Goal: Task Accomplishment & Management: Manage account settings

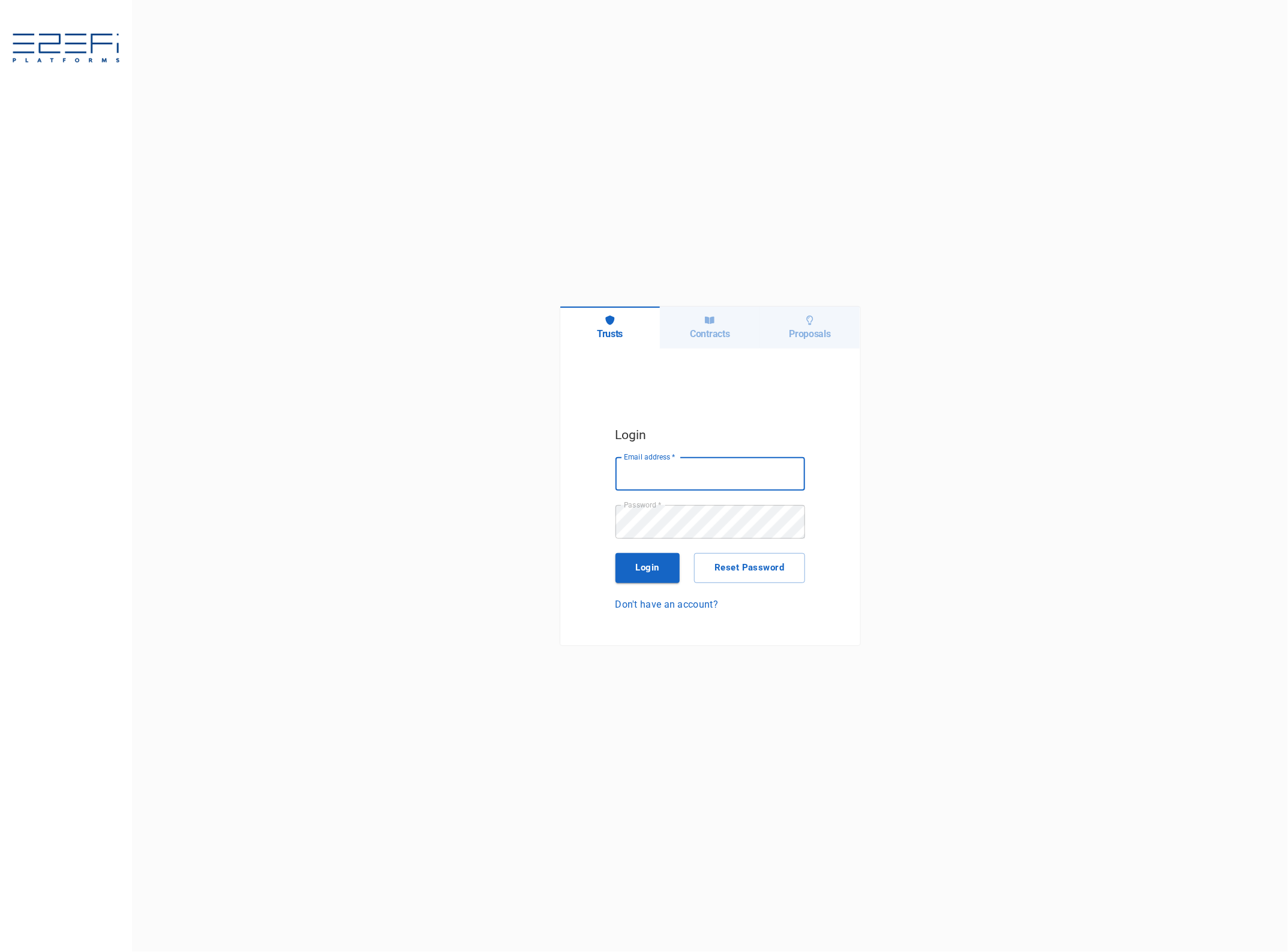
type input "jkennedy@boxandco.com.au"
click at [644, 567] on button "Login" at bounding box center [648, 568] width 65 height 30
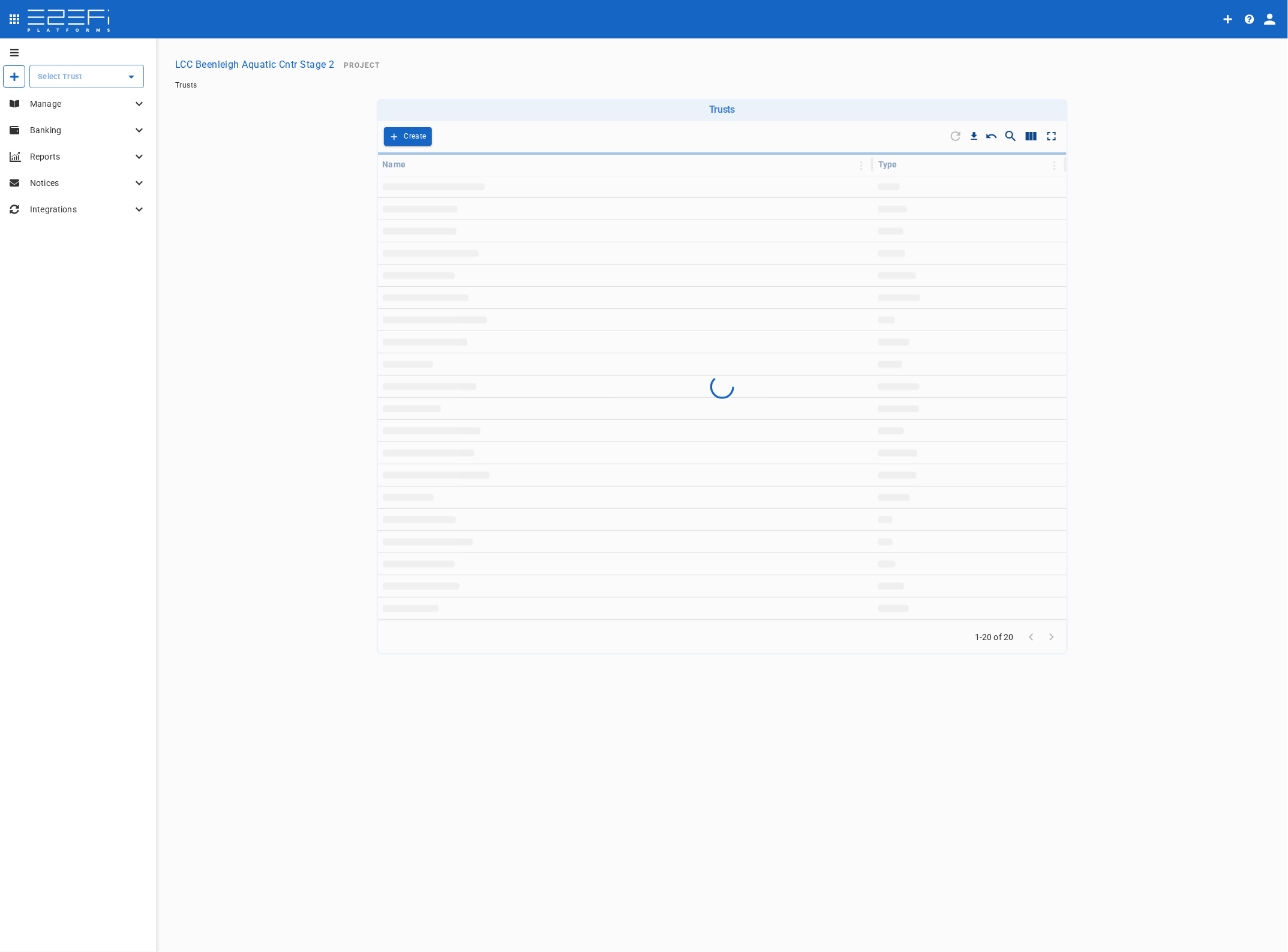
type input "LCC Beenleigh Aquatic Cntr Stage 2"
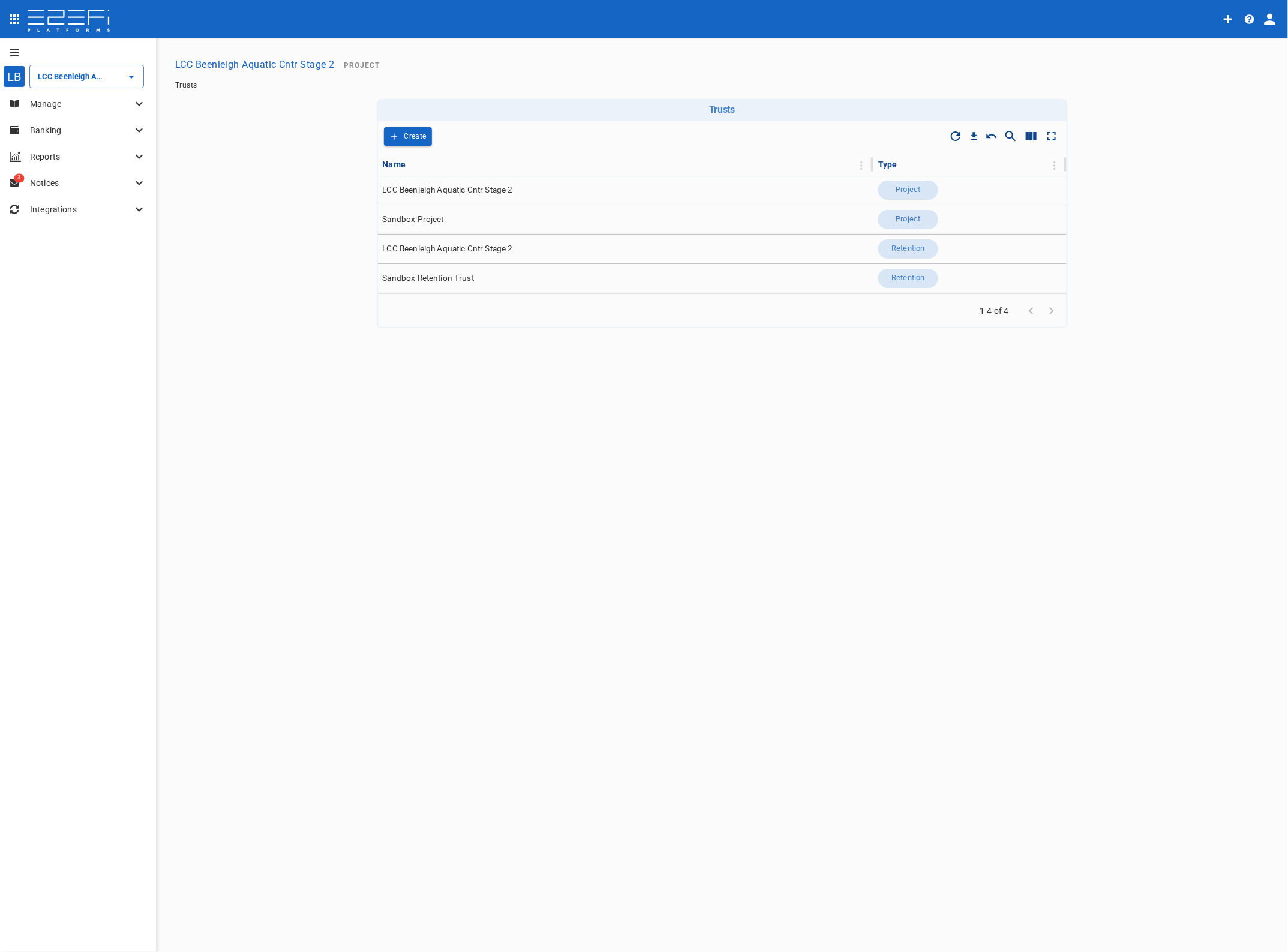
click at [46, 100] on p "Manage" at bounding box center [81, 104] width 102 height 12
click at [64, 77] on input "LCC Beenleigh Aquatic Cntr Stage 2" at bounding box center [70, 76] width 70 height 12
click at [51, 137] on p "LCC Beenleigh A..." at bounding box center [58, 137] width 79 height 14
click at [40, 250] on p "Banking" at bounding box center [81, 252] width 102 height 12
click at [58, 377] on span "Bank Imports" at bounding box center [48, 376] width 46 height 8
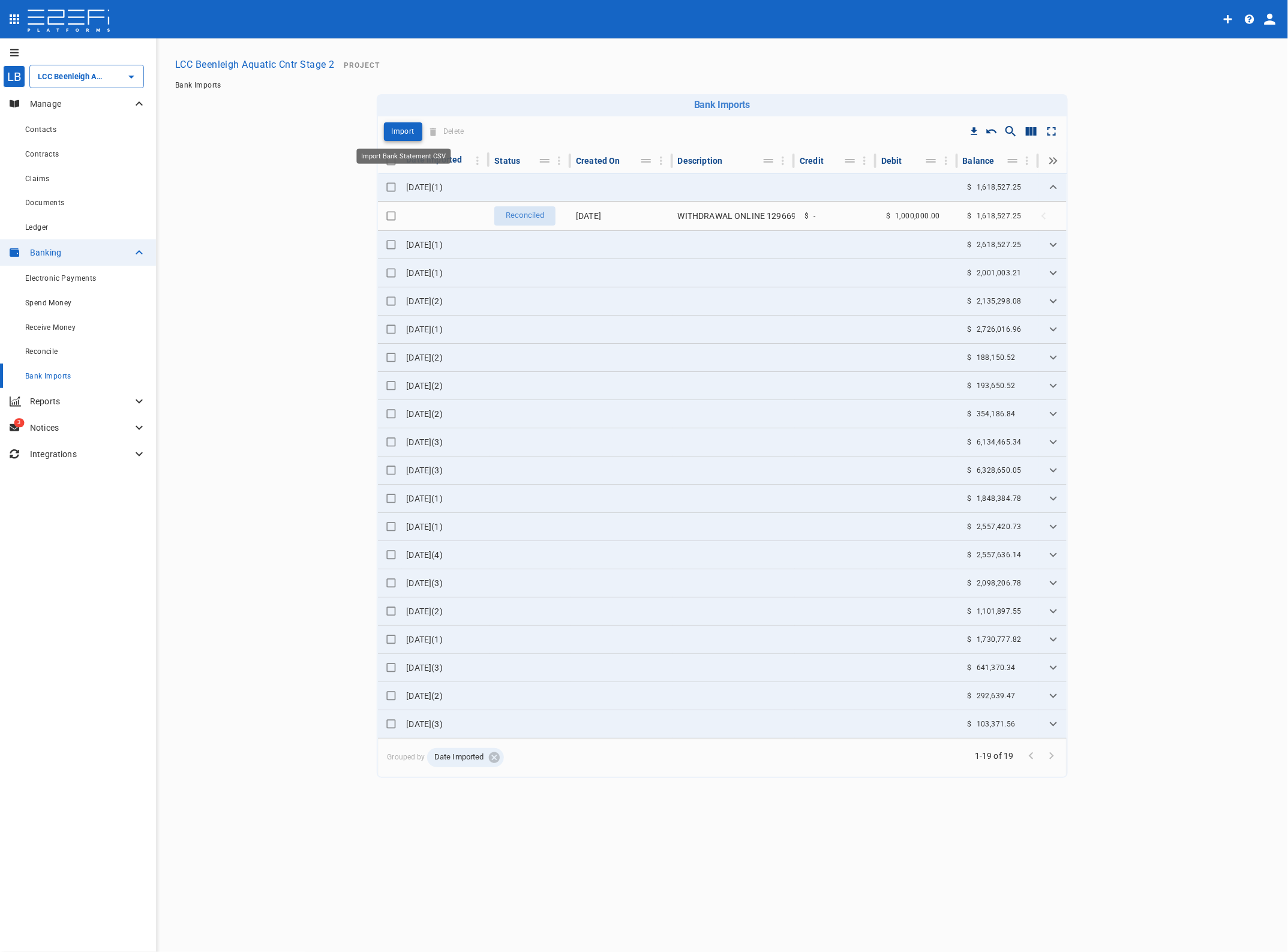
click at [402, 128] on p "Import" at bounding box center [403, 132] width 23 height 14
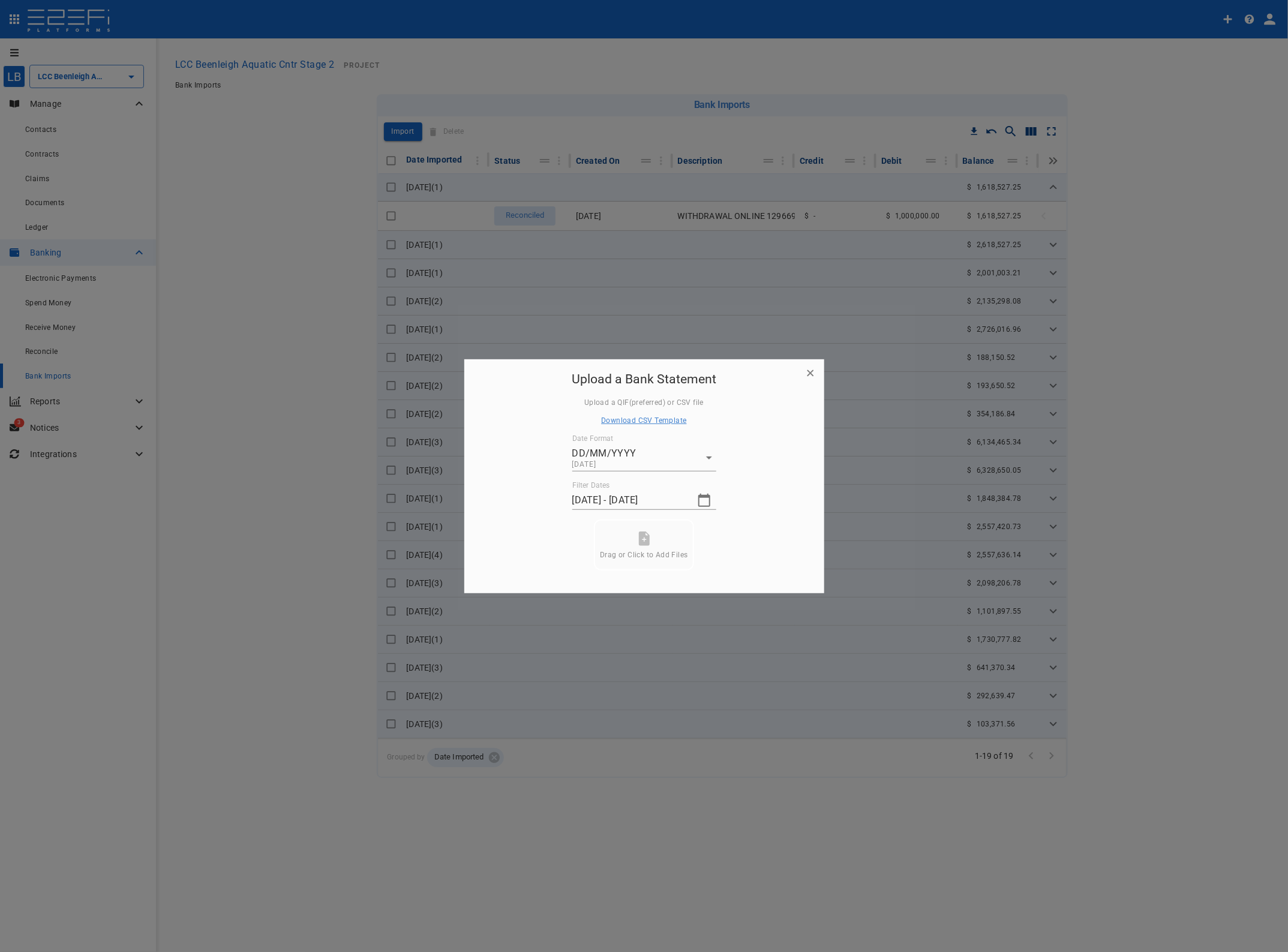
click at [703, 501] on icon "button" at bounding box center [704, 501] width 15 height 15
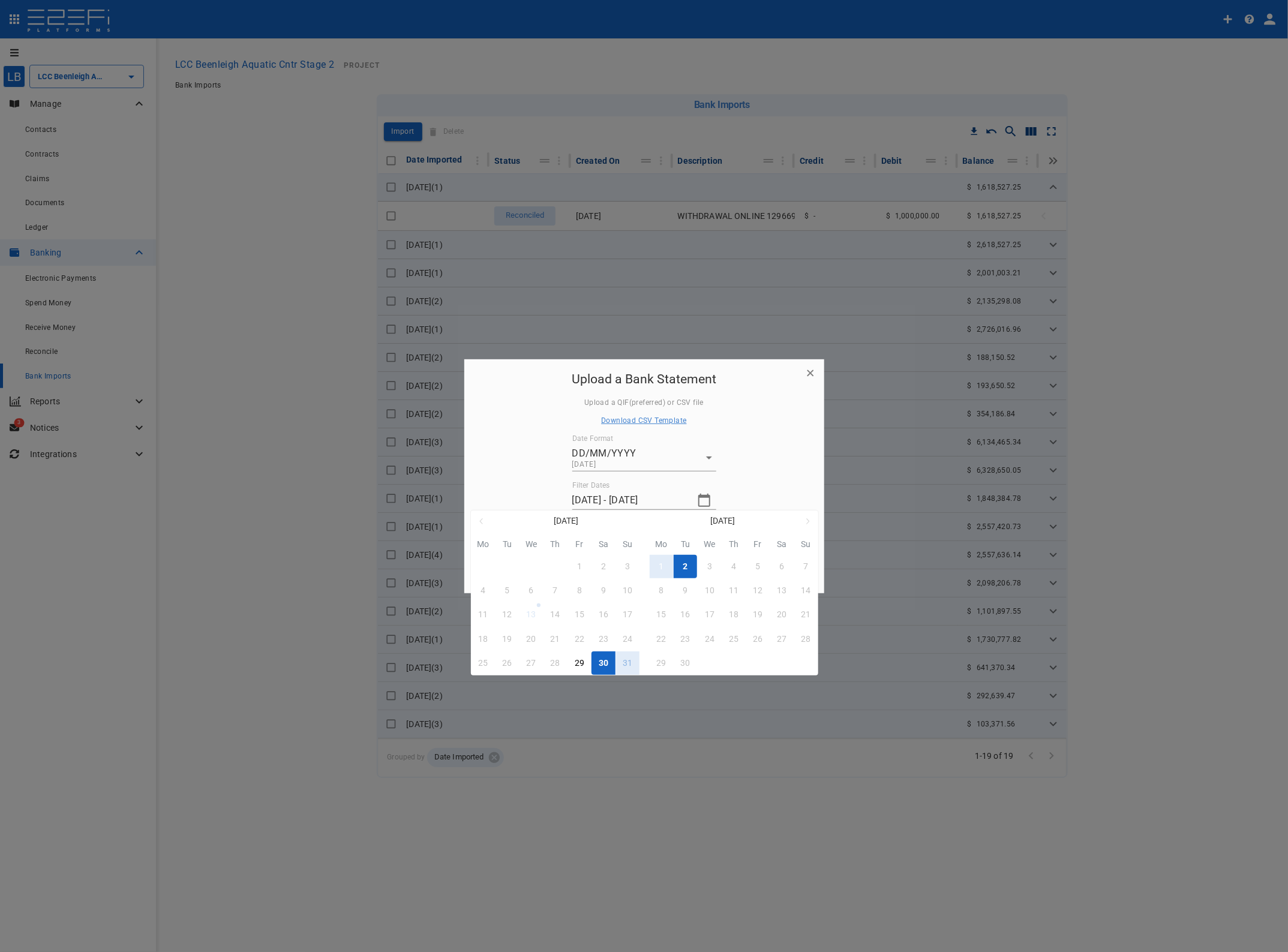
click at [666, 566] on button "1" at bounding box center [661, 567] width 24 height 24
click at [664, 562] on button "1" at bounding box center [661, 567] width 24 height 24
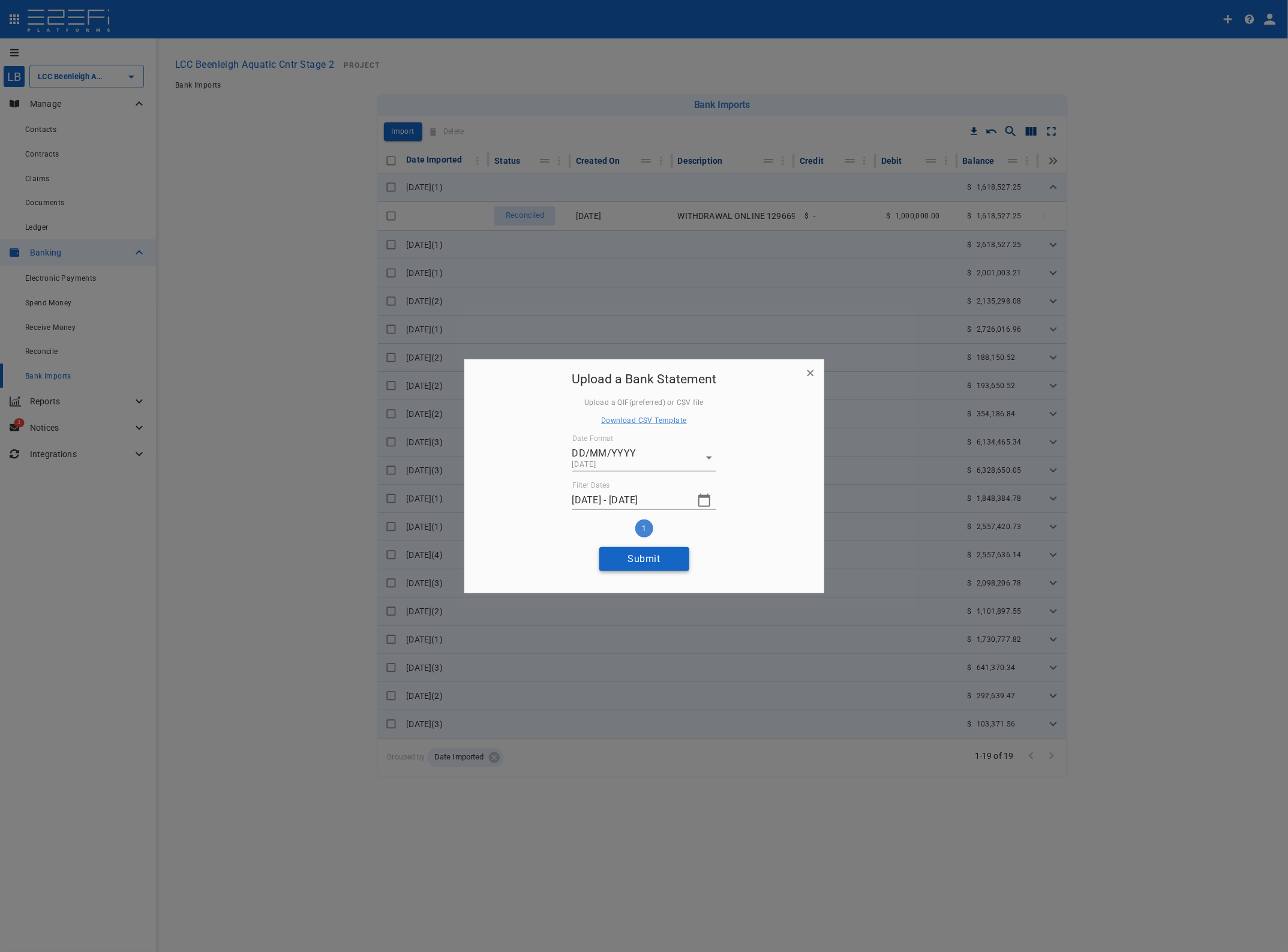
click at [651, 558] on button "Submit" at bounding box center [644, 559] width 90 height 24
type input "02/09/2025 - 02/09/2025"
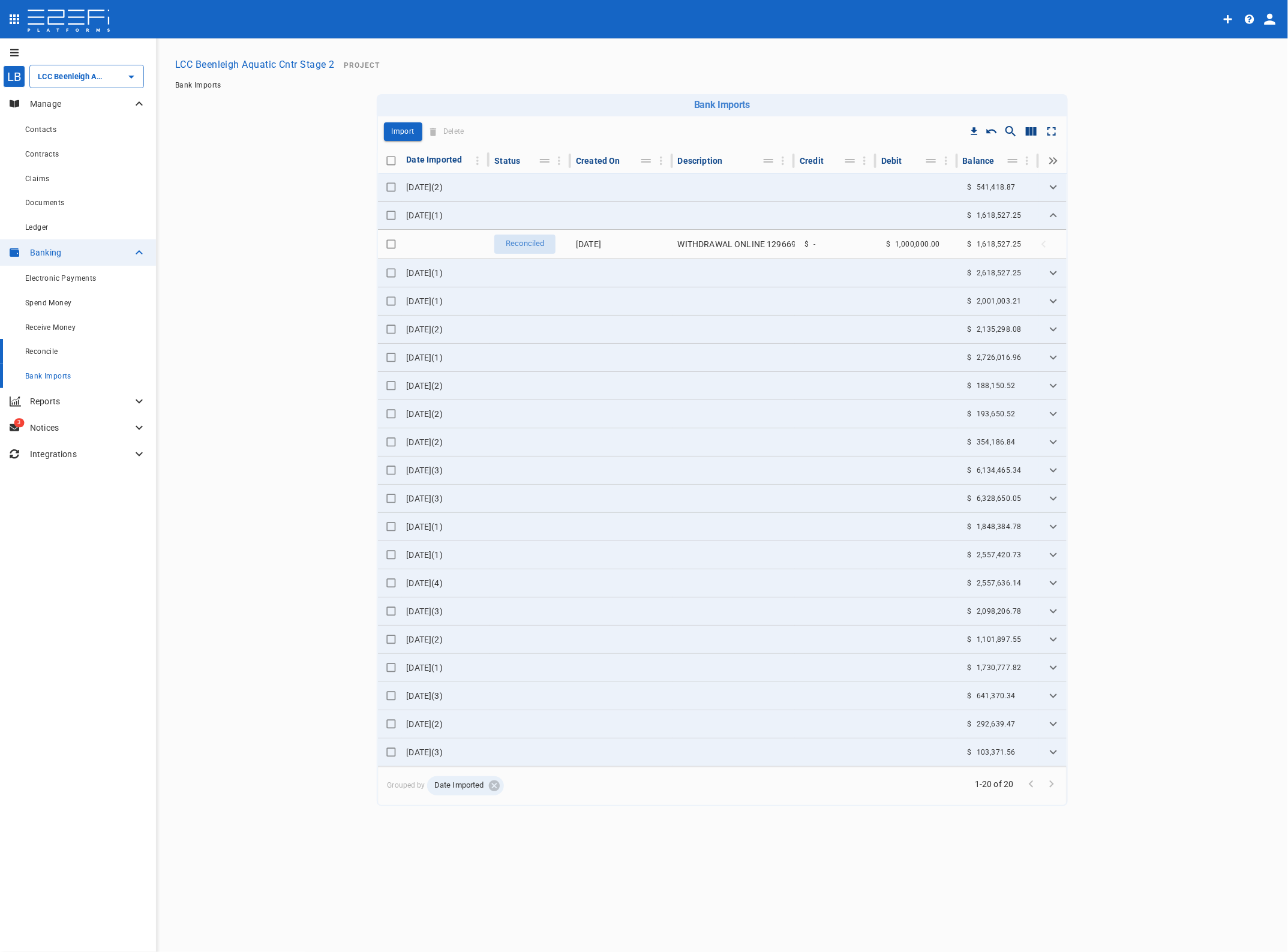
click at [37, 351] on span "Reconcile" at bounding box center [42, 352] width 33 height 8
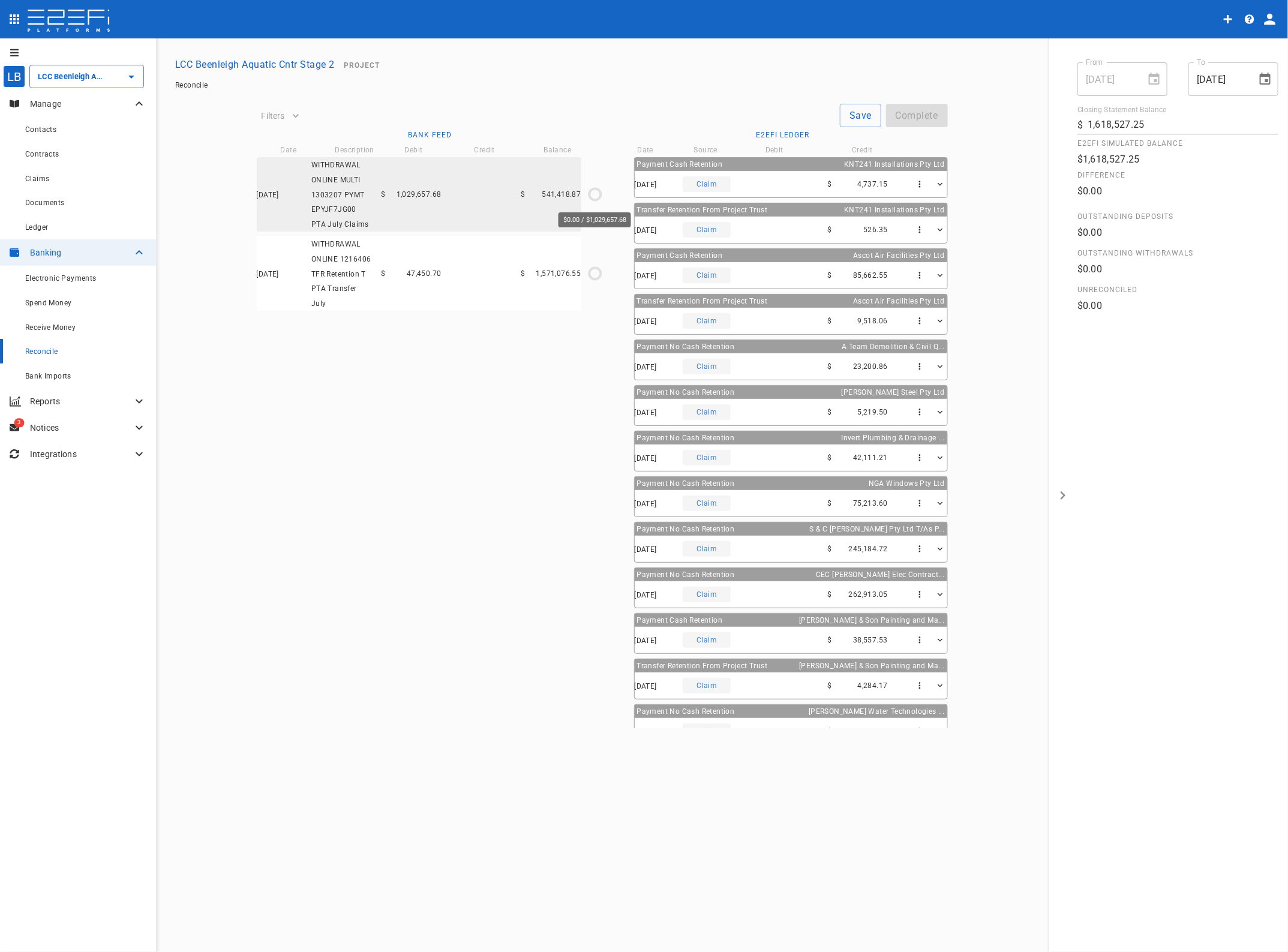
click at [595, 196] on icon "$0.00 / $1,029,657.68" at bounding box center [595, 195] width 18 height 18
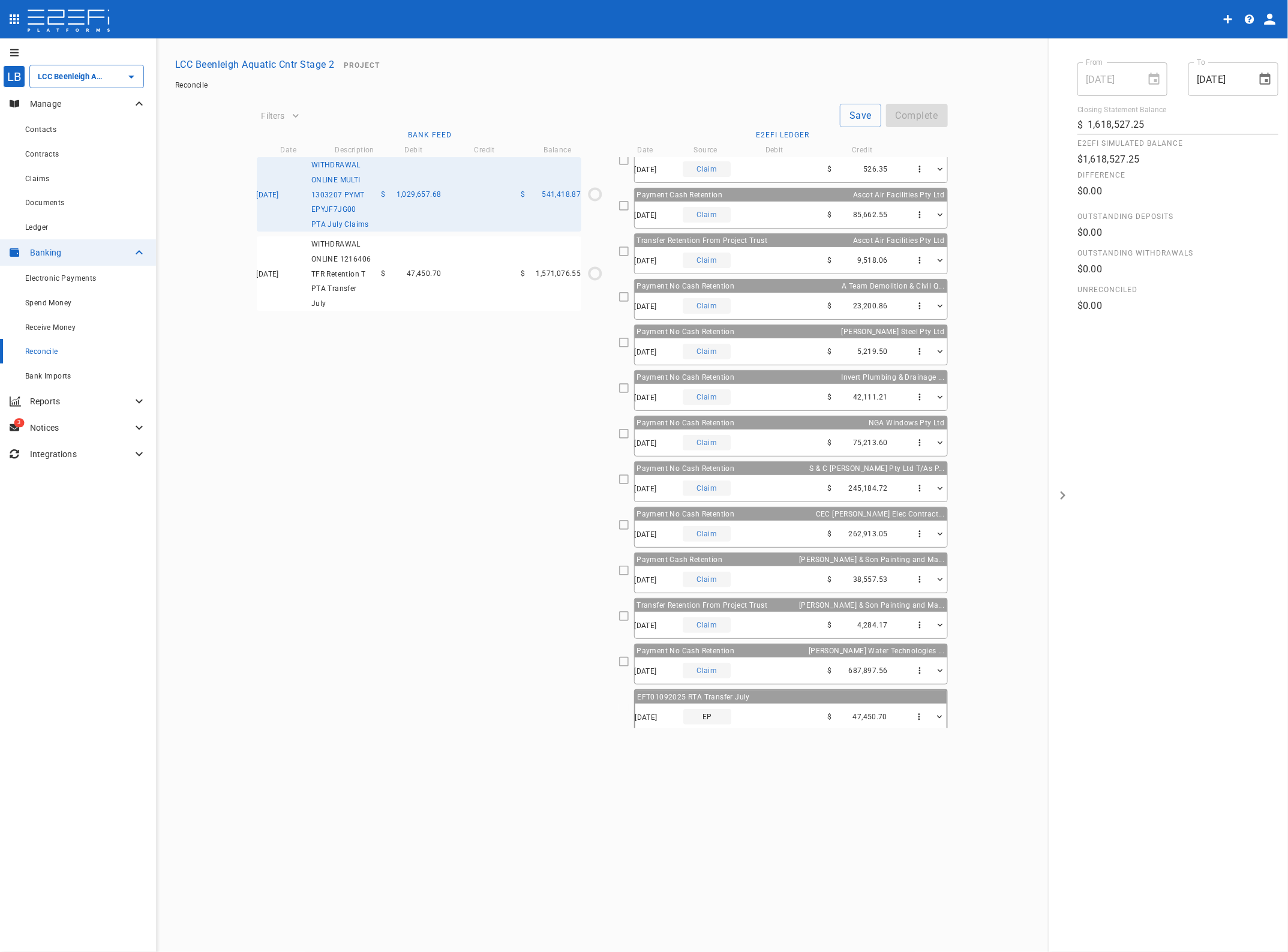
scroll to position [111, 0]
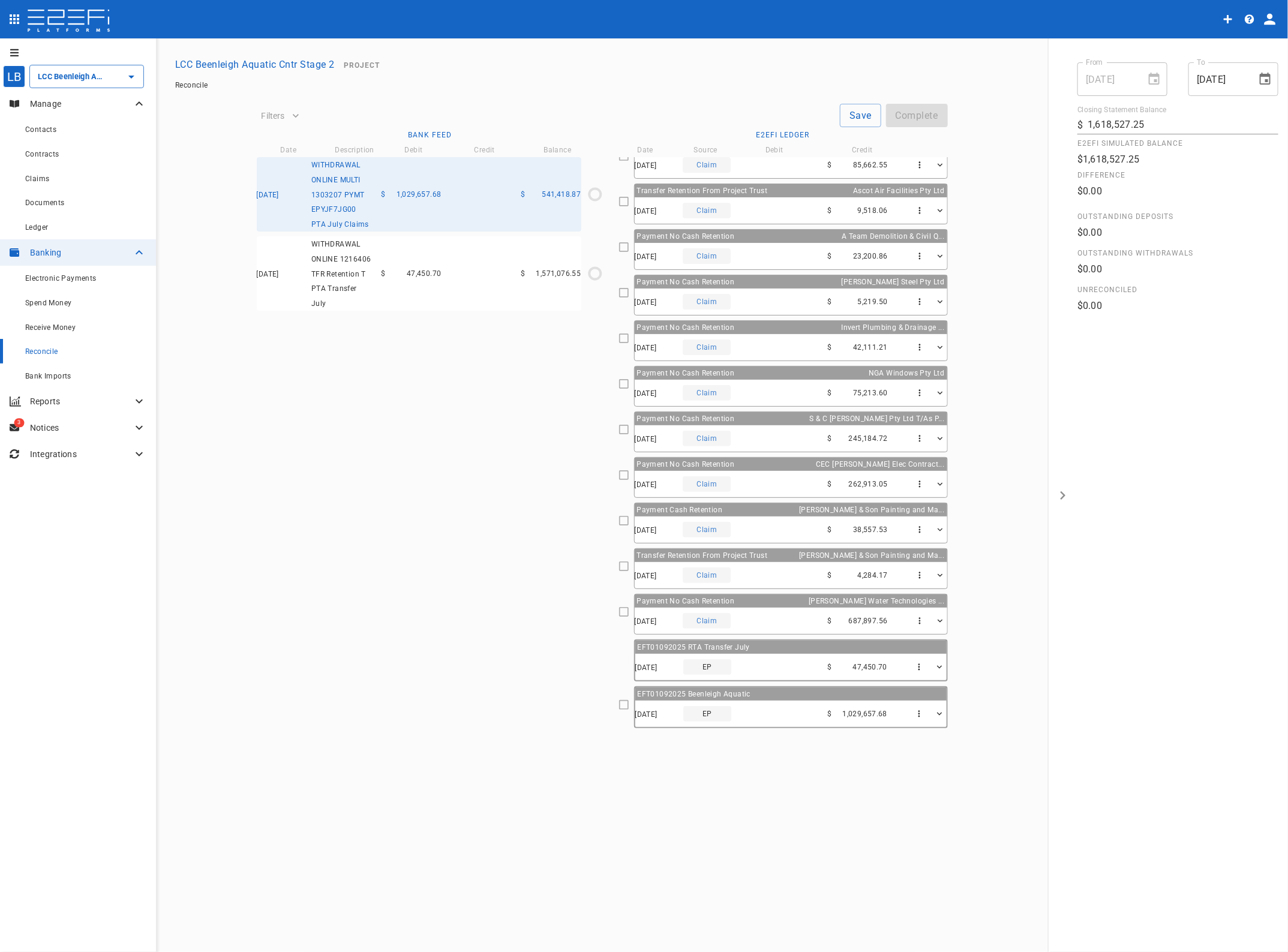
click at [622, 706] on icon at bounding box center [623, 704] width 11 height 11
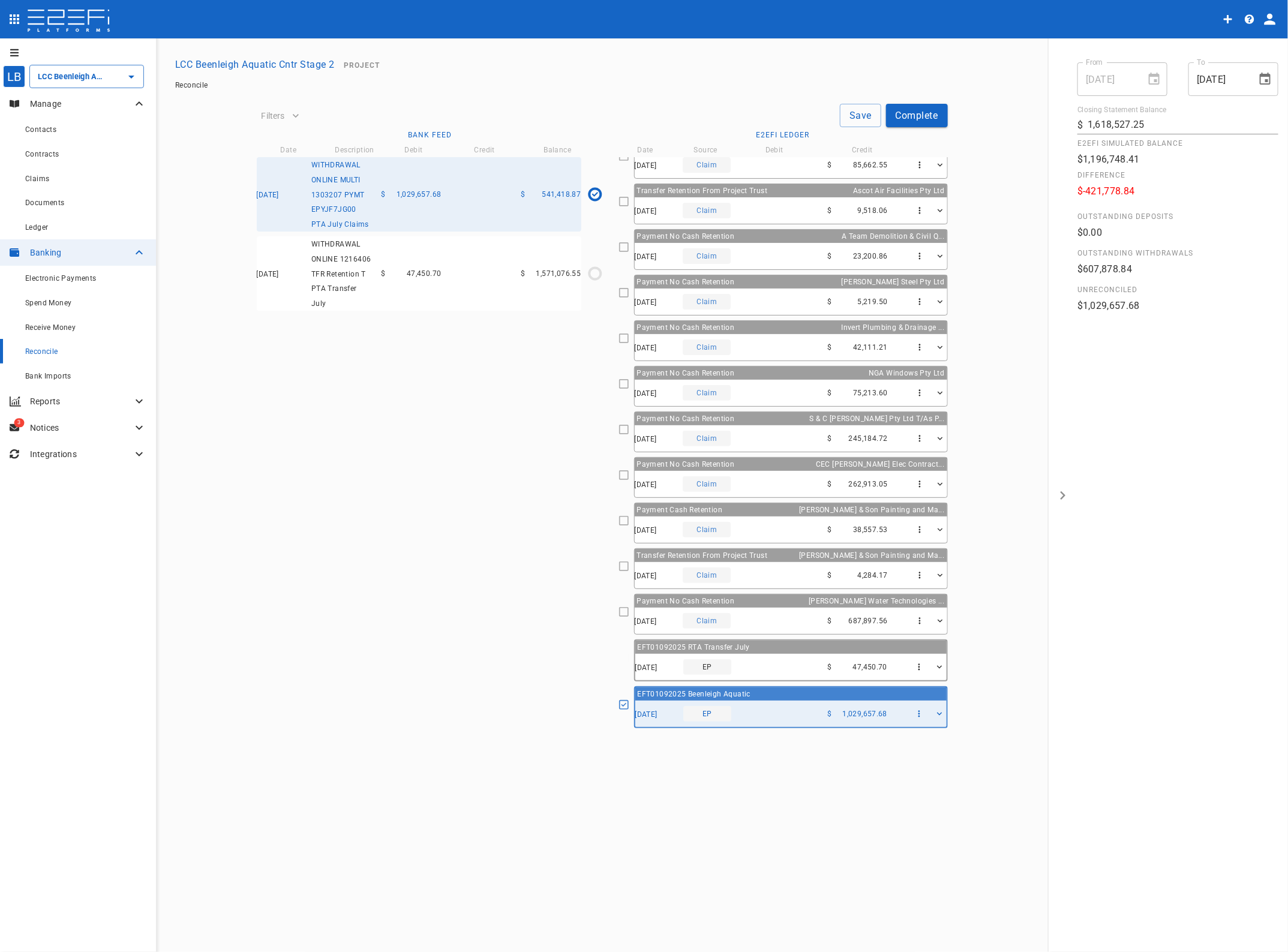
type input "01/09/2025"
click at [591, 273] on icon "$0.00 / $47,450.70" at bounding box center [595, 273] width 18 height 18
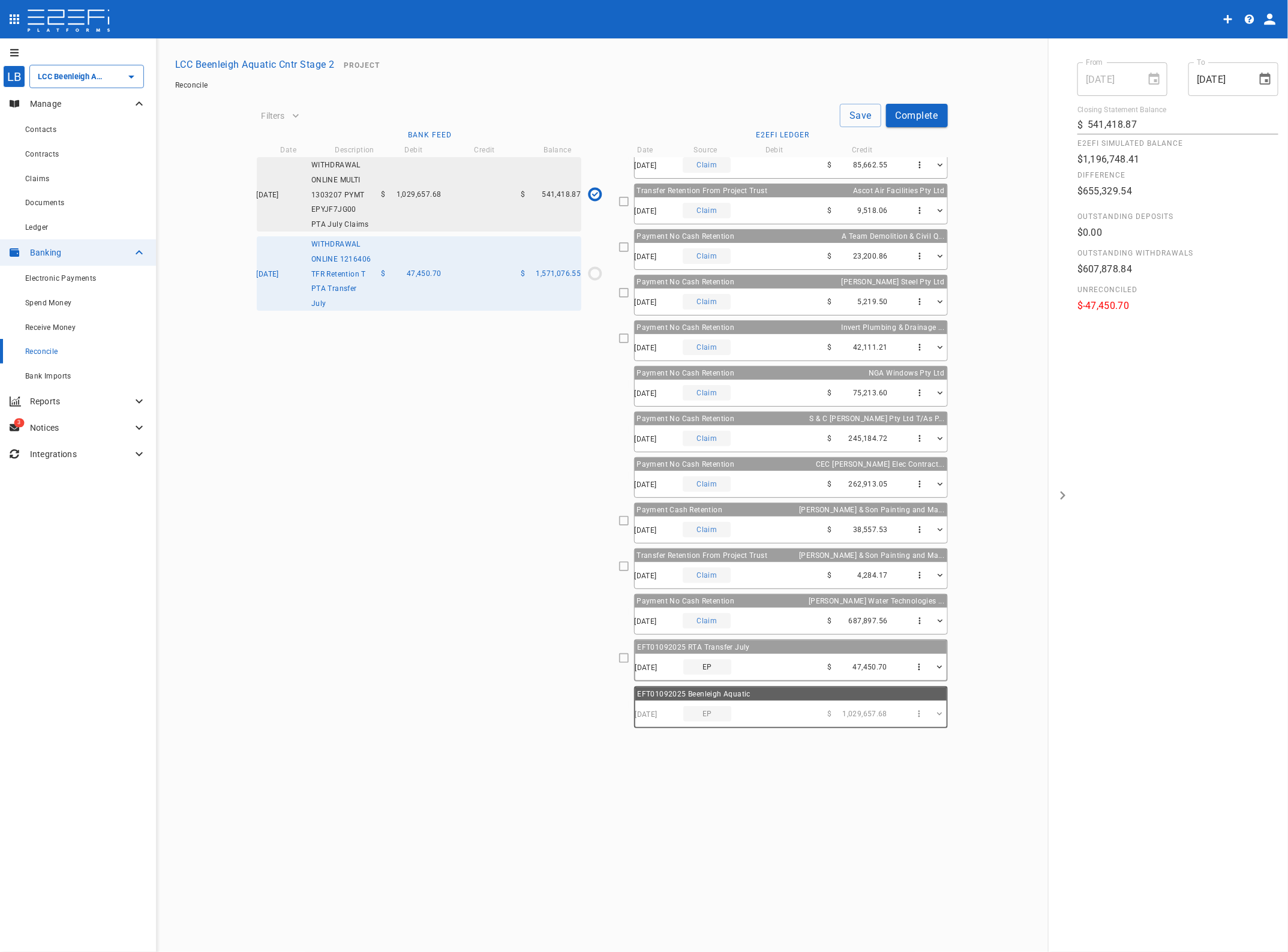
click at [625, 662] on icon at bounding box center [623, 658] width 11 height 11
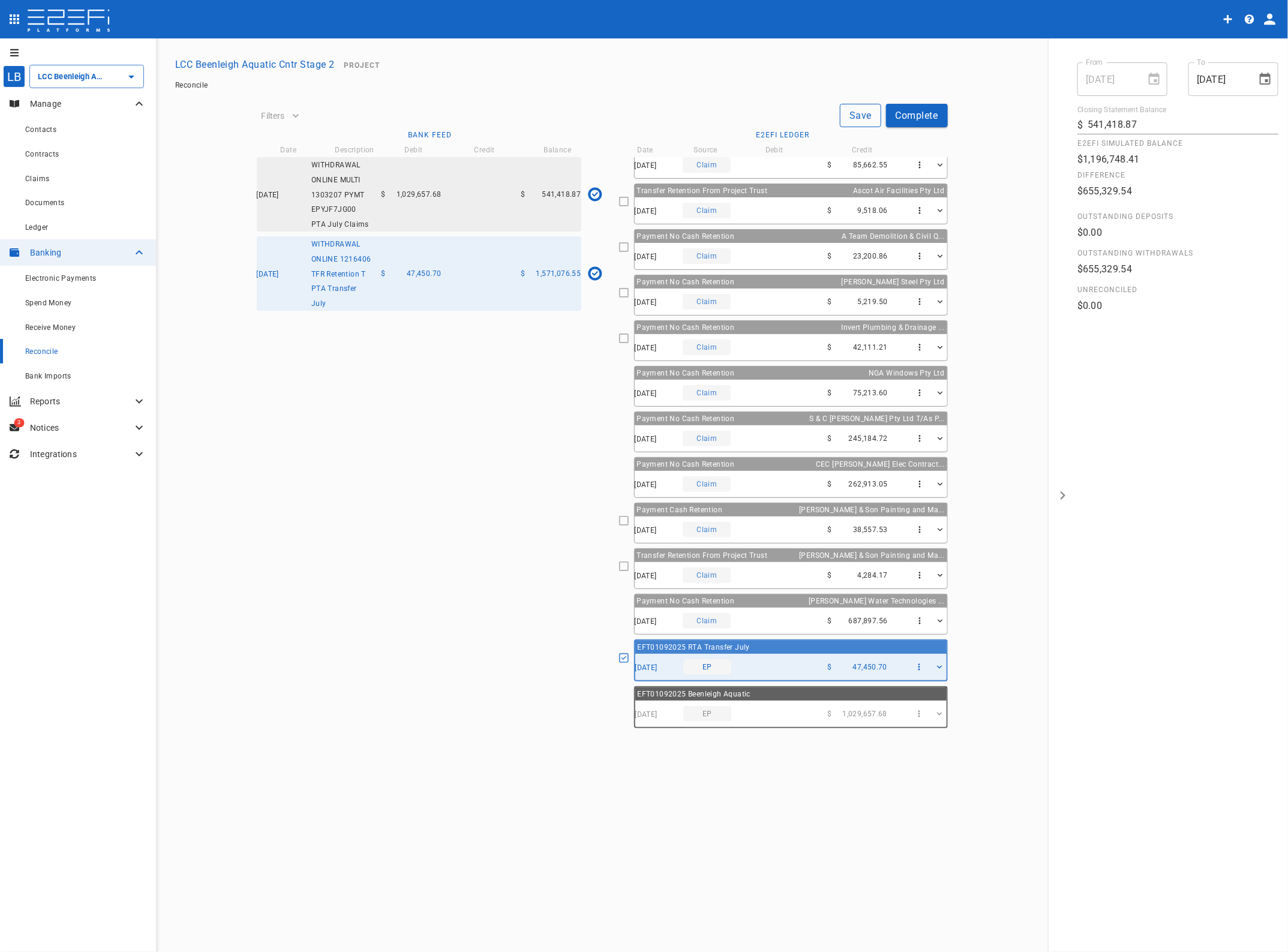
click at [859, 116] on button "Save" at bounding box center [860, 115] width 42 height 24
click at [922, 113] on button "Complete" at bounding box center [917, 115] width 62 height 24
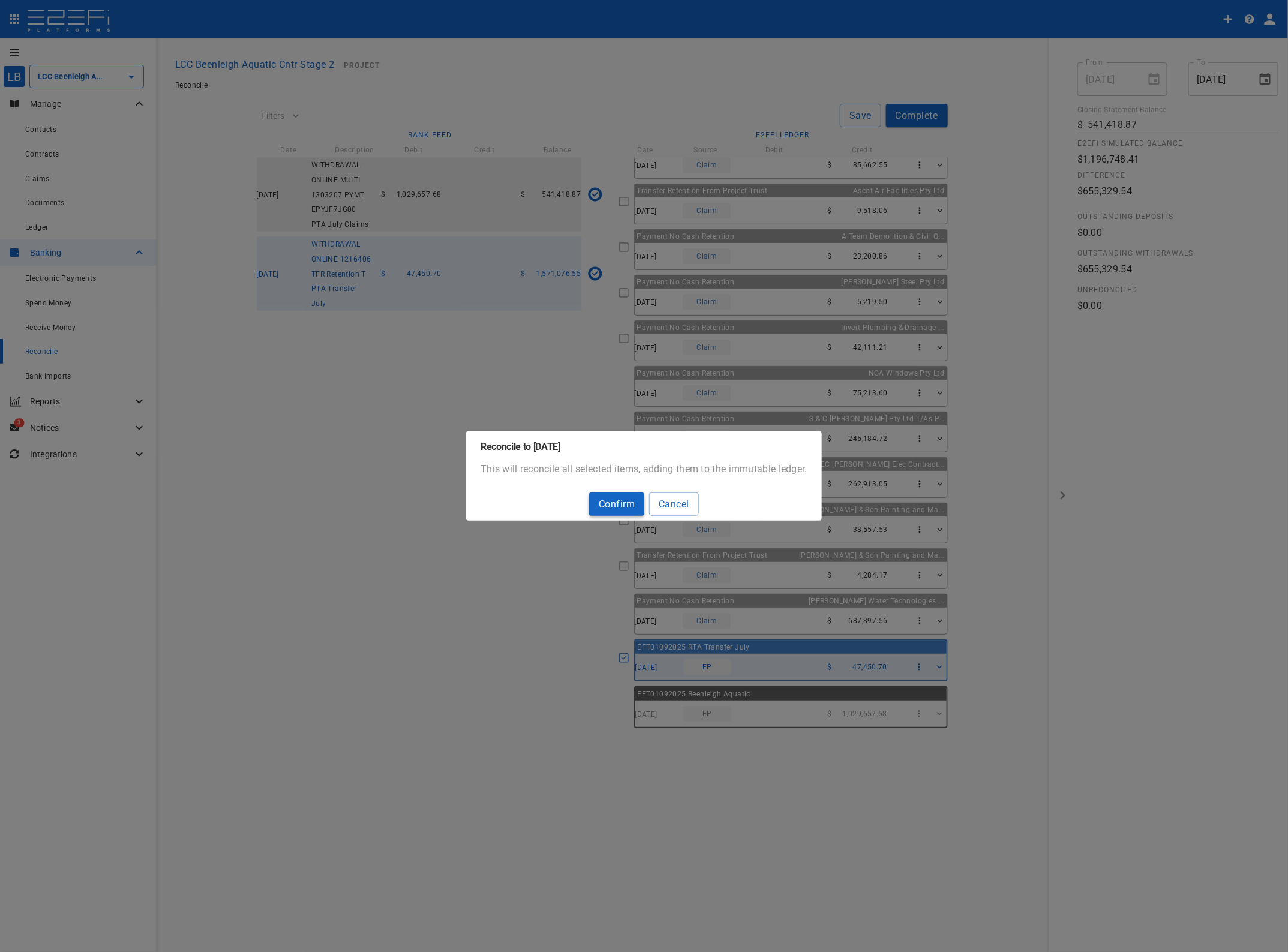
click at [622, 499] on button "Confirm" at bounding box center [616, 504] width 55 height 24
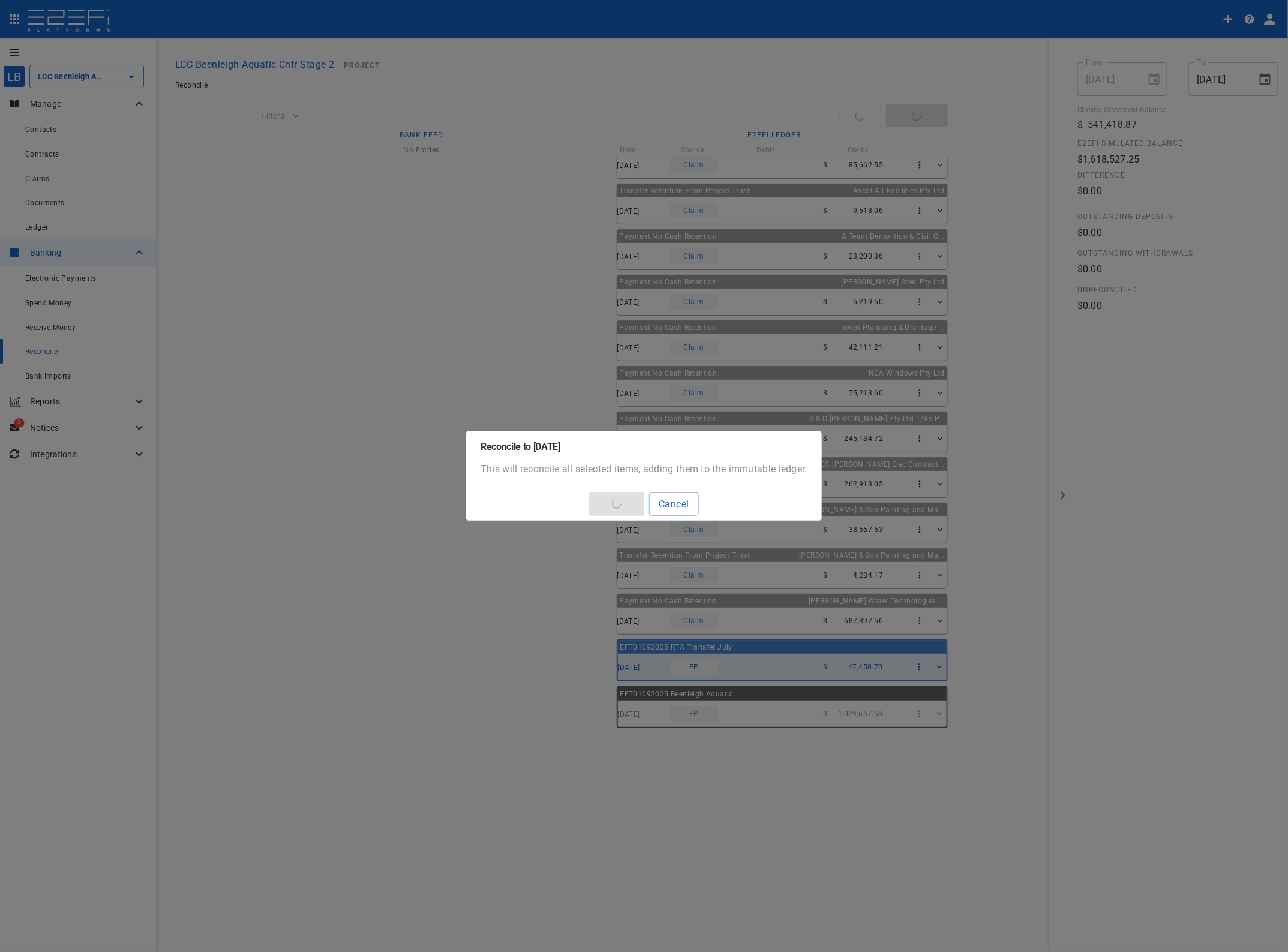
type input "1,618,527.25"
type input "[DATE]"
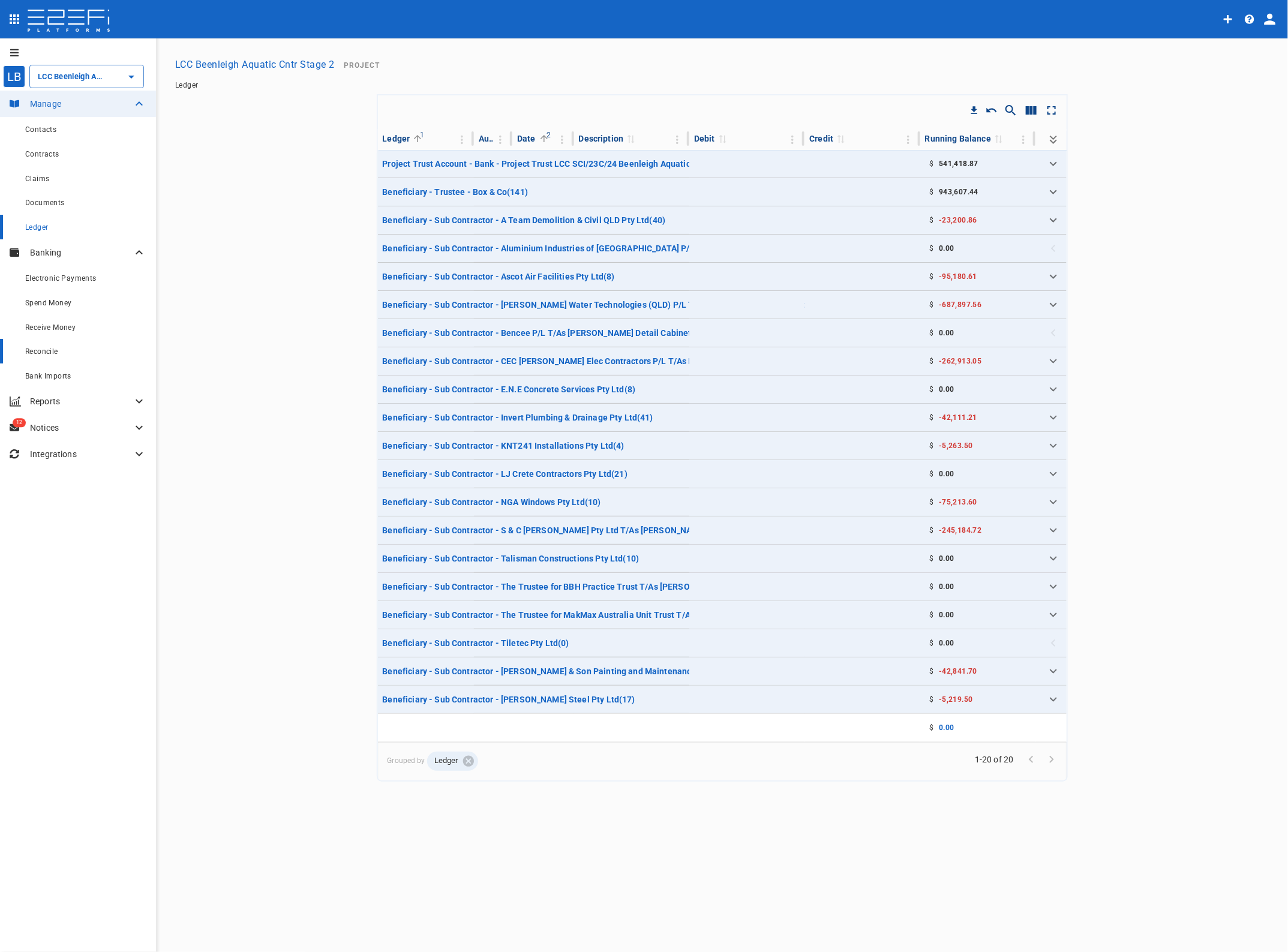
click at [43, 348] on span "Reconcile" at bounding box center [42, 352] width 33 height 8
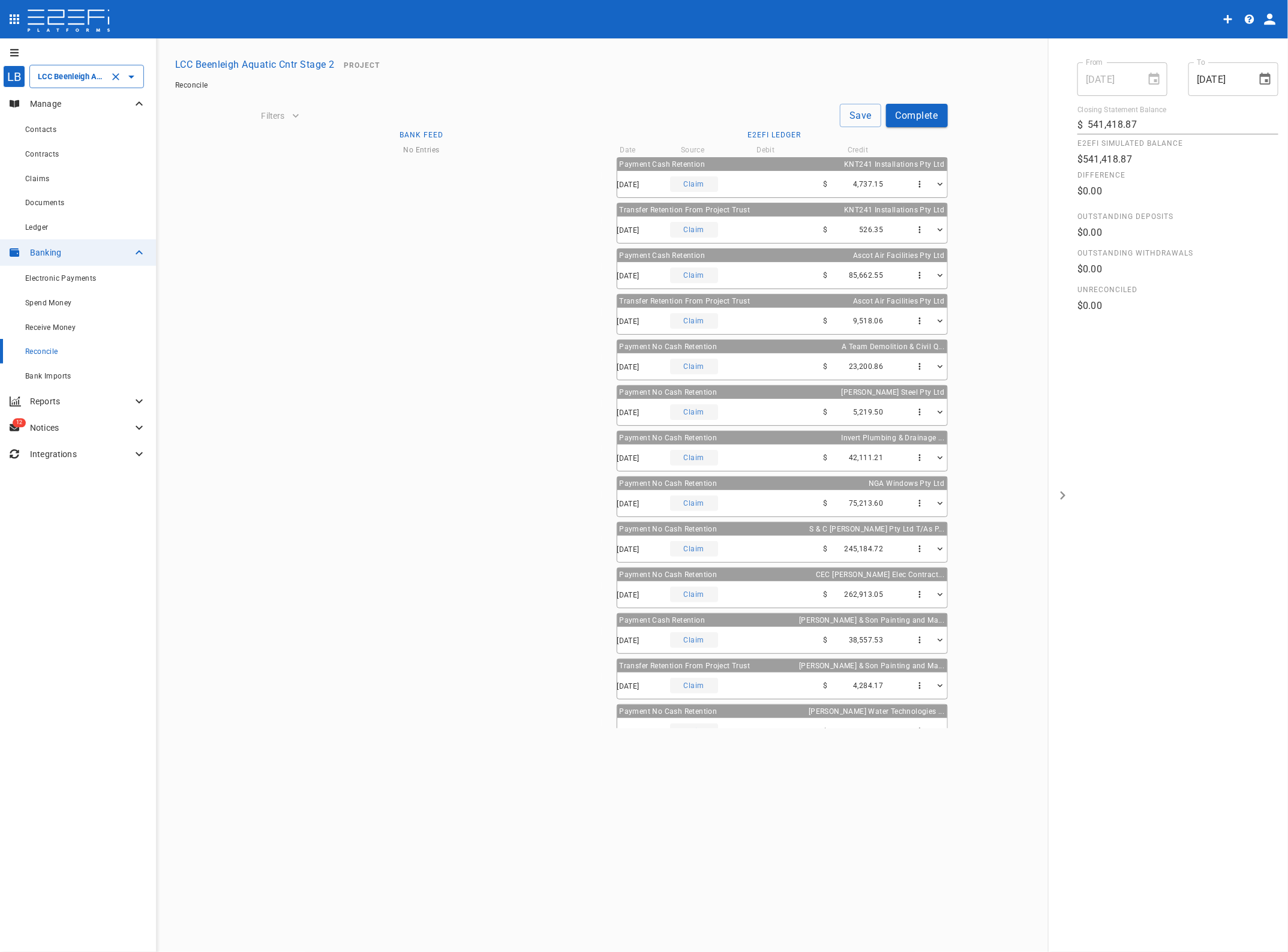
click at [73, 78] on input "LCC Beenleigh Aquatic Cntr Stage 2" at bounding box center [70, 76] width 70 height 12
click at [48, 215] on p "LCC Beenleigh A..." at bounding box center [58, 217] width 79 height 14
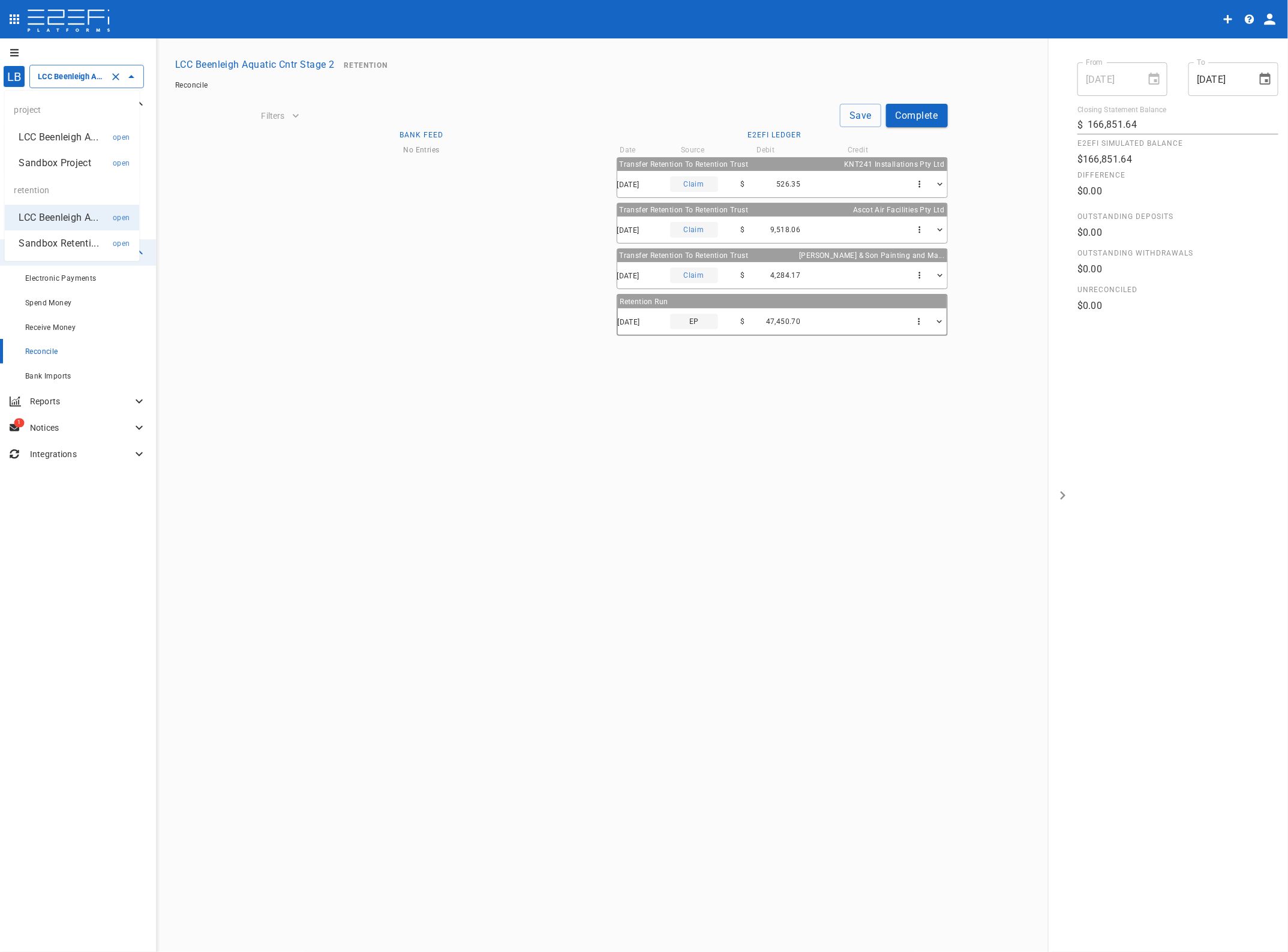
click at [84, 78] on input "LCC Beenleigh Aquatic Cntr Stage 2" at bounding box center [70, 76] width 70 height 12
click at [66, 216] on p "LCC Beenleigh A..." at bounding box center [58, 217] width 79 height 14
click at [58, 379] on span "Bank Imports" at bounding box center [48, 376] width 46 height 8
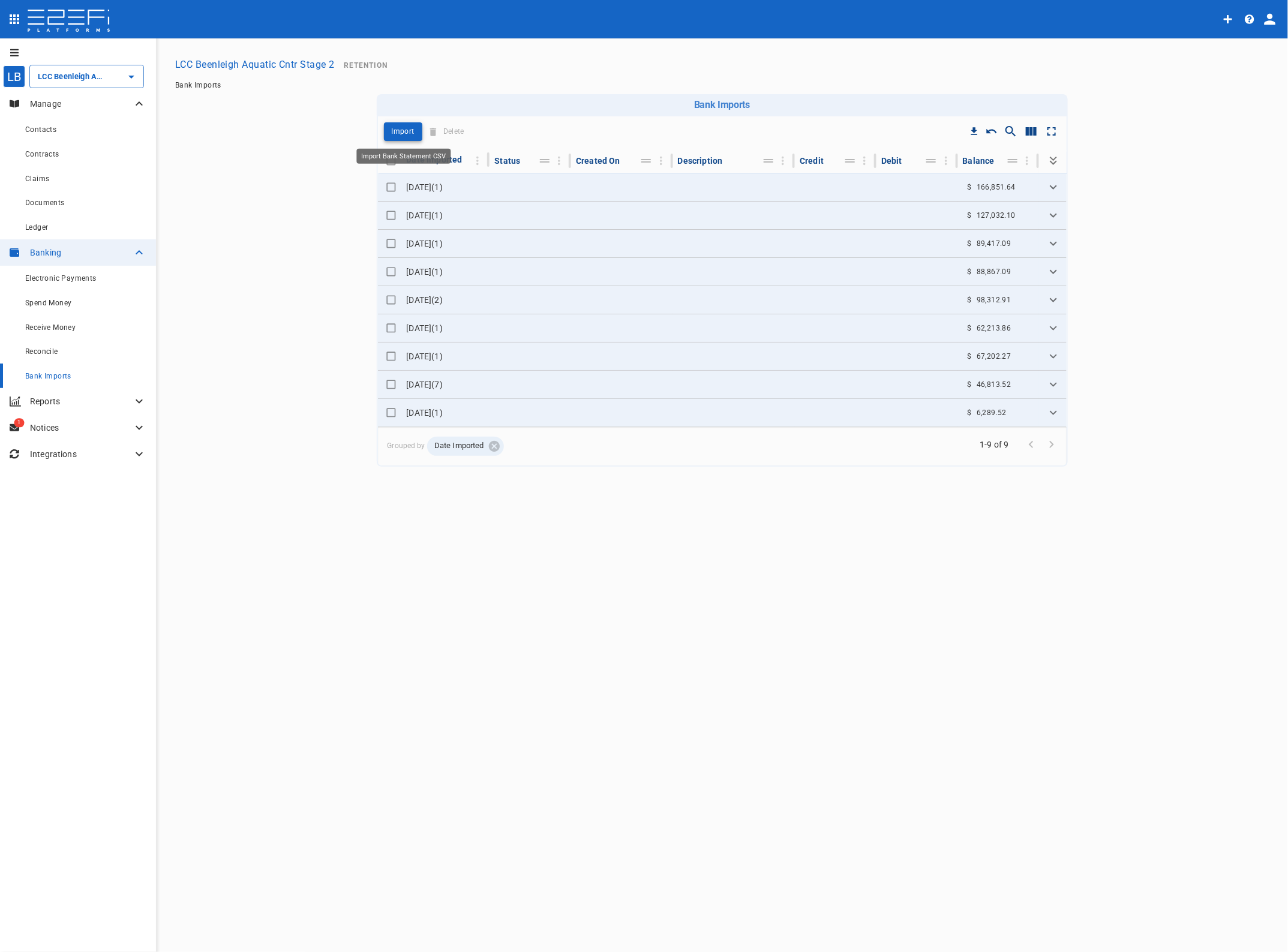
click at [401, 129] on p "Import" at bounding box center [403, 132] width 23 height 14
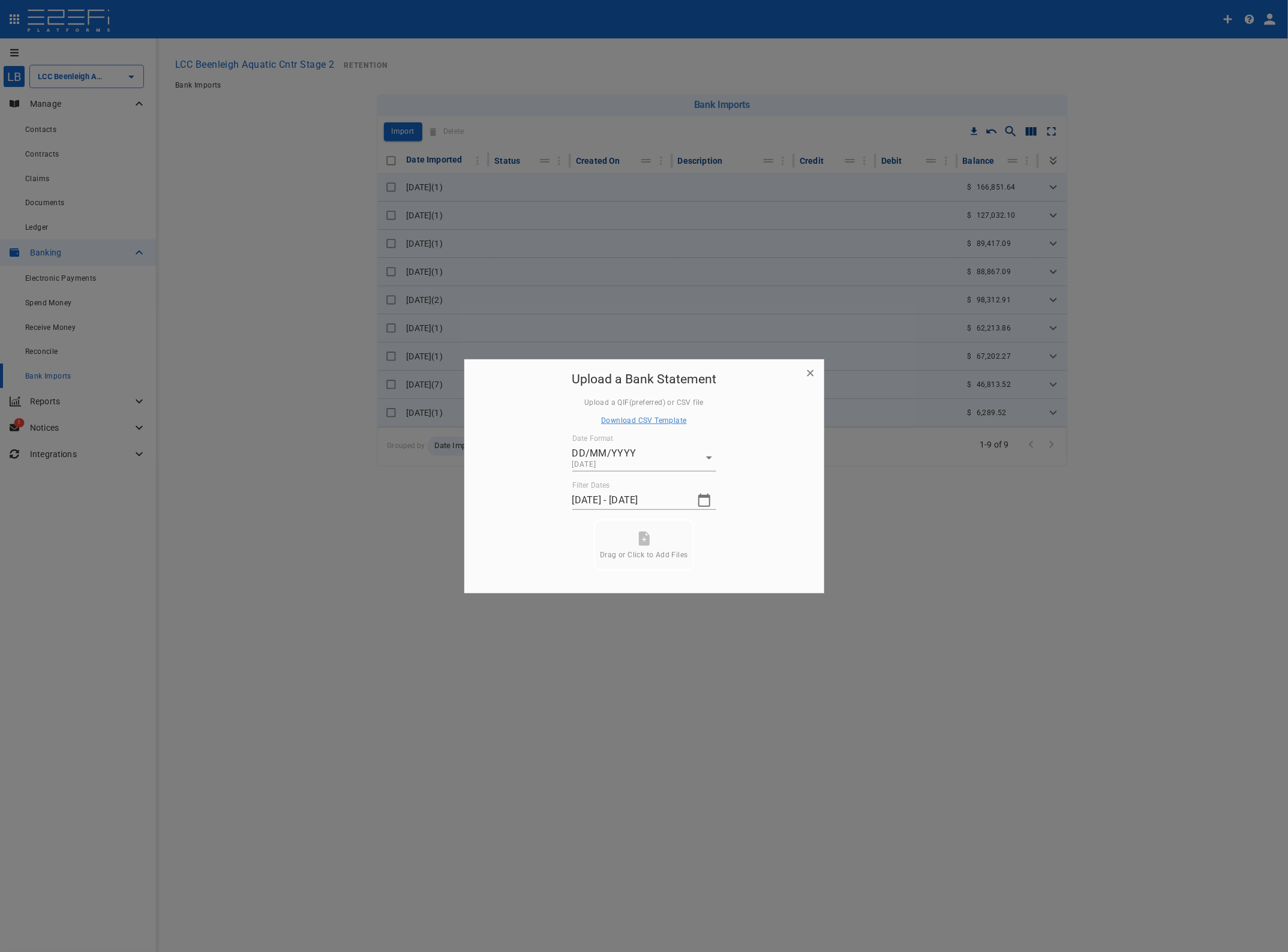
click at [705, 500] on icon "button" at bounding box center [704, 501] width 15 height 15
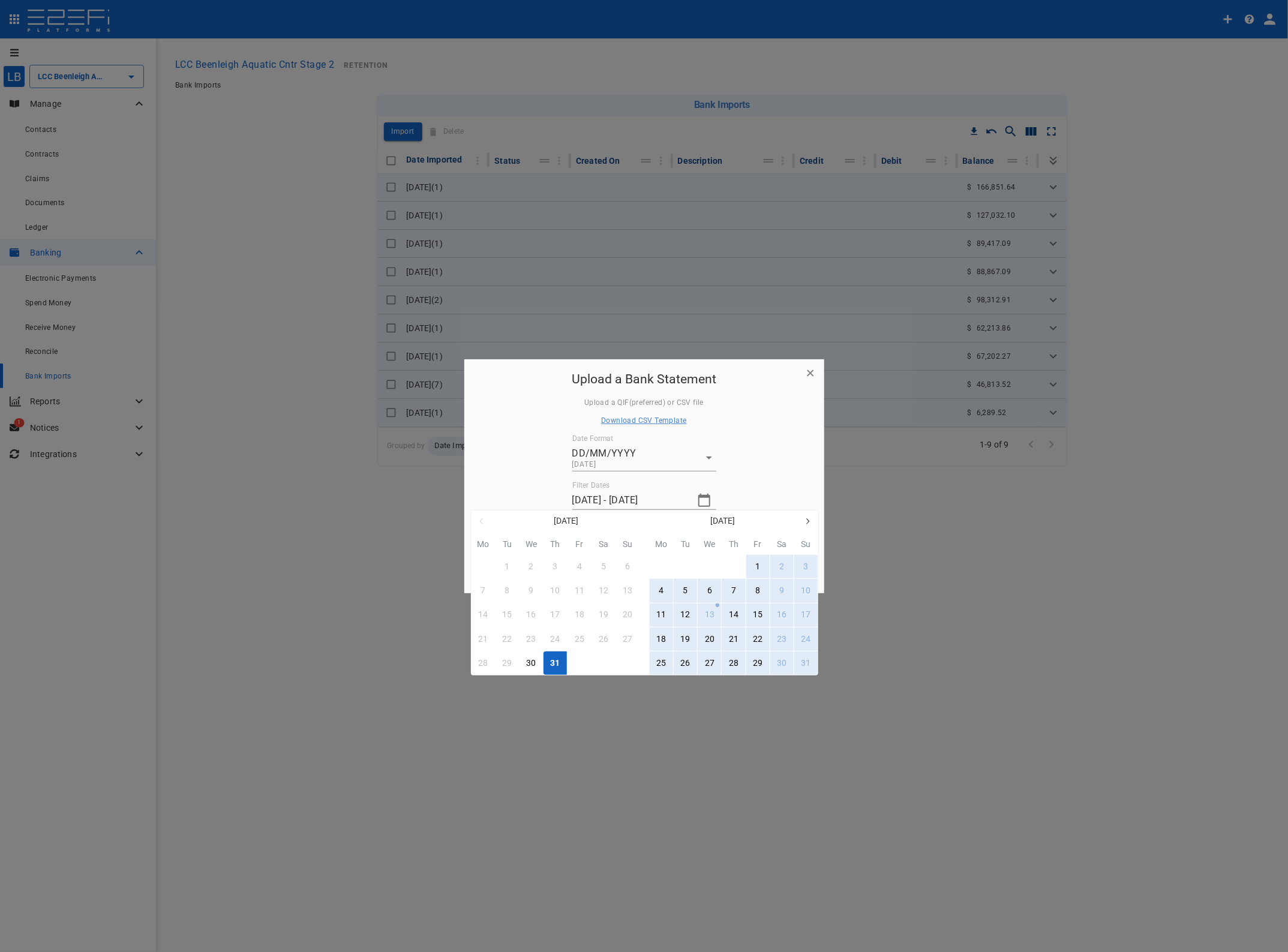
click at [807, 521] on icon "button" at bounding box center [807, 522] width 10 height 10
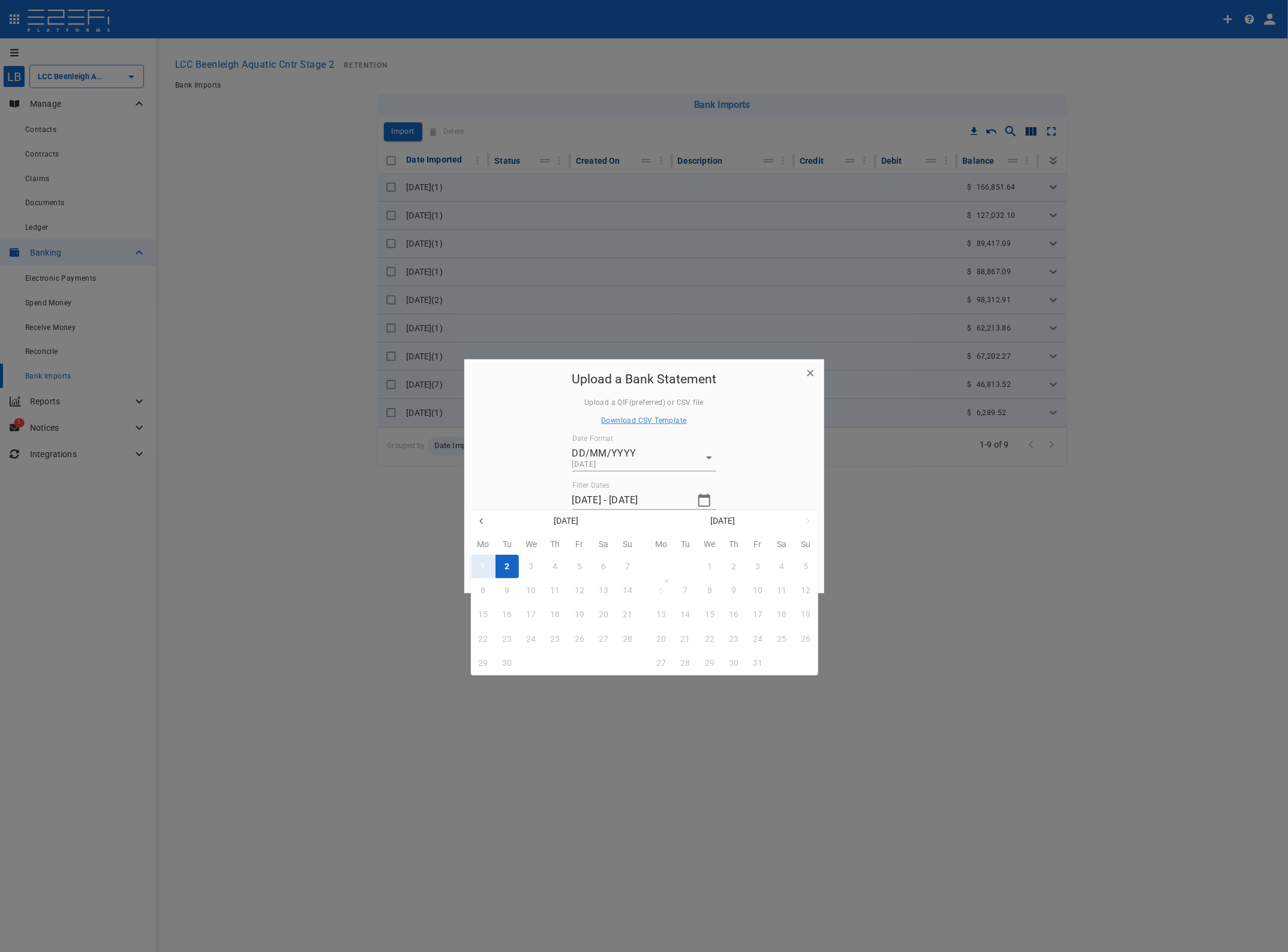
click at [480, 564] on button "1" at bounding box center [483, 567] width 24 height 24
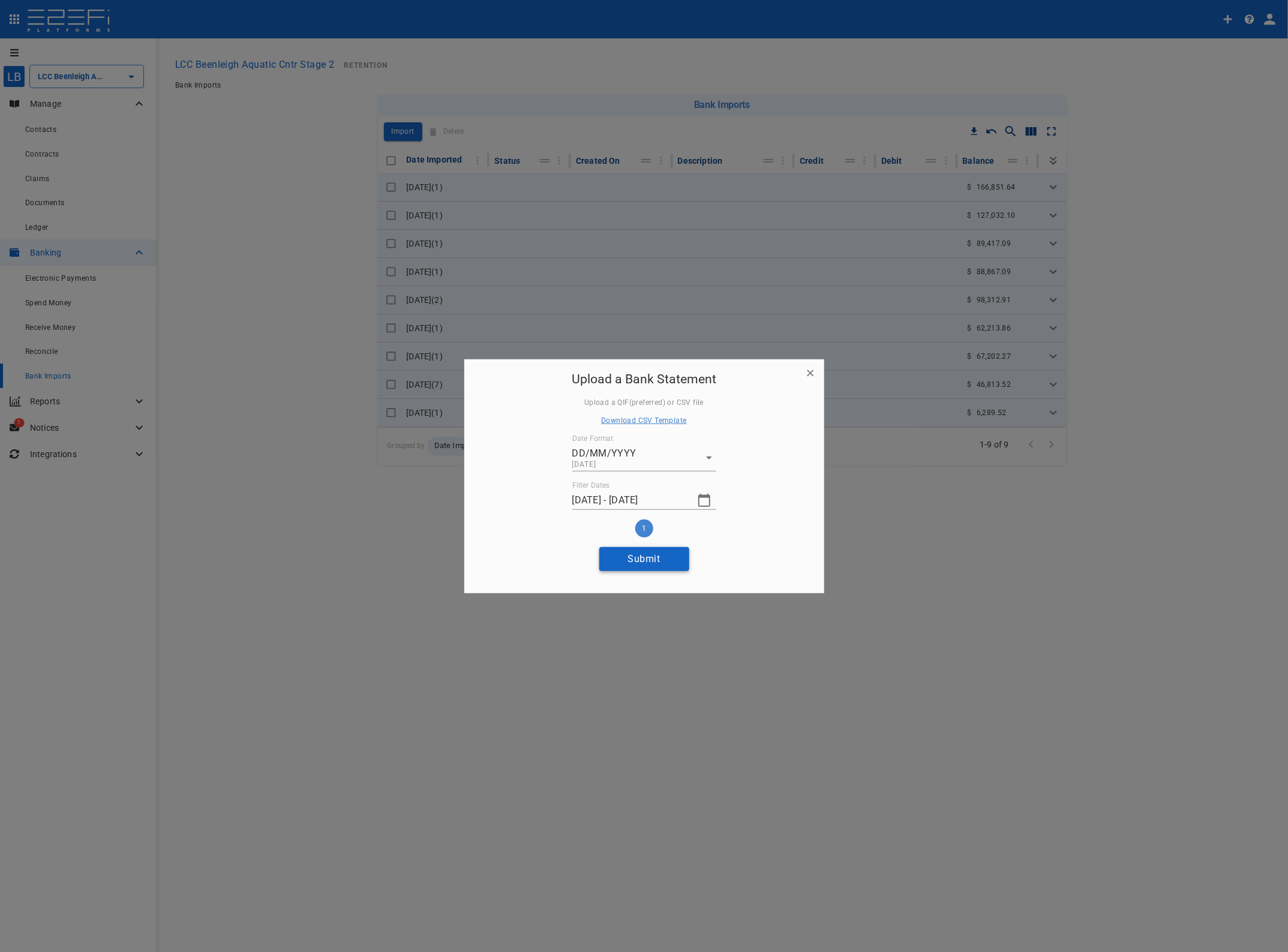
click at [661, 559] on button "Submit" at bounding box center [644, 559] width 90 height 24
type input "02/09/2025 - 02/09/2025"
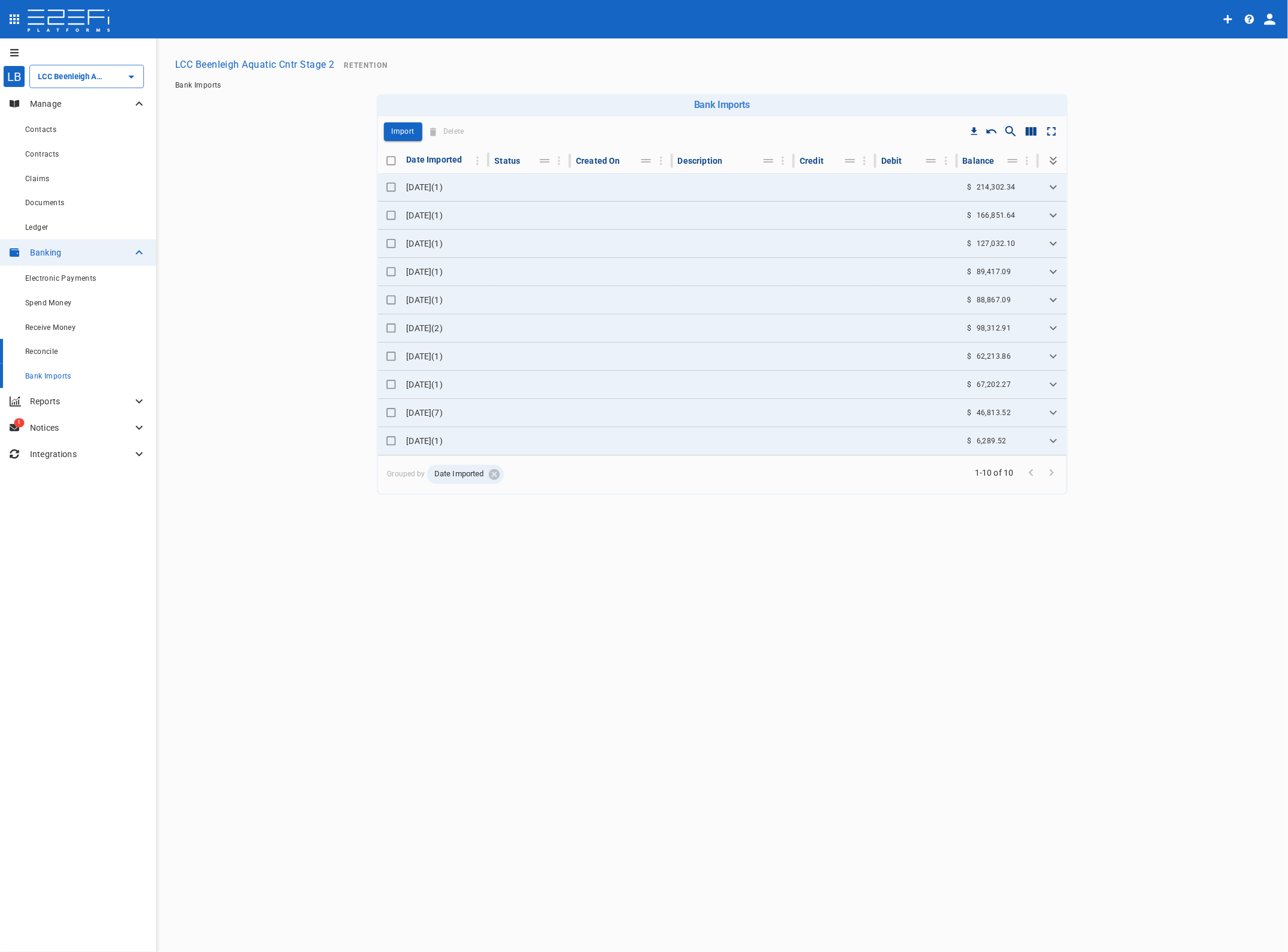
click at [37, 352] on span "Reconcile" at bounding box center [42, 352] width 33 height 8
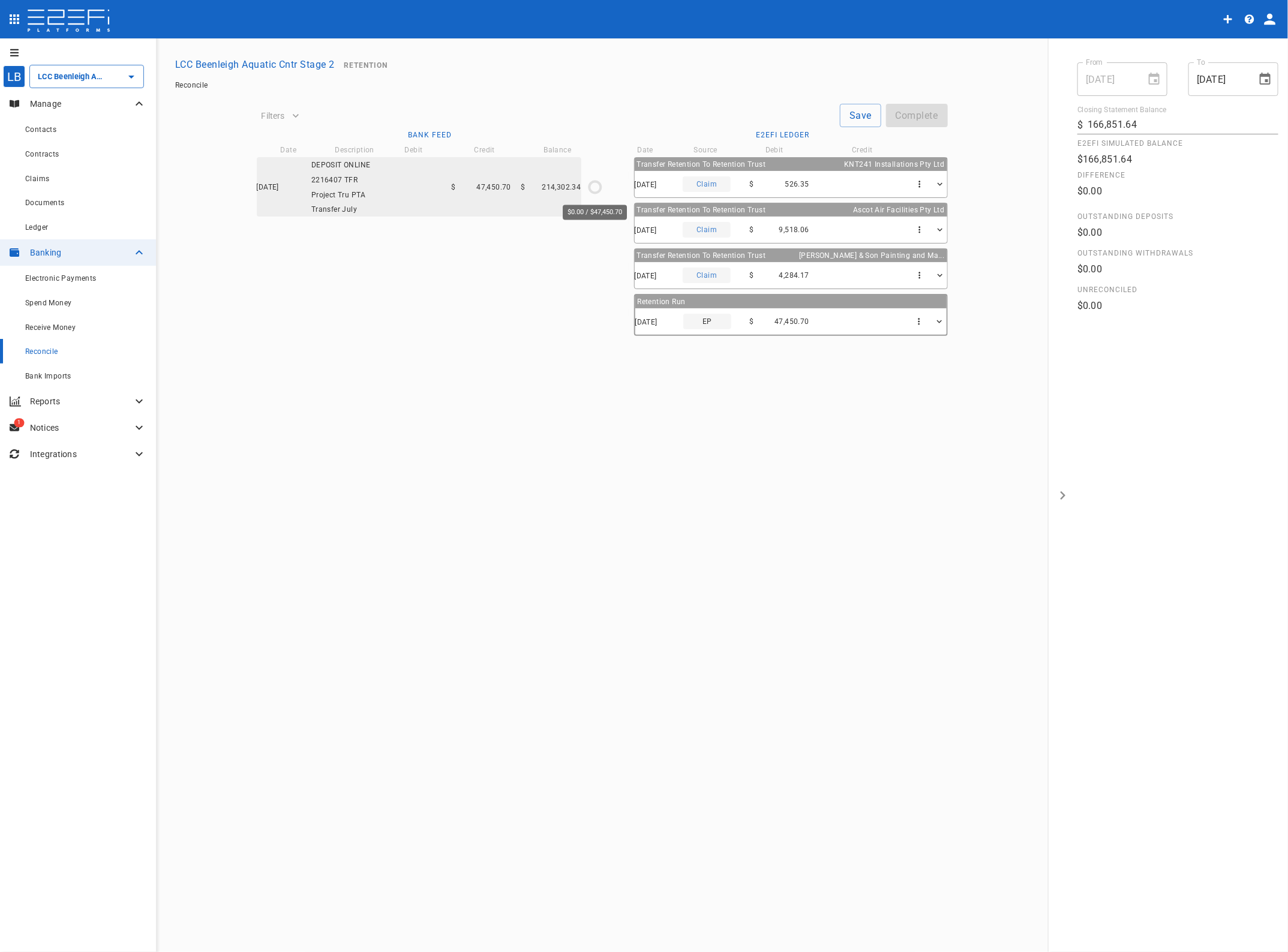
click at [591, 187] on icon "$0.00 / $47,450.70" at bounding box center [595, 187] width 18 height 18
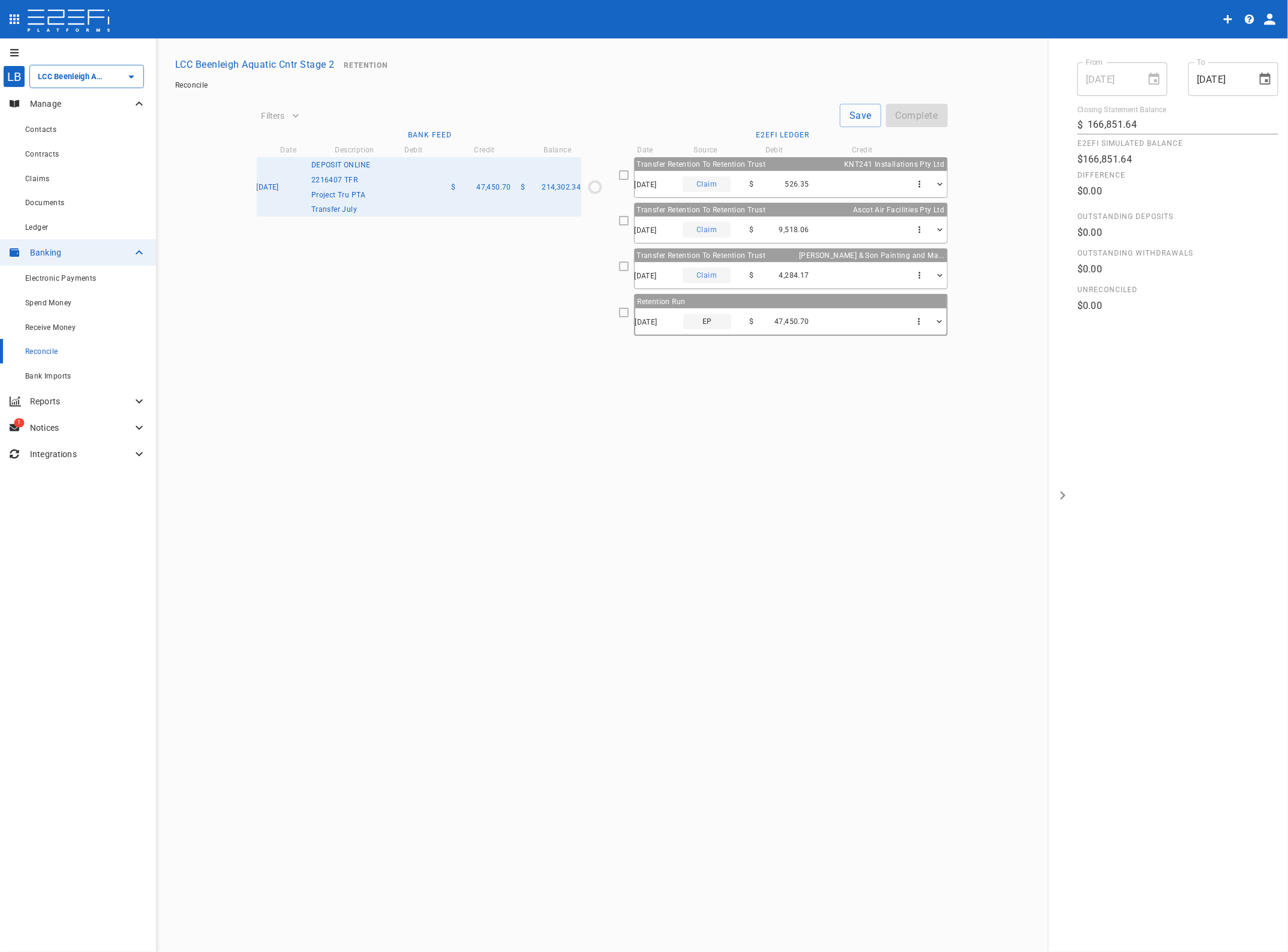
click at [622, 313] on icon at bounding box center [623, 312] width 11 height 11
type input "01/09/2025"
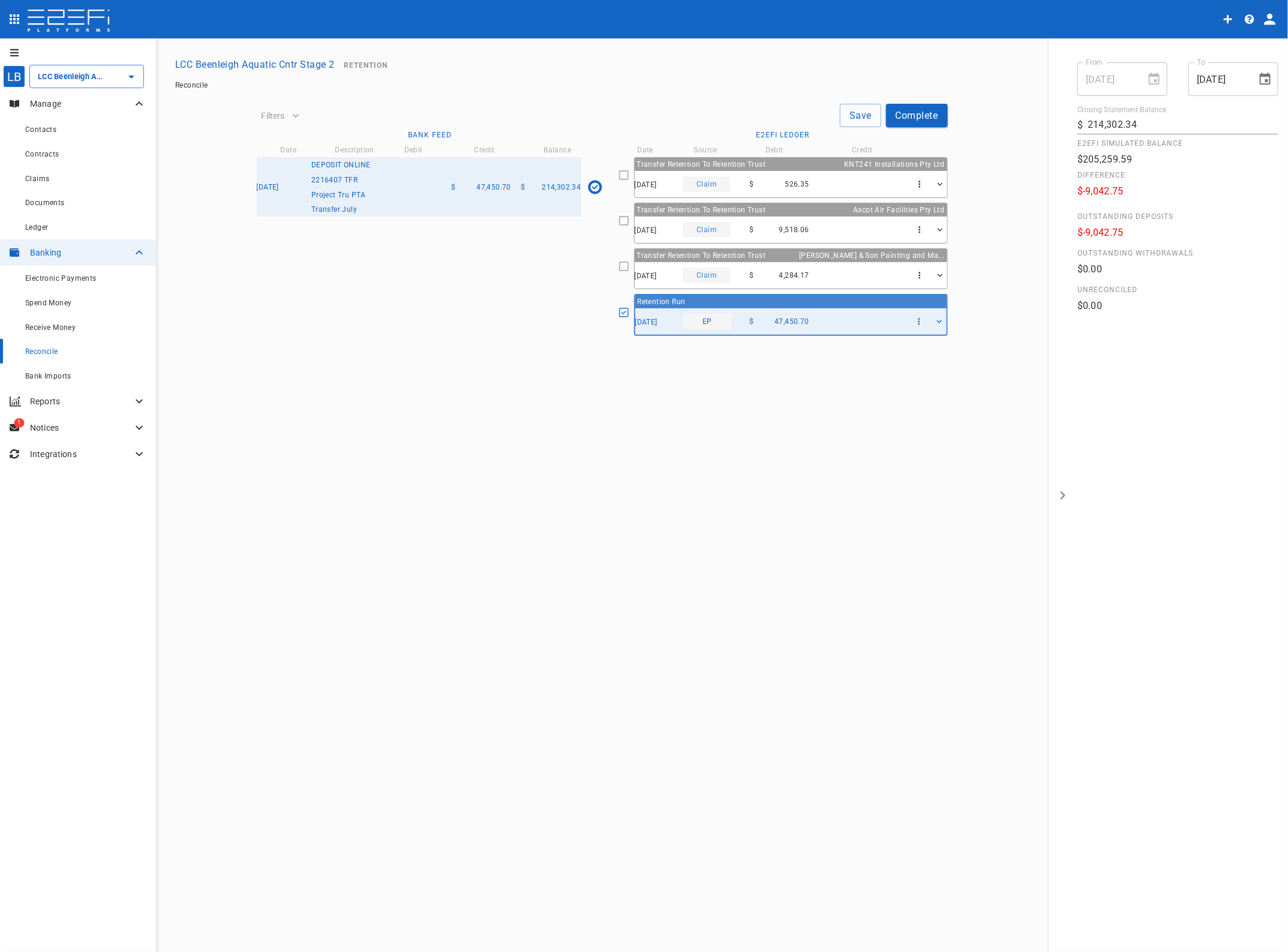
click at [856, 113] on button "Save" at bounding box center [860, 115] width 42 height 24
click at [906, 114] on button "Complete" at bounding box center [917, 115] width 62 height 24
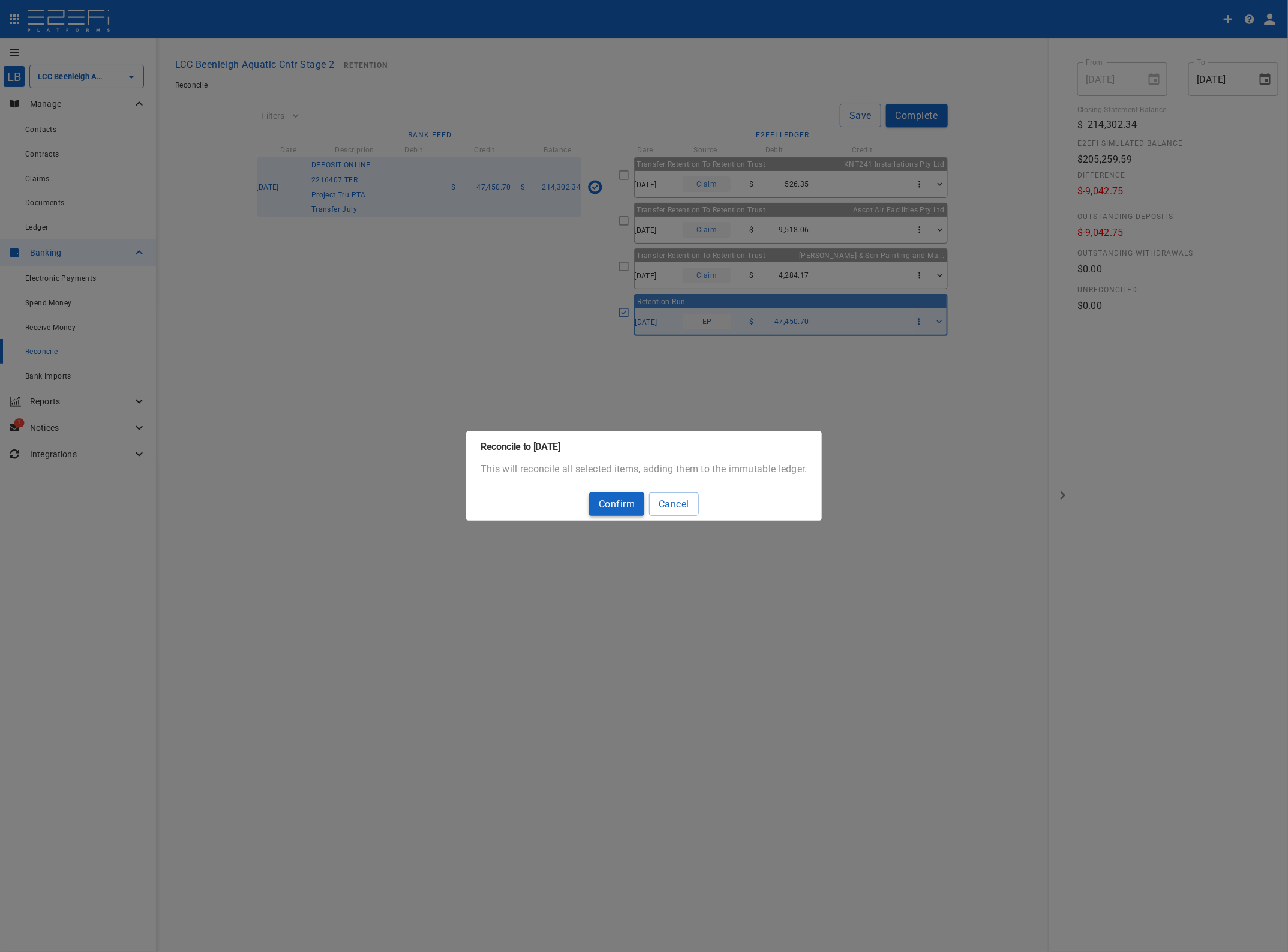
click at [608, 496] on button "Confirm" at bounding box center [616, 504] width 55 height 24
type input "166,851.64"
type input "[DATE]"
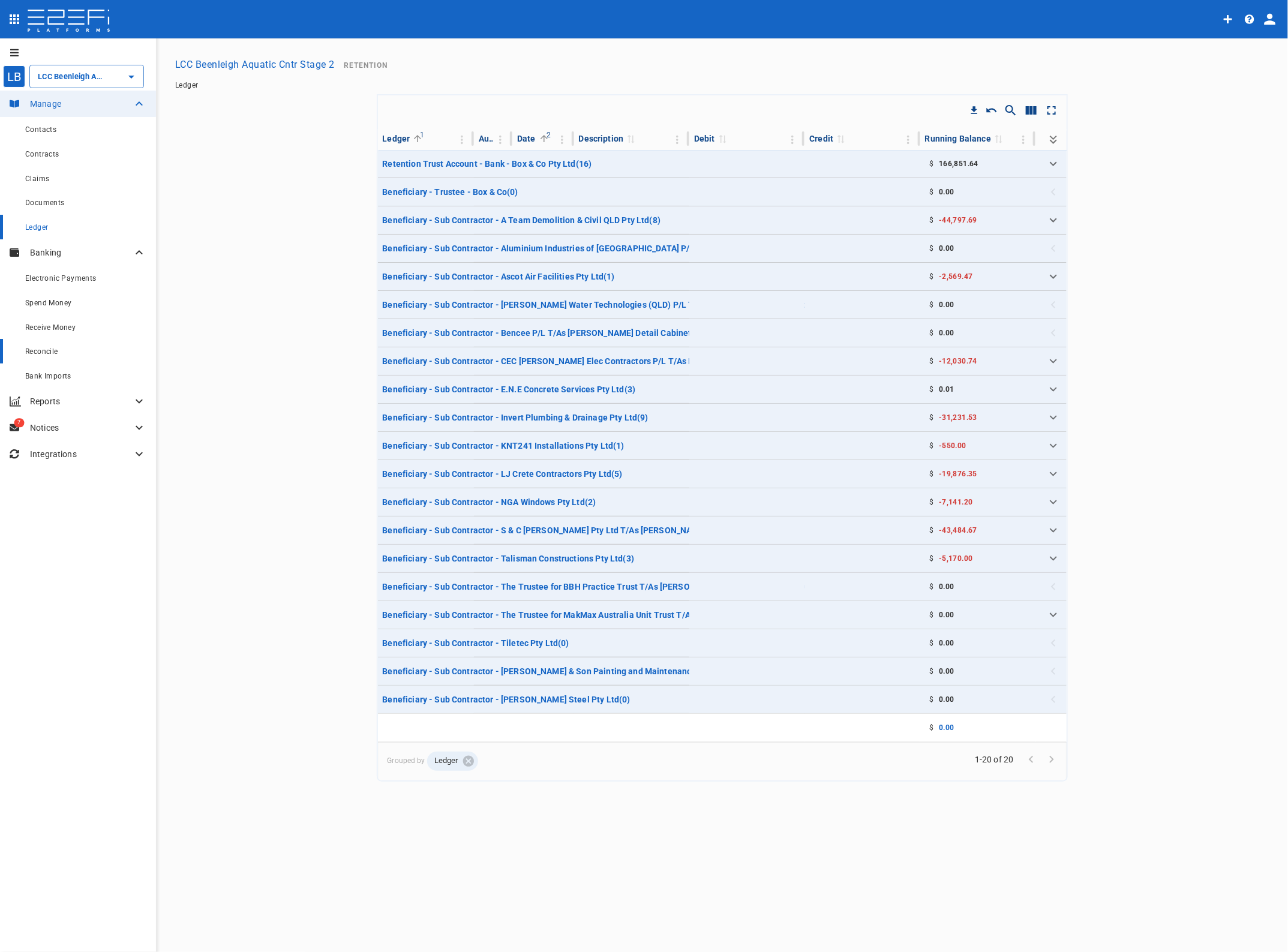
click at [35, 346] on div "Reconcile" at bounding box center [86, 351] width 121 height 15
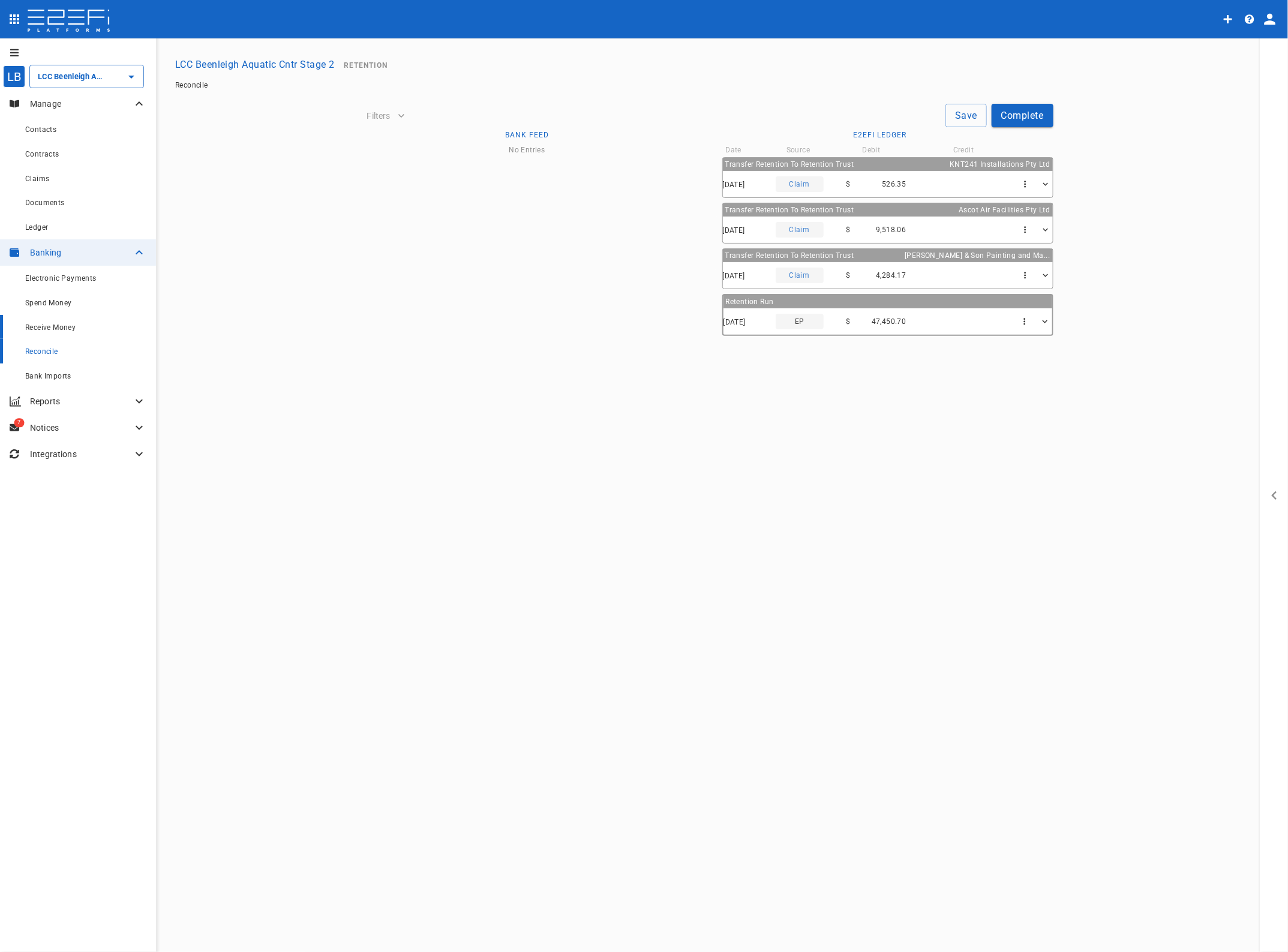
type input "[DATE]"
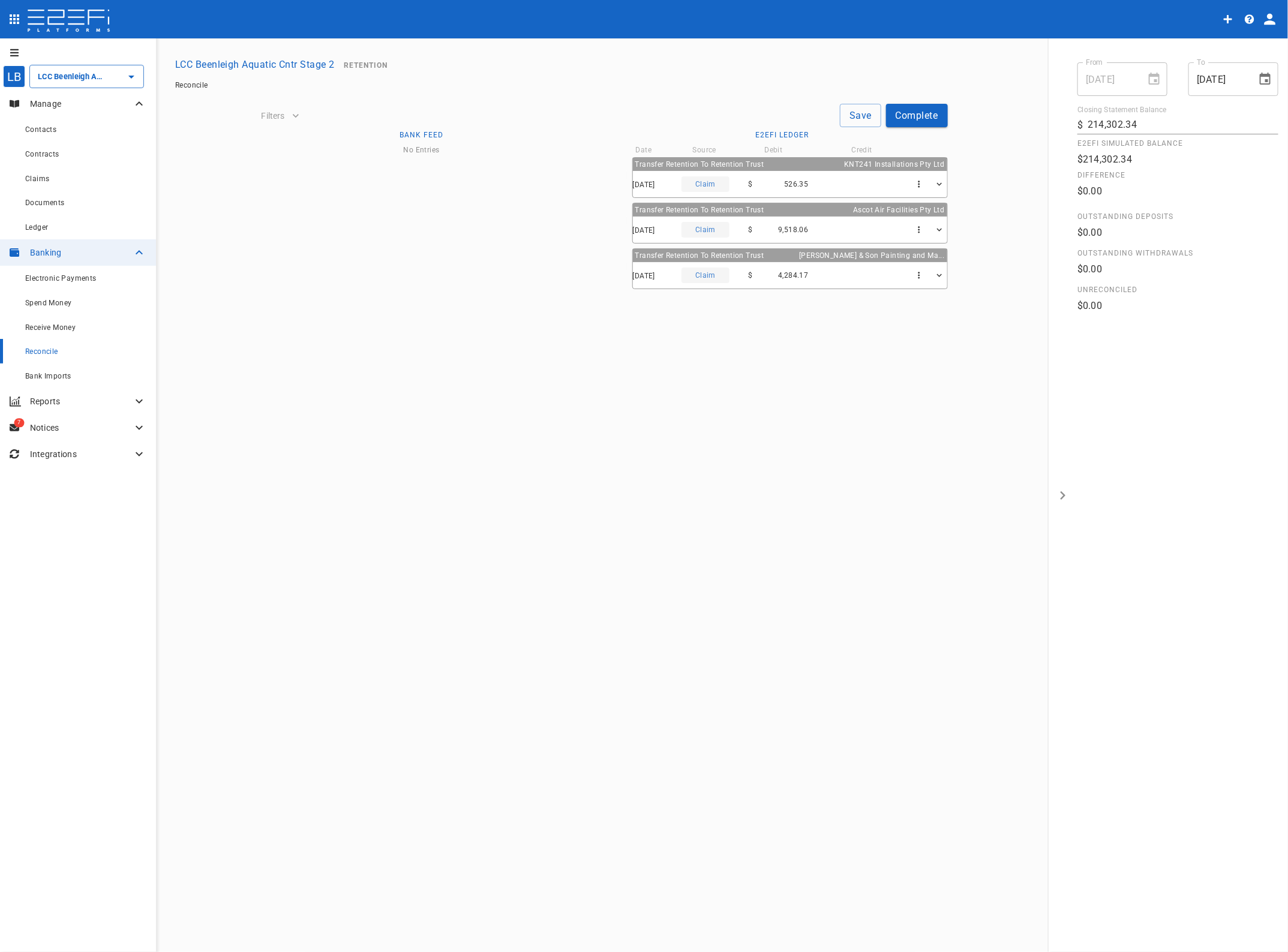
click at [57, 424] on p "Notices" at bounding box center [81, 428] width 102 height 12
click at [61, 500] on span "Retention Notices" at bounding box center [56, 503] width 61 height 8
click at [43, 448] on div at bounding box center [644, 476] width 1288 height 952
click at [38, 451] on span "Tasks" at bounding box center [35, 453] width 20 height 8
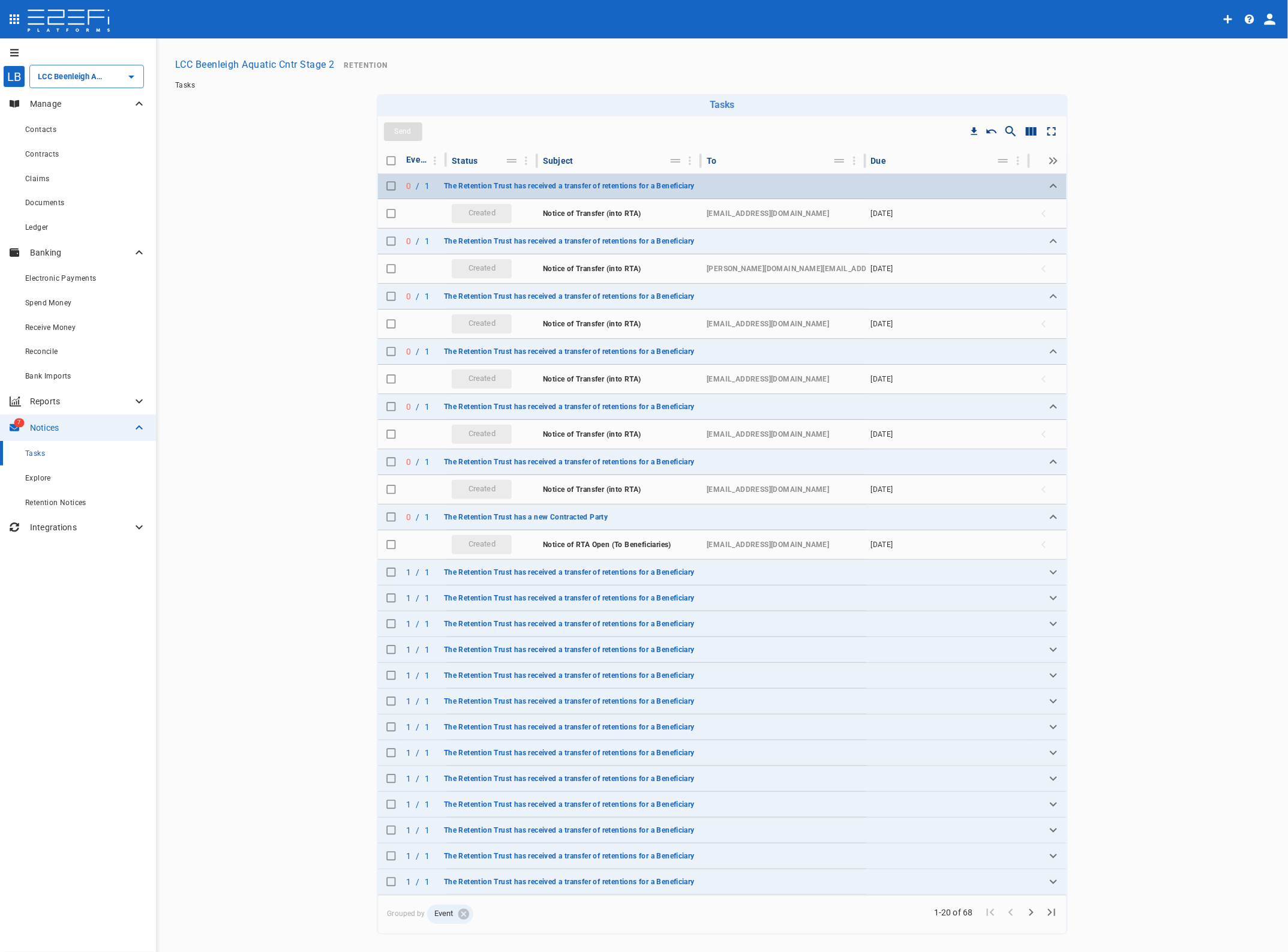
click at [383, 182] on input "Toggle select row" at bounding box center [391, 186] width 17 height 17
checkbox input "true"
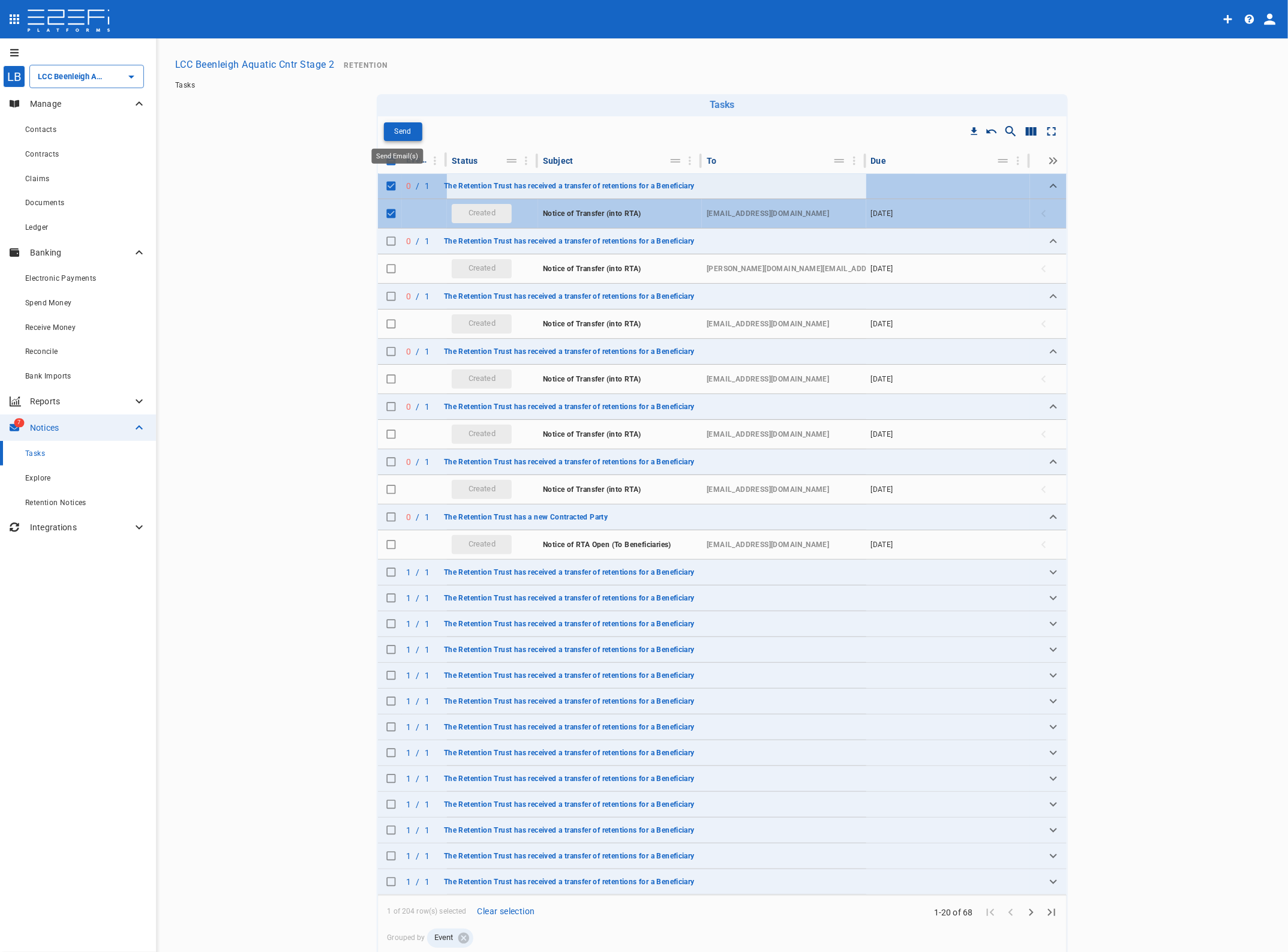
click at [404, 131] on p "Send" at bounding box center [402, 132] width 17 height 14
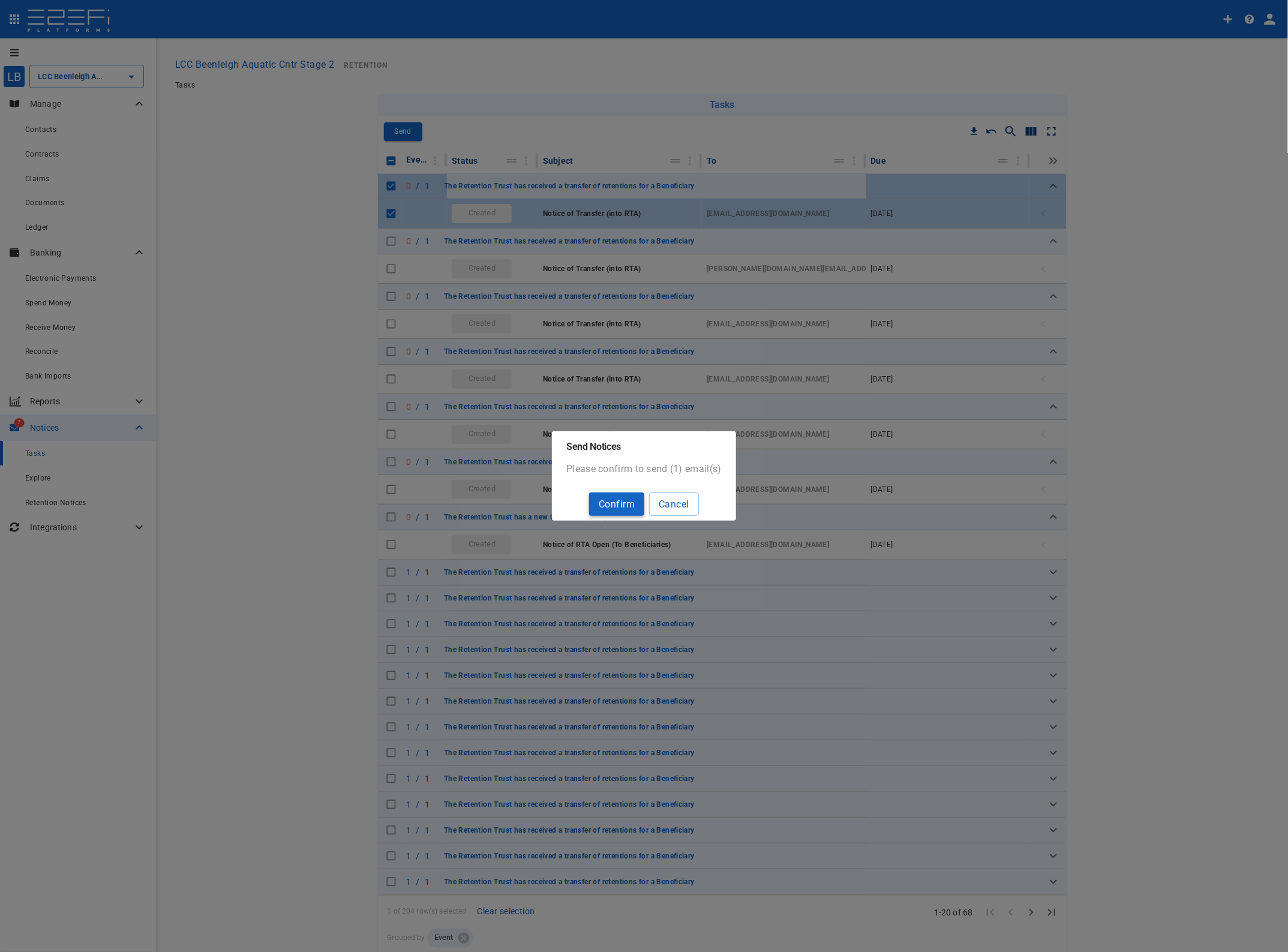
click at [602, 505] on button "Confirm" at bounding box center [616, 504] width 55 height 24
checkbox input "false"
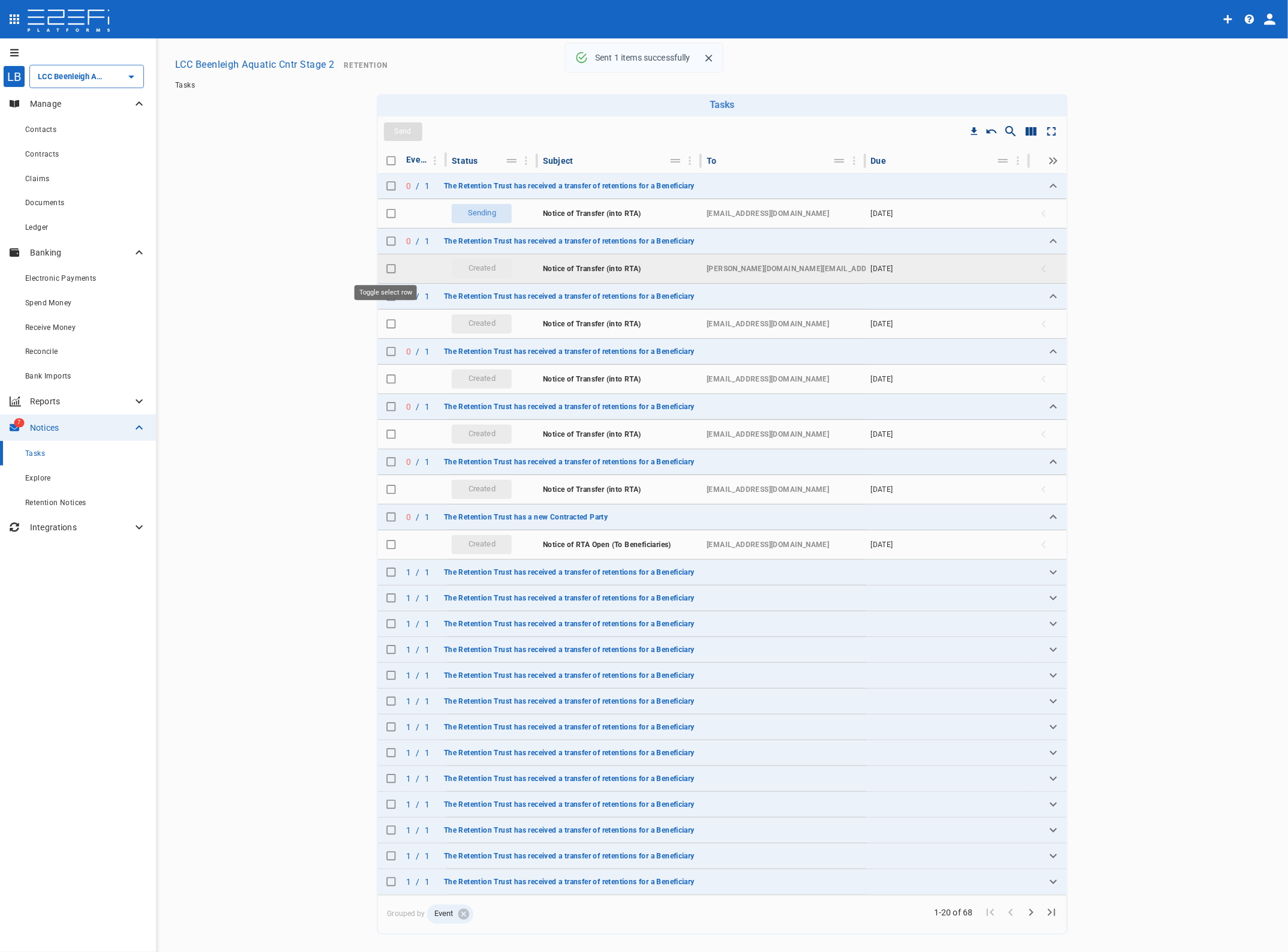
click at [384, 269] on input "Toggle select row" at bounding box center [391, 268] width 17 height 17
checkbox input "true"
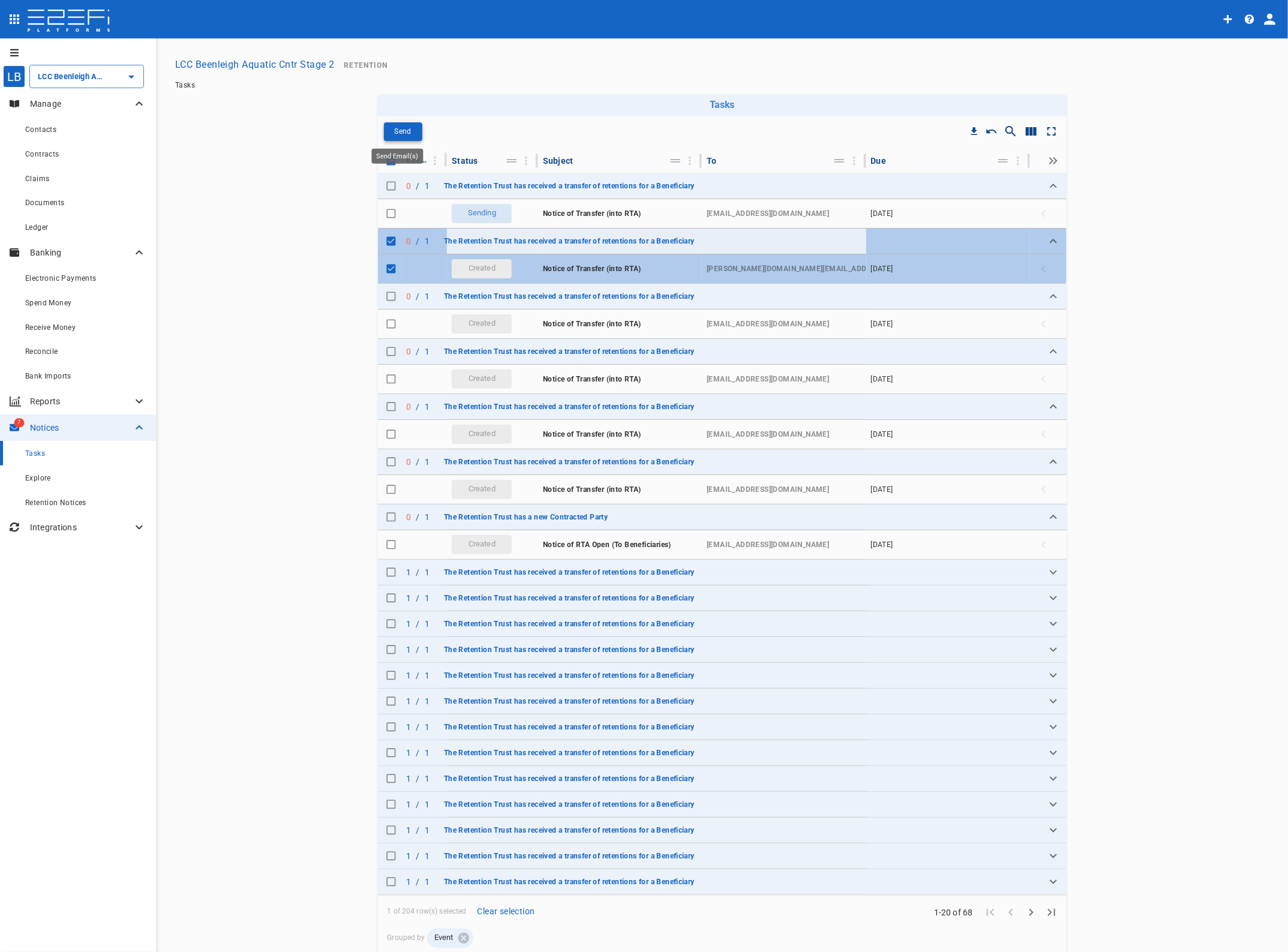
click at [394, 126] on p "Send" at bounding box center [402, 132] width 17 height 14
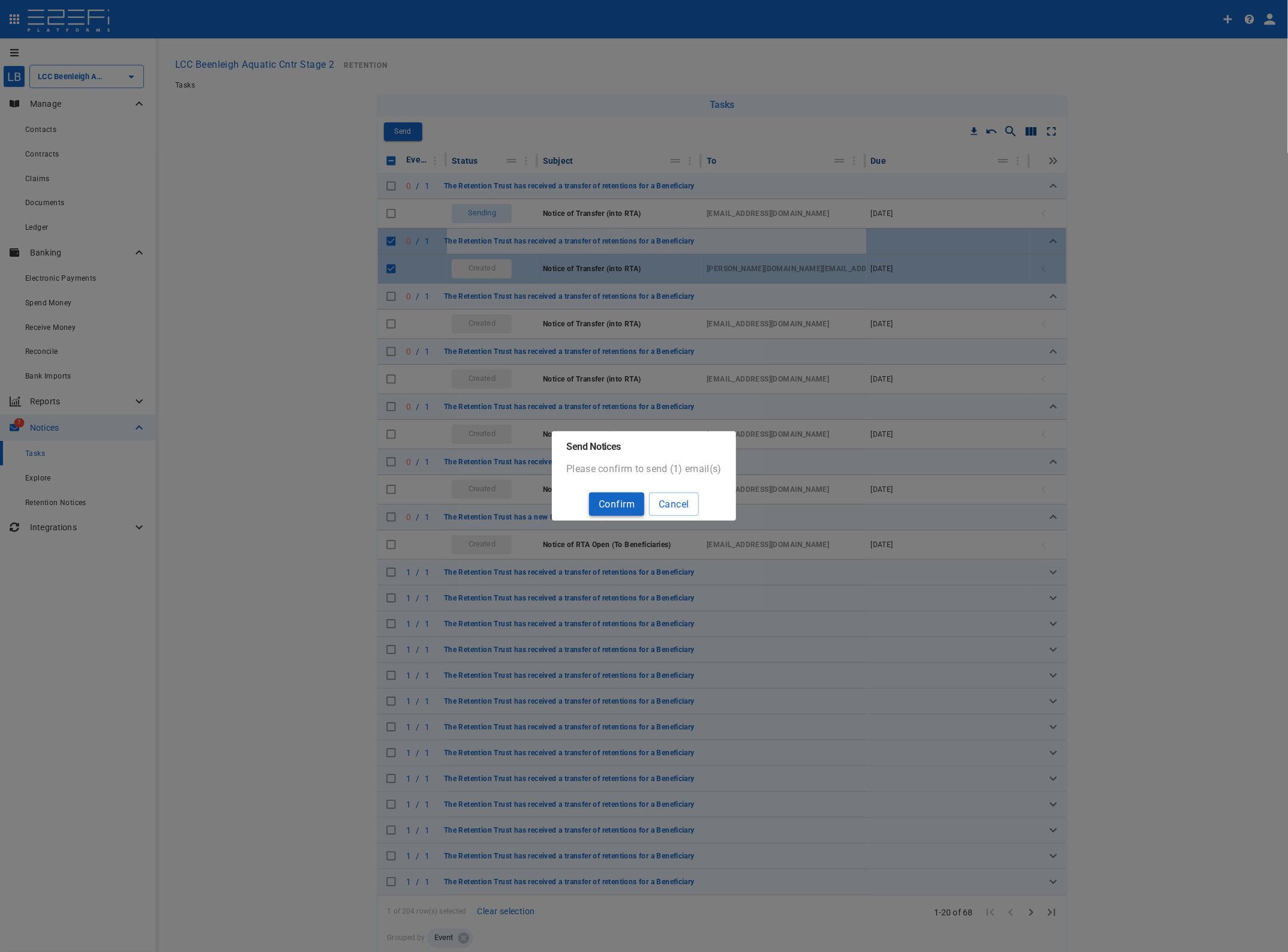
click at [613, 498] on button "Confirm" at bounding box center [616, 504] width 55 height 24
checkbox input "false"
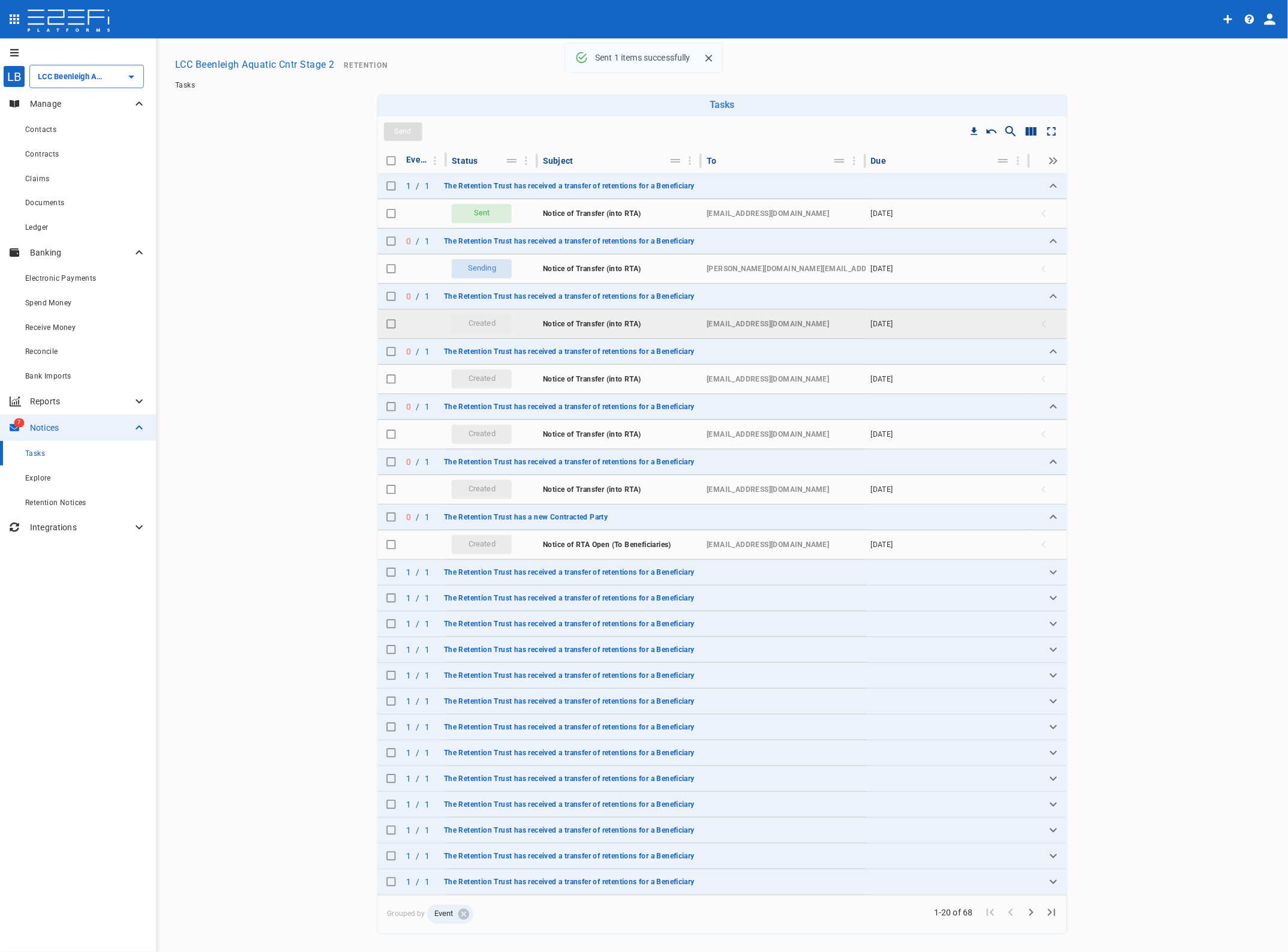
click at [383, 326] on input "Toggle select row" at bounding box center [391, 324] width 17 height 17
checkbox input "true"
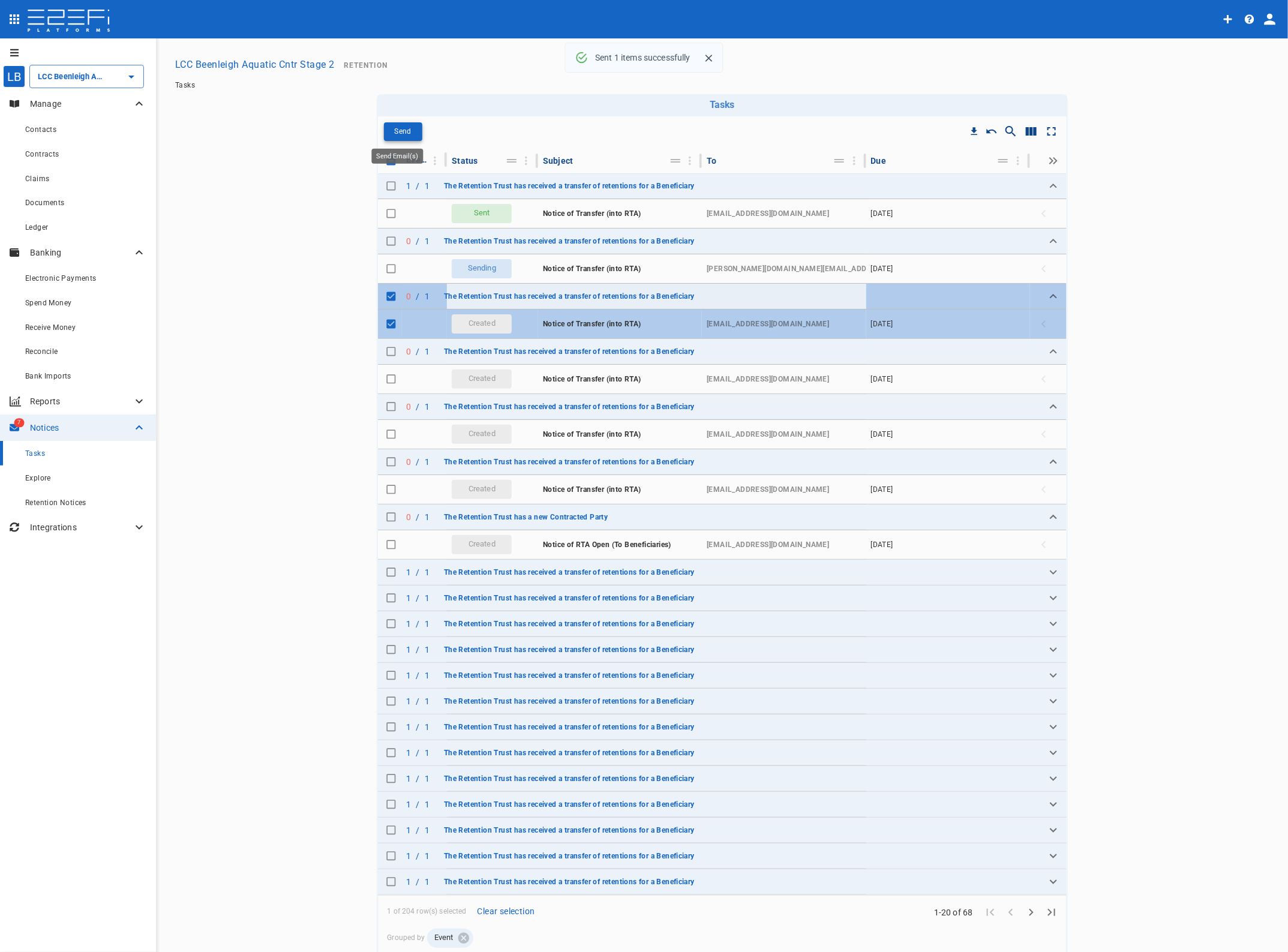
click at [395, 130] on p "Send" at bounding box center [402, 132] width 17 height 14
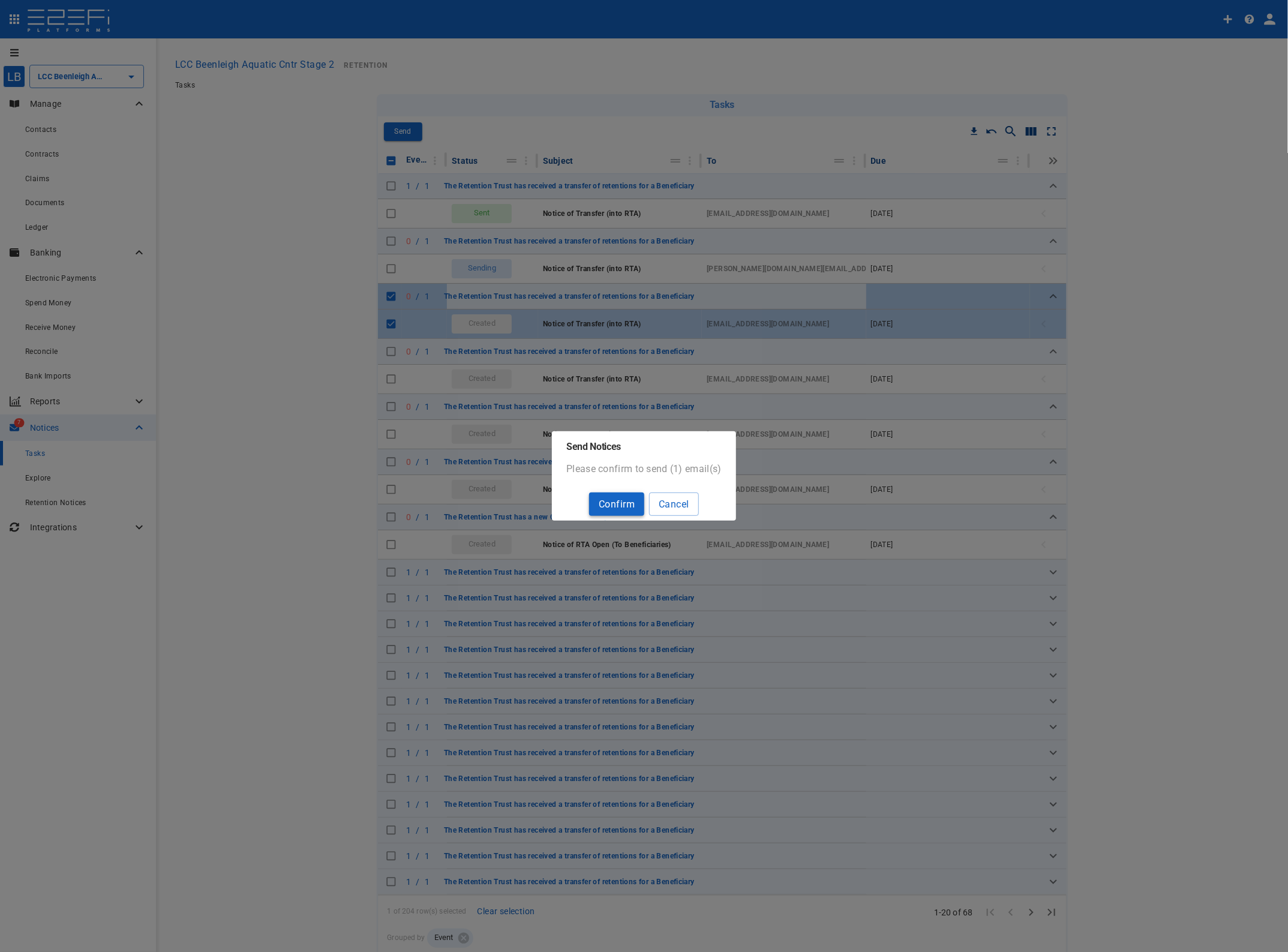
click at [628, 499] on button "Confirm" at bounding box center [616, 504] width 55 height 24
checkbox input "false"
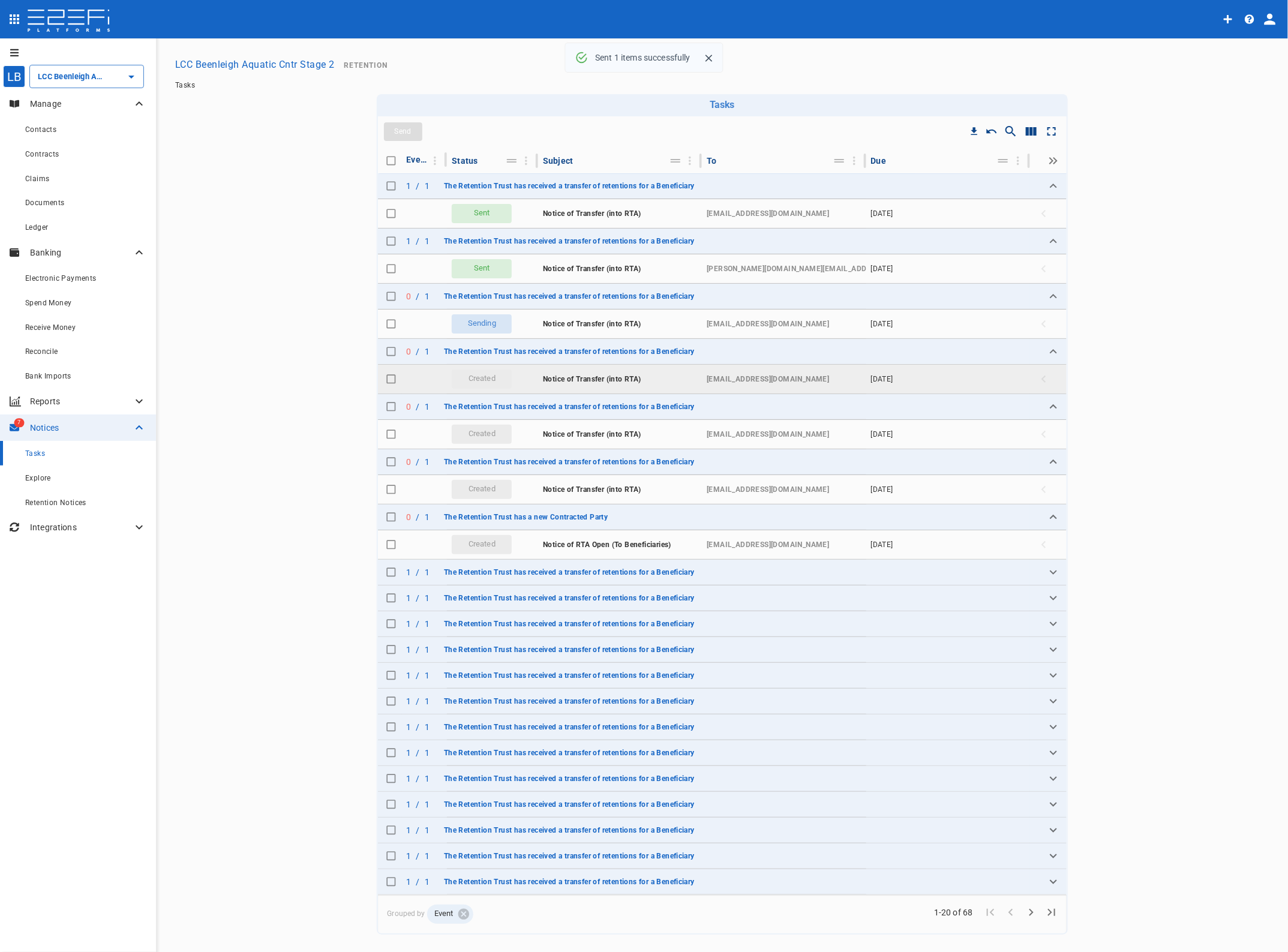
click at [386, 379] on input "Toggle select row" at bounding box center [391, 379] width 17 height 17
checkbox input "true"
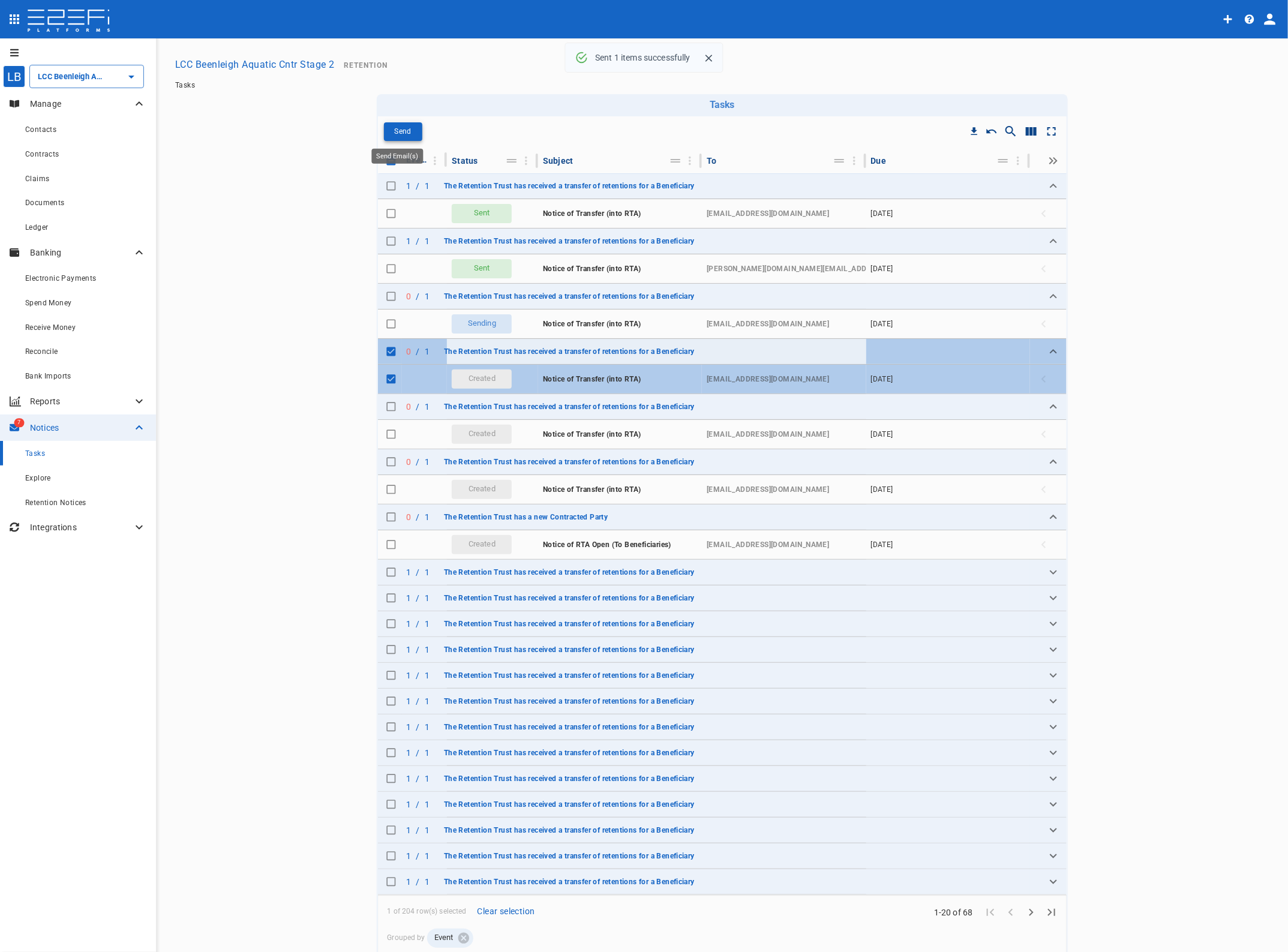
click at [397, 130] on p "Send" at bounding box center [402, 132] width 17 height 14
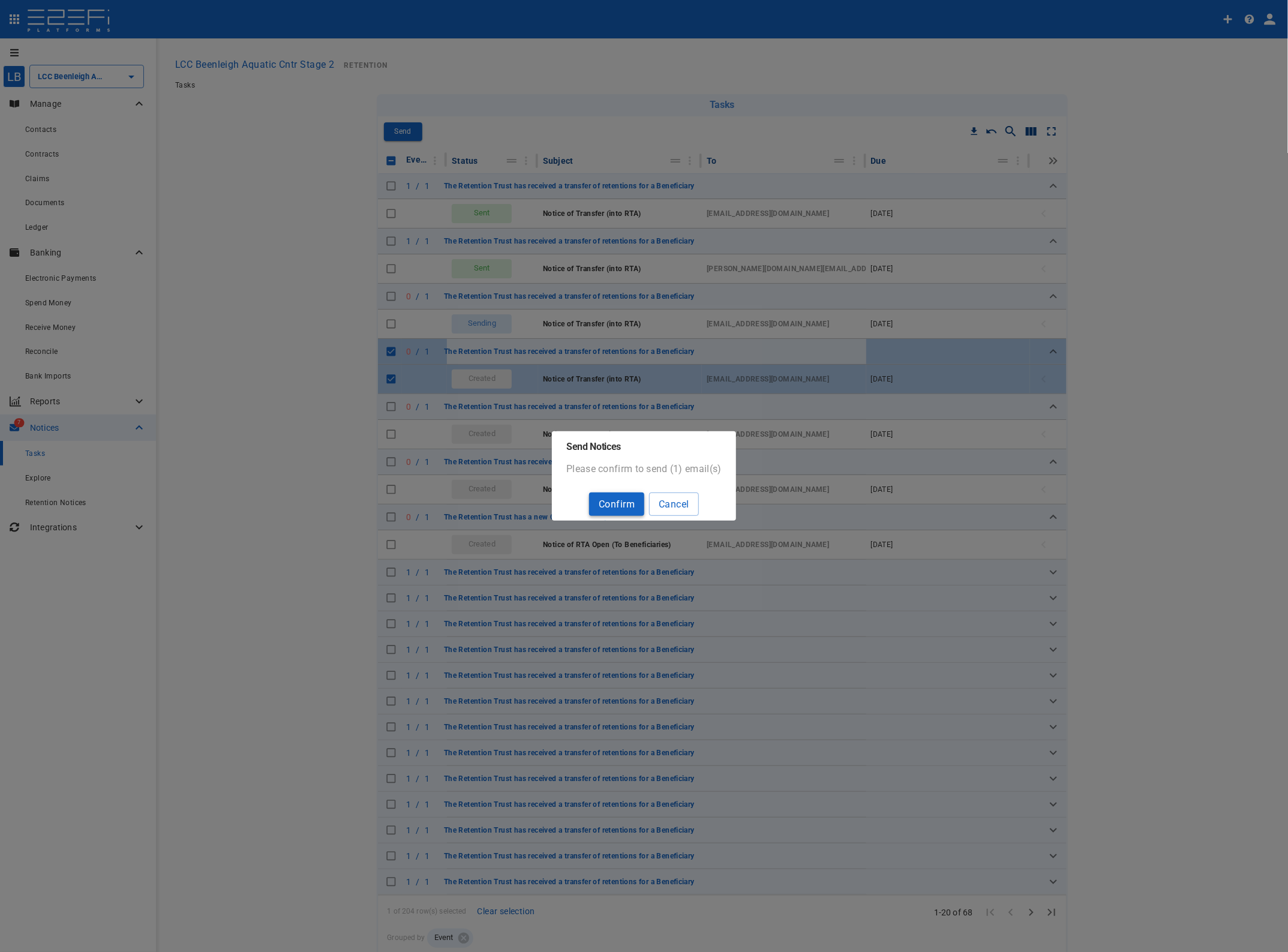
click at [625, 499] on button "Confirm" at bounding box center [616, 504] width 55 height 24
checkbox input "false"
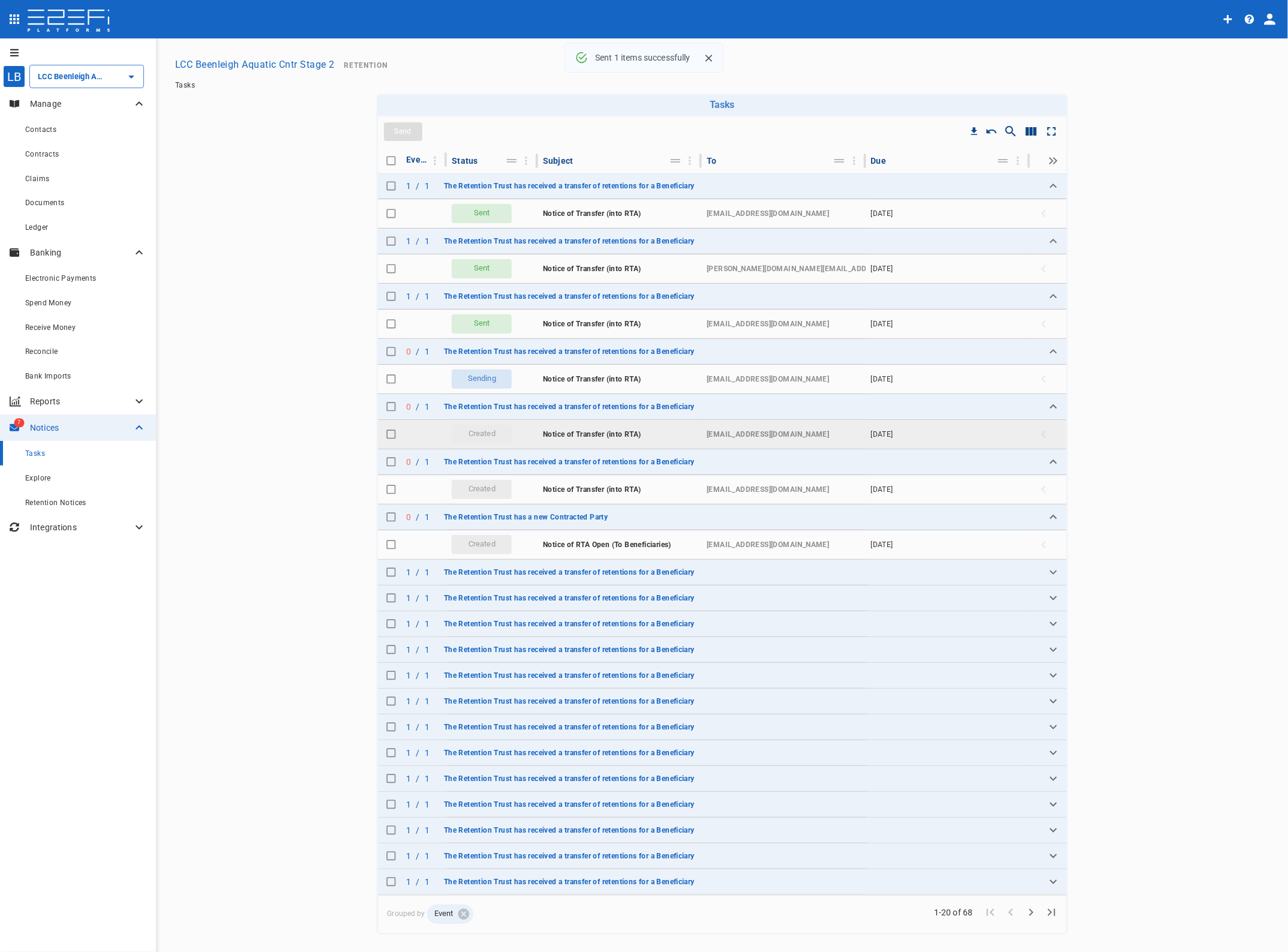
click at [383, 435] on input "Toggle select row" at bounding box center [391, 434] width 17 height 17
checkbox input "true"
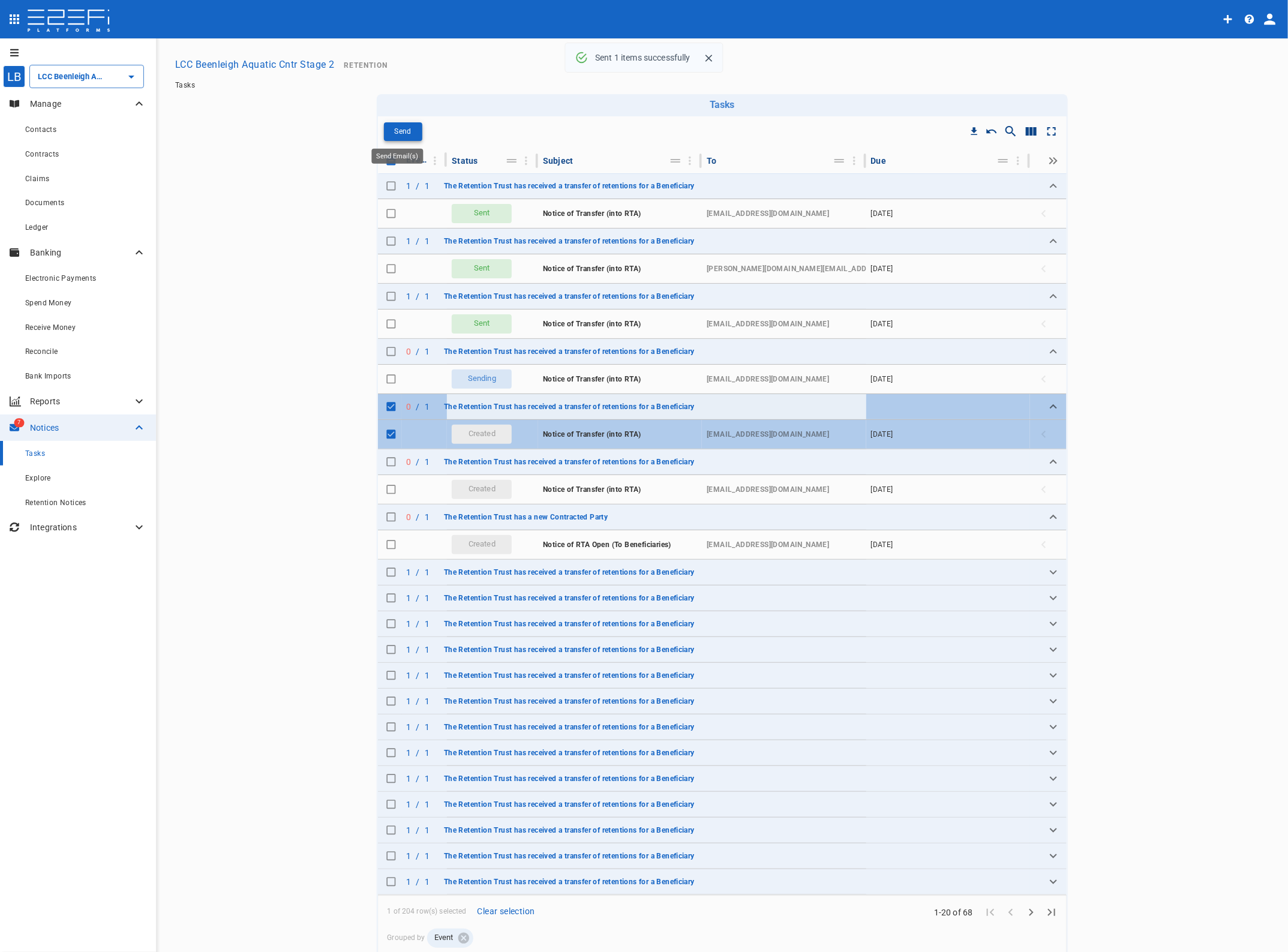
click at [394, 132] on p "Send" at bounding box center [402, 132] width 17 height 14
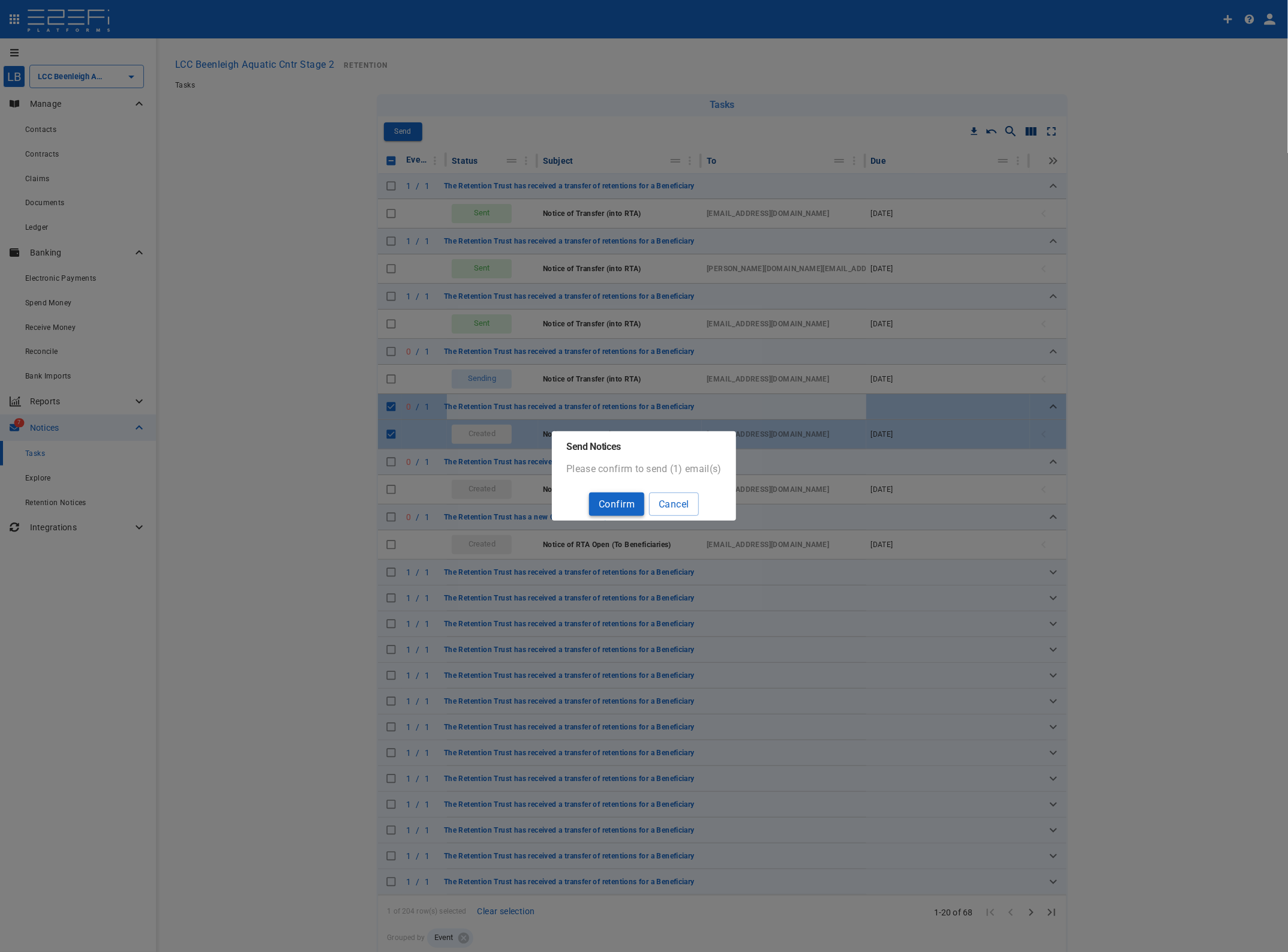
click at [624, 498] on button "Confirm" at bounding box center [616, 504] width 55 height 24
checkbox input "false"
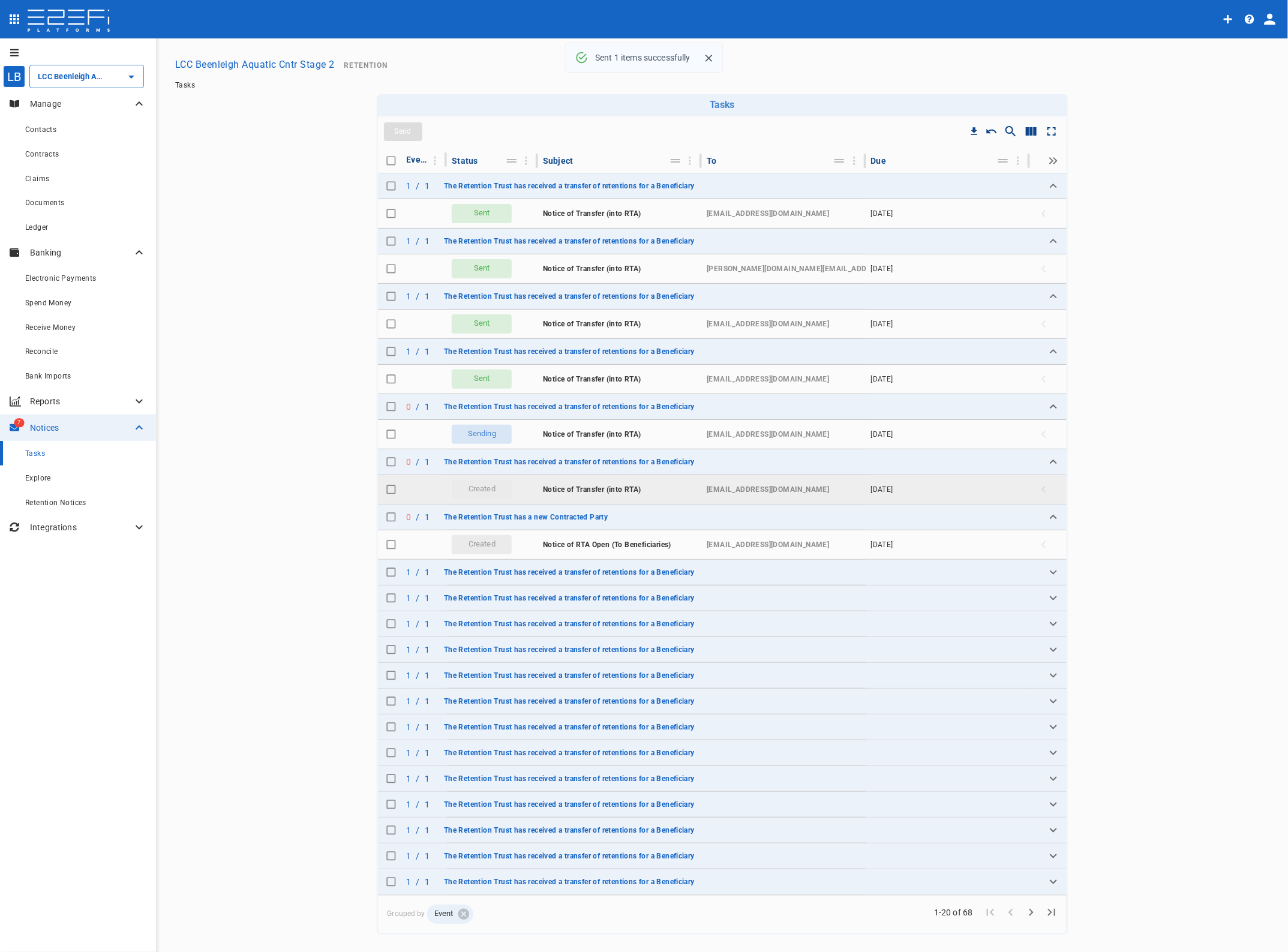
click at [388, 489] on input "Toggle select row" at bounding box center [391, 489] width 17 height 17
checkbox input "true"
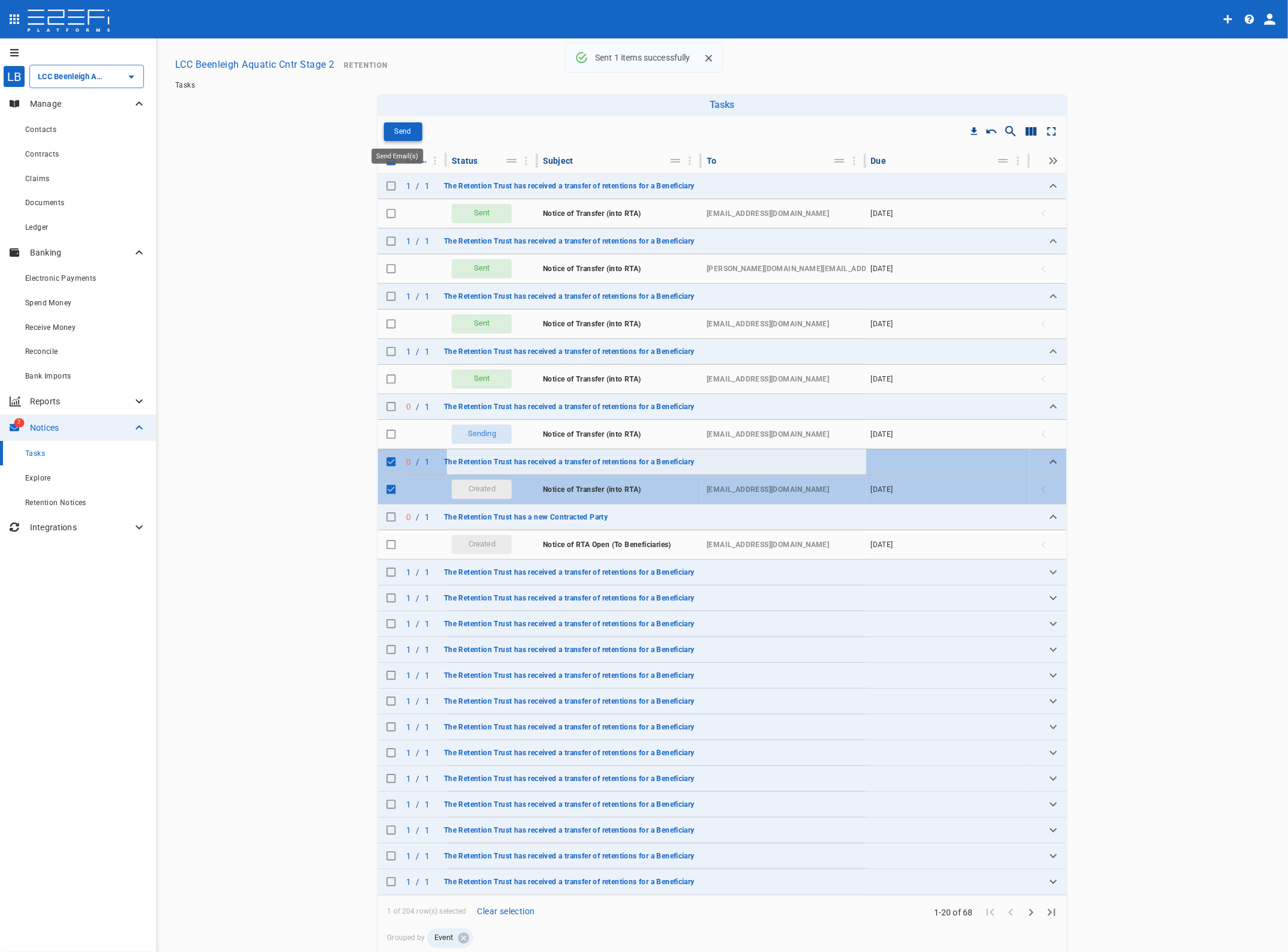
click at [397, 128] on p "Send" at bounding box center [402, 132] width 17 height 14
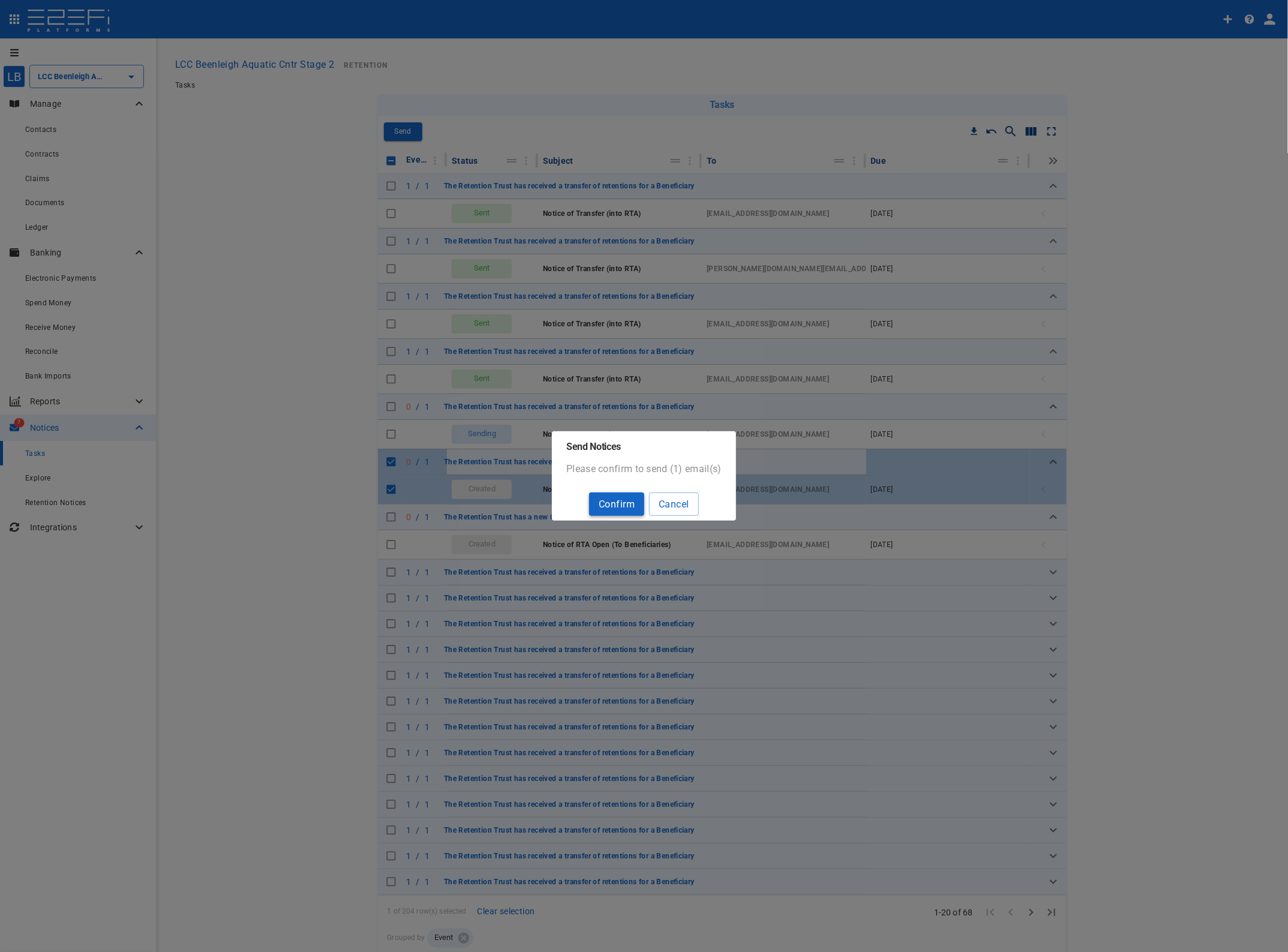
click at [624, 499] on button "Confirm" at bounding box center [616, 504] width 55 height 24
checkbox input "false"
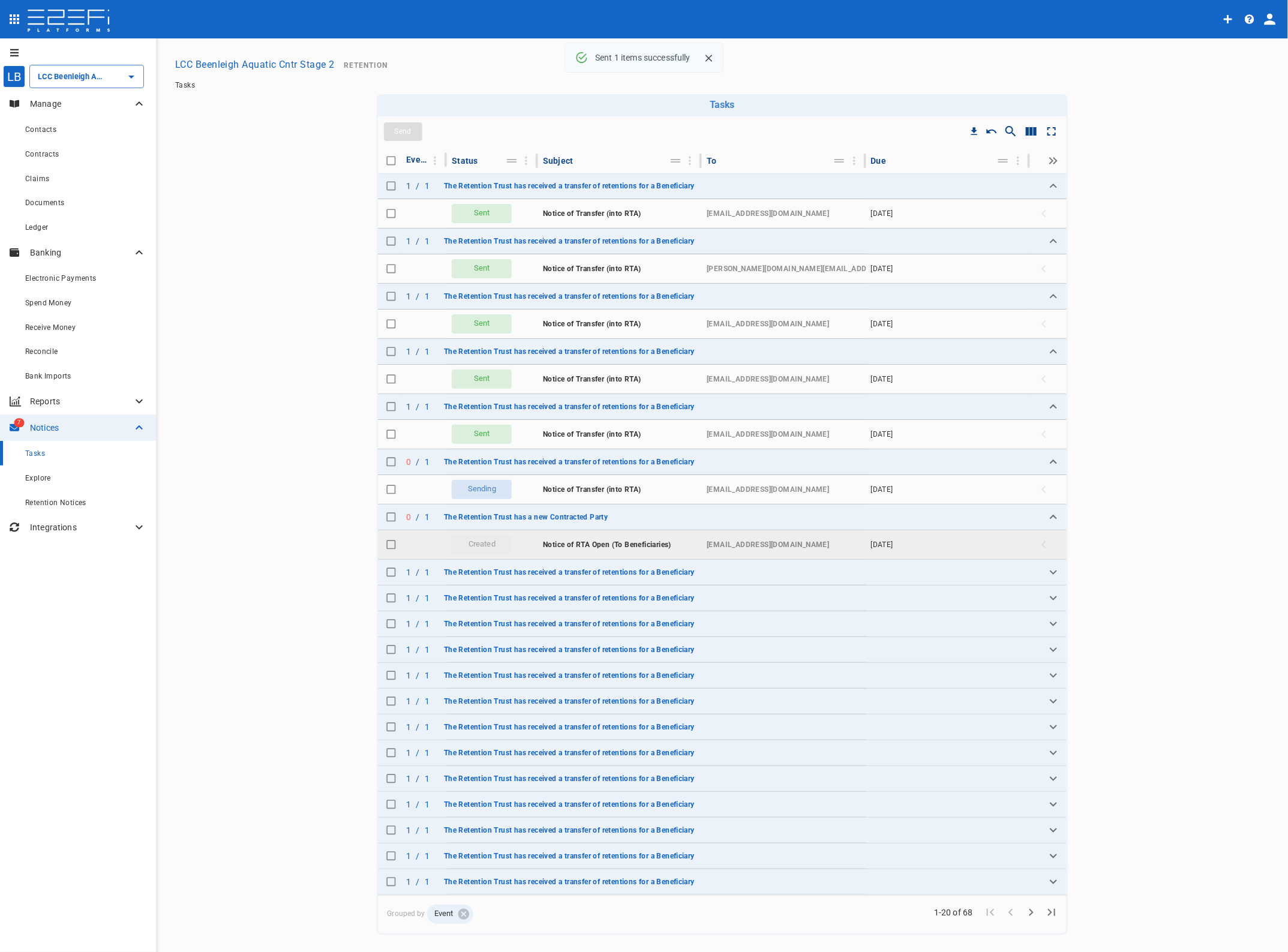
click at [385, 544] on input "Toggle select row" at bounding box center [391, 545] width 17 height 17
checkbox input "true"
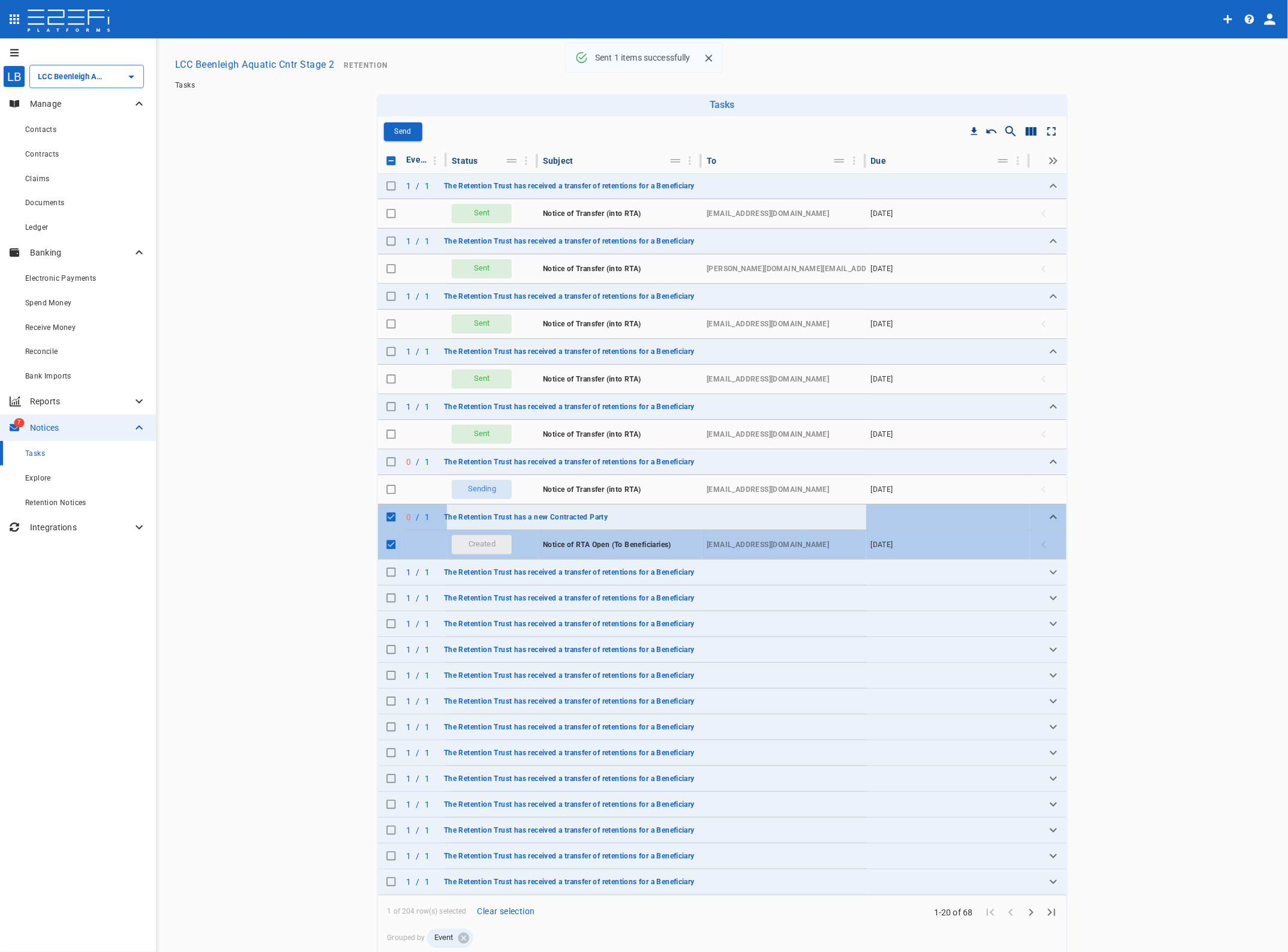
checkbox input "false"
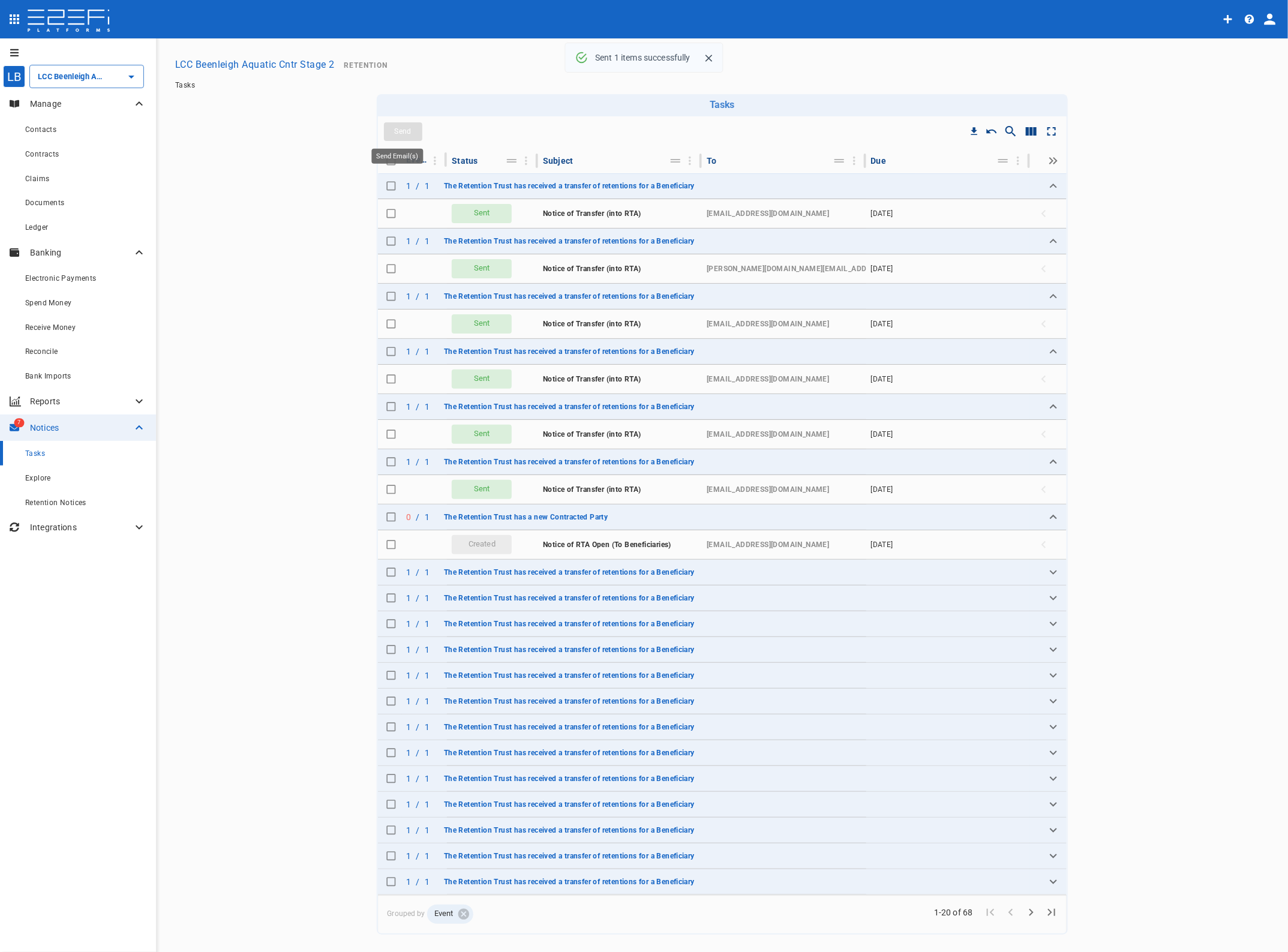
click at [403, 131] on span "Send" at bounding box center [402, 132] width 38 height 19
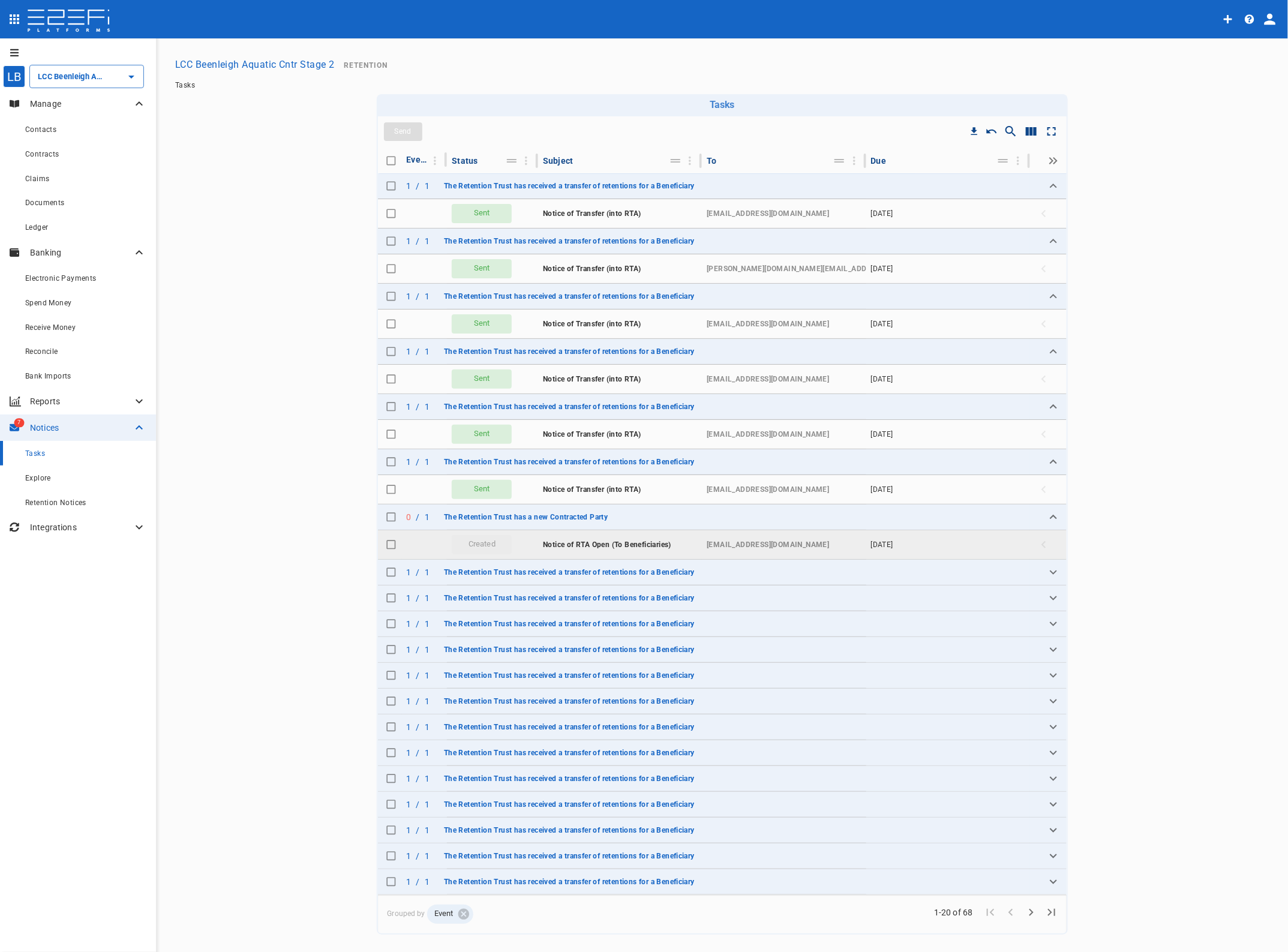
click at [388, 547] on input "Toggle select row" at bounding box center [391, 545] width 17 height 17
checkbox input "true"
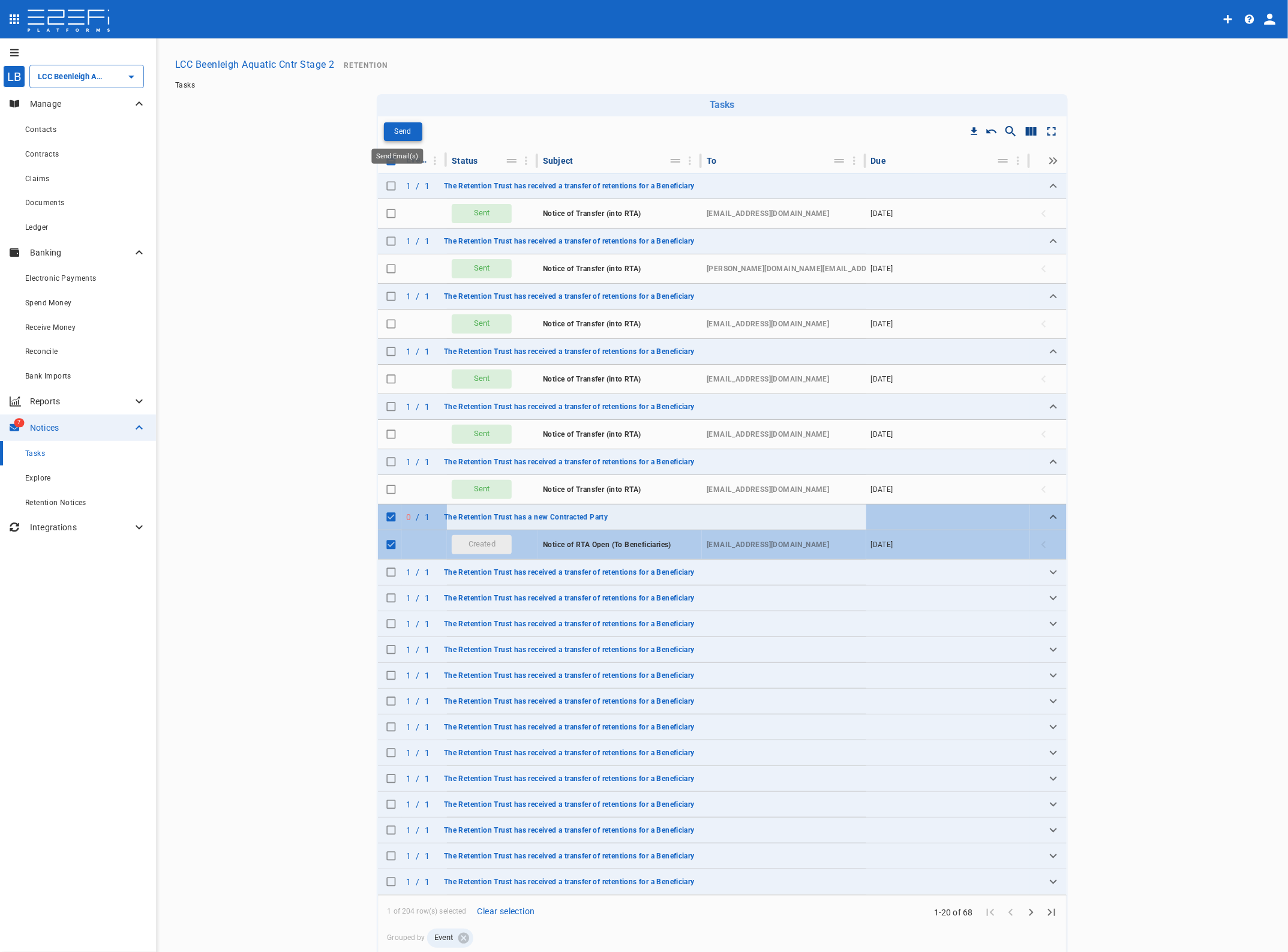
click at [406, 130] on button "Send" at bounding box center [402, 132] width 38 height 19
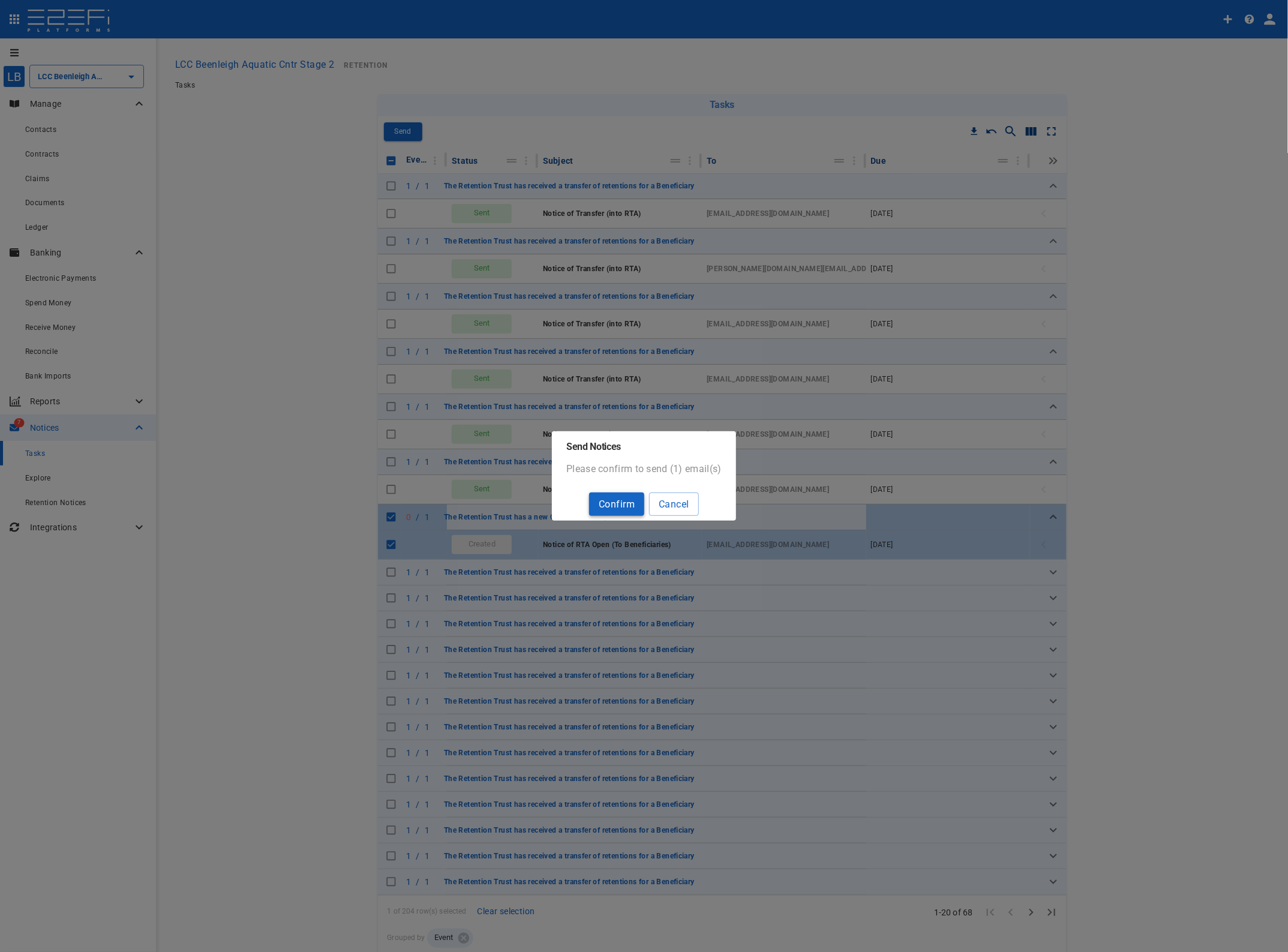
click at [631, 503] on button "Confirm" at bounding box center [616, 504] width 55 height 24
checkbox input "false"
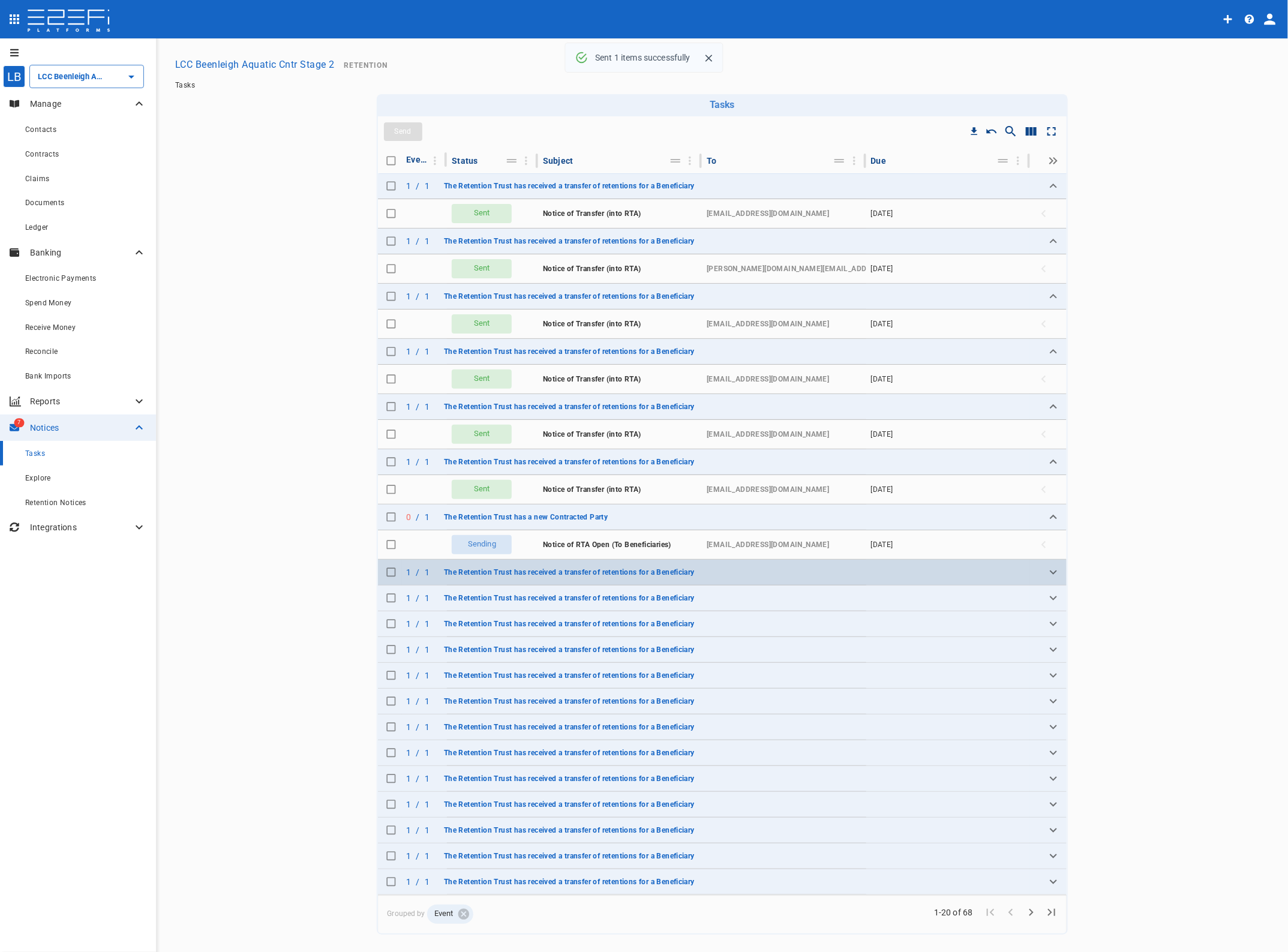
click at [1050, 572] on icon "Expand" at bounding box center [1053, 573] width 15 height 15
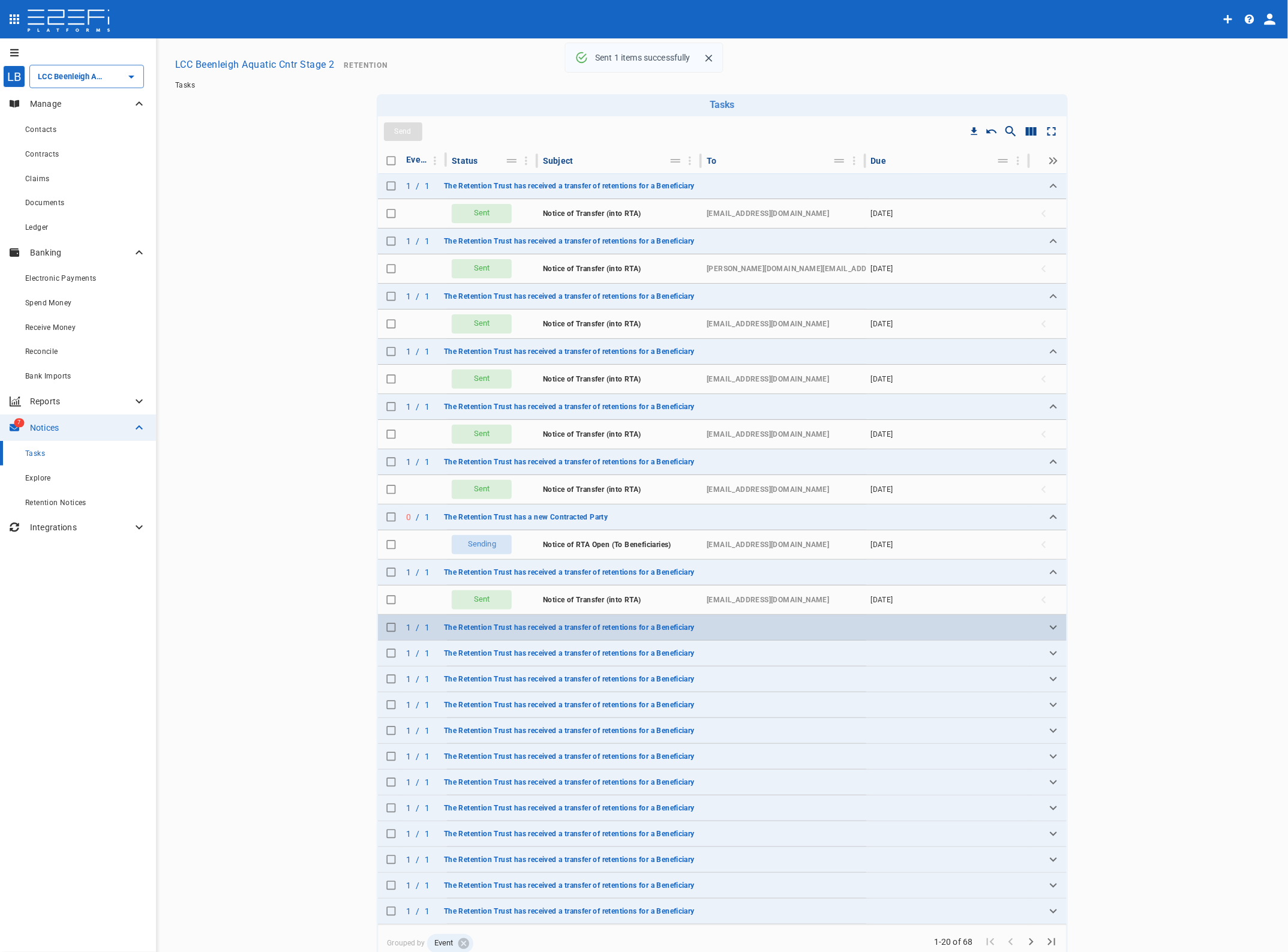
click at [1046, 629] on icon "Expand" at bounding box center [1053, 627] width 15 height 15
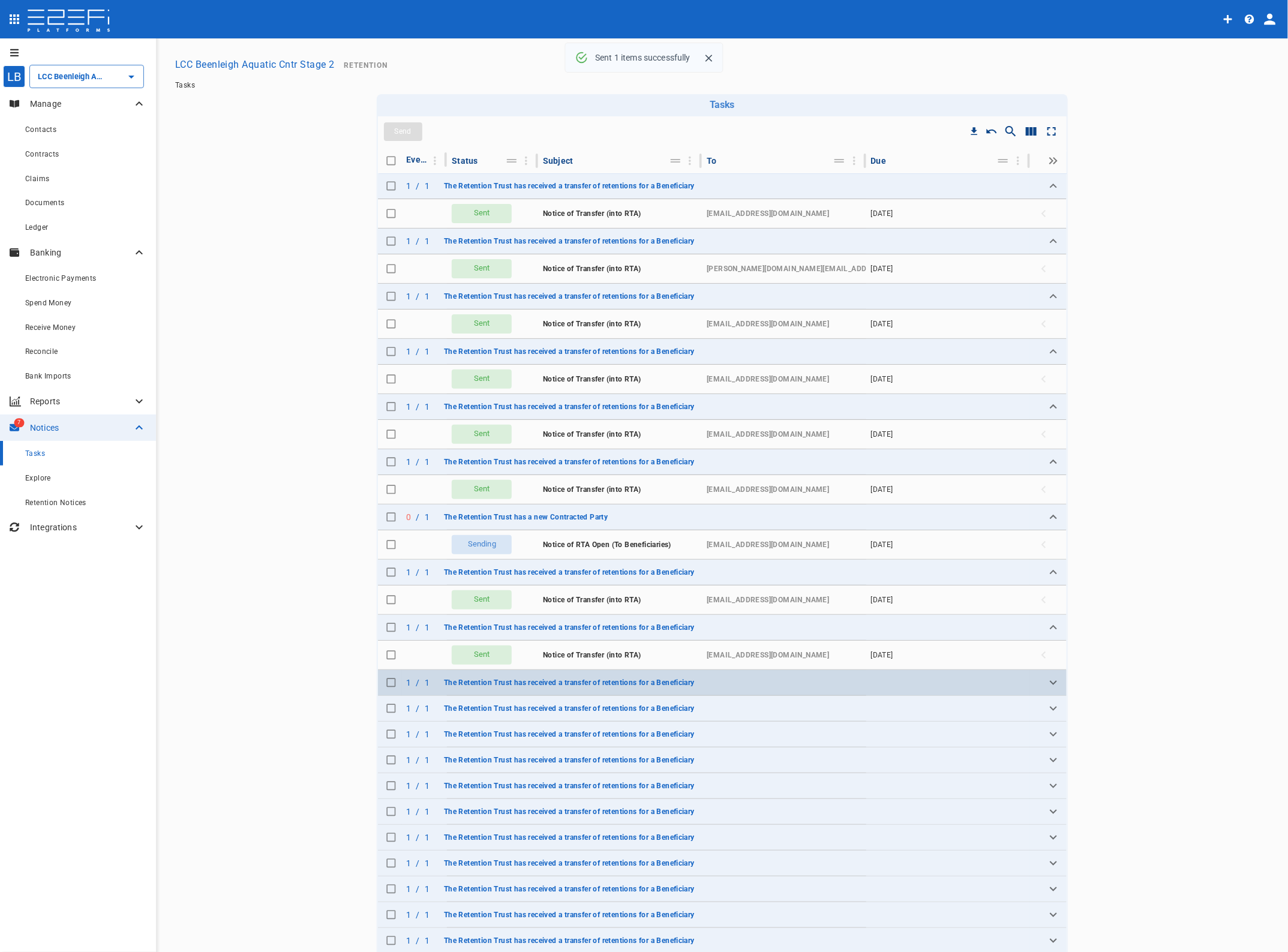
click at [1046, 683] on icon "Expand" at bounding box center [1053, 683] width 15 height 15
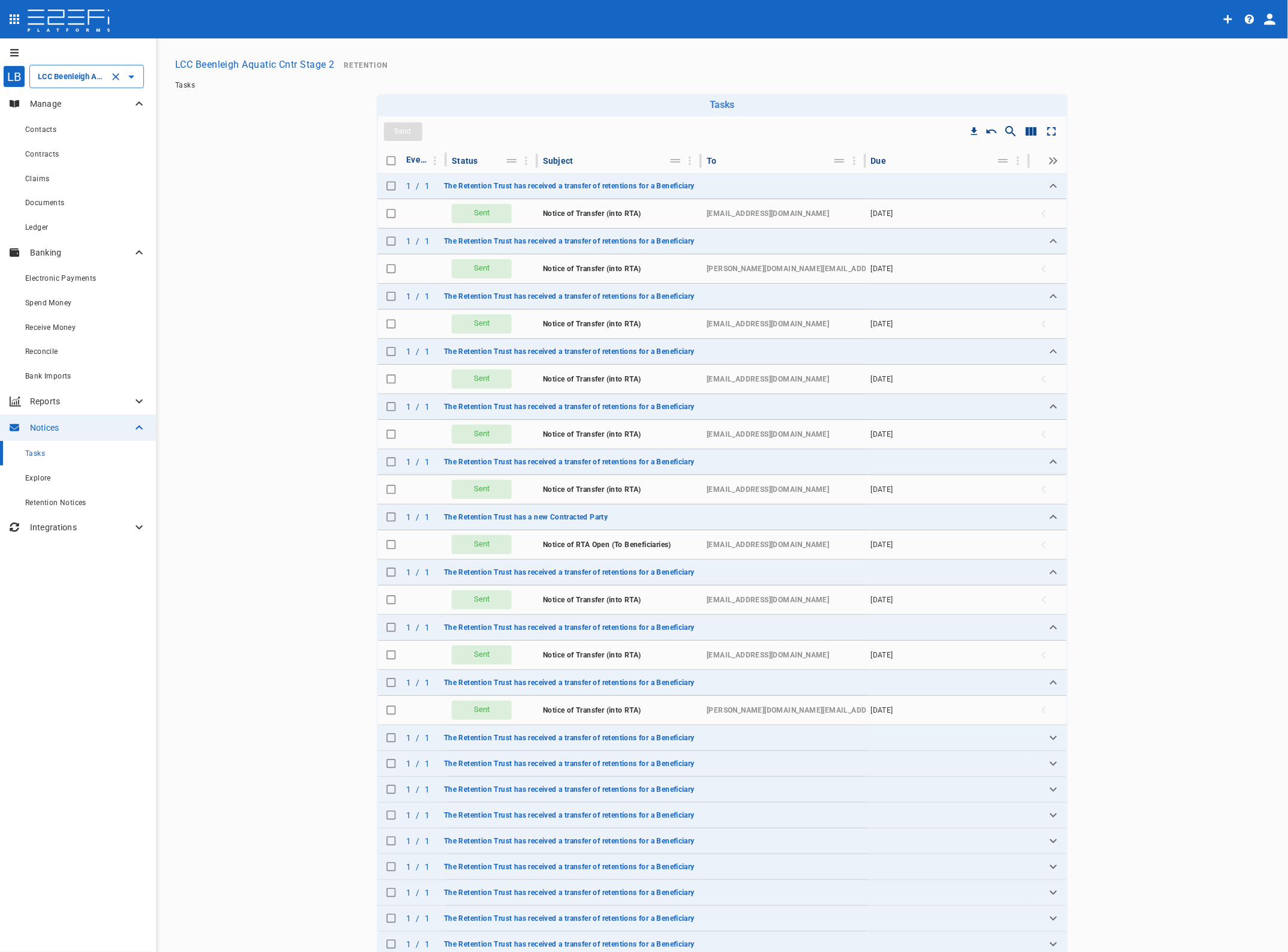
click at [69, 79] on input "LCC Beenleigh Aquatic Cntr Stage 2" at bounding box center [70, 76] width 70 height 12
click at [67, 137] on p "LCC Beenleigh A..." at bounding box center [58, 137] width 79 height 14
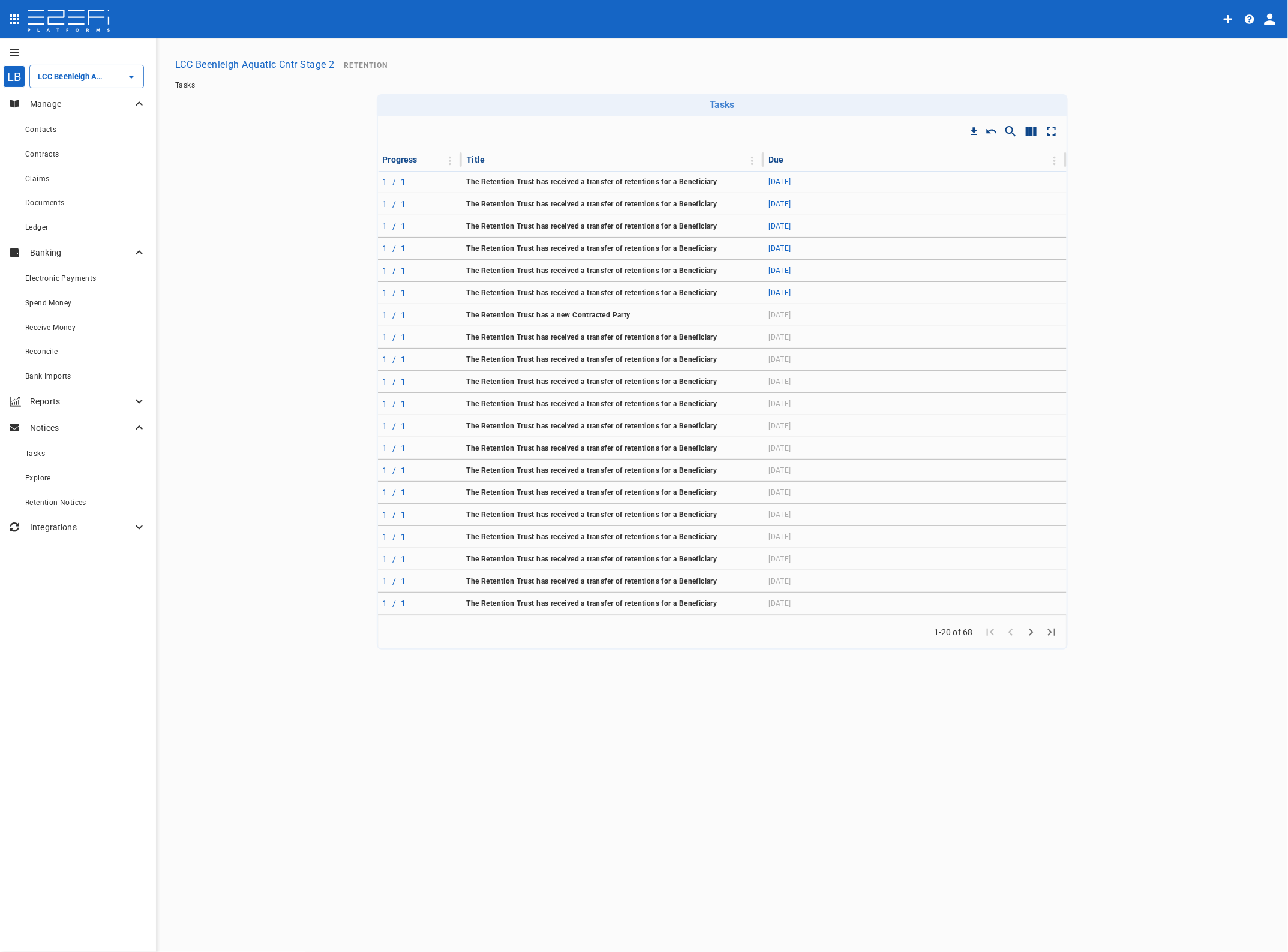
type input "LCC Beenleigh Aquatic Cntr Stage 2"
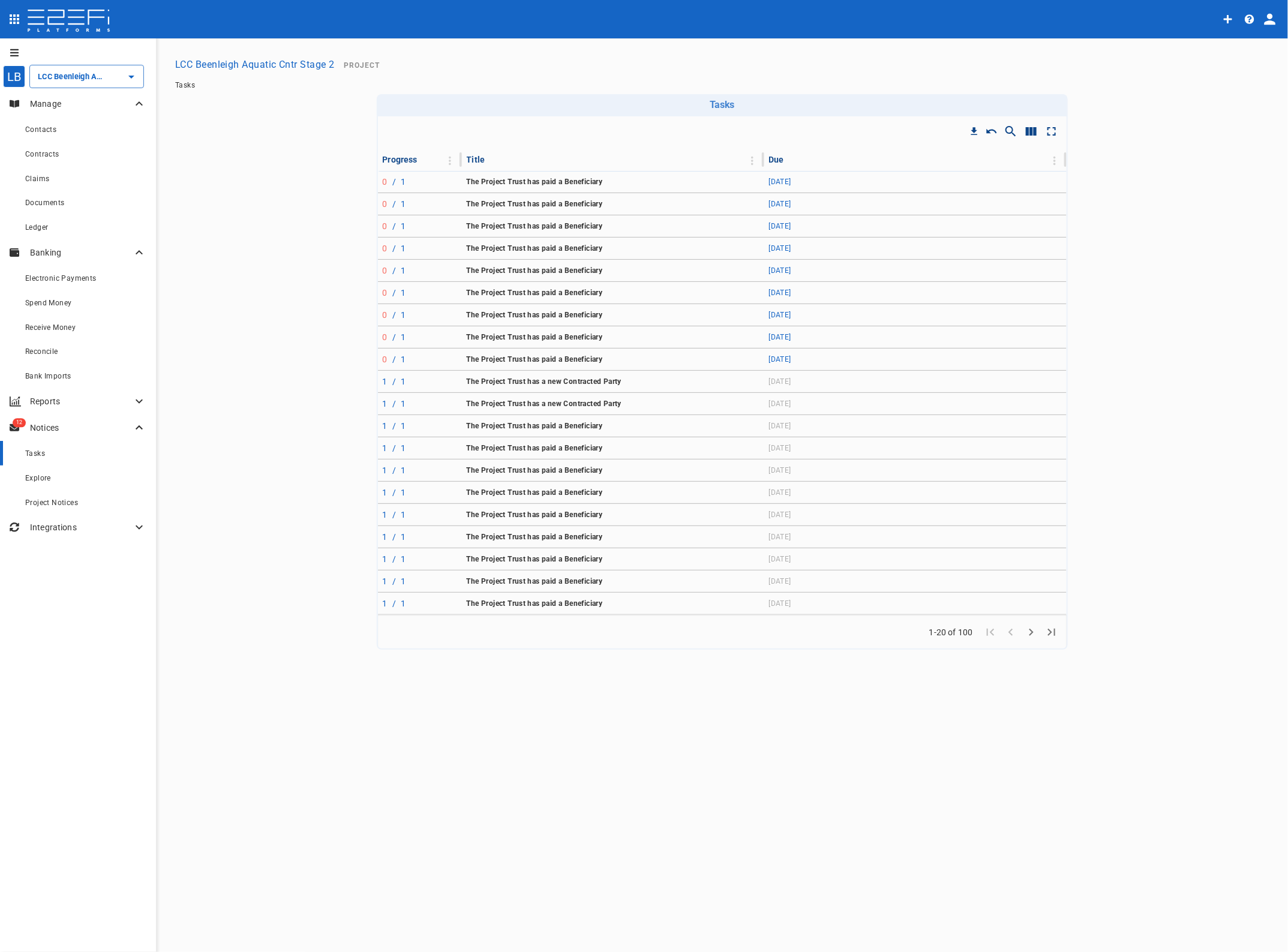
click at [41, 451] on span "Tasks" at bounding box center [35, 453] width 20 height 8
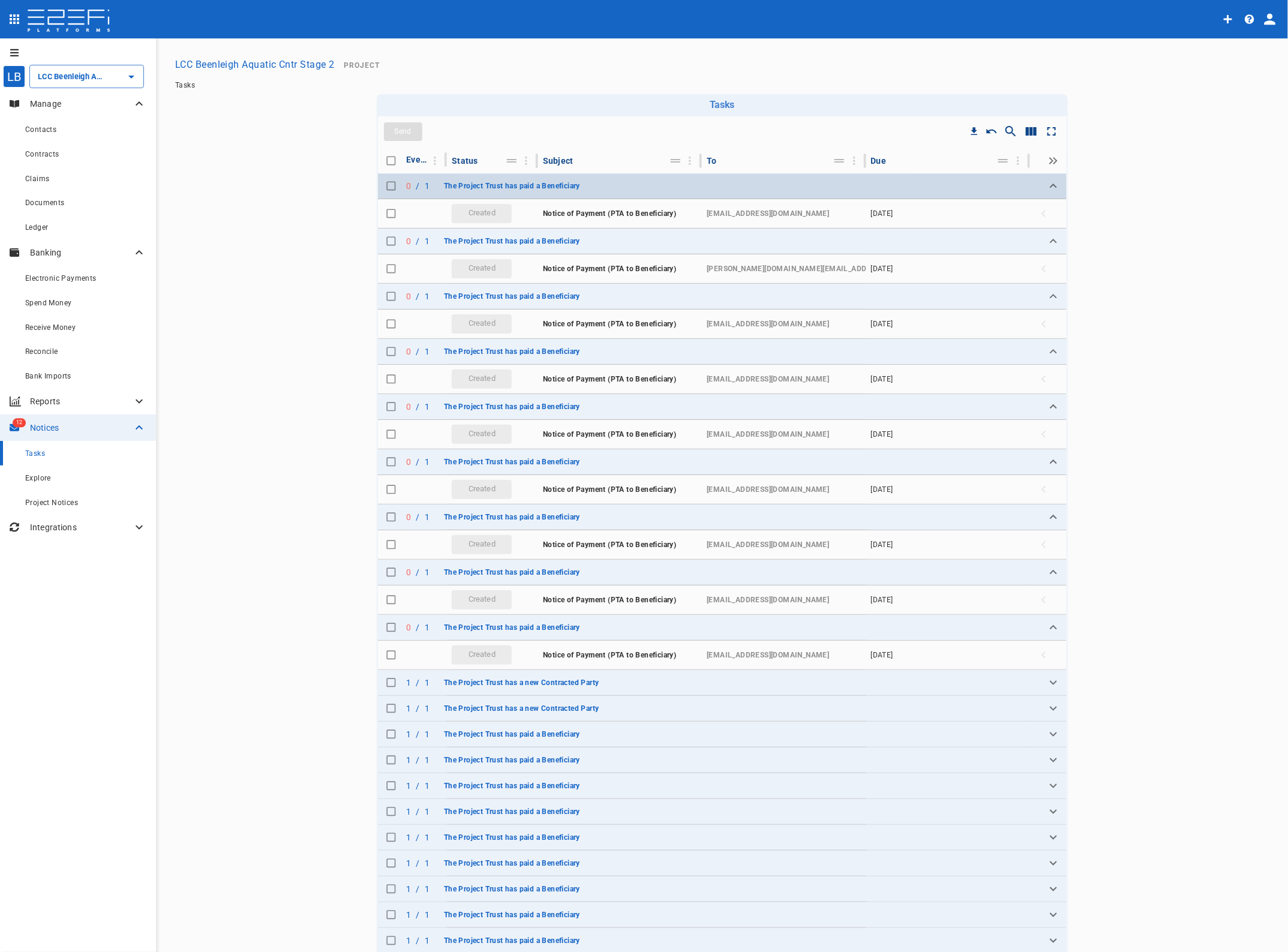
click at [384, 182] on input "Toggle select row" at bounding box center [391, 186] width 17 height 17
checkbox input "true"
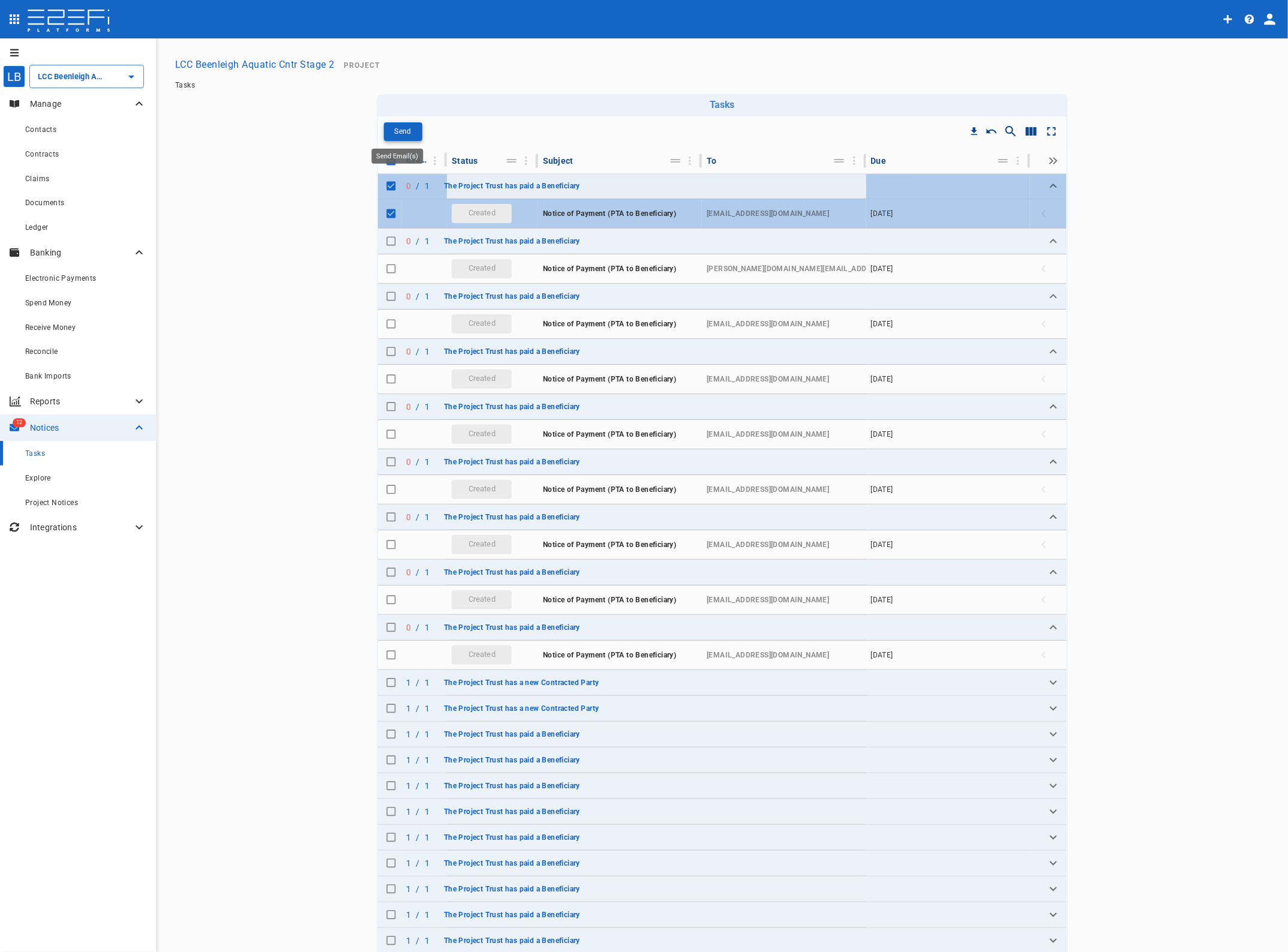
click at [397, 129] on p "Send" at bounding box center [402, 132] width 17 height 14
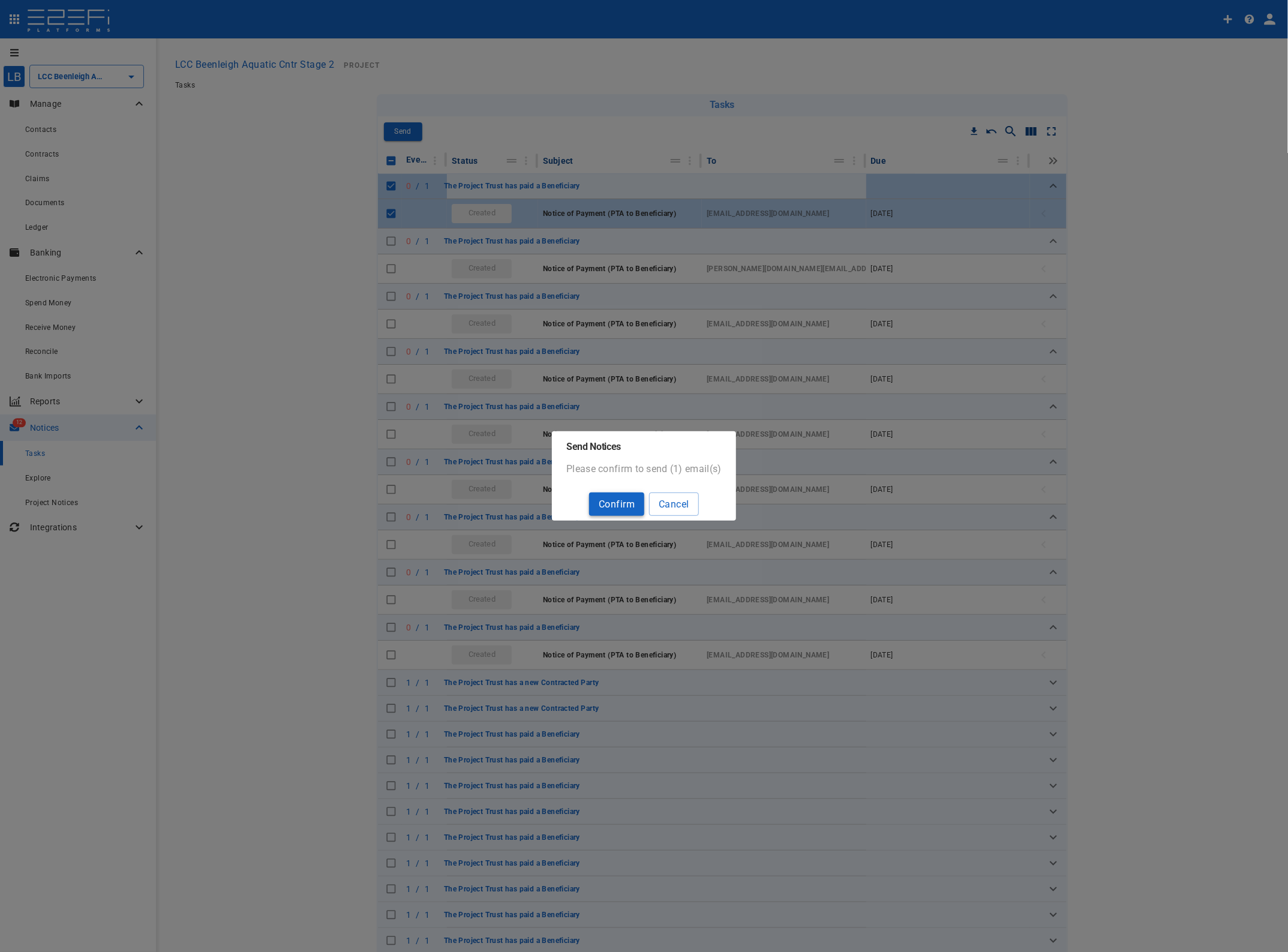
click at [611, 503] on button "Confirm" at bounding box center [616, 504] width 55 height 24
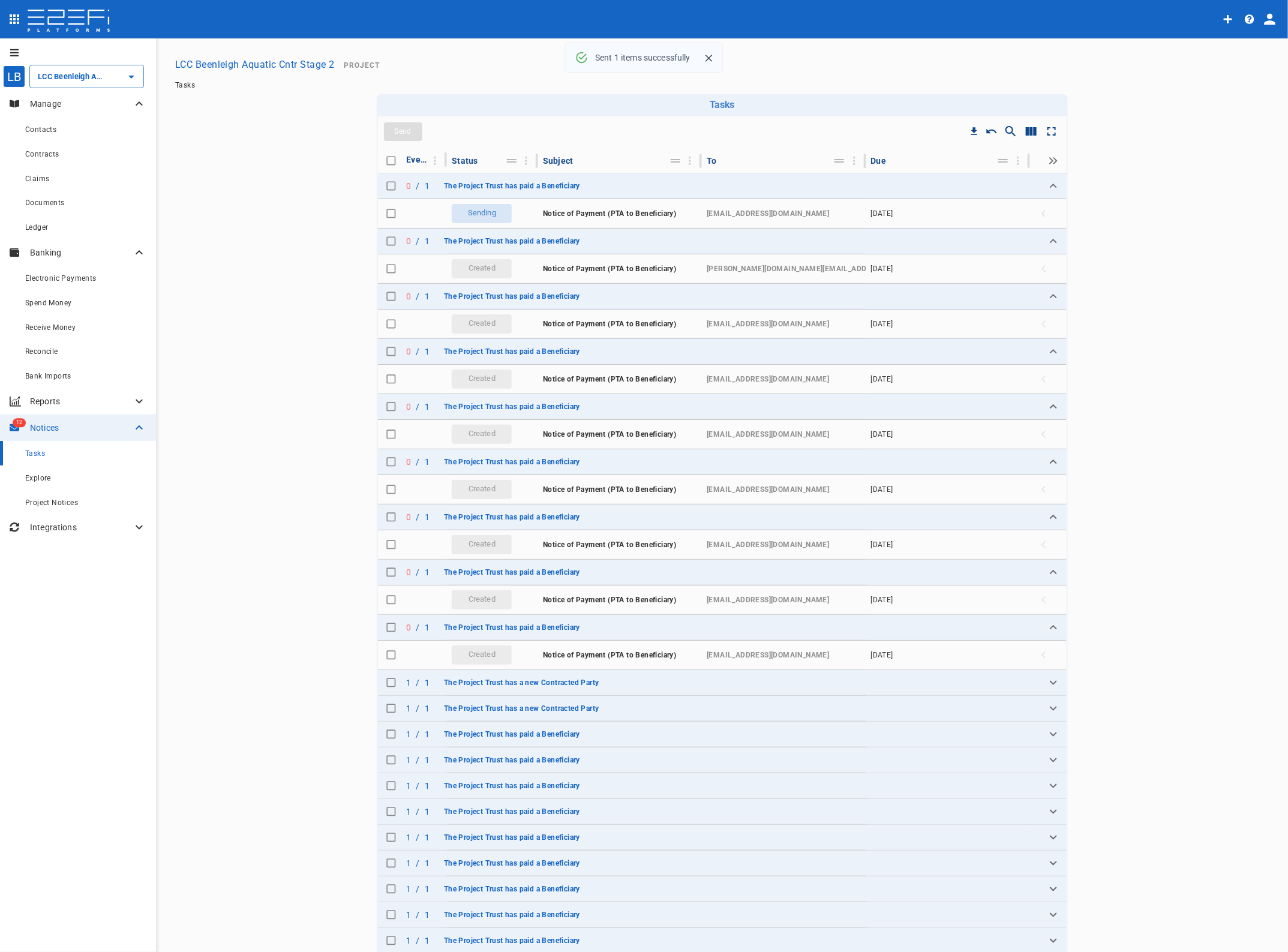
checkbox input "false"
click at [384, 268] on input "Toggle select row" at bounding box center [391, 268] width 17 height 17
checkbox input "true"
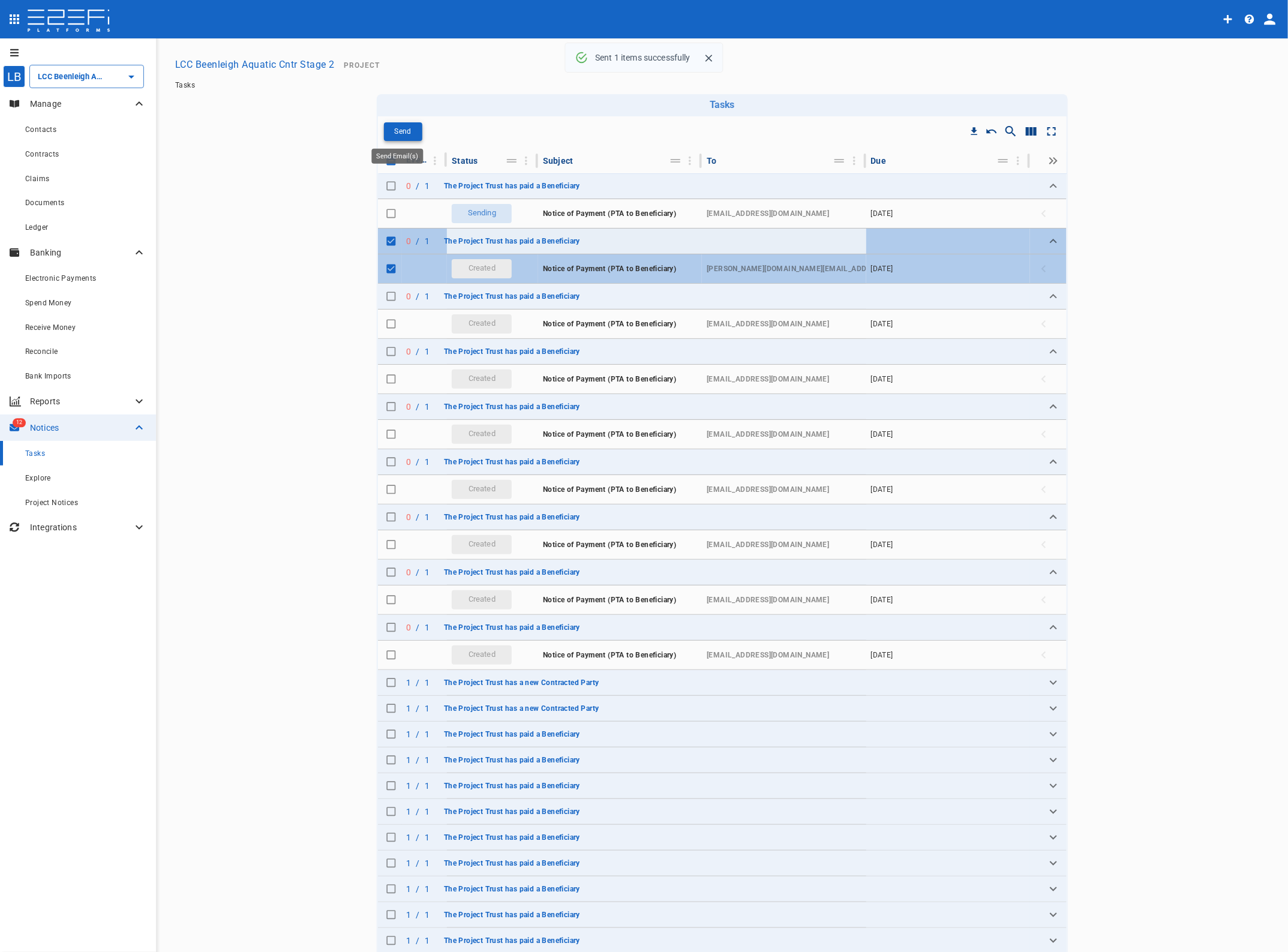
click at [397, 130] on p "Send" at bounding box center [402, 132] width 17 height 14
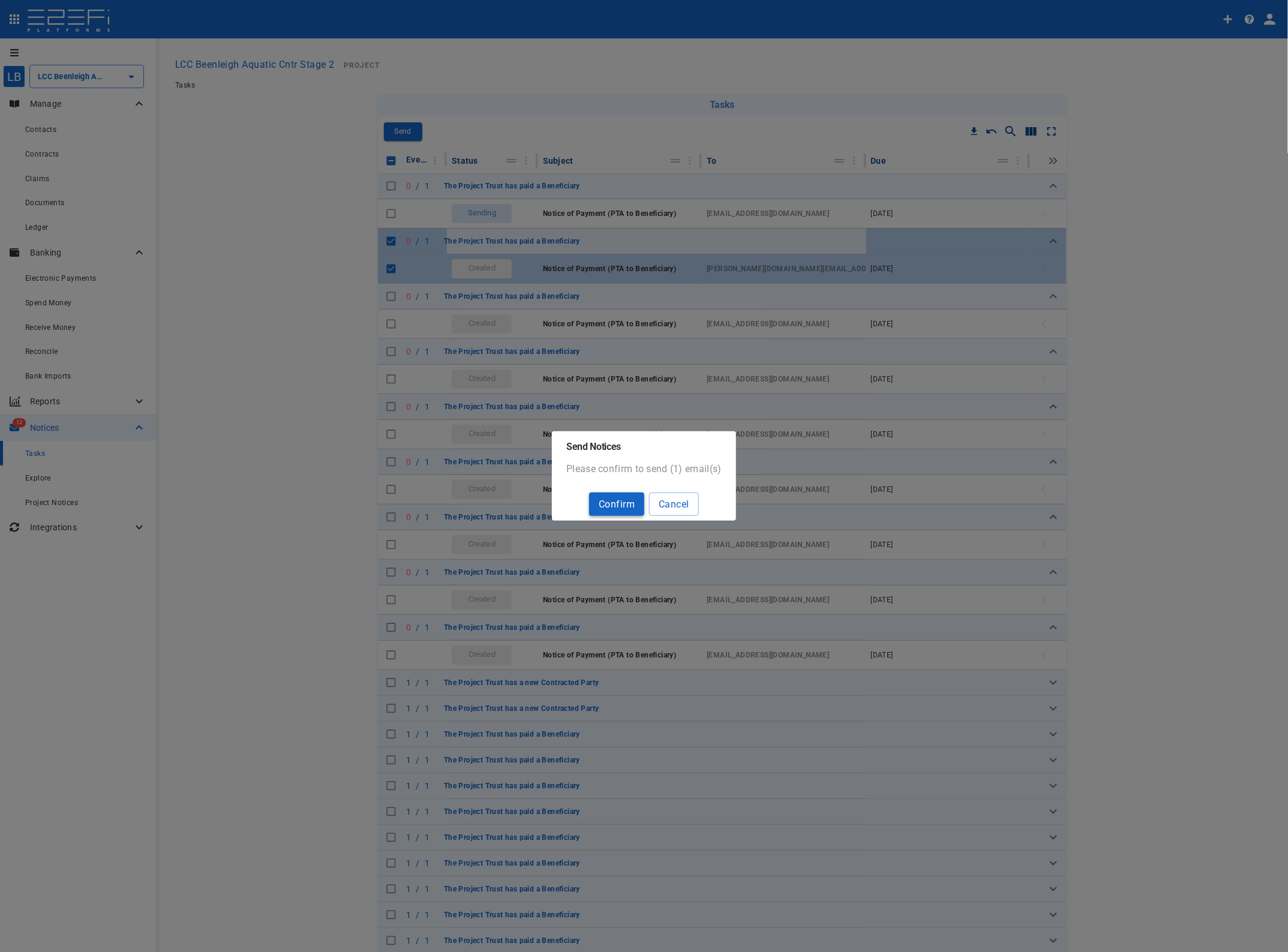
click at [613, 504] on button "Confirm" at bounding box center [616, 504] width 55 height 24
checkbox input "false"
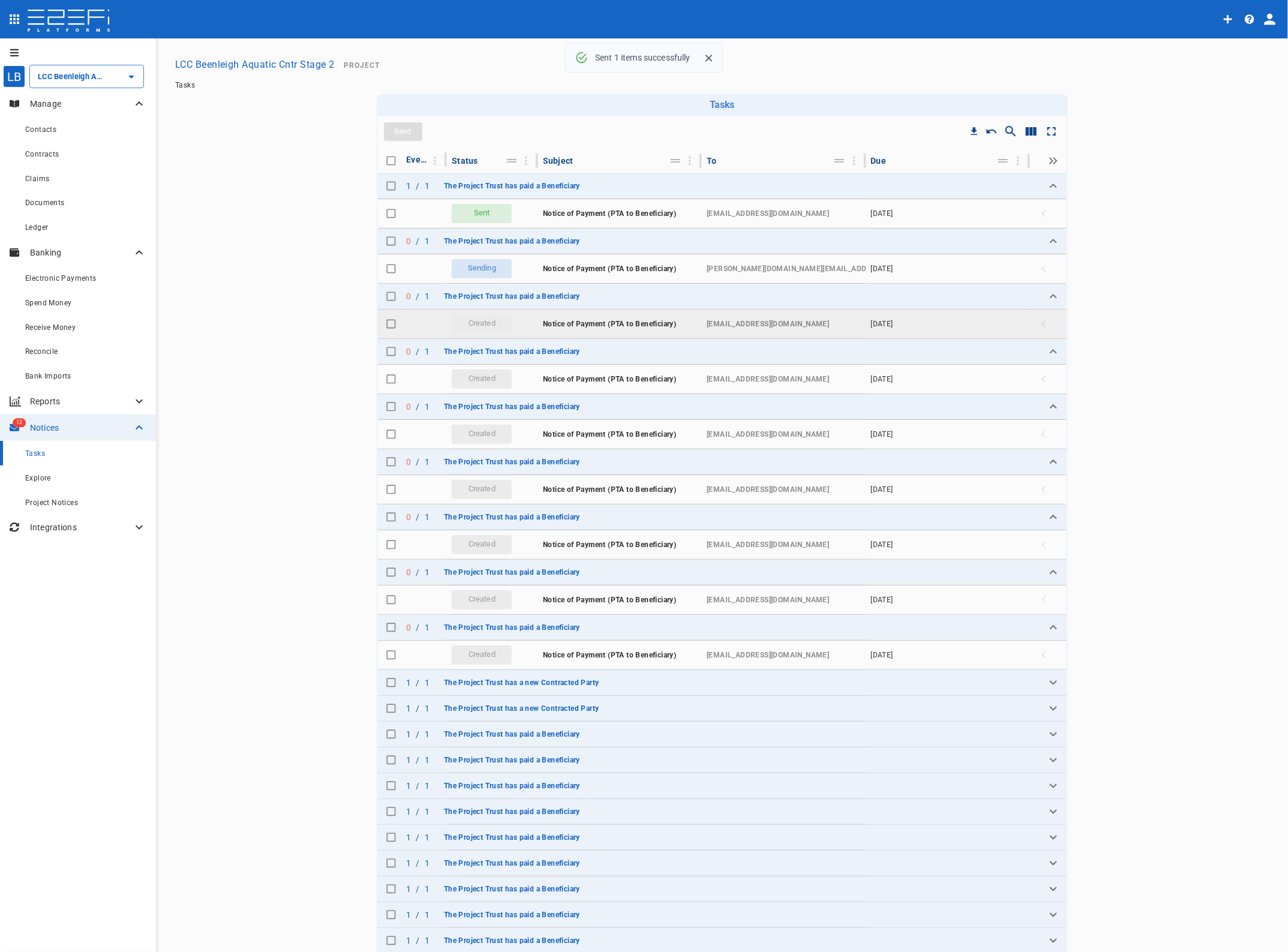
click at [383, 326] on input "Toggle select row" at bounding box center [391, 324] width 17 height 17
checkbox input "true"
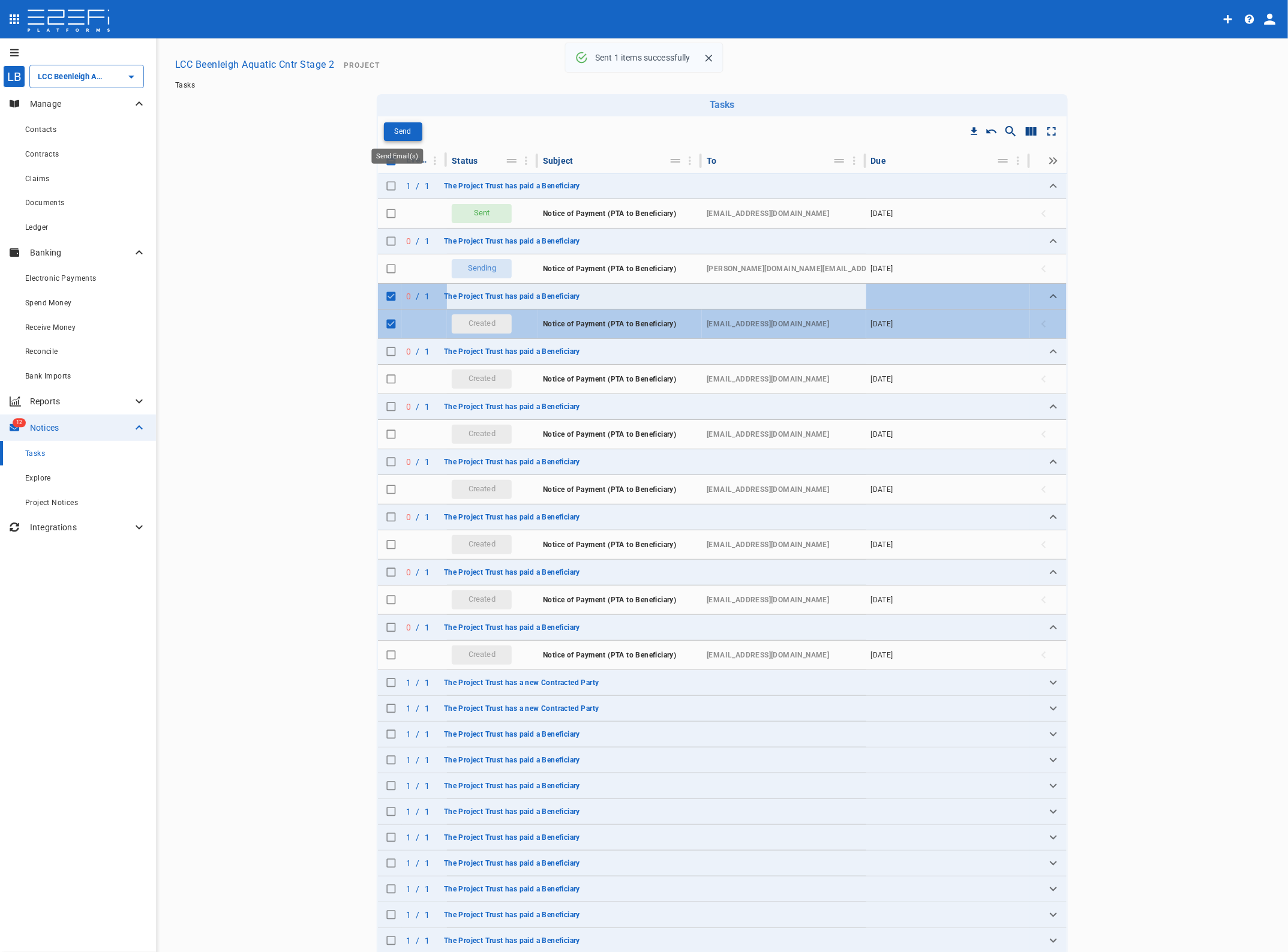
click at [395, 130] on p "Send" at bounding box center [402, 132] width 17 height 14
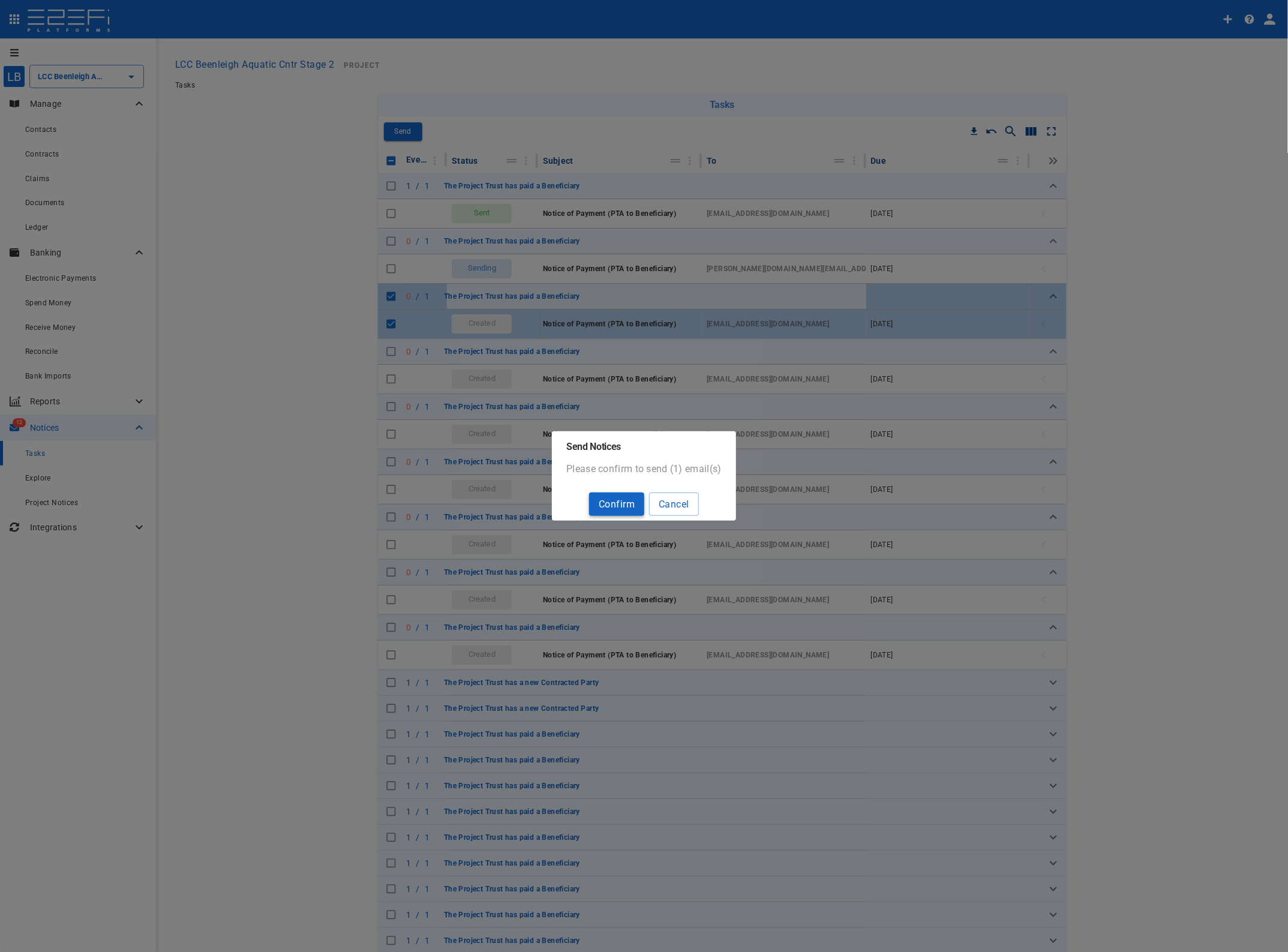
click at [617, 504] on button "Confirm" at bounding box center [616, 504] width 55 height 24
checkbox input "false"
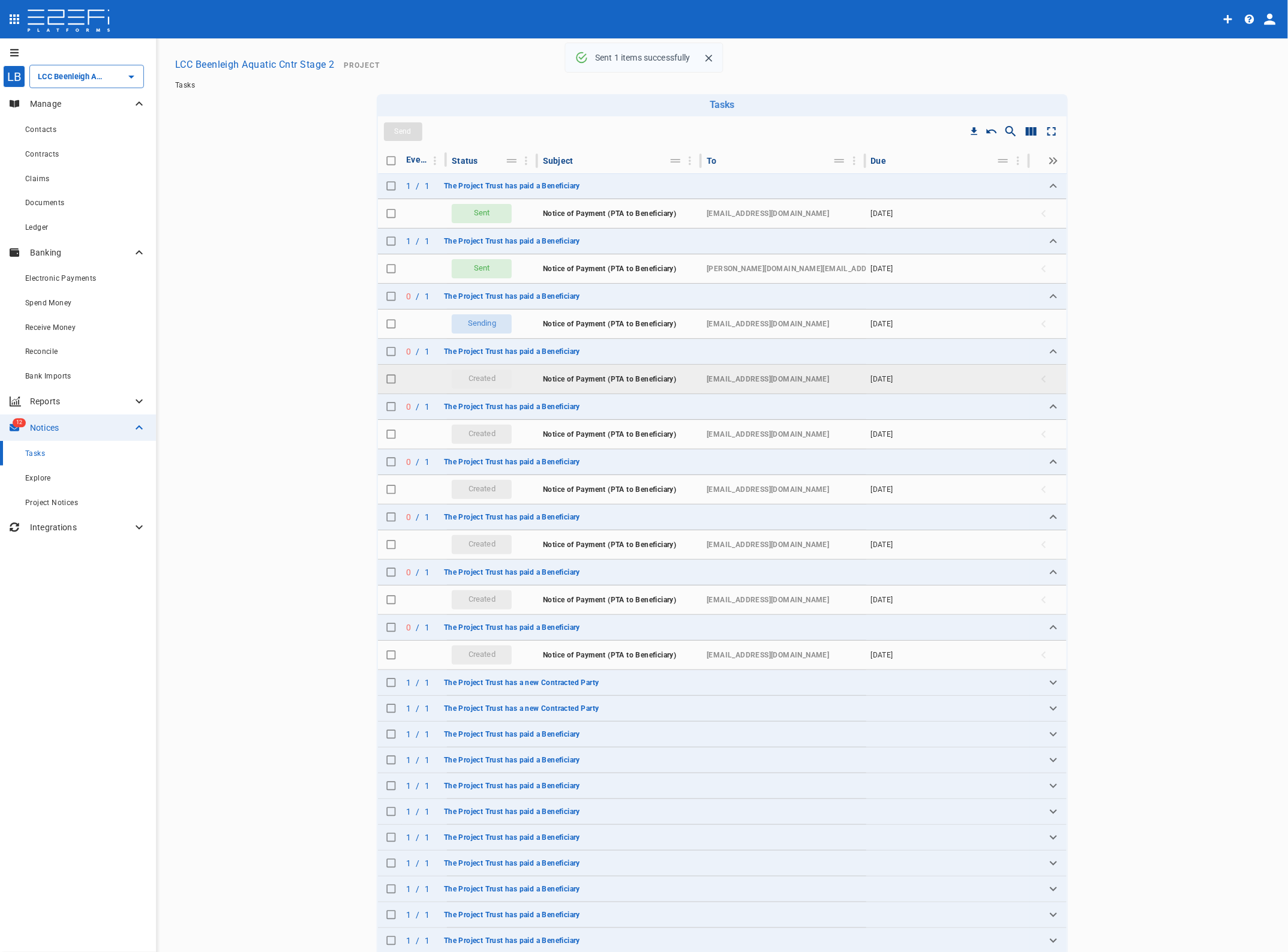
click at [385, 382] on input "Toggle select row" at bounding box center [391, 379] width 17 height 17
checkbox input "true"
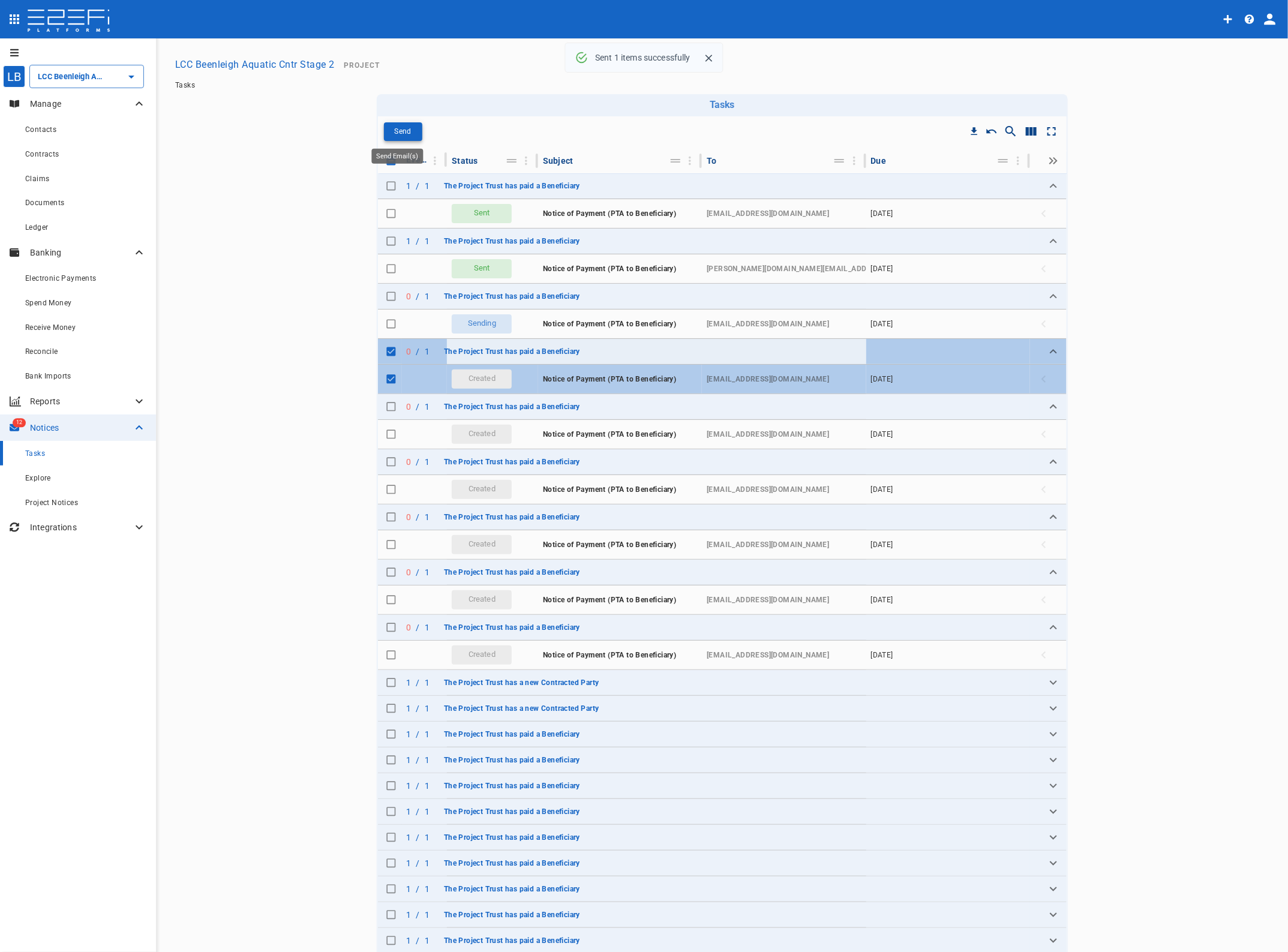
click at [388, 129] on button "Send" at bounding box center [402, 132] width 38 height 19
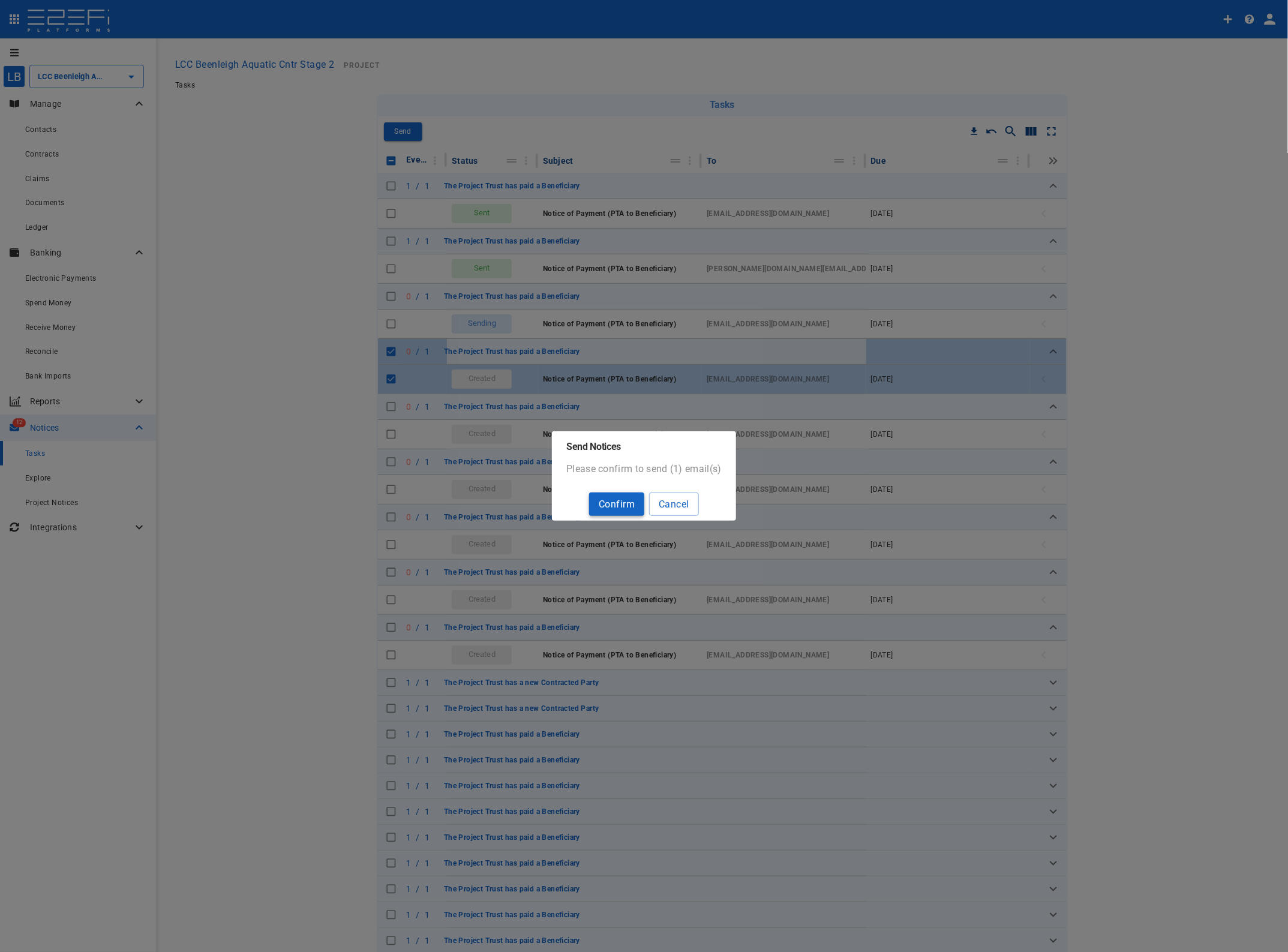
click at [611, 505] on button "Confirm" at bounding box center [616, 504] width 55 height 24
checkbox input "false"
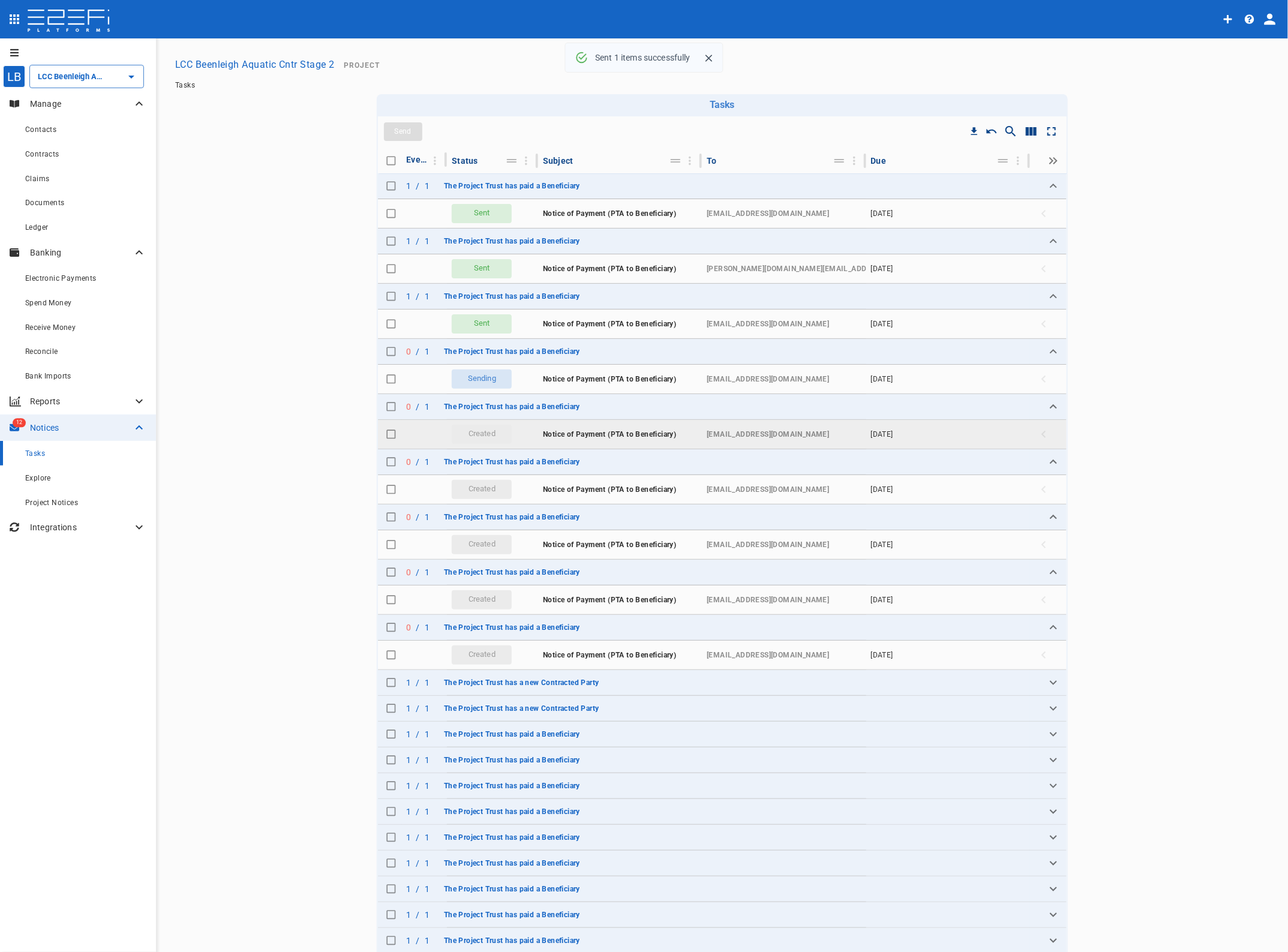
click at [388, 435] on input "Toggle select row" at bounding box center [391, 434] width 17 height 17
checkbox input "true"
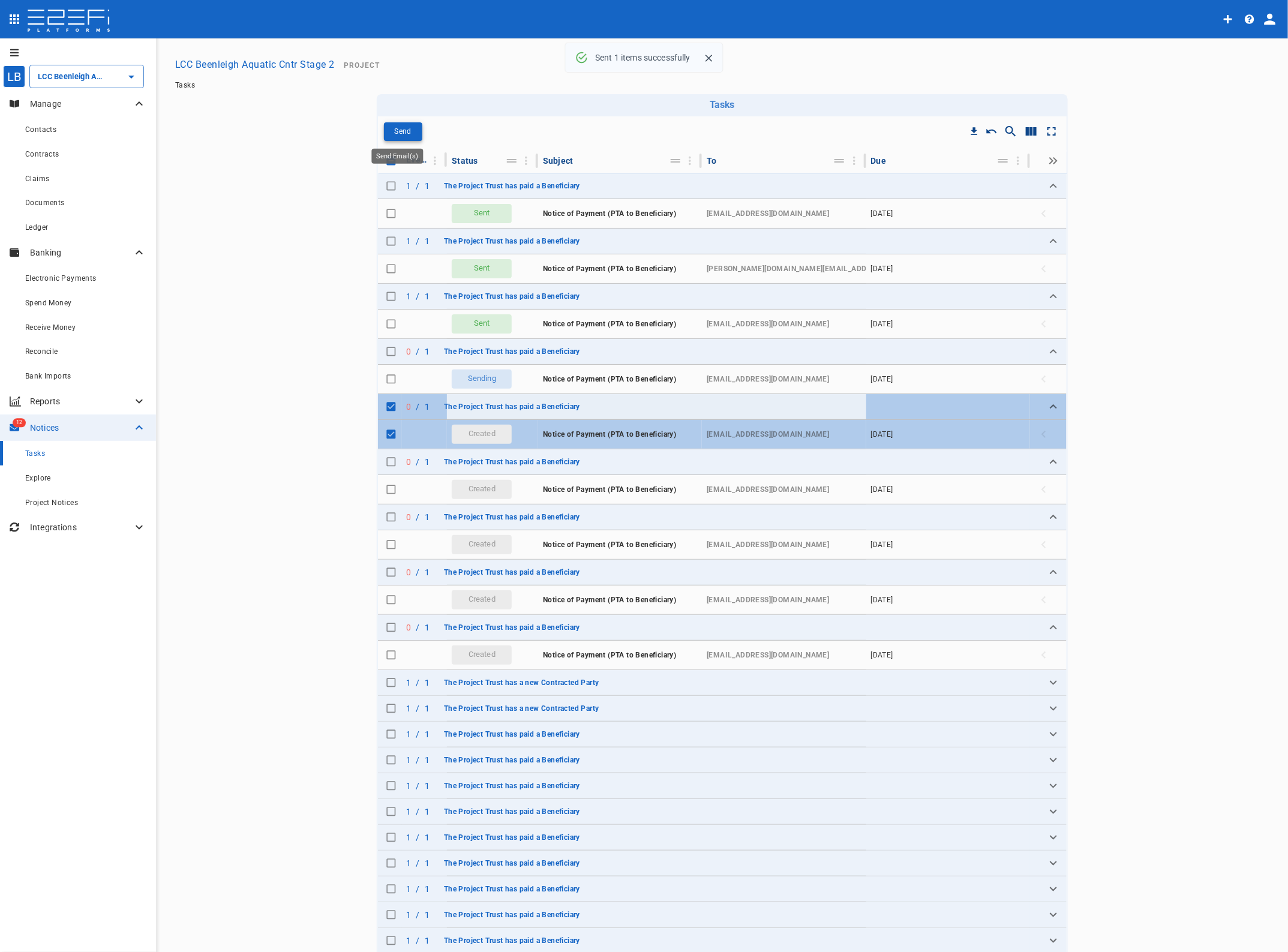
click at [395, 129] on p "Send" at bounding box center [402, 132] width 17 height 14
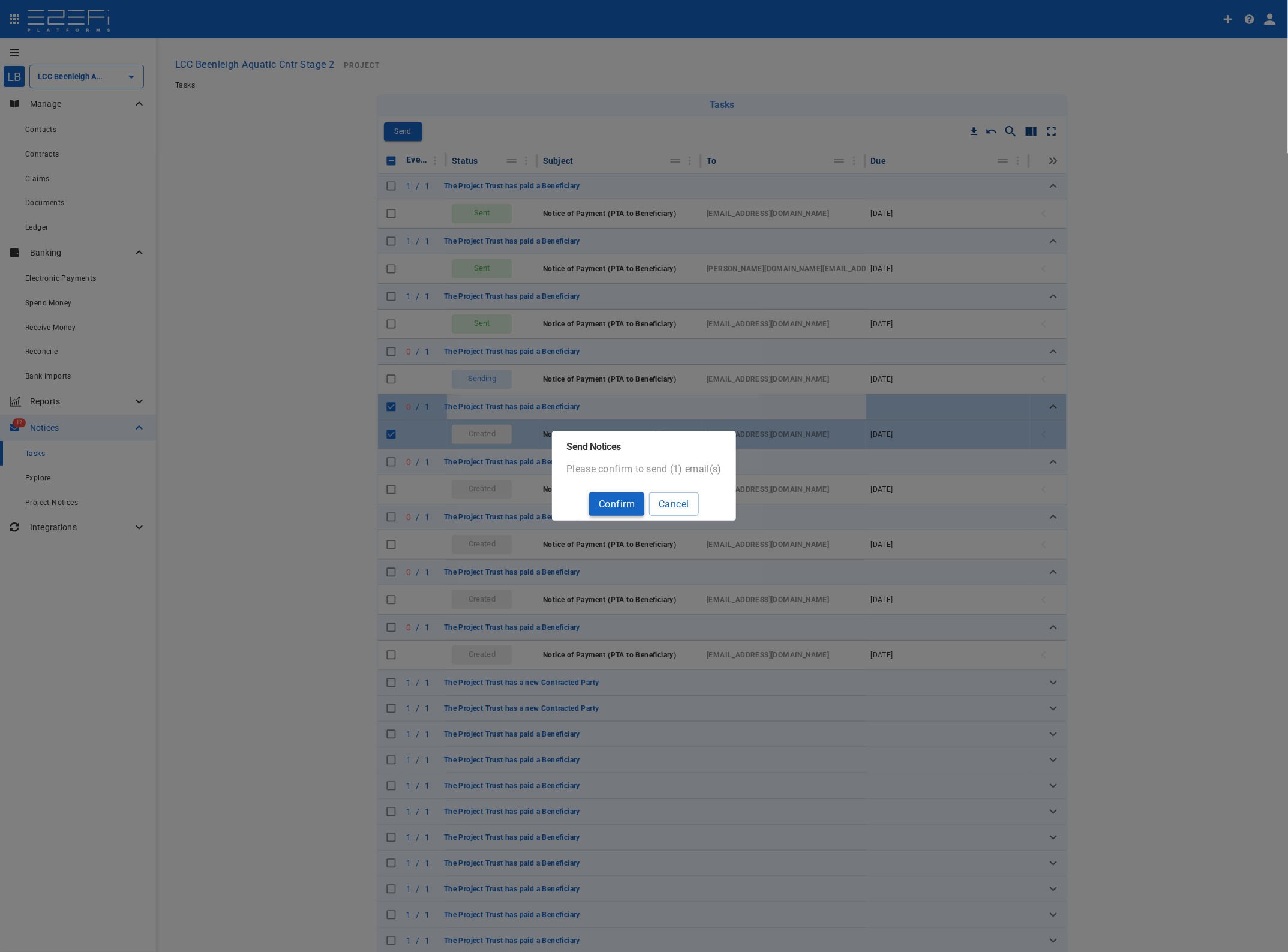
click at [619, 507] on button "Confirm" at bounding box center [616, 504] width 55 height 24
checkbox input "false"
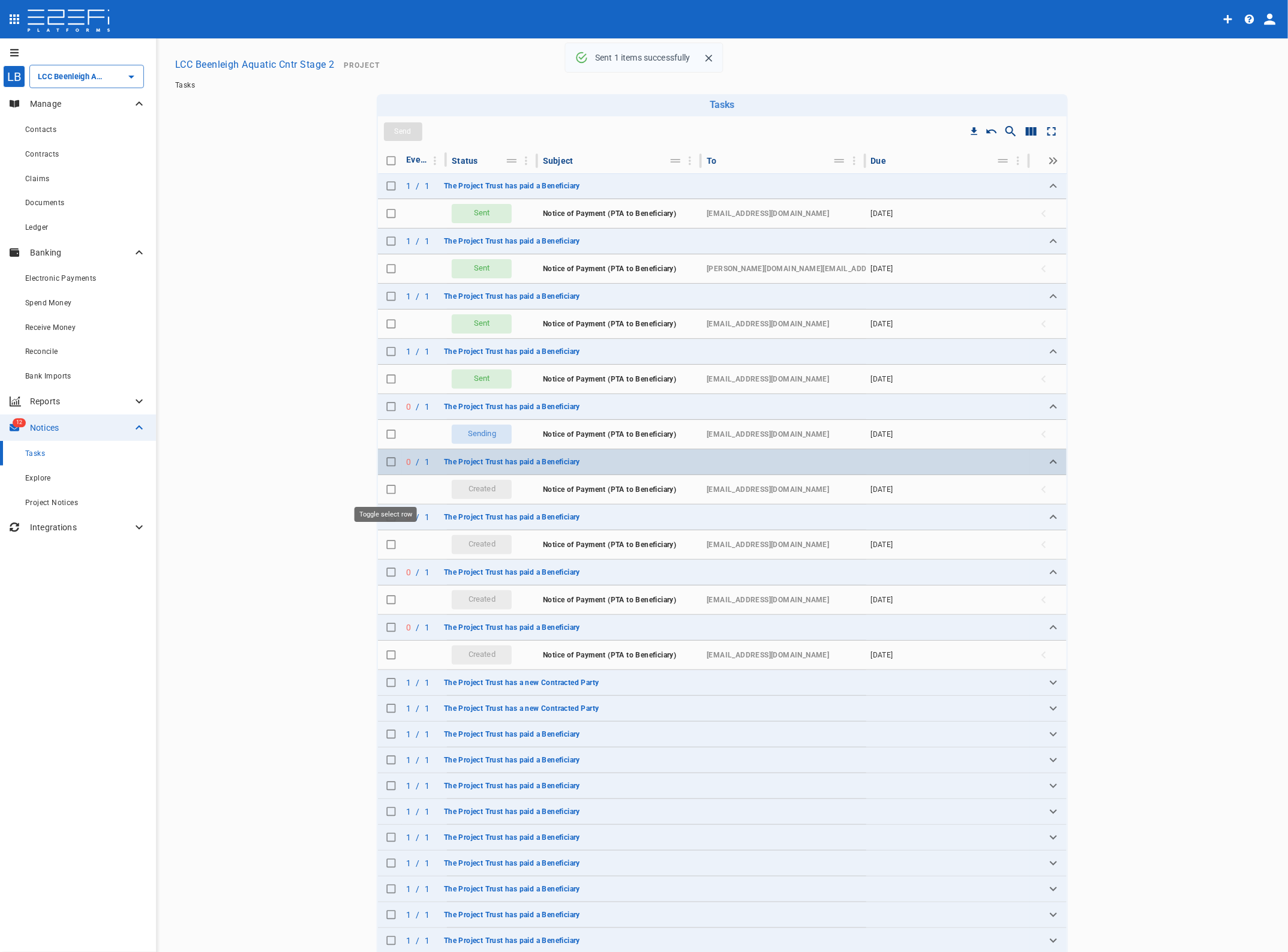
drag, startPoint x: 382, startPoint y: 493, endPoint x: 395, endPoint y: 473, distance: 23.9
click at [383, 492] on input "Toggle select row" at bounding box center [391, 489] width 17 height 17
checkbox input "true"
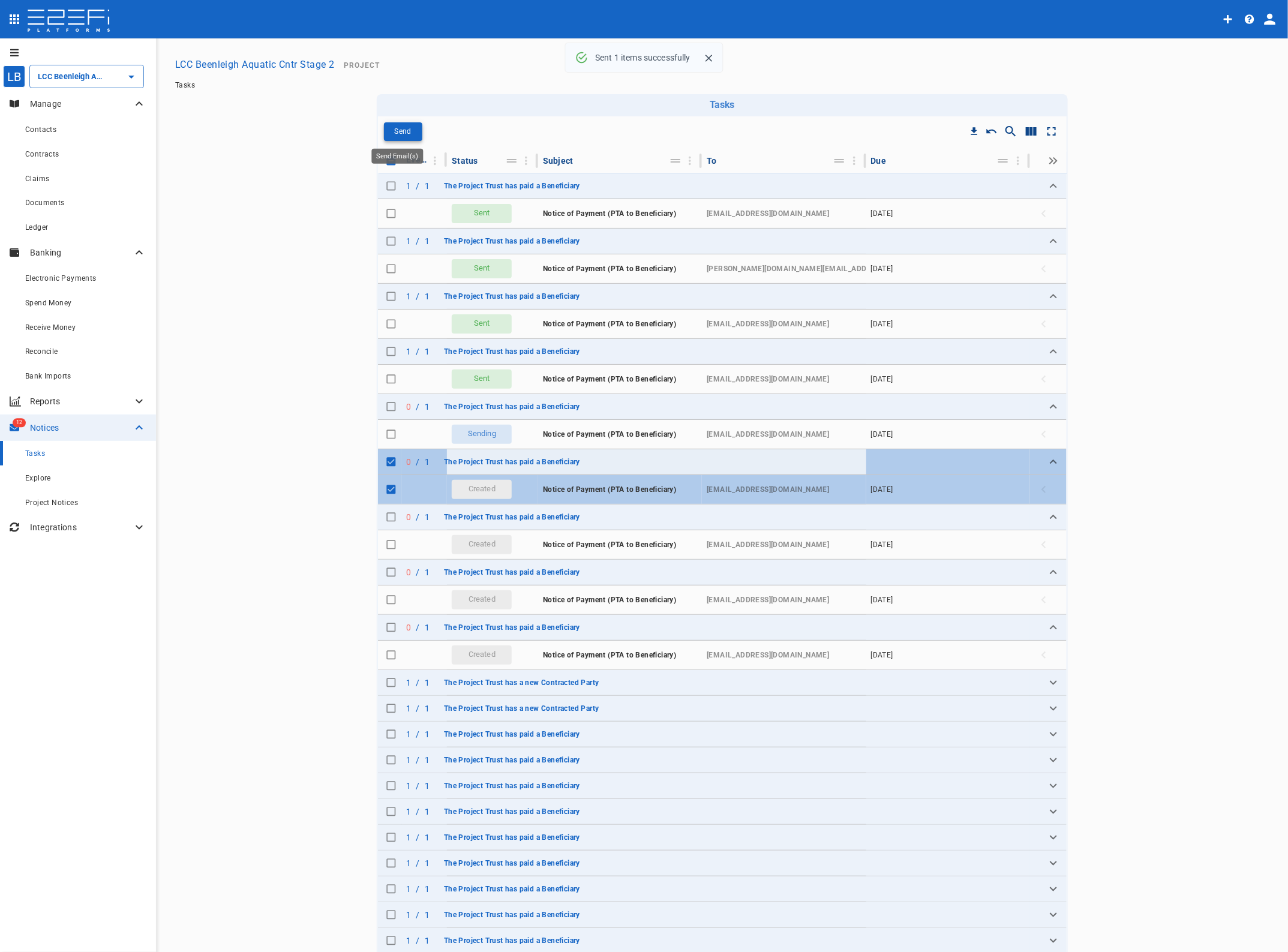
click at [394, 132] on p "Send" at bounding box center [402, 132] width 17 height 14
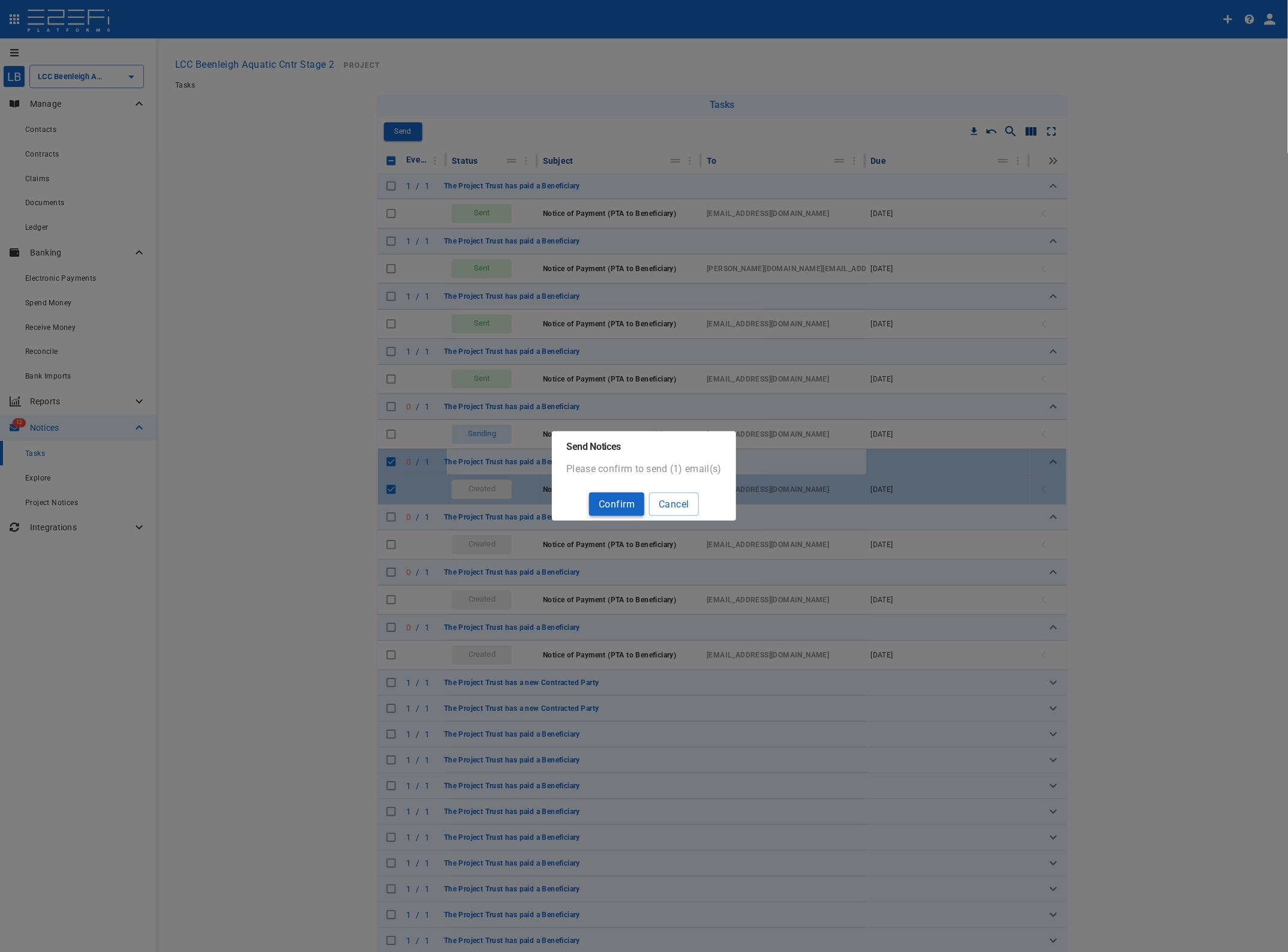
click at [619, 508] on button "Confirm" at bounding box center [616, 504] width 55 height 24
checkbox input "false"
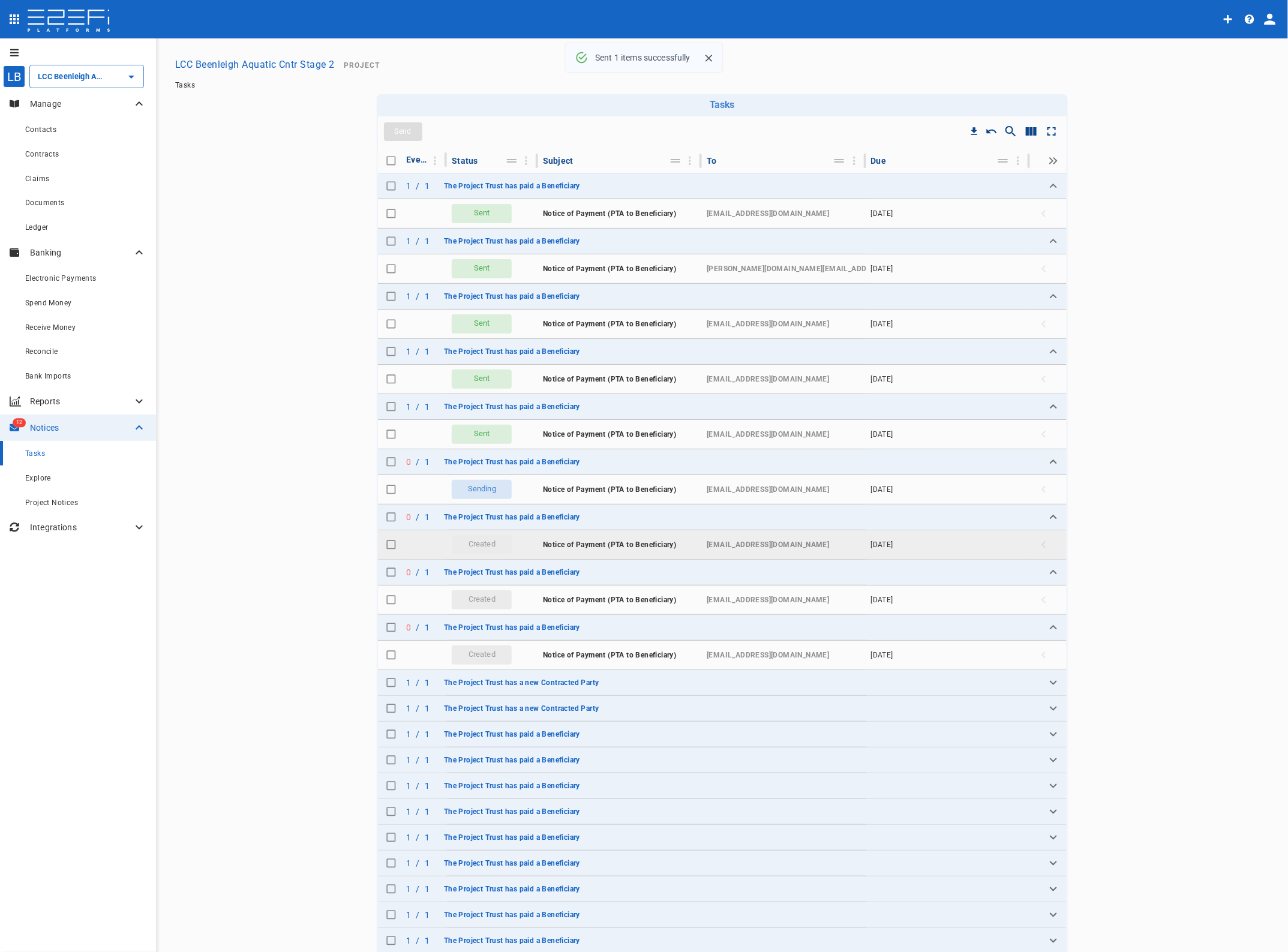
click at [385, 549] on input "Toggle select row" at bounding box center [391, 545] width 17 height 17
checkbox input "true"
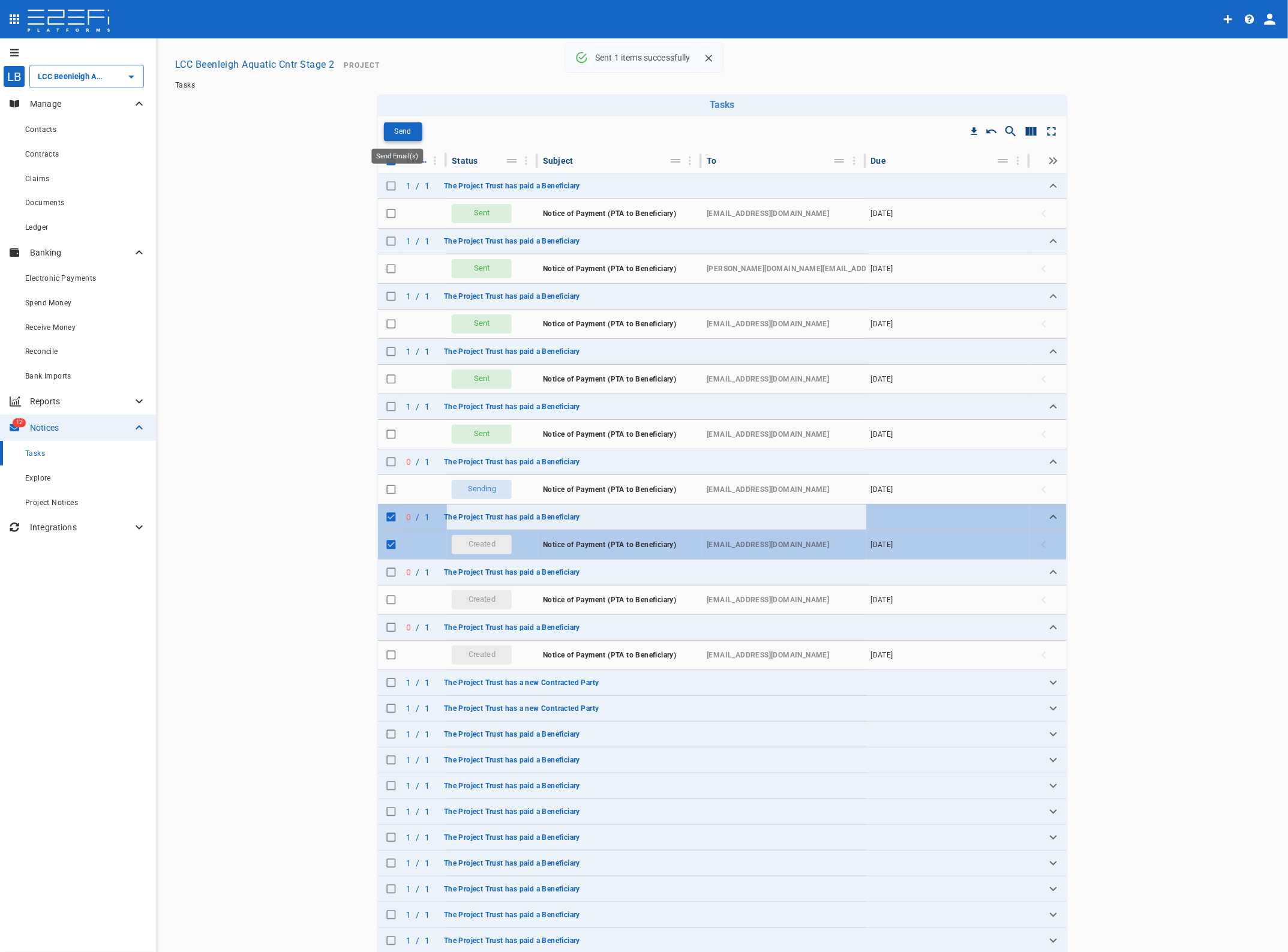
click at [396, 129] on p "Send" at bounding box center [402, 132] width 17 height 14
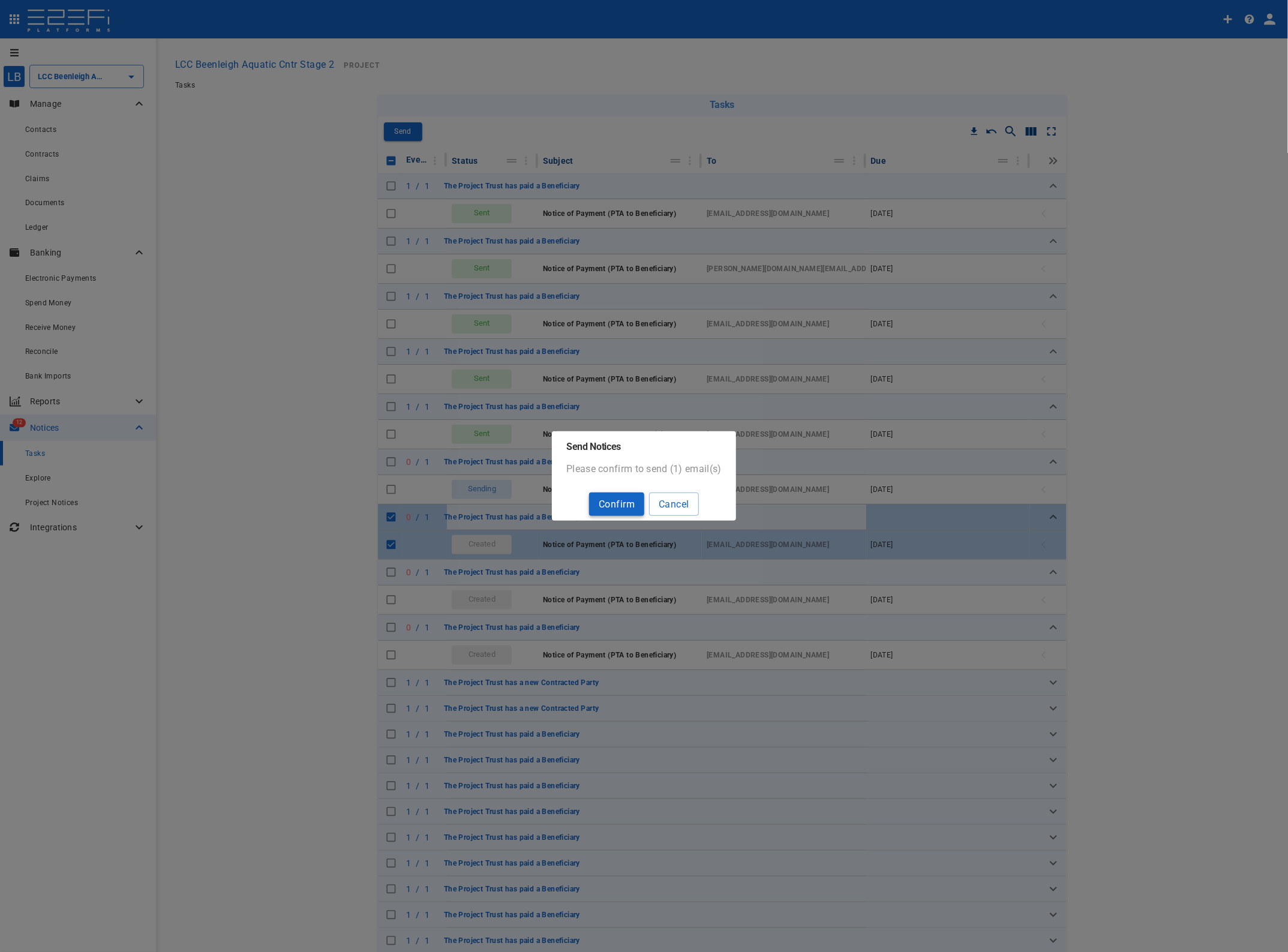
click at [606, 500] on button "Confirm" at bounding box center [616, 504] width 55 height 24
checkbox input "false"
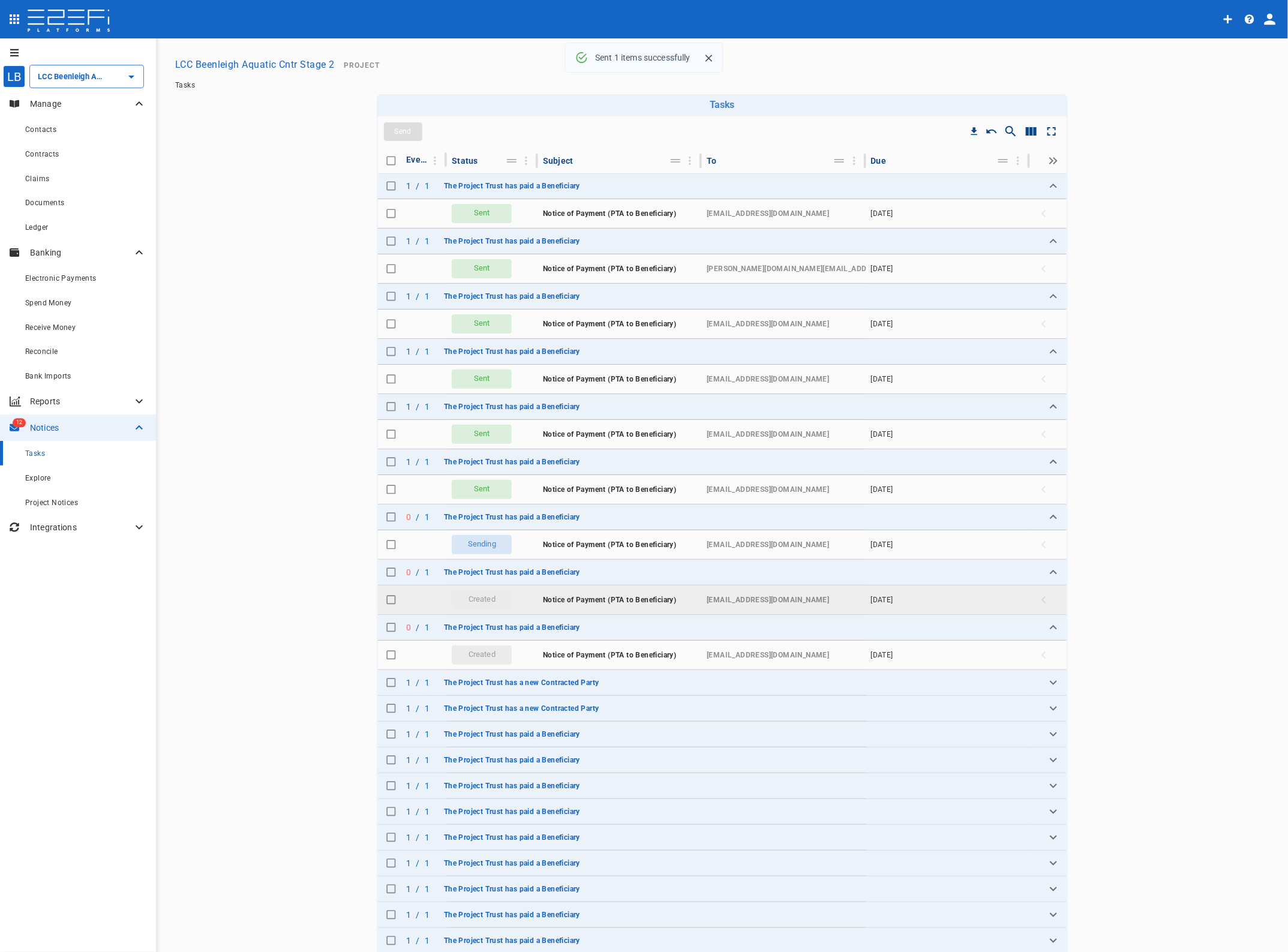
click at [383, 599] on input "Toggle select row" at bounding box center [391, 599] width 17 height 17
checkbox input "true"
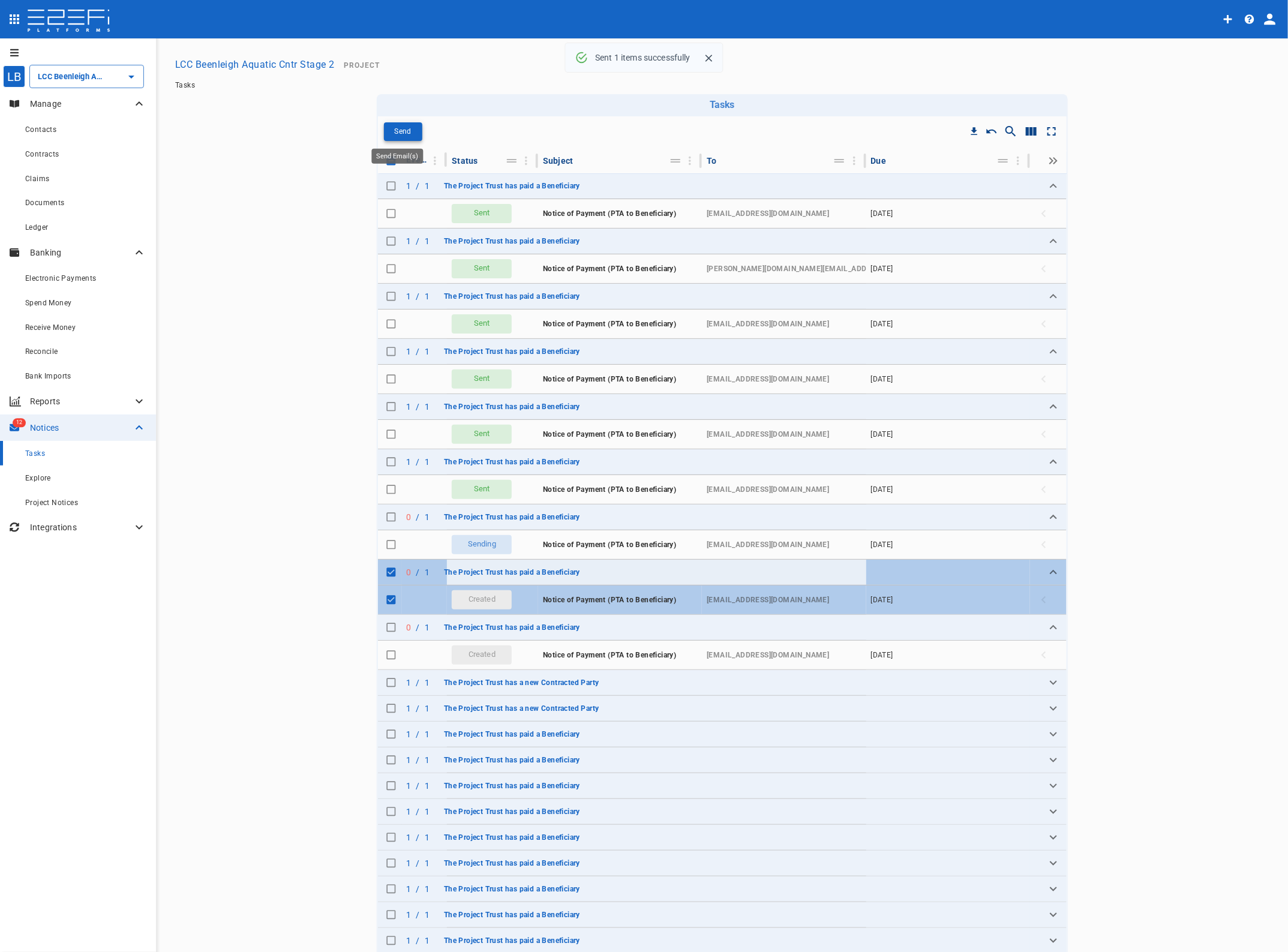
click at [401, 133] on p "Send" at bounding box center [402, 132] width 17 height 14
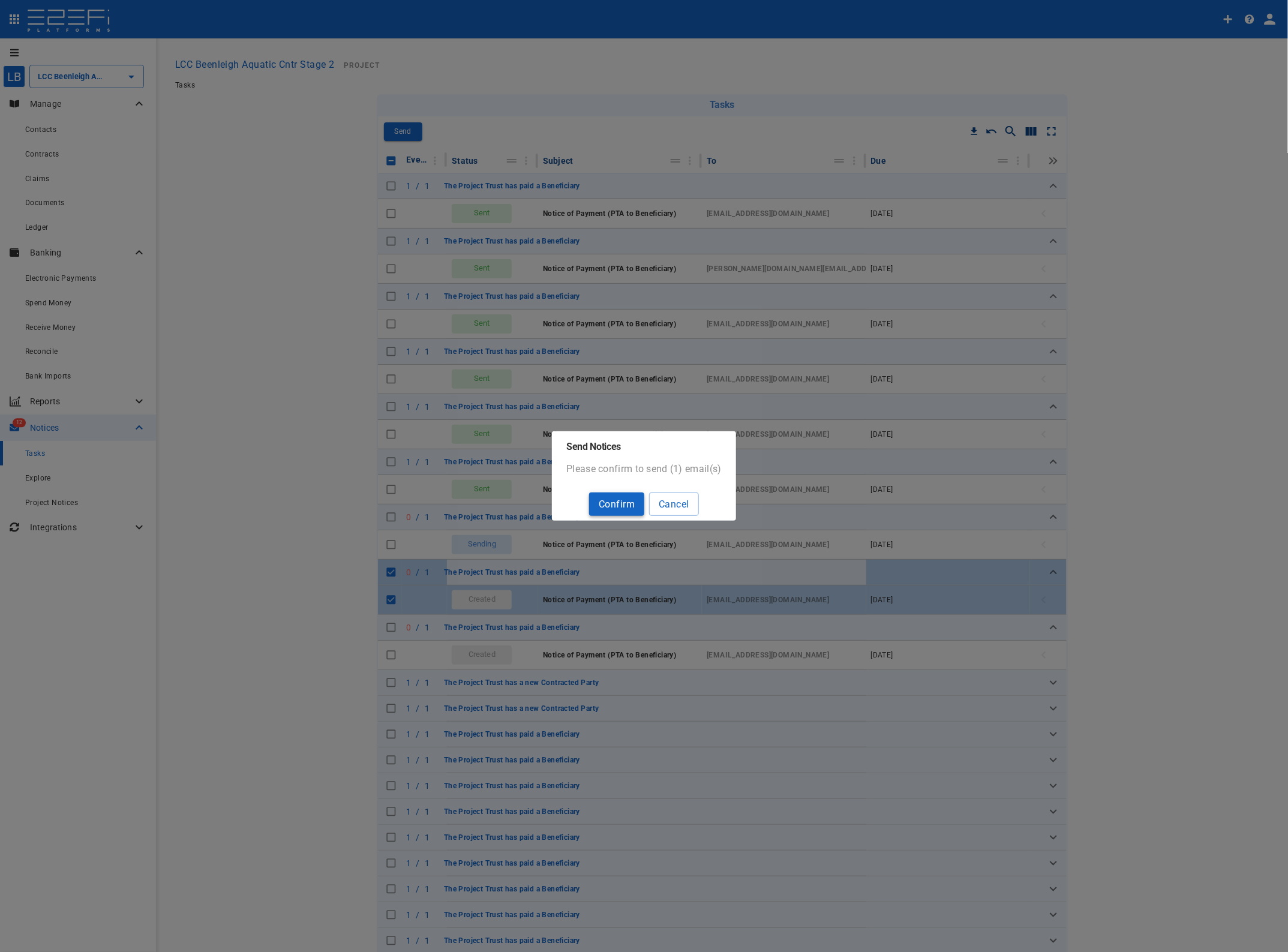
click at [604, 500] on button "Confirm" at bounding box center [616, 504] width 55 height 24
checkbox input "false"
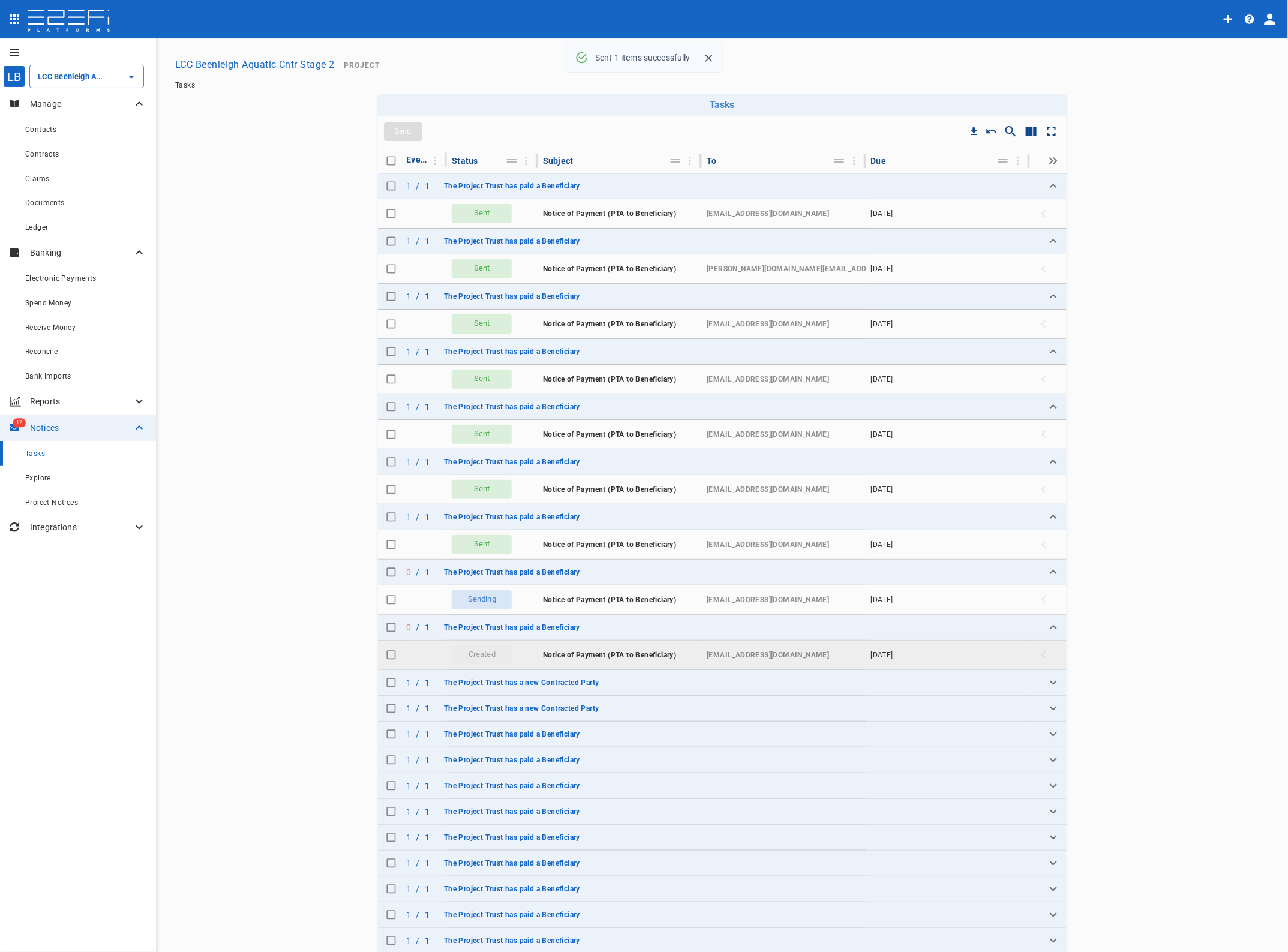
click at [383, 657] on input "Toggle select row" at bounding box center [391, 655] width 17 height 17
checkbox input "true"
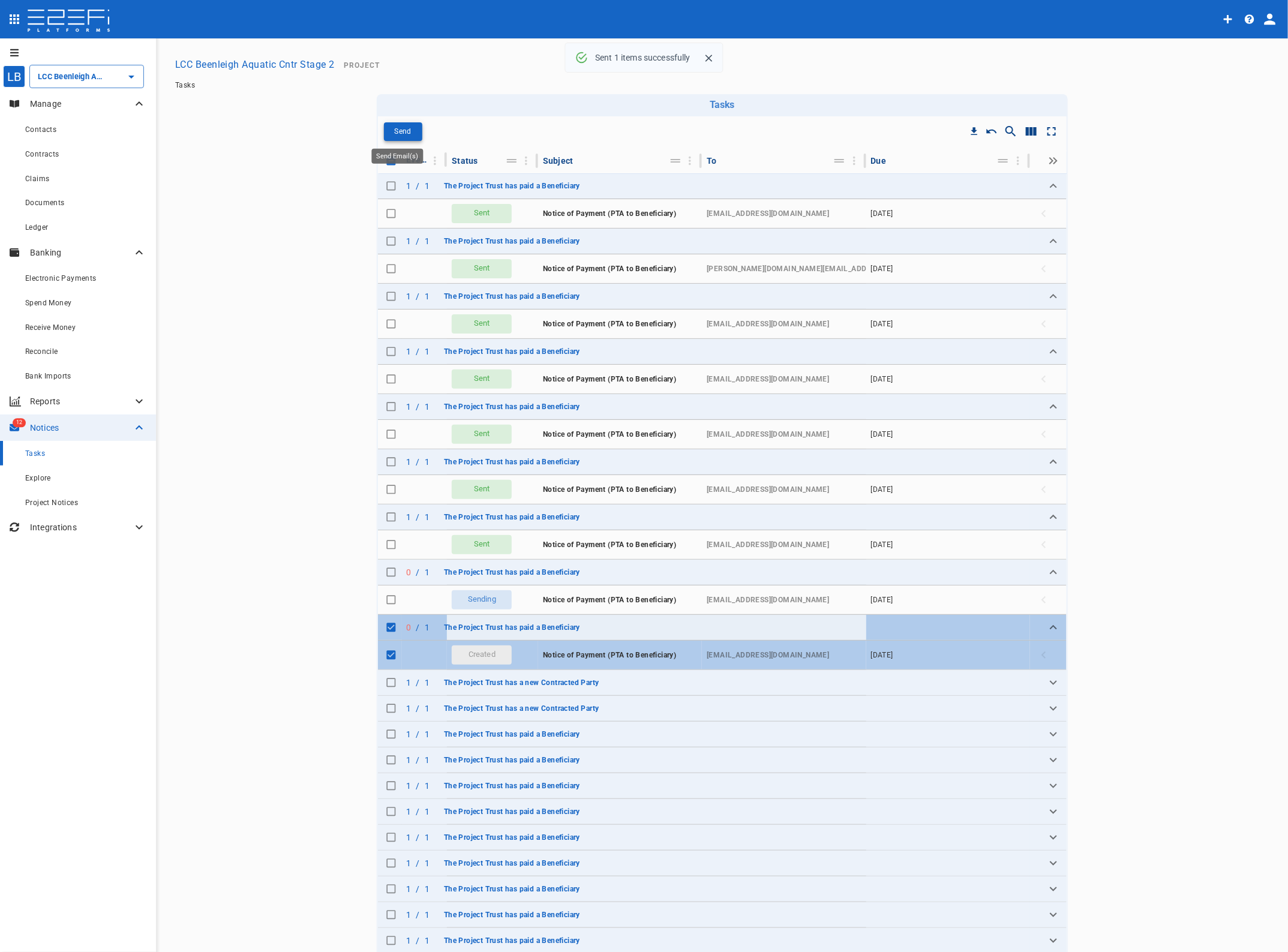
click at [399, 130] on p "Send" at bounding box center [402, 132] width 17 height 14
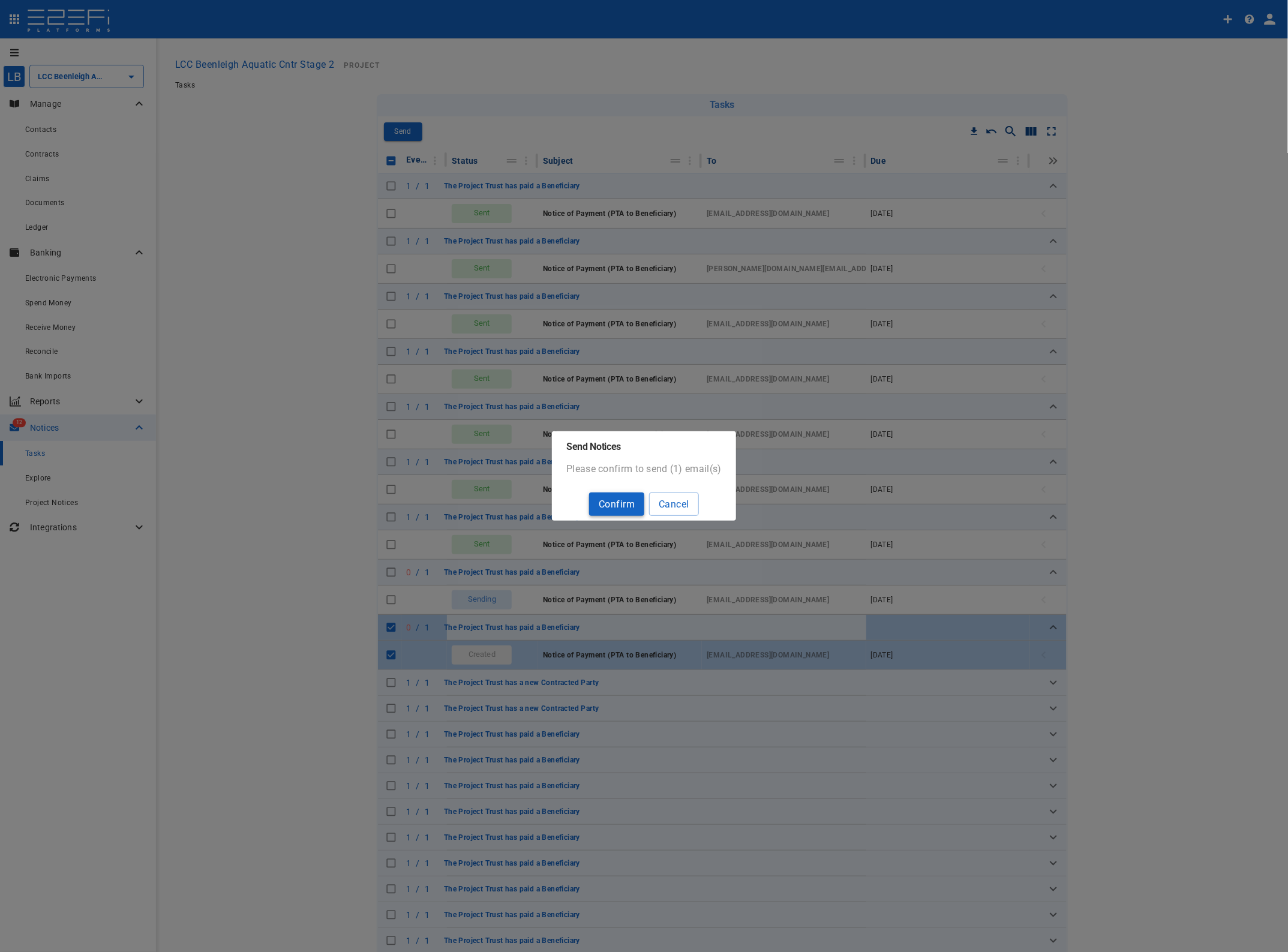
drag, startPoint x: 618, startPoint y: 487, endPoint x: 618, endPoint y: 503, distance: 16.0
click at [618, 499] on div "Confirm Cancel" at bounding box center [644, 504] width 119 height 33
click at [618, 504] on button "Confirm" at bounding box center [616, 504] width 55 height 24
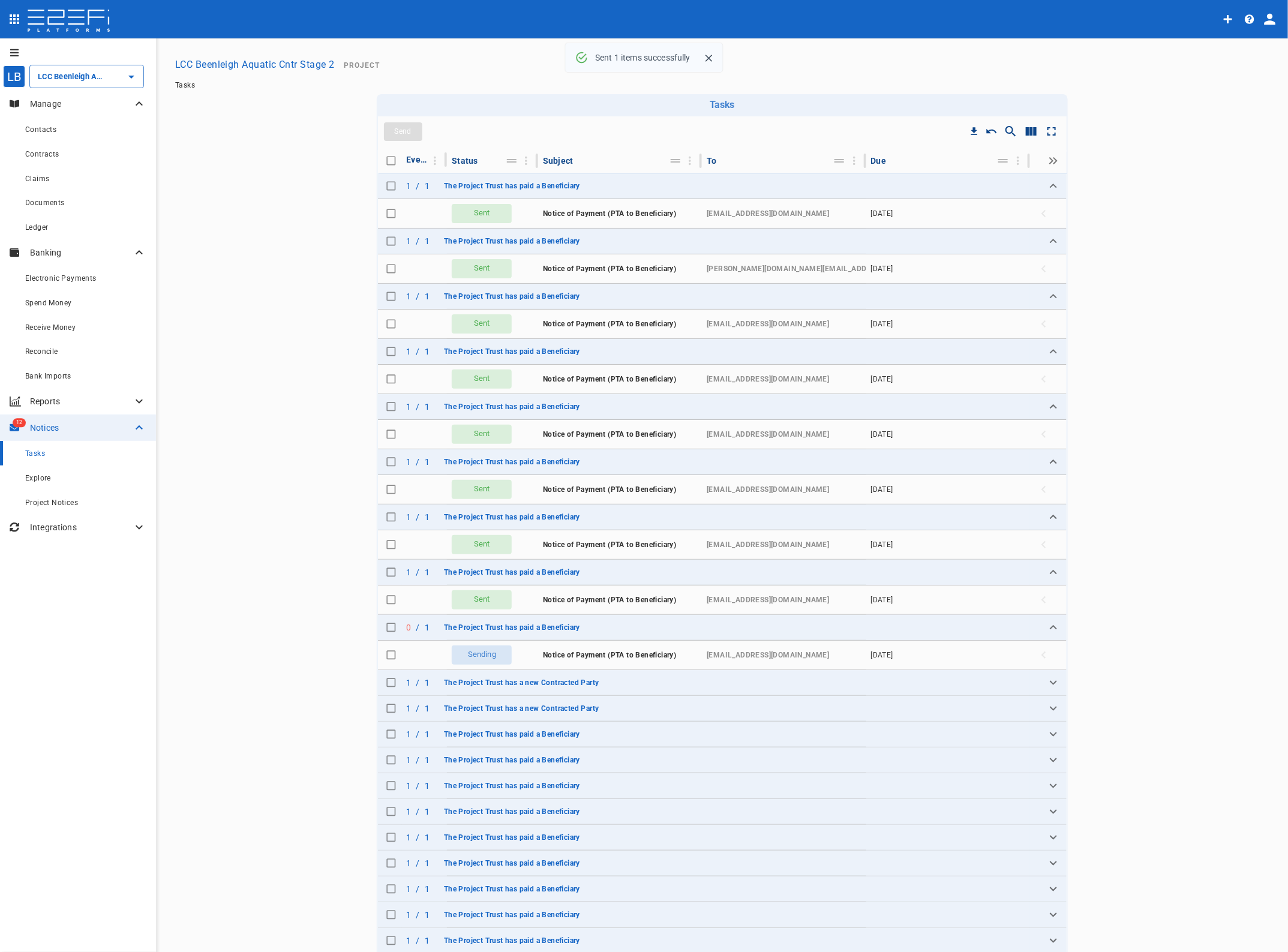
checkbox input "false"
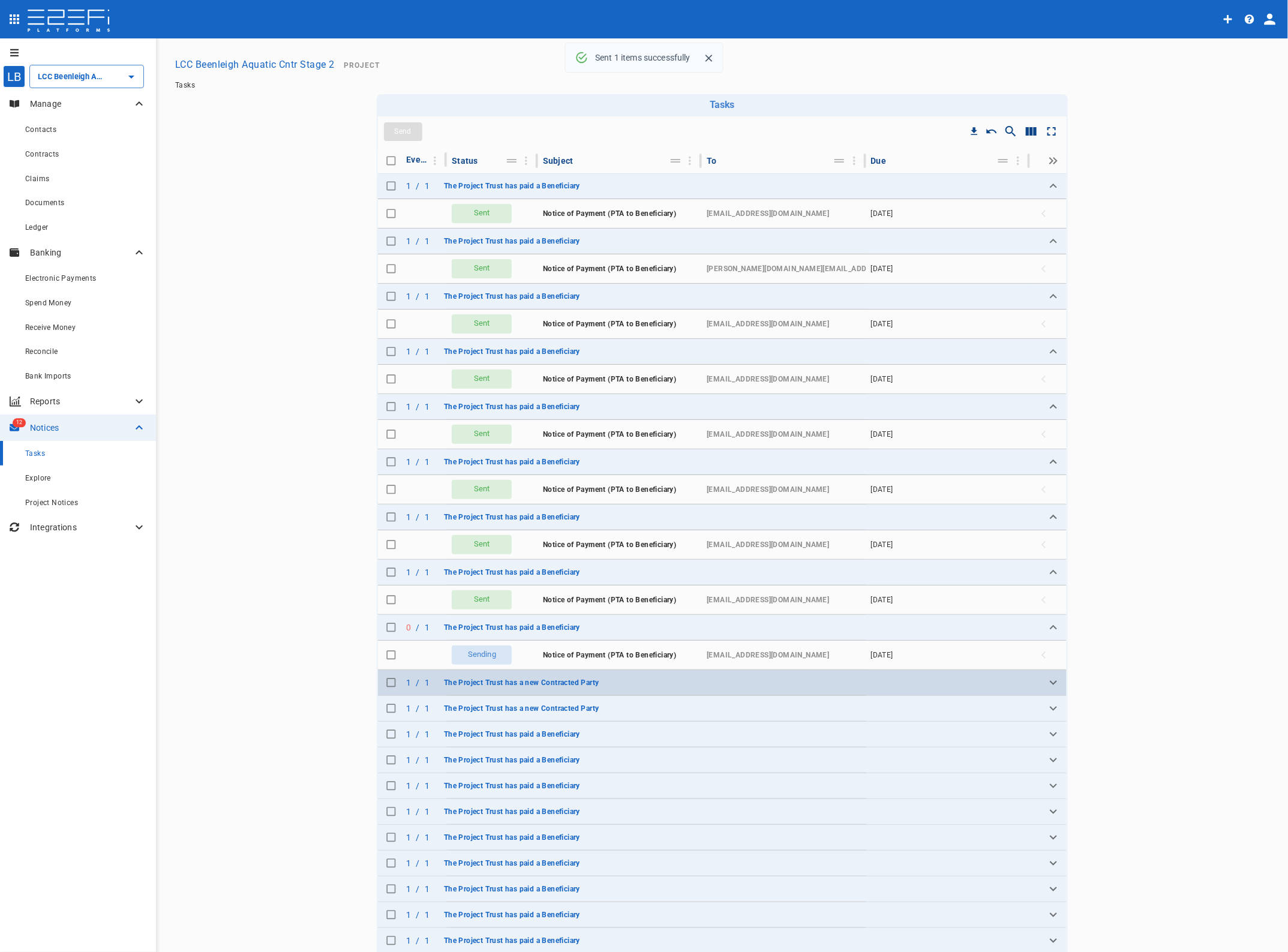
click at [1051, 690] on icon "Expand" at bounding box center [1053, 683] width 15 height 15
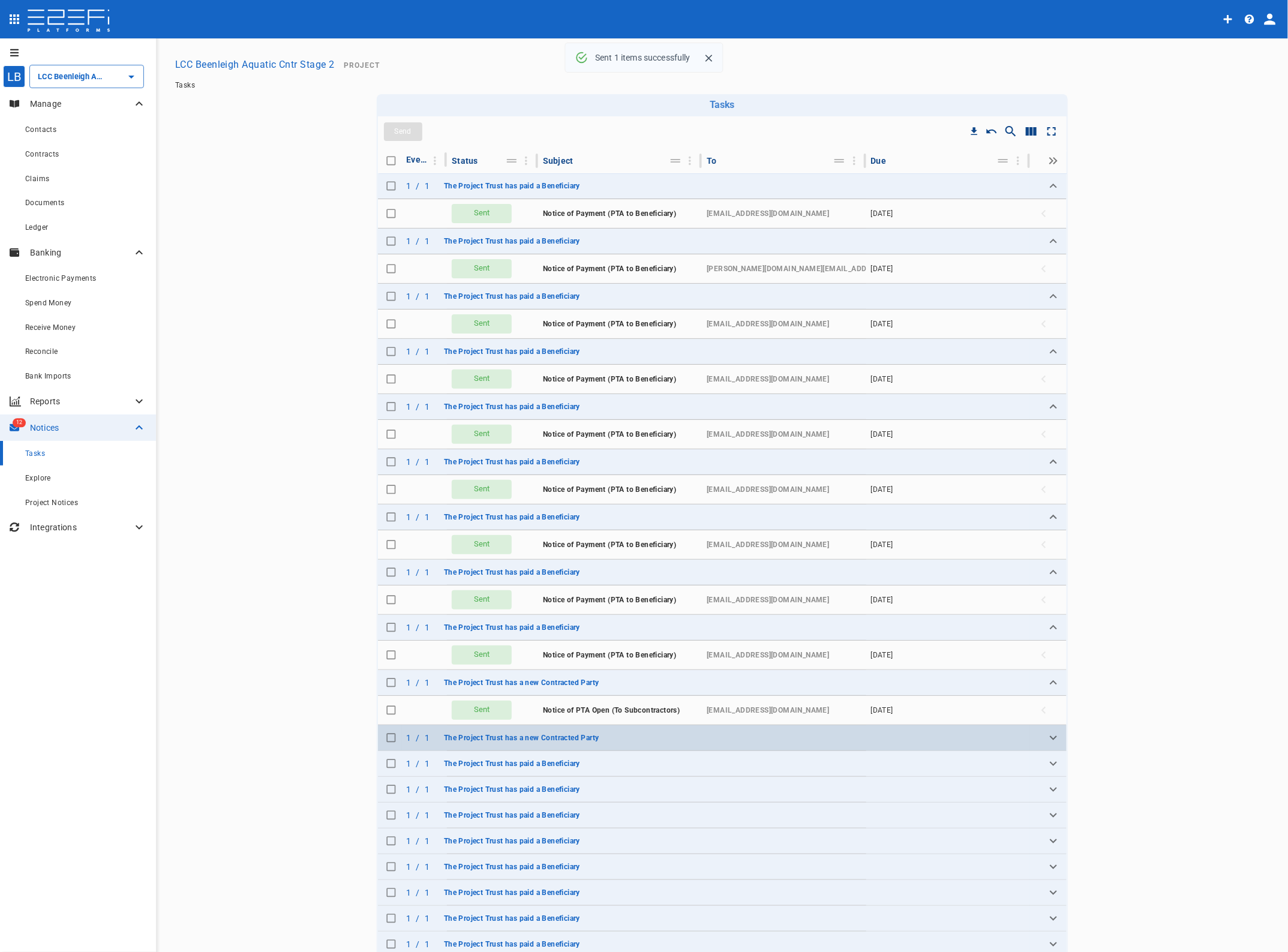
click at [1048, 735] on icon "Expand" at bounding box center [1053, 738] width 15 height 15
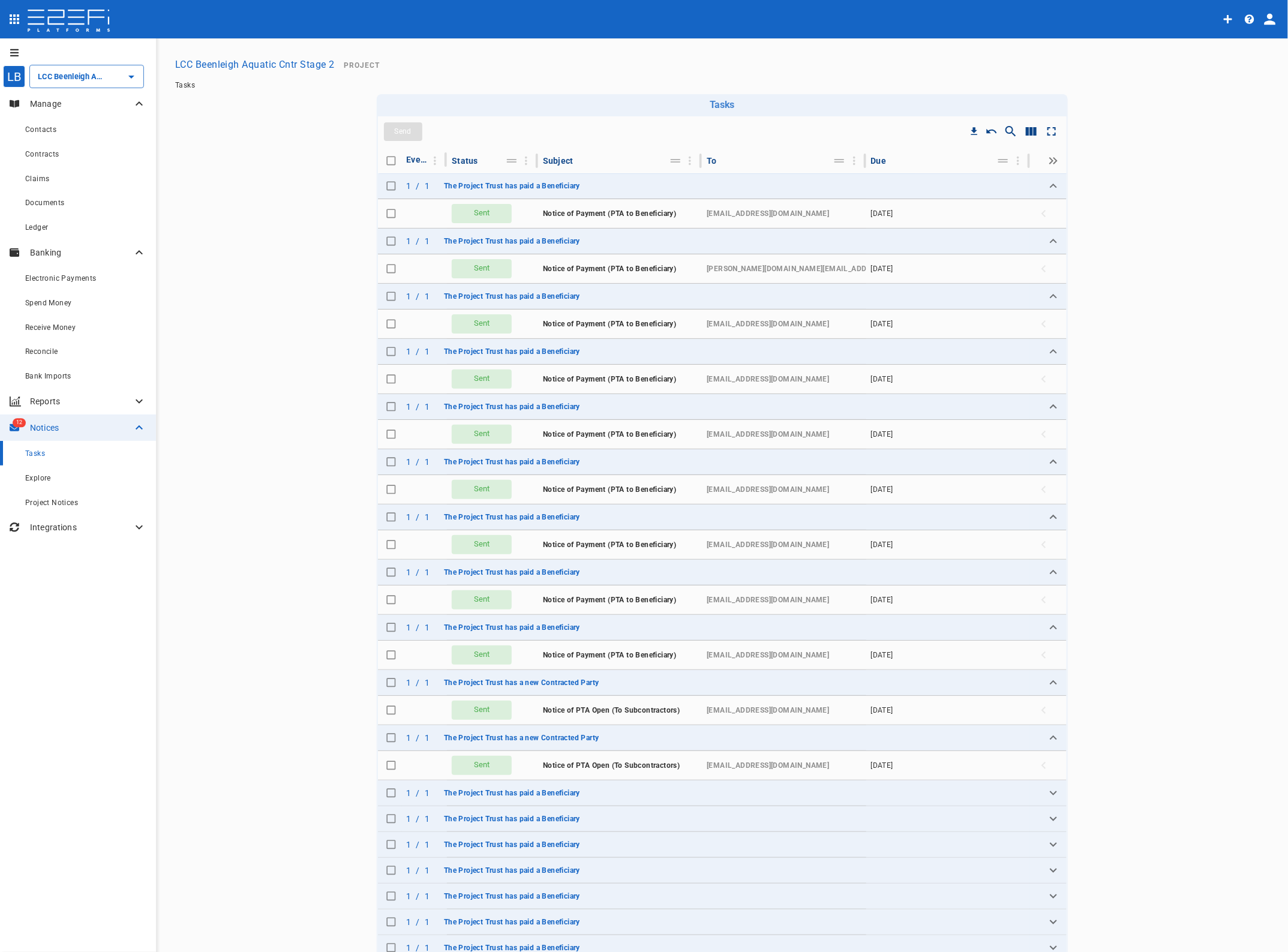
click at [46, 105] on p "Manage" at bounding box center [81, 104] width 102 height 12
click at [46, 98] on p "Manage" at bounding box center [81, 104] width 102 height 12
click at [55, 177] on div "Claims" at bounding box center [86, 178] width 121 height 15
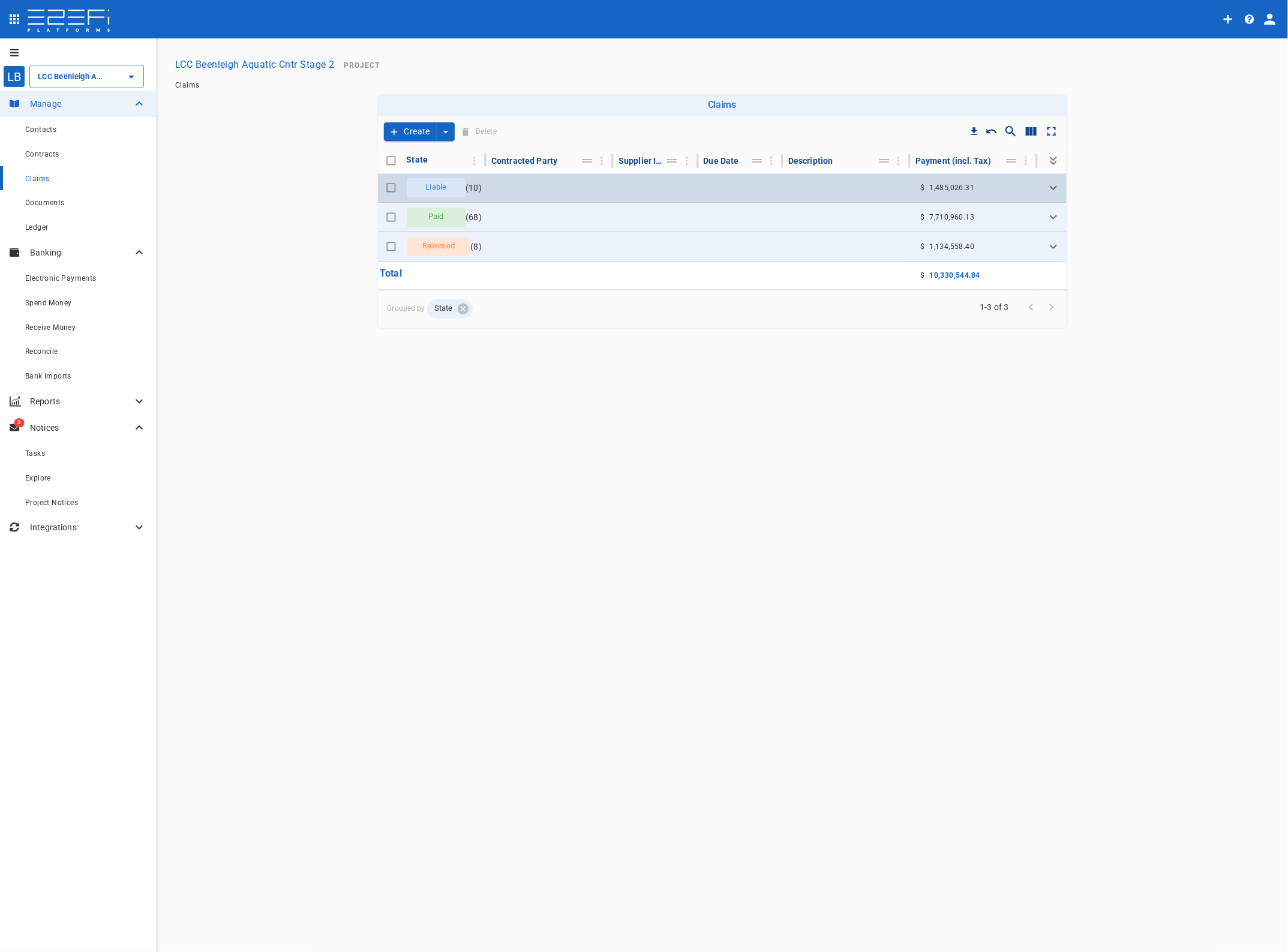
click at [1056, 188] on icon "Expand" at bounding box center [1053, 188] width 15 height 15
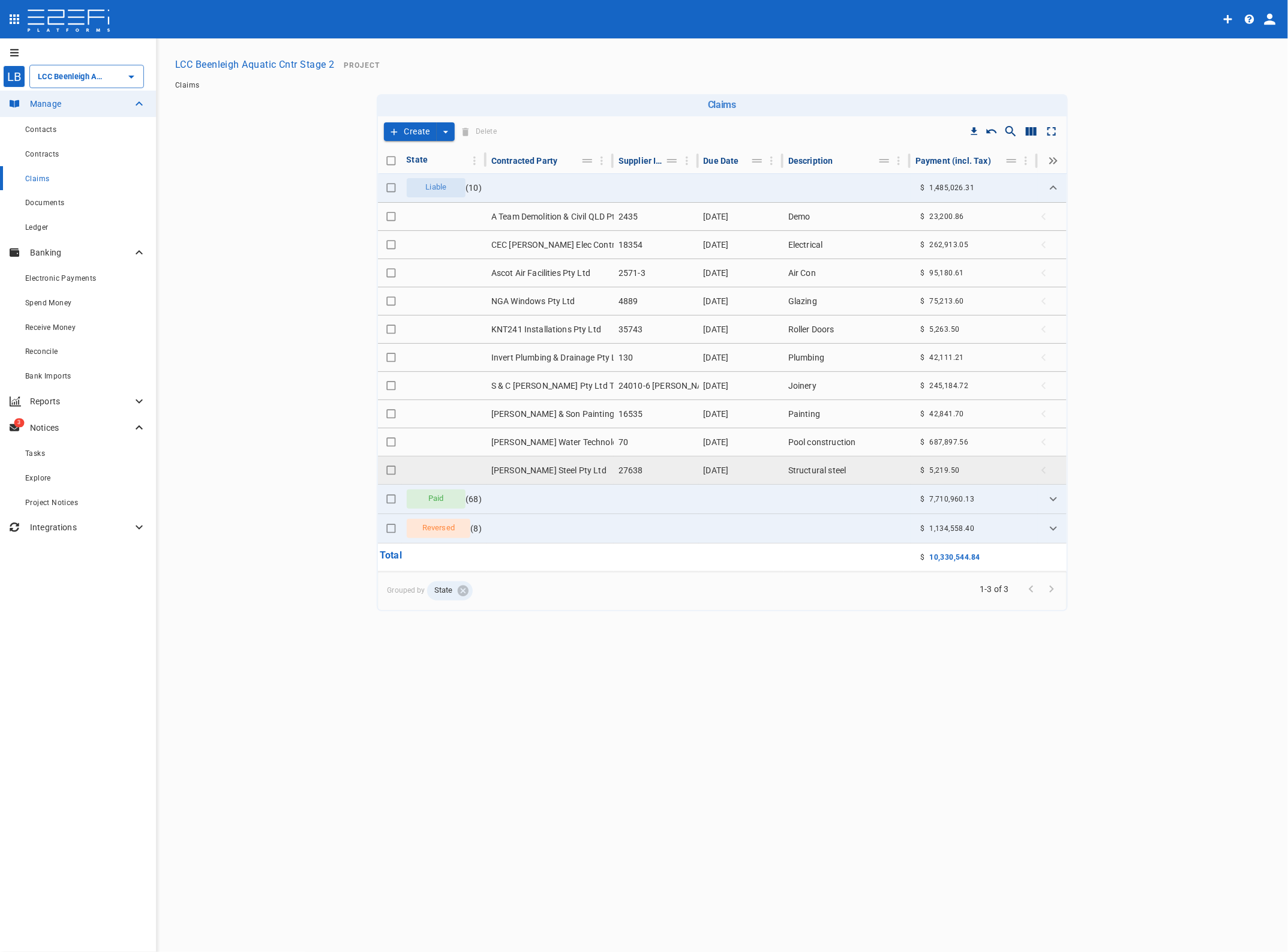
click at [548, 472] on td "[PERSON_NAME] Steel Pty Ltd" at bounding box center [550, 470] width 128 height 28
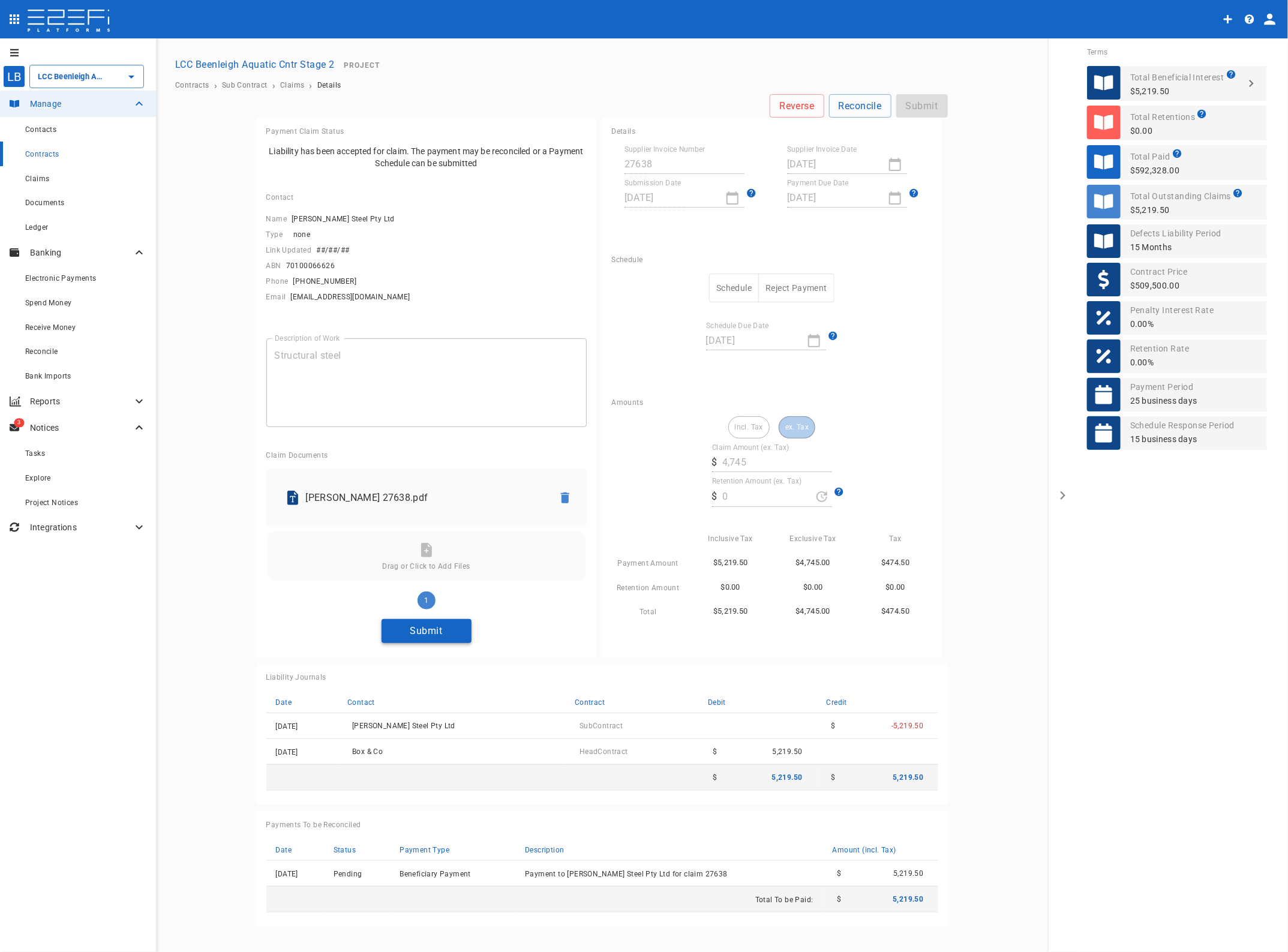
click at [427, 633] on button "Submit" at bounding box center [427, 631] width 90 height 24
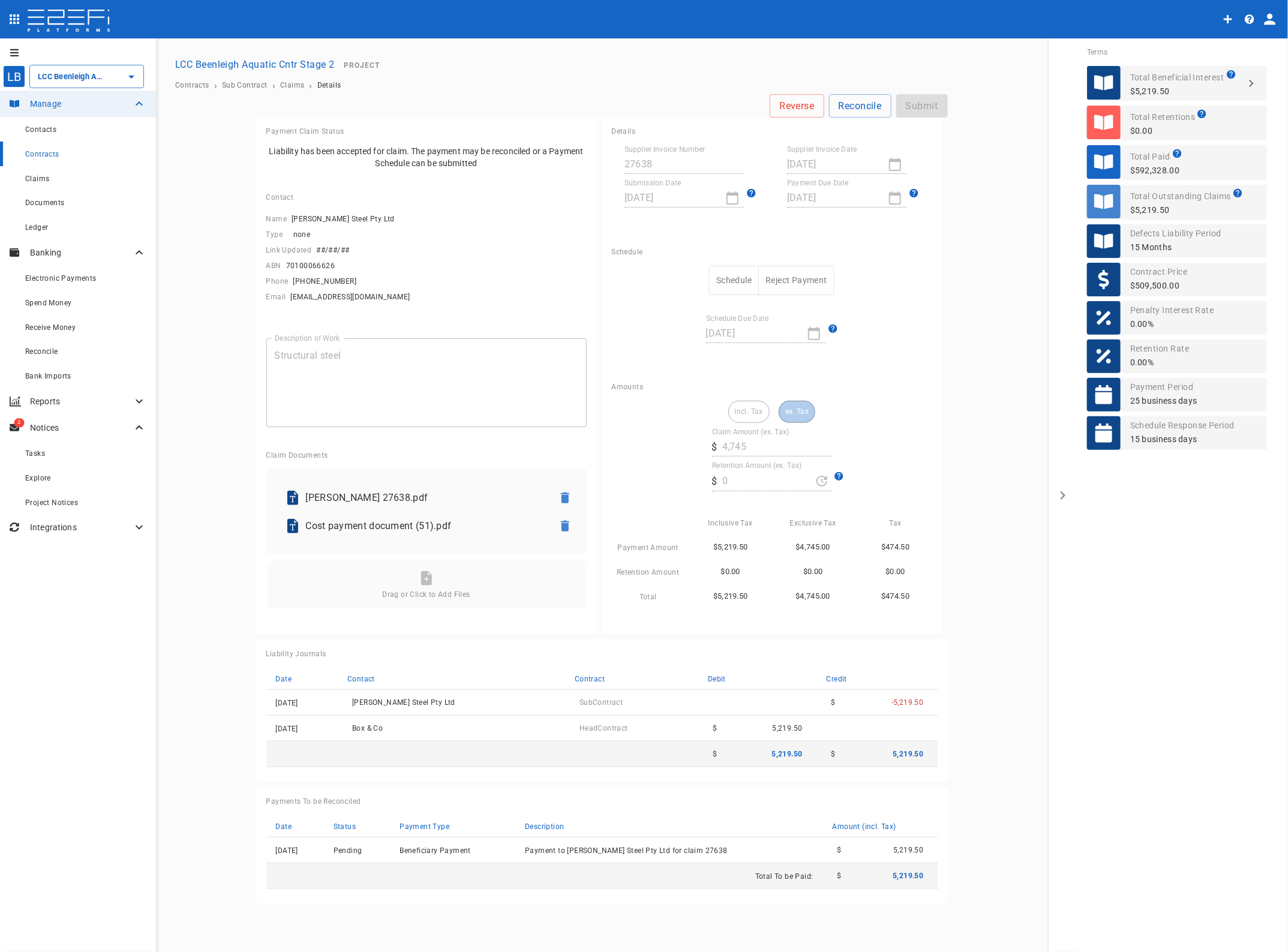
click at [918, 420] on div "incl. Tax ex. Tax Claim Amount (ex. Tax) ​ $ 4,745 Retention Amount (ex. Tax) ​…" at bounding box center [772, 502] width 321 height 203
click at [738, 281] on button "Schedule" at bounding box center [734, 281] width 50 height 29
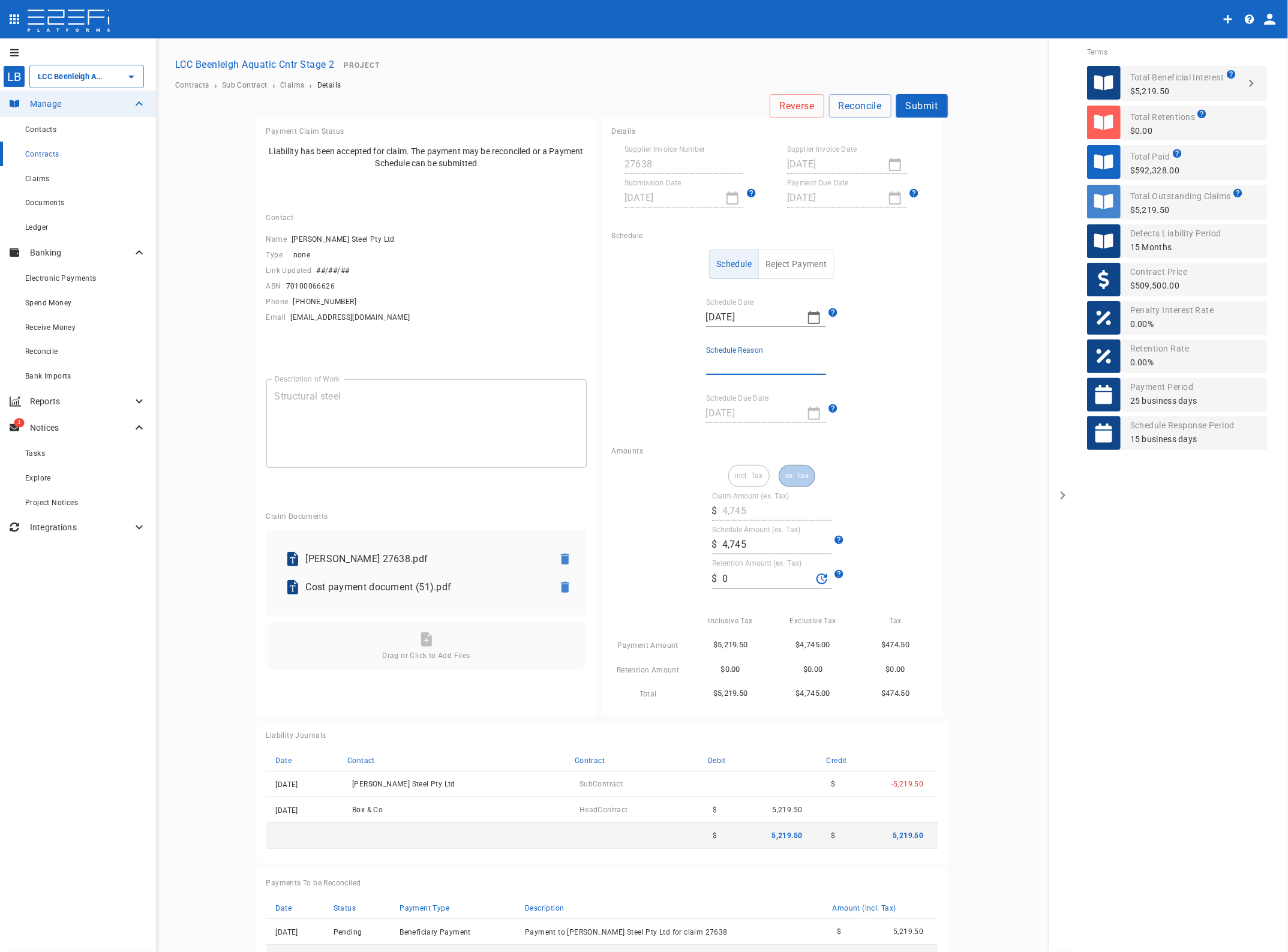
click at [726, 363] on input "Schedule Reason" at bounding box center [765, 365] width 120 height 19
type input "Paid in full"
click at [920, 102] on button "Submit" at bounding box center [922, 106] width 52 height 24
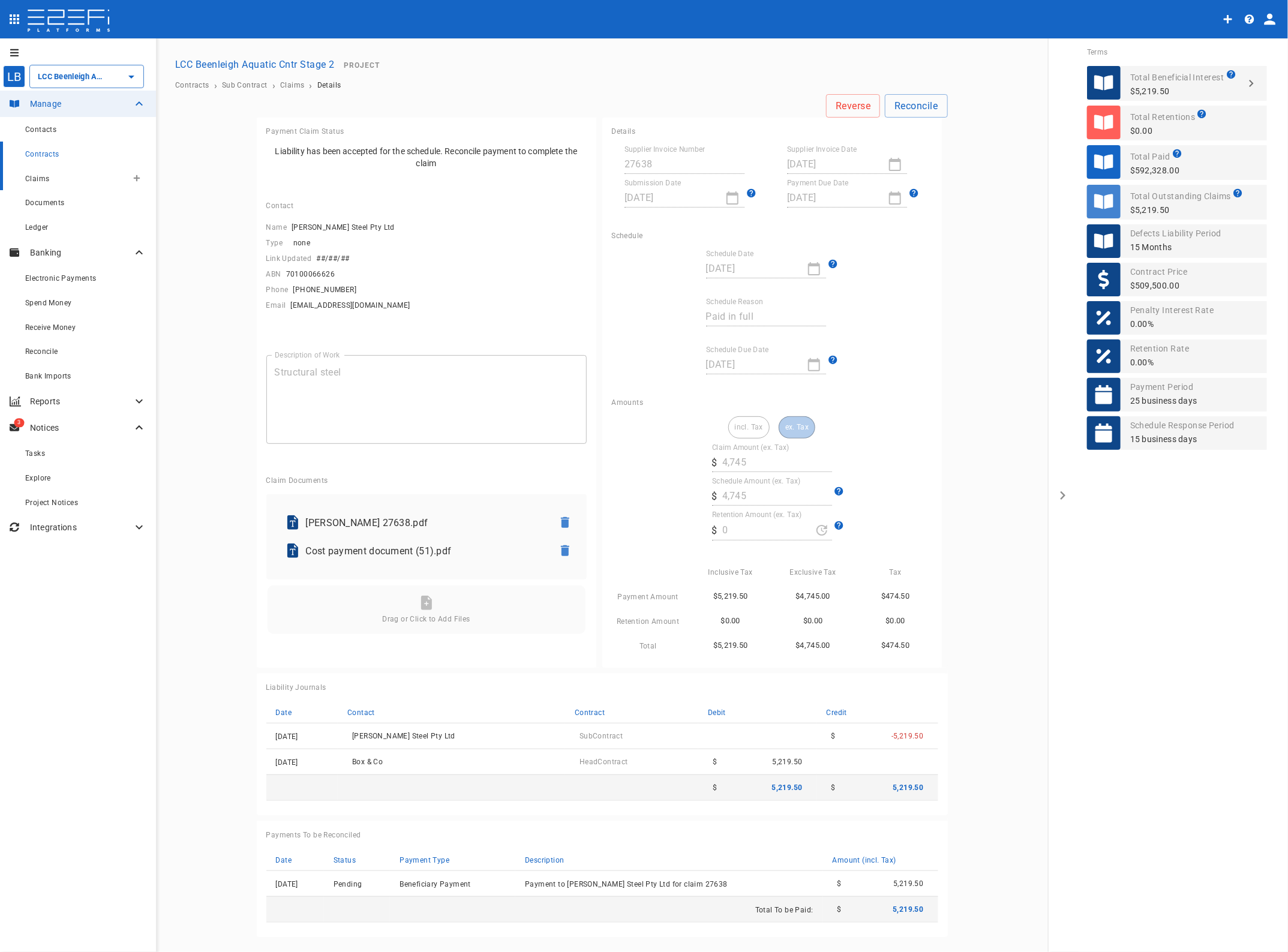
click at [44, 178] on span "Claims" at bounding box center [37, 178] width 24 height 8
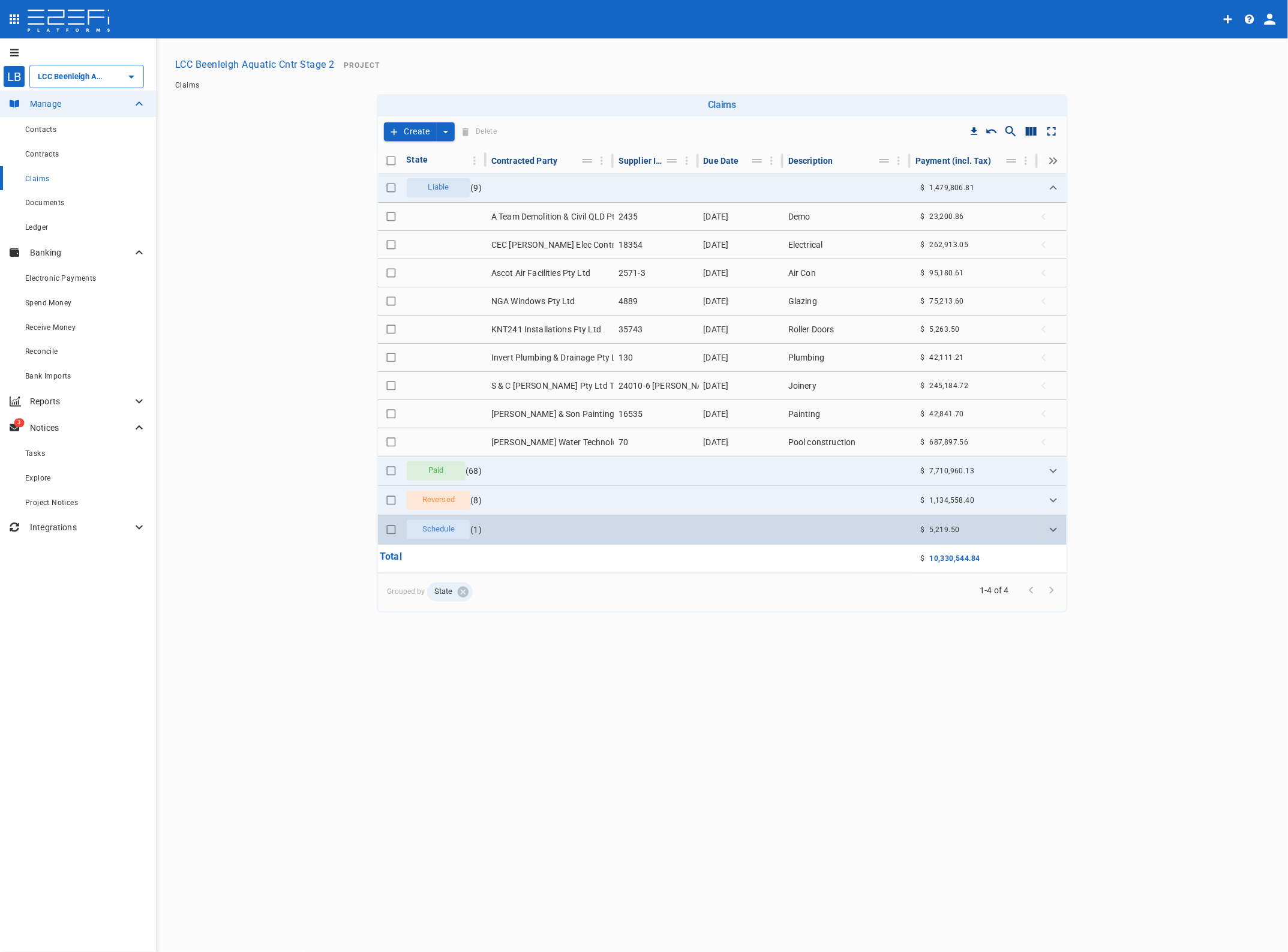
click at [1048, 532] on icon "Expand" at bounding box center [1053, 530] width 15 height 15
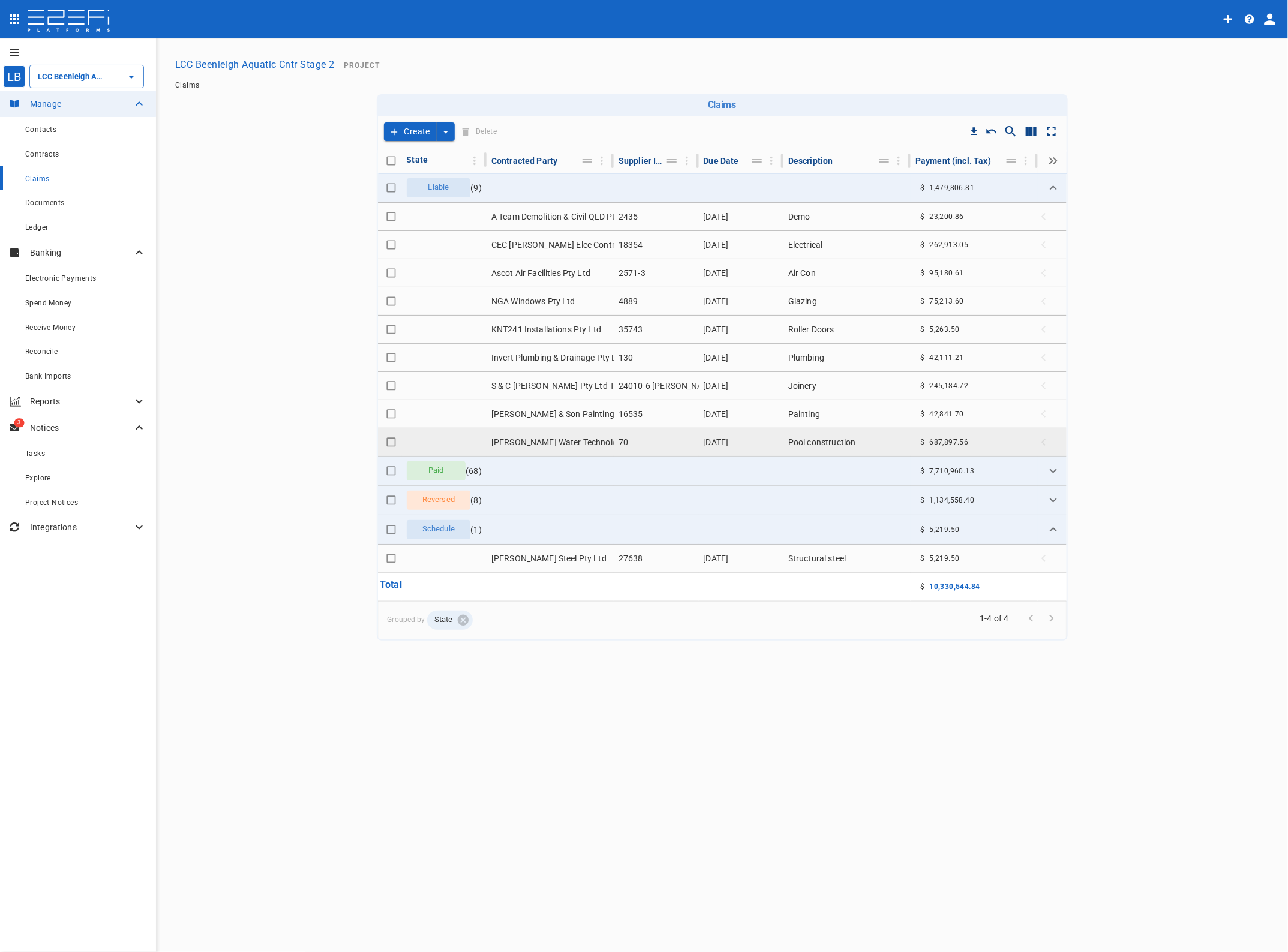
click at [600, 442] on td "[PERSON_NAME] Water Technologies (QLD) P/L T/As [PERSON_NAME] Aquatic" at bounding box center [550, 442] width 128 height 28
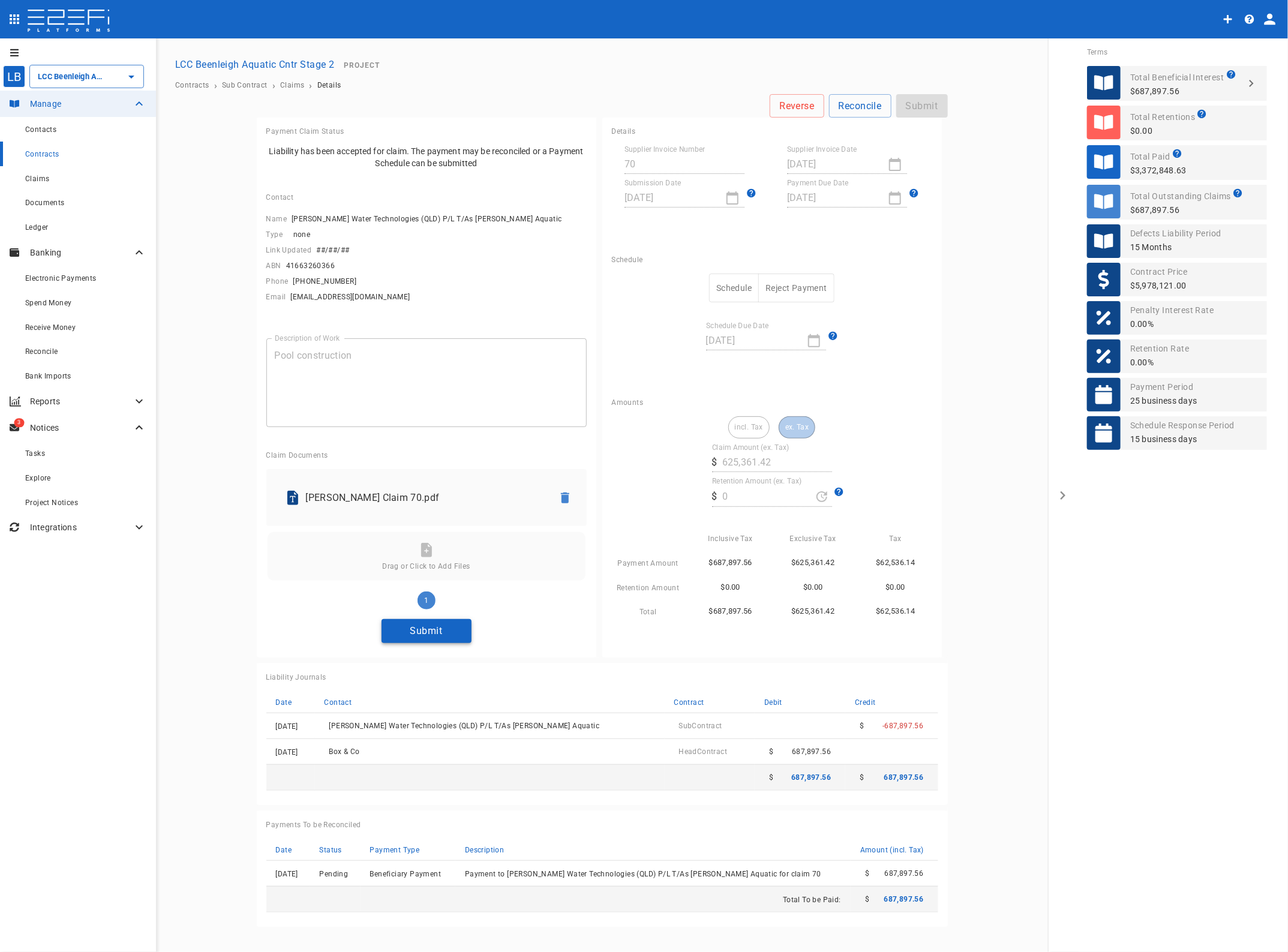
click at [451, 629] on button "Submit" at bounding box center [427, 631] width 90 height 24
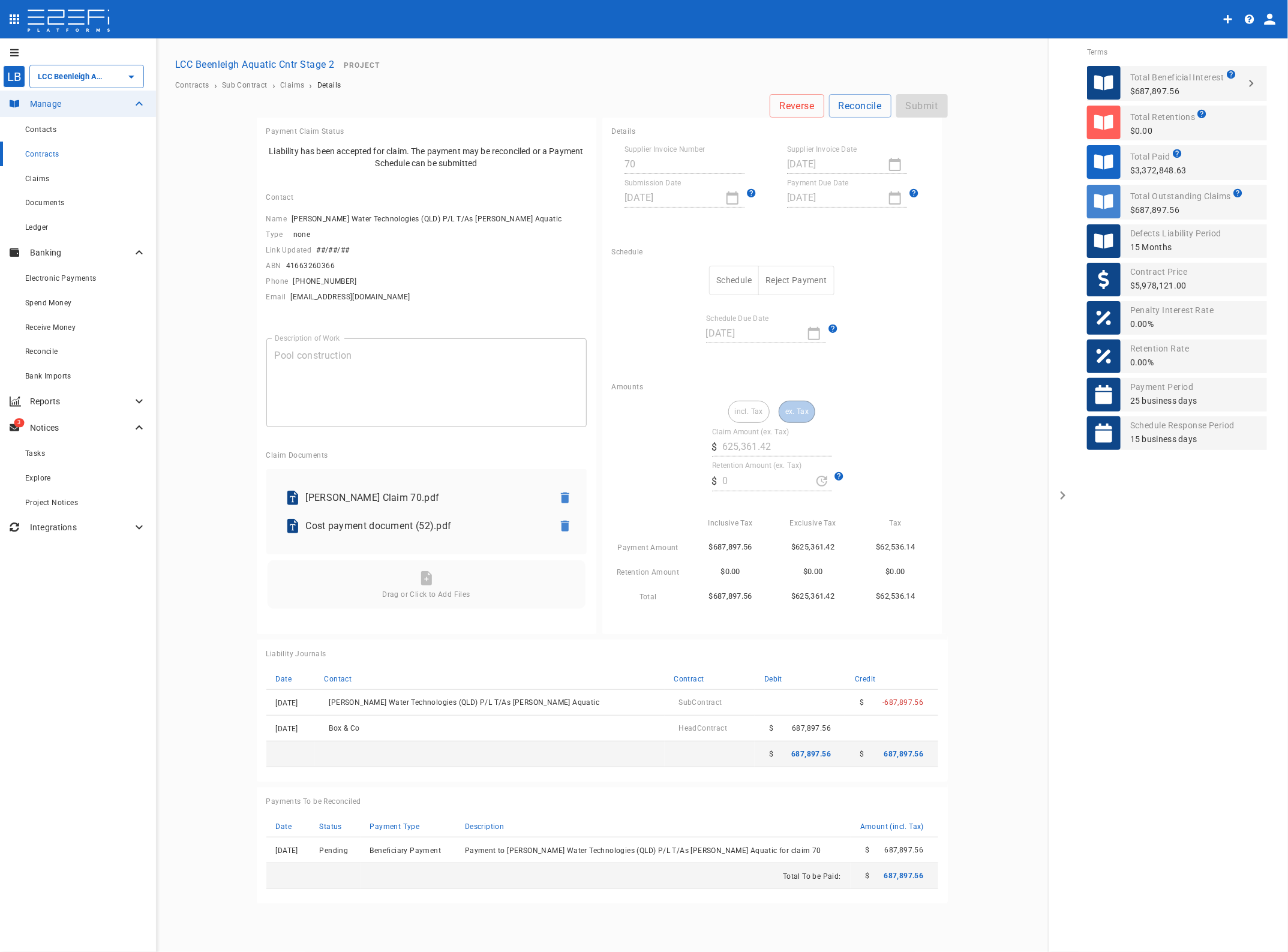
click at [734, 274] on button "Schedule" at bounding box center [734, 281] width 50 height 29
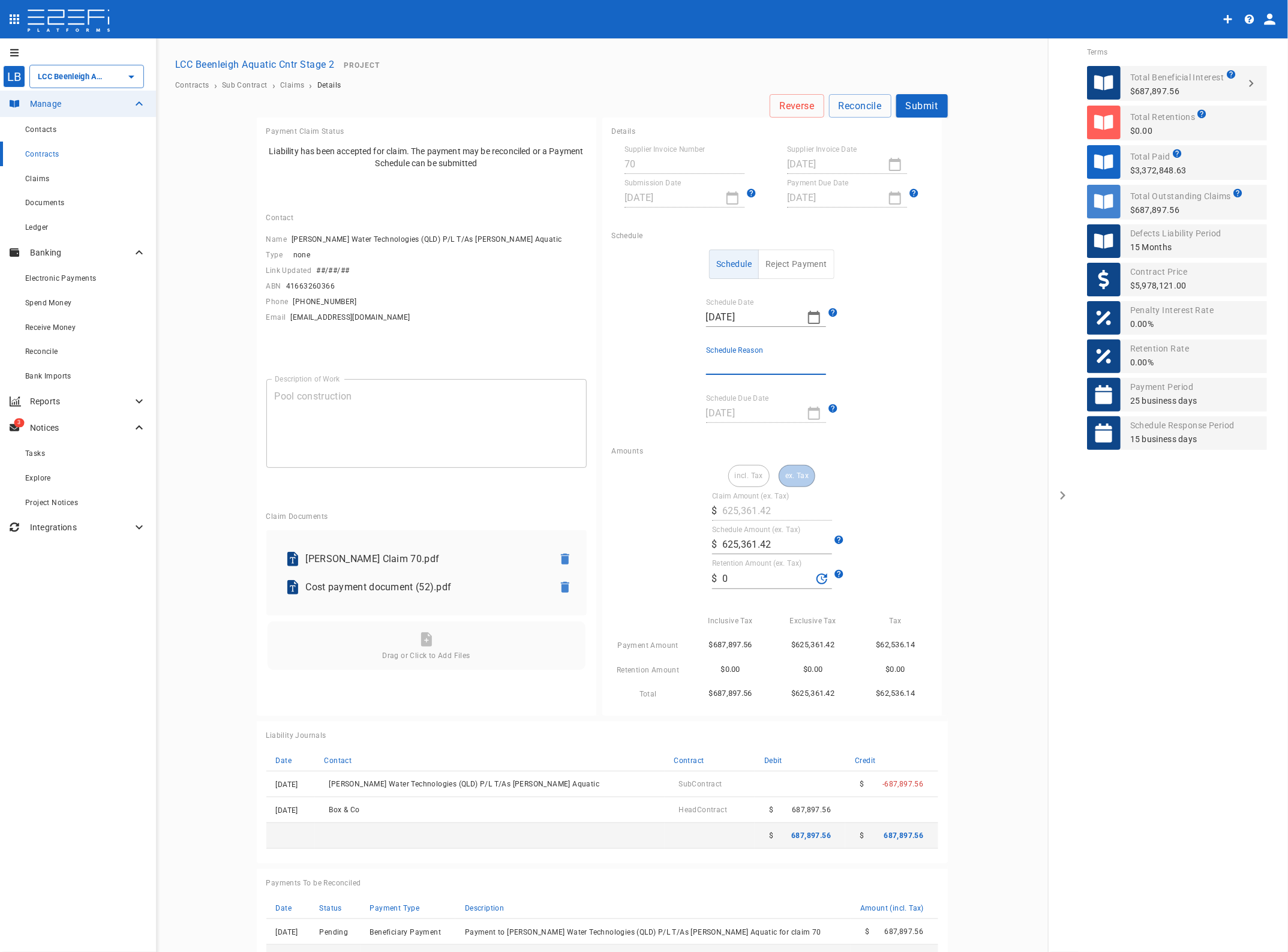
click at [723, 357] on input "Schedule Reason" at bounding box center [765, 365] width 120 height 19
type input "Paid in full"
click at [918, 110] on button "Submit" at bounding box center [922, 106] width 52 height 24
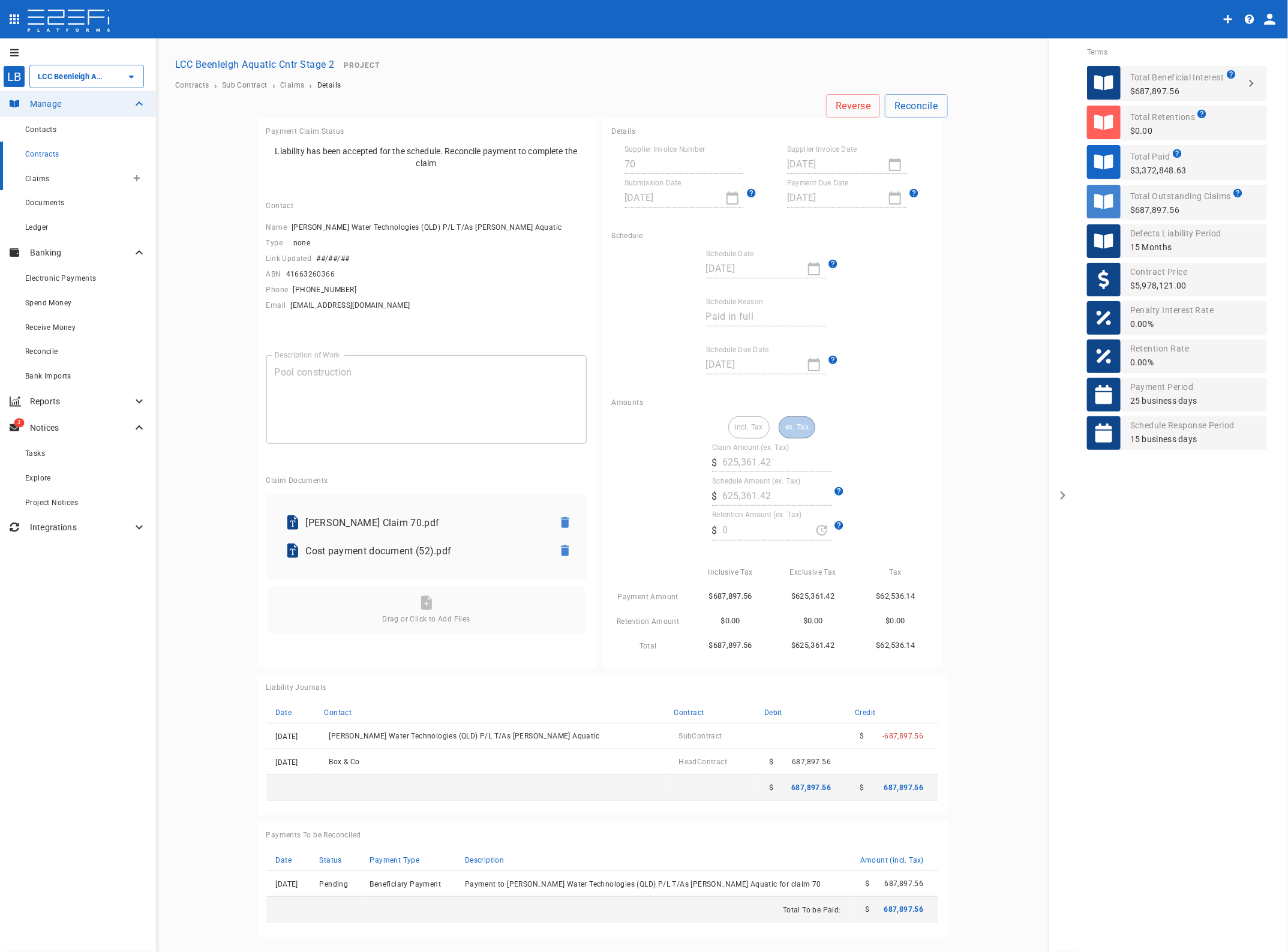
click at [42, 183] on span "Claims" at bounding box center [37, 178] width 24 height 8
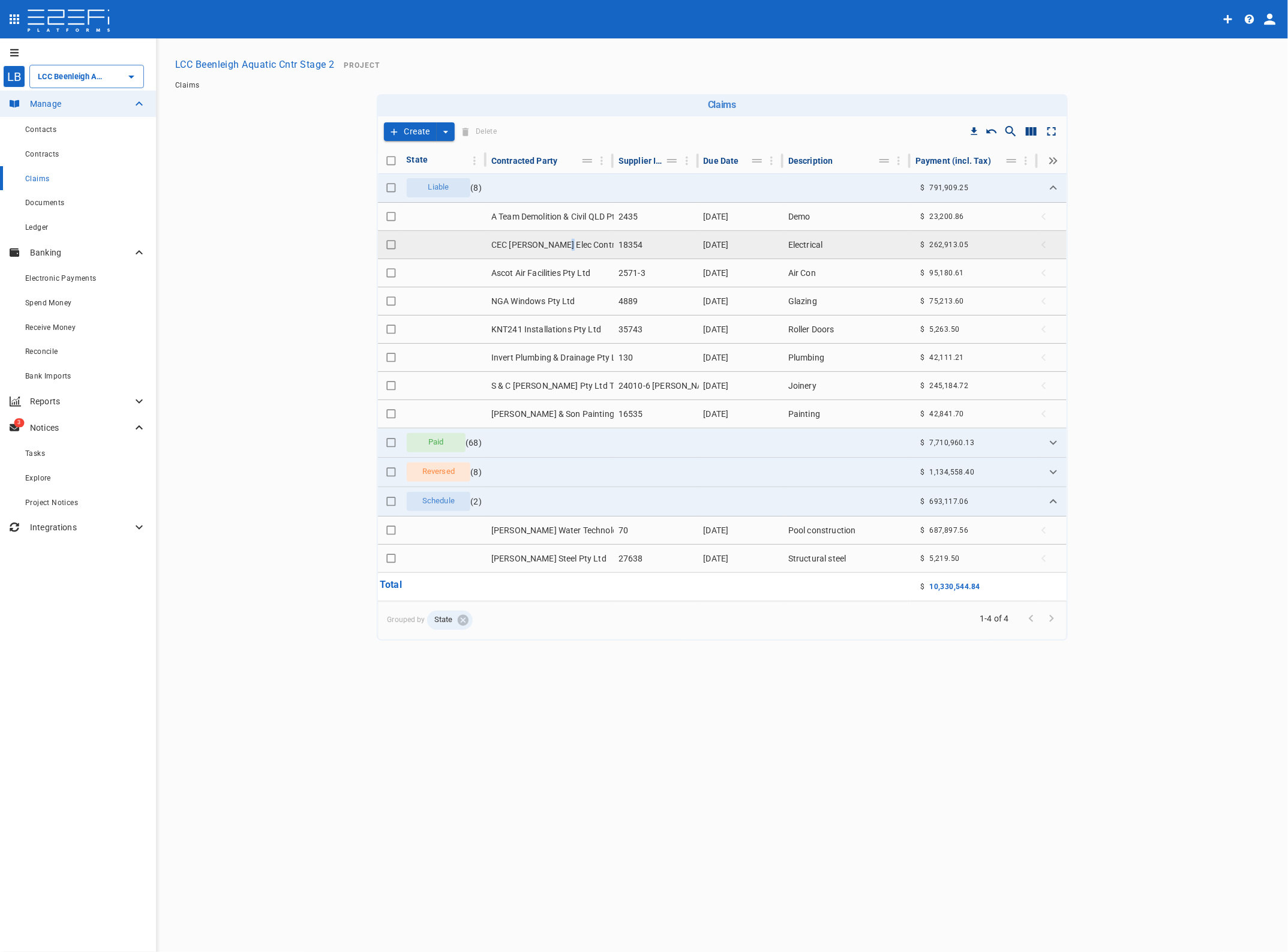
click at [559, 244] on td "CEC [PERSON_NAME] Elec Contractors P/L T/As Power Up Electrical Soln" at bounding box center [550, 245] width 128 height 28
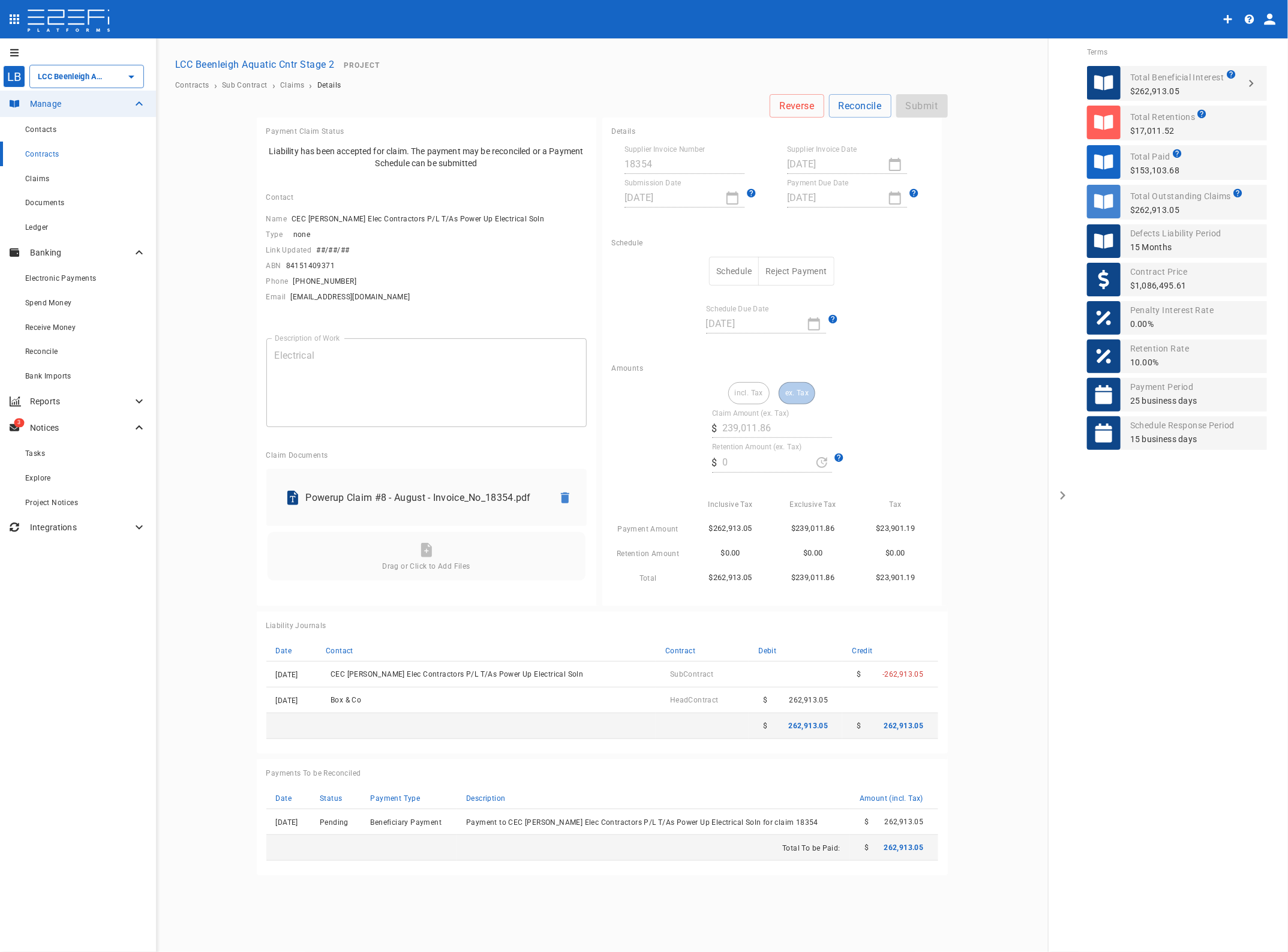
click at [38, 156] on span "Contracts" at bounding box center [43, 154] width 34 height 8
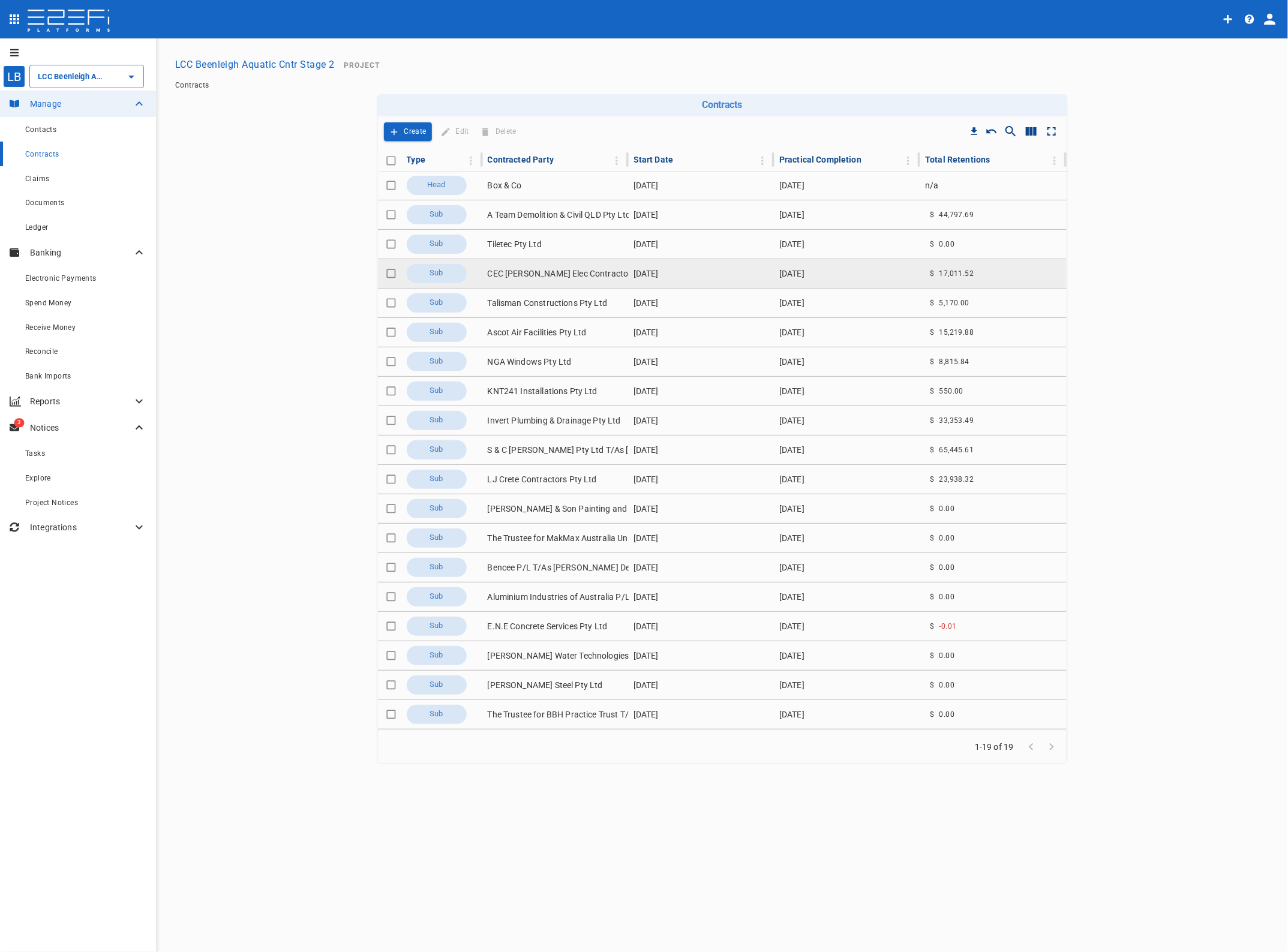
click at [511, 272] on td "CEC [PERSON_NAME] Elec Contractors P/L T/As Power Up Electrical Soln" at bounding box center [556, 273] width 146 height 29
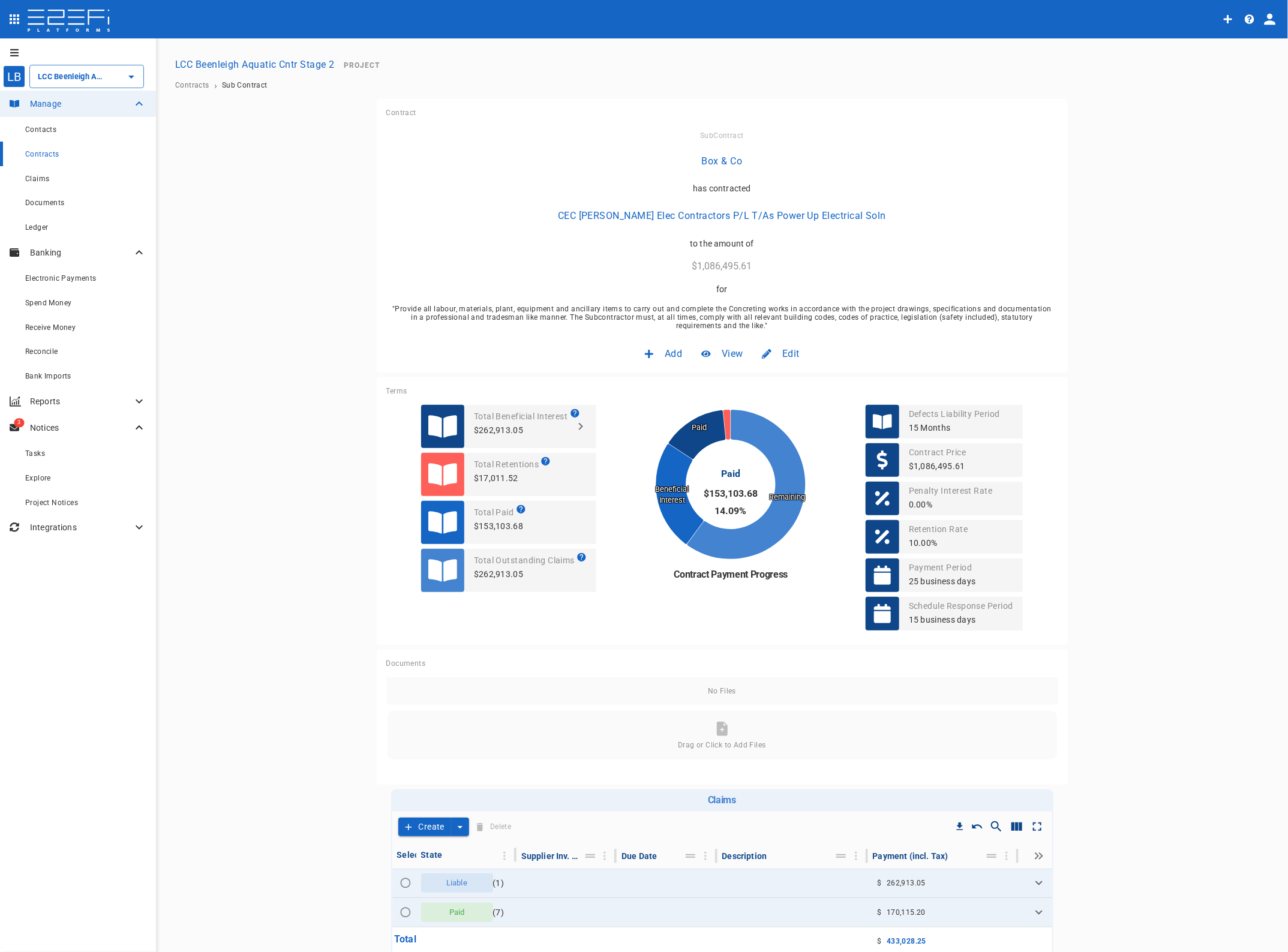
click at [790, 355] on span "Edit" at bounding box center [791, 353] width 17 height 14
click at [779, 381] on span "Contract" at bounding box center [774, 379] width 34 height 14
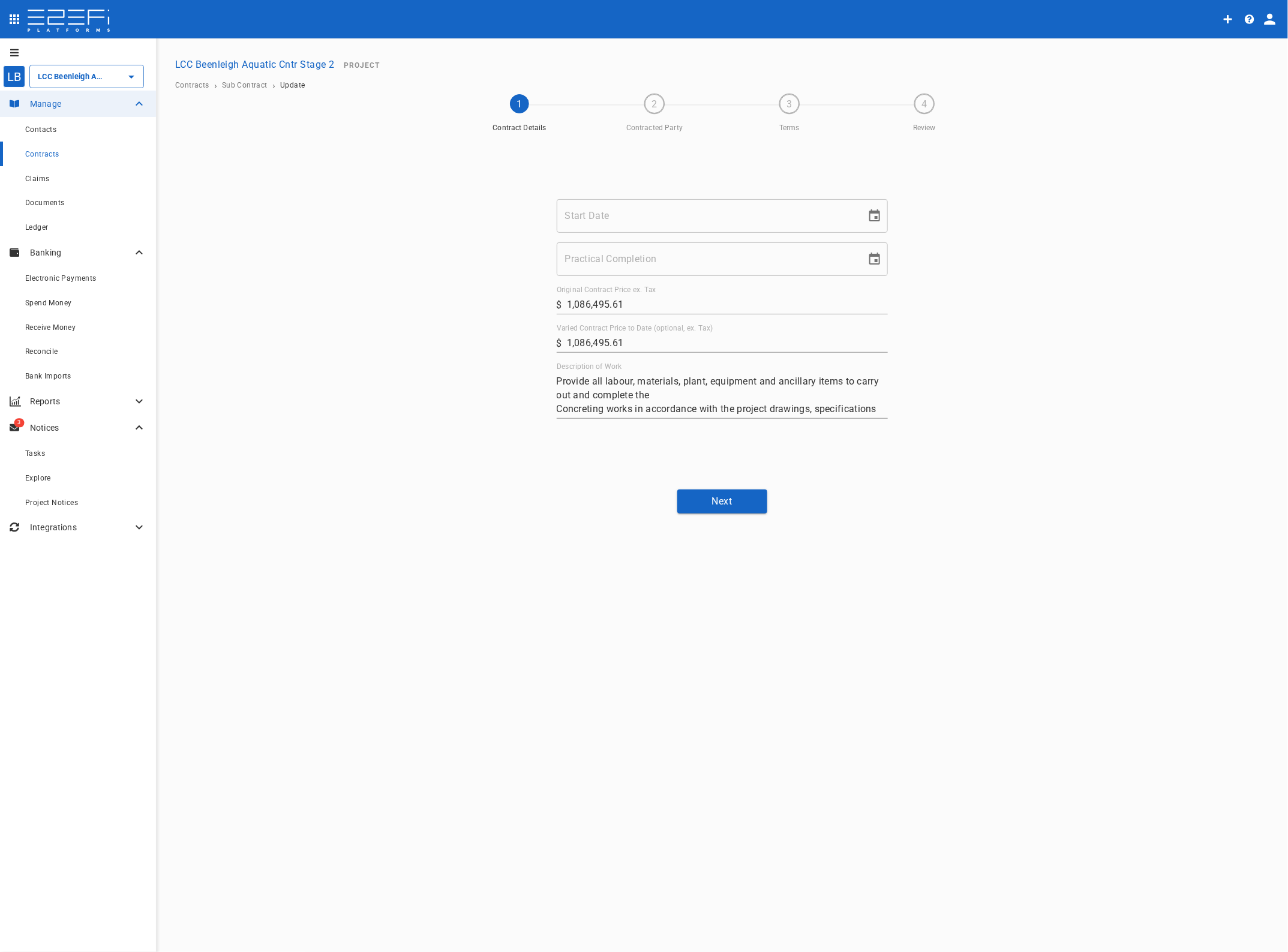
type input "07/10/2024"
type input "[DATE]"
drag, startPoint x: 631, startPoint y: 344, endPoint x: 508, endPoint y: 337, distance: 123.2
click at [508, 337] on div "Start Date 07/10/2024 Start Date Practical Completion 25/11/2025 Practical Comp…" at bounding box center [722, 309] width 720 height 342
type input "1,223,498.63"
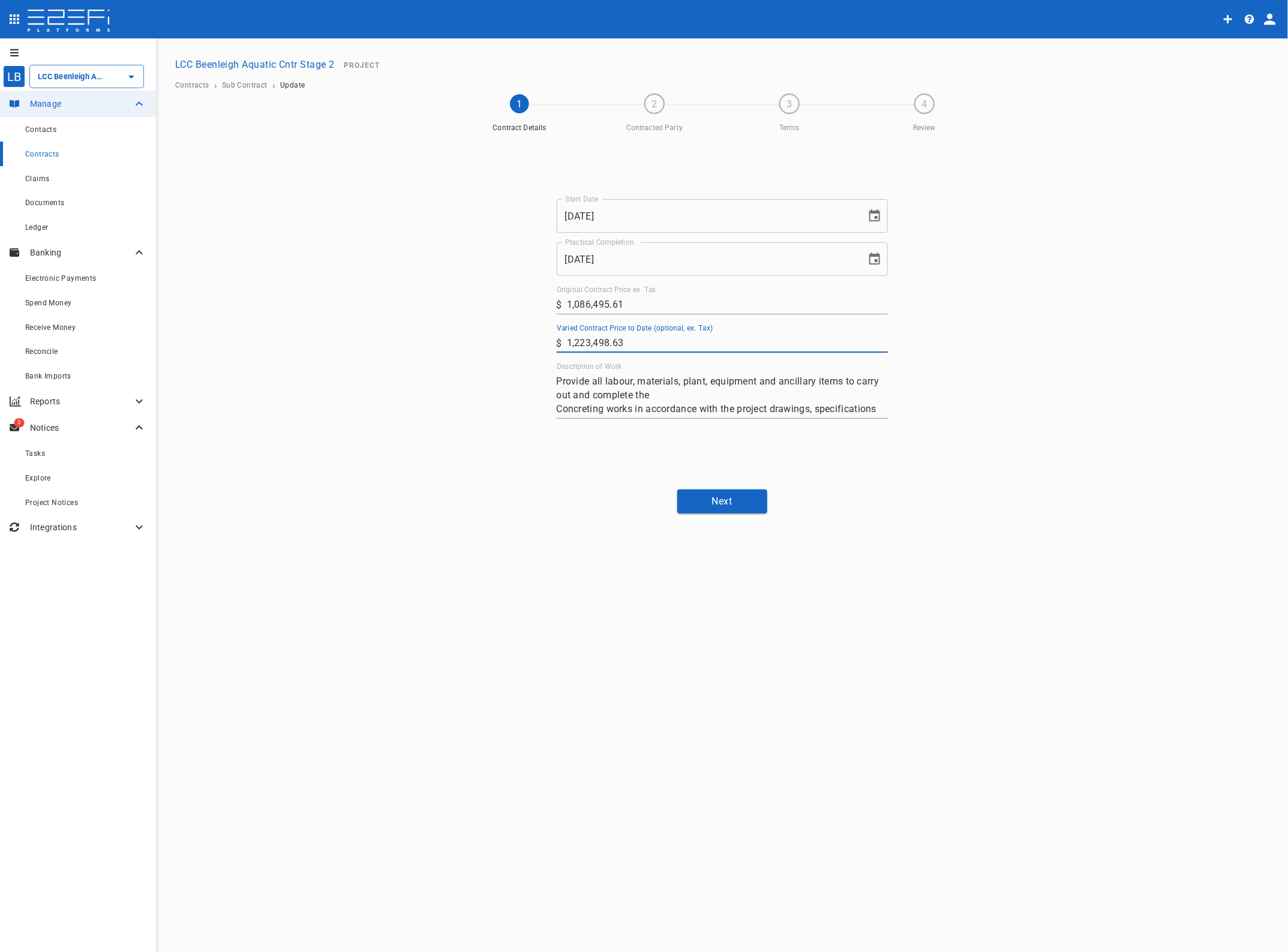
click at [980, 476] on div "Start Date 07/10/2024 Start Date Practical Completion 25/11/2025 Practical Comp…" at bounding box center [722, 309] width 720 height 342
click at [733, 496] on button "Next" at bounding box center [722, 501] width 90 height 24
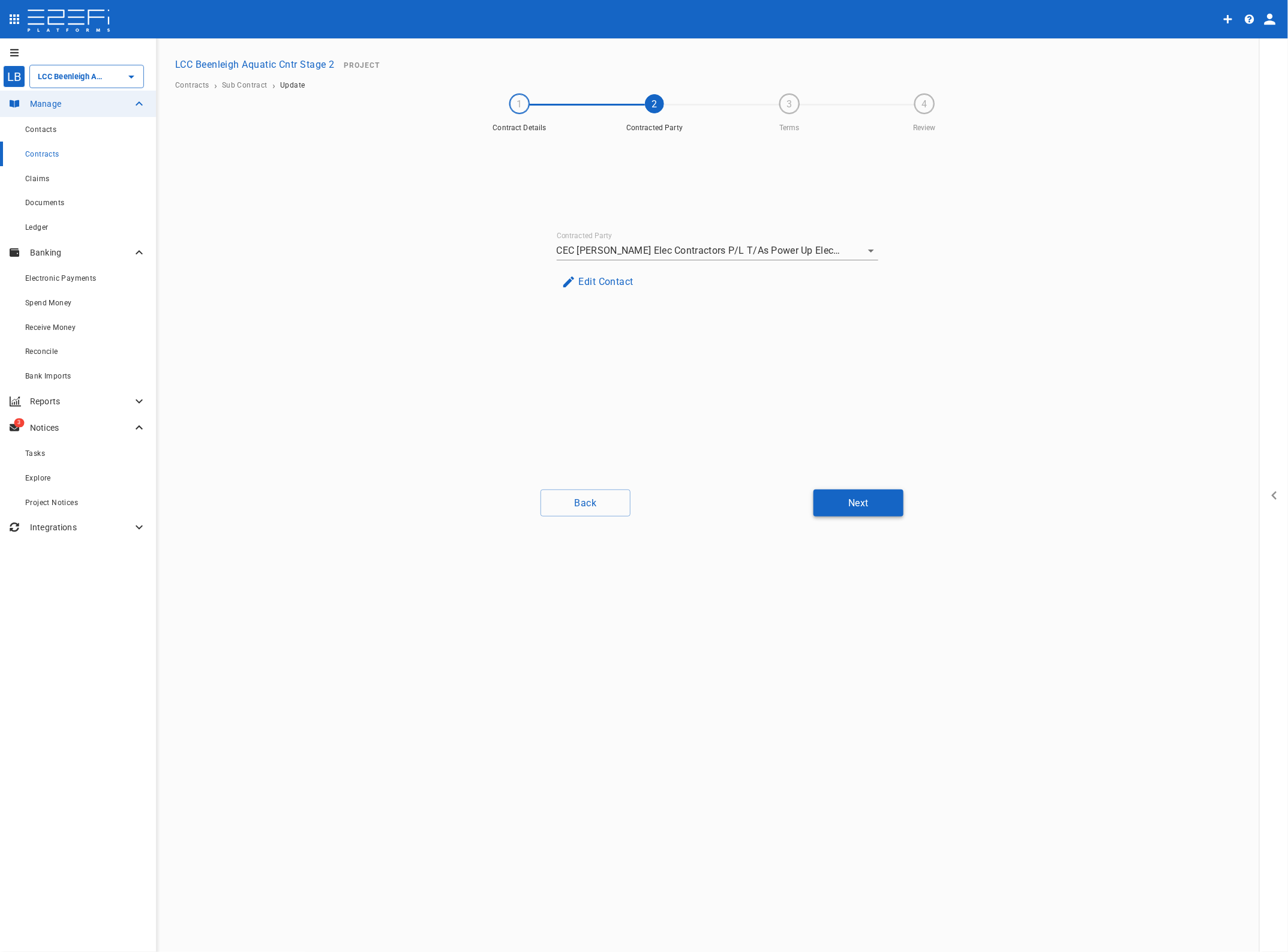
click at [845, 505] on button "Next" at bounding box center [859, 503] width 90 height 27
click at [873, 509] on button "Next" at bounding box center [859, 503] width 90 height 27
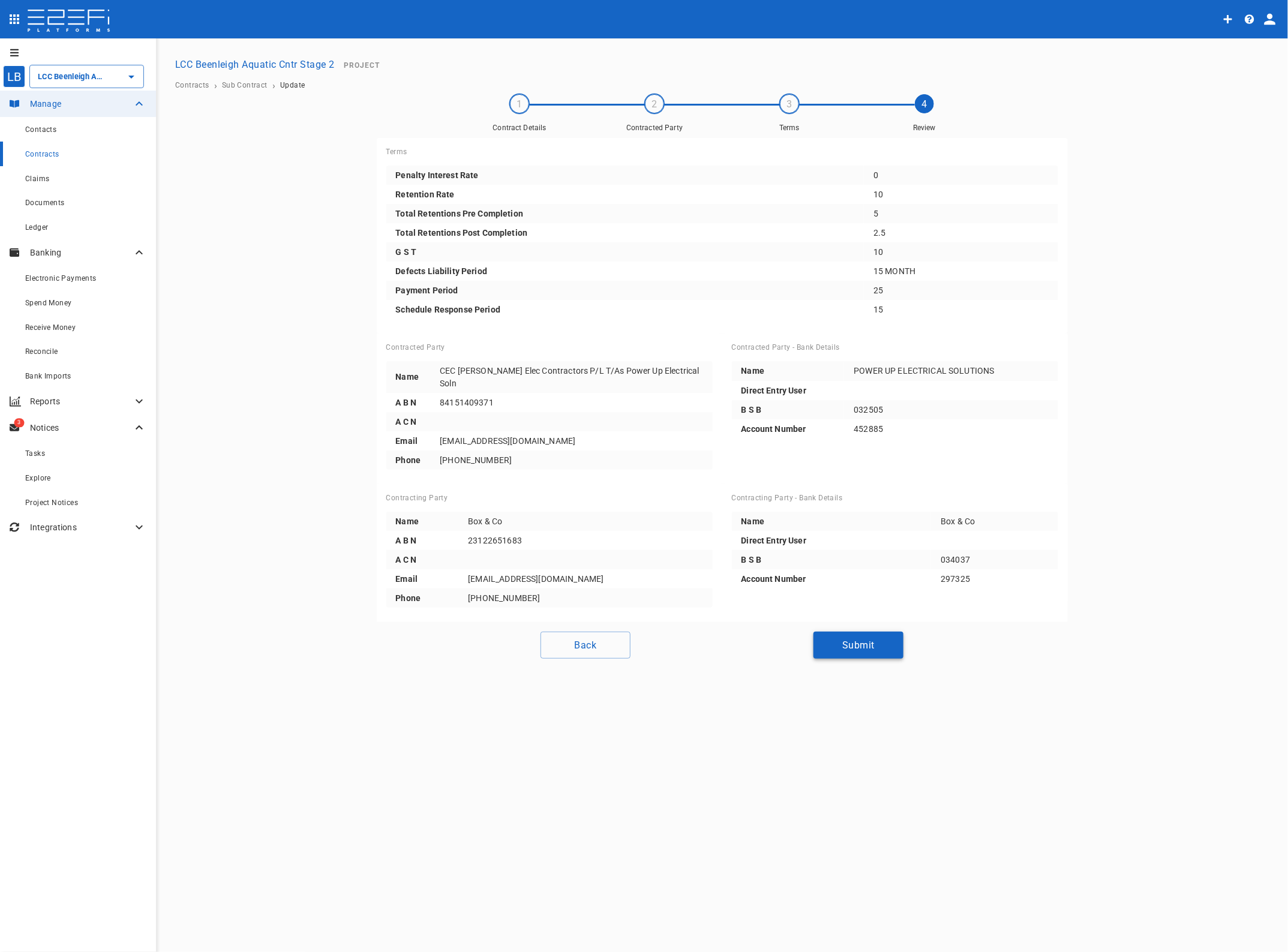
click at [861, 640] on button "Submit" at bounding box center [859, 644] width 90 height 27
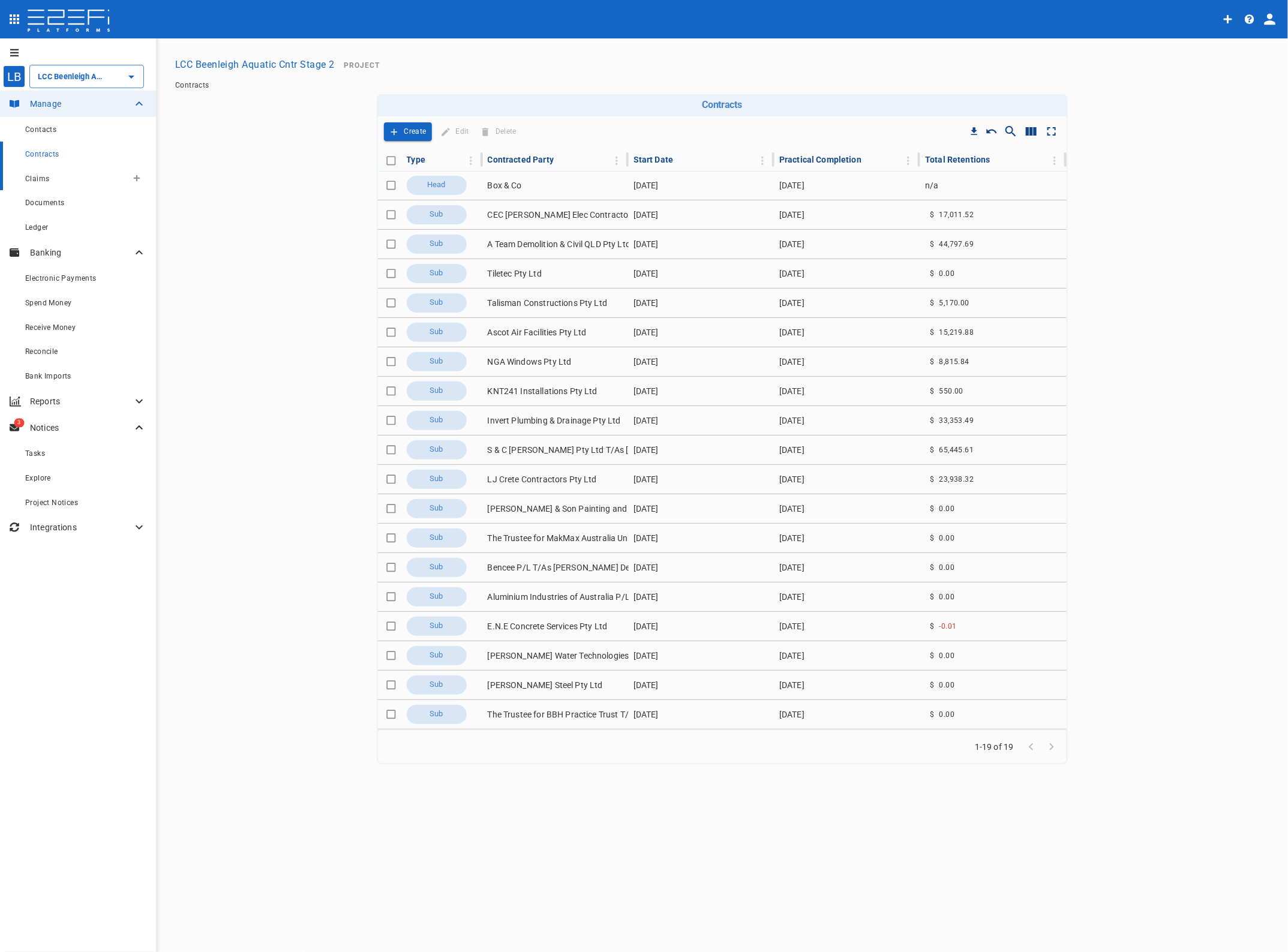
click at [43, 177] on span "Claims" at bounding box center [37, 178] width 24 height 8
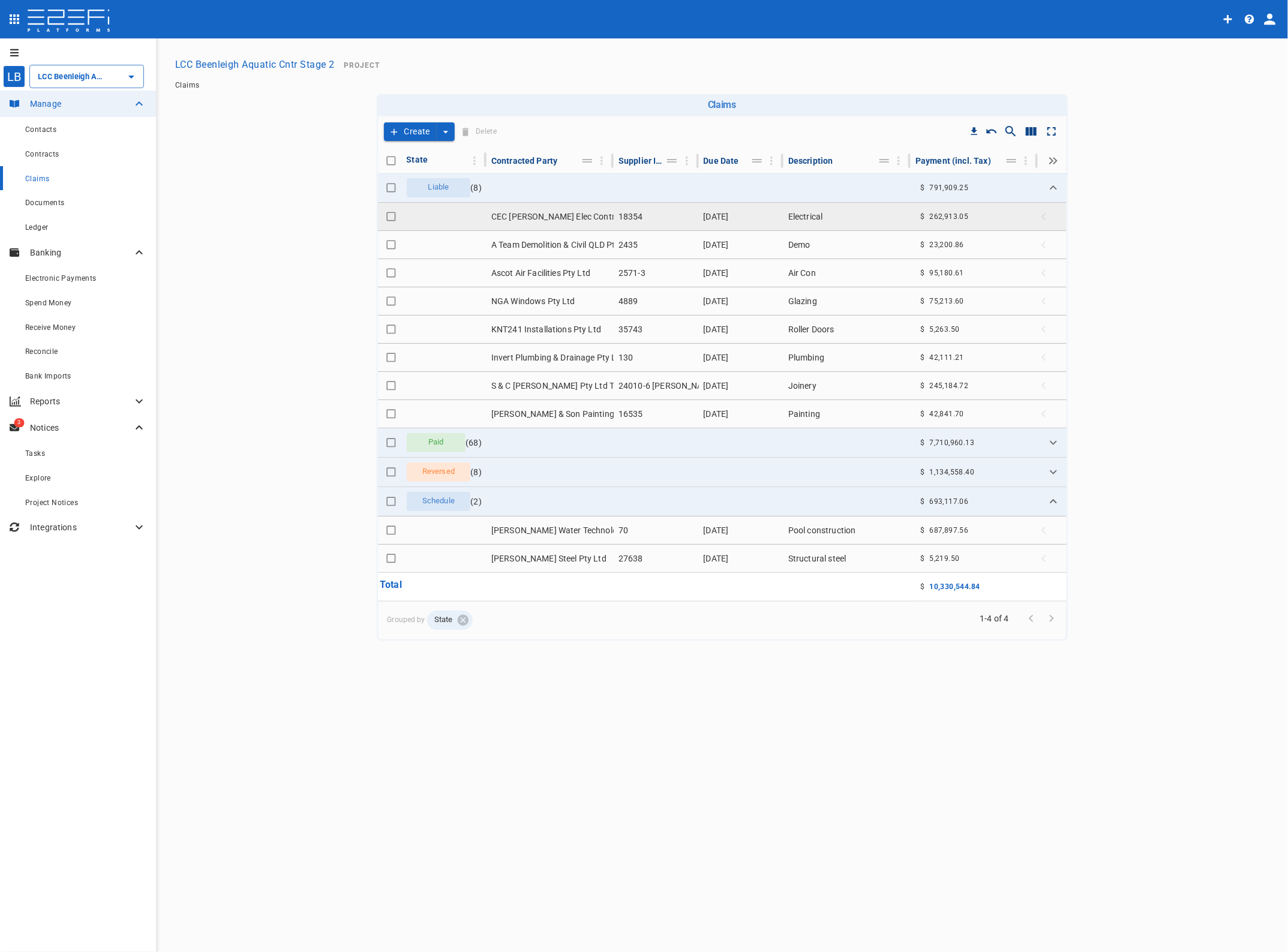
click at [568, 212] on td "CEC [PERSON_NAME] Elec Contractors P/L T/As Power Up Electrical Soln" at bounding box center [550, 217] width 128 height 28
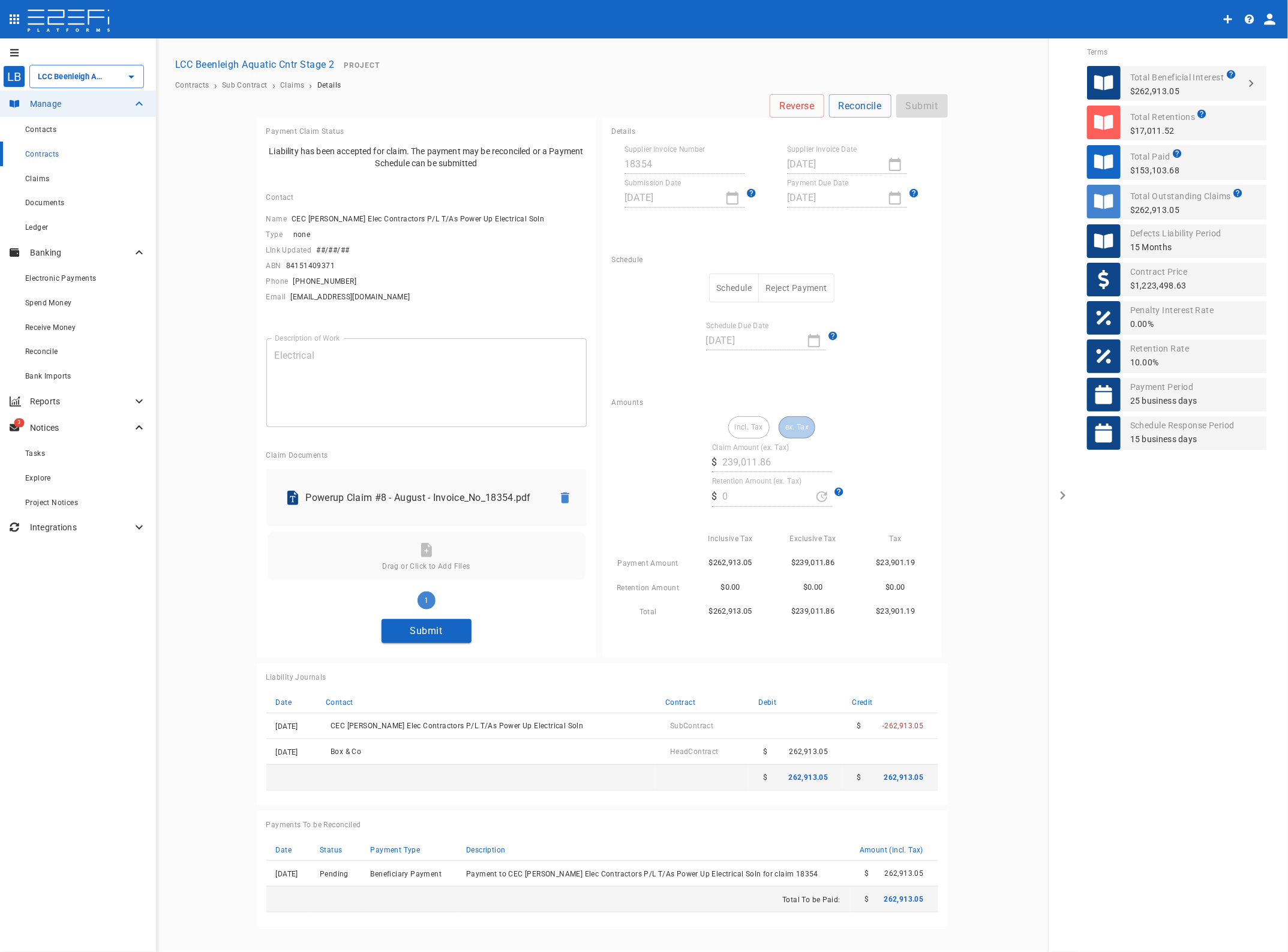
click at [445, 634] on button "Submit" at bounding box center [427, 631] width 90 height 24
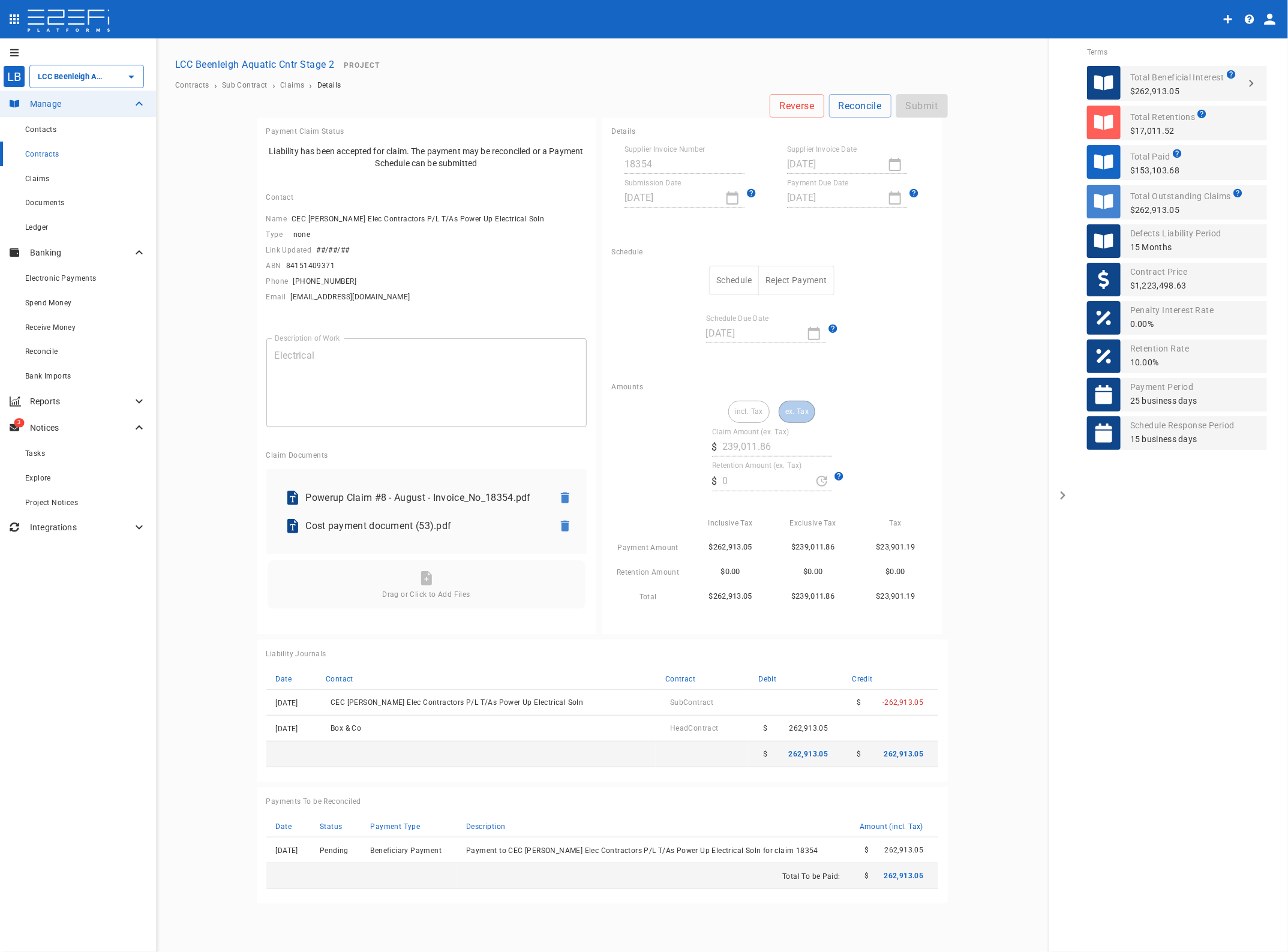
click at [735, 278] on button "Schedule" at bounding box center [734, 281] width 50 height 29
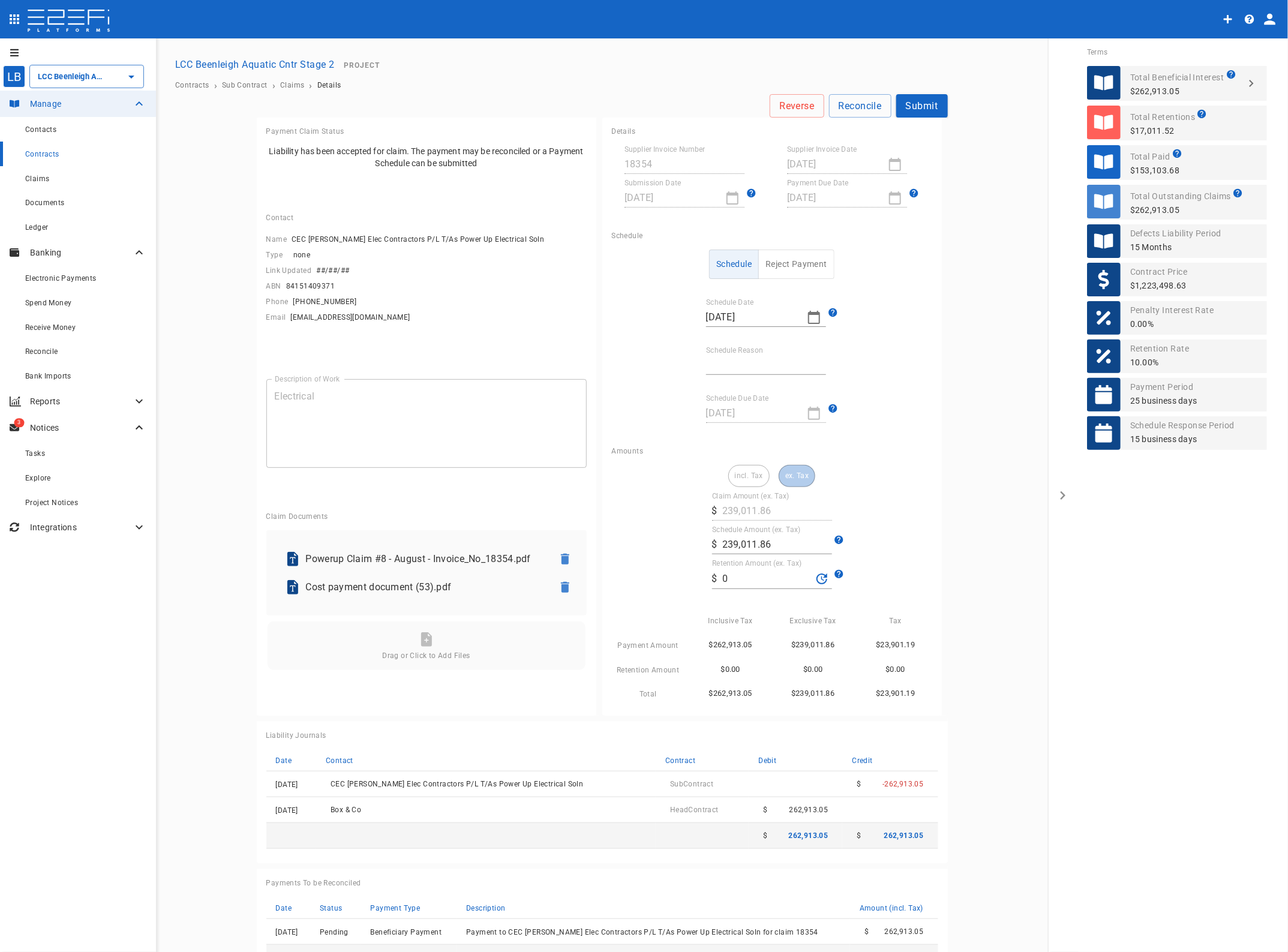
click at [716, 361] on input "Schedule Reason" at bounding box center [765, 365] width 120 height 19
type input "Paid in full"
click at [728, 577] on input "0" at bounding box center [766, 578] width 89 height 19
drag, startPoint x: 728, startPoint y: 577, endPoint x: 705, endPoint y: 571, distance: 23.8
click at [705, 571] on div "incl. Tax ex. Tax Claim Amount (ex. Tax) ​ $ 239,011.86 Schedule Amount (ex. Ta…" at bounding box center [772, 582] width 321 height 236
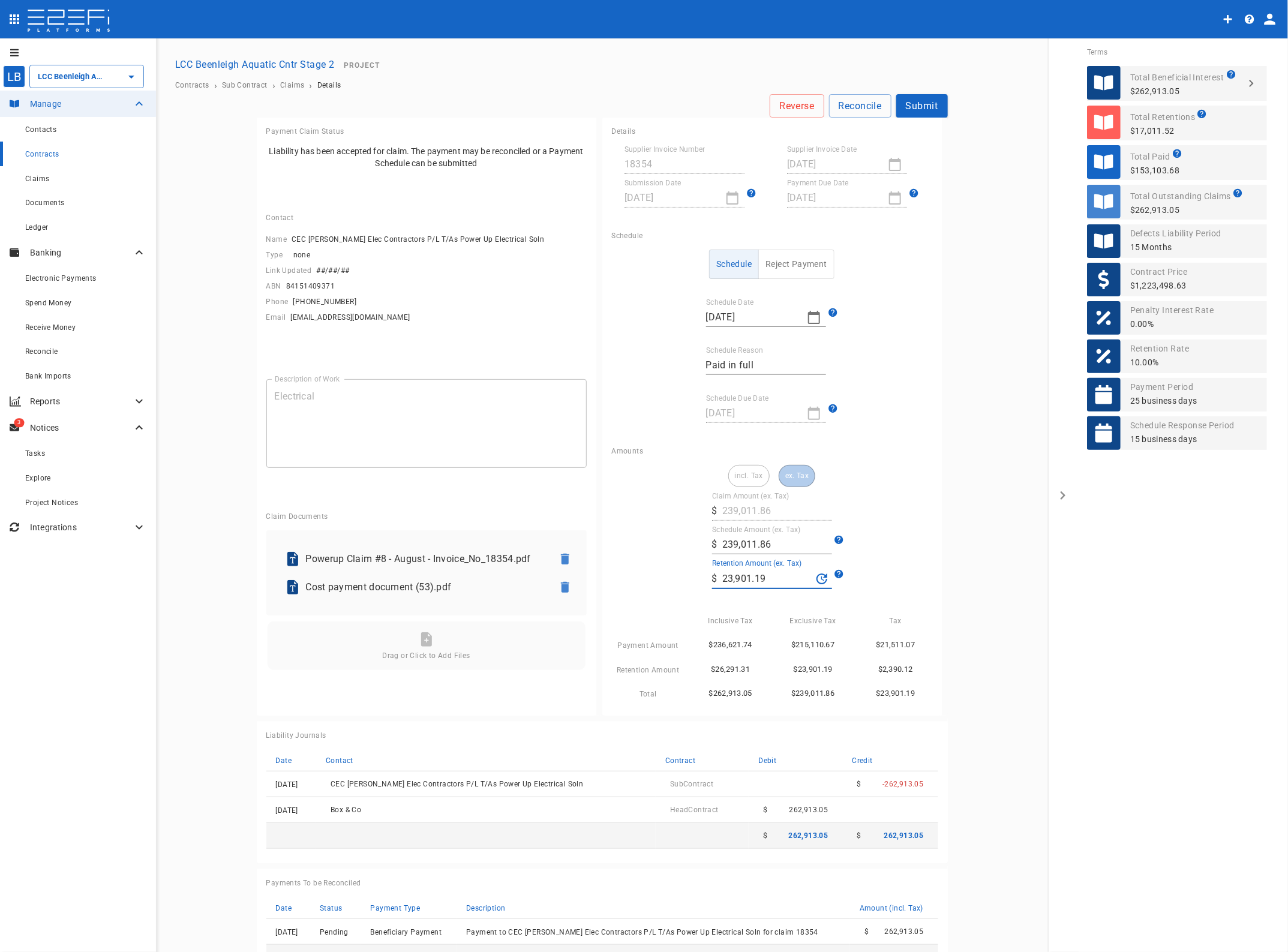
type input "23,901.19"
click at [930, 559] on div "Amounts incl. Tax ex. Tax Claim Amount (ex. Tax) ​ $ 239,011.86 Schedule Amount…" at bounding box center [771, 577] width 339 height 278
click at [913, 108] on button "Submit" at bounding box center [922, 106] width 52 height 24
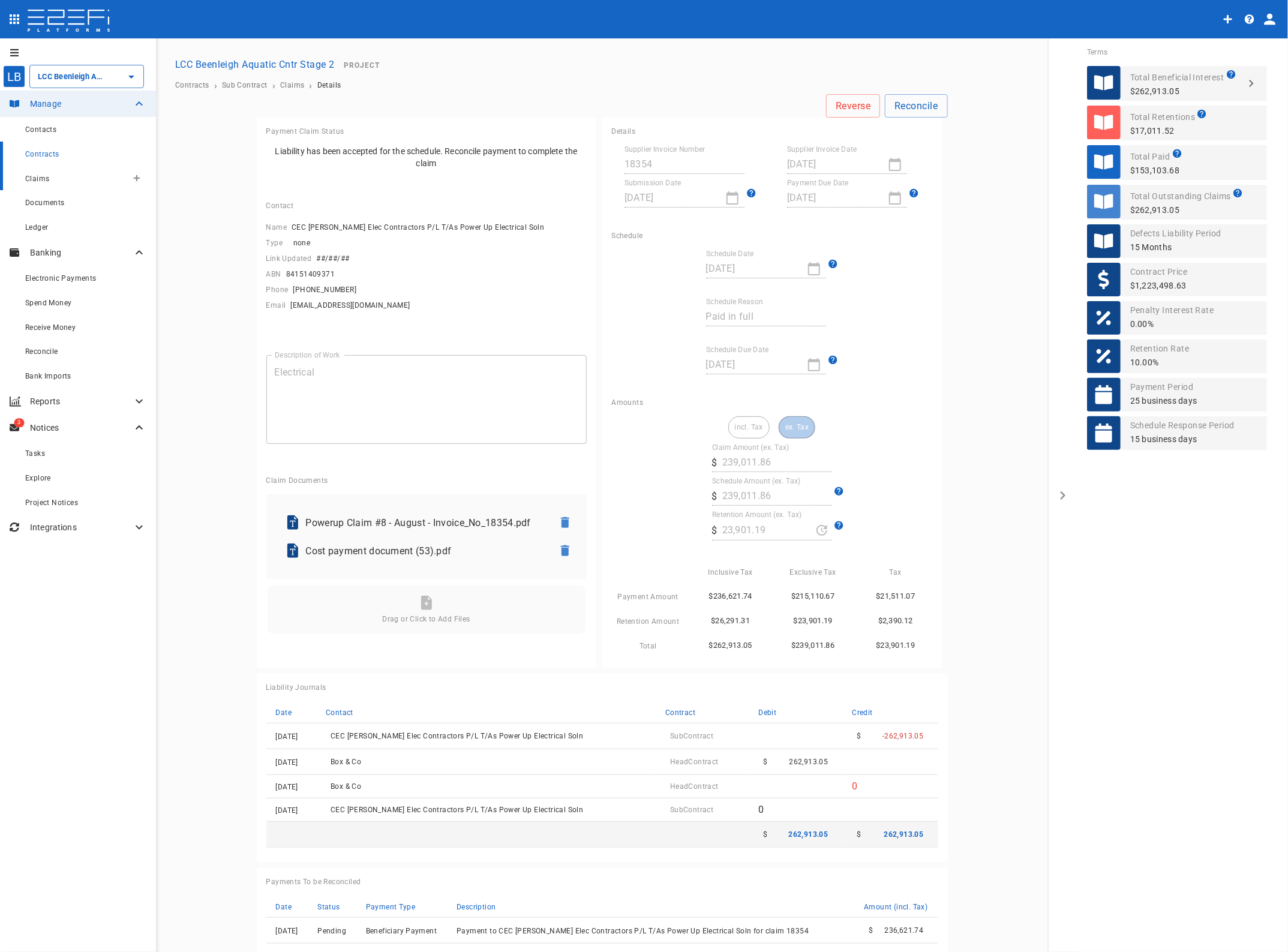
click at [48, 175] on span "Claims" at bounding box center [37, 178] width 24 height 8
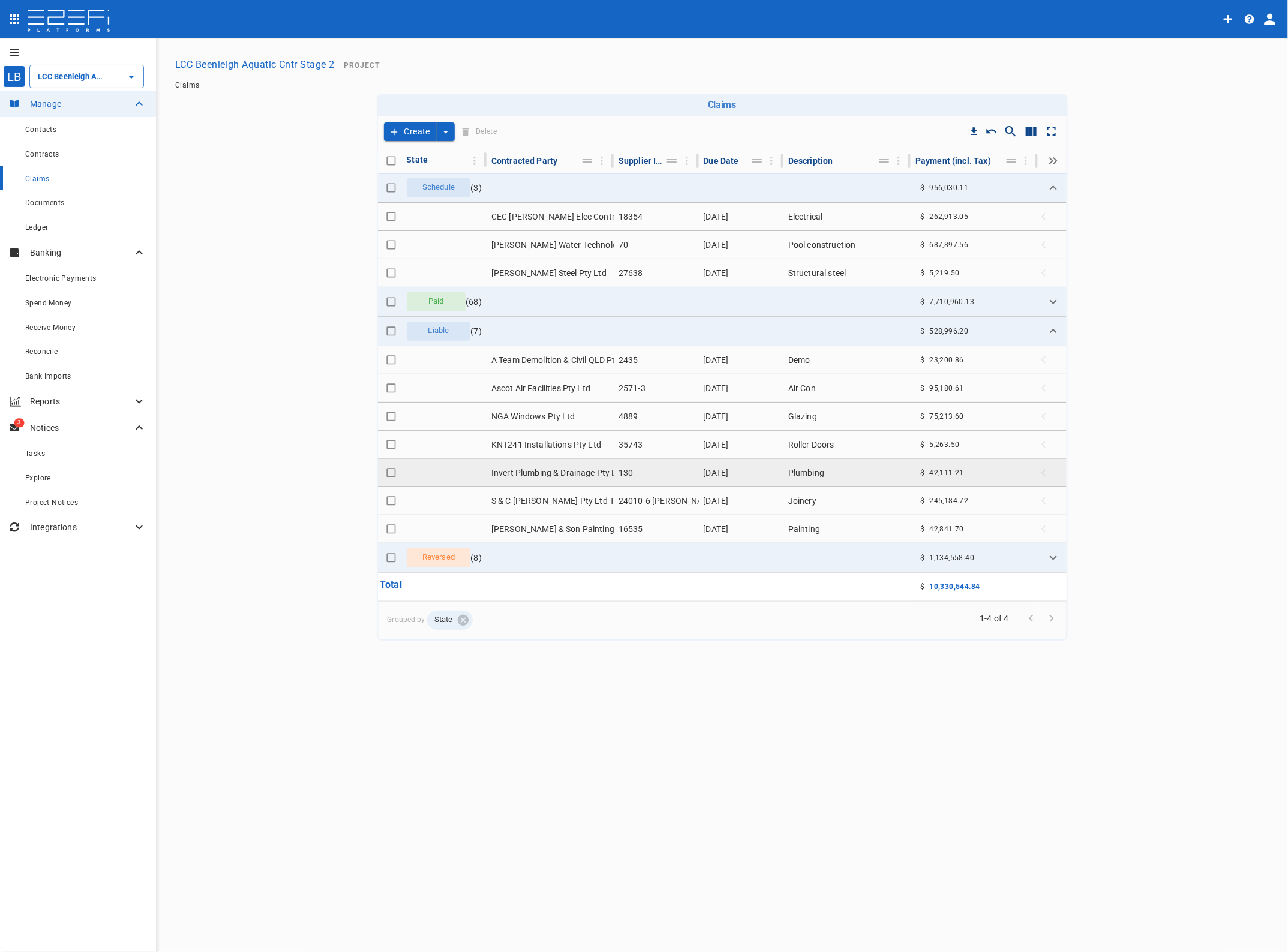
click at [566, 469] on td "Invert Plumbing & Drainage Pty Ltd" at bounding box center [550, 473] width 128 height 28
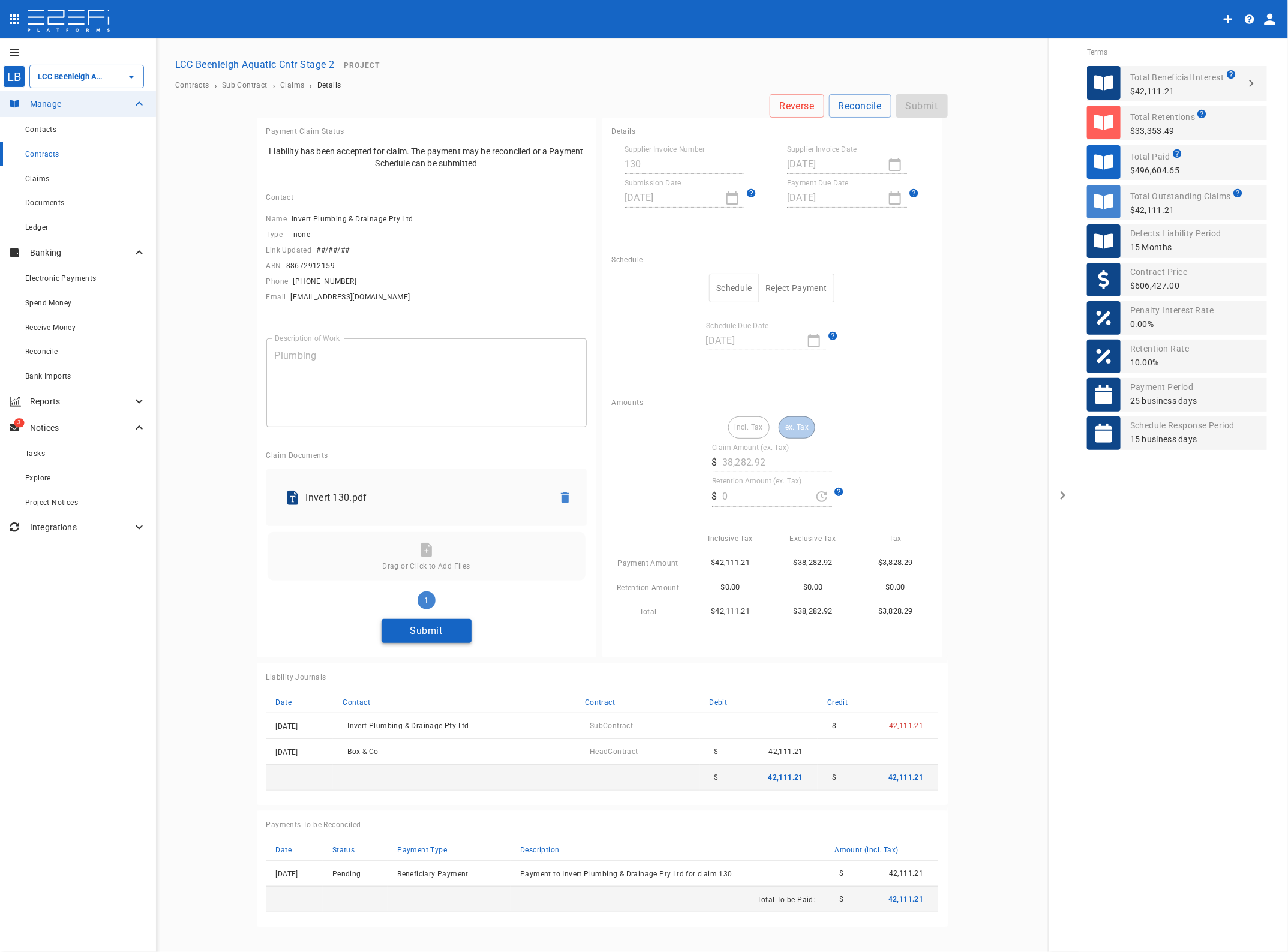
click at [442, 635] on button "Submit" at bounding box center [427, 631] width 90 height 24
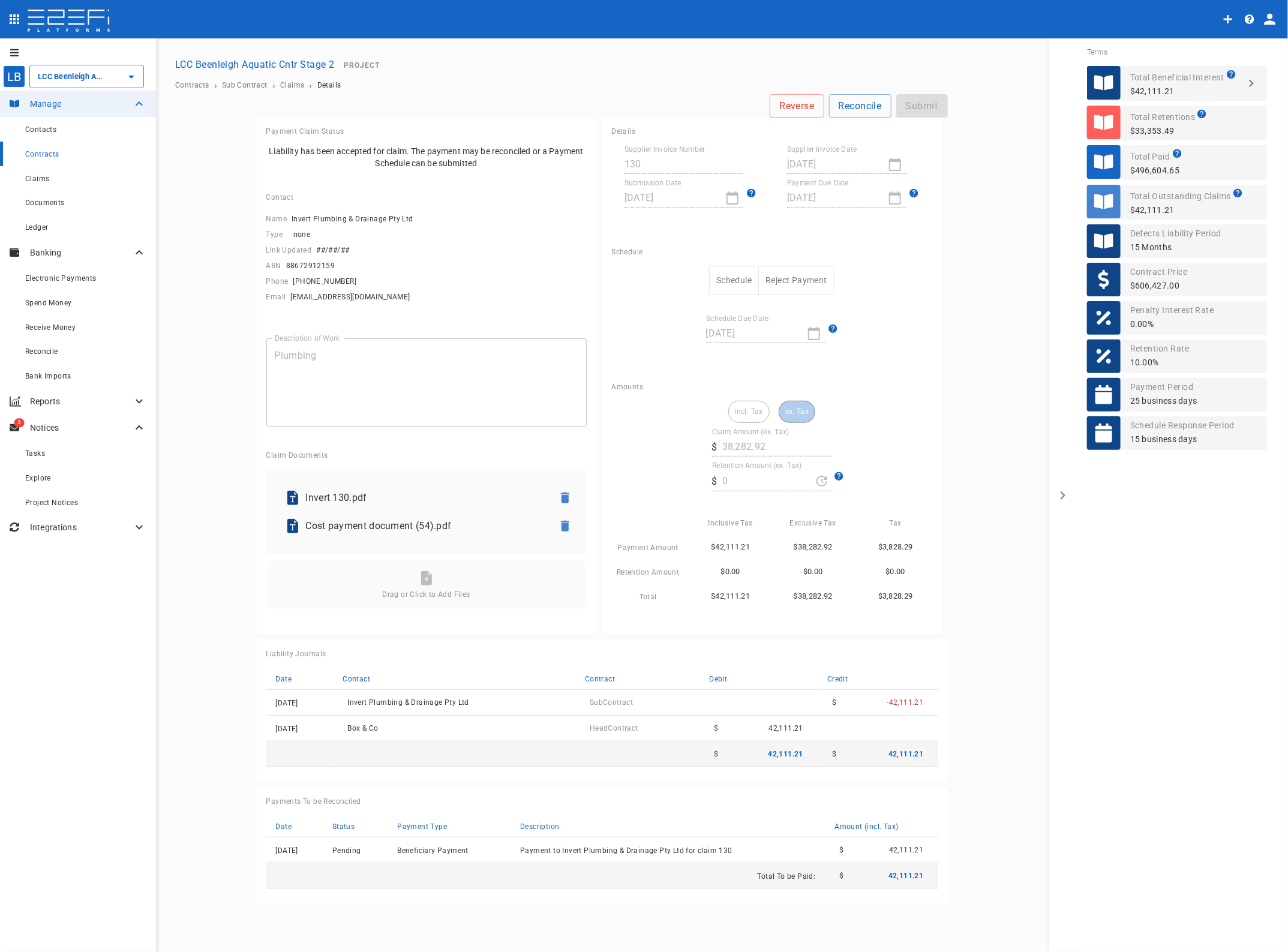
click at [730, 281] on button "Schedule" at bounding box center [734, 281] width 50 height 29
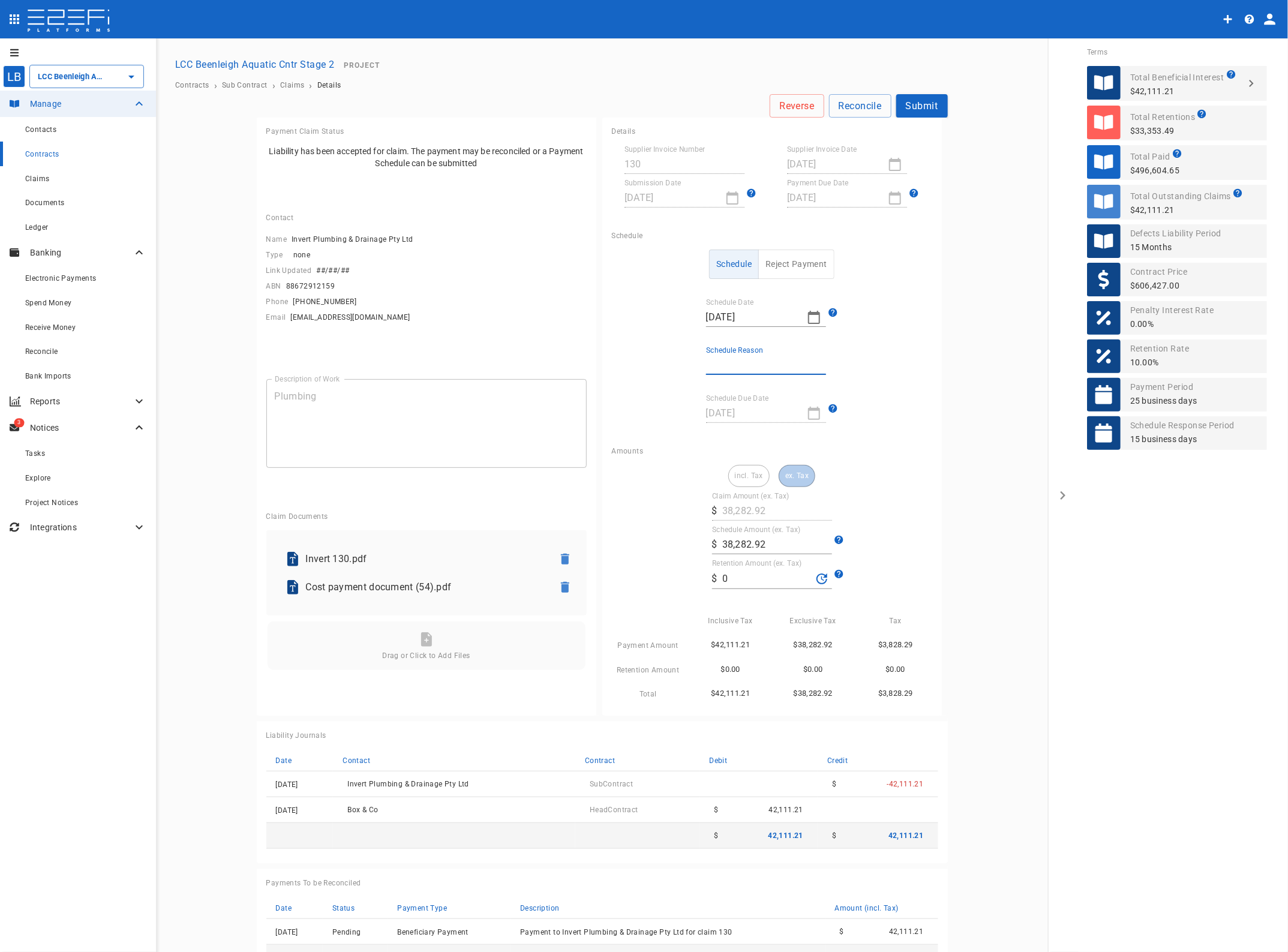
click at [730, 360] on input "Schedule Reason" at bounding box center [765, 365] width 120 height 19
type input "Paid in full"
drag, startPoint x: 733, startPoint y: 575, endPoint x: 682, endPoint y: 566, distance: 51.8
click at [683, 566] on div "incl. Tax ex. Tax Claim Amount (ex. Tax) ​ $ 38,282.92 Schedule Amount (ex. Tax…" at bounding box center [772, 582] width 321 height 236
type input "35.63"
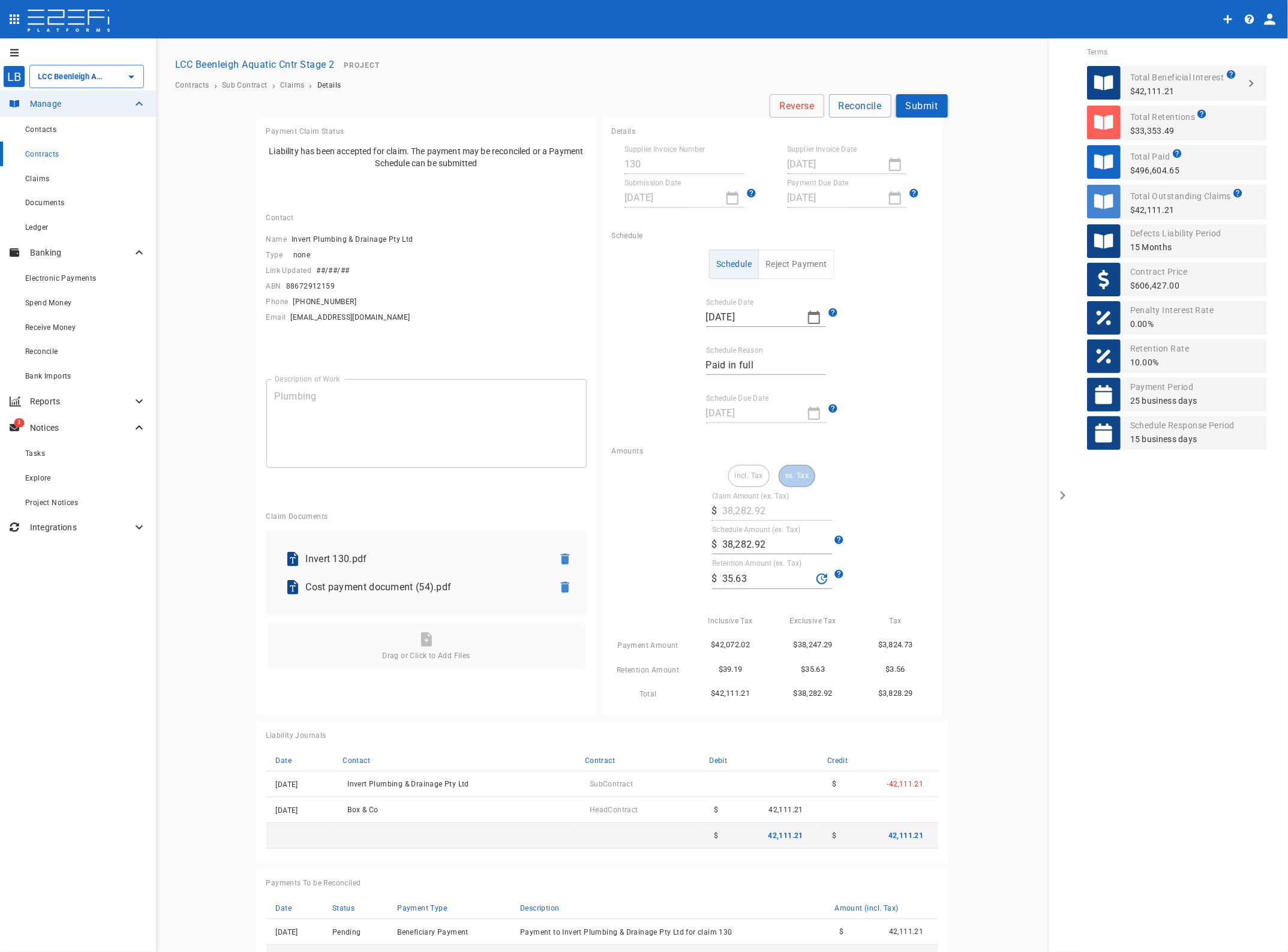
click at [913, 106] on button "Submit" at bounding box center [922, 106] width 52 height 24
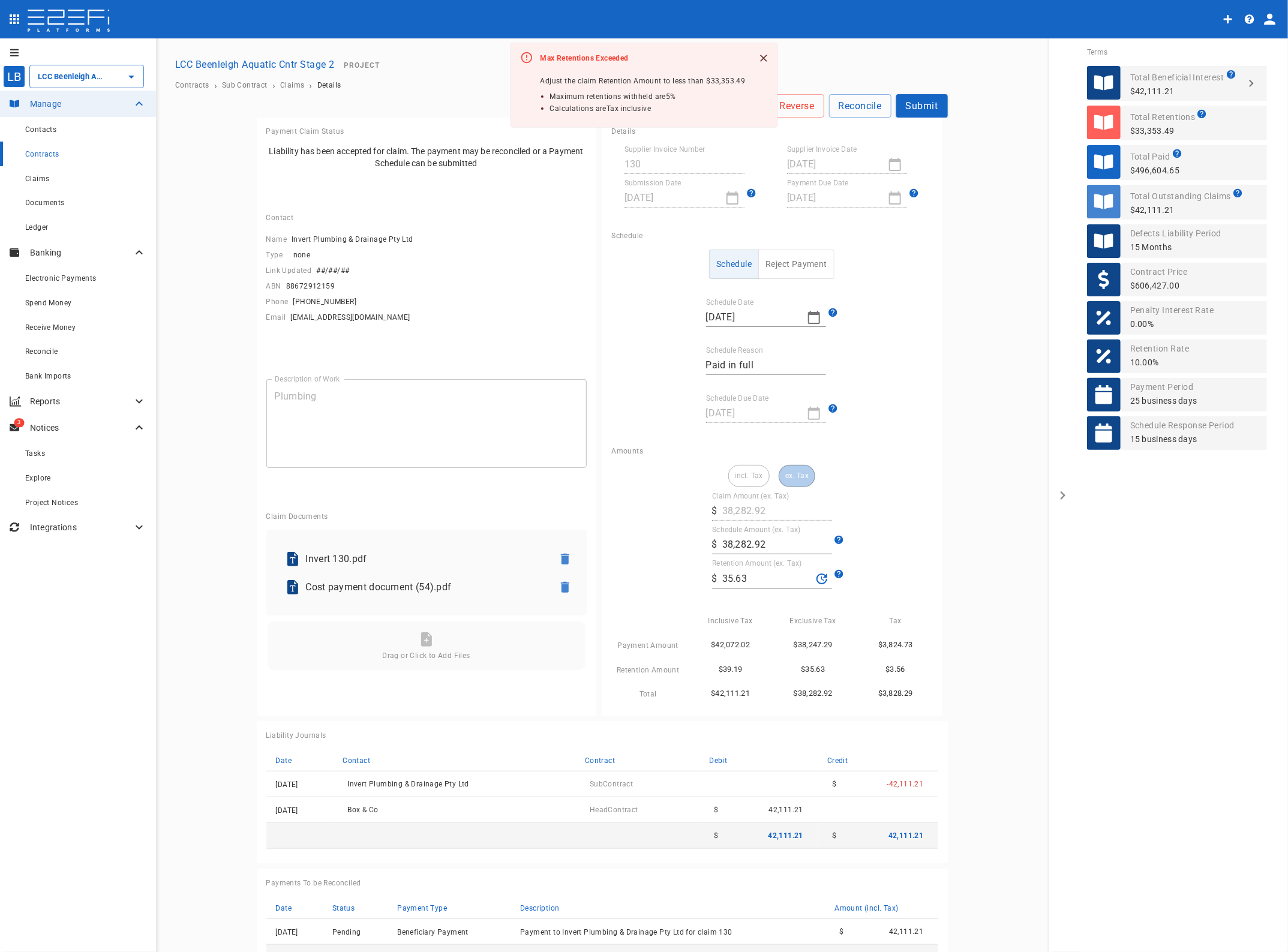
click at [39, 156] on span "Contracts" at bounding box center [43, 154] width 34 height 8
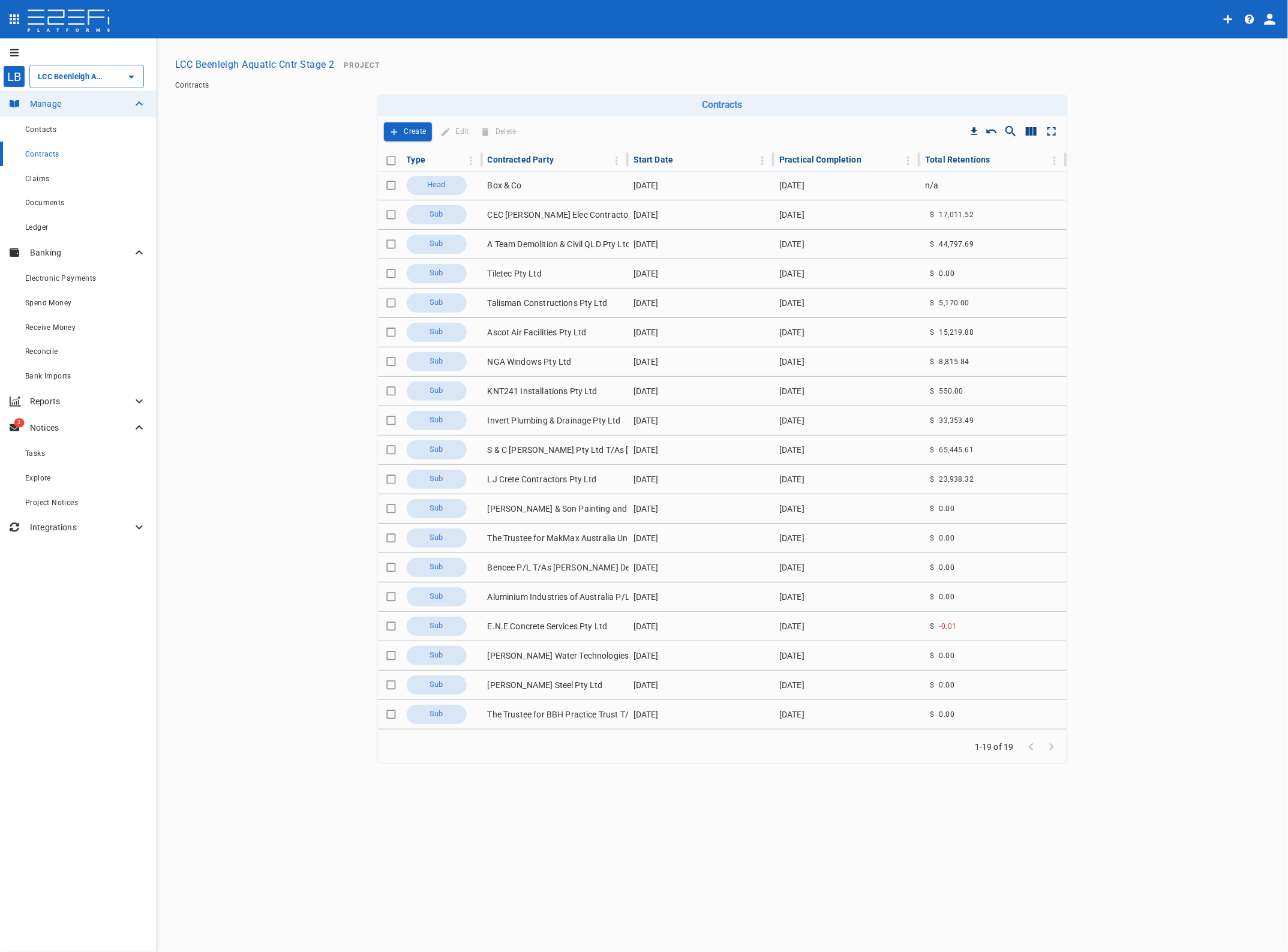
type input "LCC Beenleigh Aquatic Cntr Stage 2"
click at [546, 419] on td "Invert Plumbing & Drainage Pty Ltd" at bounding box center [556, 420] width 146 height 29
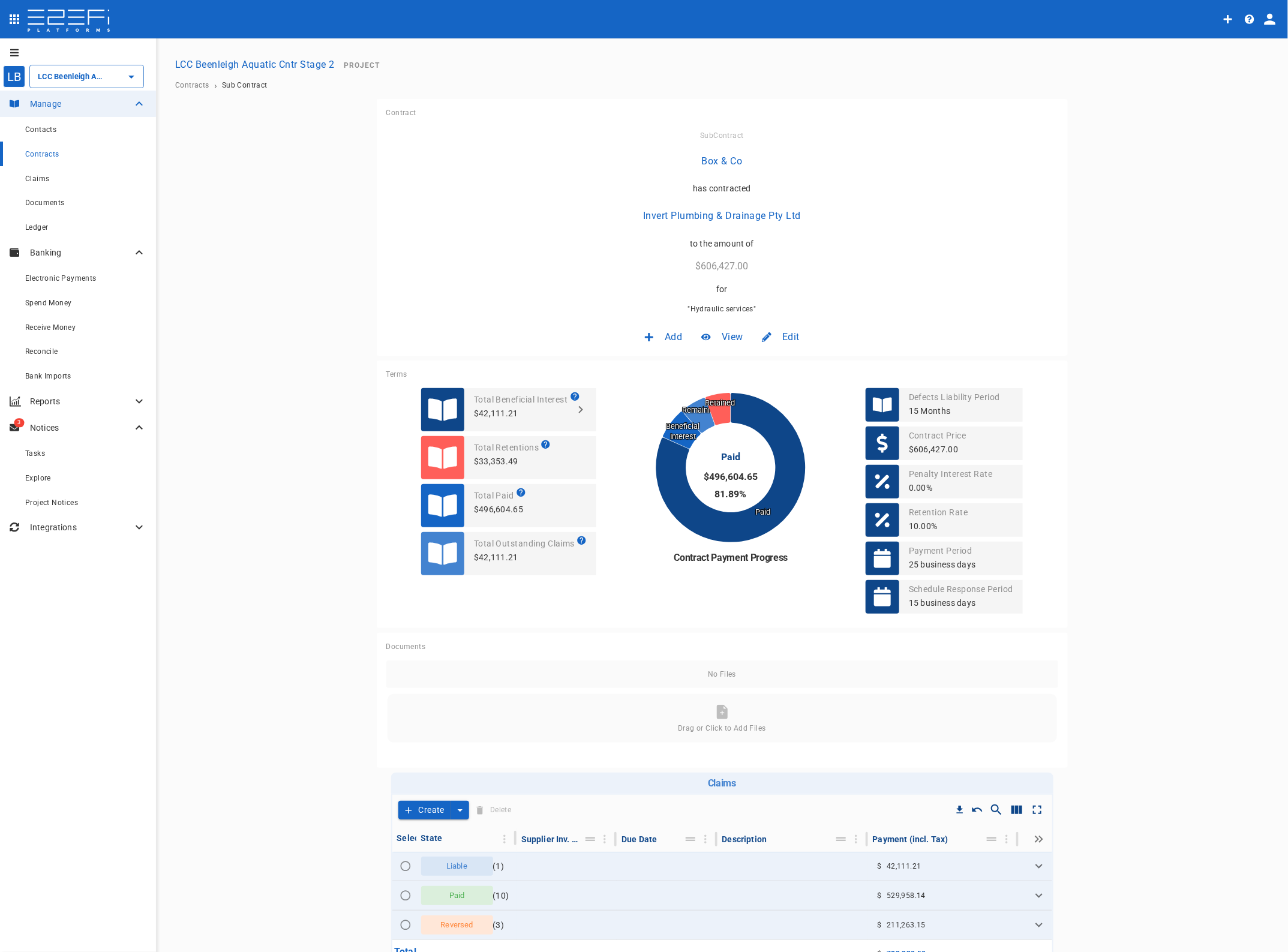
click at [783, 335] on span "Edit" at bounding box center [791, 336] width 17 height 14
click at [781, 361] on span "Contract" at bounding box center [774, 362] width 34 height 14
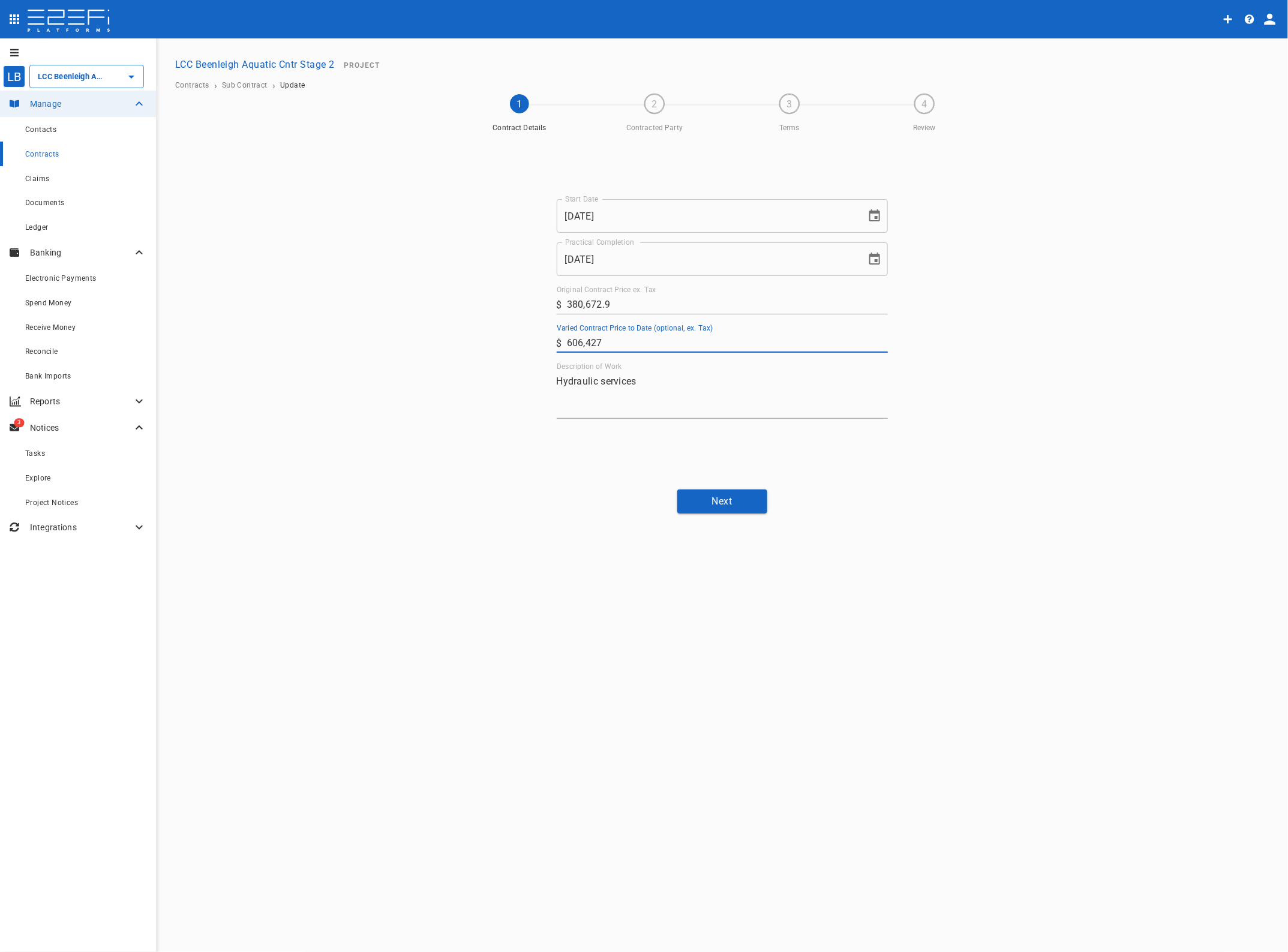
drag, startPoint x: 518, startPoint y: 328, endPoint x: 430, endPoint y: 327, distance: 88.0
click at [430, 327] on div "Start Date 20/10/2024 Start Date Practical Completion 25/11/2025 Practical Comp…" at bounding box center [722, 309] width 720 height 342
type input "607,139.5"
click at [720, 496] on button "Next" at bounding box center [722, 501] width 90 height 24
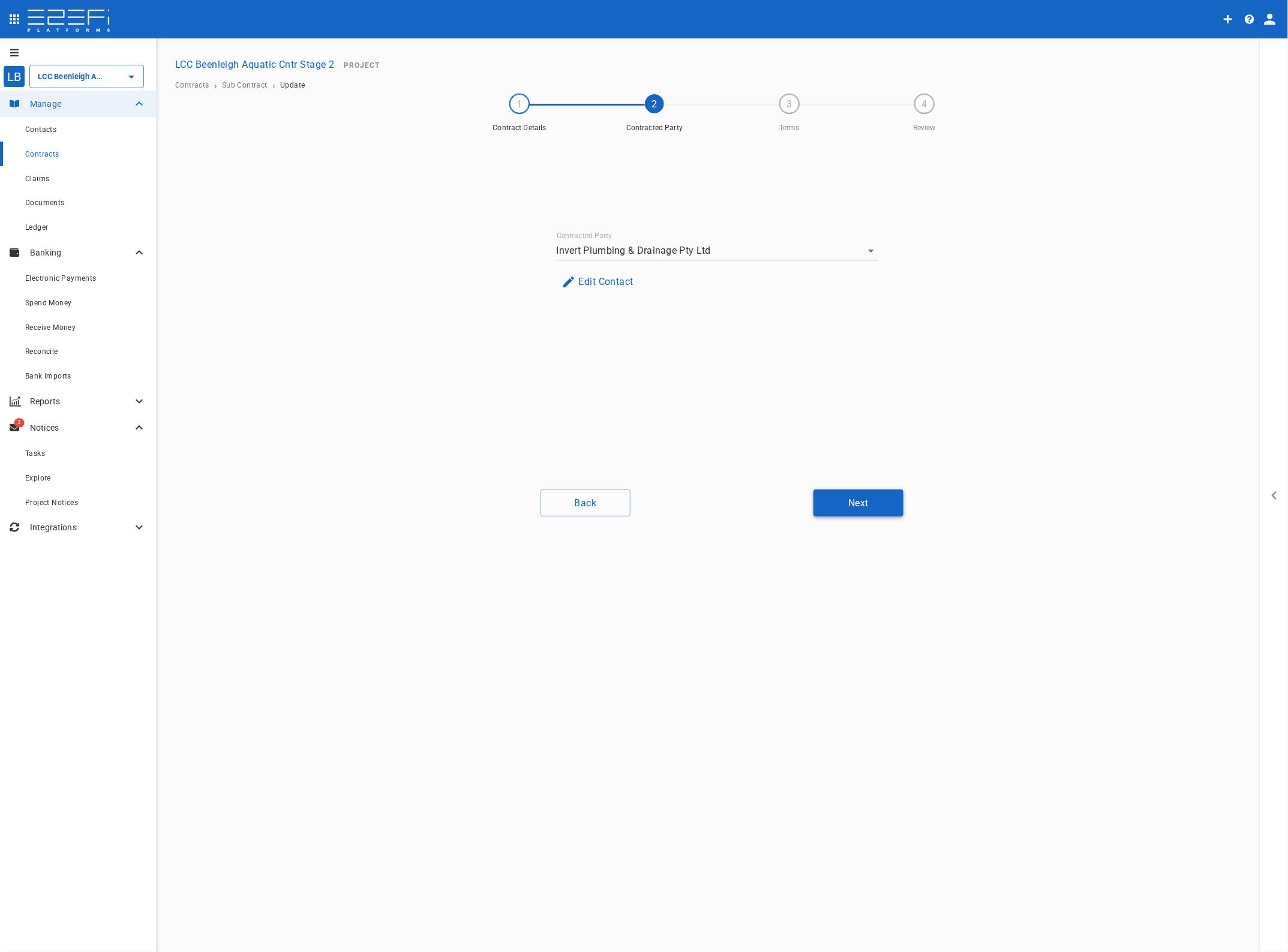
click at [870, 504] on button "Next" at bounding box center [859, 503] width 90 height 27
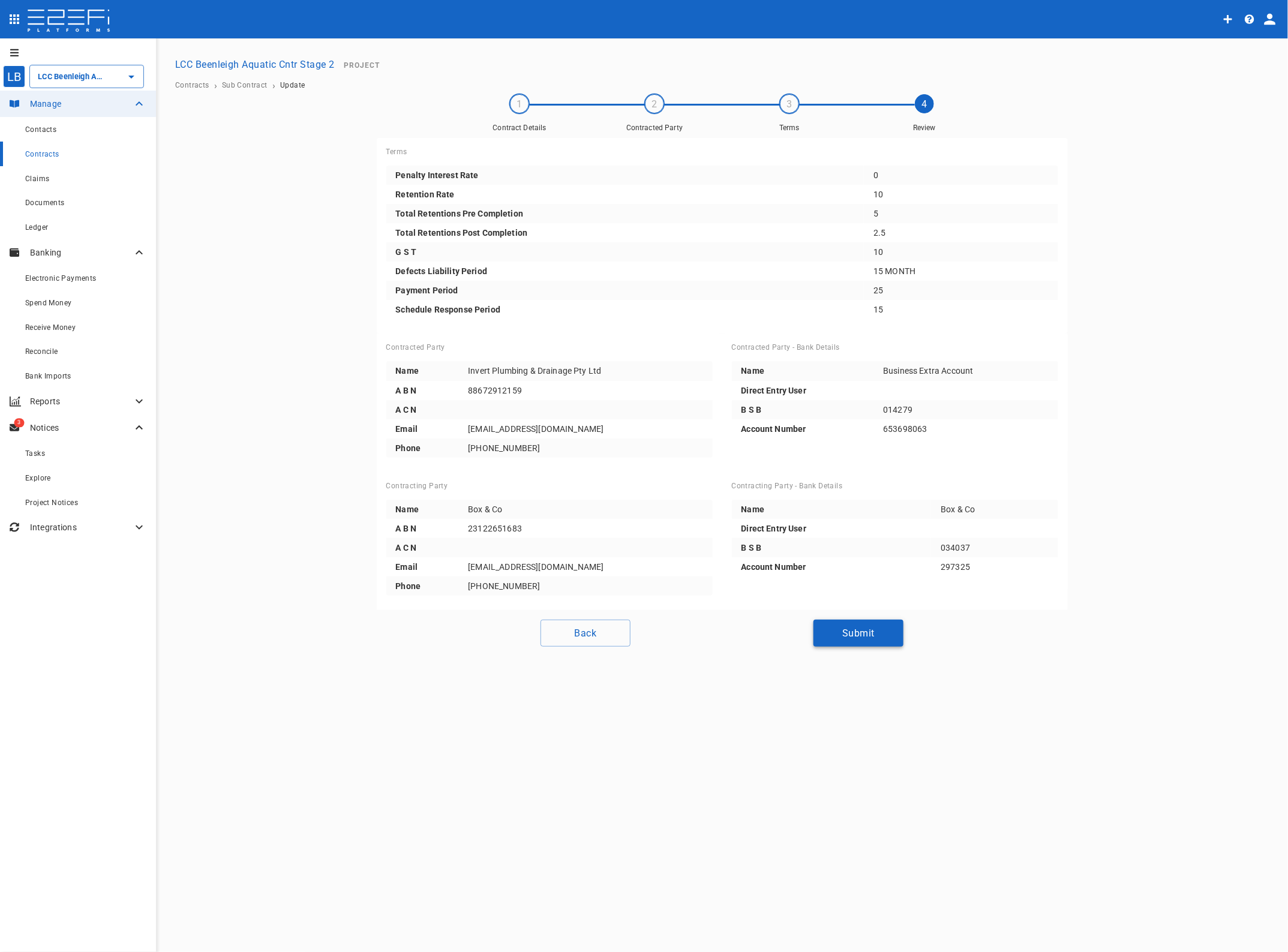
click at [862, 628] on button "Submit" at bounding box center [859, 633] width 90 height 27
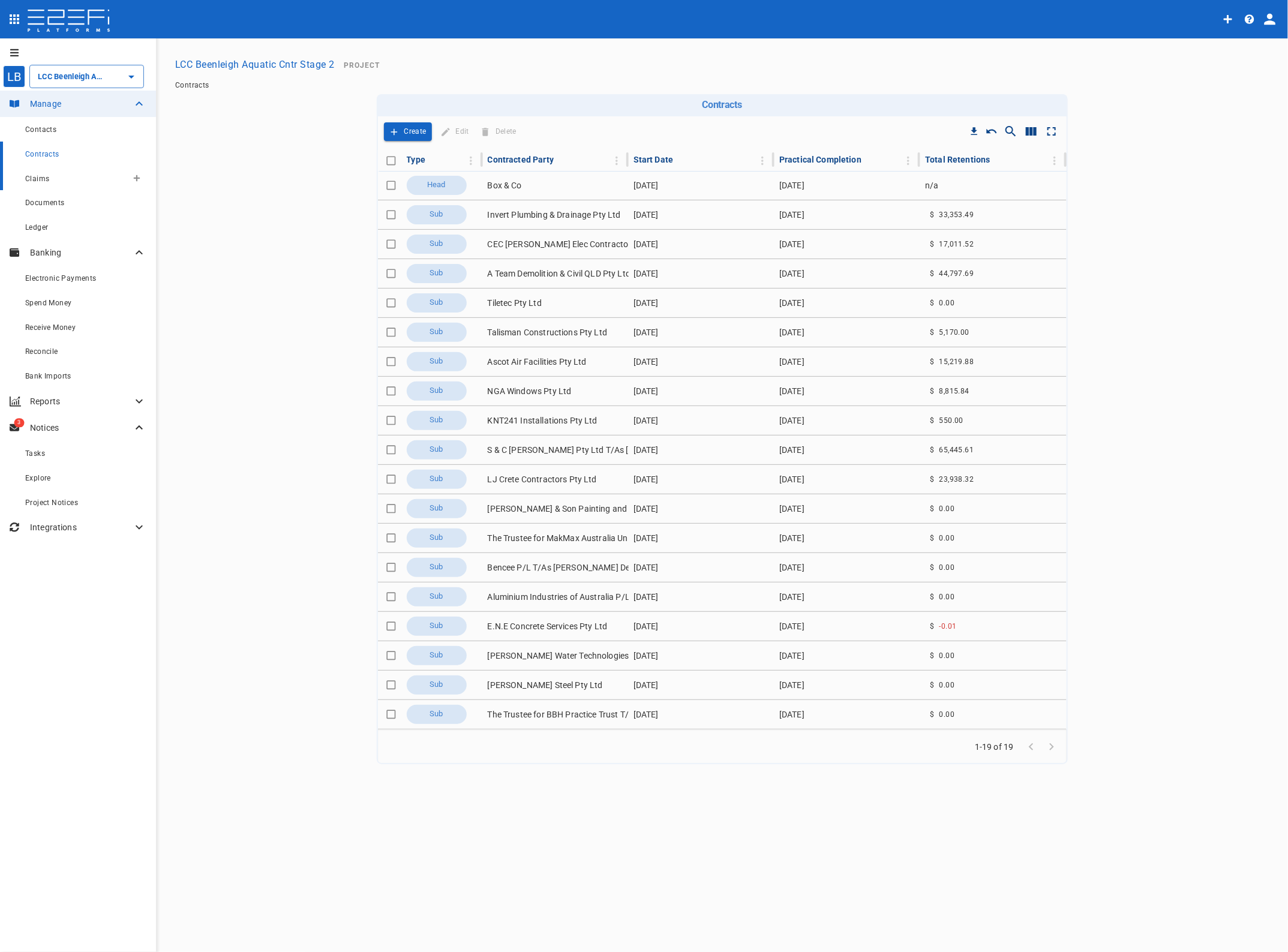
click at [35, 175] on span "Claims" at bounding box center [37, 178] width 24 height 8
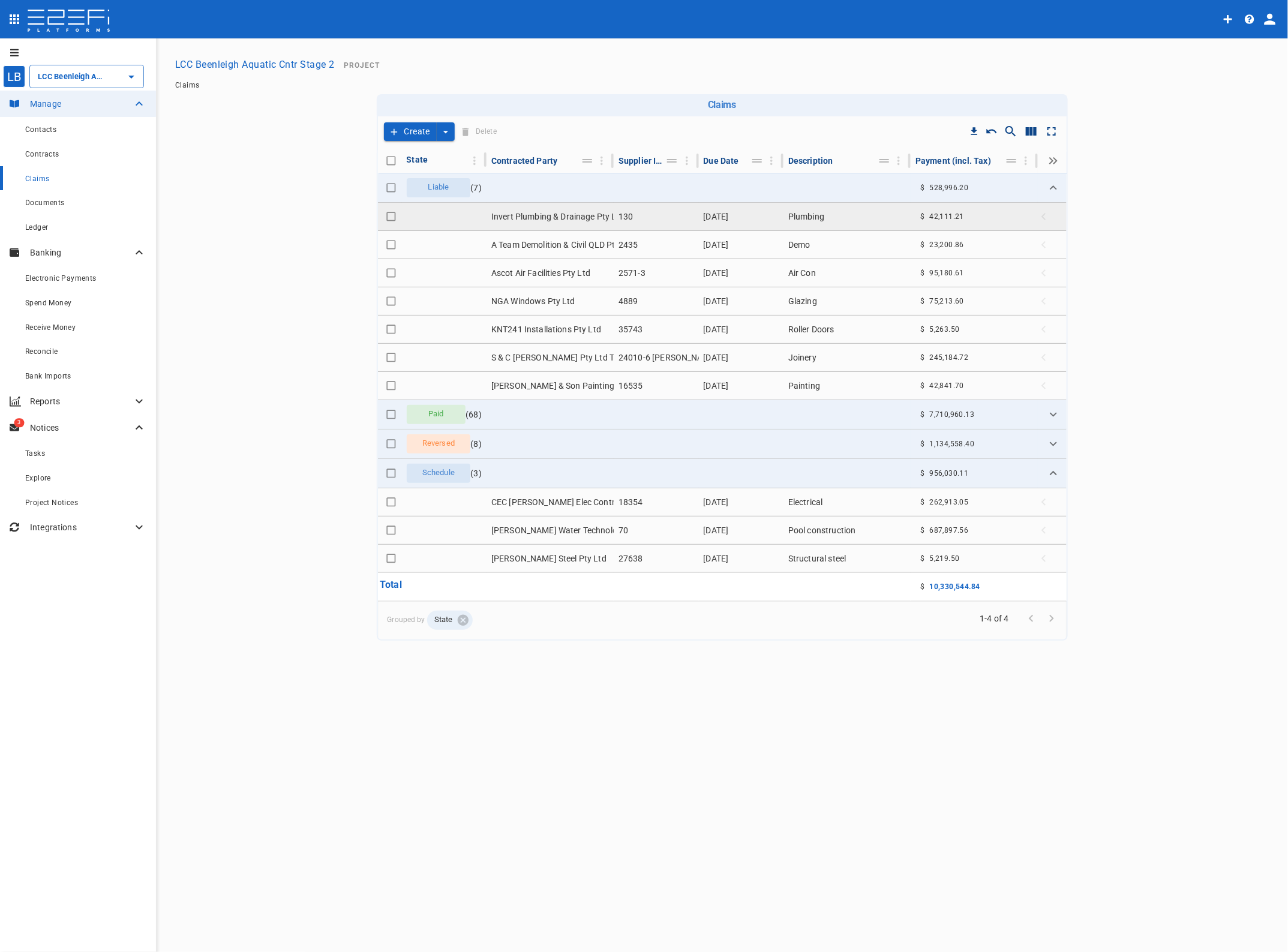
click at [537, 213] on td "Invert Plumbing & Drainage Pty Ltd" at bounding box center [550, 217] width 128 height 28
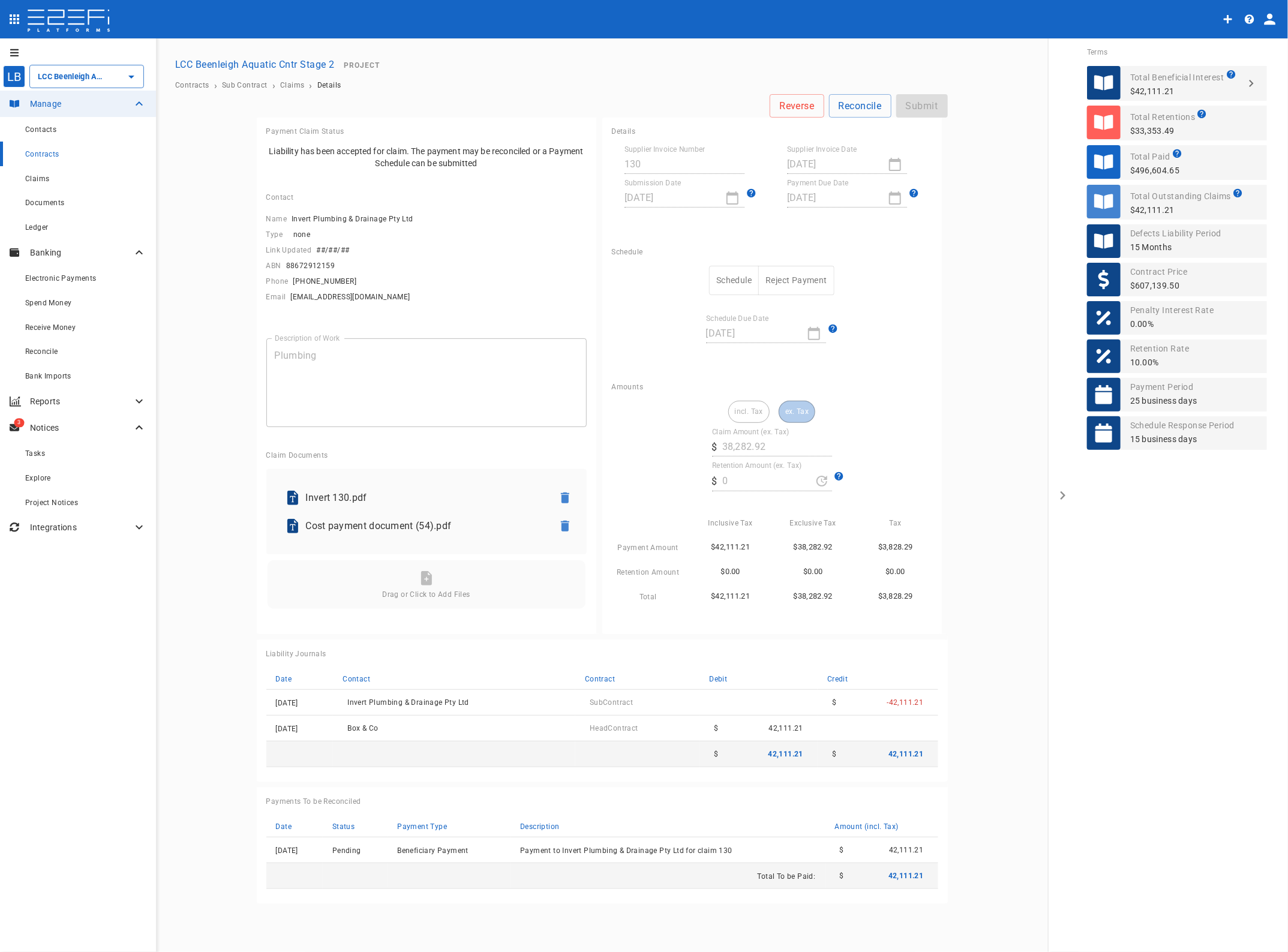
click at [729, 276] on button "Schedule" at bounding box center [734, 281] width 50 height 29
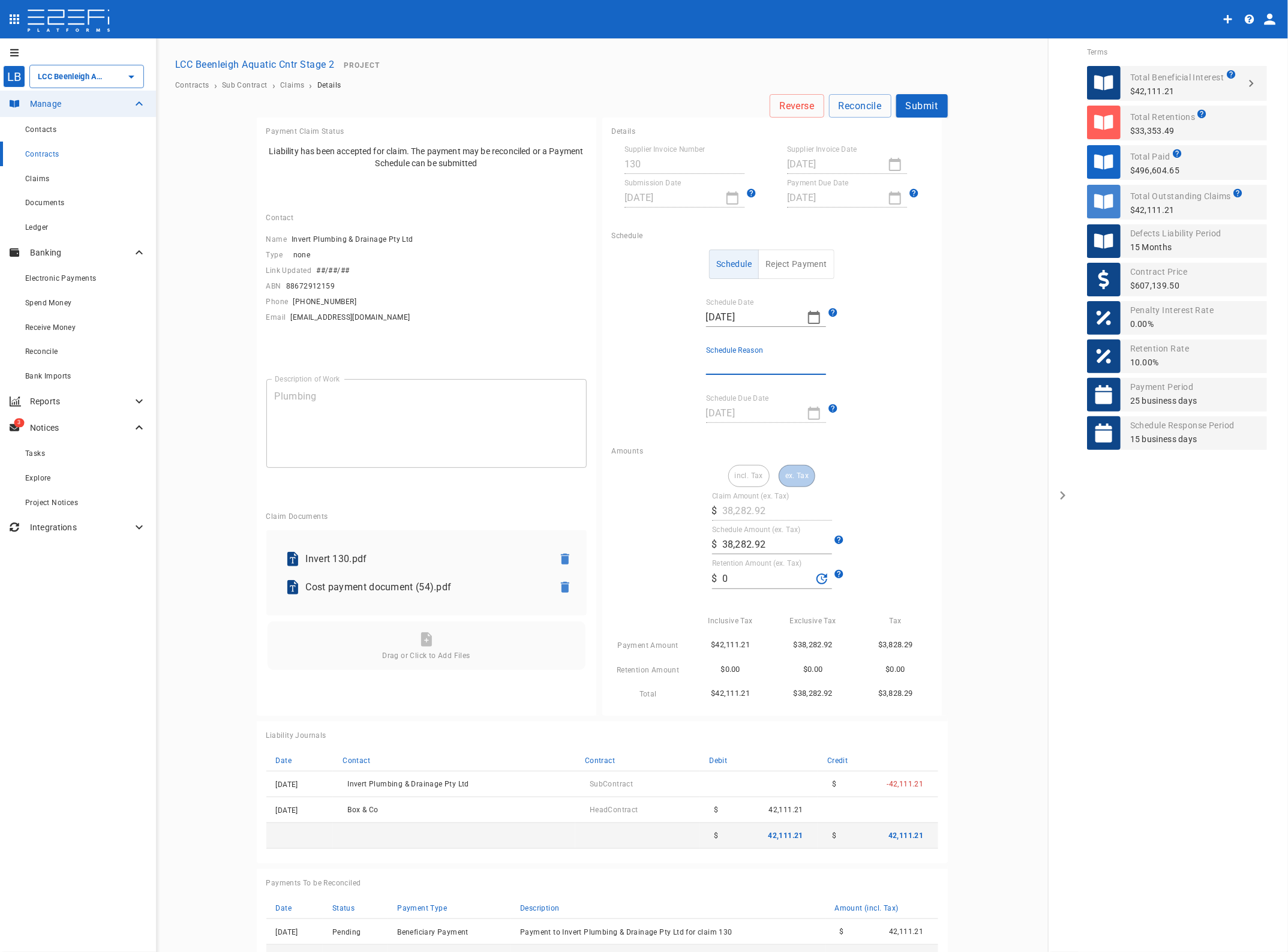
click at [729, 360] on input "Schedule Reason" at bounding box center [765, 365] width 120 height 19
type input "Paid in full"
drag, startPoint x: 730, startPoint y: 583, endPoint x: 661, endPoint y: 584, distance: 69.0
click at [662, 583] on div "incl. Tax ex. Tax Claim Amount (ex. Tax) ​ $ 38,282.92 Schedule Amount (ex. Tax…" at bounding box center [772, 582] width 321 height 236
click at [754, 580] on input "0" at bounding box center [766, 578] width 89 height 19
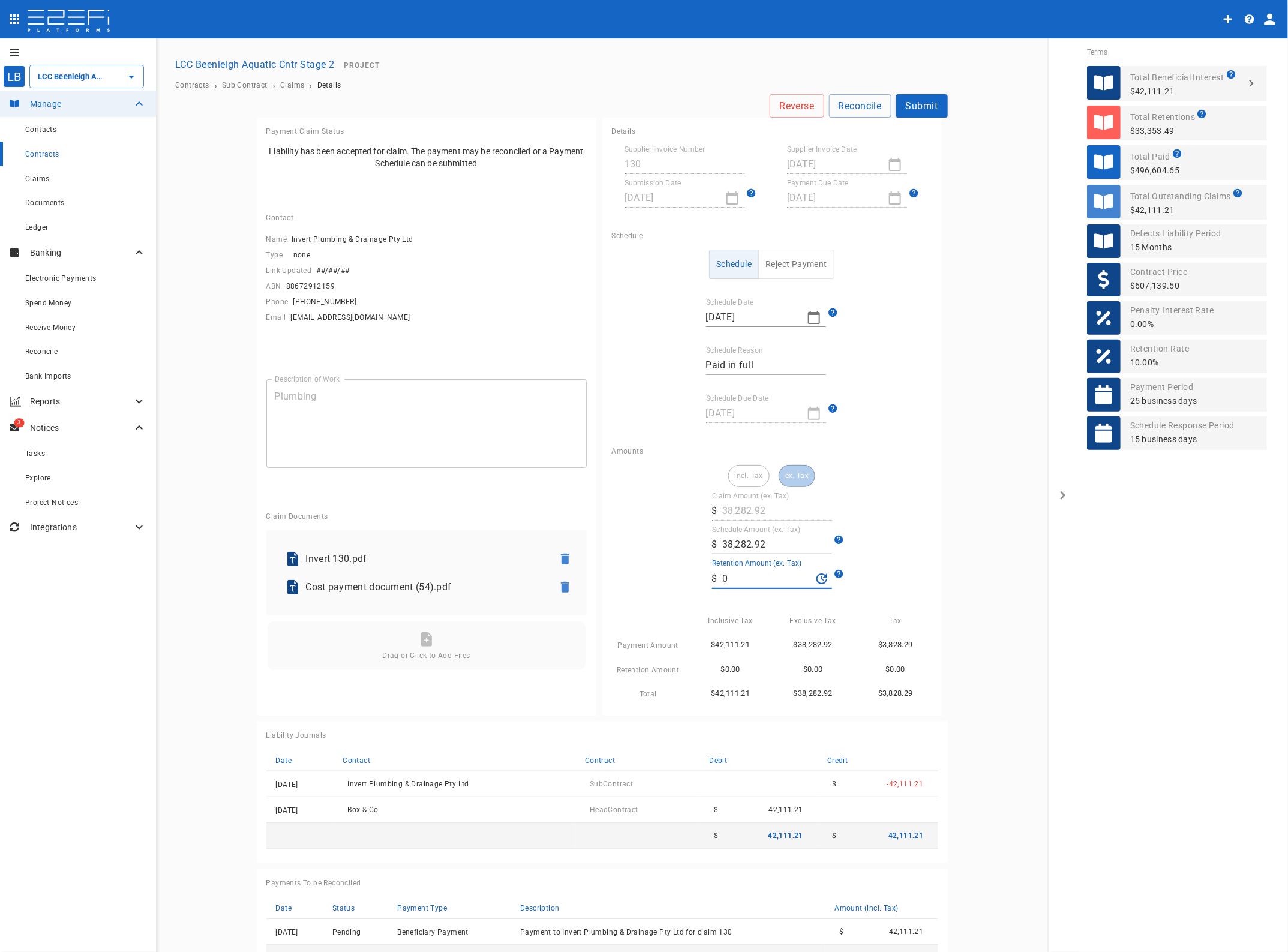
drag, startPoint x: 720, startPoint y: 579, endPoint x: 698, endPoint y: 579, distance: 22.0
click at [700, 579] on div "incl. Tax ex. Tax Claim Amount (ex. Tax) ​ $ 38,282.92 Schedule Amount (ex. Tax…" at bounding box center [772, 582] width 321 height 236
type input "35.63"
click at [1019, 577] on main "Reverse Reconcile Submit Payment Claim Status Liability has been accepted for c…" at bounding box center [602, 539] width 864 height 891
click at [925, 106] on button "Submit" at bounding box center [922, 106] width 52 height 24
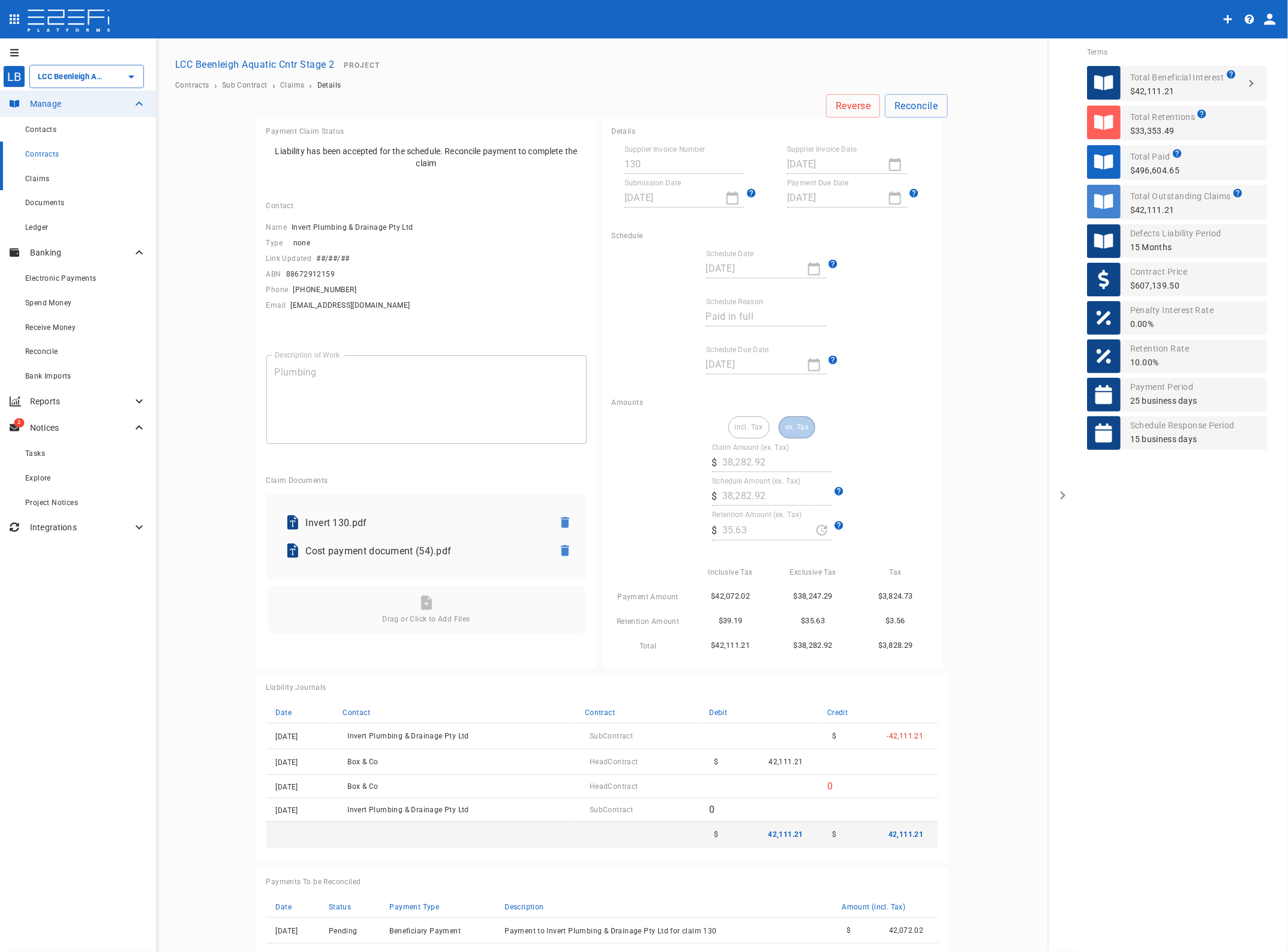
click at [41, 182] on span "Claims" at bounding box center [37, 178] width 24 height 8
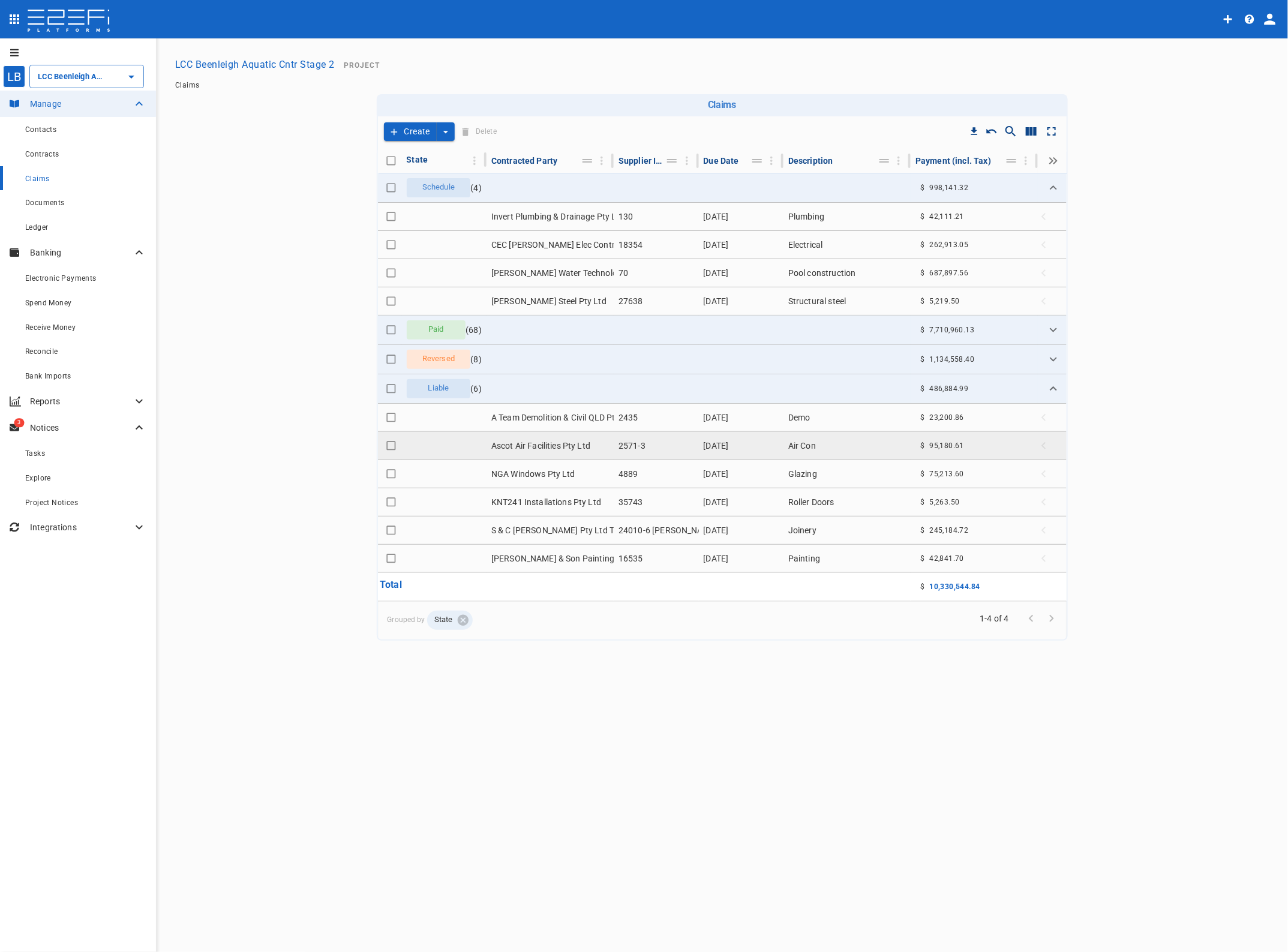
click at [537, 444] on td "Ascot Air Facilities Pty Ltd" at bounding box center [550, 446] width 128 height 28
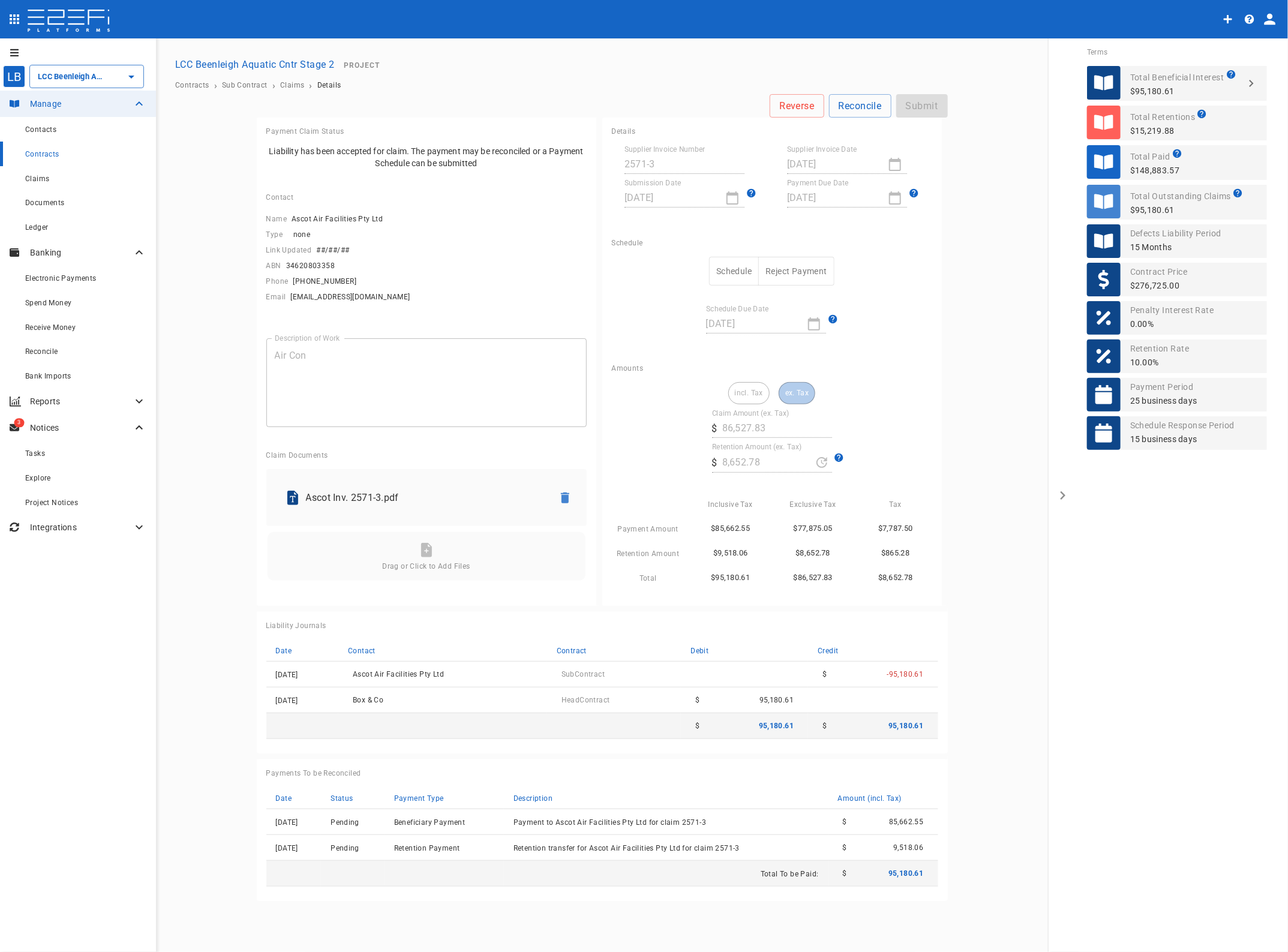
click at [39, 155] on span "Contracts" at bounding box center [43, 154] width 34 height 8
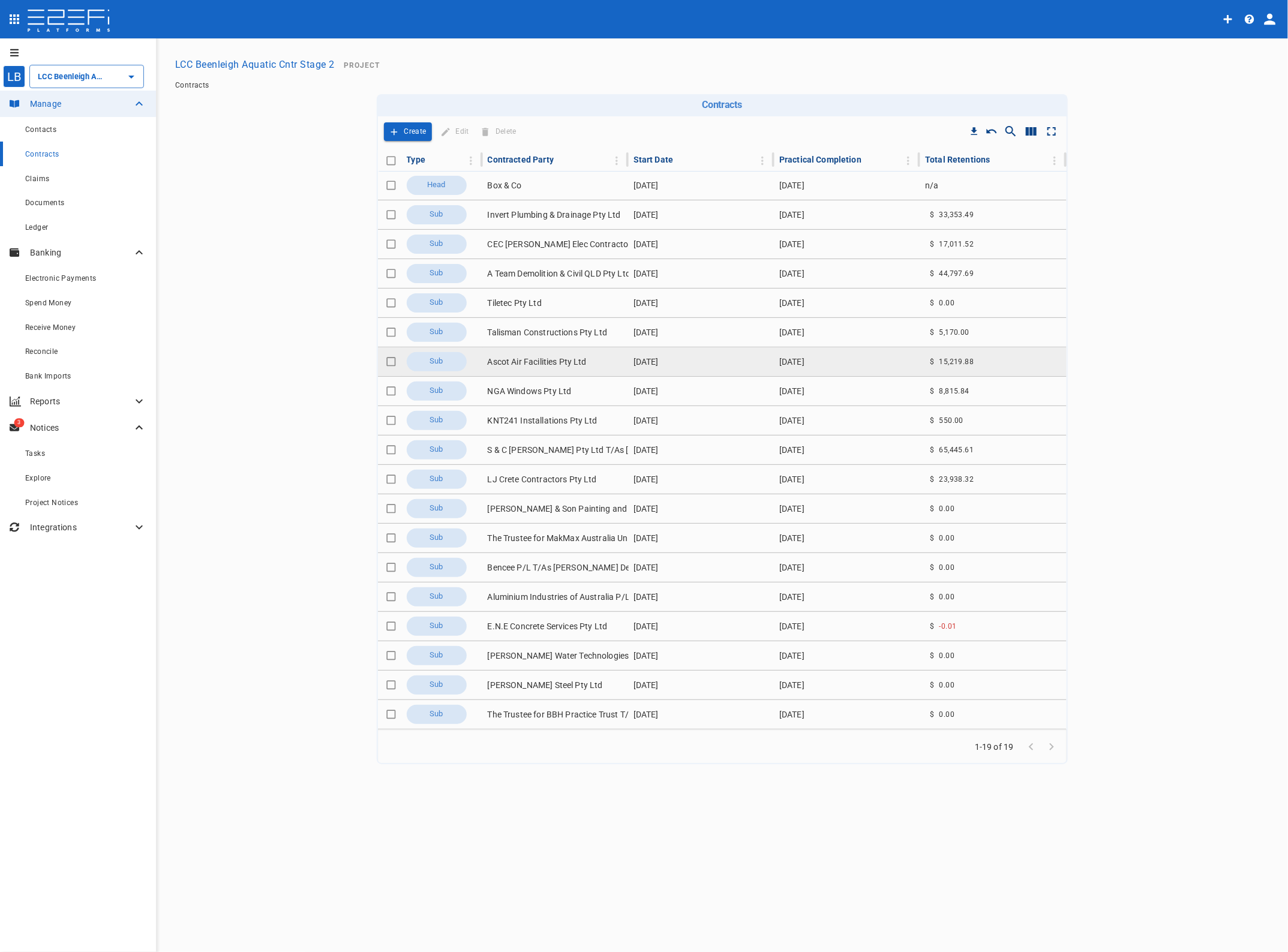
click at [535, 357] on td "Ascot Air Facilities Pty Ltd" at bounding box center [556, 361] width 146 height 29
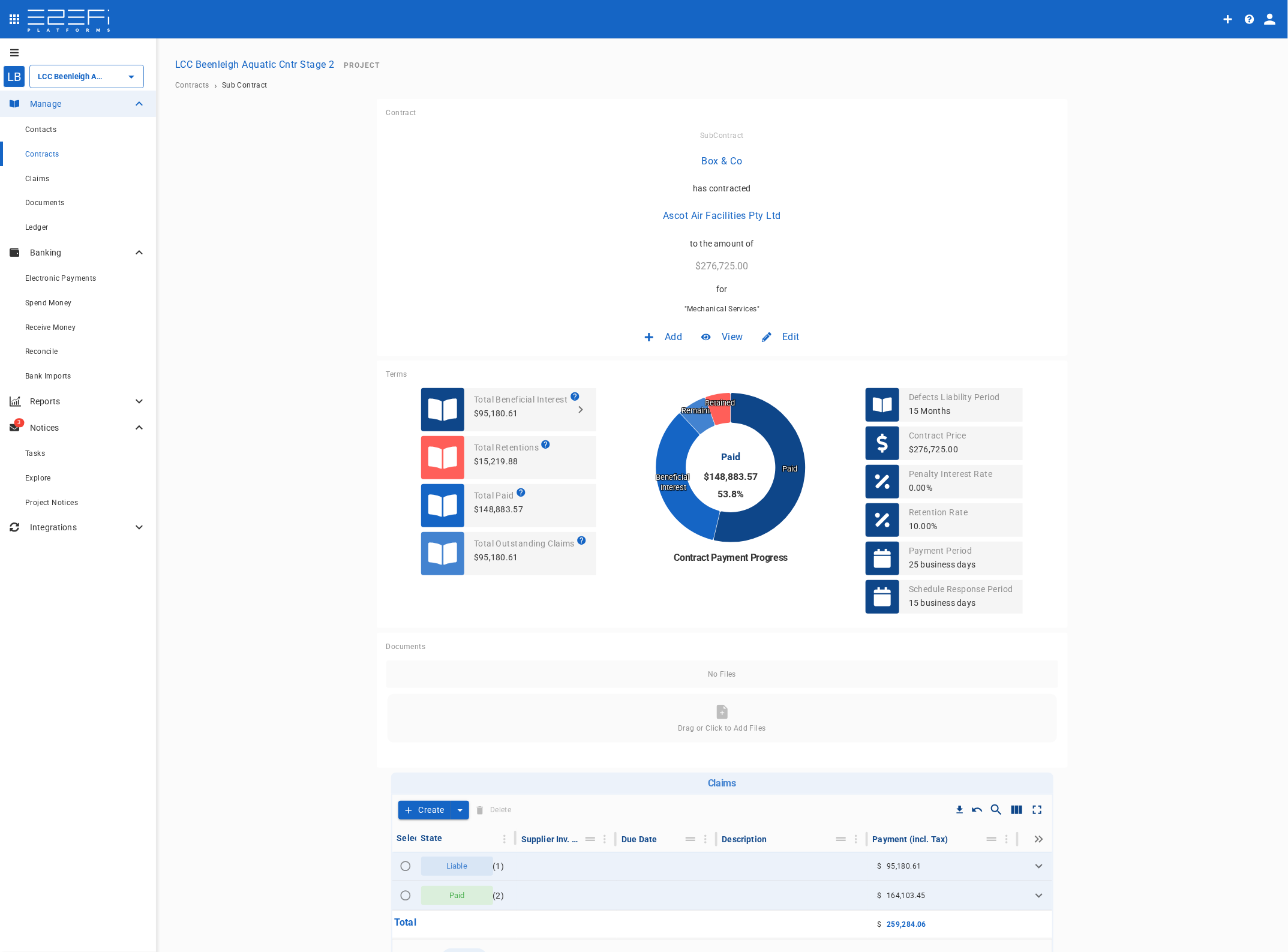
click at [783, 334] on span "Edit" at bounding box center [791, 336] width 17 height 14
click at [773, 363] on span "Contract" at bounding box center [774, 362] width 34 height 14
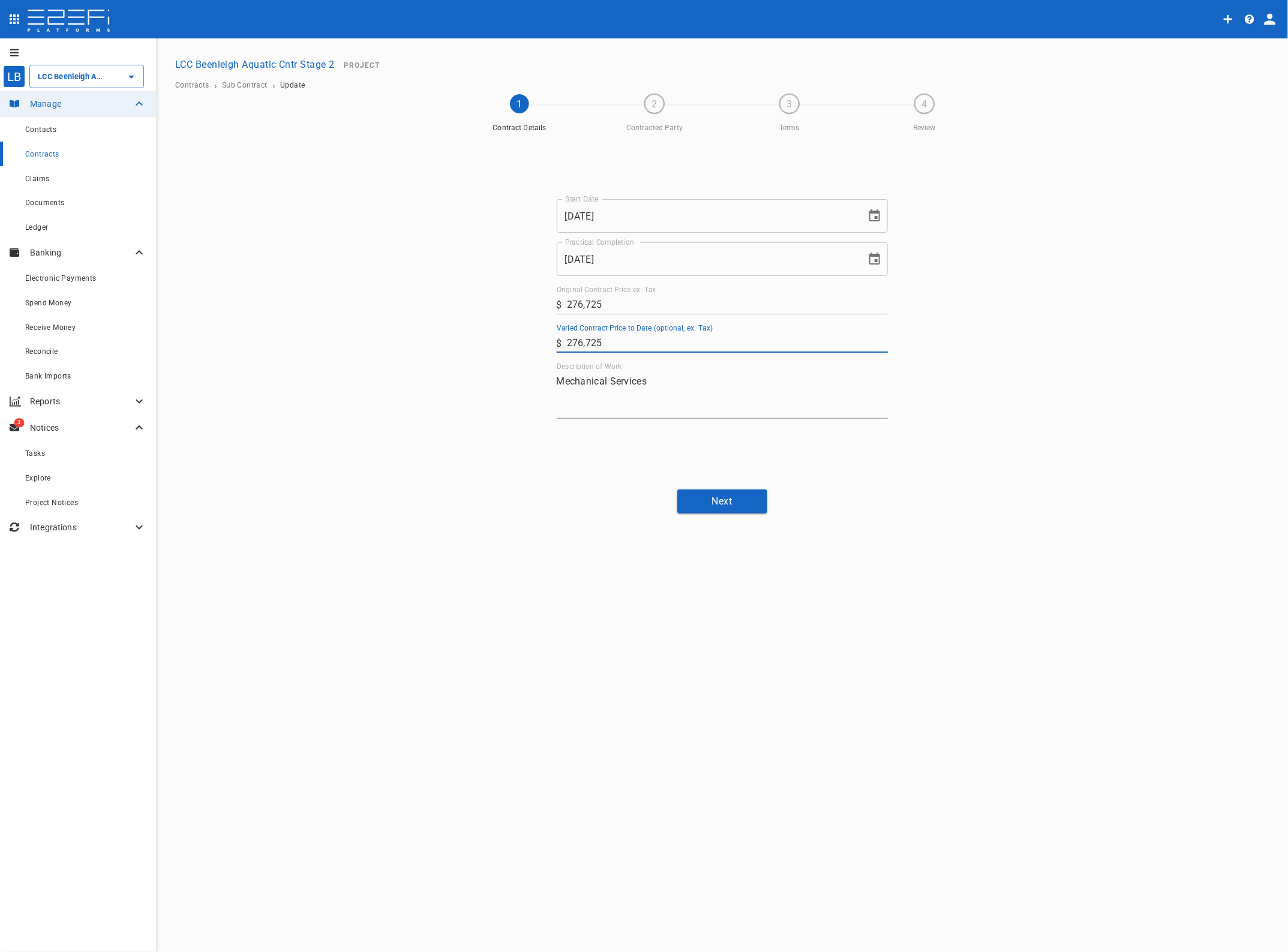
drag, startPoint x: 631, startPoint y: 344, endPoint x: 442, endPoint y: 332, distance: 189.4
click at [442, 332] on div "Start Date [DATE] Start Date Practical Completion [DATE] Practical Completion O…" at bounding box center [722, 309] width 720 height 342
type input "279,098.14"
click at [955, 424] on div "Start Date [DATE] Start Date Practical Completion [DATE] Practical Completion O…" at bounding box center [722, 309] width 720 height 342
click at [723, 501] on button "Next" at bounding box center [722, 501] width 90 height 24
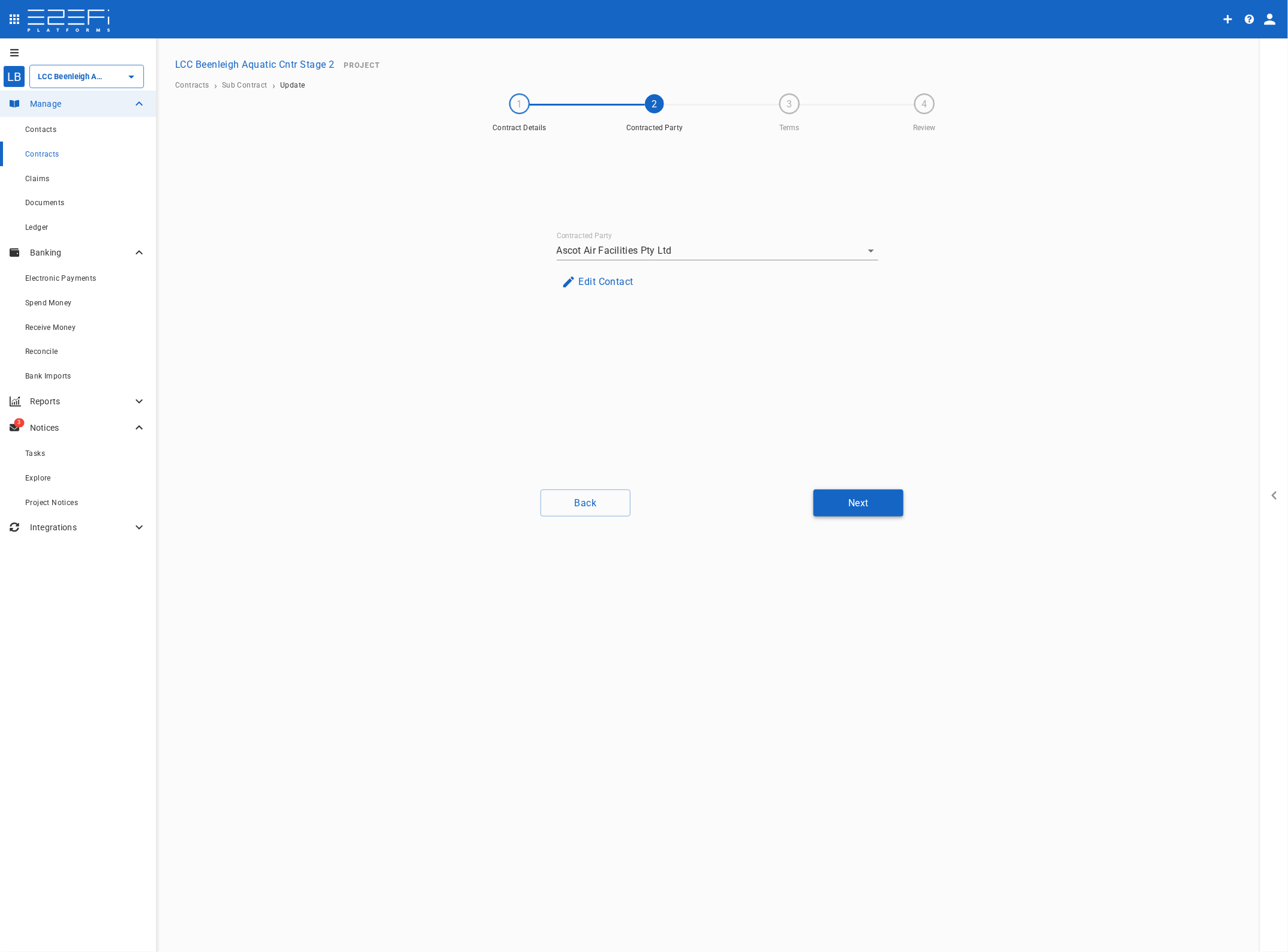
click at [862, 501] on button "Next" at bounding box center [859, 503] width 90 height 27
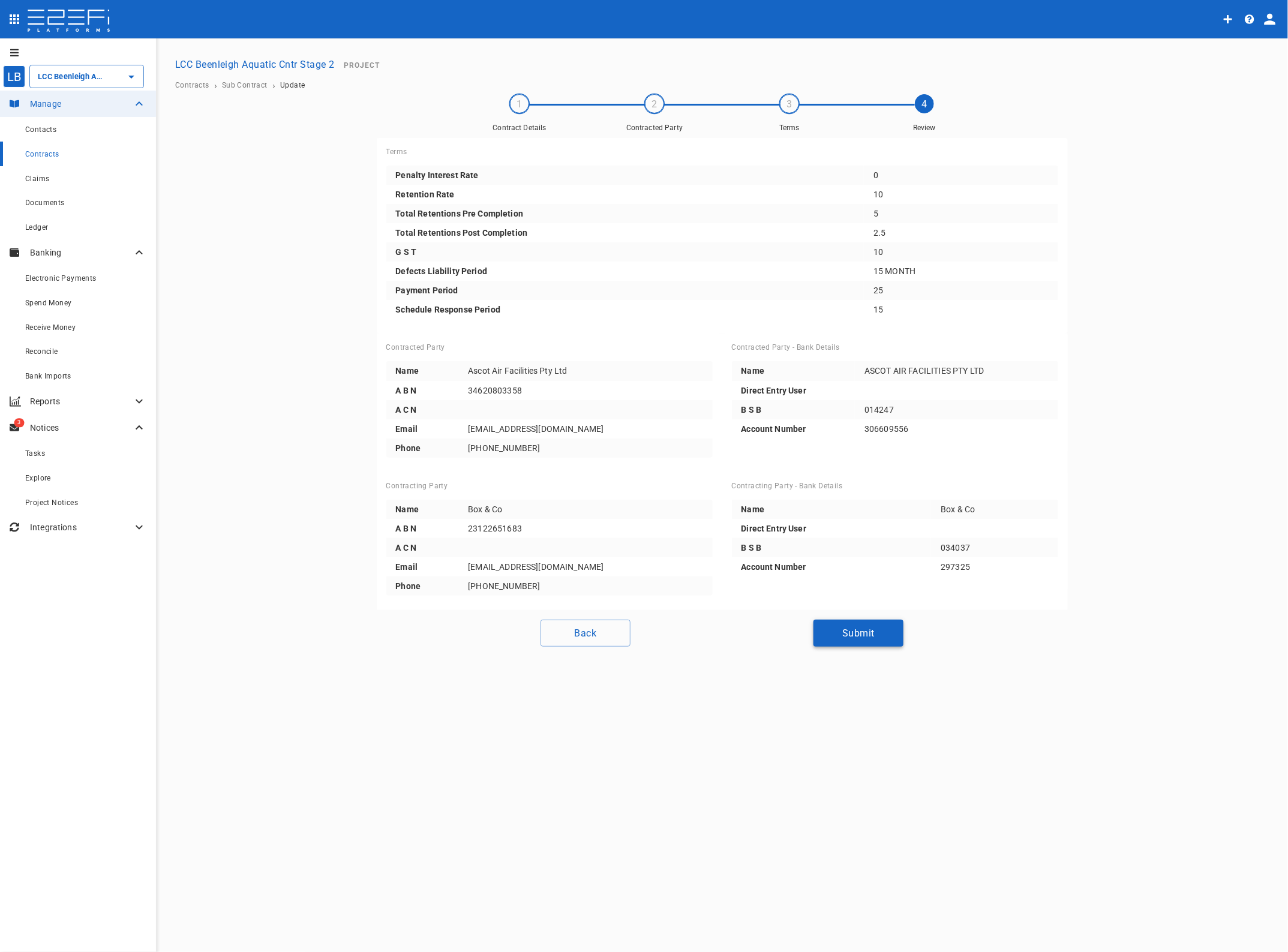
click at [837, 630] on button "Submit" at bounding box center [859, 633] width 90 height 27
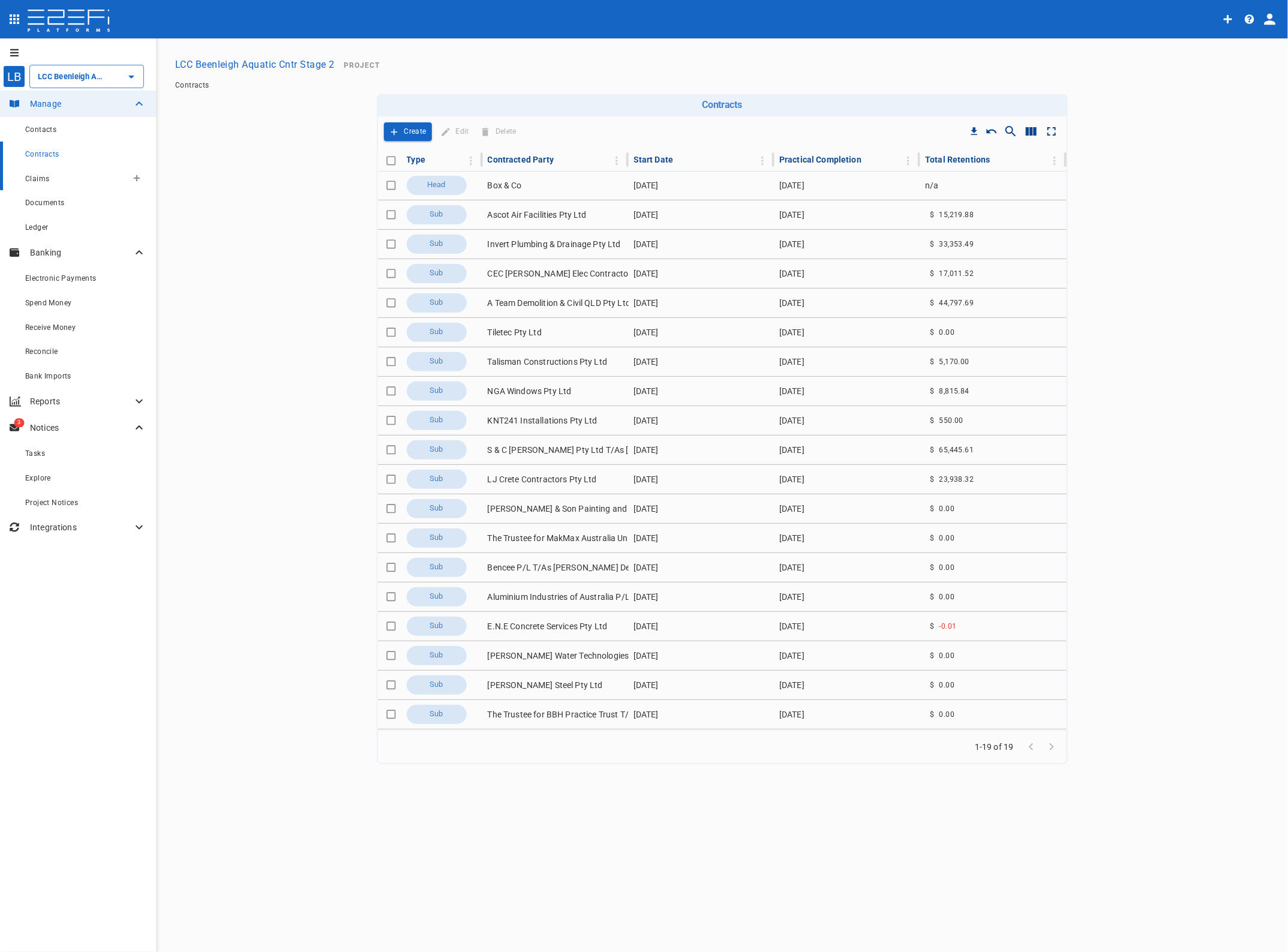
click at [39, 174] on div "Claims" at bounding box center [76, 178] width 102 height 15
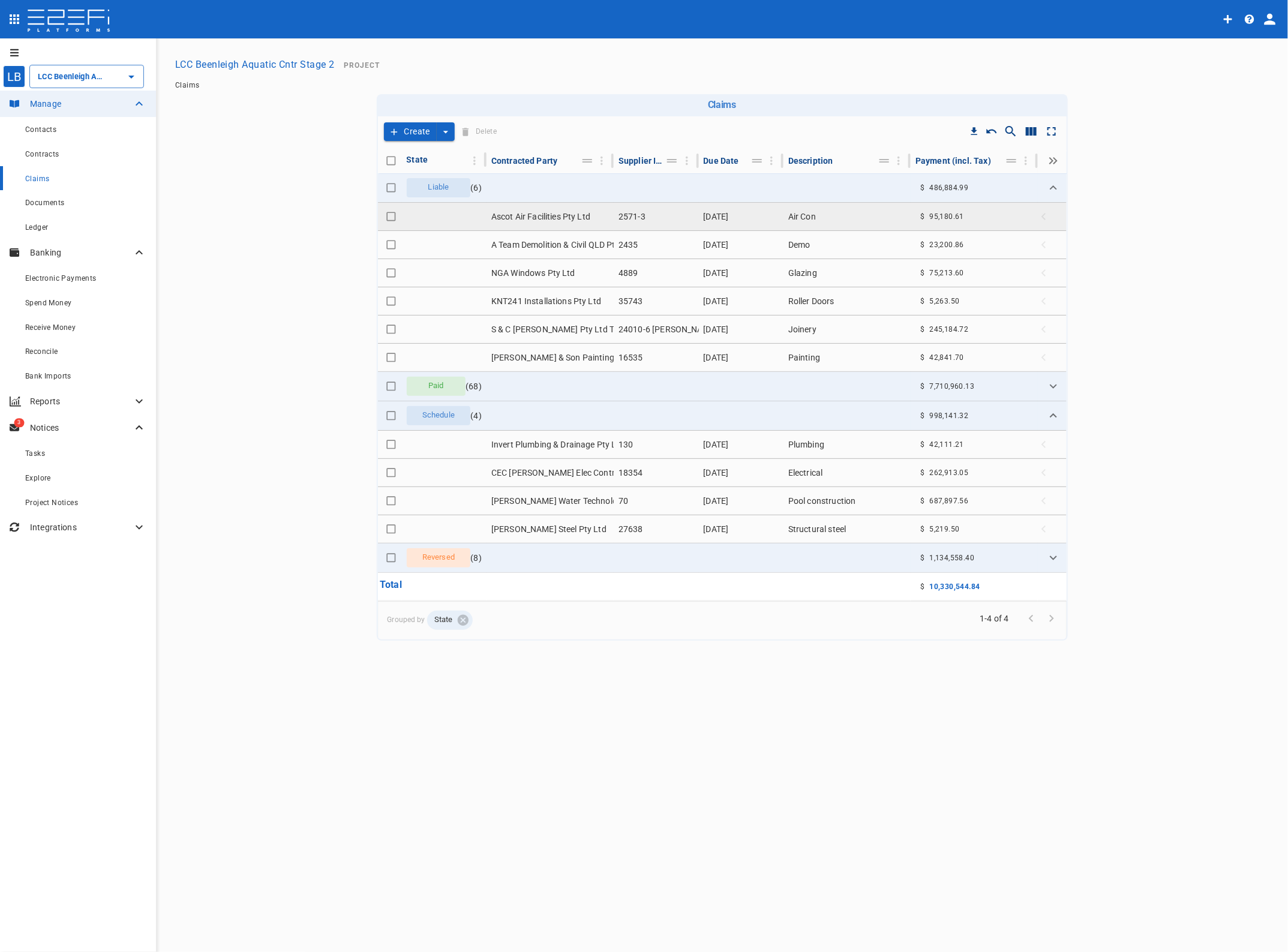
click at [541, 210] on td "Ascot Air Facilities Pty Ltd" at bounding box center [550, 217] width 128 height 28
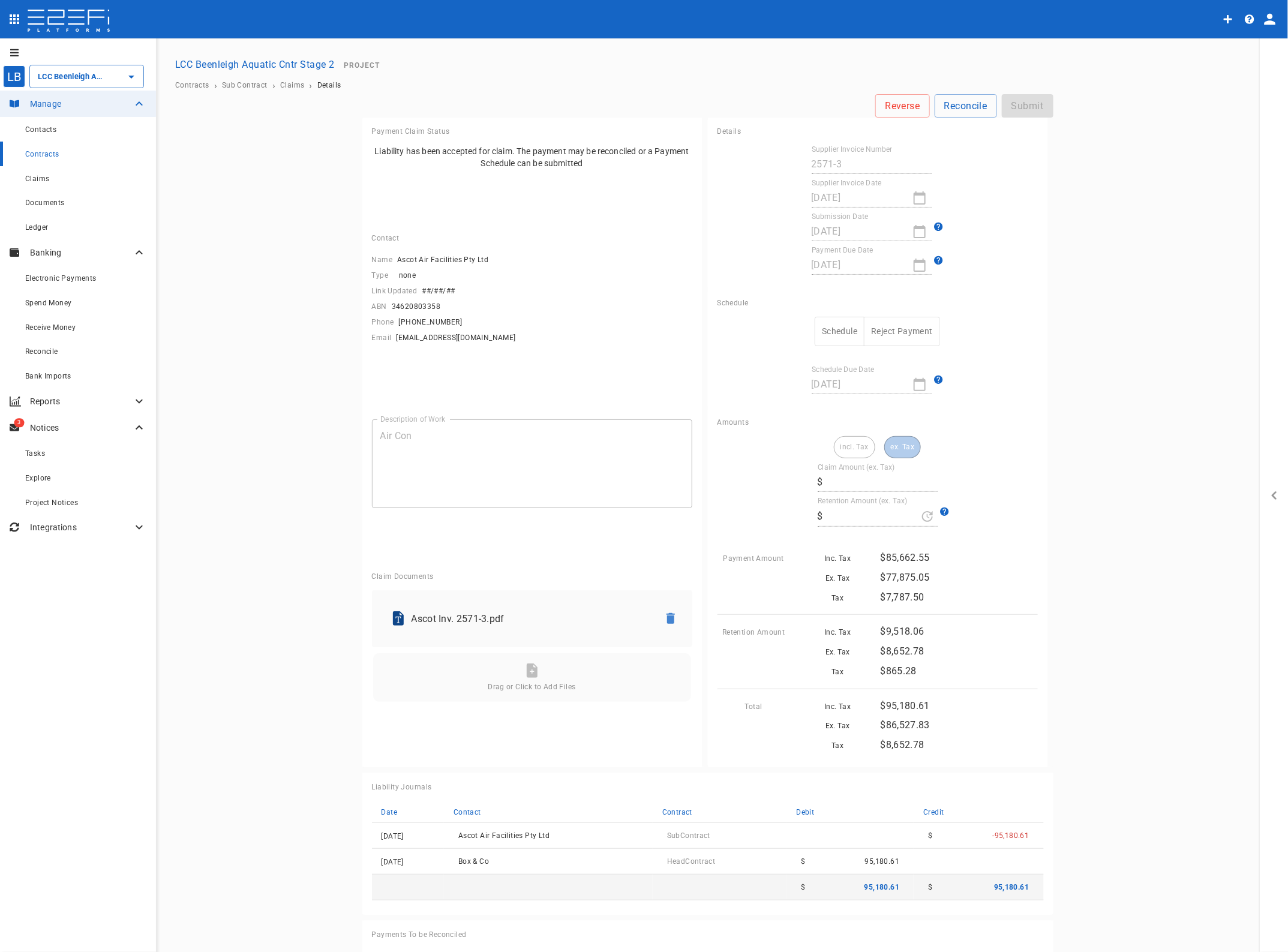
type input "86,527.83"
type input "8,652.78"
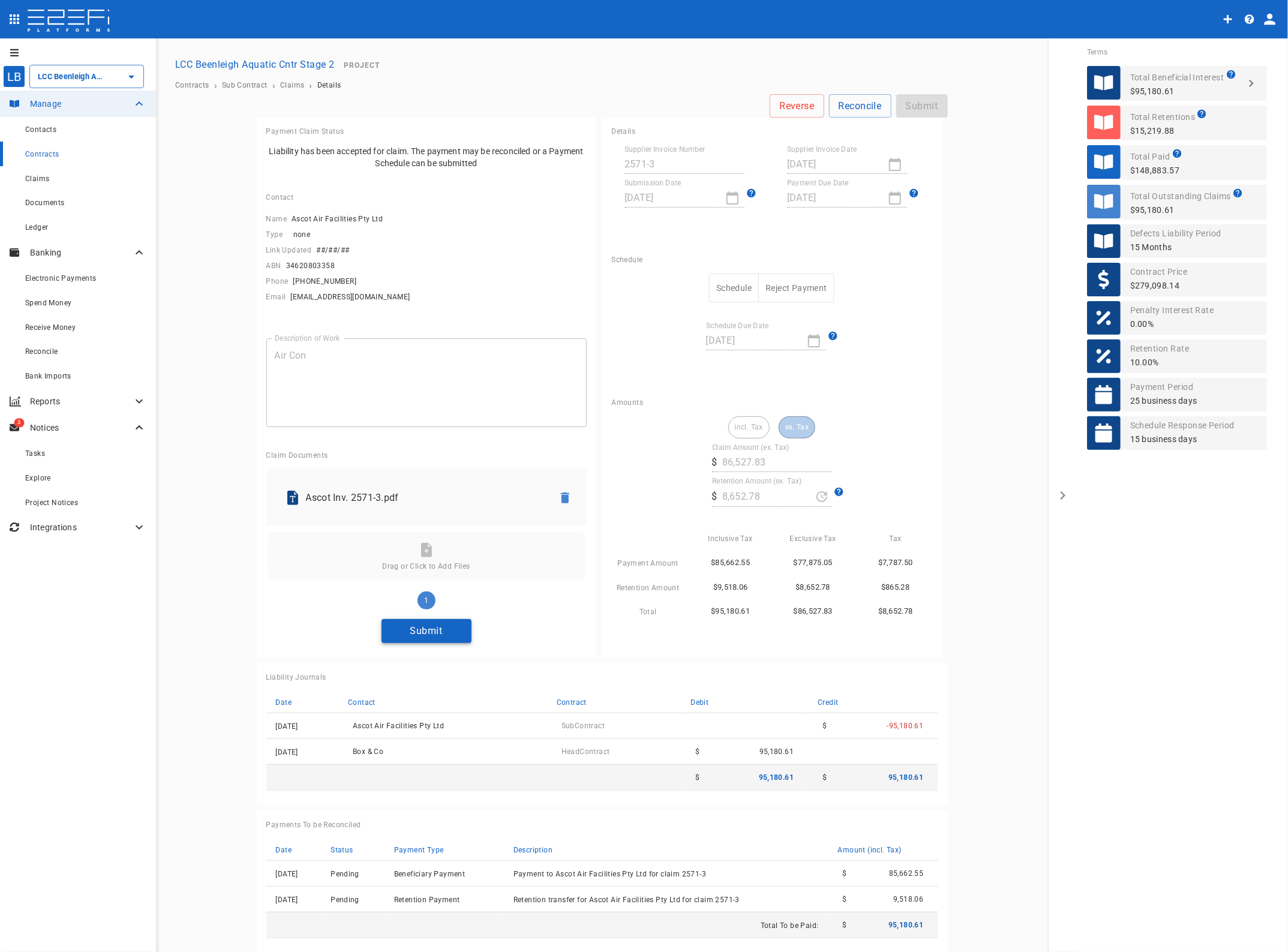
click at [424, 636] on button "Submit" at bounding box center [427, 631] width 90 height 24
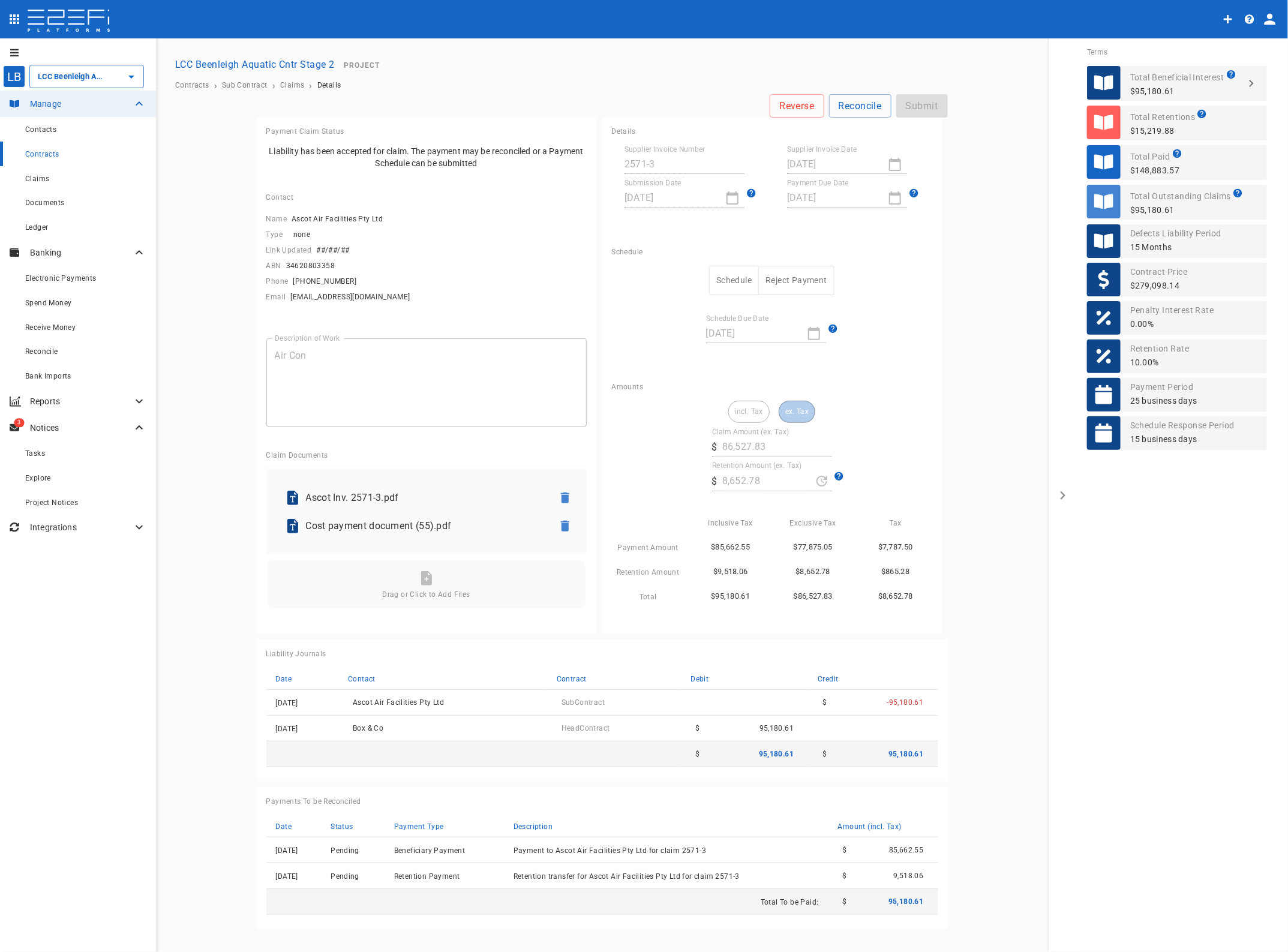
click at [729, 278] on button "Schedule" at bounding box center [734, 281] width 50 height 29
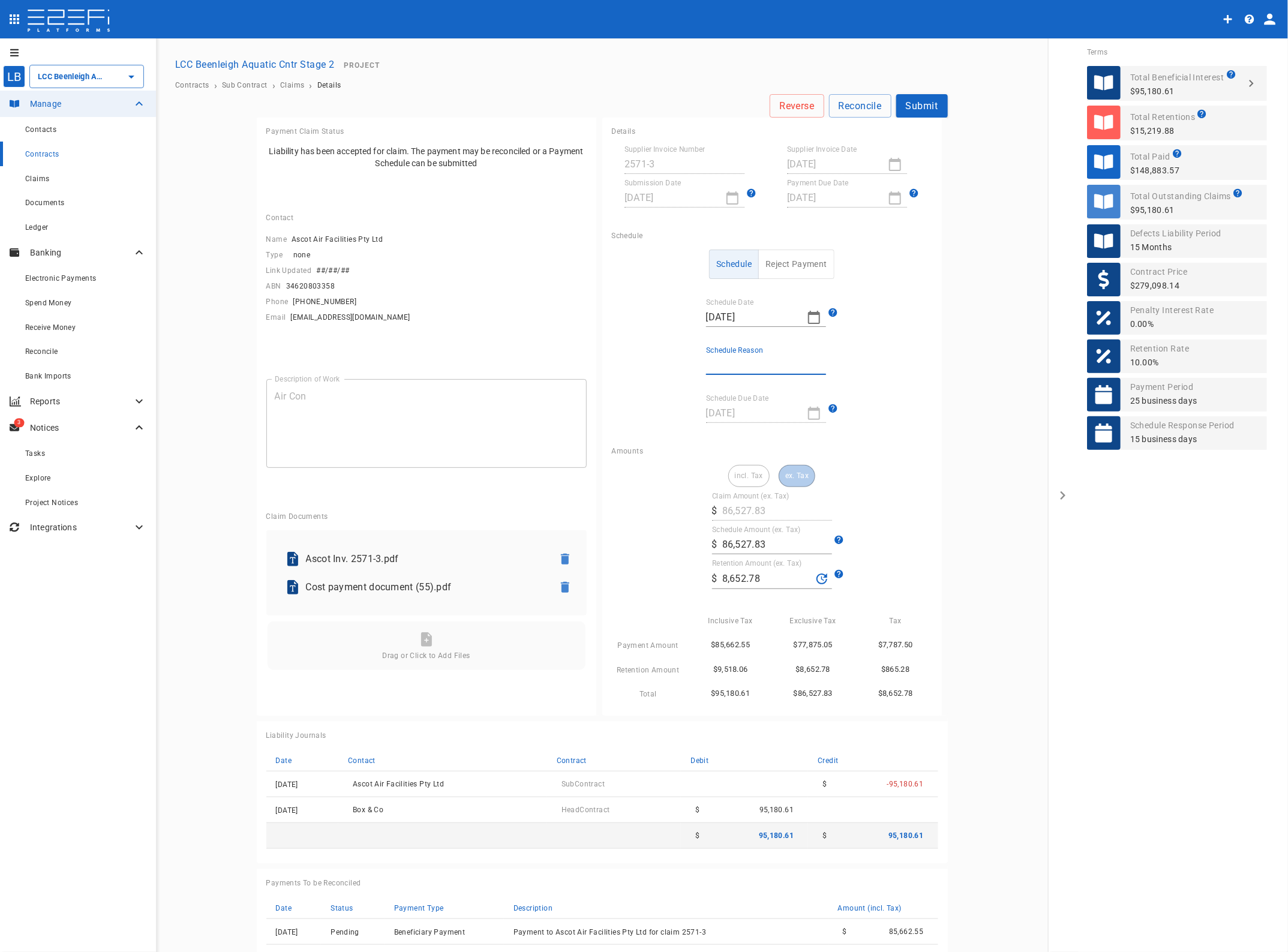
click at [717, 357] on input "Schedule Reason" at bounding box center [765, 365] width 120 height 19
type input "Paid in full"
drag, startPoint x: 769, startPoint y: 574, endPoint x: 604, endPoint y: 575, distance: 165.0
click at [604, 574] on div "Amounts incl. Tax ex. Tax Claim Amount (ex. Tax) ​ $ 86,527.83 Schedule Amount …" at bounding box center [771, 577] width 339 height 278
type input "118.66"
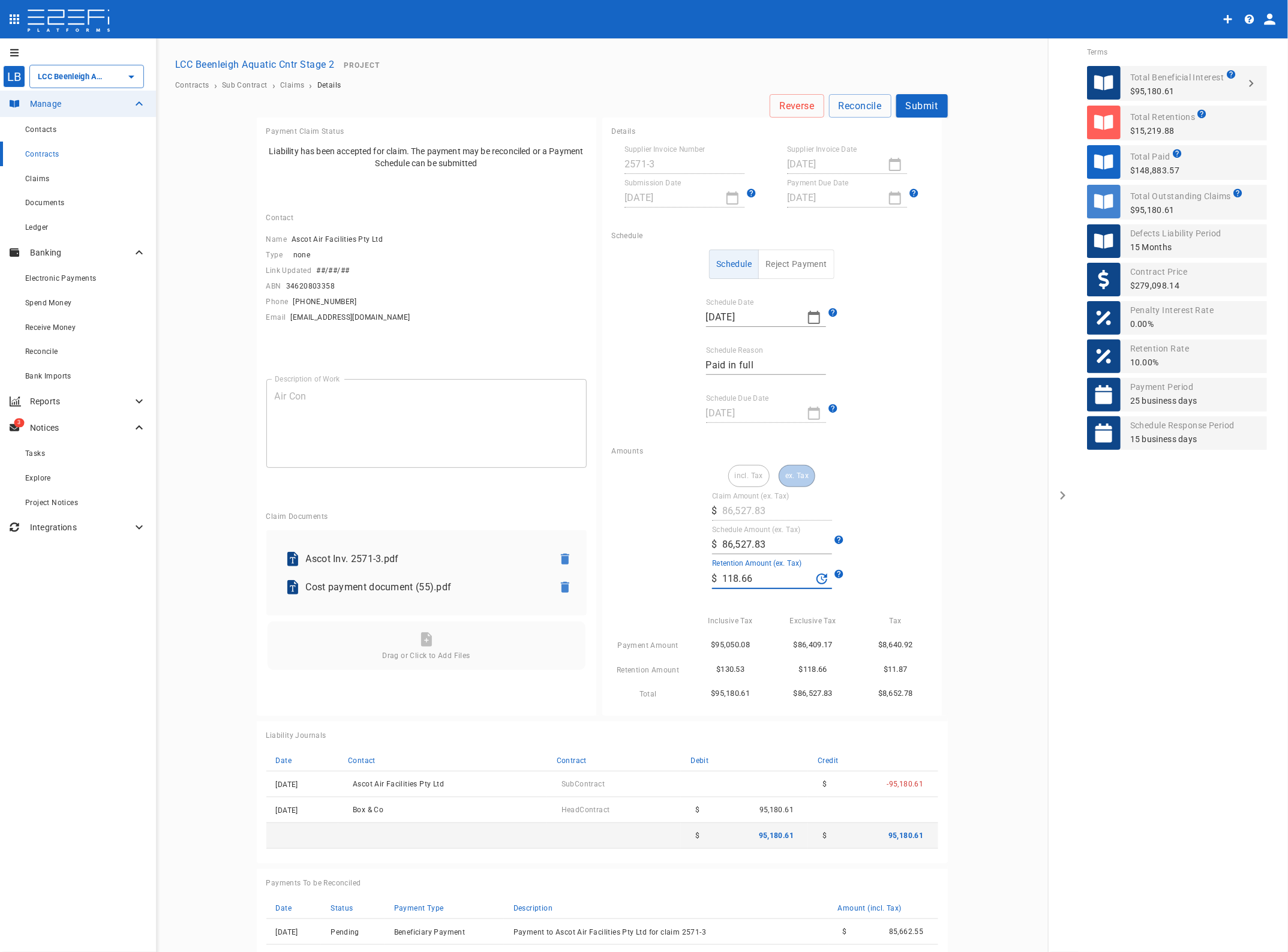
click at [1014, 590] on main "Reverse Reconcile Submit Payment Claim Status Liability has been accepted for c…" at bounding box center [602, 552] width 864 height 917
drag, startPoint x: 766, startPoint y: 544, endPoint x: 631, endPoint y: 532, distance: 135.5
click at [636, 534] on div "incl. Tax ex. Tax Claim Amount (ex. Tax) ​ $ 86,527.83 Schedule Amount (ex. Tax…" at bounding box center [772, 582] width 321 height 236
type input "86,646.49"
click at [897, 546] on div "incl. Tax ex. Tax Claim Amount (ex. Tax) ​ $ 86,527.83 Schedule Amount (ex. Tax…" at bounding box center [772, 582] width 321 height 236
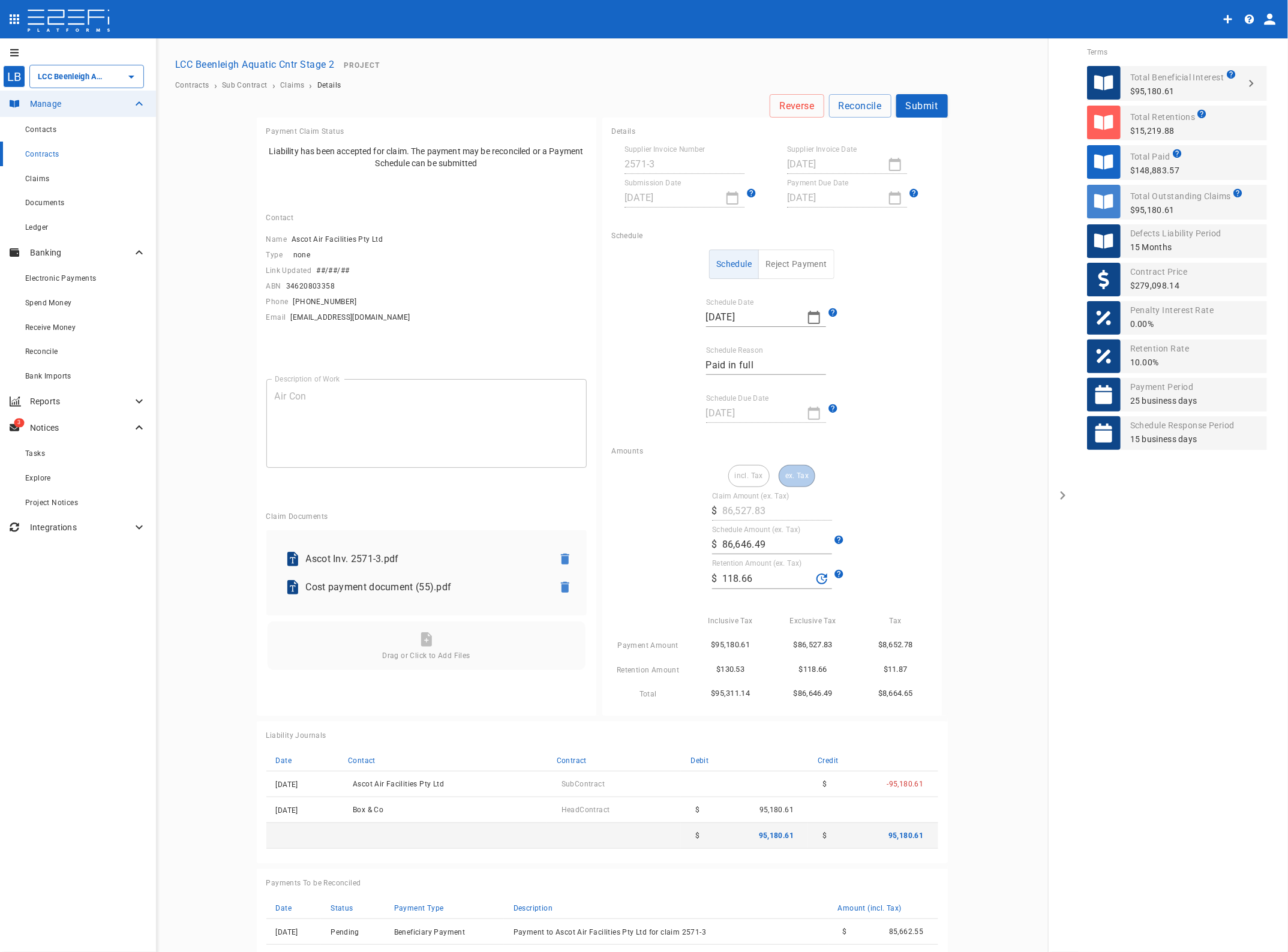
click at [922, 101] on button "Submit" at bounding box center [922, 106] width 52 height 24
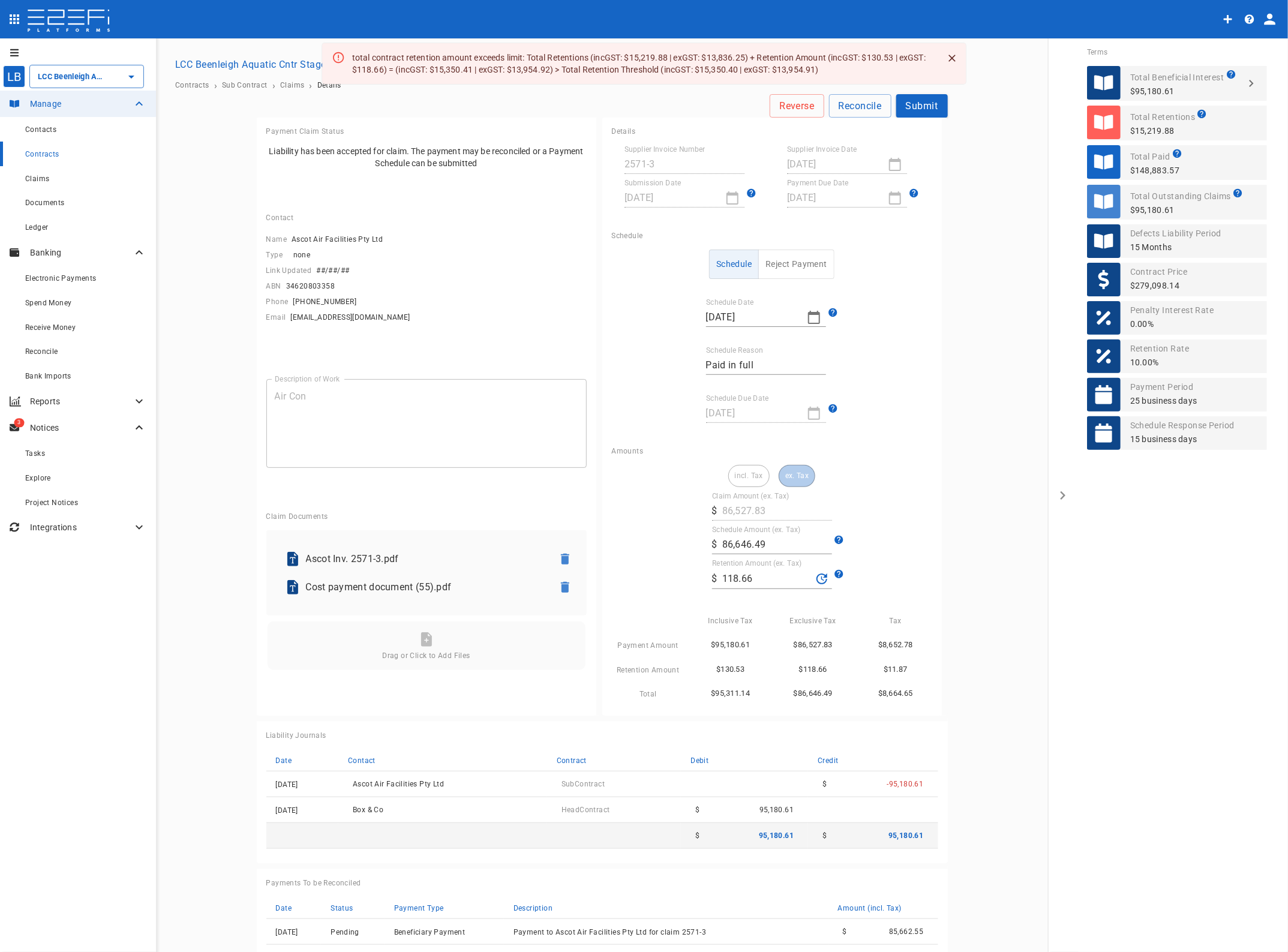
click at [46, 152] on span "Contracts" at bounding box center [43, 154] width 34 height 8
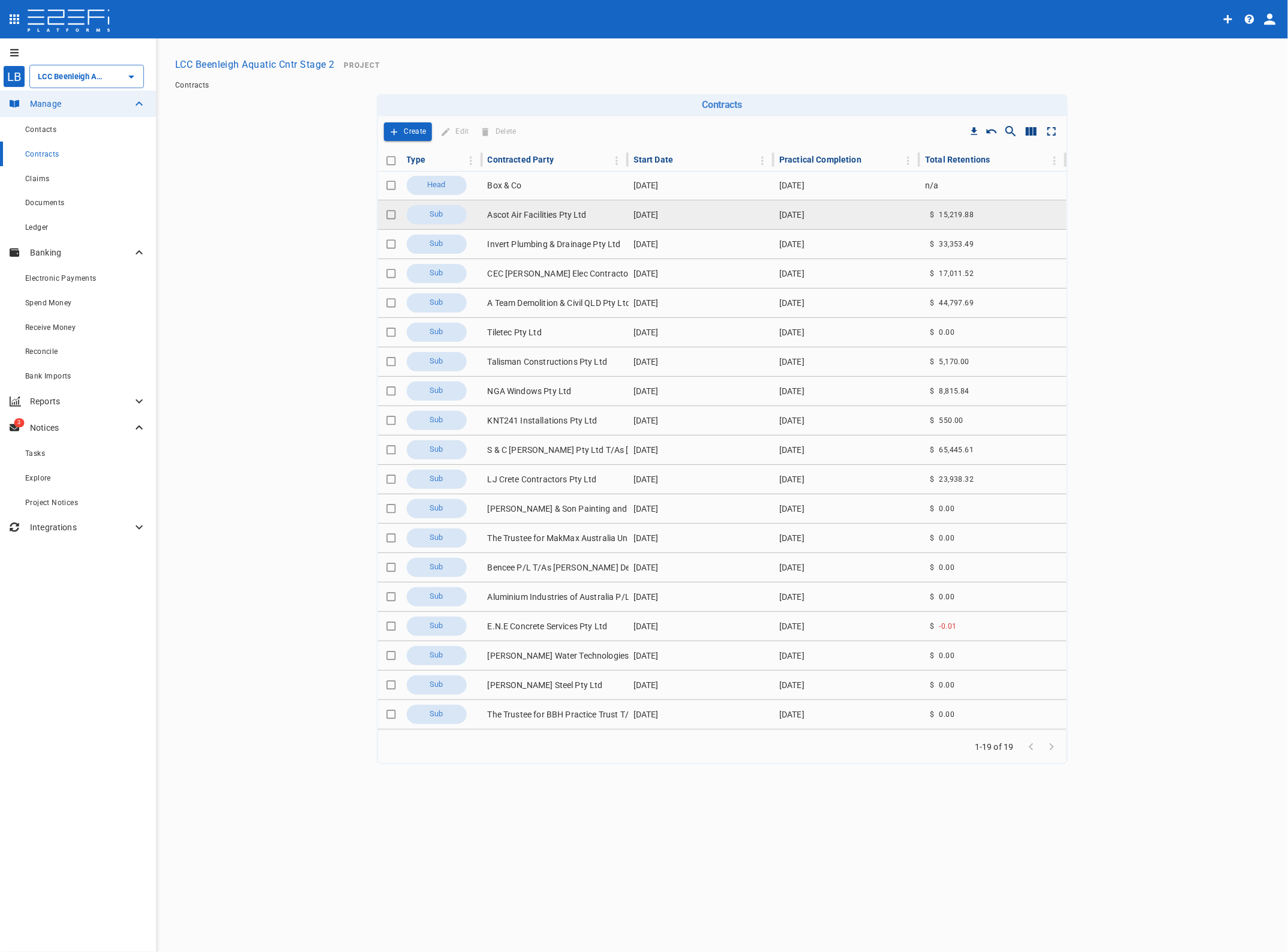
click at [529, 215] on td "Ascot Air Facilities Pty Ltd" at bounding box center [556, 214] width 146 height 29
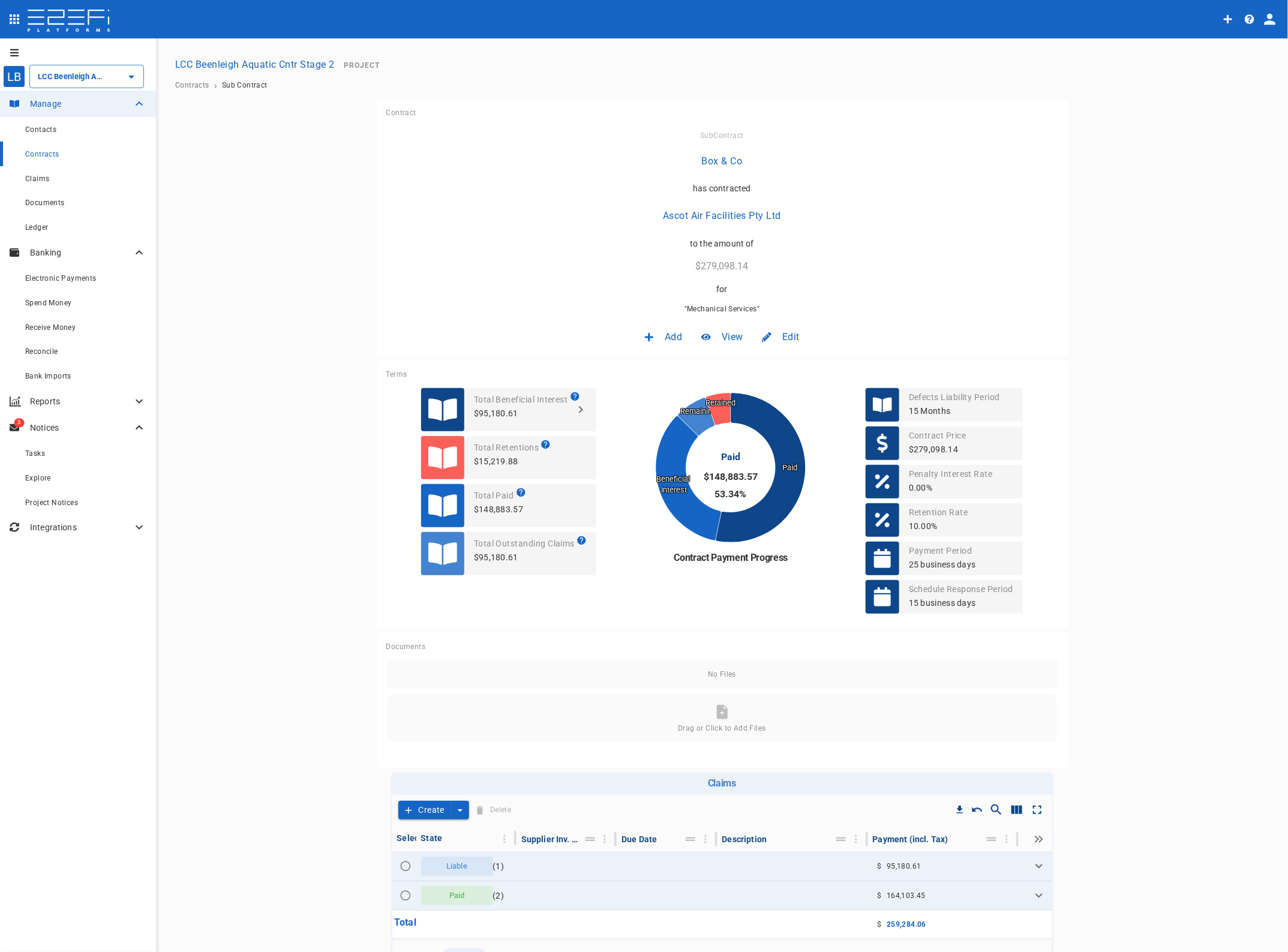
click at [790, 337] on span "Edit" at bounding box center [791, 336] width 17 height 14
click at [775, 365] on span "Contract" at bounding box center [774, 362] width 34 height 14
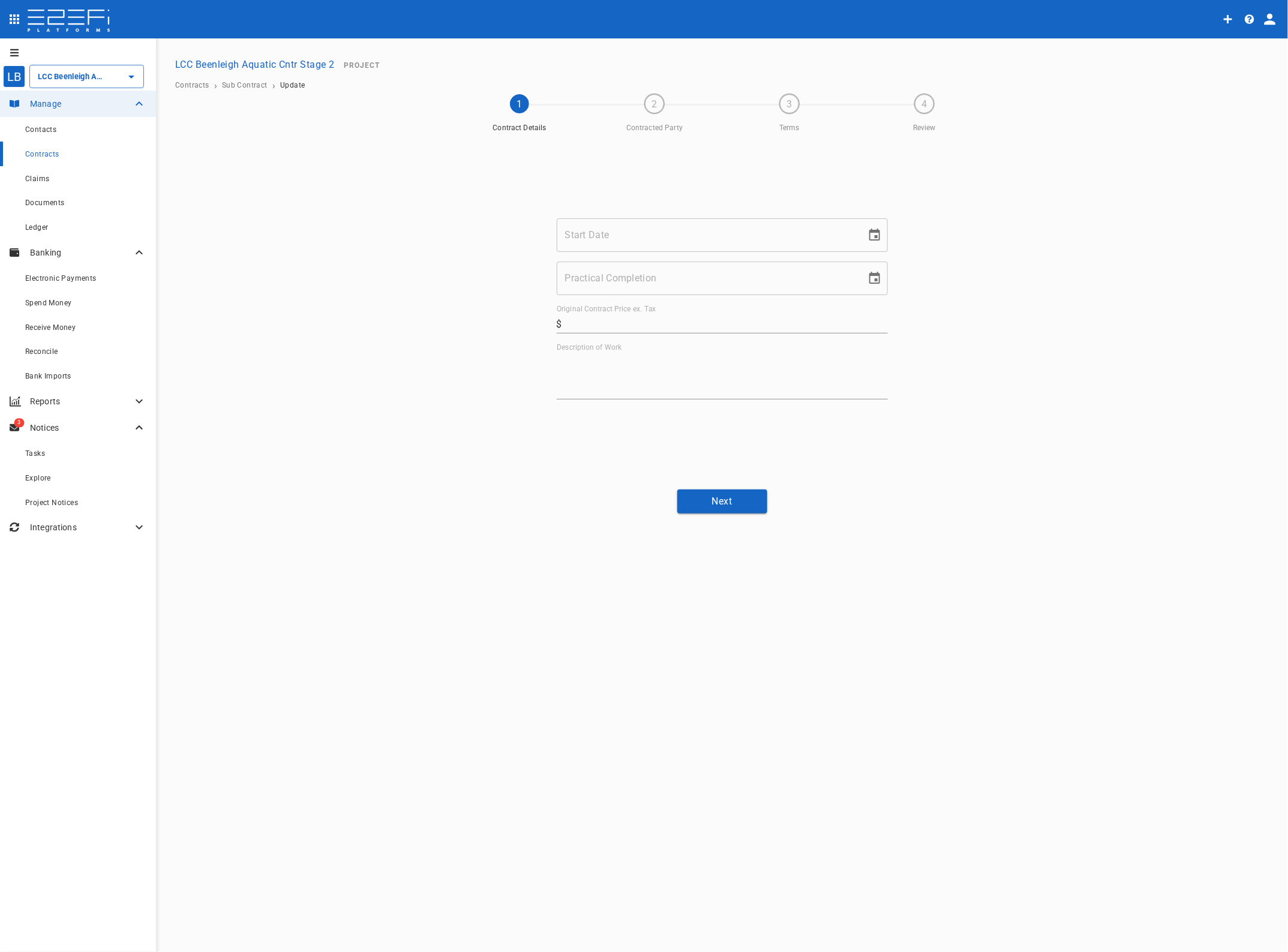
type input "LCC Beenleigh Aquatic Cntr Stage 2"
type input "276,725"
type textarea "Mechanical Services"
type input "[DATE]"
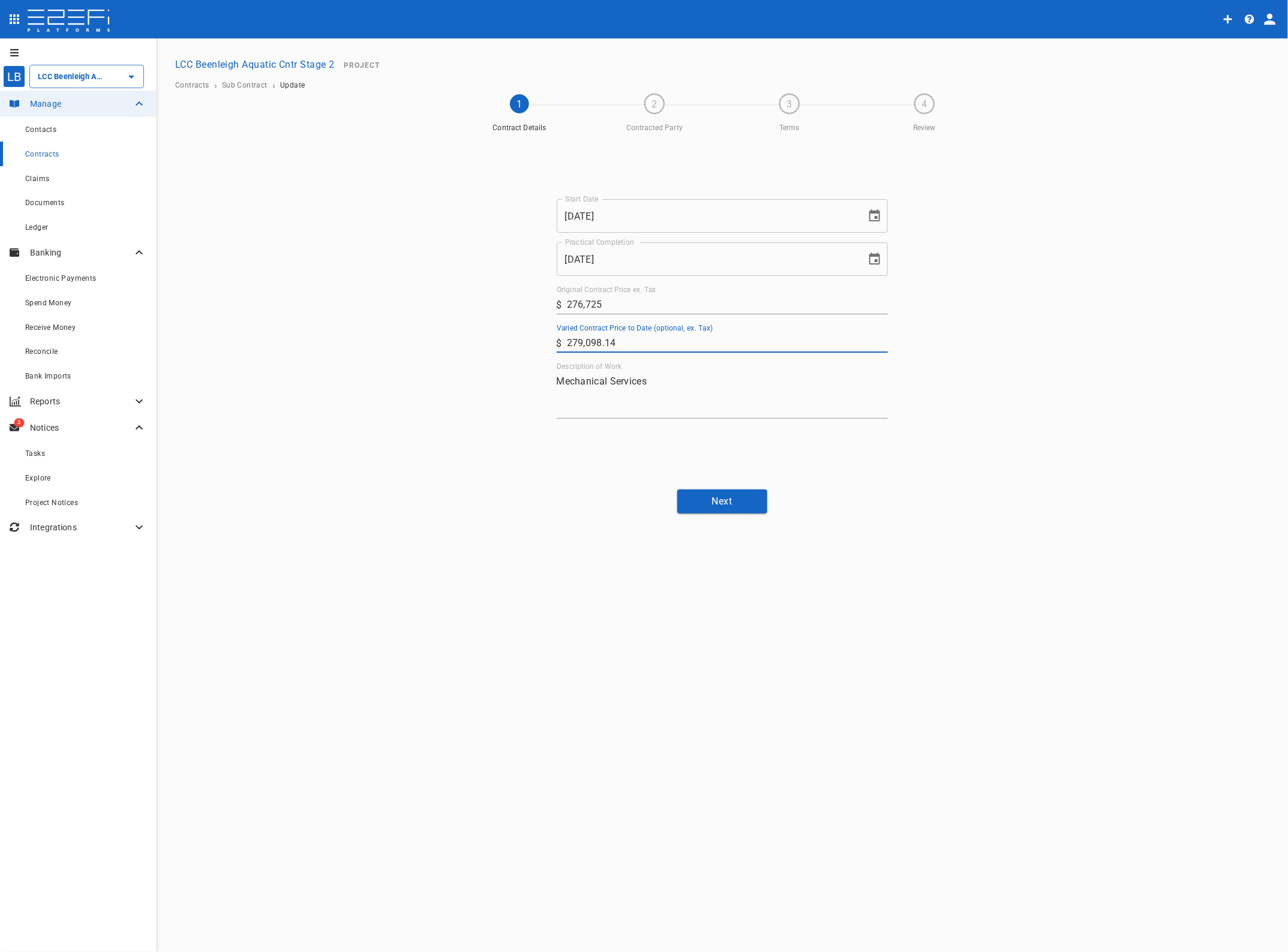
click at [572, 346] on input "279,098.14" at bounding box center [727, 343] width 321 height 19
type input "379,098.14"
click at [724, 500] on button "Next" at bounding box center [722, 501] width 90 height 24
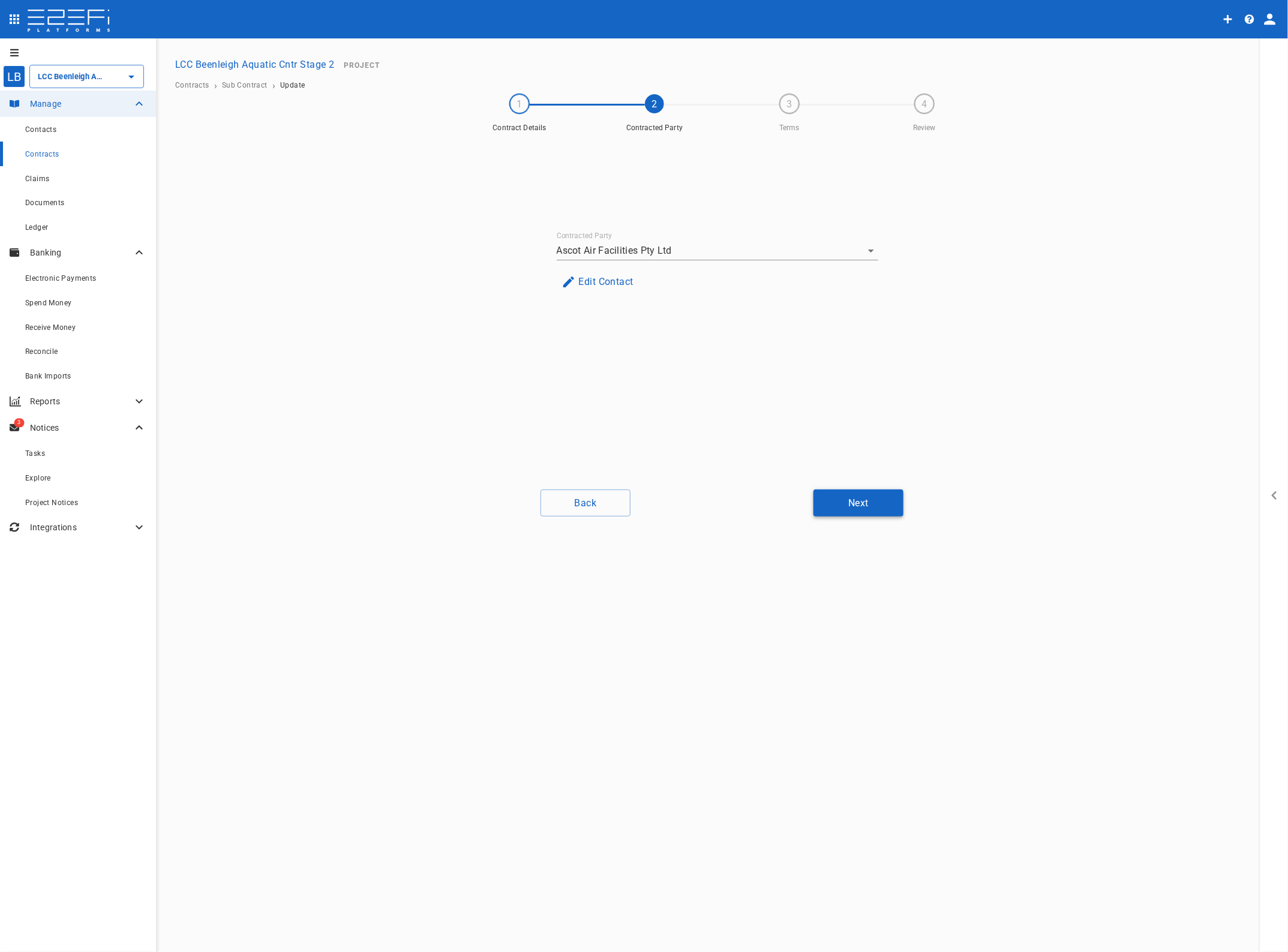
click at [879, 504] on button "Next" at bounding box center [859, 503] width 90 height 27
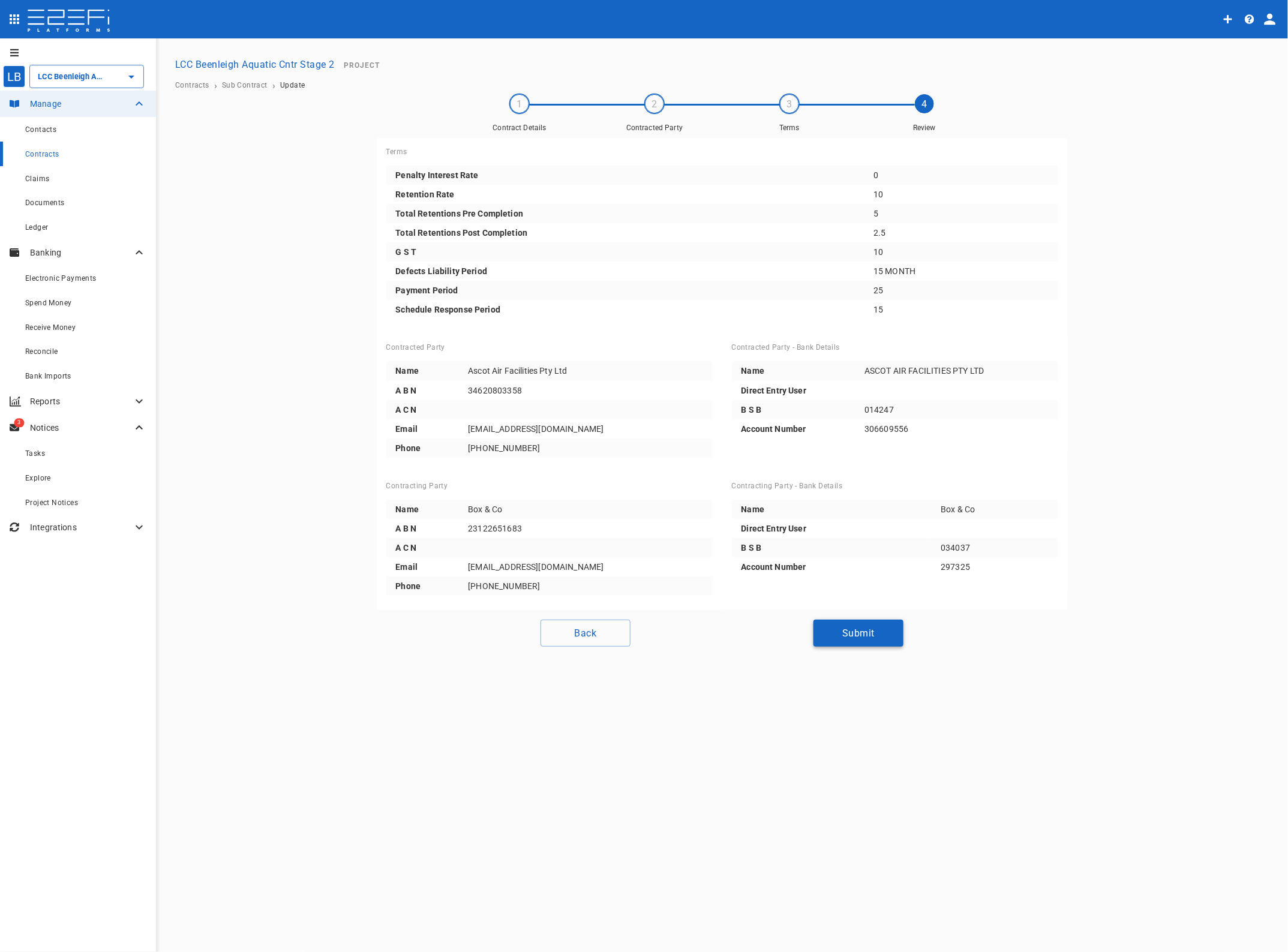
click at [858, 635] on button "Submit" at bounding box center [859, 633] width 90 height 27
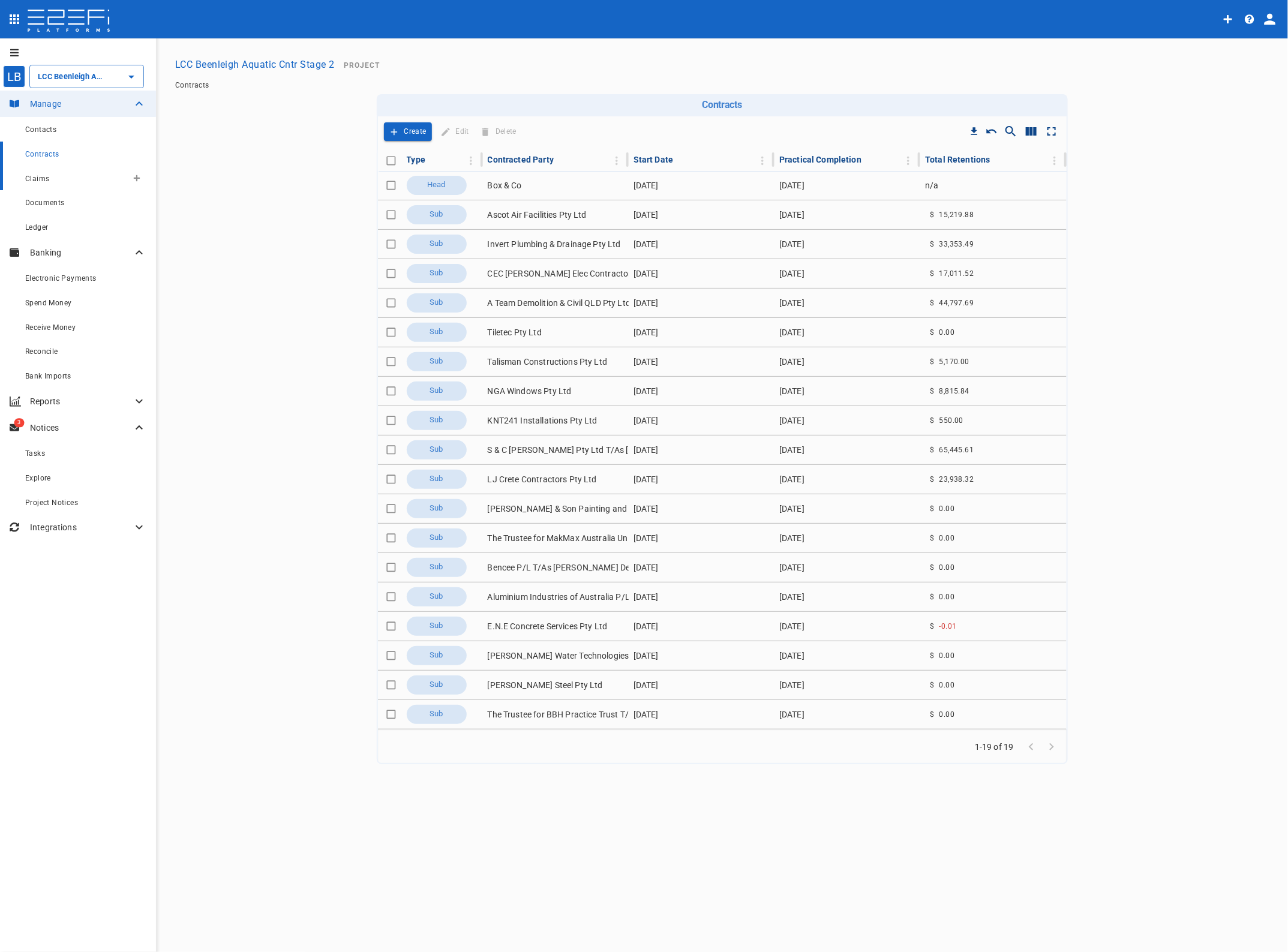
click at [37, 181] on span "Claims" at bounding box center [37, 178] width 24 height 8
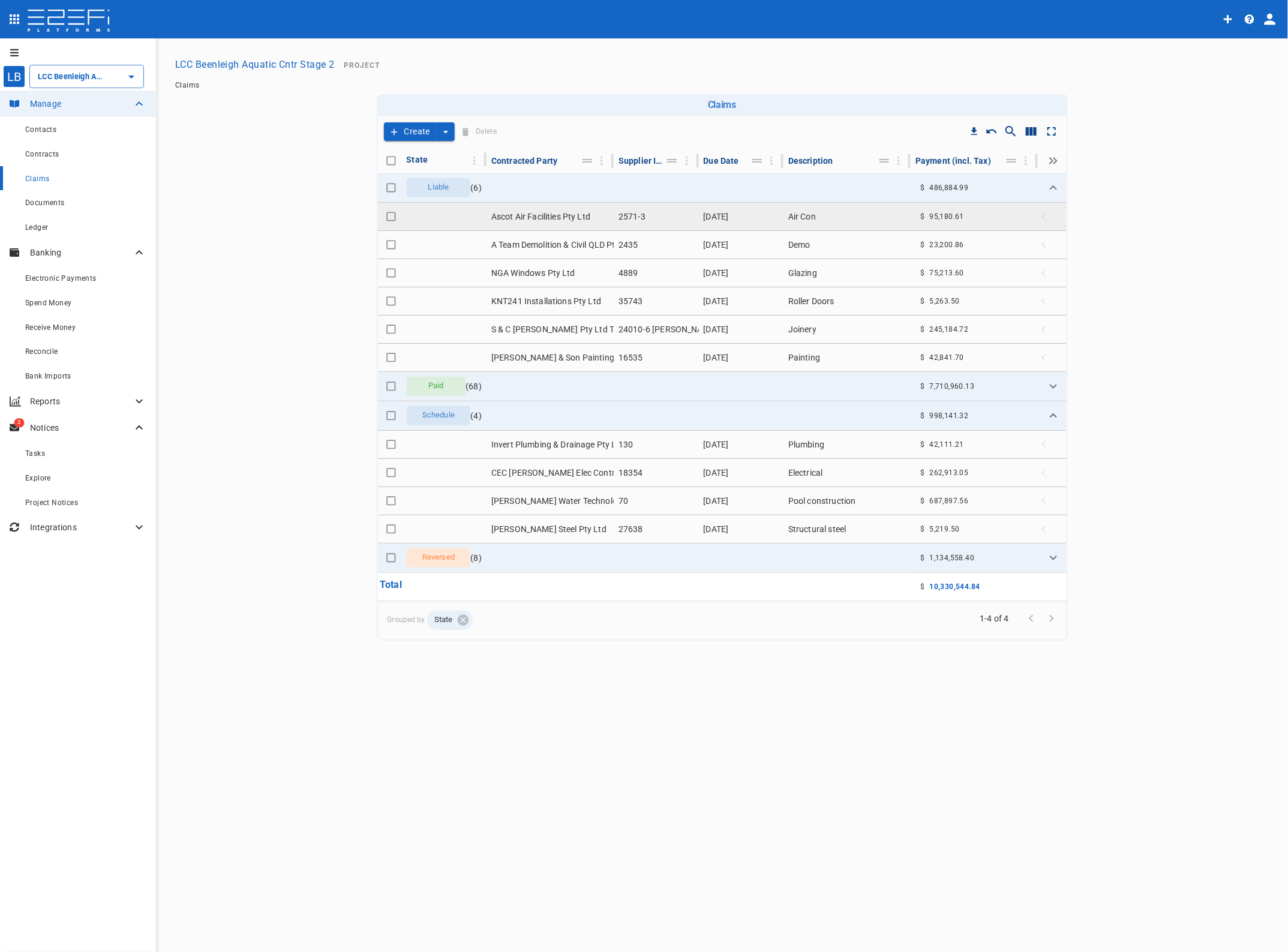
click at [537, 210] on td "Ascot Air Facilities Pty Ltd" at bounding box center [550, 217] width 128 height 28
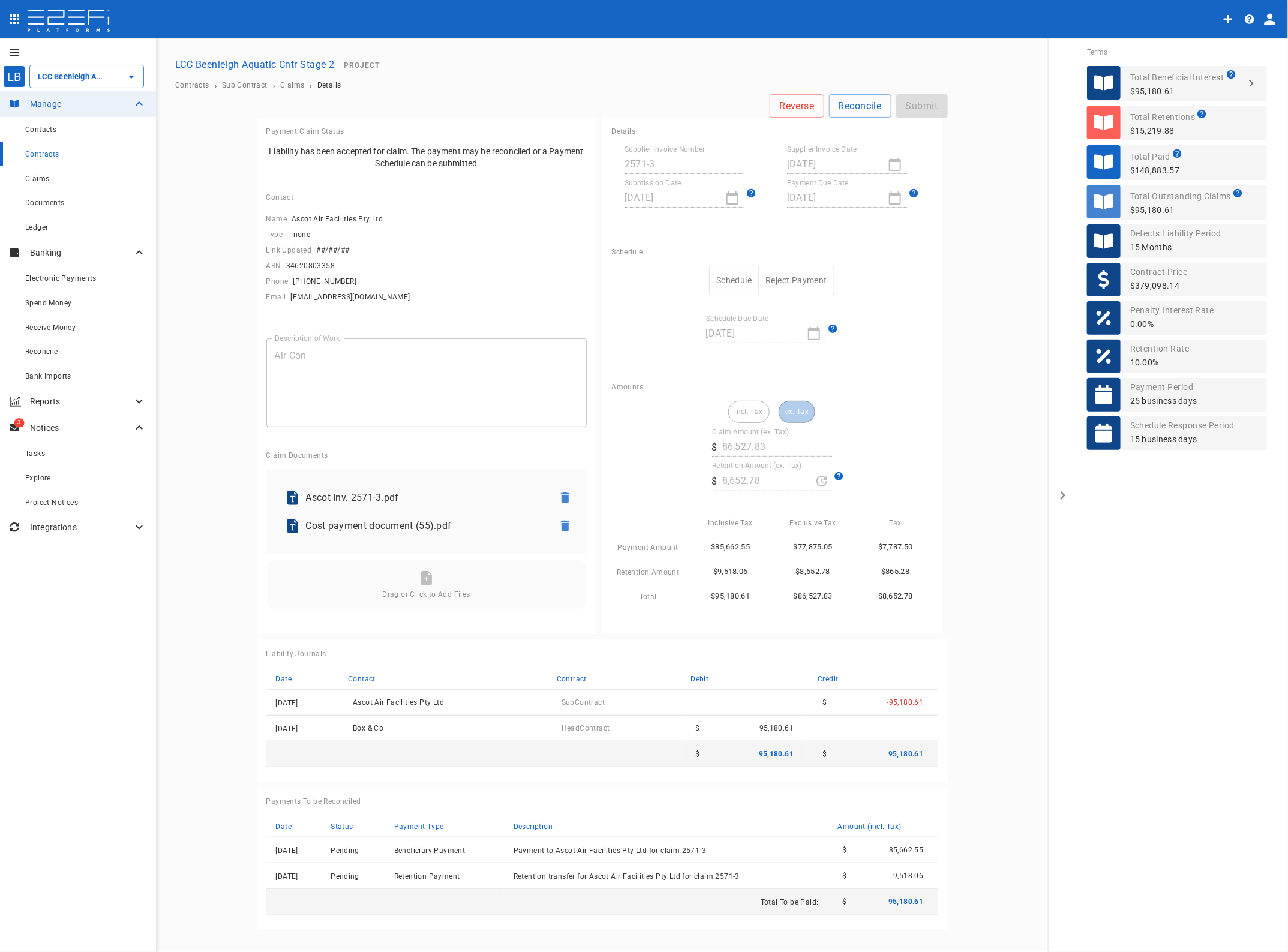
click at [730, 282] on button "Schedule" at bounding box center [734, 281] width 50 height 29
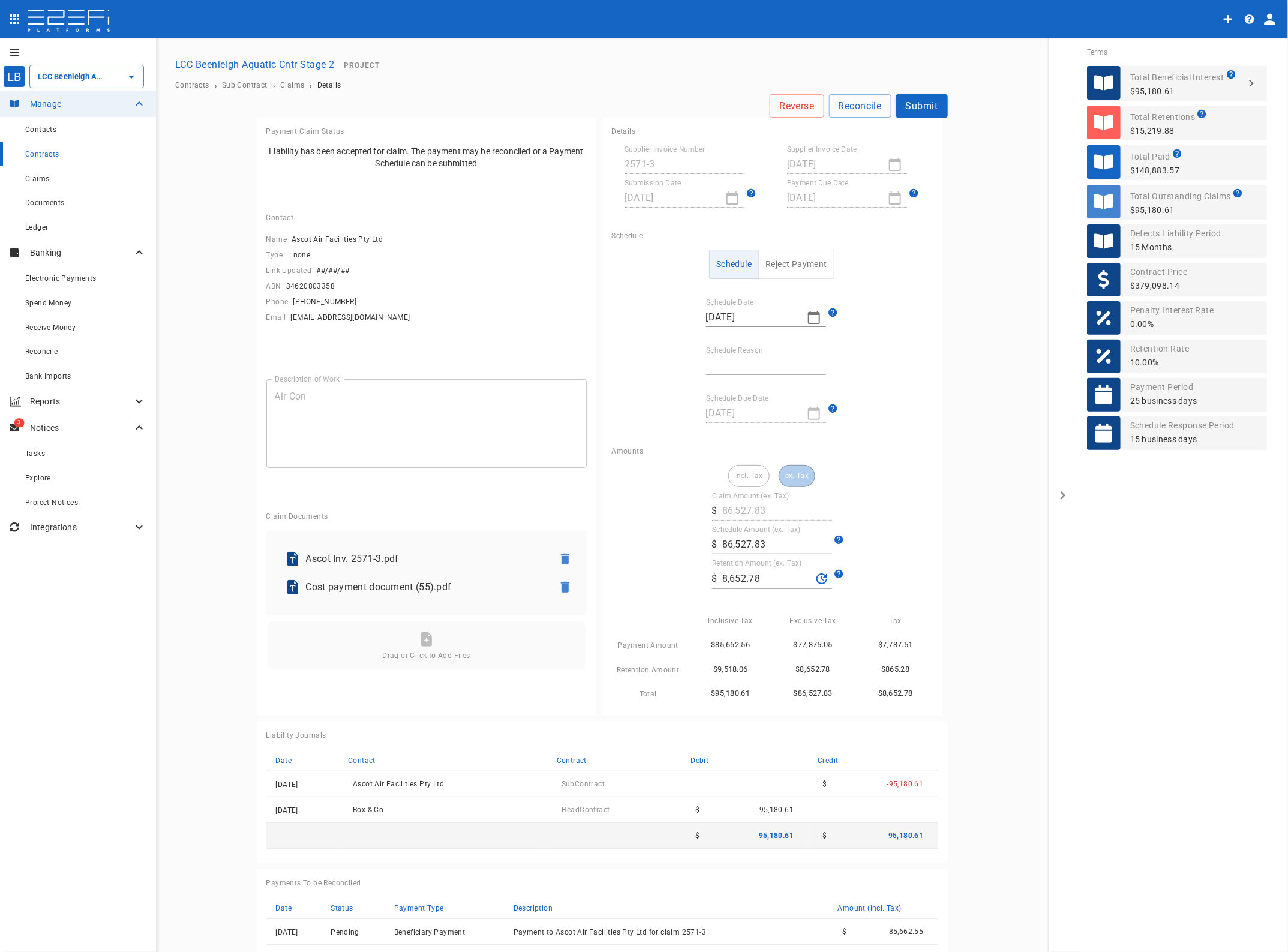
click at [724, 355] on label "Schedule Reason" at bounding box center [734, 350] width 57 height 10
click at [724, 356] on input "Schedule Reason" at bounding box center [765, 365] width 120 height 19
click at [737, 360] on input "Schedule Reason" at bounding box center [765, 365] width 120 height 19
type input "Paid in full"
drag, startPoint x: 762, startPoint y: 577, endPoint x: 604, endPoint y: 568, distance: 158.3
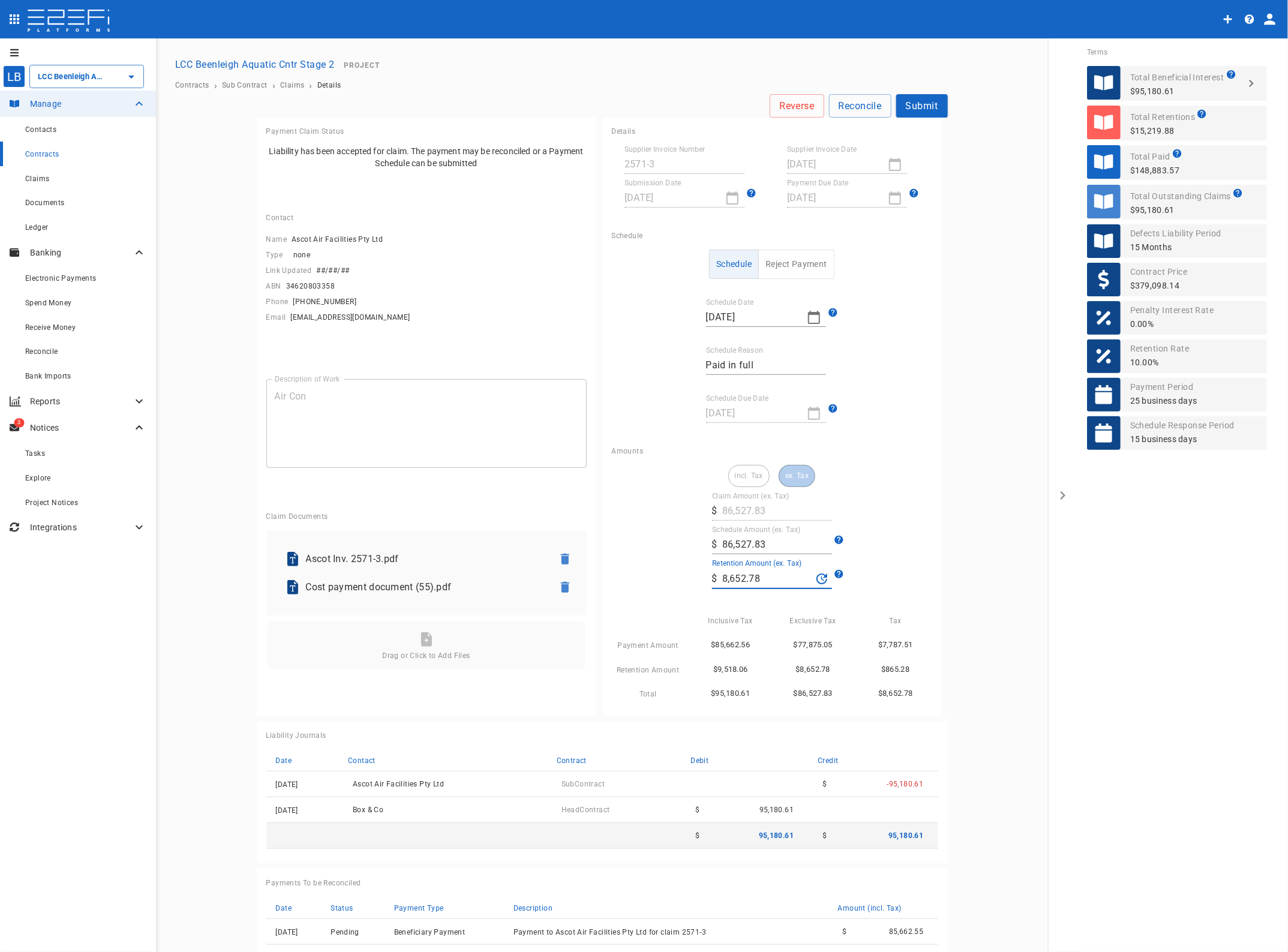
click at [604, 568] on div "Amounts incl. Tax ex. Tax Claim Amount (ex. Tax) ​ $ 86,527.83 Schedule Amount …" at bounding box center [771, 577] width 339 height 278
type input "118.66"
drag, startPoint x: 759, startPoint y: 546, endPoint x: 631, endPoint y: 545, distance: 128.0
click at [631, 545] on div "incl. Tax ex. Tax Claim Amount (ex. Tax) ​ $ 86,527.83 Schedule Amount (ex. Tax…" at bounding box center [772, 582] width 321 height 236
click at [746, 534] on label "Schedule Amount (ex. Tax)" at bounding box center [756, 529] width 89 height 10
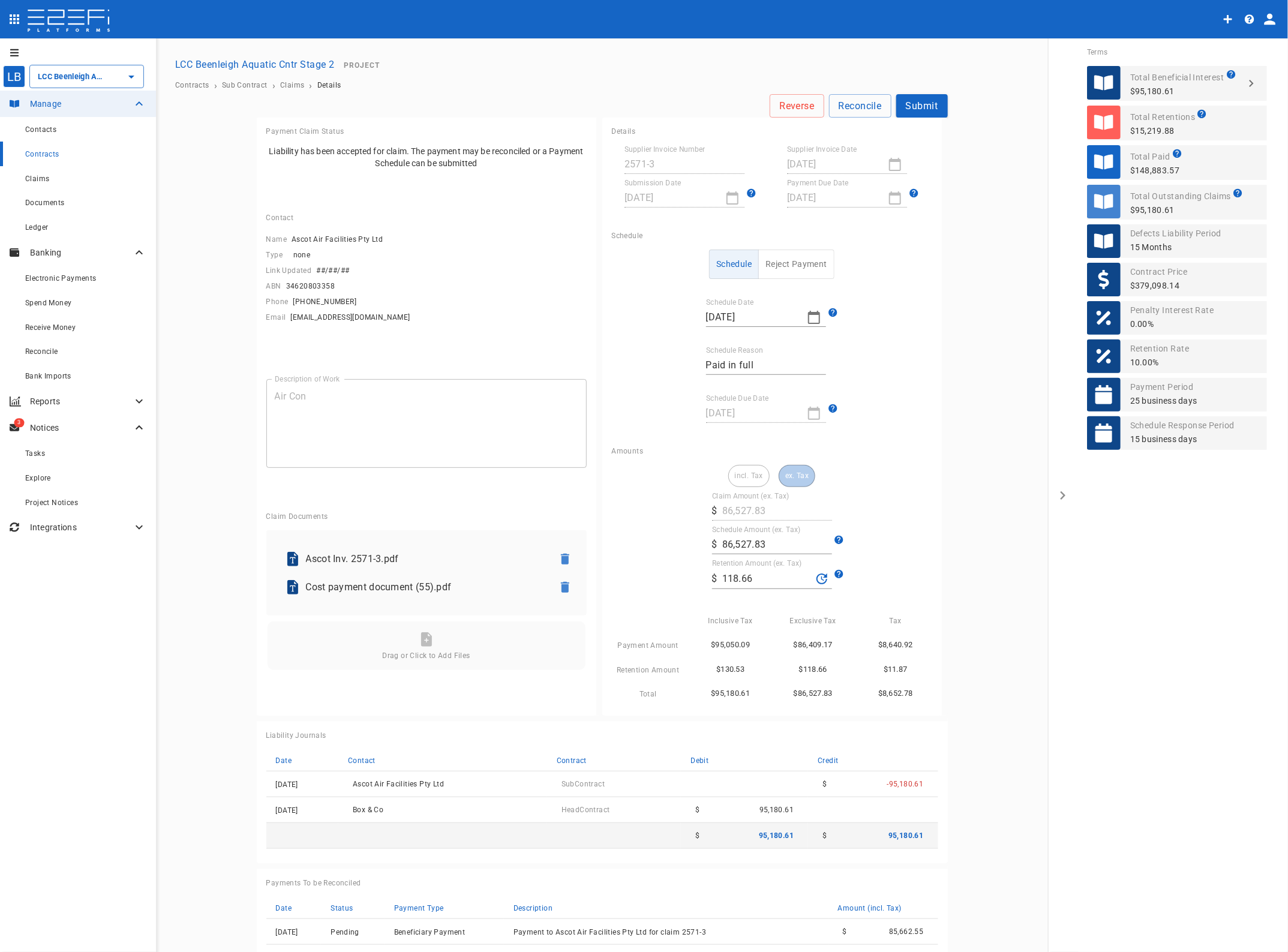
click at [746, 535] on input "86,527.83" at bounding box center [777, 544] width 110 height 19
type input "86,646.49"
click at [1023, 571] on div "Reverse Reconcile Submit Payment Claim Status Liability has been accepted for c…" at bounding box center [721, 552] width 1103 height 917
click at [918, 106] on button "Submit" at bounding box center [922, 106] width 52 height 24
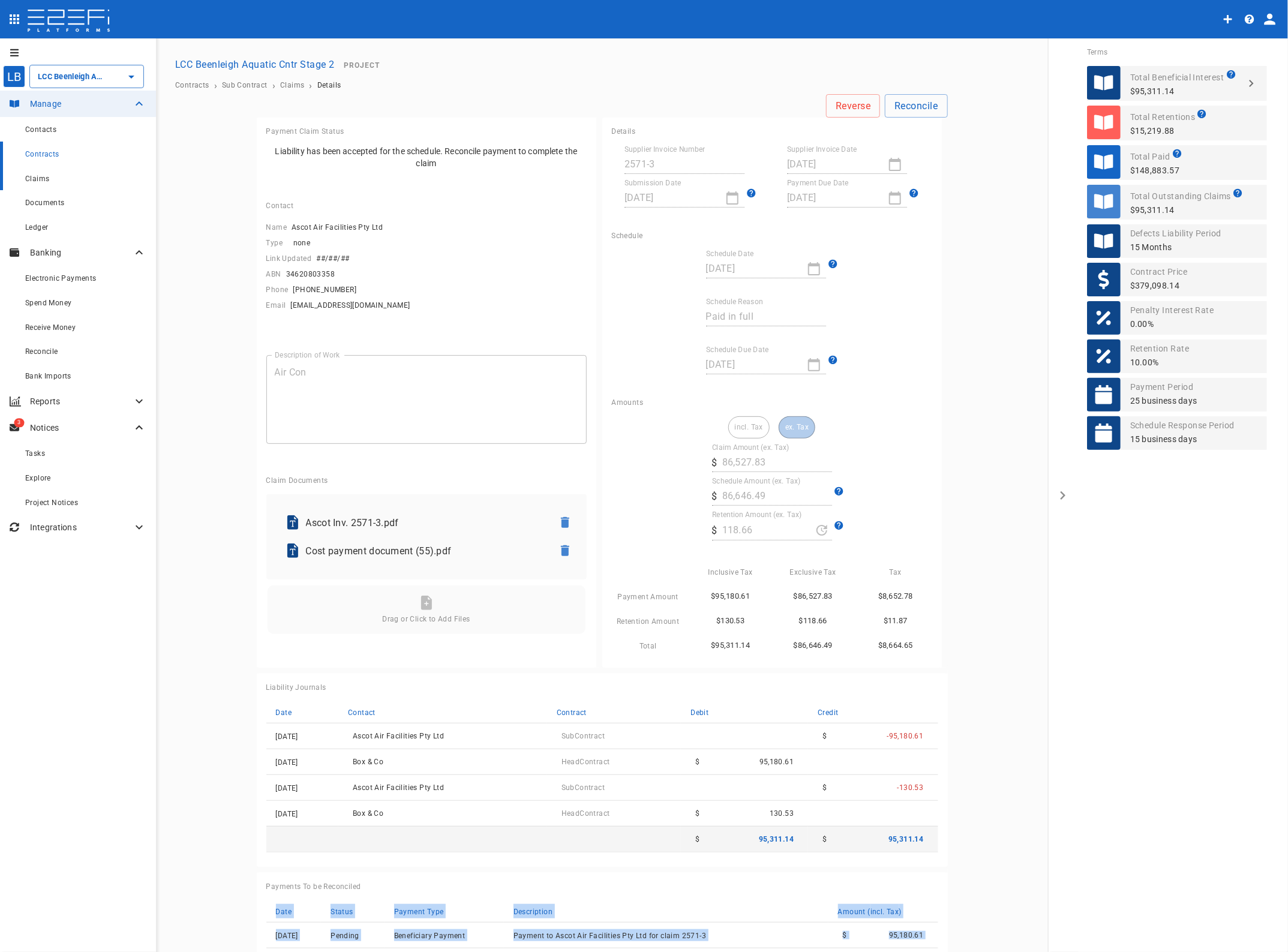
click at [39, 181] on span "Claims" at bounding box center [37, 178] width 24 height 8
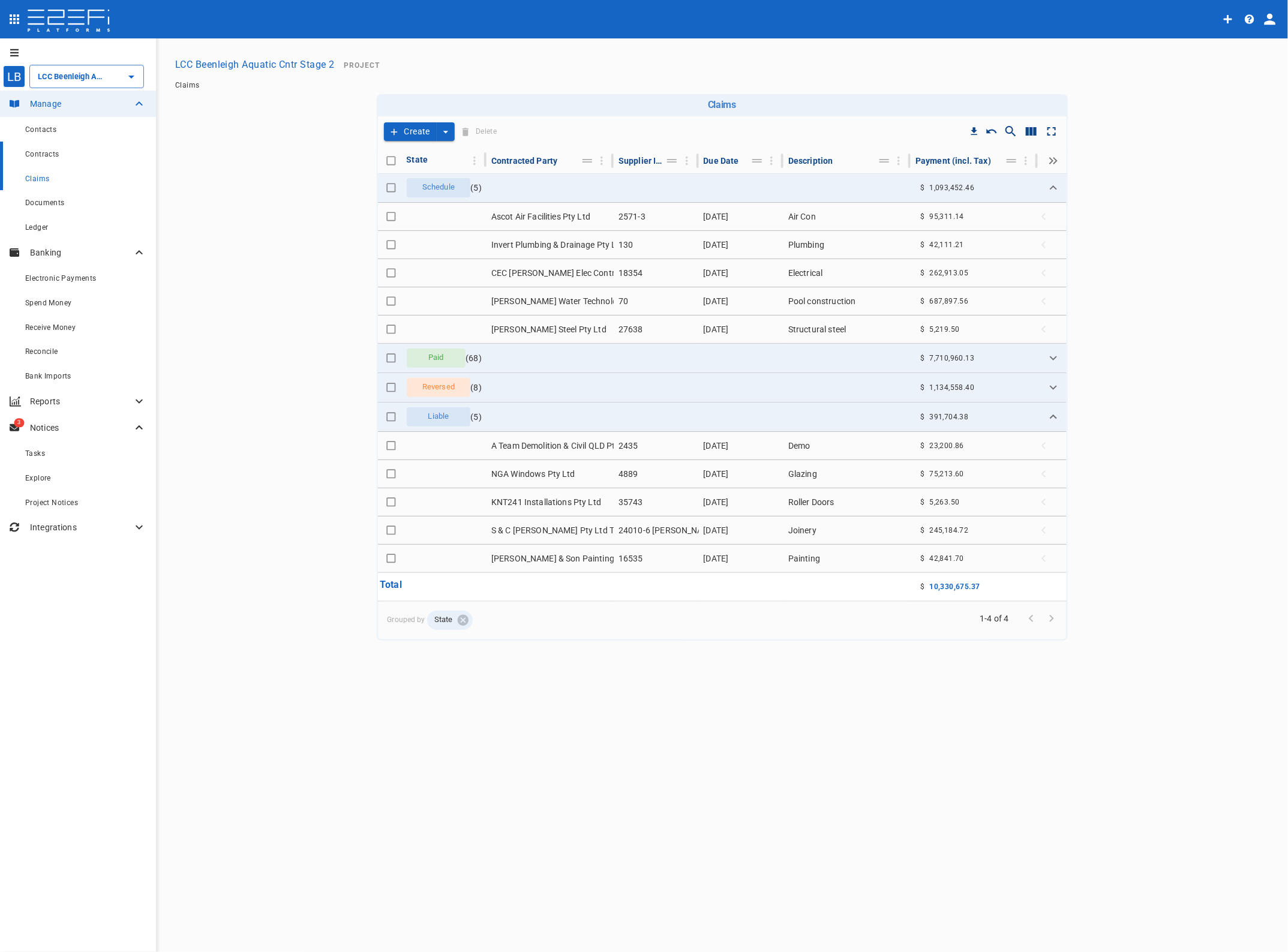
click at [47, 150] on span "Contracts" at bounding box center [43, 154] width 34 height 8
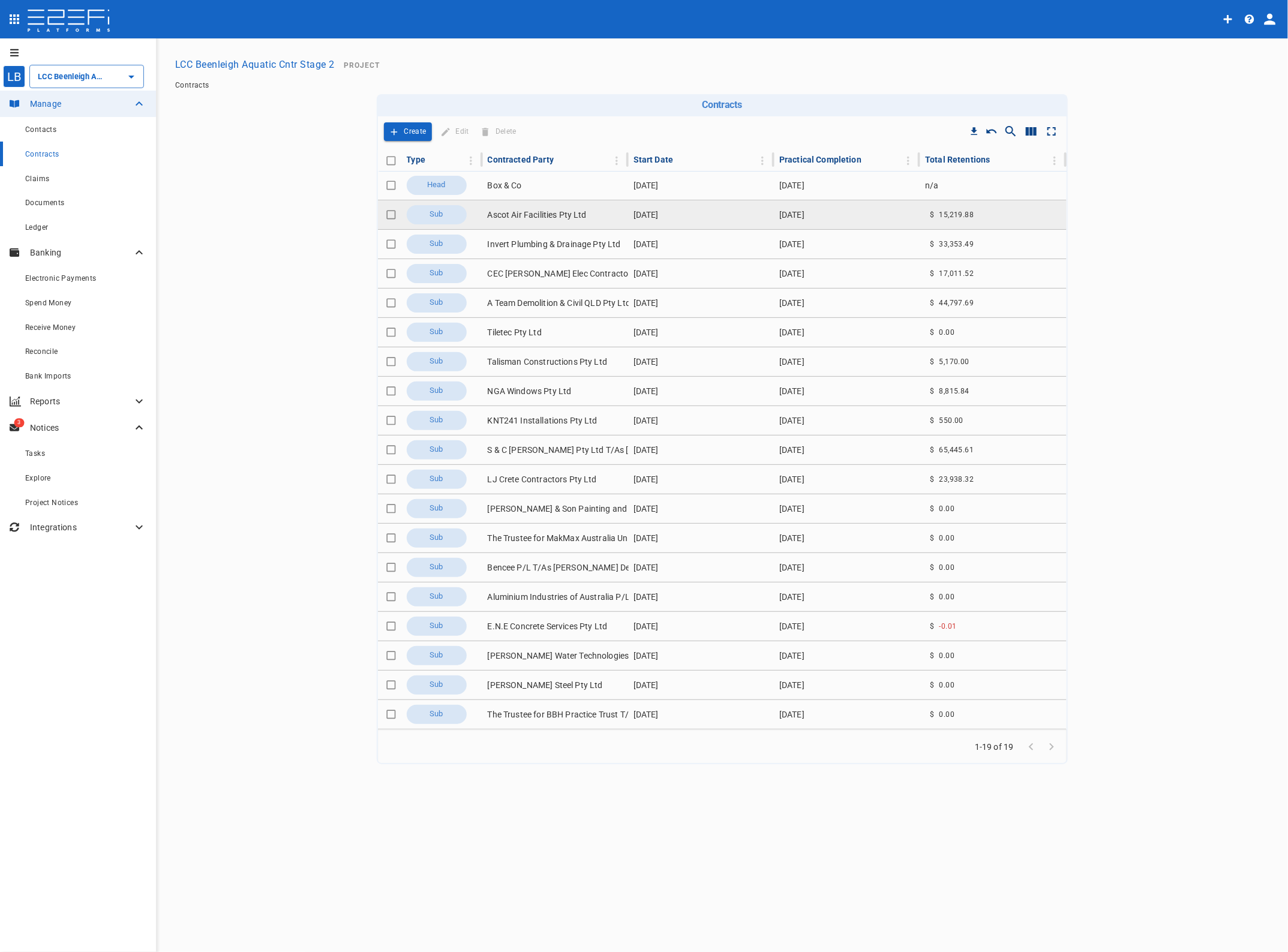
click at [523, 213] on td "Ascot Air Facilities Pty Ltd" at bounding box center [556, 214] width 146 height 29
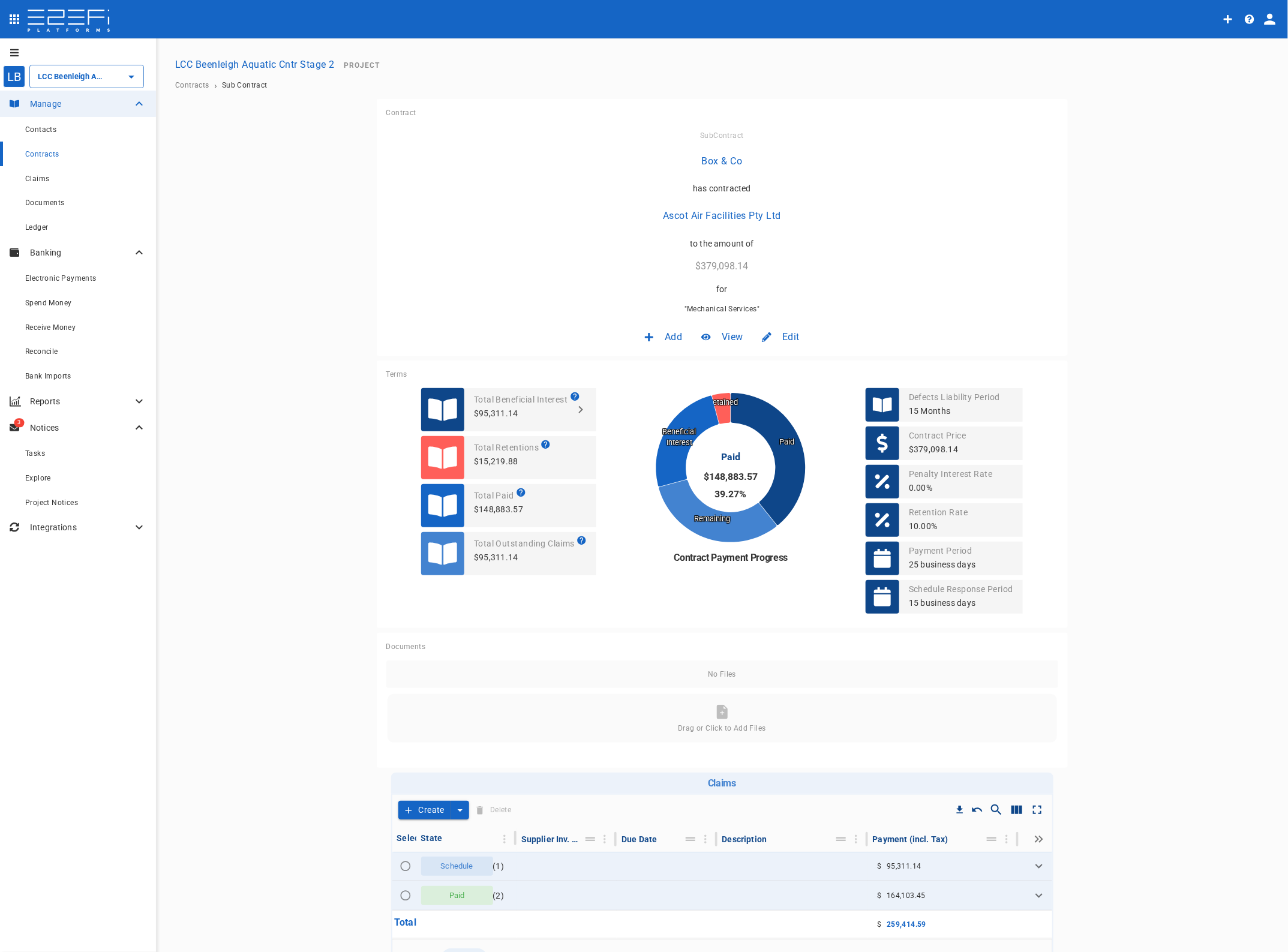
click at [783, 330] on span "Edit" at bounding box center [791, 336] width 17 height 14
click at [772, 361] on span "Contract" at bounding box center [774, 362] width 34 height 14
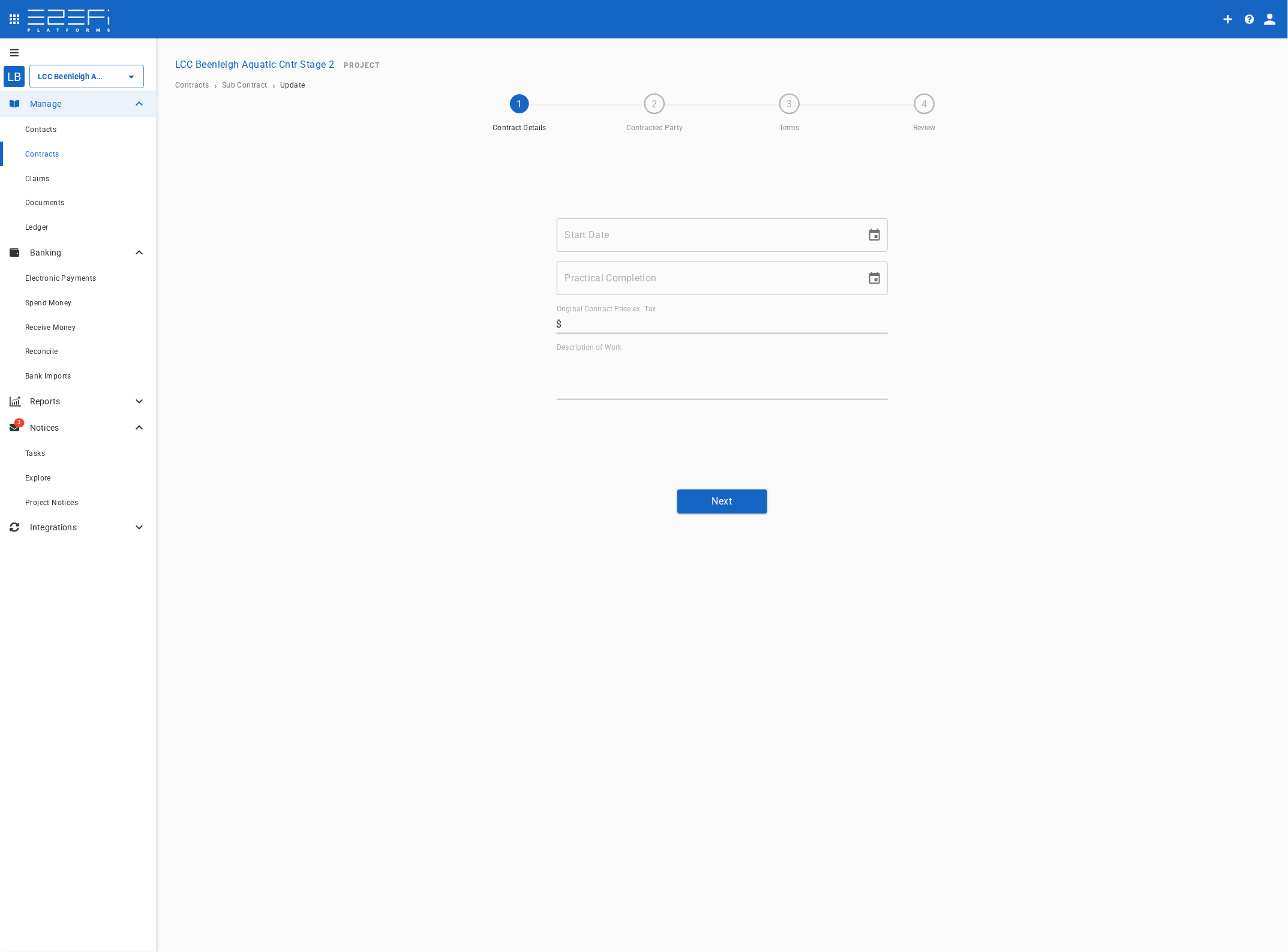
type input "LCC Beenleigh Aquatic Cntr Stage 2"
type input "276,725"
type textarea "Mechanical Services"
type input "[DATE]"
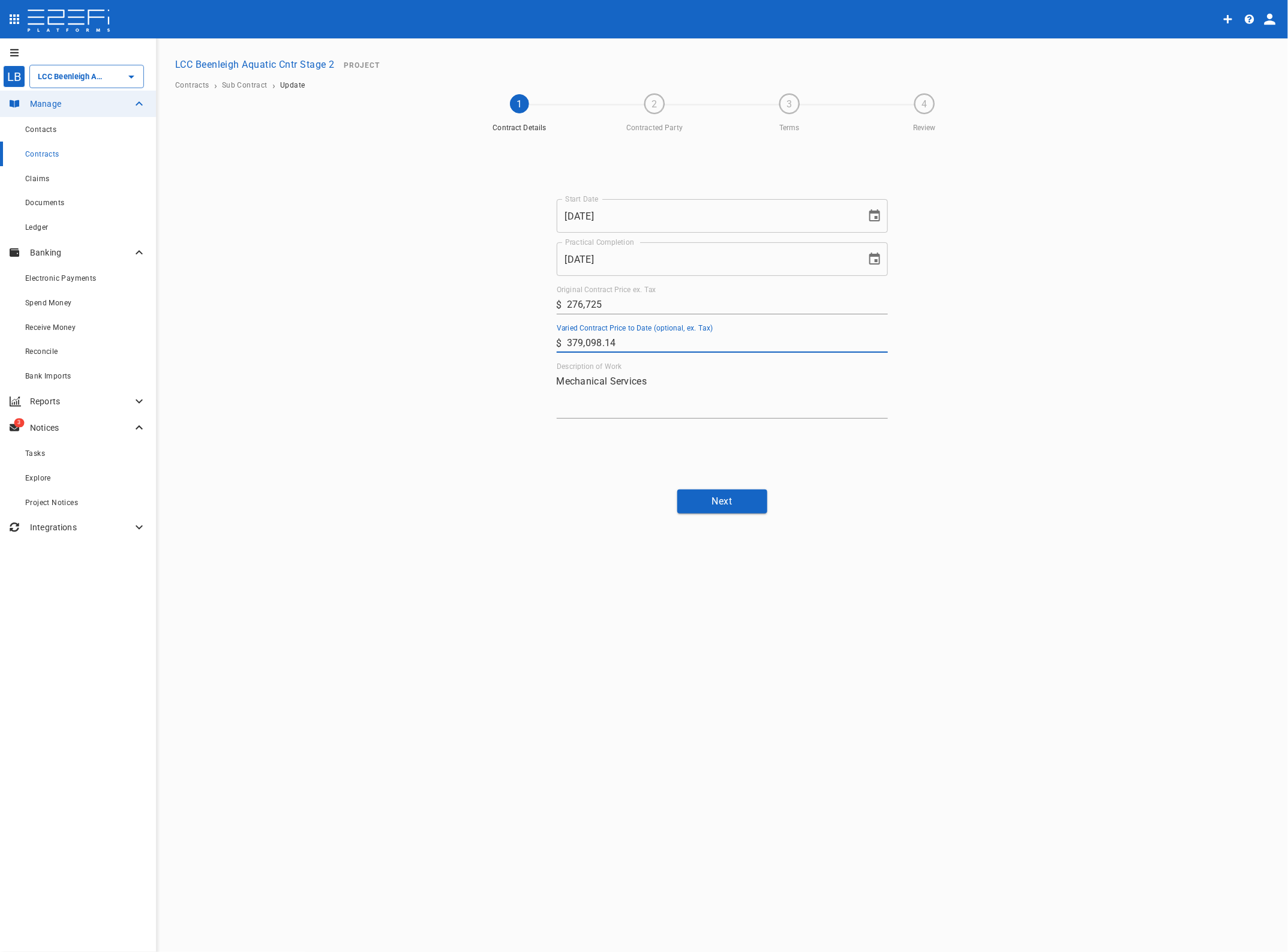
click at [571, 344] on input "379,098.14" at bounding box center [727, 343] width 321 height 19
type input "279,098.14"
click at [1129, 527] on div "LB LCC Beenleigh Aquatic Cntr Stage 2 ​ Manage Contacts Contracts Claims Docume…" at bounding box center [644, 496] width 1288 height 915
click at [738, 500] on button "Next" at bounding box center [722, 501] width 90 height 24
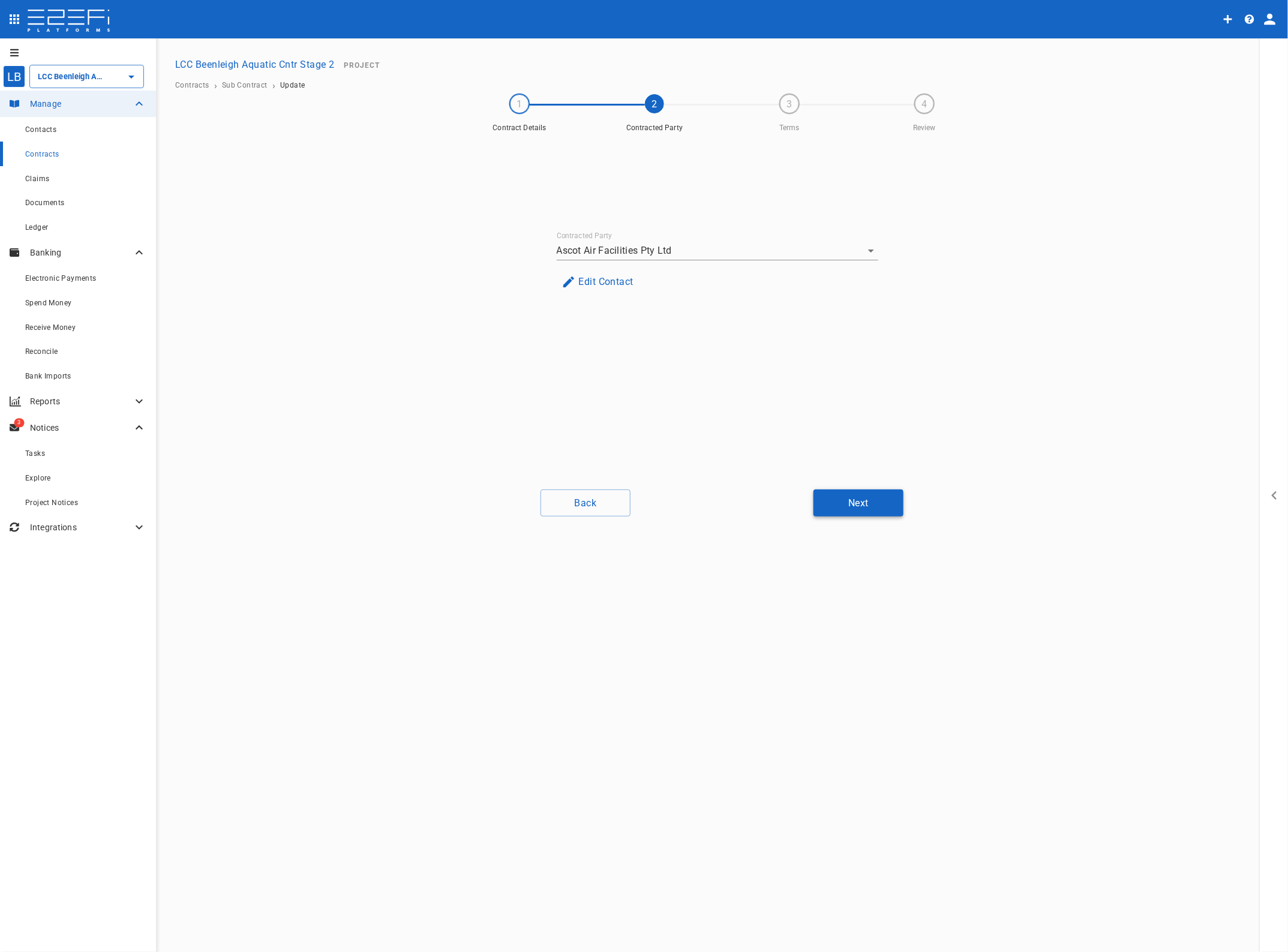
click at [850, 496] on button "Next" at bounding box center [859, 503] width 90 height 27
click at [852, 496] on button "Next" at bounding box center [859, 503] width 90 height 27
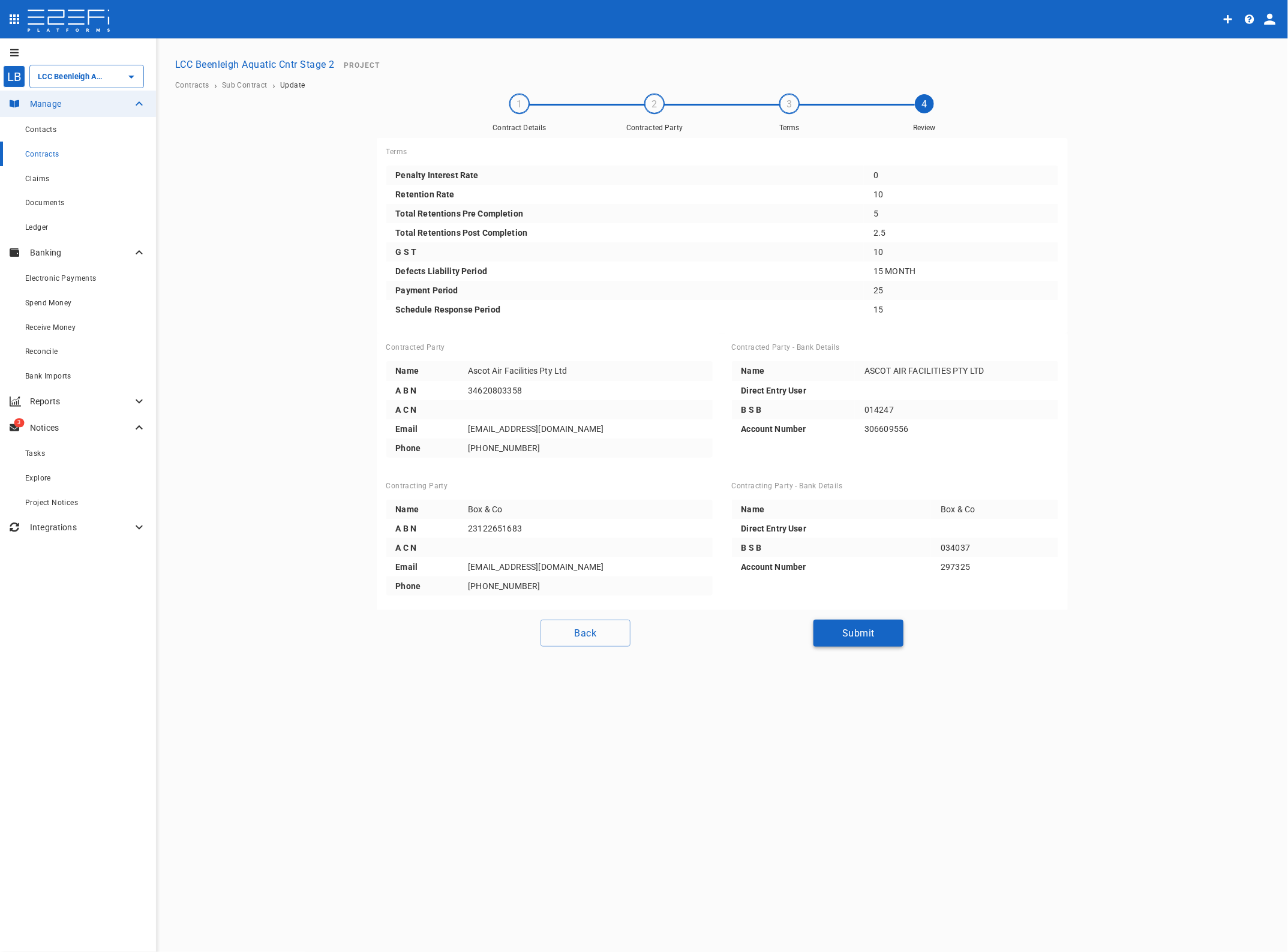
click at [883, 631] on button "Submit" at bounding box center [859, 633] width 90 height 27
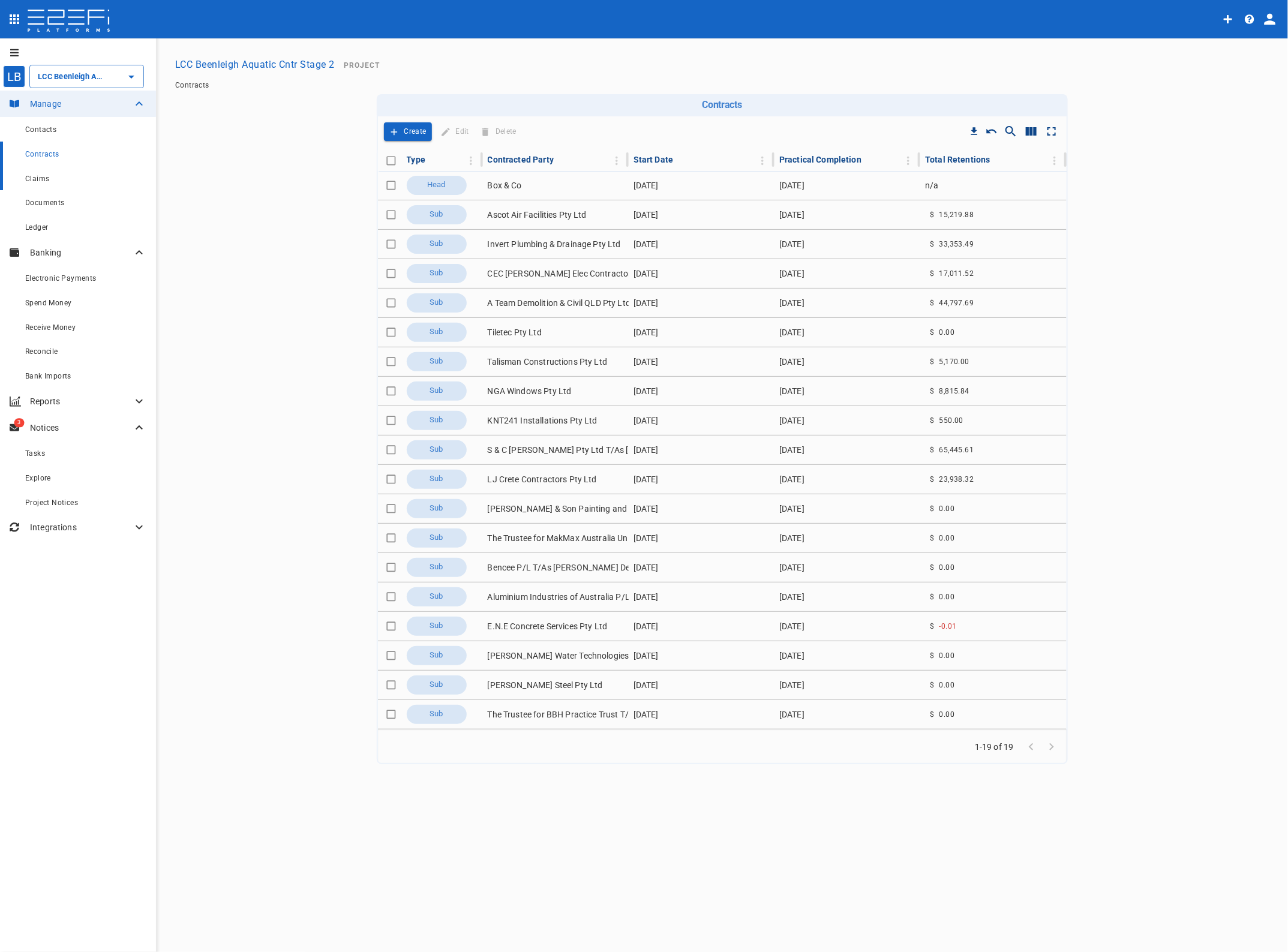
click at [42, 177] on span "Claims" at bounding box center [37, 178] width 24 height 8
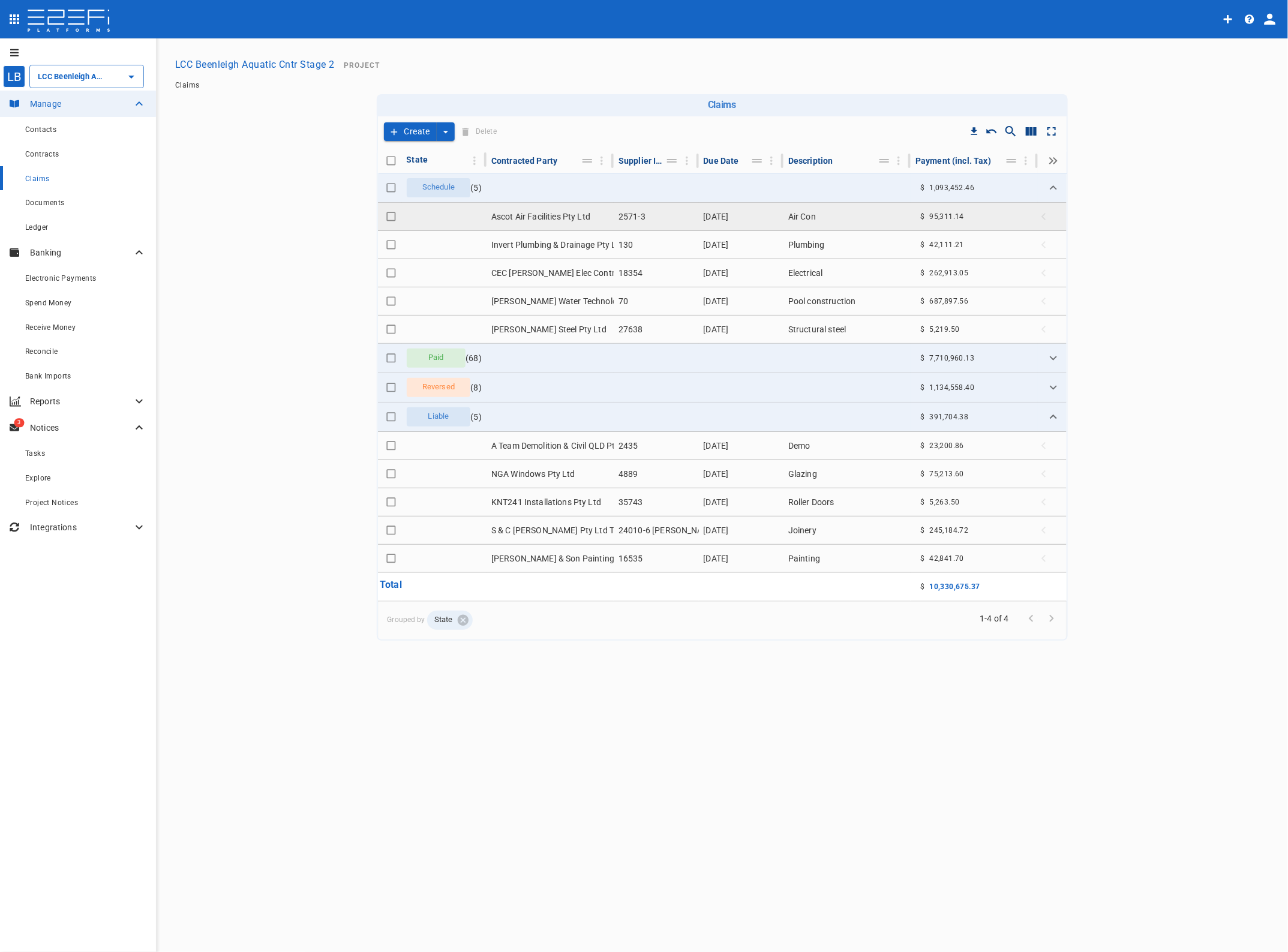
click at [528, 216] on td "Ascot Air Facilities Pty Ltd" at bounding box center [550, 217] width 128 height 28
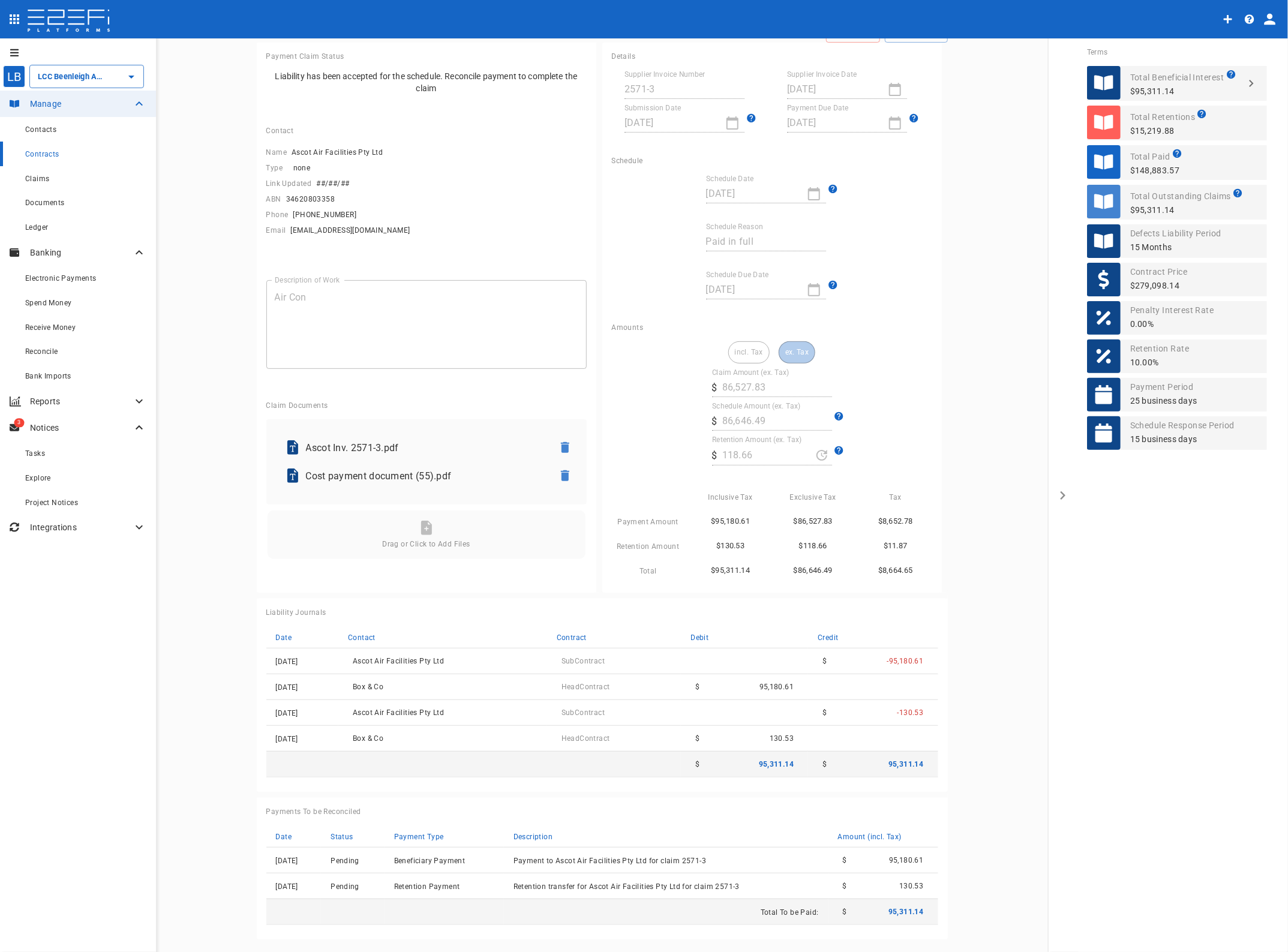
scroll to position [76, 0]
click at [40, 152] on span "Contracts" at bounding box center [43, 154] width 34 height 8
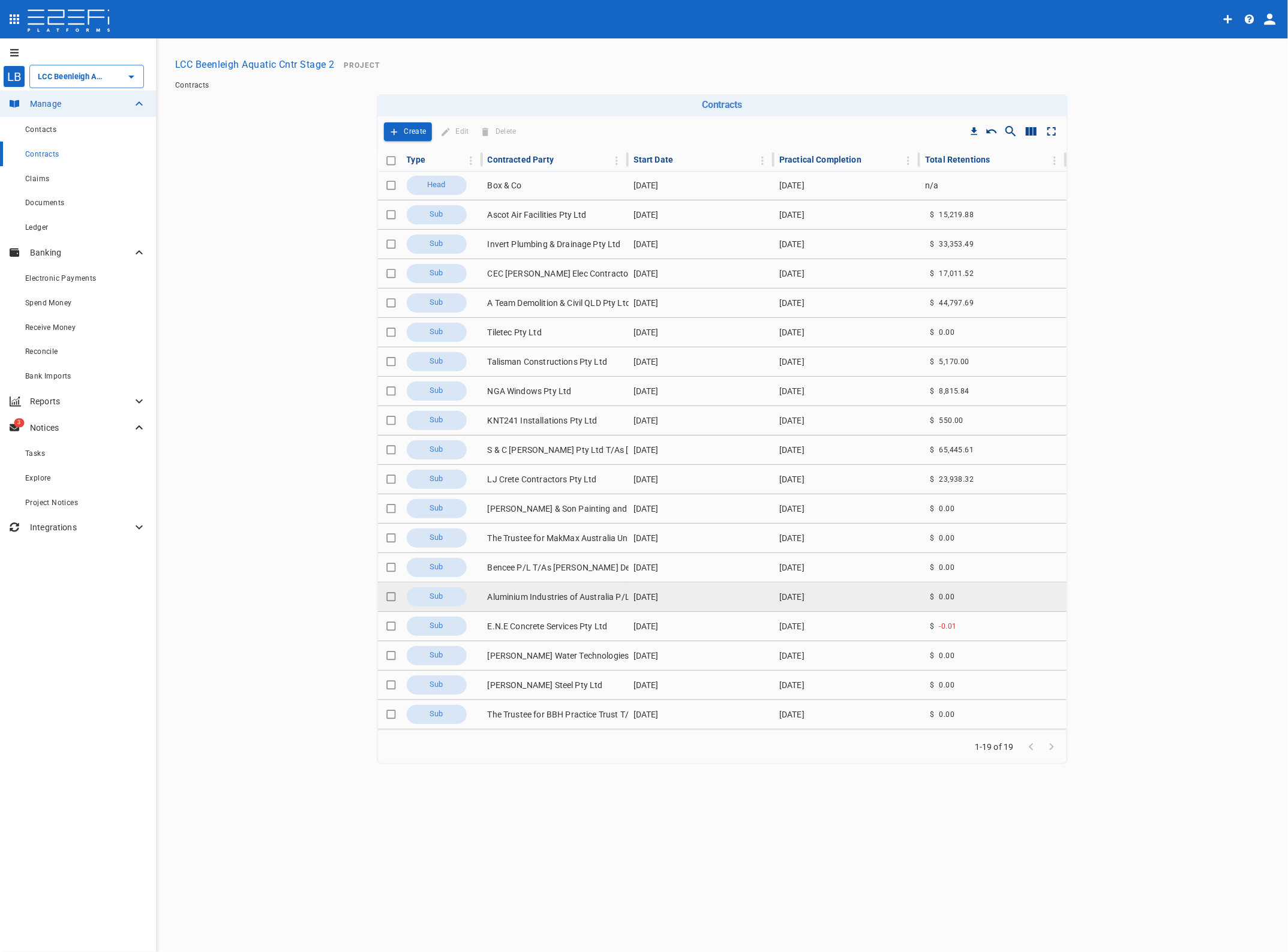
click at [546, 597] on td "Aluminium Industries of Australia P/L" at bounding box center [556, 596] width 146 height 29
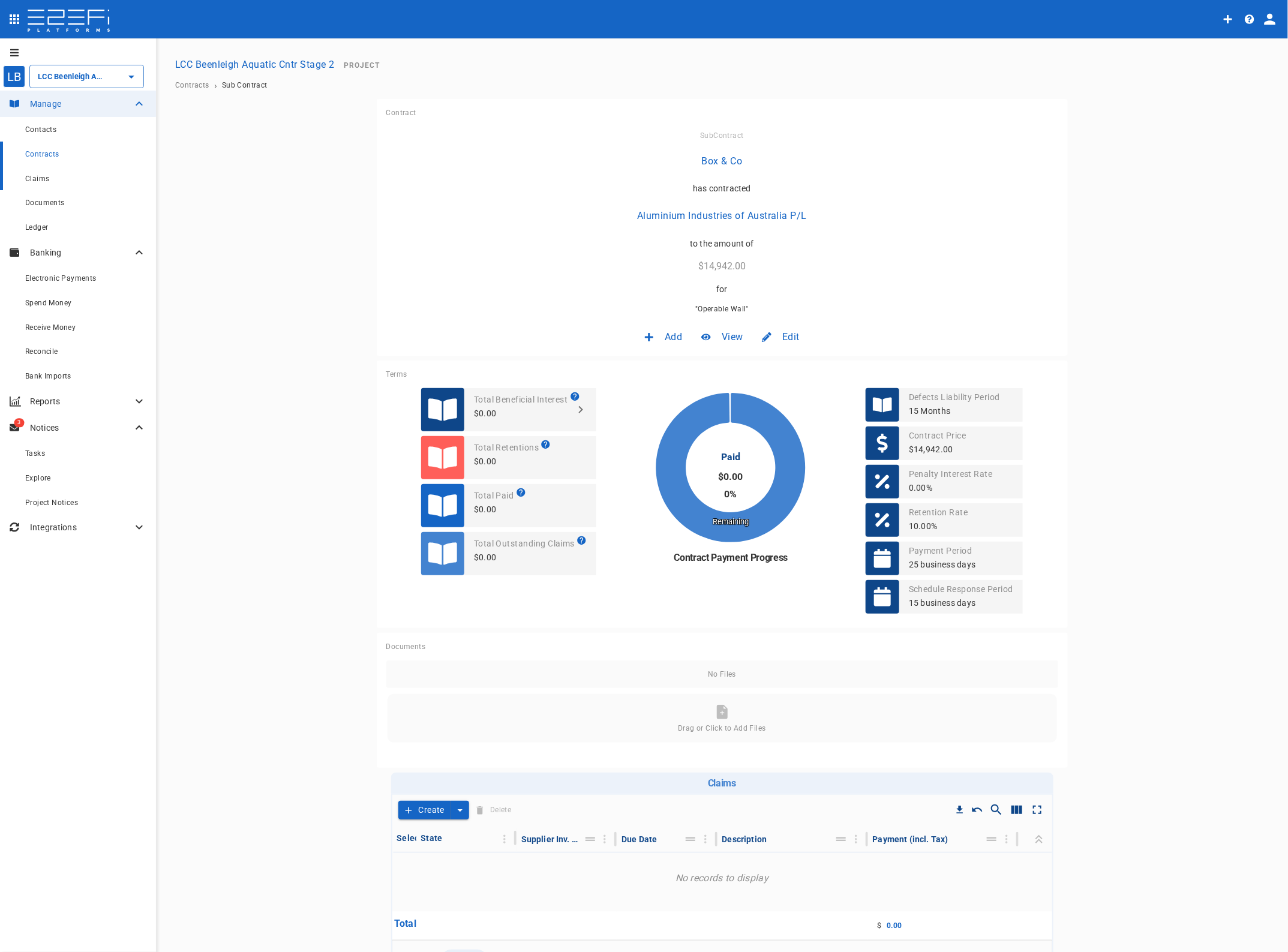
click at [33, 176] on span "Claims" at bounding box center [37, 178] width 24 height 8
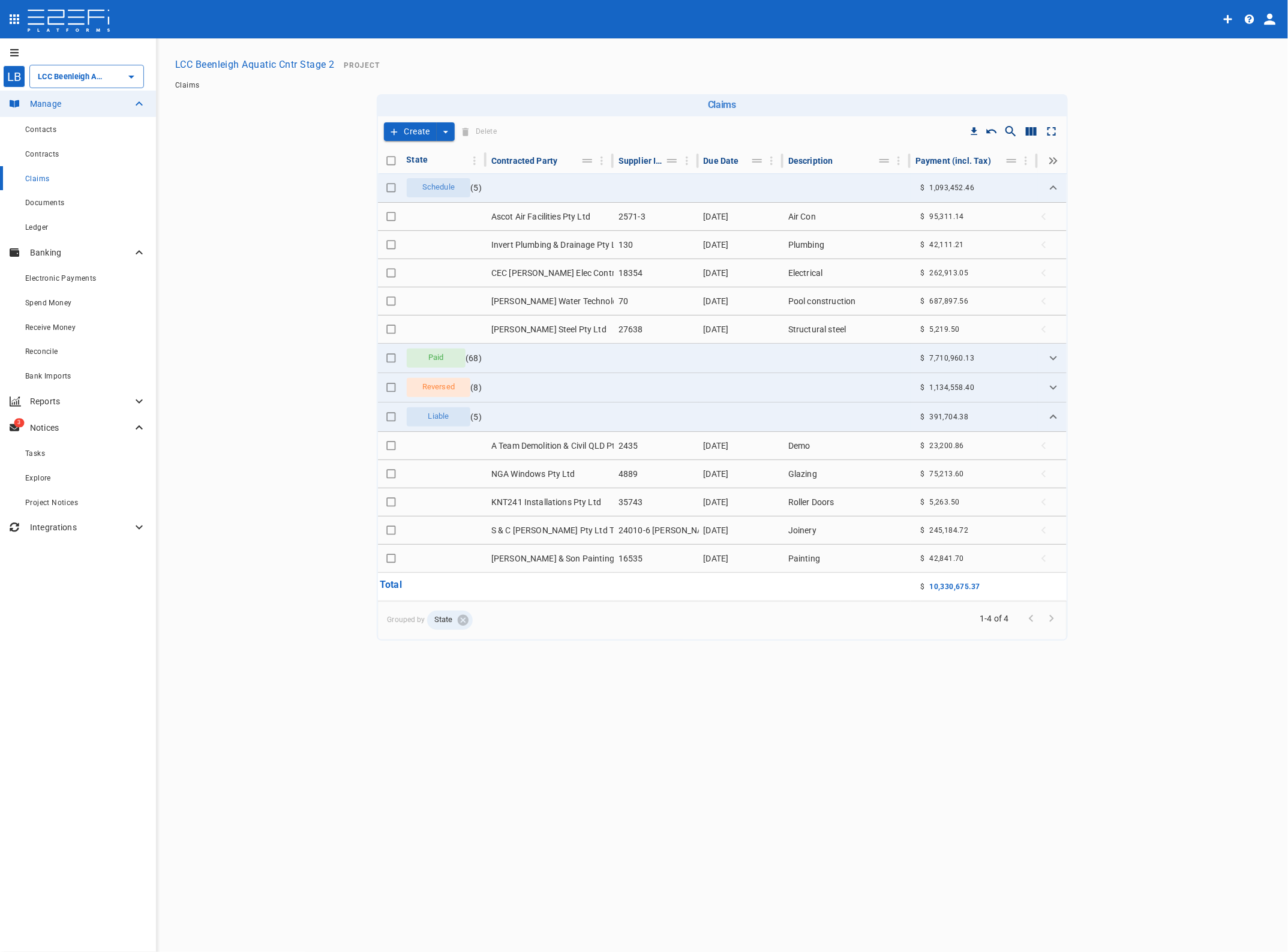
click at [1052, 618] on span "Go to next page" at bounding box center [1051, 617] width 20 height 11
click at [532, 502] on td "KNT241 Installations Pty Ltd" at bounding box center [550, 502] width 128 height 28
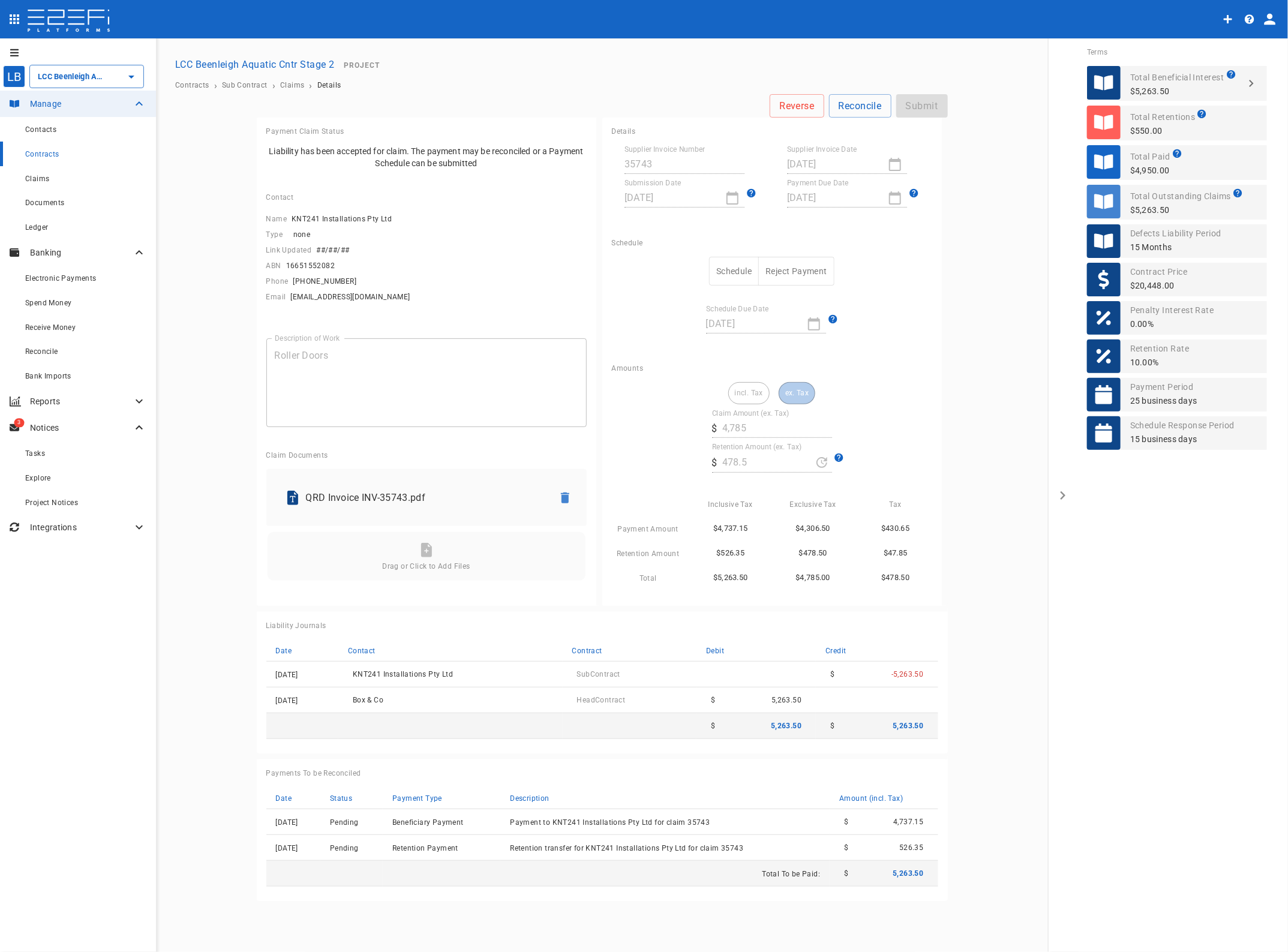
click at [36, 154] on span "Contracts" at bounding box center [43, 154] width 34 height 8
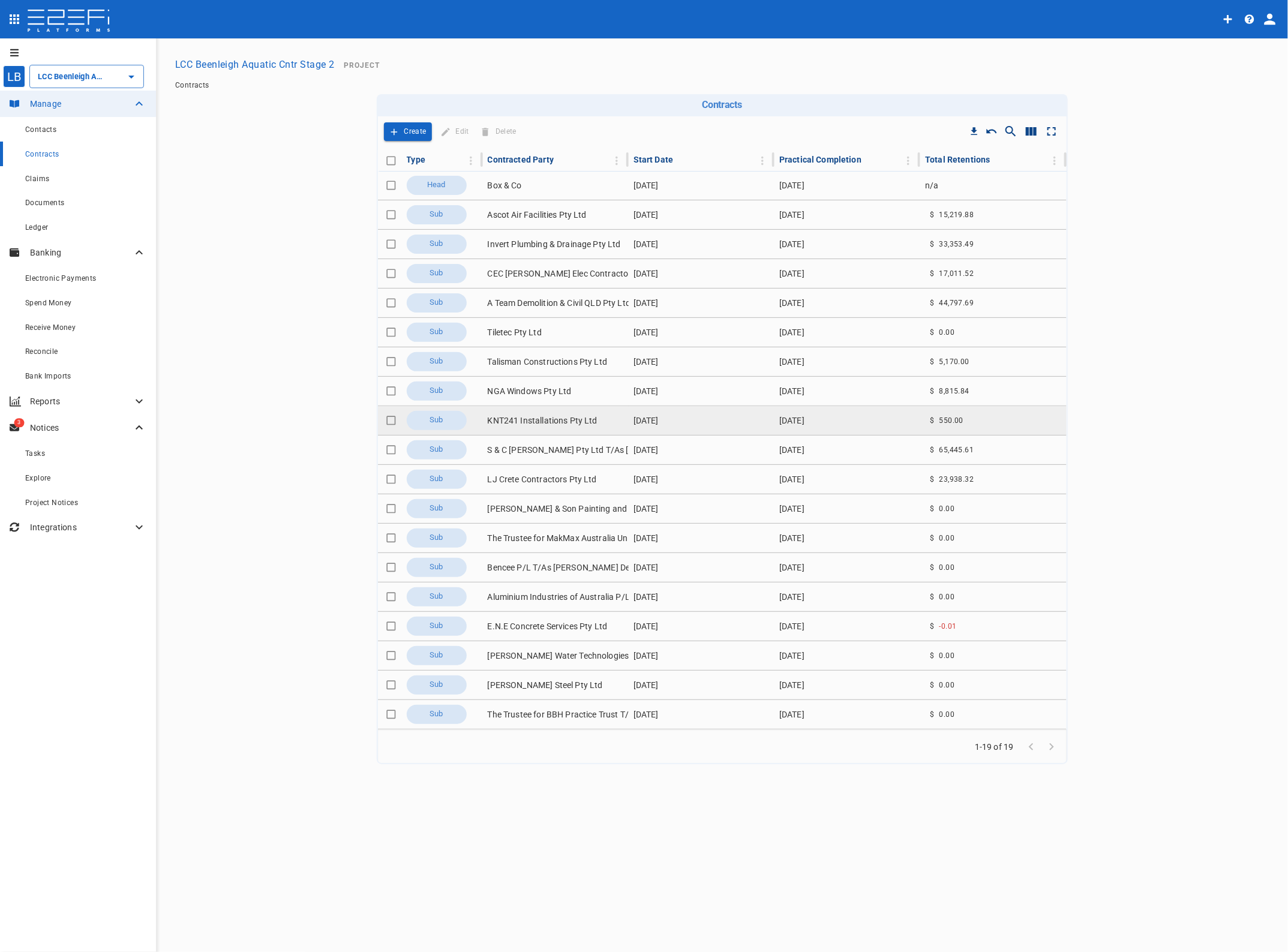
click at [519, 417] on td "KNT241 Installations Pty Ltd" at bounding box center [556, 420] width 146 height 29
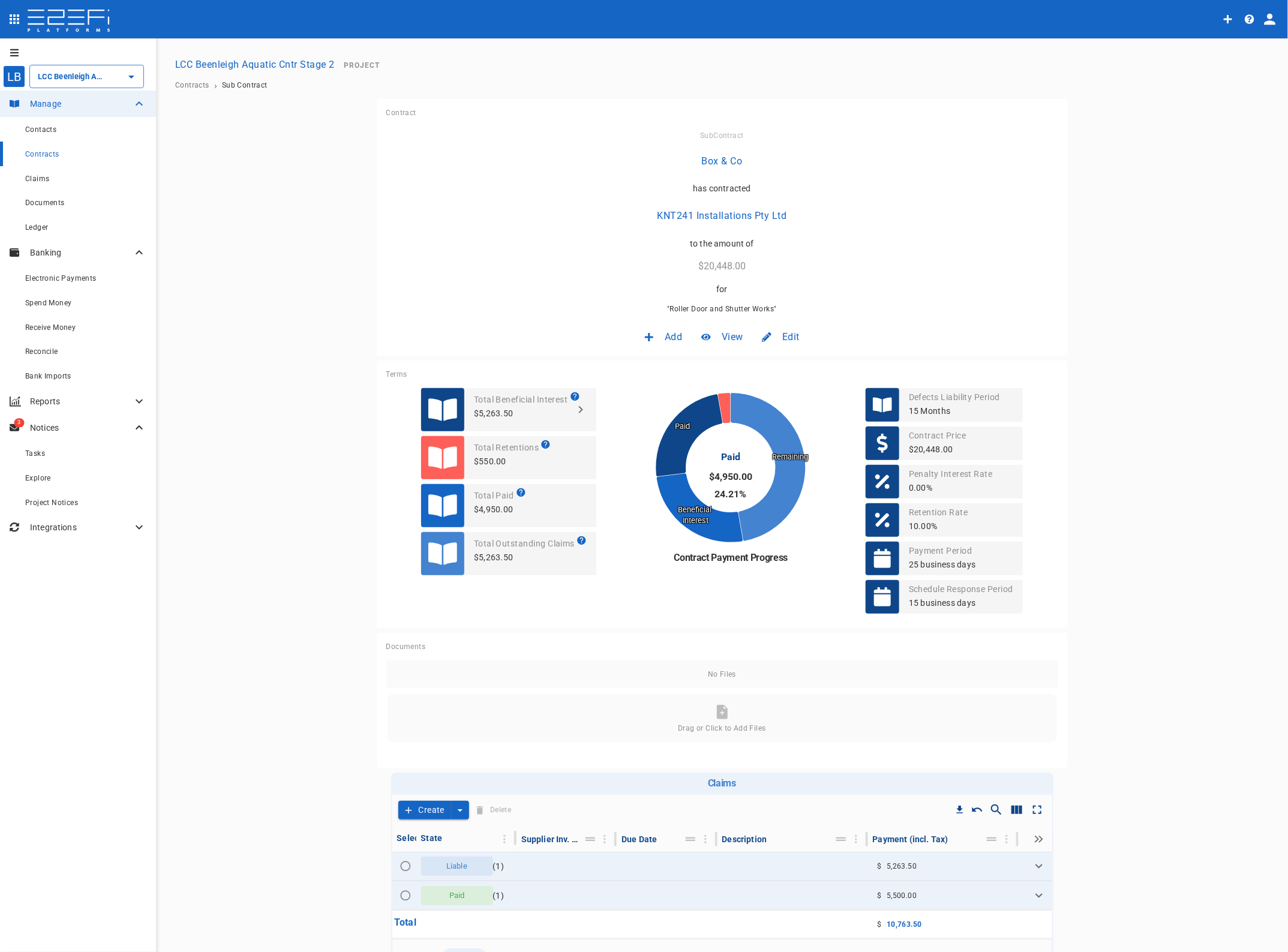
click at [783, 334] on span "Edit" at bounding box center [791, 336] width 17 height 14
click at [766, 360] on span "Contract" at bounding box center [774, 362] width 34 height 14
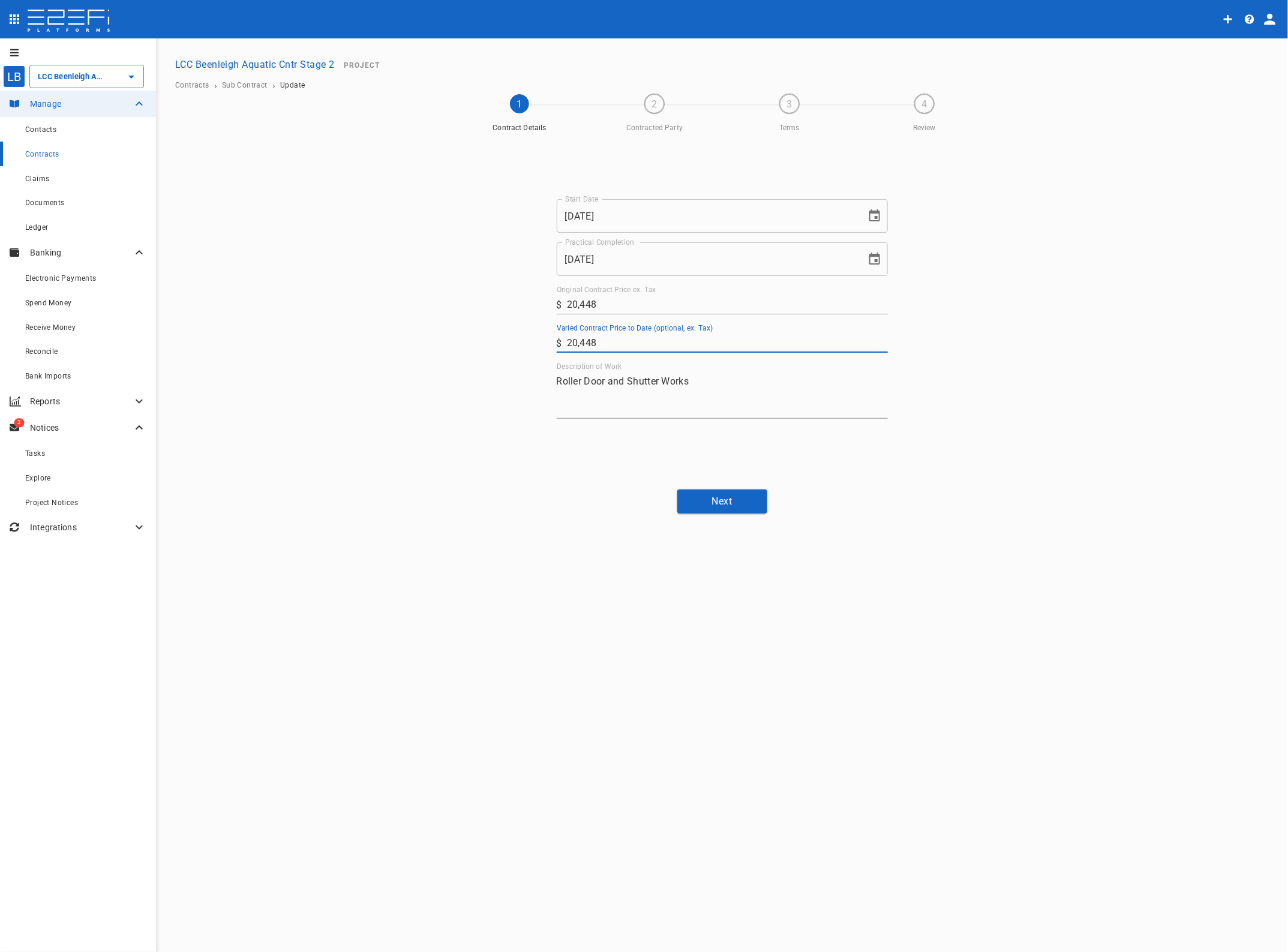
drag, startPoint x: 635, startPoint y: 351, endPoint x: 523, endPoint y: 344, distance: 112.2
click at [523, 344] on div "Start Date [DATE] Start Date Practical Completion [DATE] Practical Completion O…" at bounding box center [722, 309] width 720 height 342
type input "20,654.55"
click at [980, 508] on div "Next" at bounding box center [722, 501] width 720 height 24
click at [711, 499] on button "Next" at bounding box center [722, 501] width 90 height 24
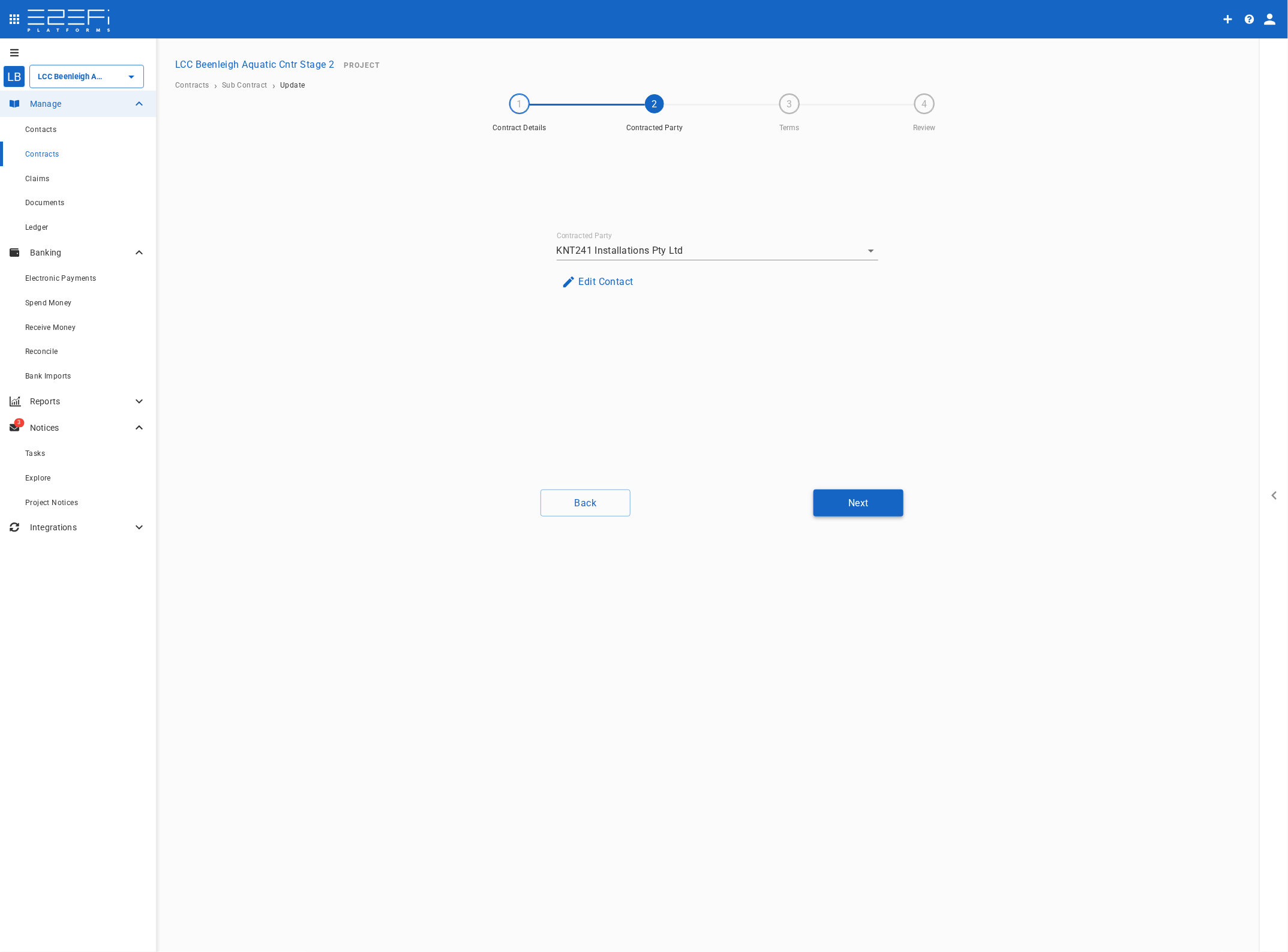
click at [843, 500] on button "Next" at bounding box center [859, 503] width 90 height 27
click at [867, 501] on button "Next" at bounding box center [859, 503] width 90 height 27
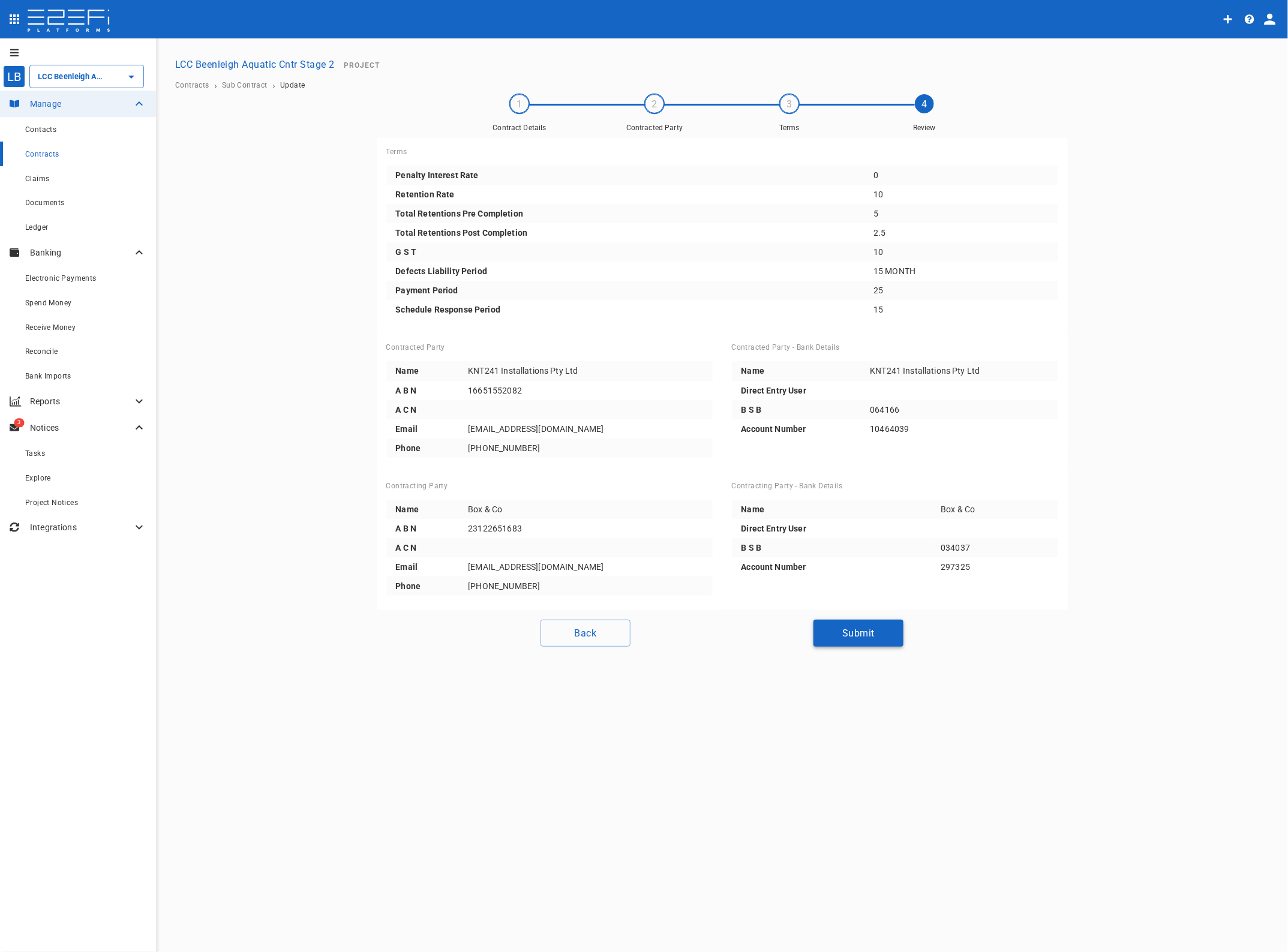
click at [873, 631] on button "Submit" at bounding box center [859, 633] width 90 height 27
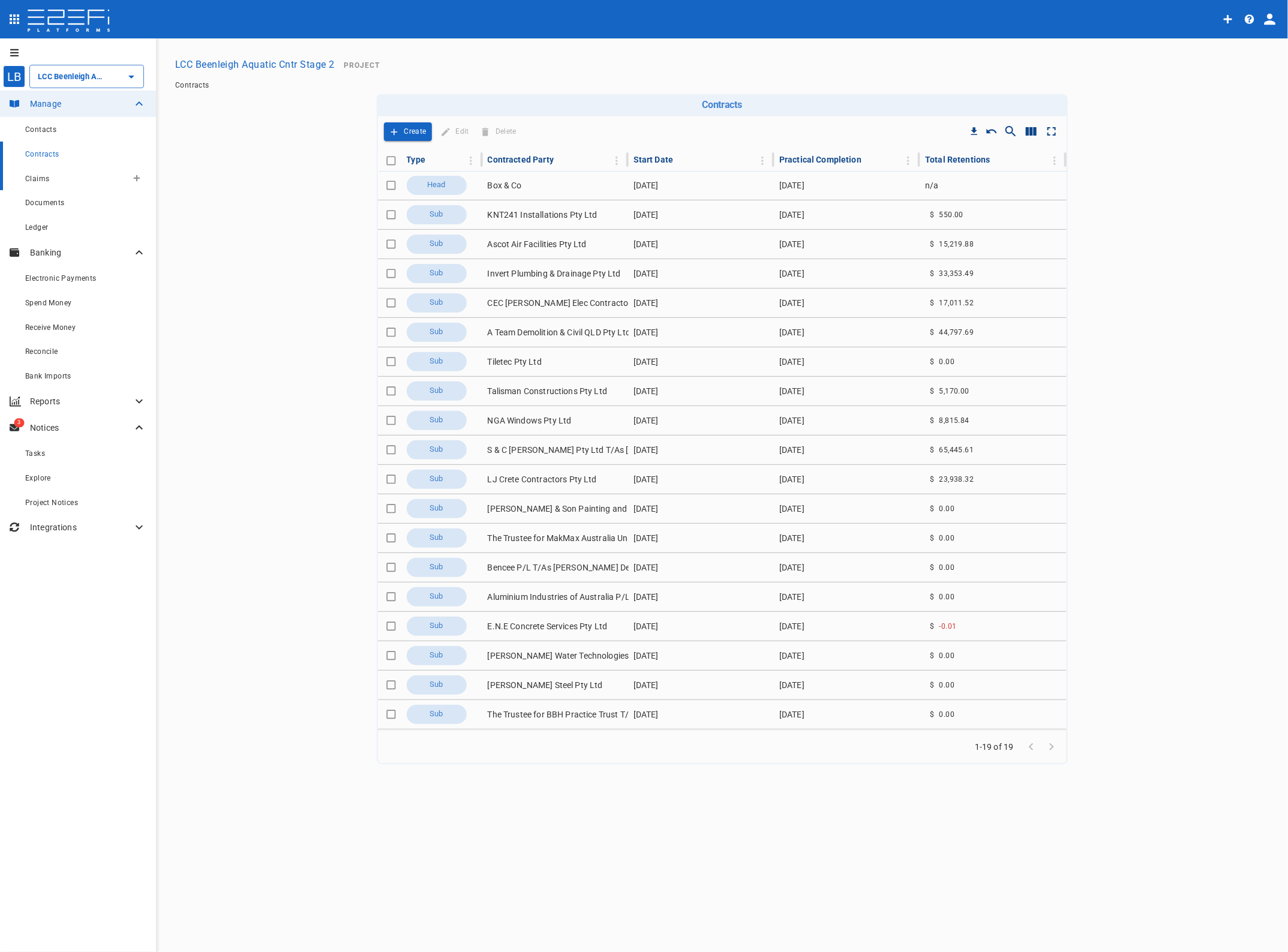
click at [39, 178] on span "Claims" at bounding box center [37, 178] width 24 height 8
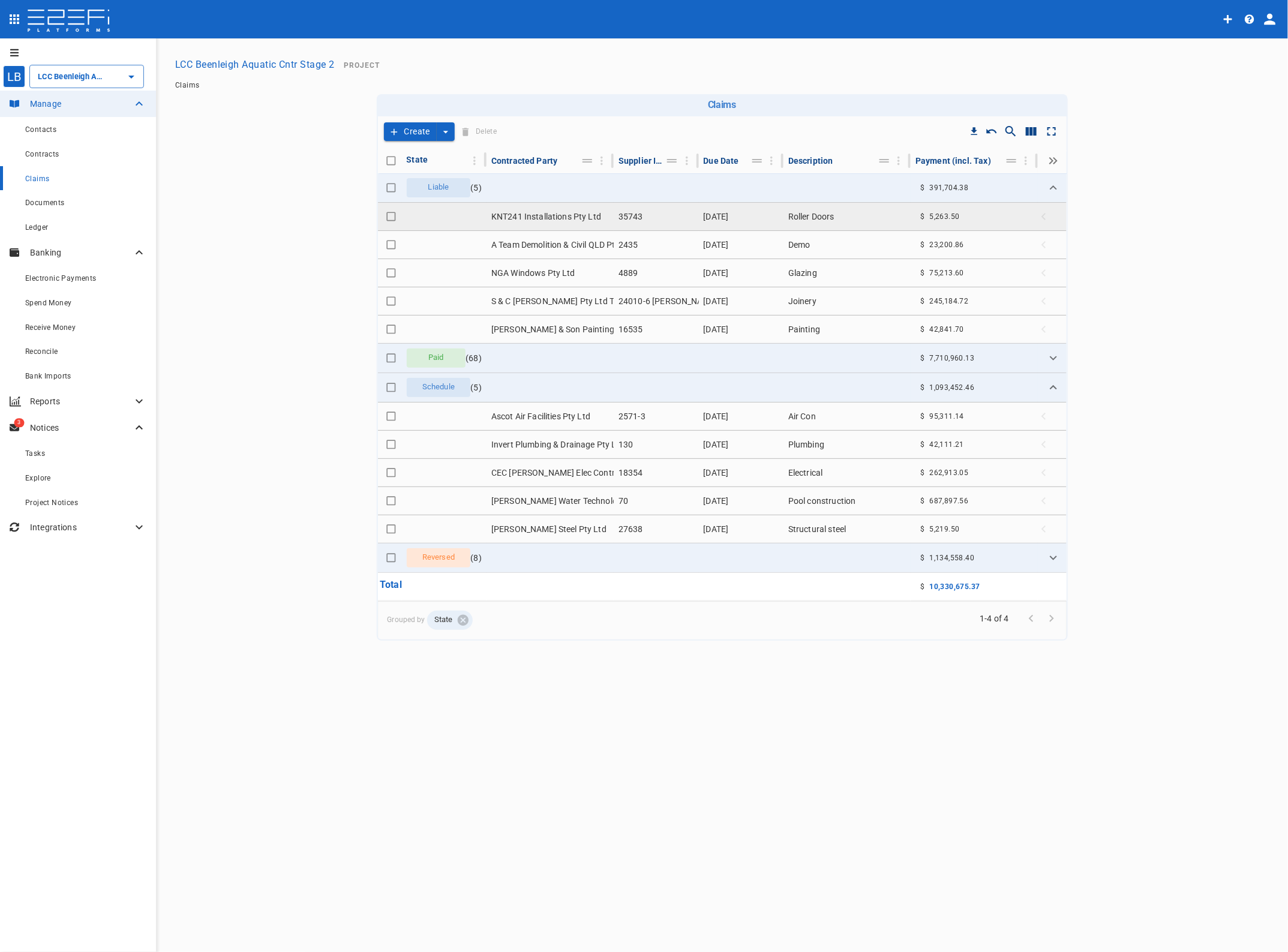
click at [552, 217] on td "KNT241 Installations Pty Ltd" at bounding box center [550, 217] width 128 height 28
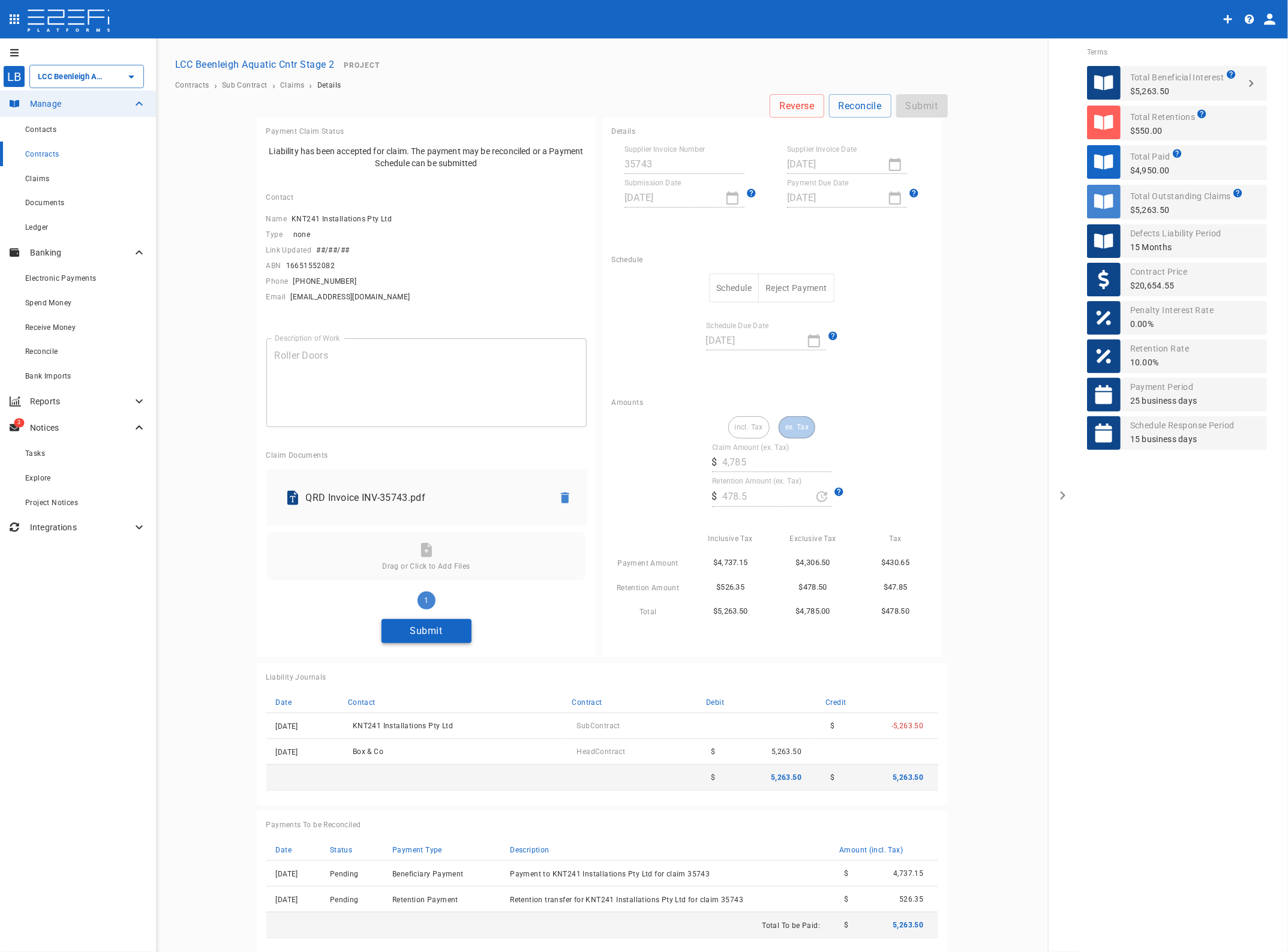
click at [433, 630] on button "Submit" at bounding box center [427, 631] width 90 height 24
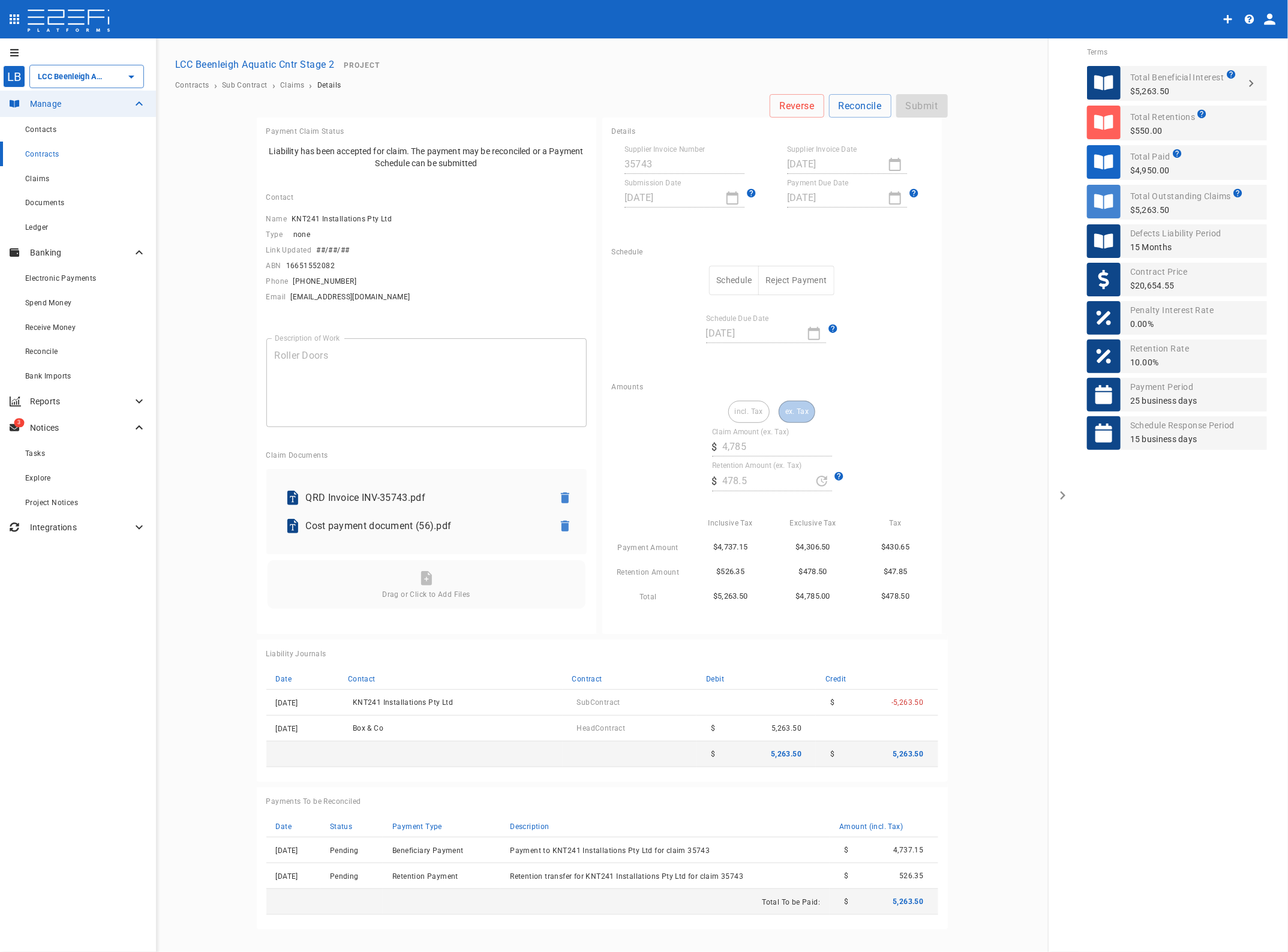
click at [735, 275] on button "Schedule" at bounding box center [734, 281] width 50 height 29
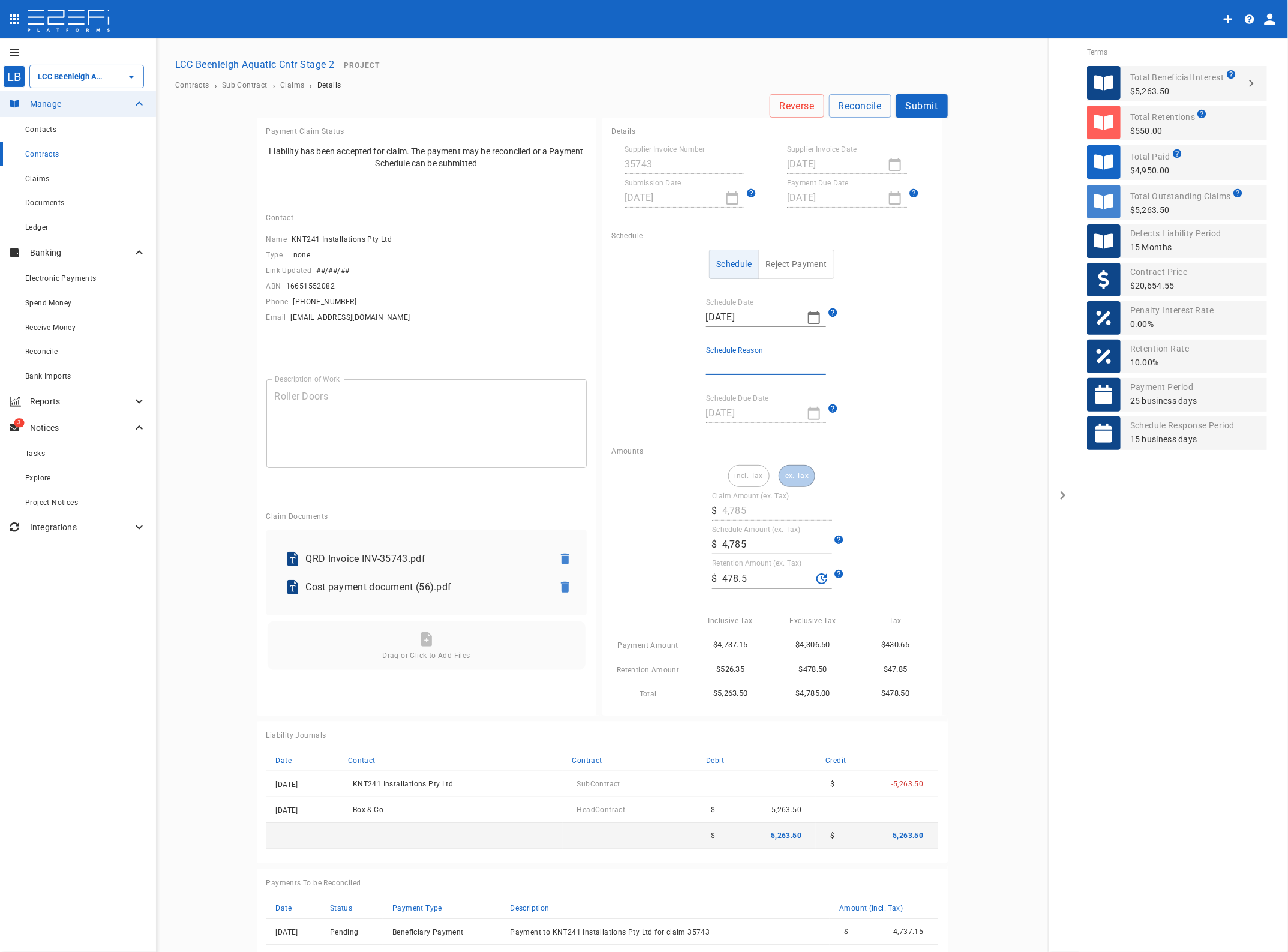
click at [726, 359] on input "Schedule Reason" at bounding box center [765, 365] width 120 height 19
type input "Paid in full"
drag, startPoint x: 761, startPoint y: 586, endPoint x: 577, endPoint y: 573, distance: 184.5
click at [580, 573] on div "Payment Claim Status Liability has been accepted for claim. The payment may be …" at bounding box center [602, 564] width 691 height 893
type input "435"
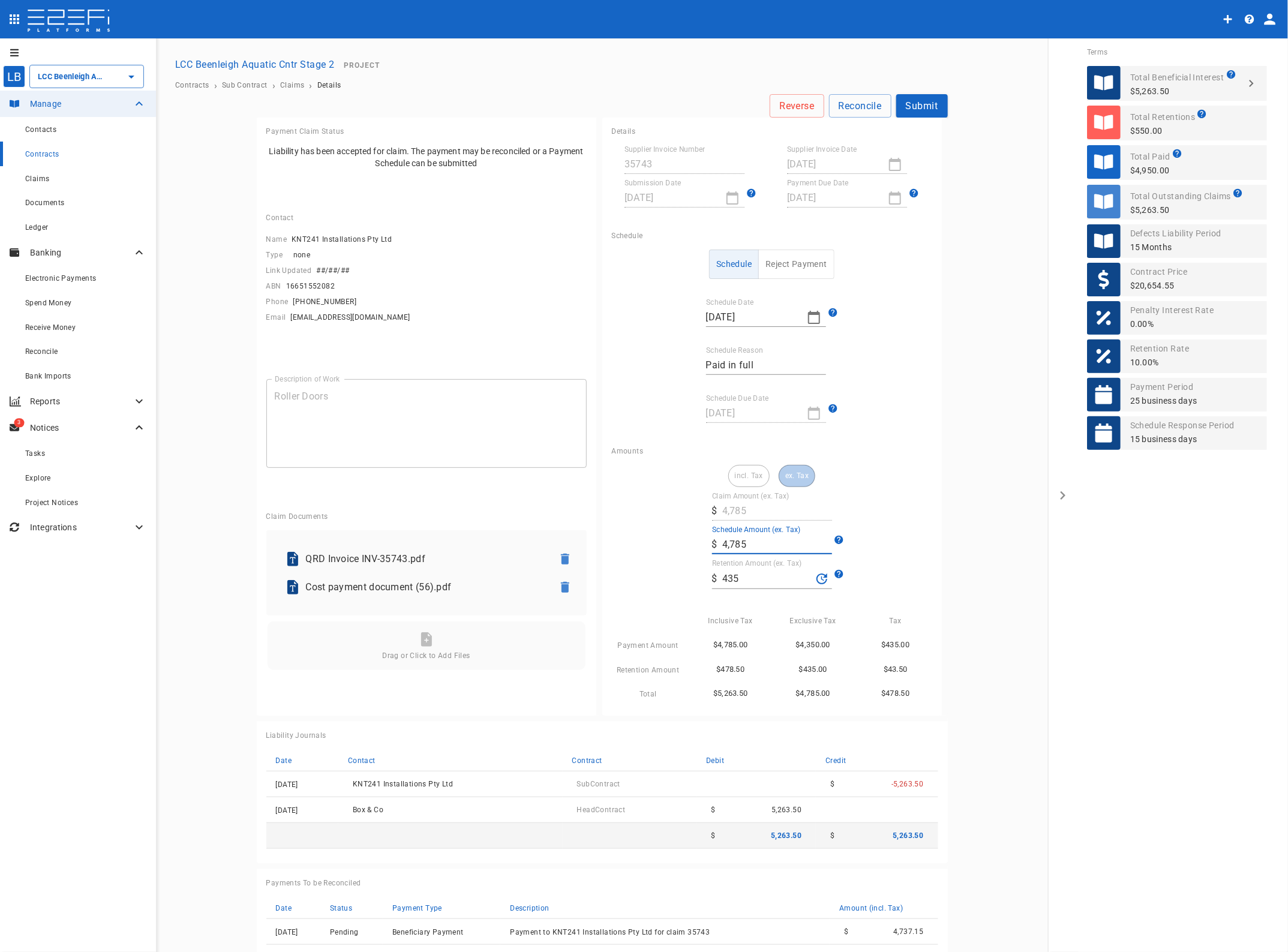
drag, startPoint x: 757, startPoint y: 550, endPoint x: 658, endPoint y: 541, distance: 99.4
click at [661, 541] on div "incl. Tax ex. Tax Claim Amount (ex. Tax) ​ $ 4,785 Schedule Amount (ex. Tax) ​ …" at bounding box center [772, 582] width 321 height 236
type input "4,350"
click at [991, 568] on main "Reverse Reconcile Submit Payment Claim Status Liability has been accepted for c…" at bounding box center [602, 552] width 864 height 917
click at [925, 106] on button "Submit" at bounding box center [922, 106] width 52 height 24
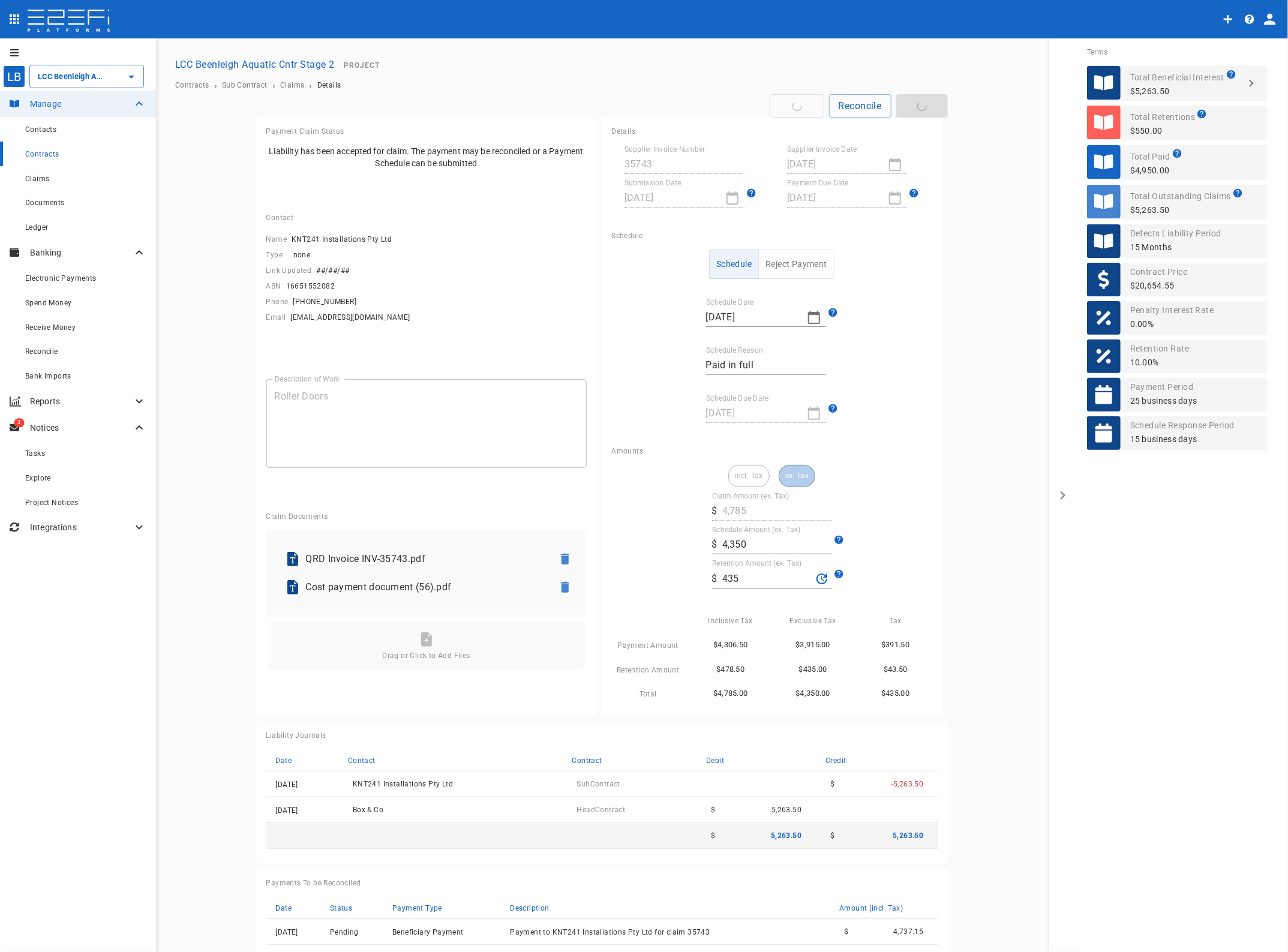
type input "435"
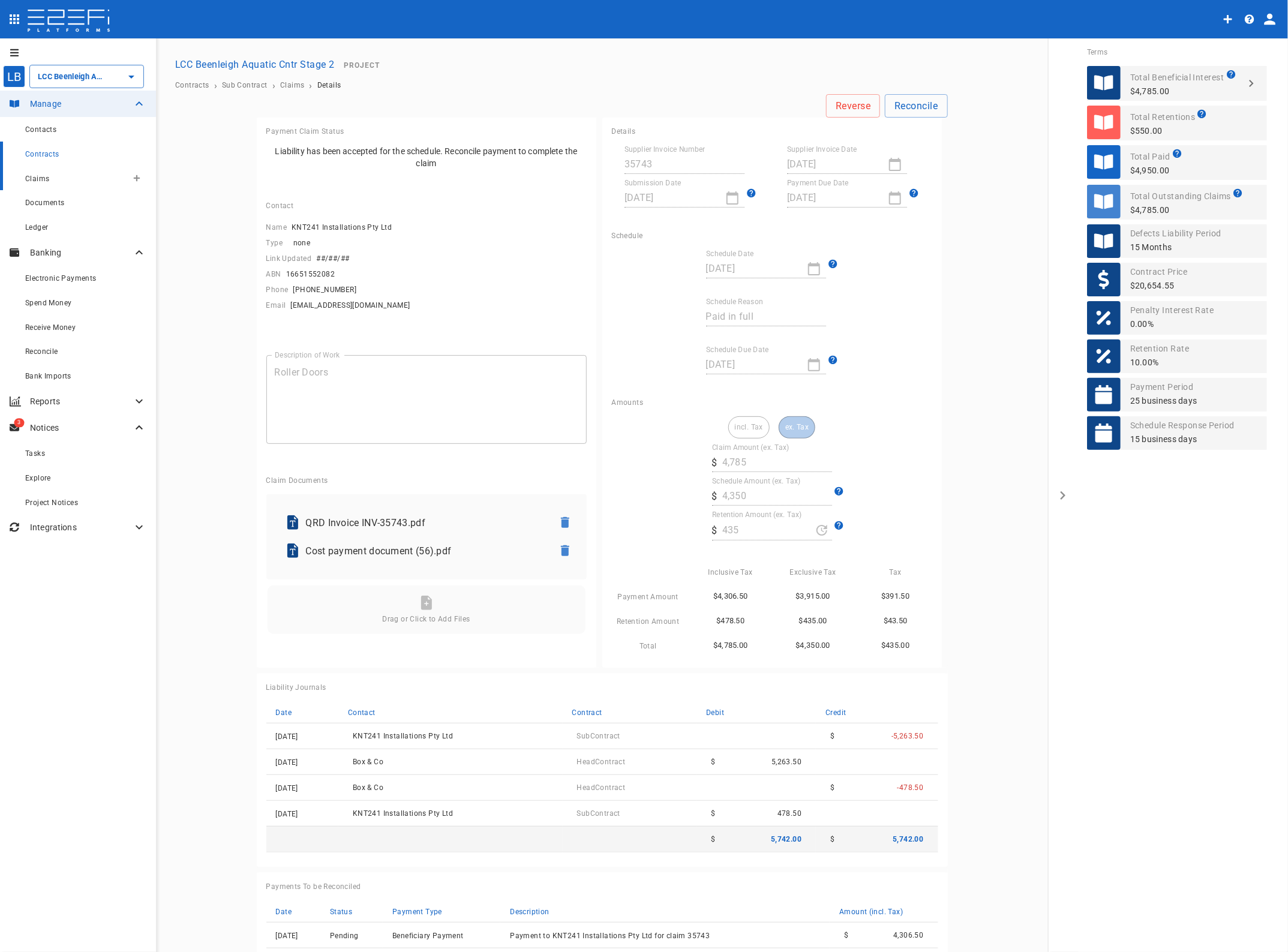
click at [34, 179] on span "Claims" at bounding box center [37, 178] width 24 height 8
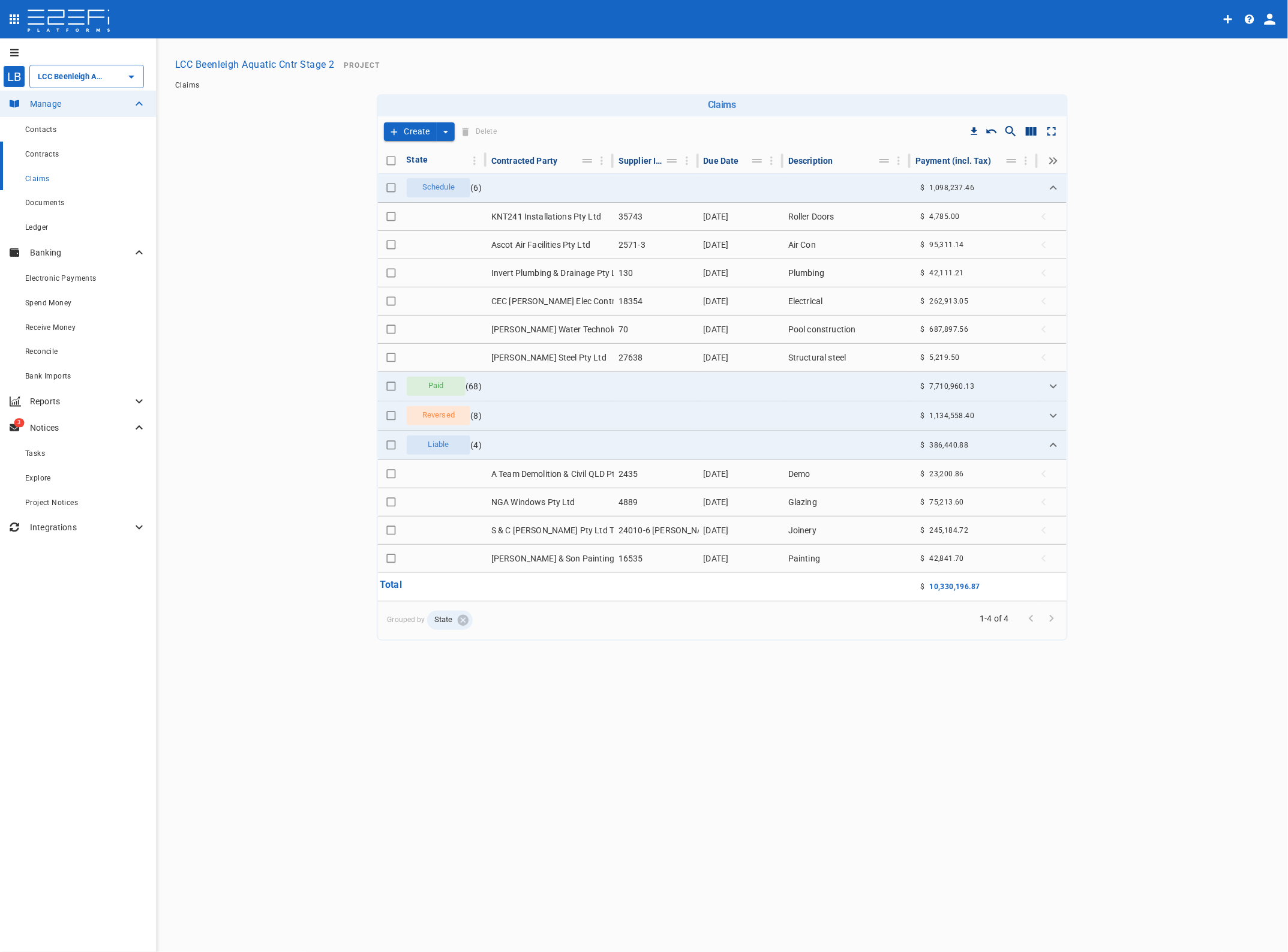
click at [41, 154] on span "Contracts" at bounding box center [43, 154] width 34 height 8
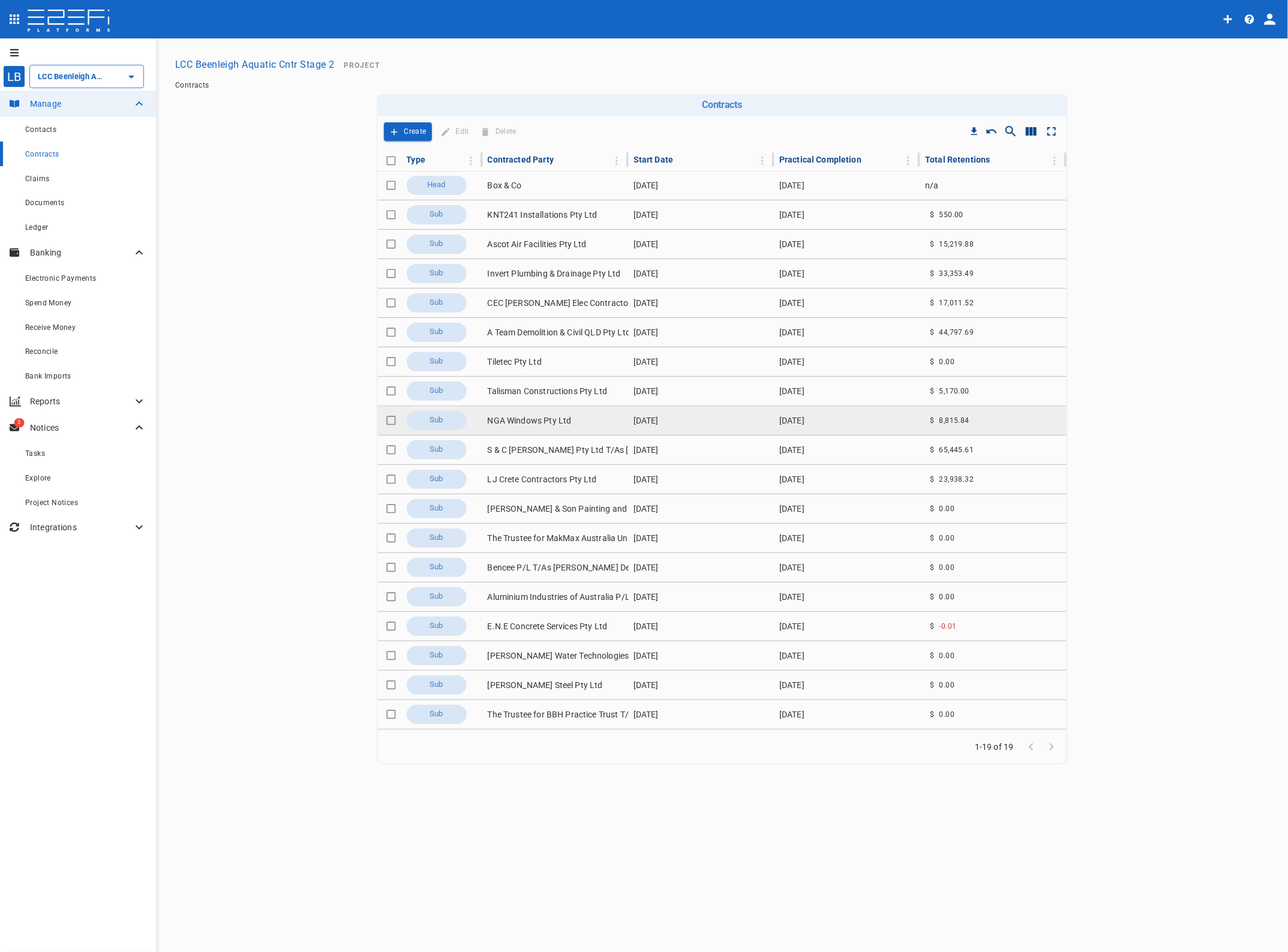
click at [532, 421] on td "NGA Windows Pty Ltd" at bounding box center [556, 420] width 146 height 29
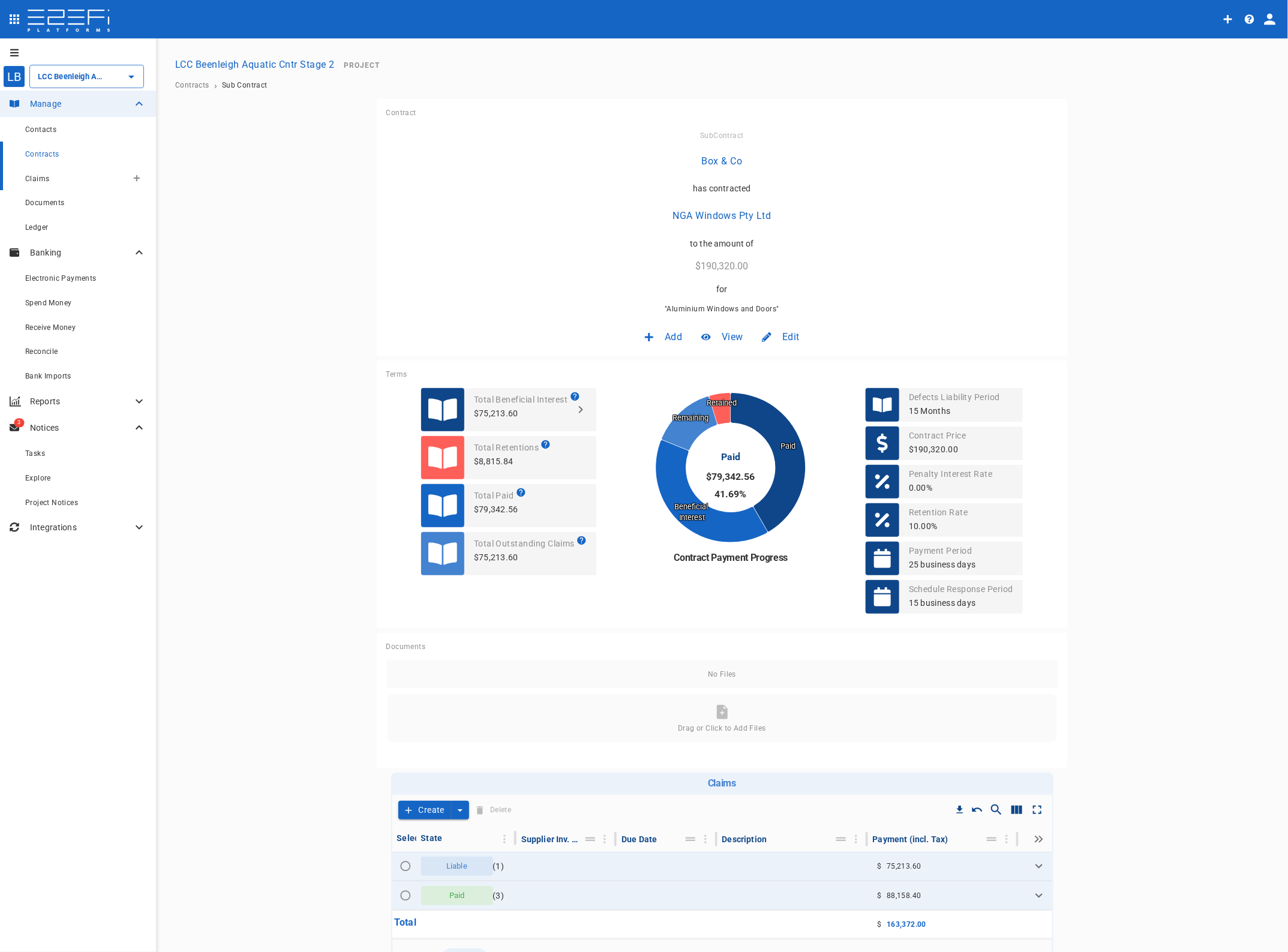
click at [36, 177] on span "Claims" at bounding box center [37, 178] width 24 height 8
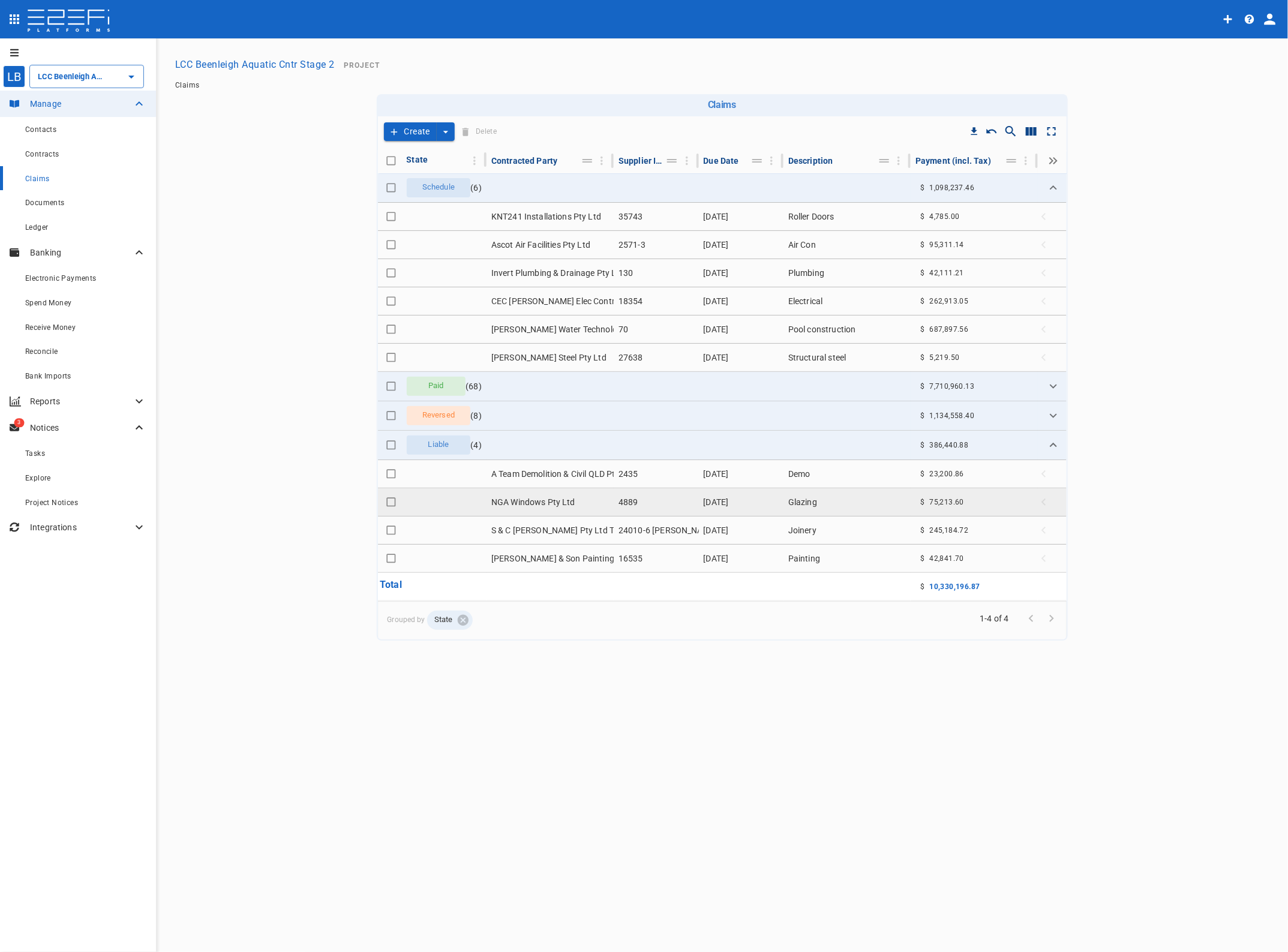
click at [534, 505] on td "NGA Windows Pty Ltd" at bounding box center [550, 502] width 128 height 28
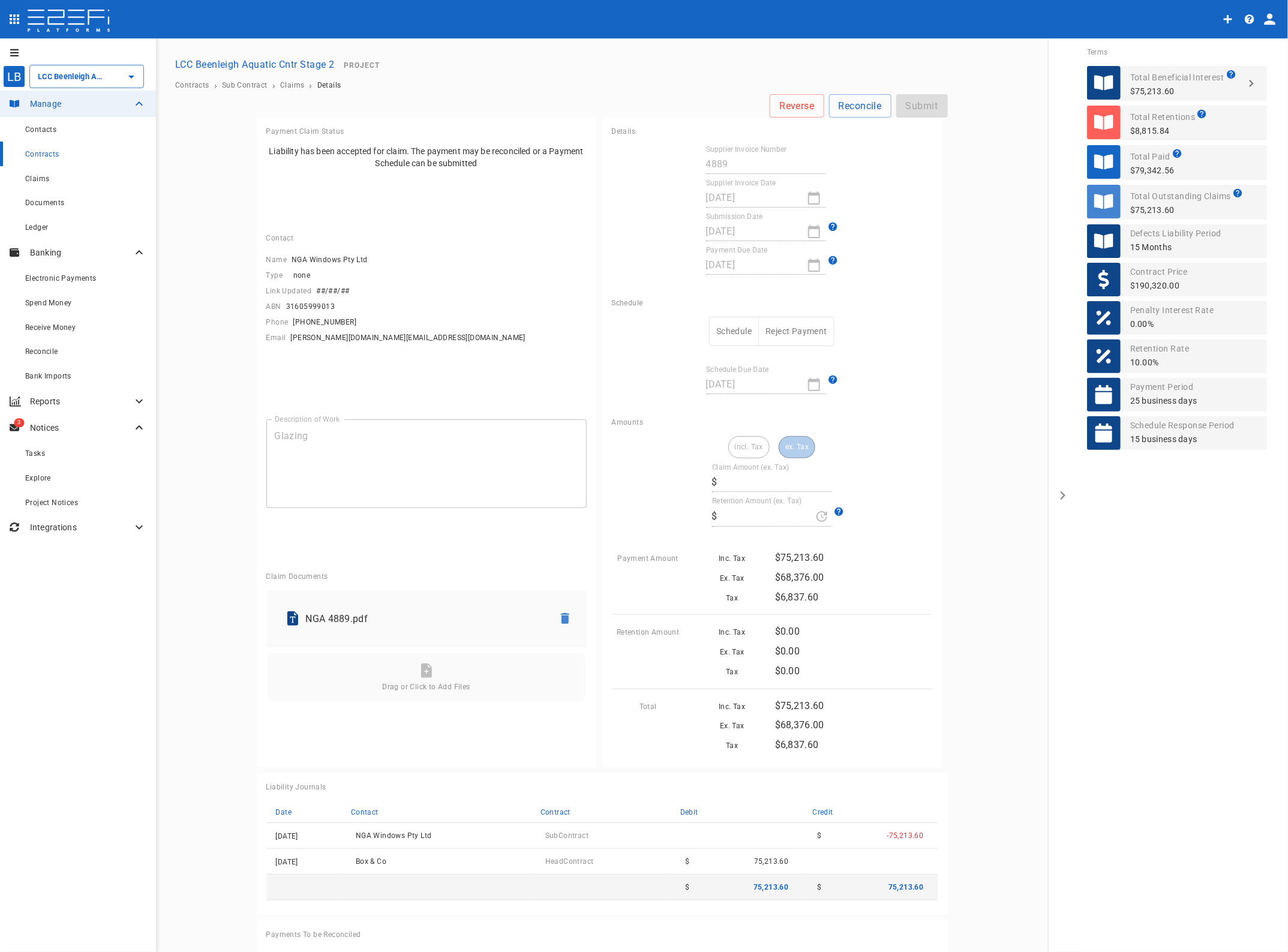
type input "68,376"
type input "0"
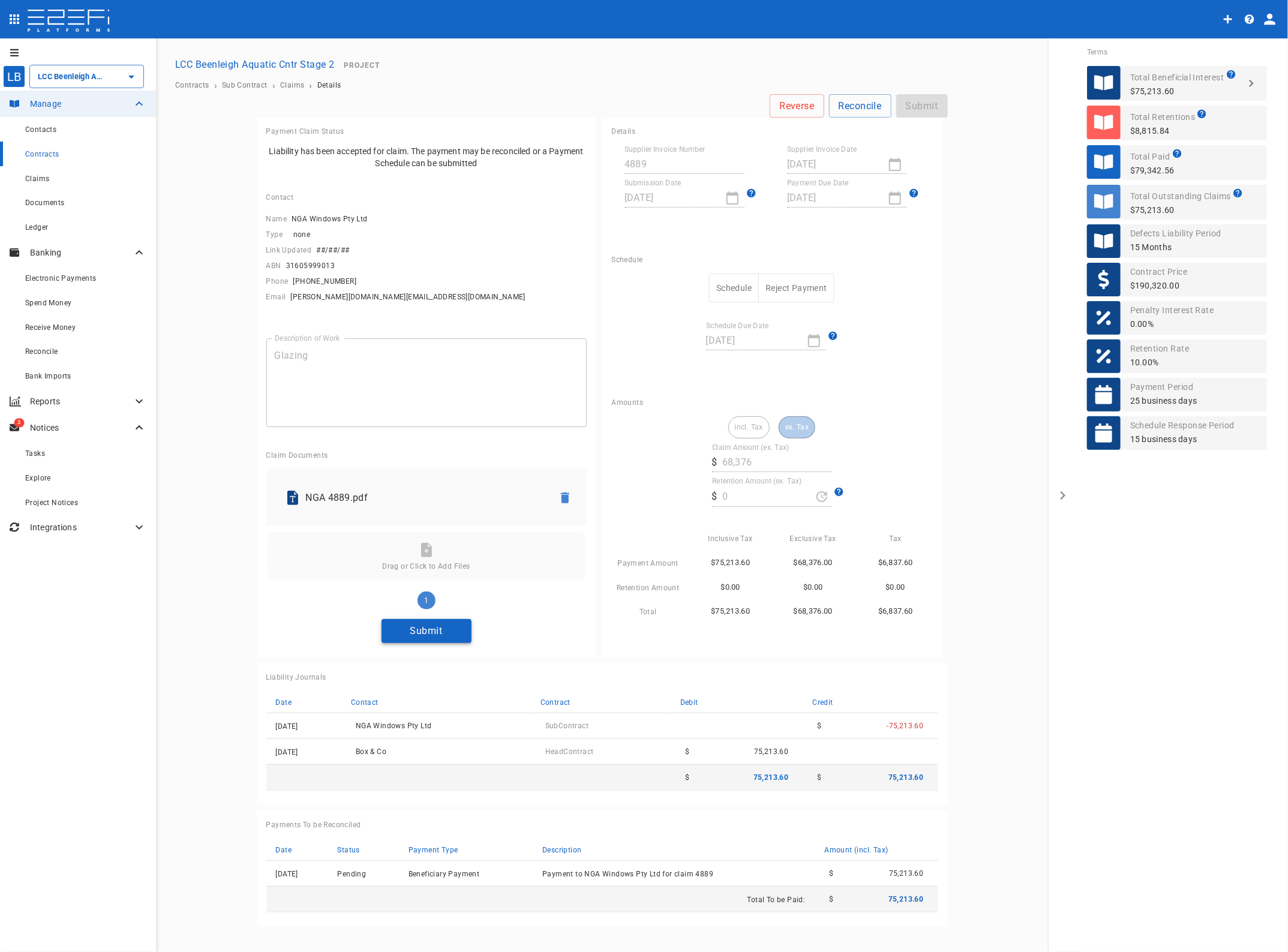
click at [440, 629] on button "Submit" at bounding box center [427, 631] width 90 height 24
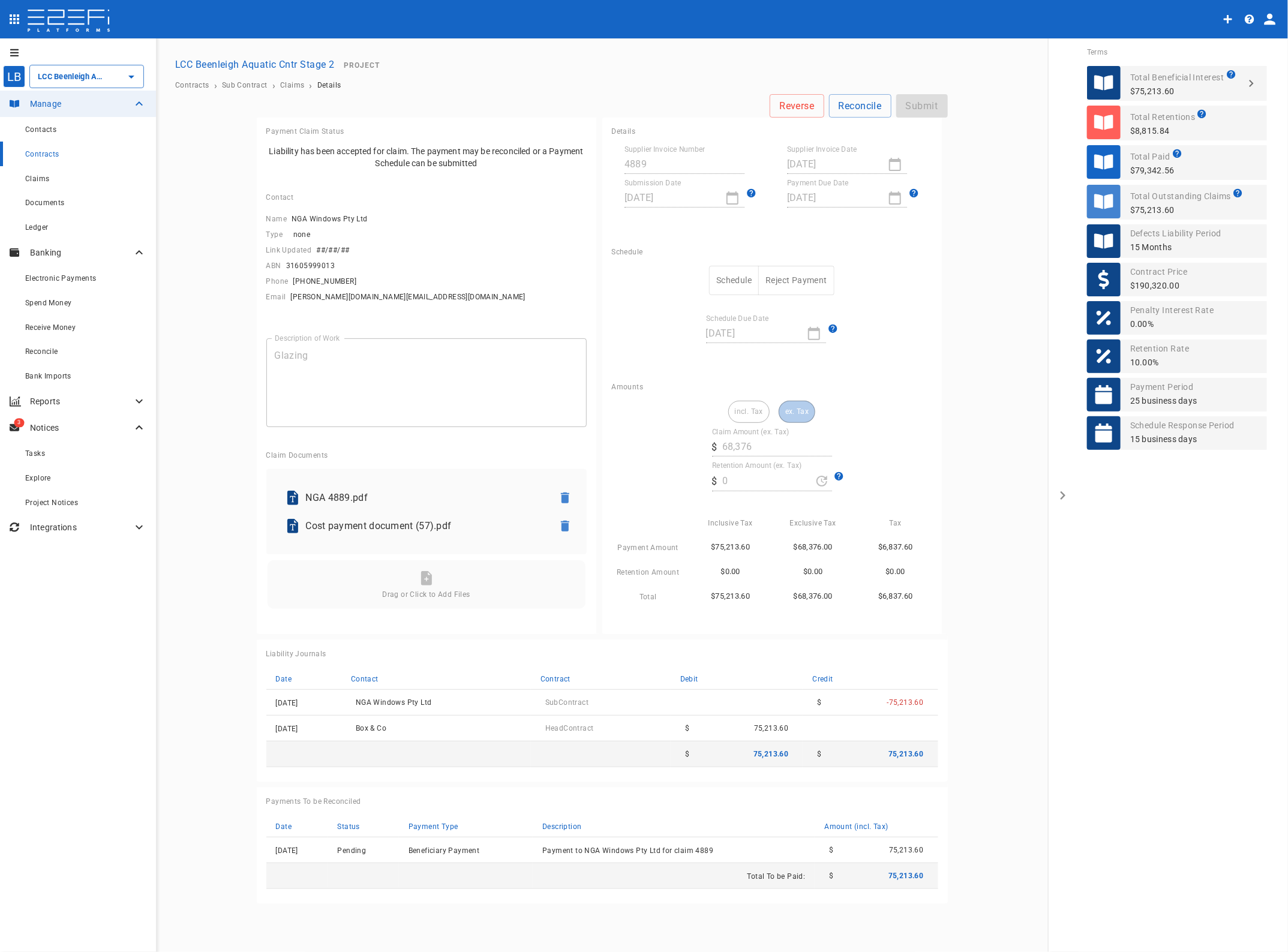
click at [735, 278] on button "Schedule" at bounding box center [734, 281] width 50 height 29
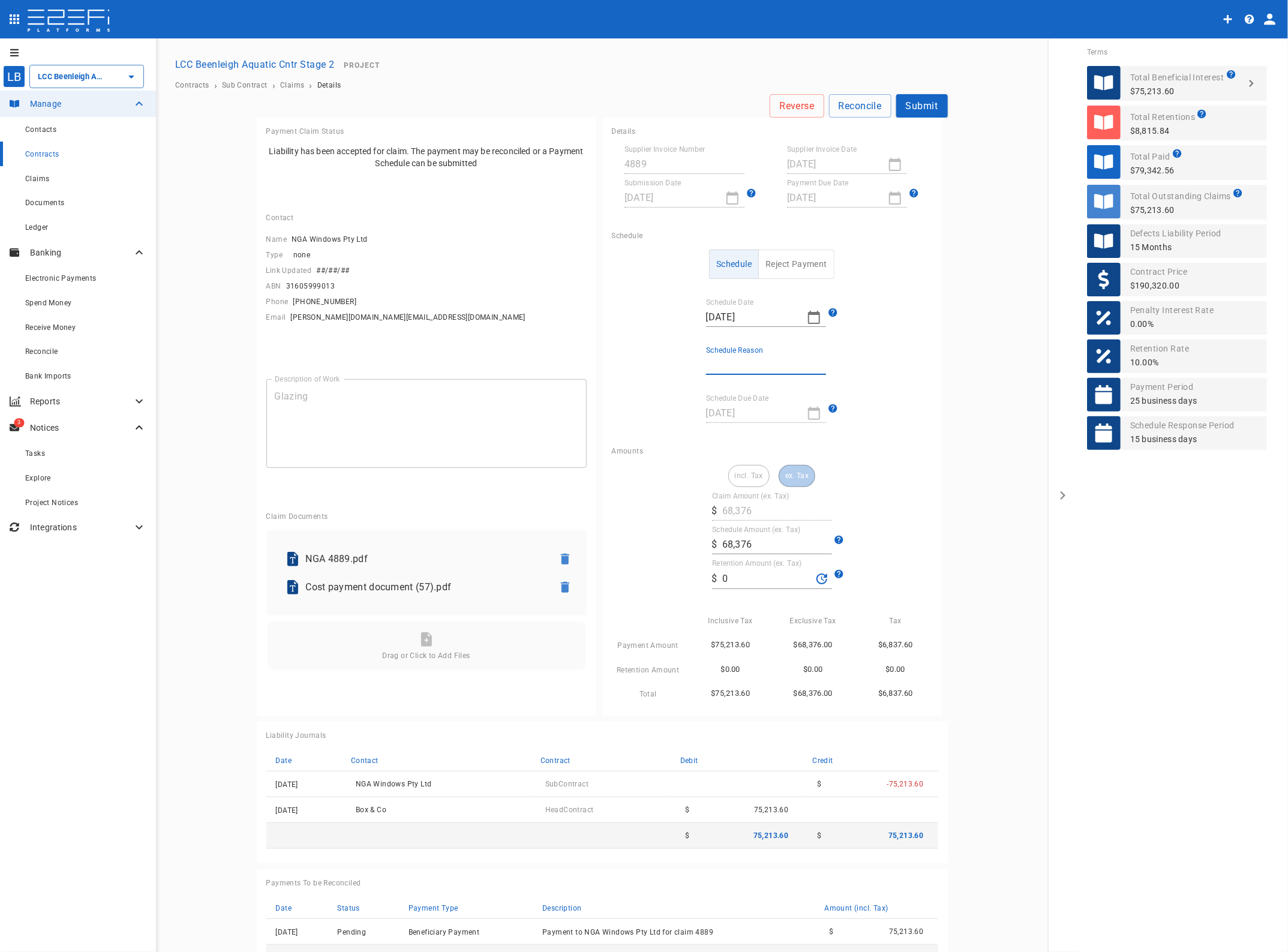
click at [724, 356] on input "Schedule Reason" at bounding box center [765, 365] width 120 height 19
type input "Paid in full"
drag, startPoint x: 712, startPoint y: 581, endPoint x: 685, endPoint y: 577, distance: 27.3
click at [685, 577] on div "incl. Tax ex. Tax Claim Amount (ex. Tax) ​ $ 68,376 Schedule Amount (ex. Tax) ​…" at bounding box center [772, 582] width 321 height 236
type input "1,501.6"
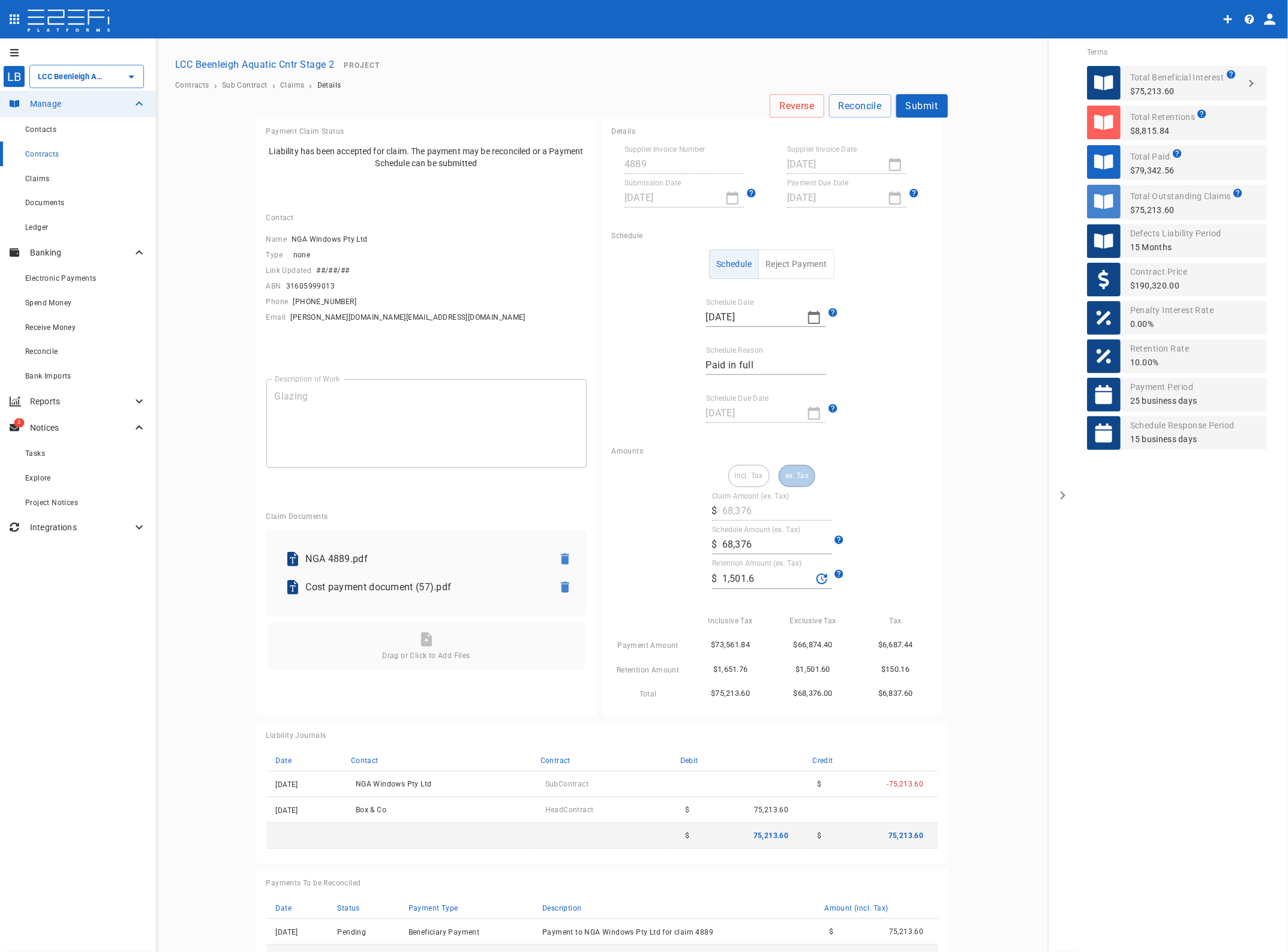
click at [972, 585] on main "Reverse Reconcile Submit Payment Claim Status Liability has been accepted for c…" at bounding box center [602, 539] width 864 height 891
click at [918, 102] on button "Submit" at bounding box center [922, 106] width 52 height 24
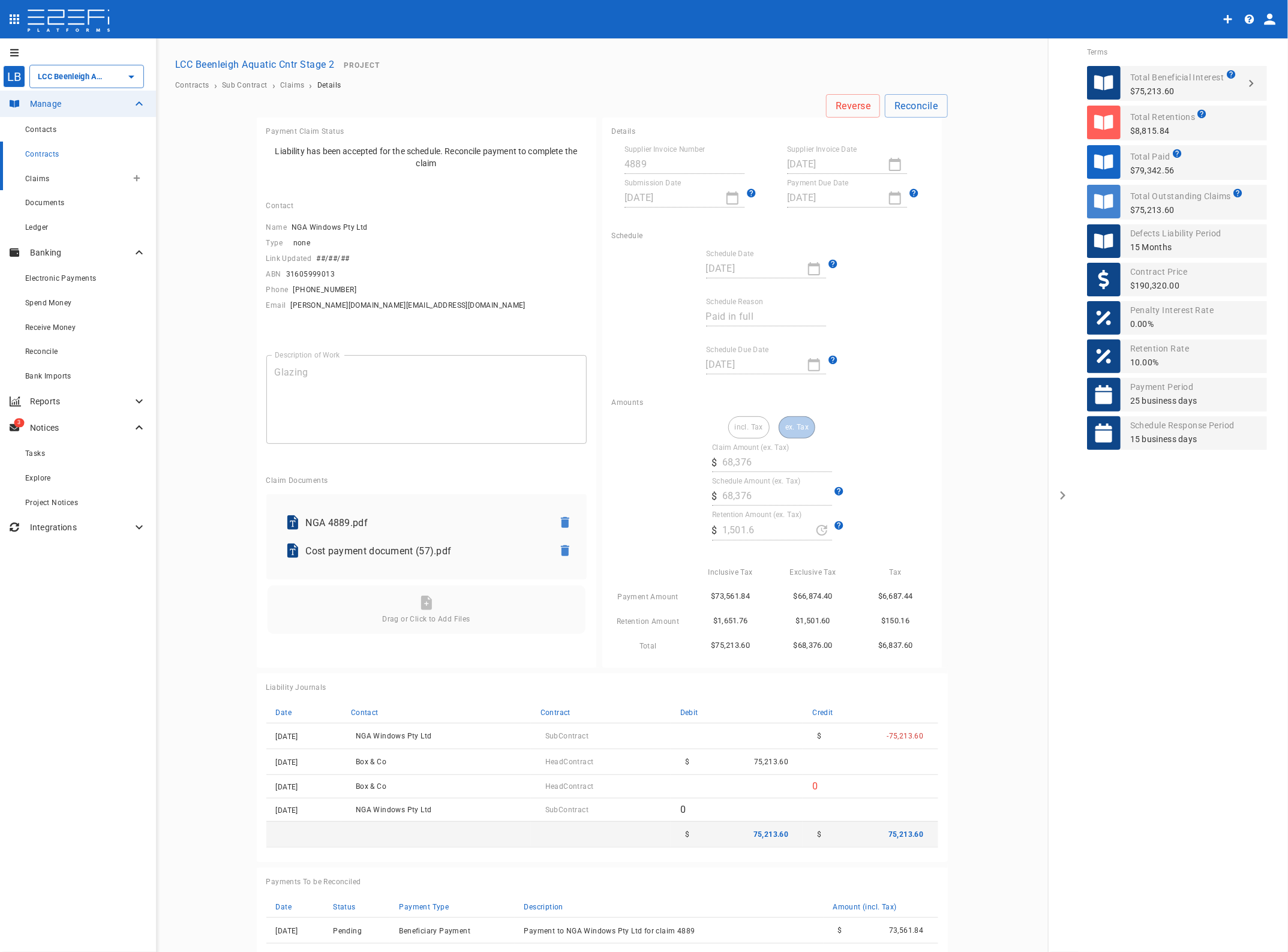
click at [57, 180] on div "Claims" at bounding box center [76, 178] width 102 height 15
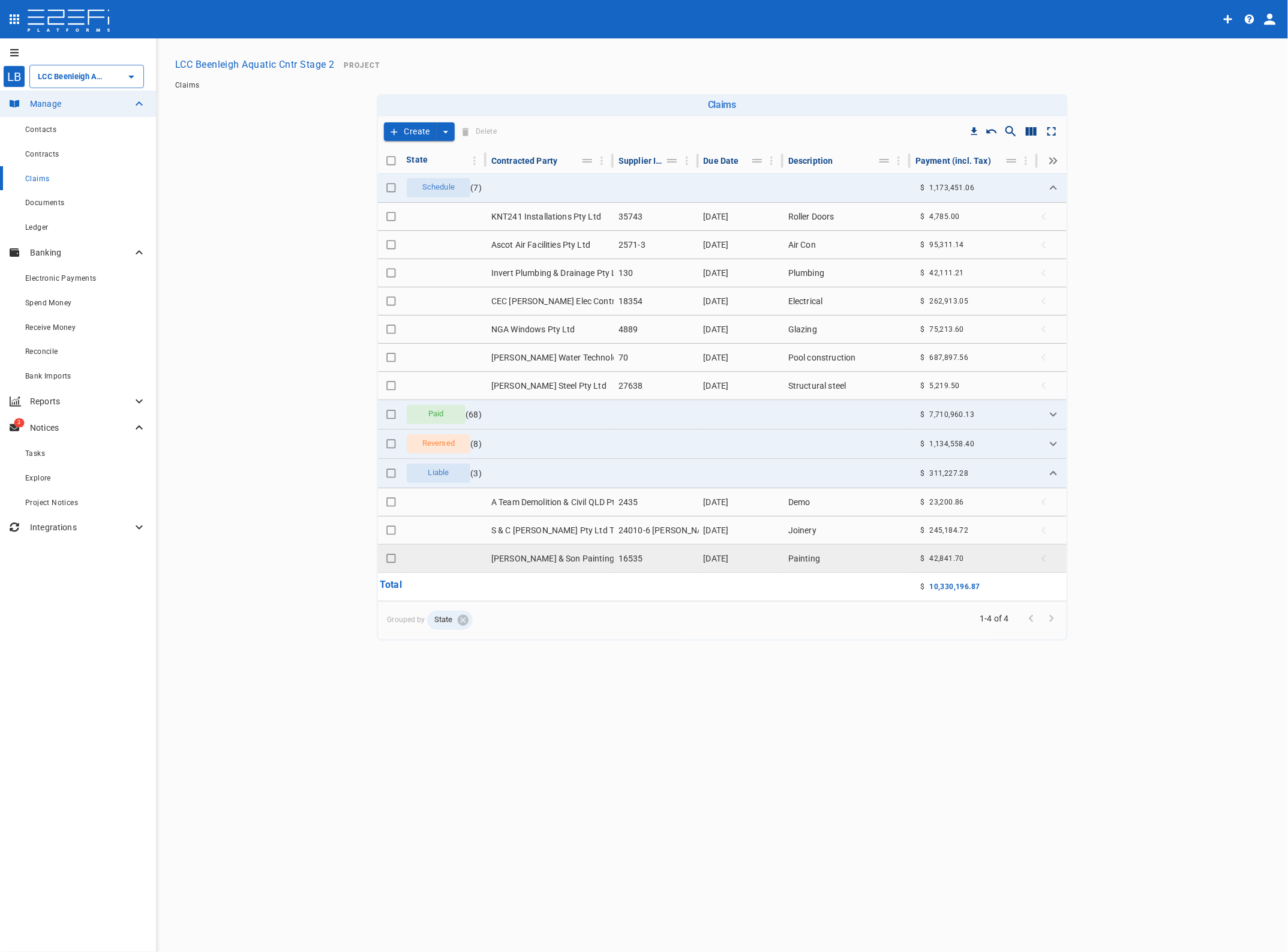
click at [562, 561] on td "[PERSON_NAME] & Son Painting and Maintenance" at bounding box center [550, 559] width 128 height 28
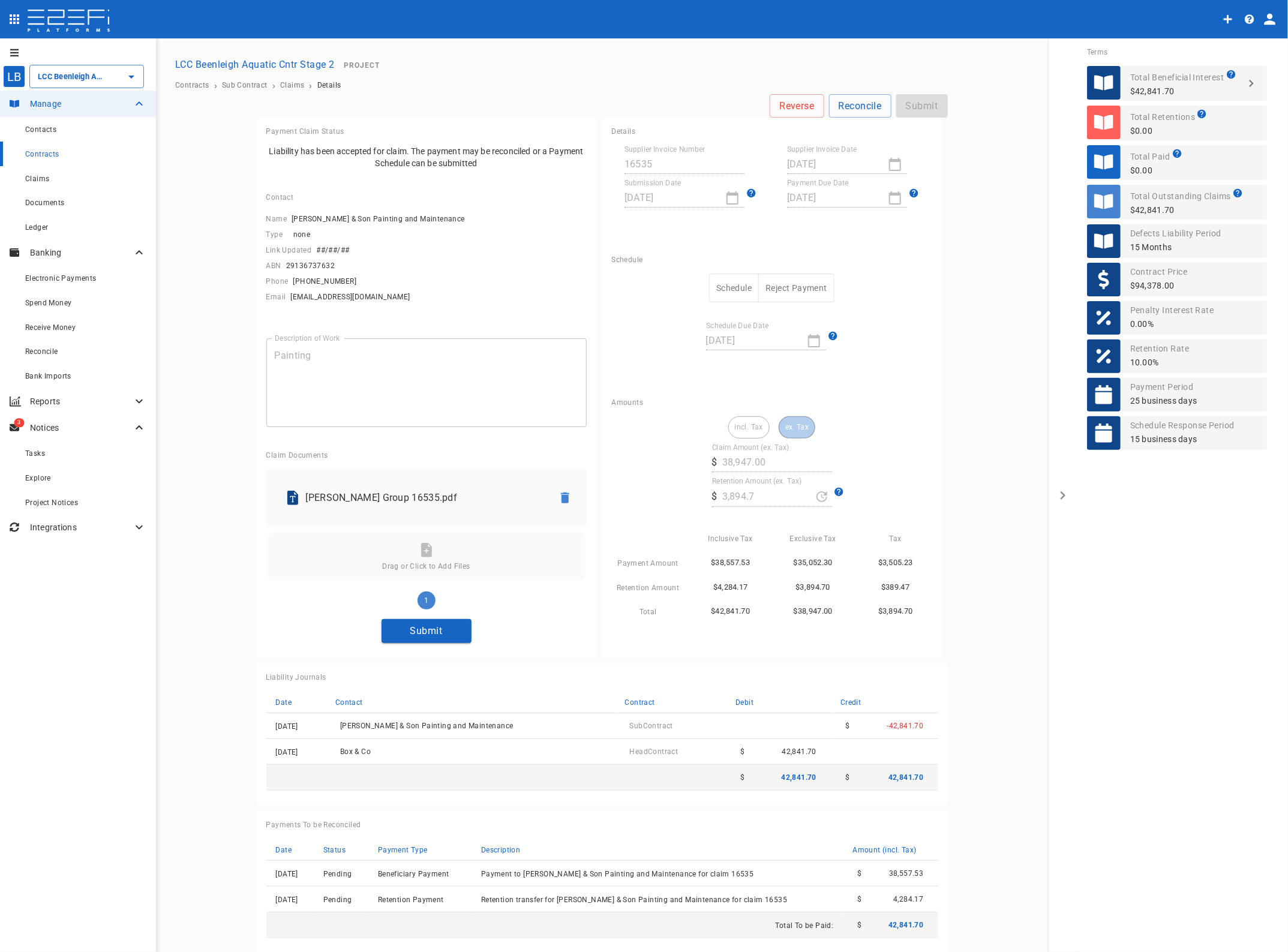
drag, startPoint x: 421, startPoint y: 631, endPoint x: 433, endPoint y: 627, distance: 12.6
click at [422, 631] on button "Submit" at bounding box center [427, 631] width 90 height 24
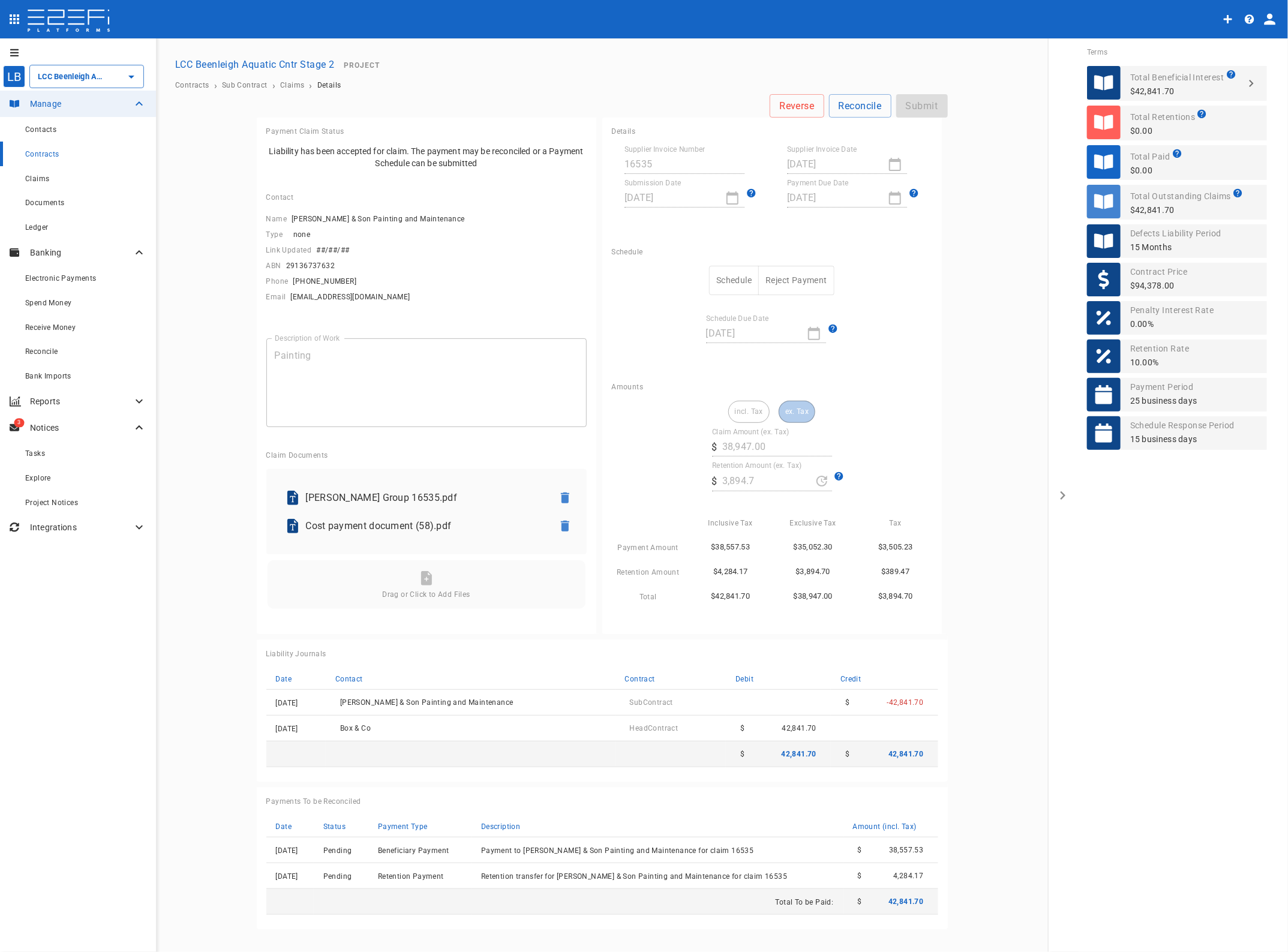
click at [733, 277] on button "Schedule" at bounding box center [734, 281] width 50 height 29
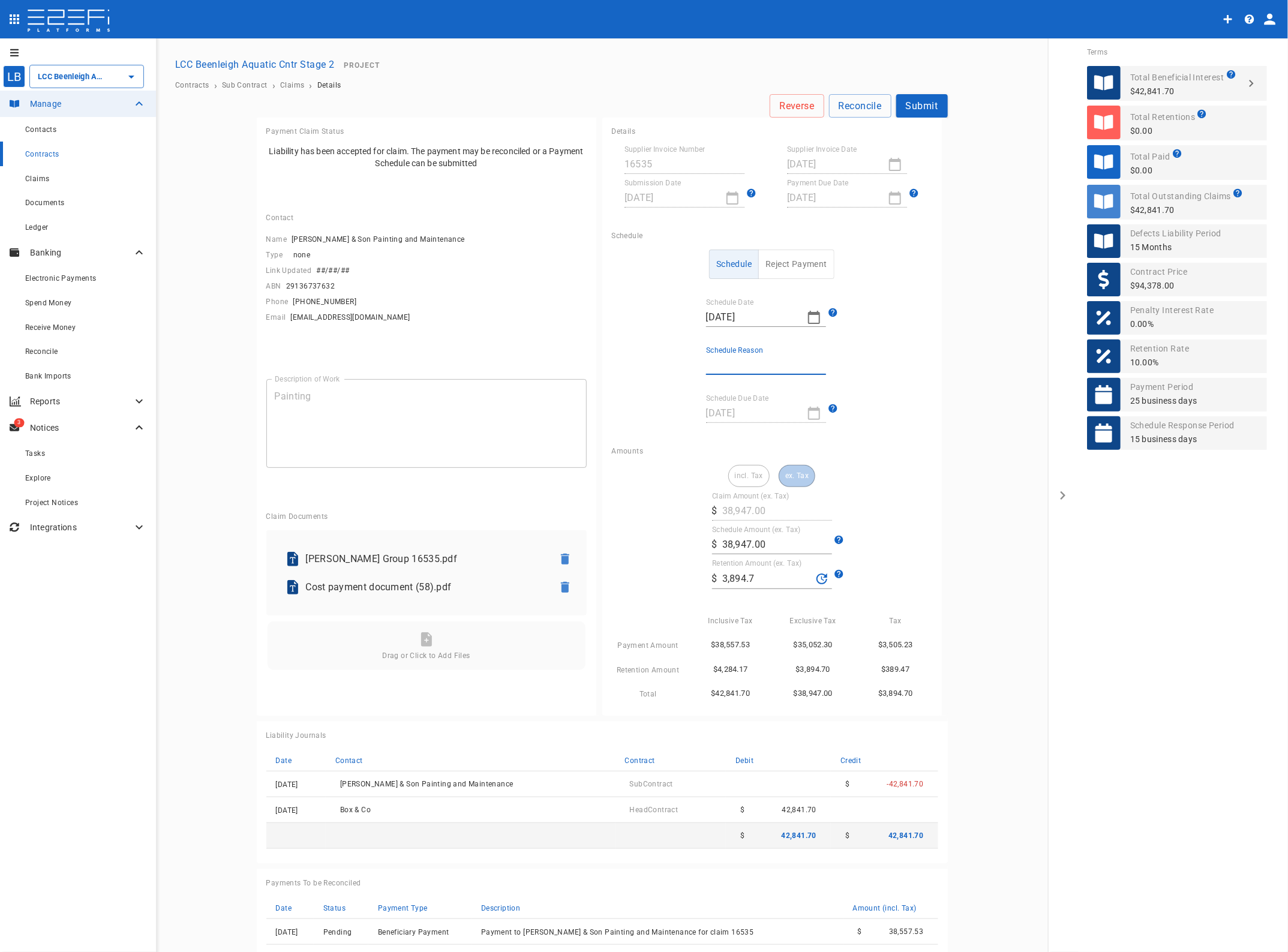
click at [721, 363] on input "Schedule Reason" at bounding box center [765, 365] width 120 height 19
type input "Paid in full"
click at [920, 105] on button "Submit" at bounding box center [922, 106] width 52 height 24
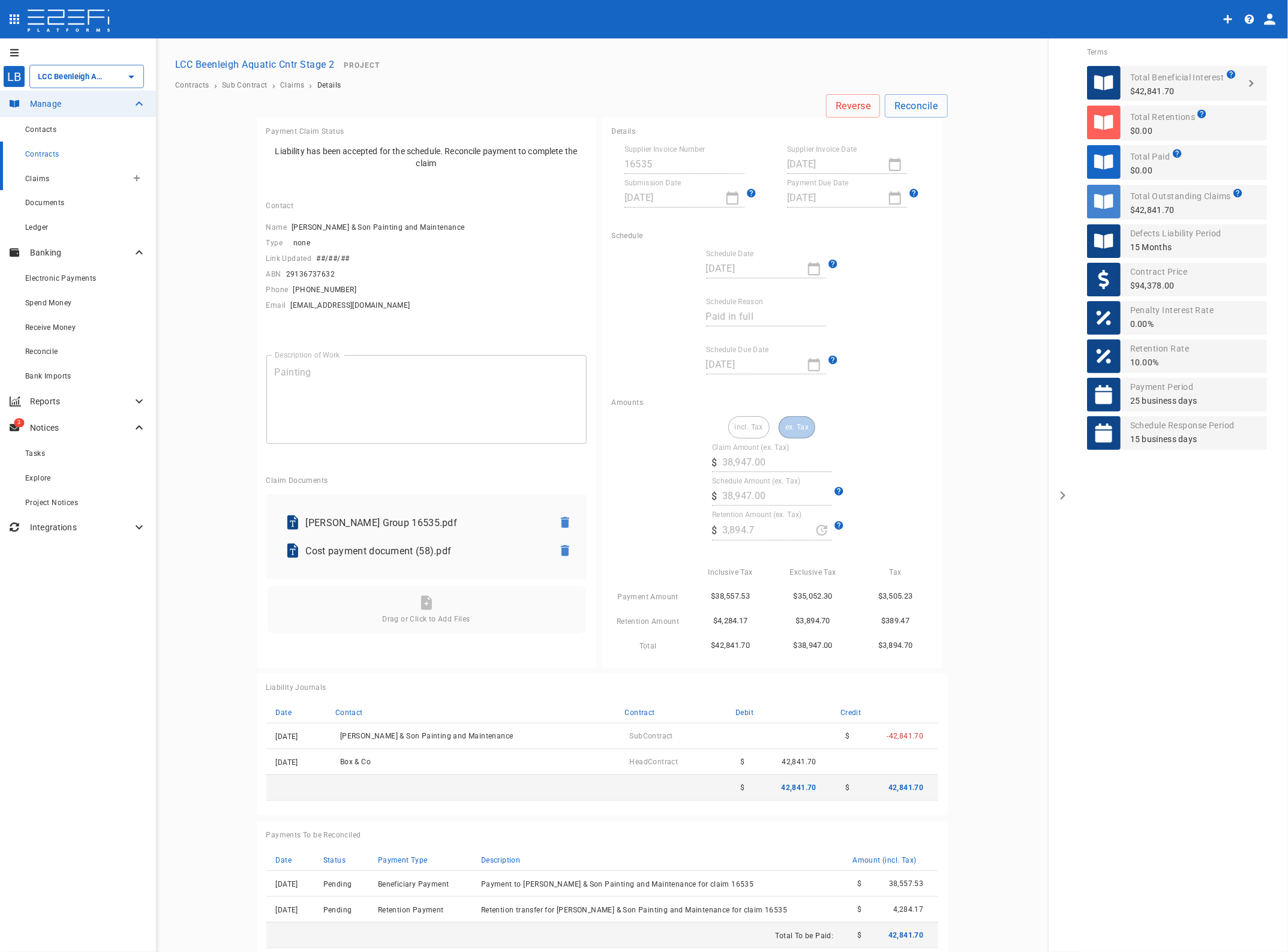
click at [51, 175] on div "Claims" at bounding box center [76, 178] width 102 height 15
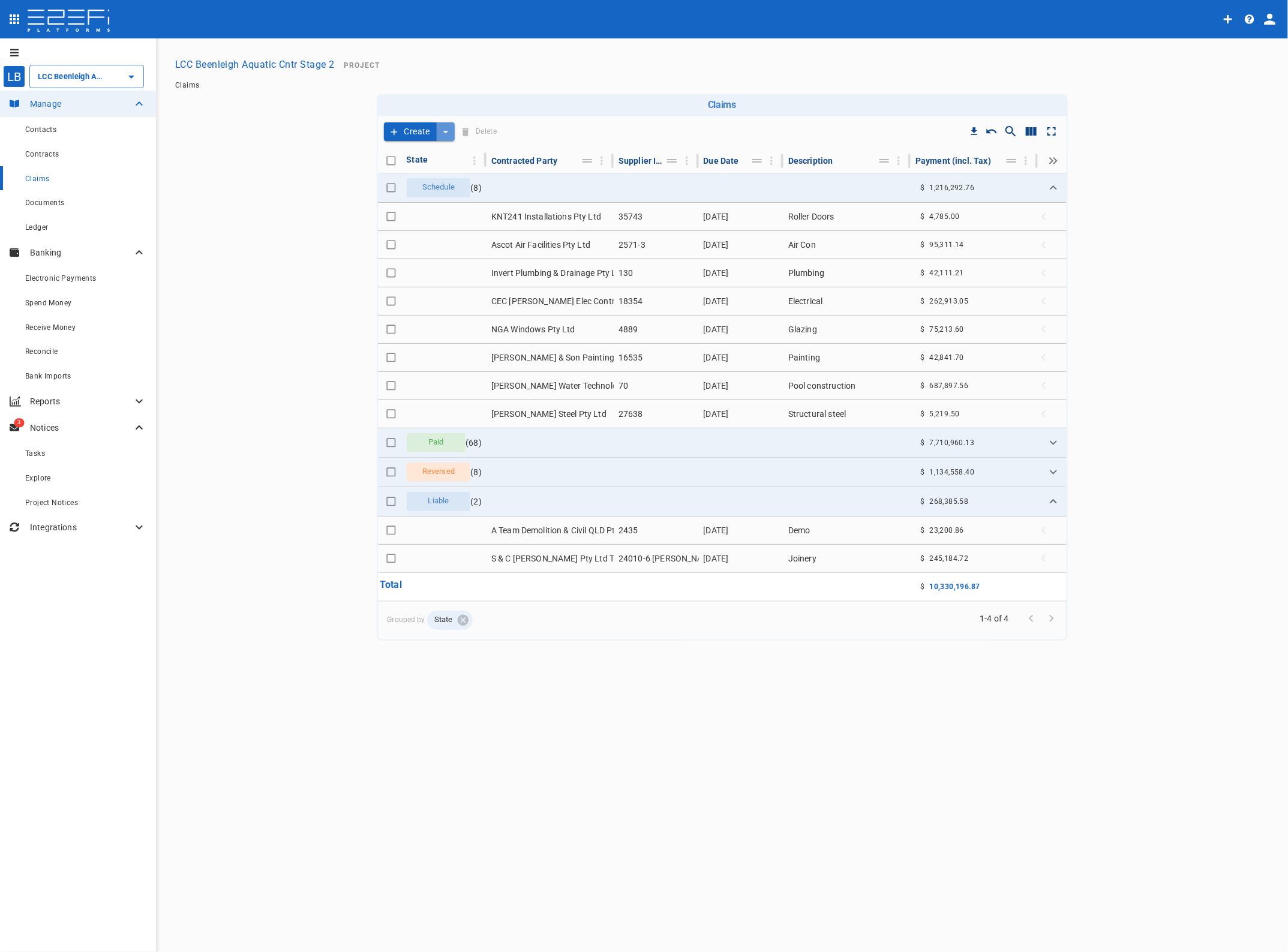
click at [445, 131] on icon "create claim type options" at bounding box center [446, 132] width 5 height 2
click at [427, 171] on span "Self Create" at bounding box center [418, 175] width 52 height 14
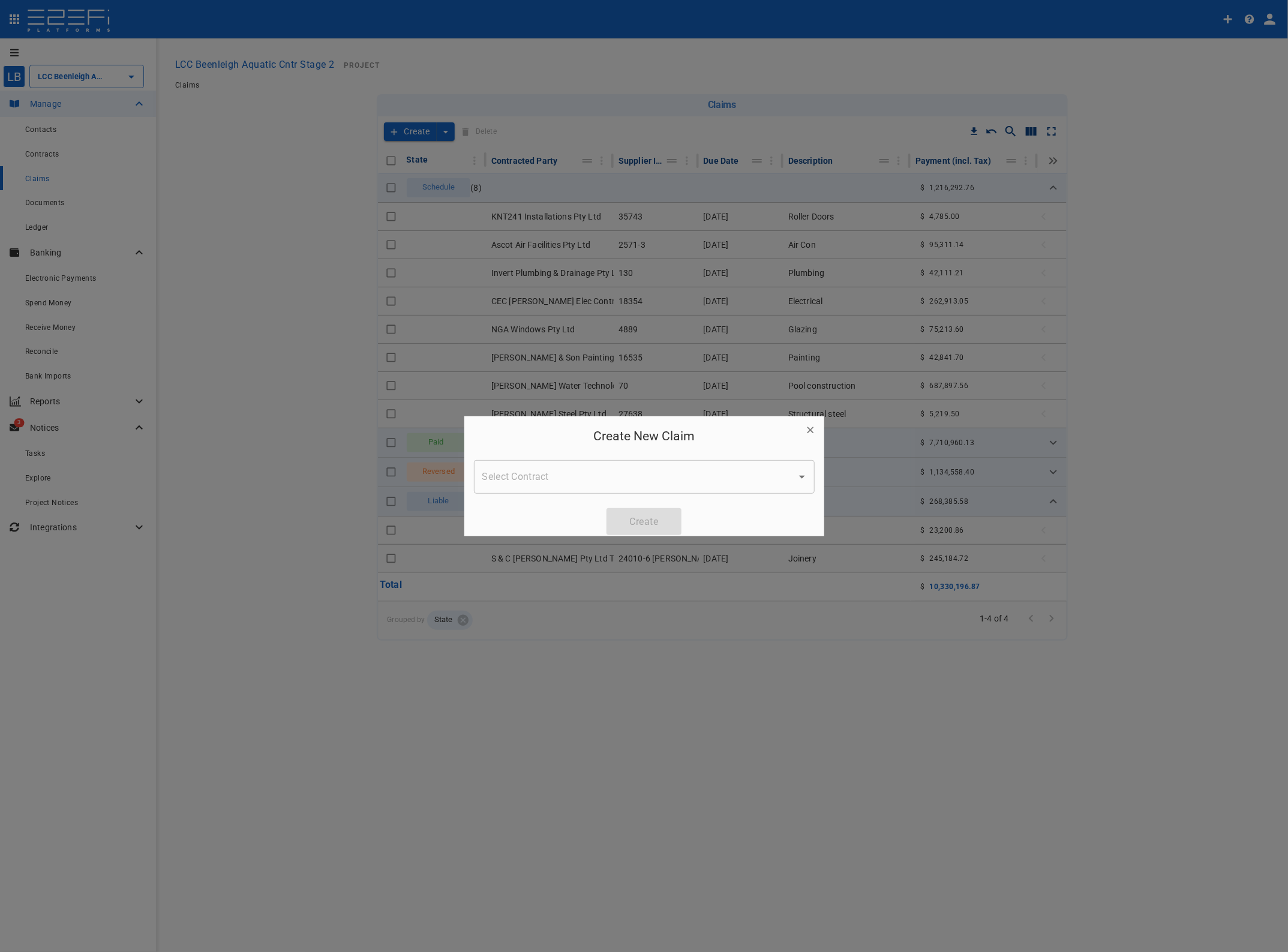
click at [572, 478] on input "Select Contract" at bounding box center [635, 477] width 312 height 23
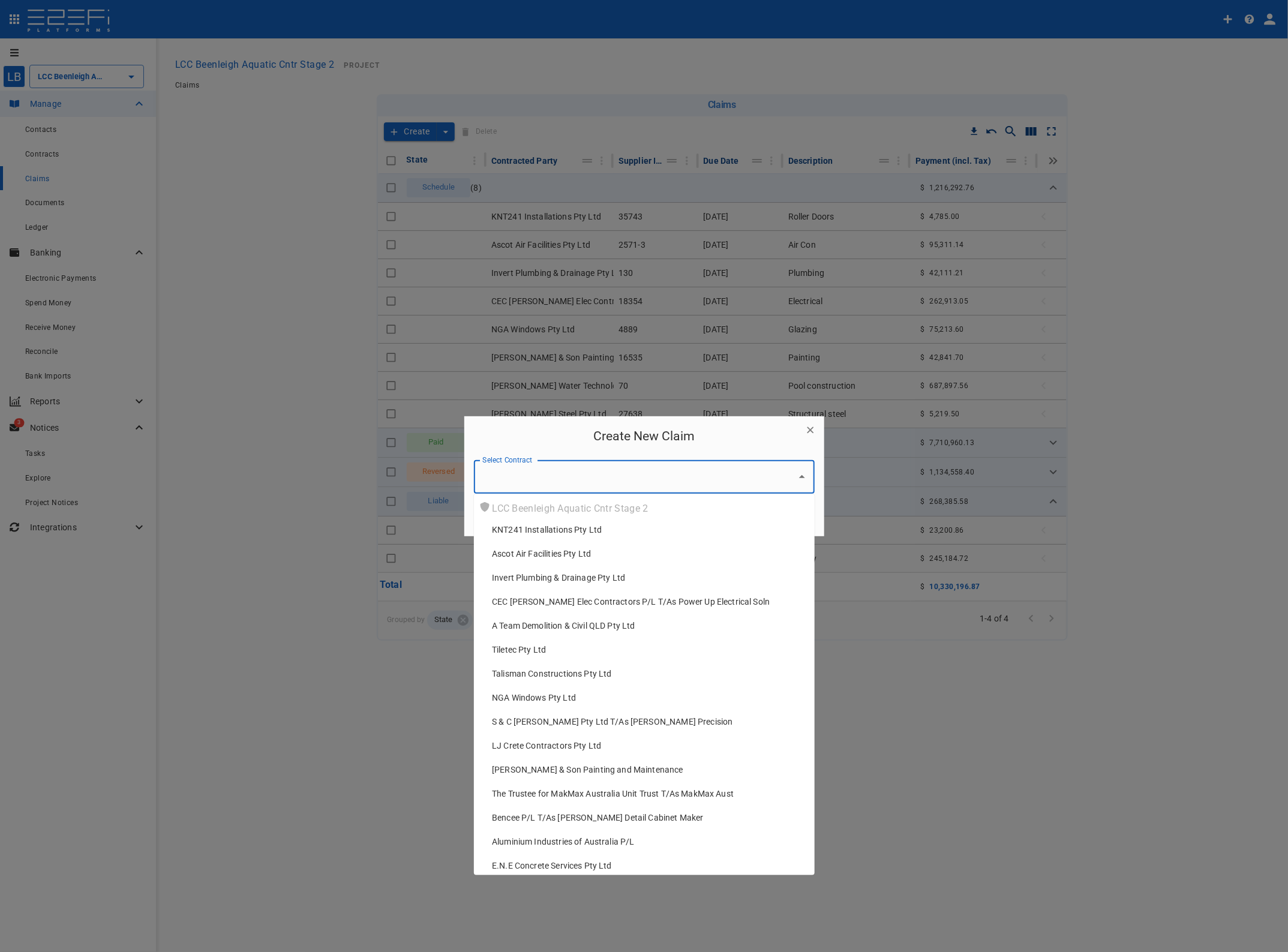
click at [572, 840] on span "Aluminium Industries of Australia P/L" at bounding box center [563, 842] width 143 height 12
type input "Aluminium Industries of Australia P/L"
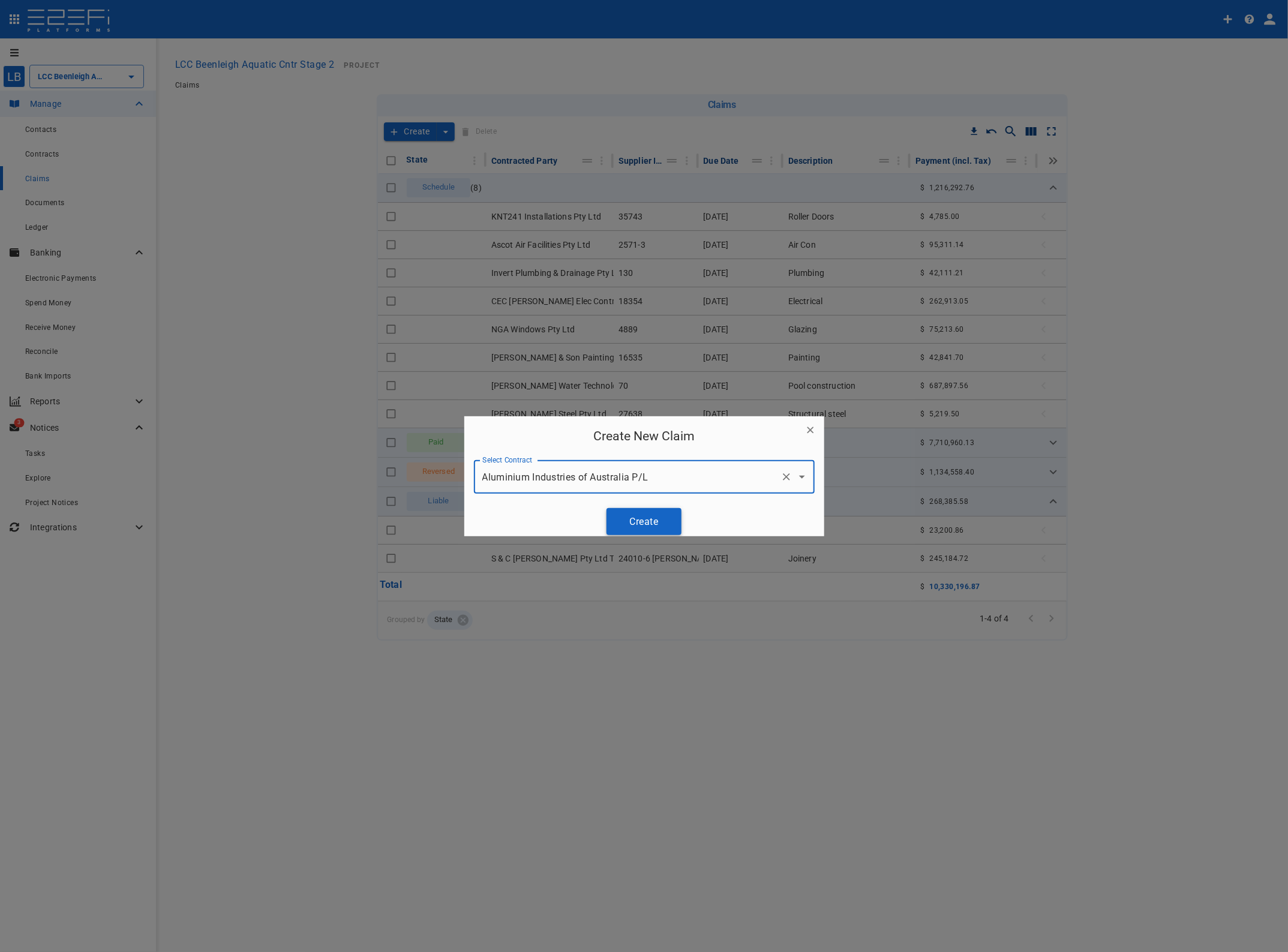
click at [653, 530] on button "Create" at bounding box center [644, 521] width 75 height 27
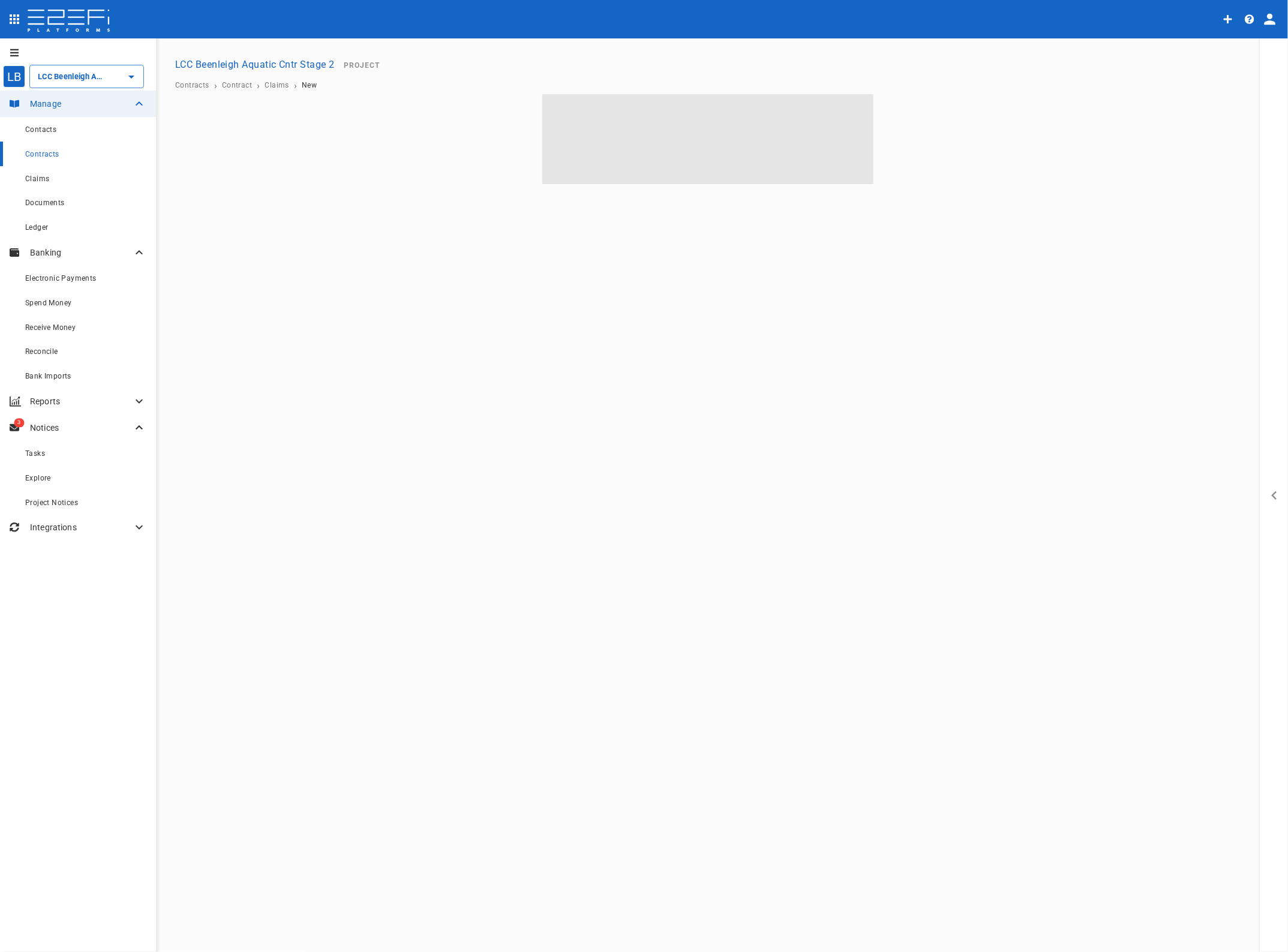
type input "LCC Beenleigh Aquatic Cntr Stage 2"
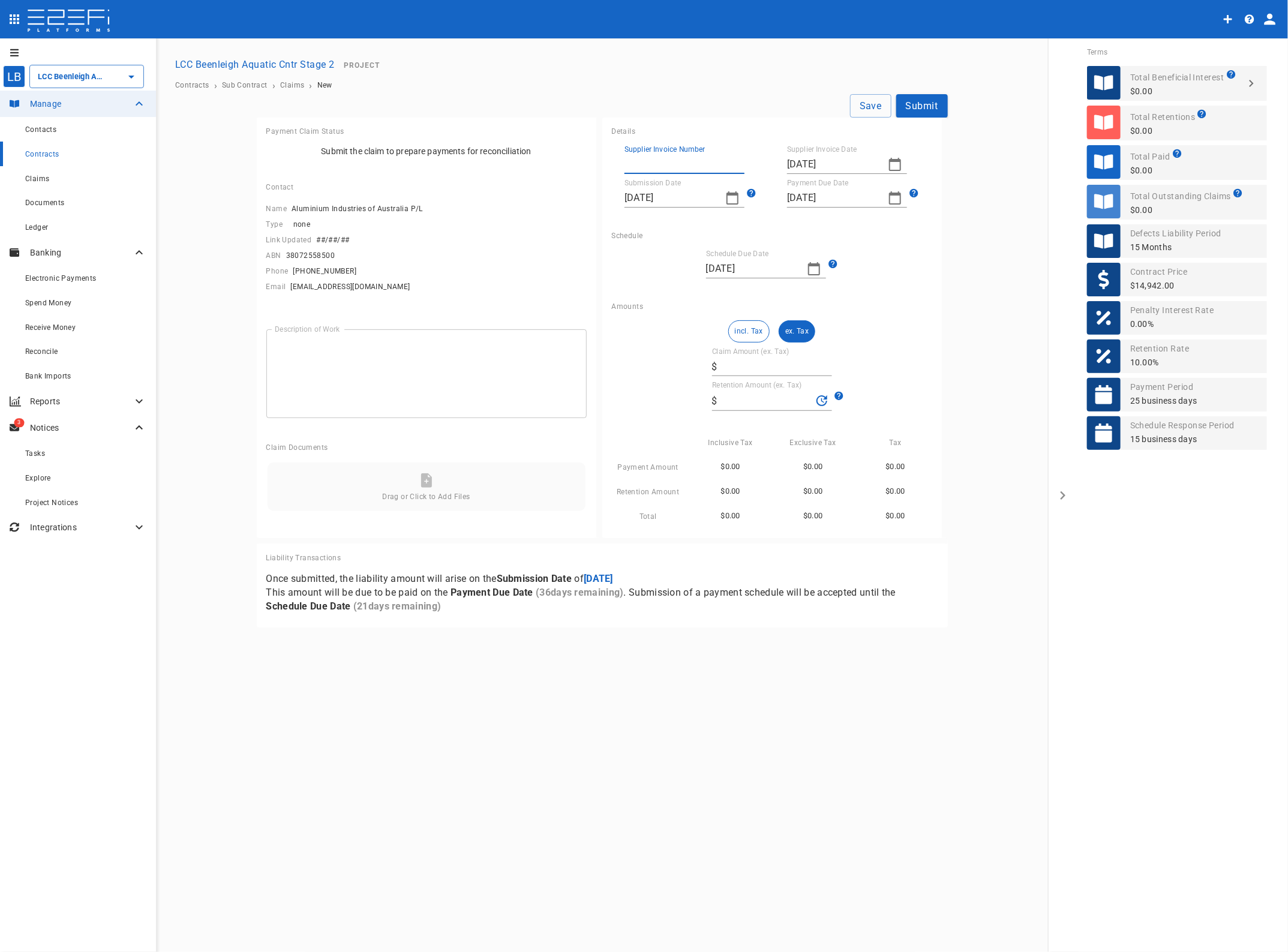
click at [648, 159] on input "Supplier Invoice Number" at bounding box center [684, 164] width 120 height 19
type input "1437381"
click at [891, 164] on icon "button" at bounding box center [895, 164] width 15 height 15
click at [805, 183] on button "button" at bounding box center [797, 185] width 21 height 21
click at [872, 303] on div "21" at bounding box center [872, 303] width 10 height 13
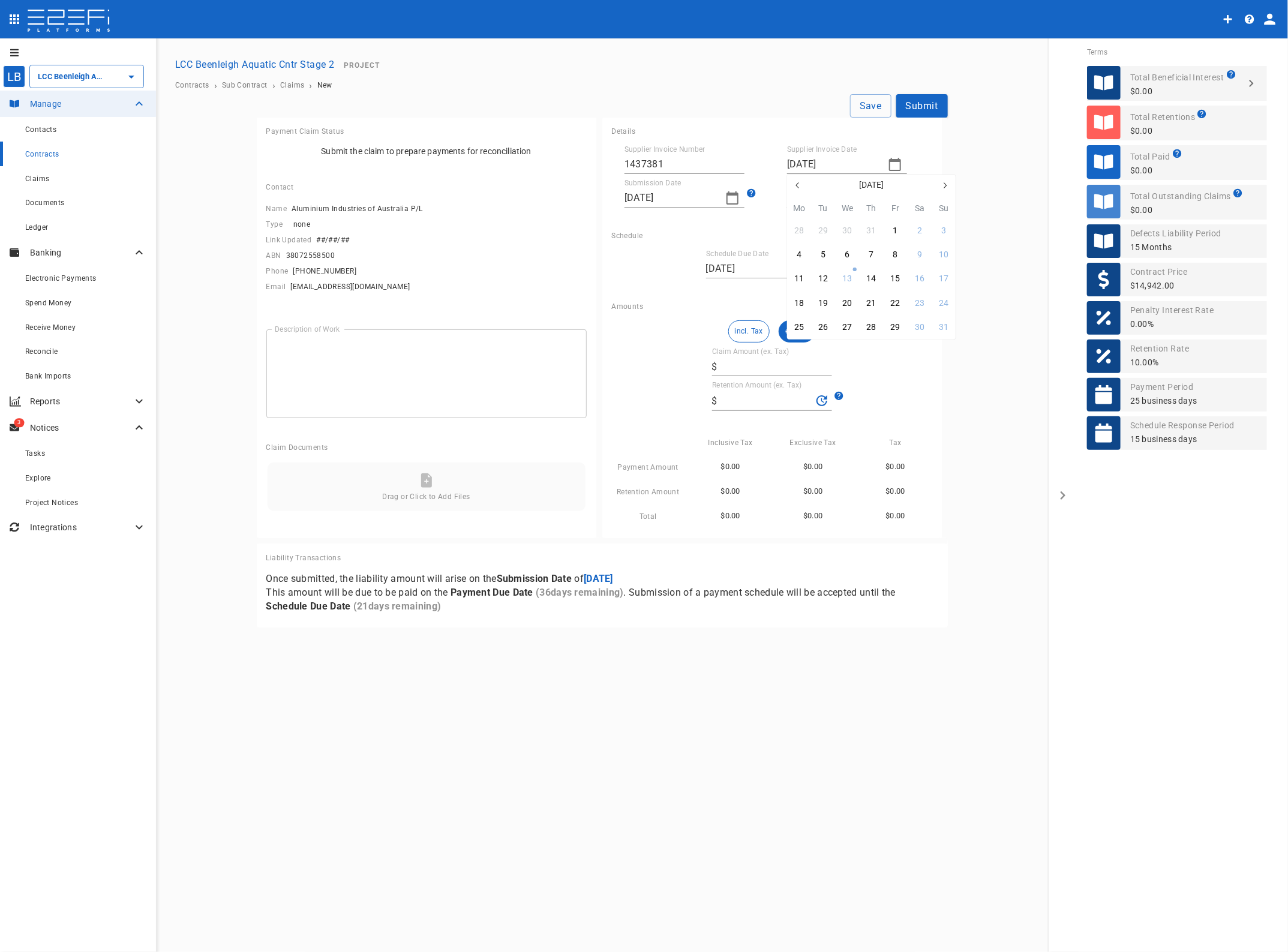
type input "[DATE]"
click at [730, 195] on icon "button" at bounding box center [732, 198] width 12 height 13
click at [637, 218] on icon "button" at bounding box center [635, 219] width 10 height 10
click at [712, 337] on div "21" at bounding box center [709, 337] width 10 height 13
type input "[DATE]"
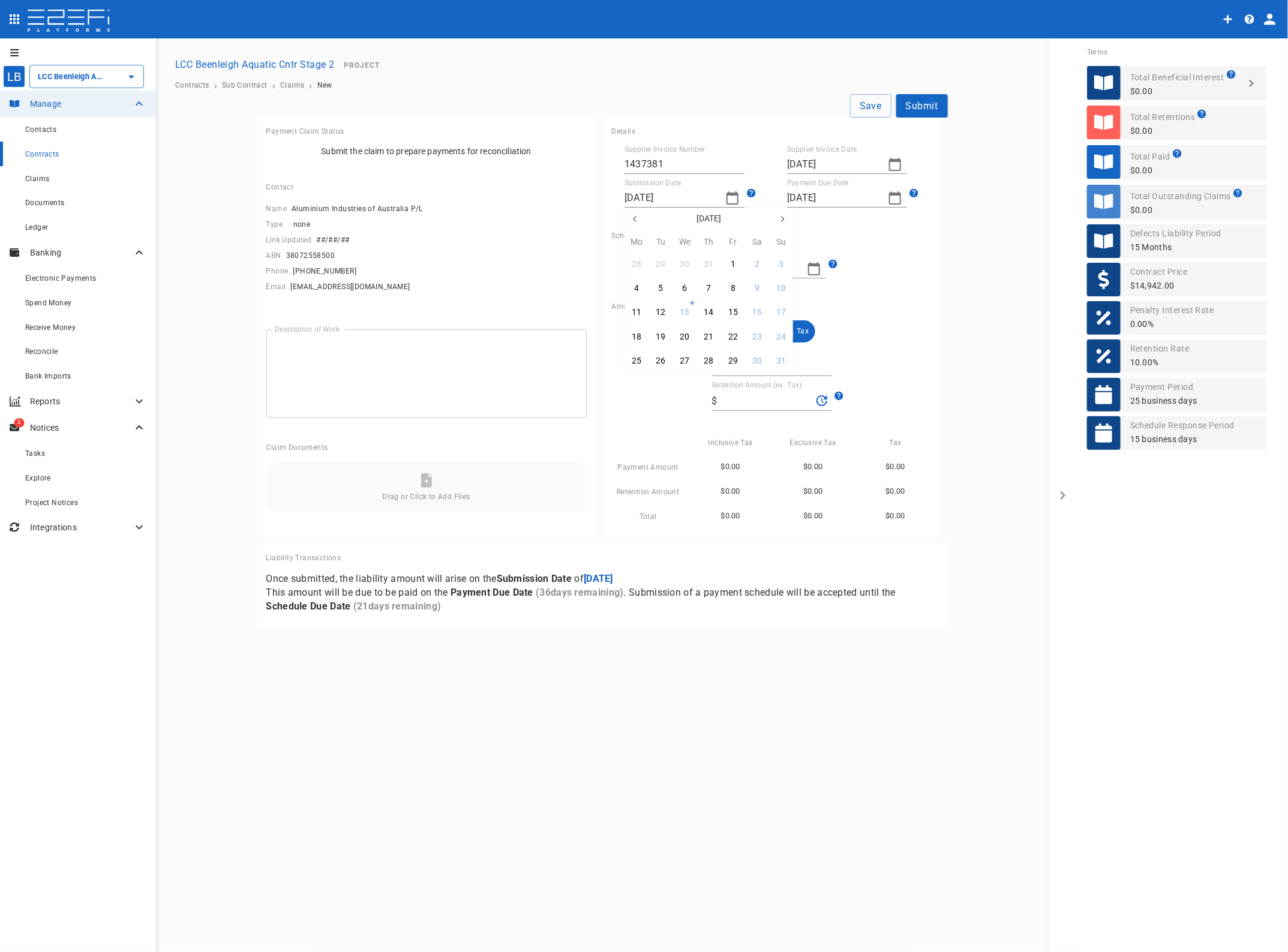
type input "[DATE]"
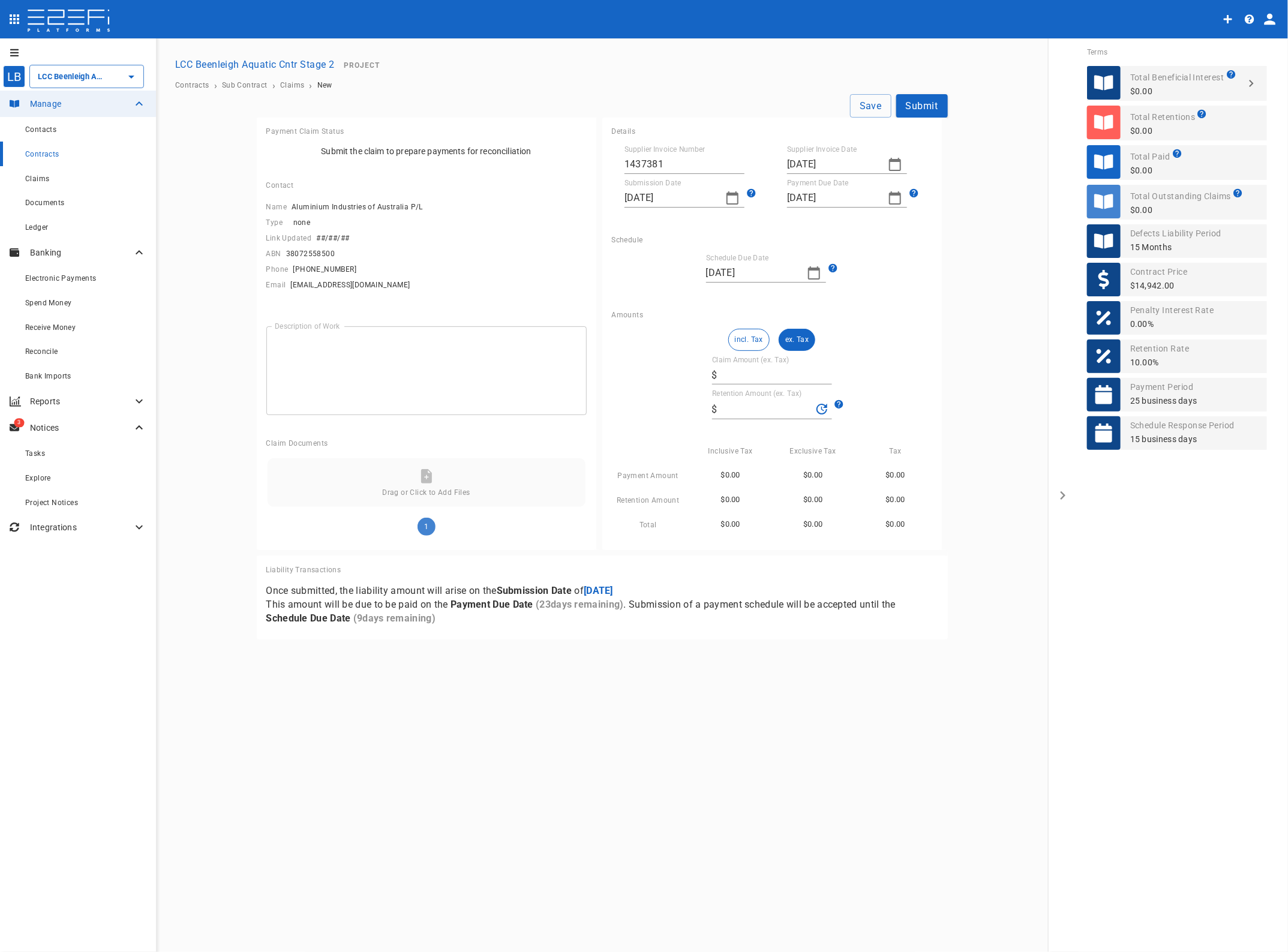
click at [756, 375] on input "Claim Amount (ex. Tax)" at bounding box center [777, 375] width 110 height 19
type input "2"
type input "0.2"
type input "29"
type input "2.9"
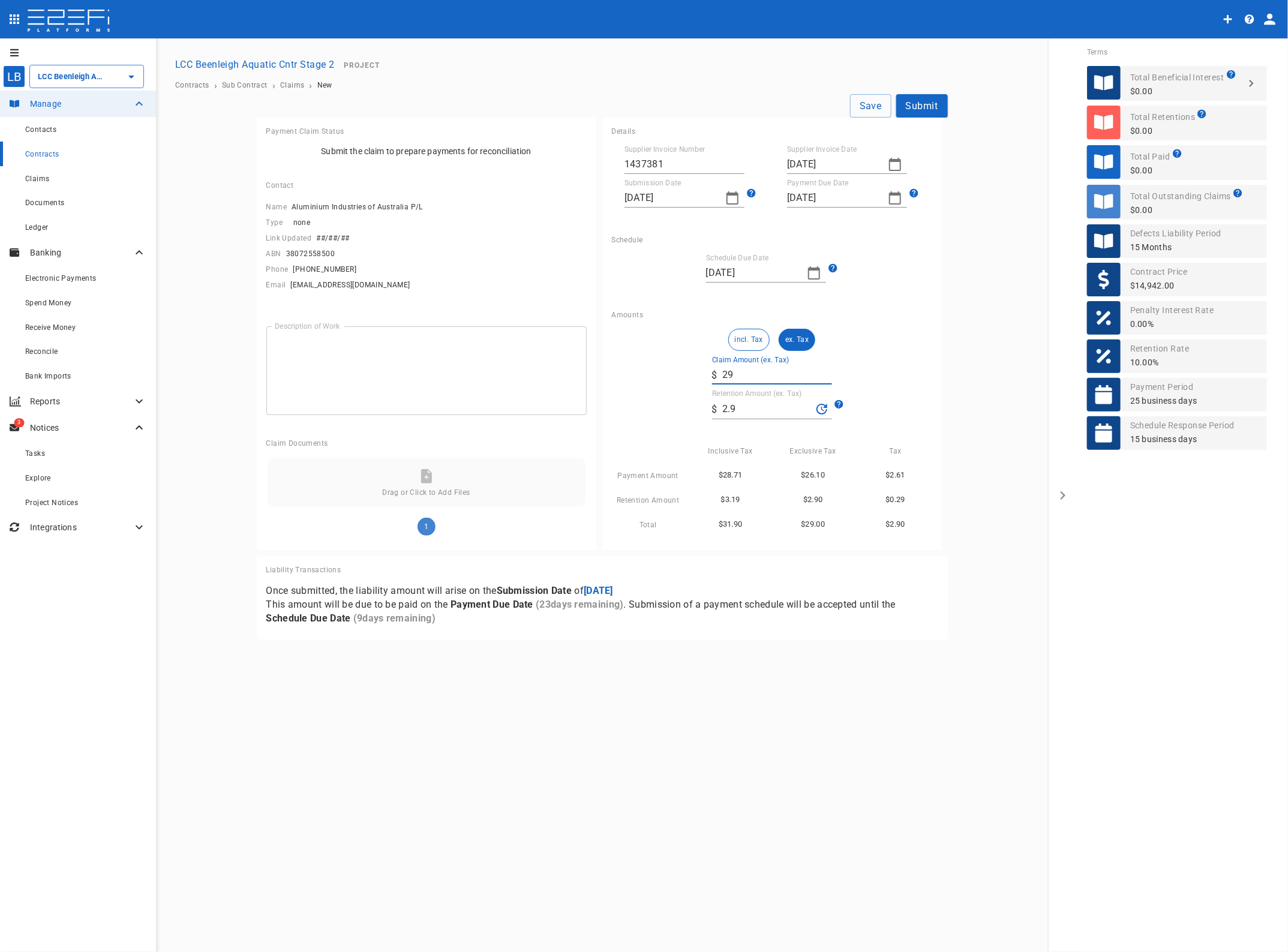
type input "298"
type input "29.8"
type input "2,988"
type input "298.8"
type input "2,988.4"
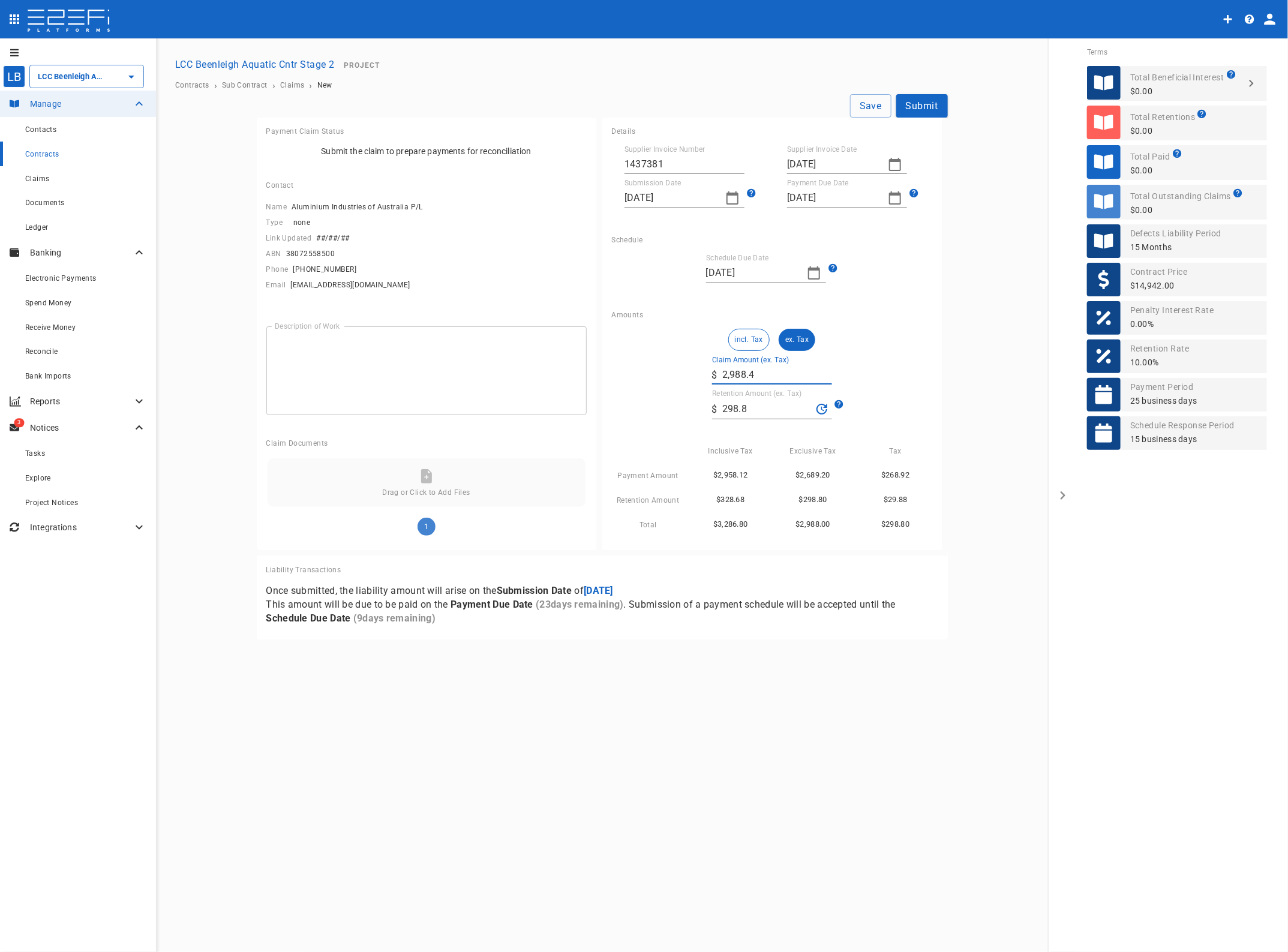
type input "298.84"
type input "2,988.4"
click at [954, 393] on div "Save Submit Payment Claim Status Submit the claim to prepare payments for recon…" at bounding box center [602, 366] width 720 height 546
click at [875, 106] on button "Save" at bounding box center [870, 106] width 42 height 24
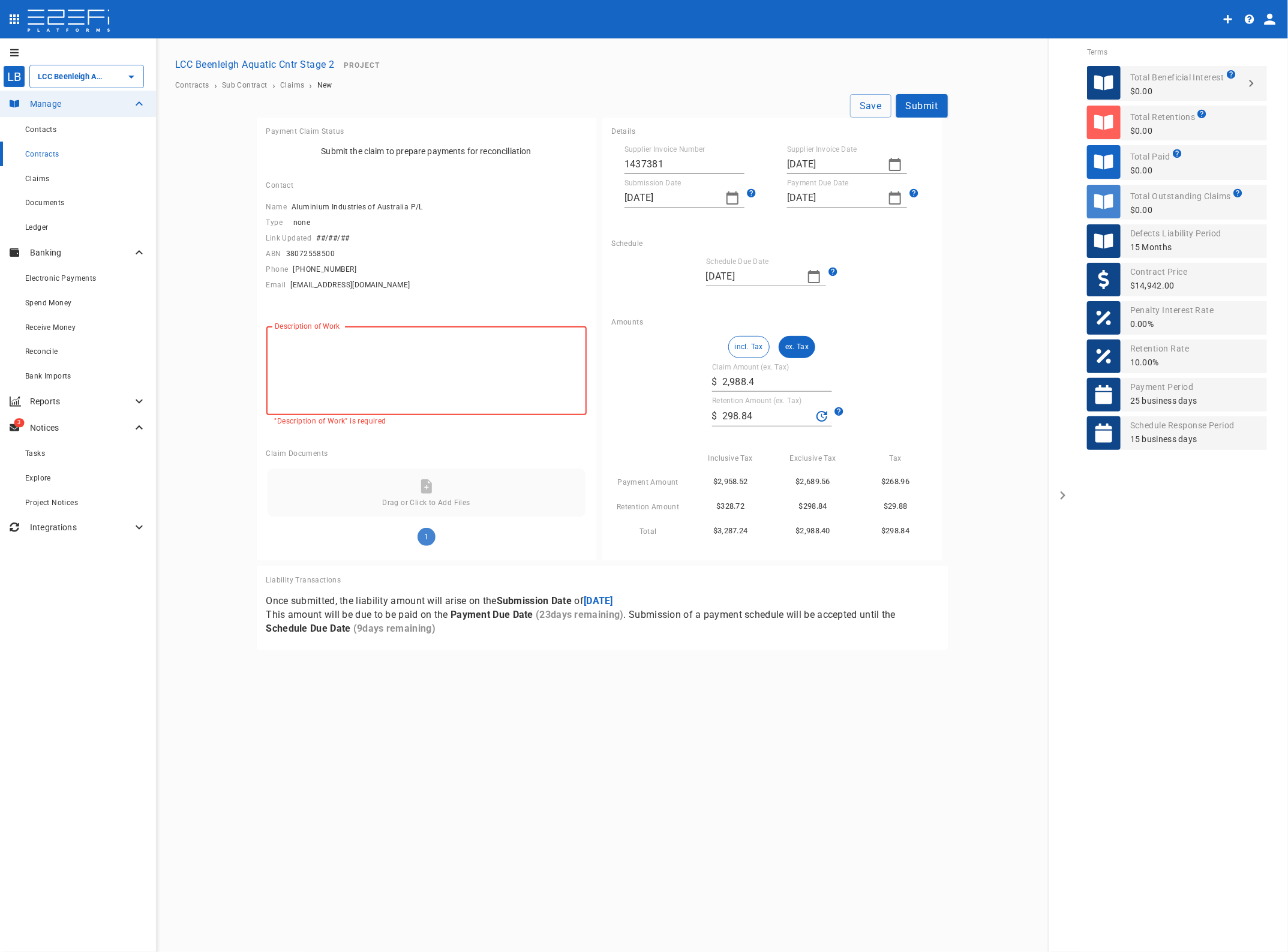
click at [356, 357] on textarea "Description of Work" at bounding box center [426, 371] width 303 height 69
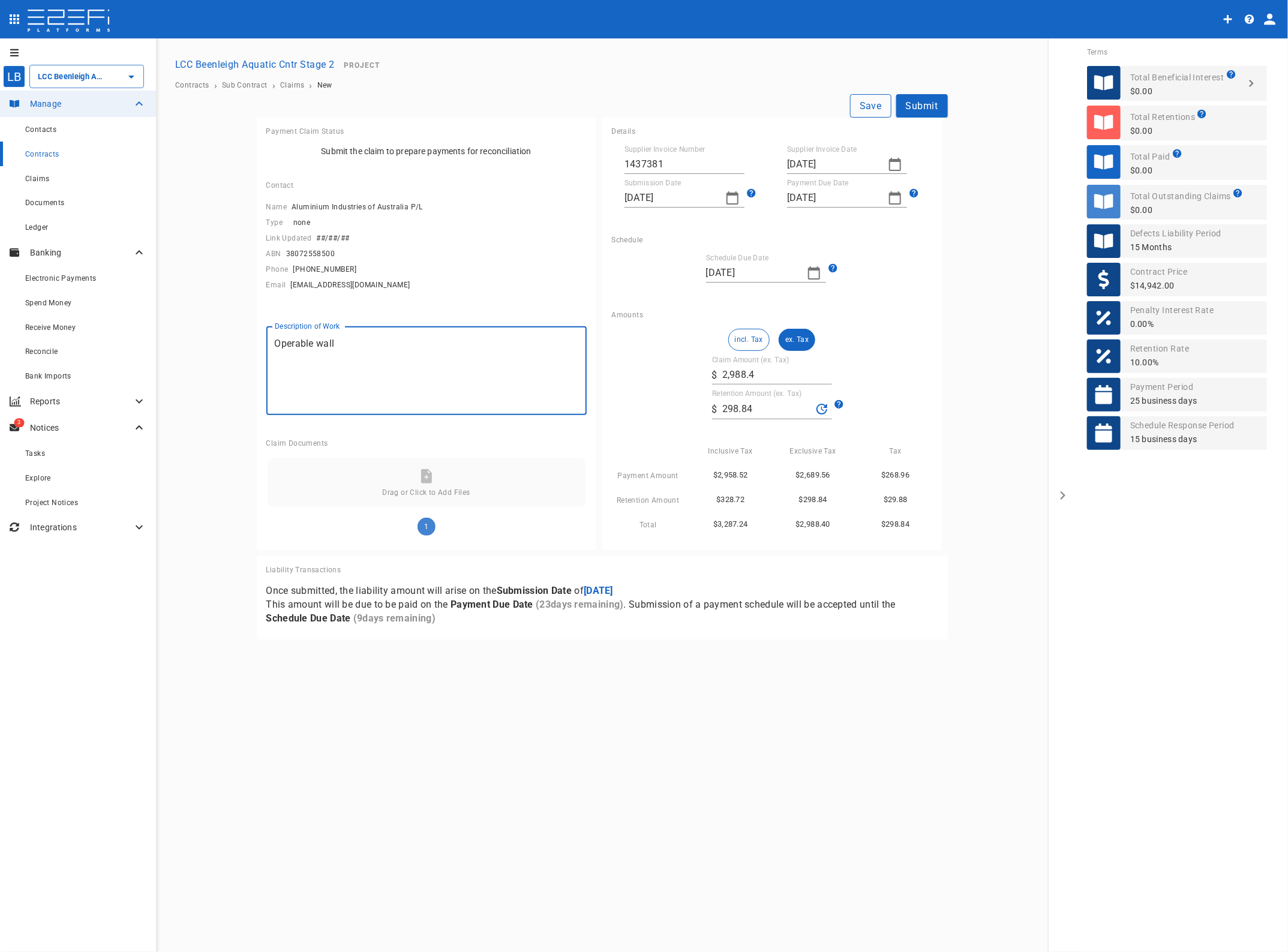
type textarea "Operable wall"
click at [868, 108] on button "Save" at bounding box center [870, 106] width 42 height 24
type input "[DATE]"
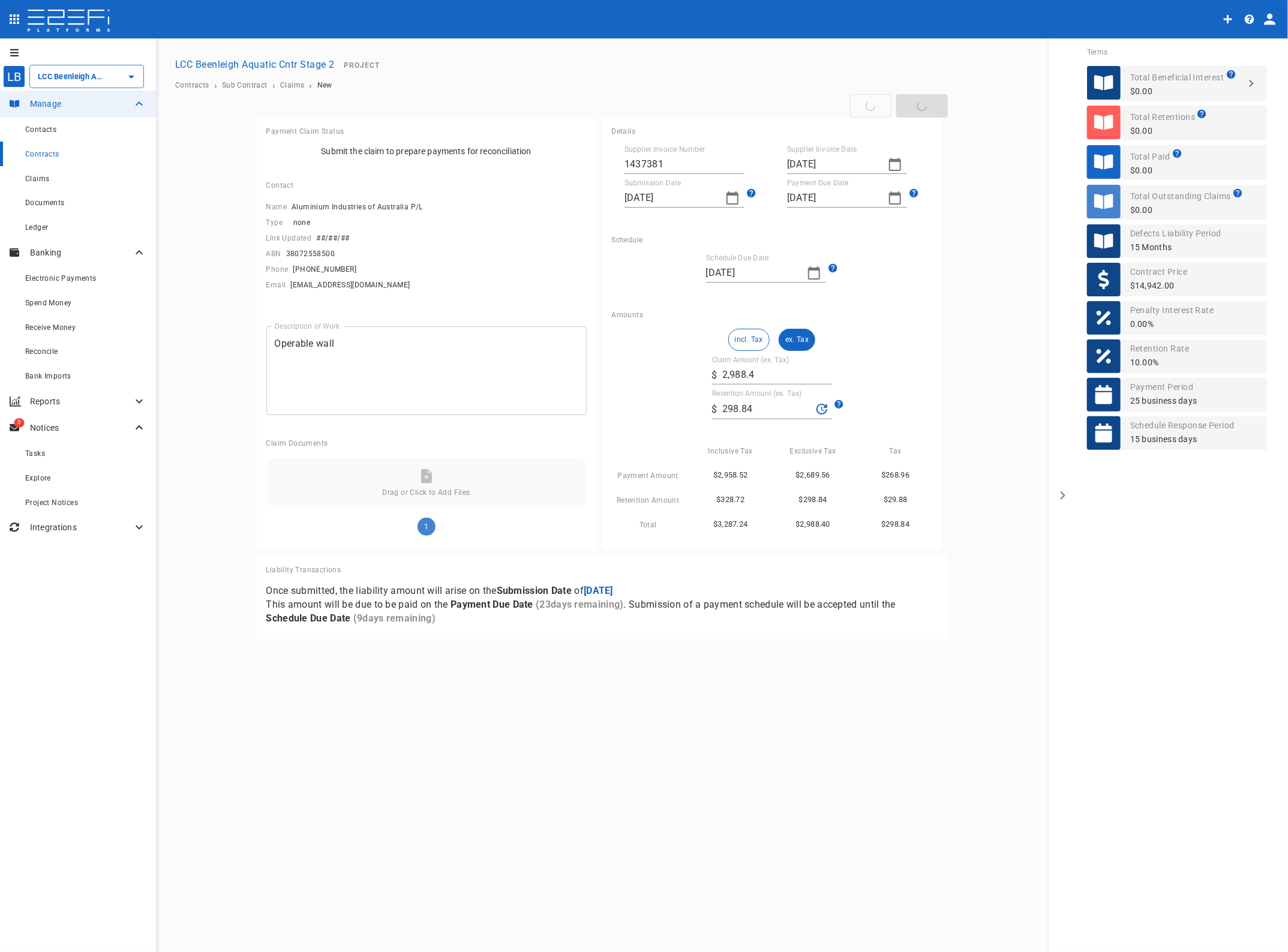
type input "[DATE]"
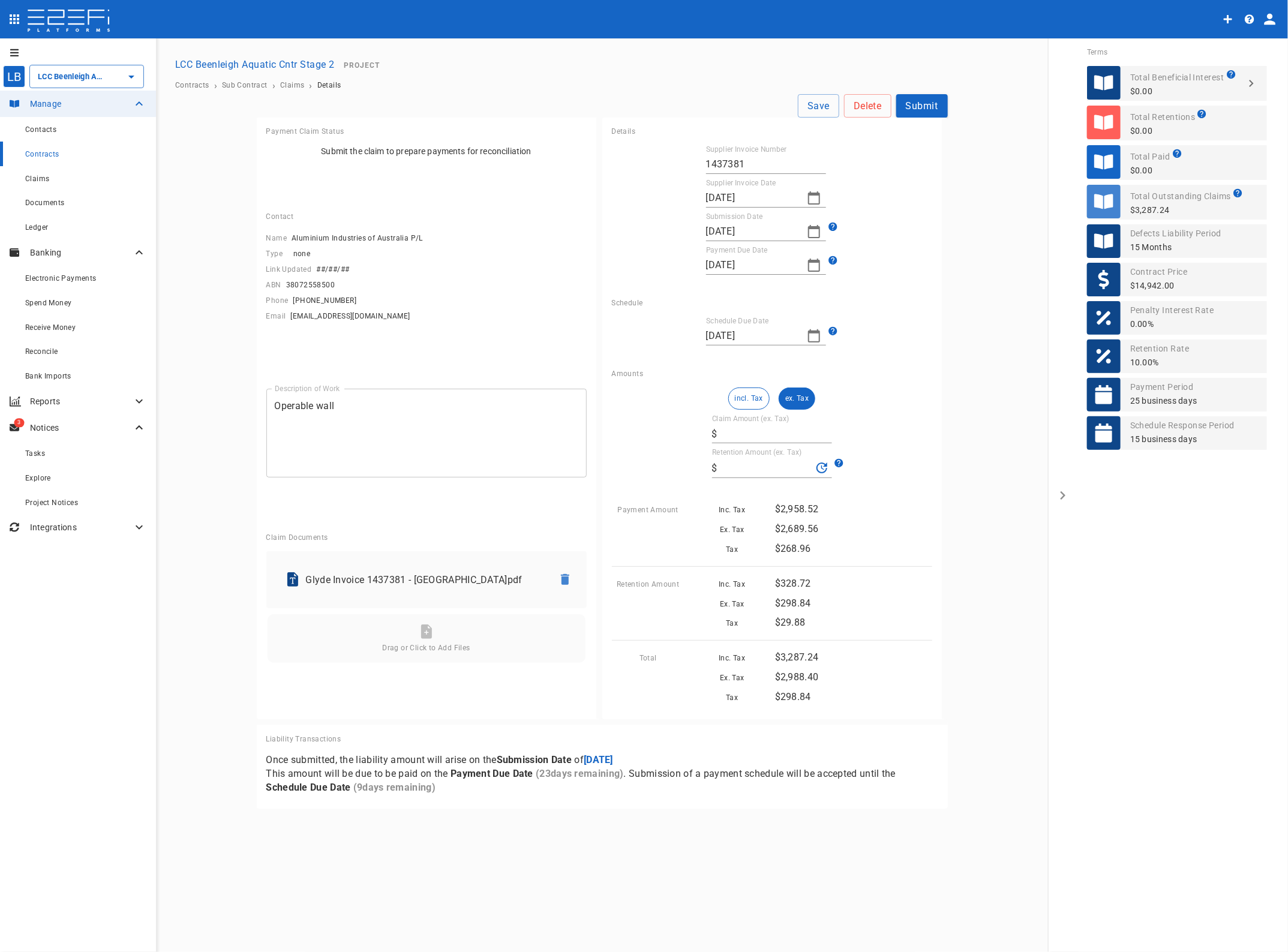
type input "2,988.40"
type input "298.84"
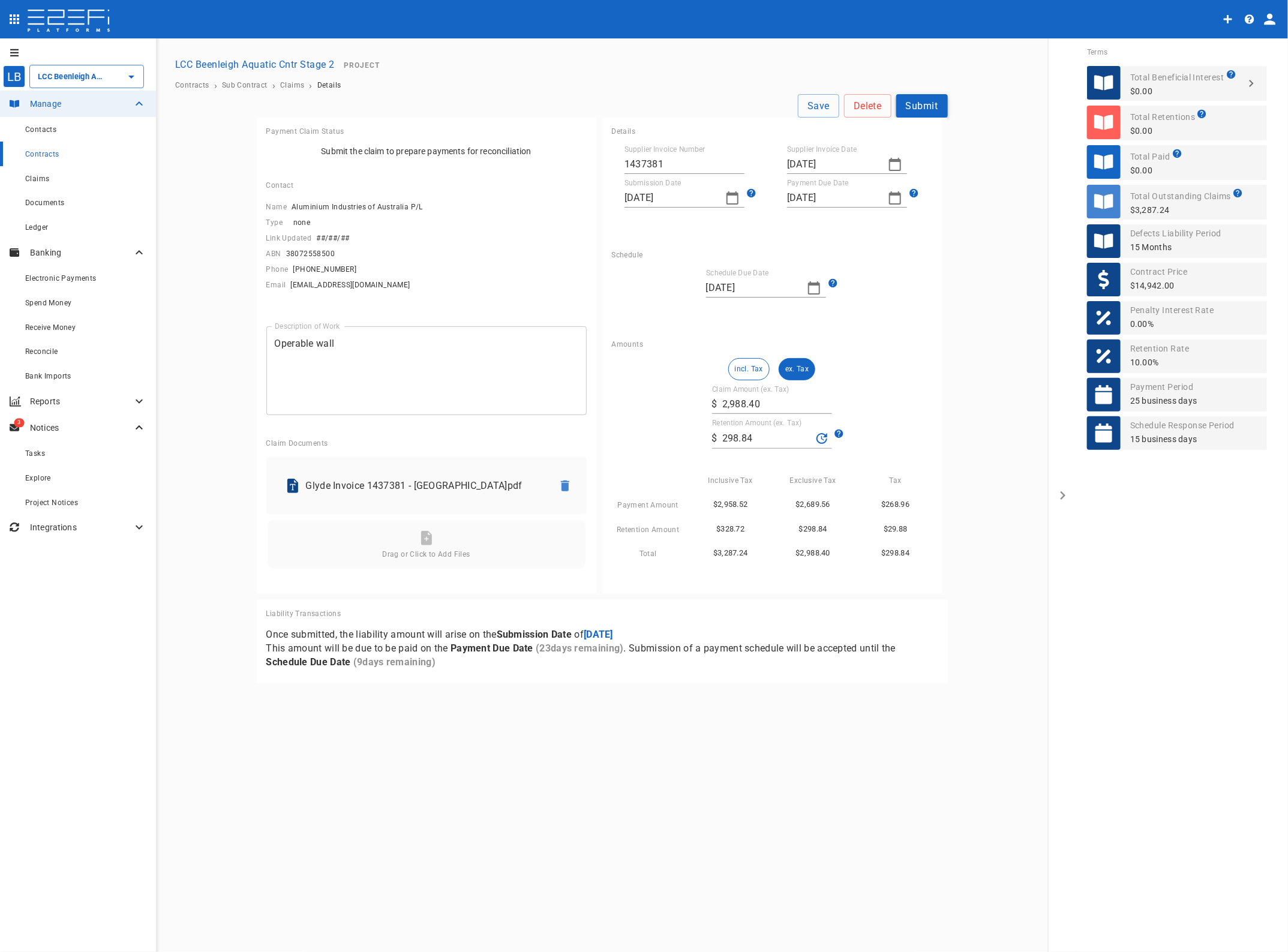
click at [925, 105] on button "Submit" at bounding box center [922, 106] width 52 height 24
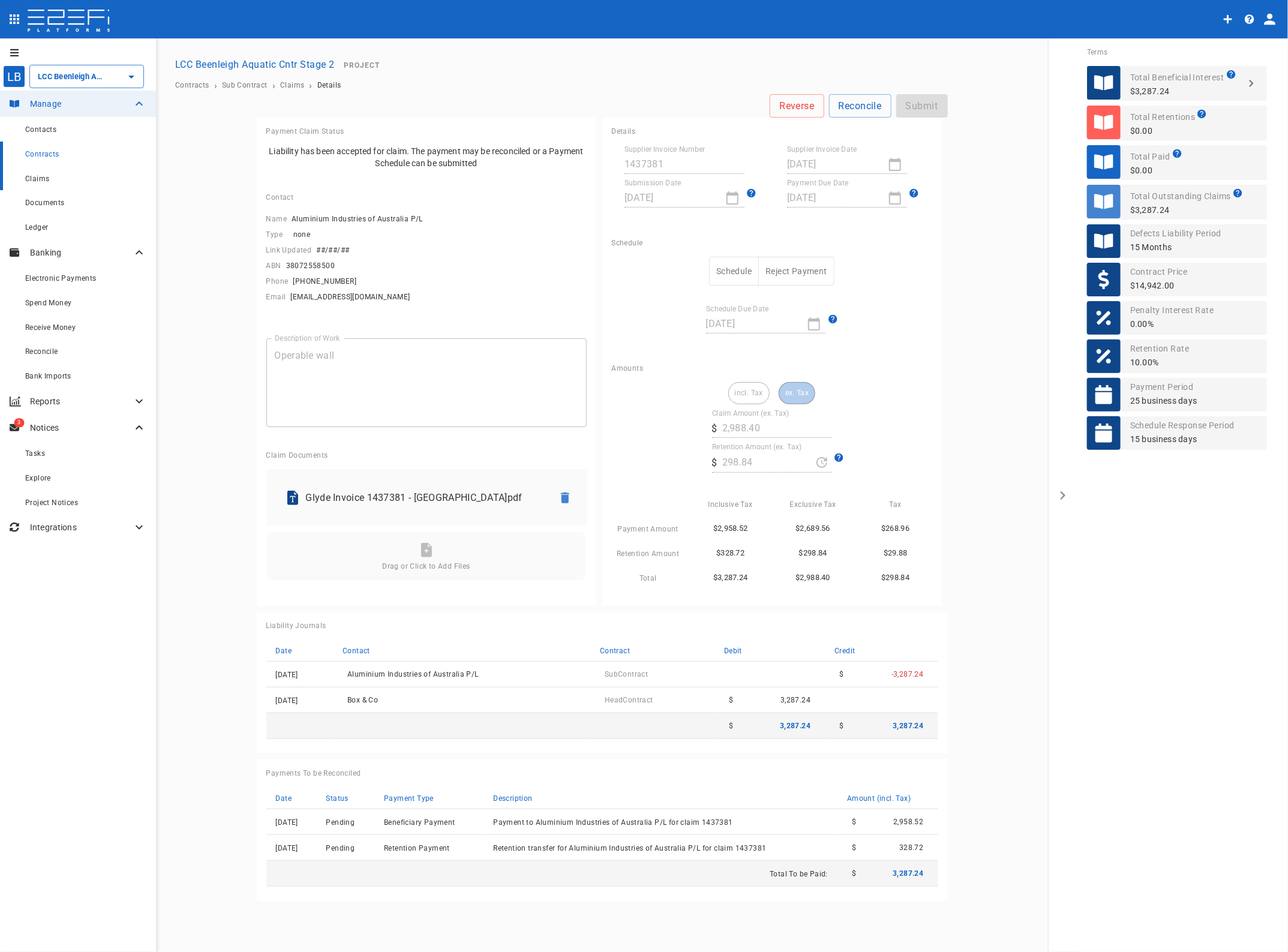
click at [43, 180] on span "Claims" at bounding box center [37, 178] width 24 height 8
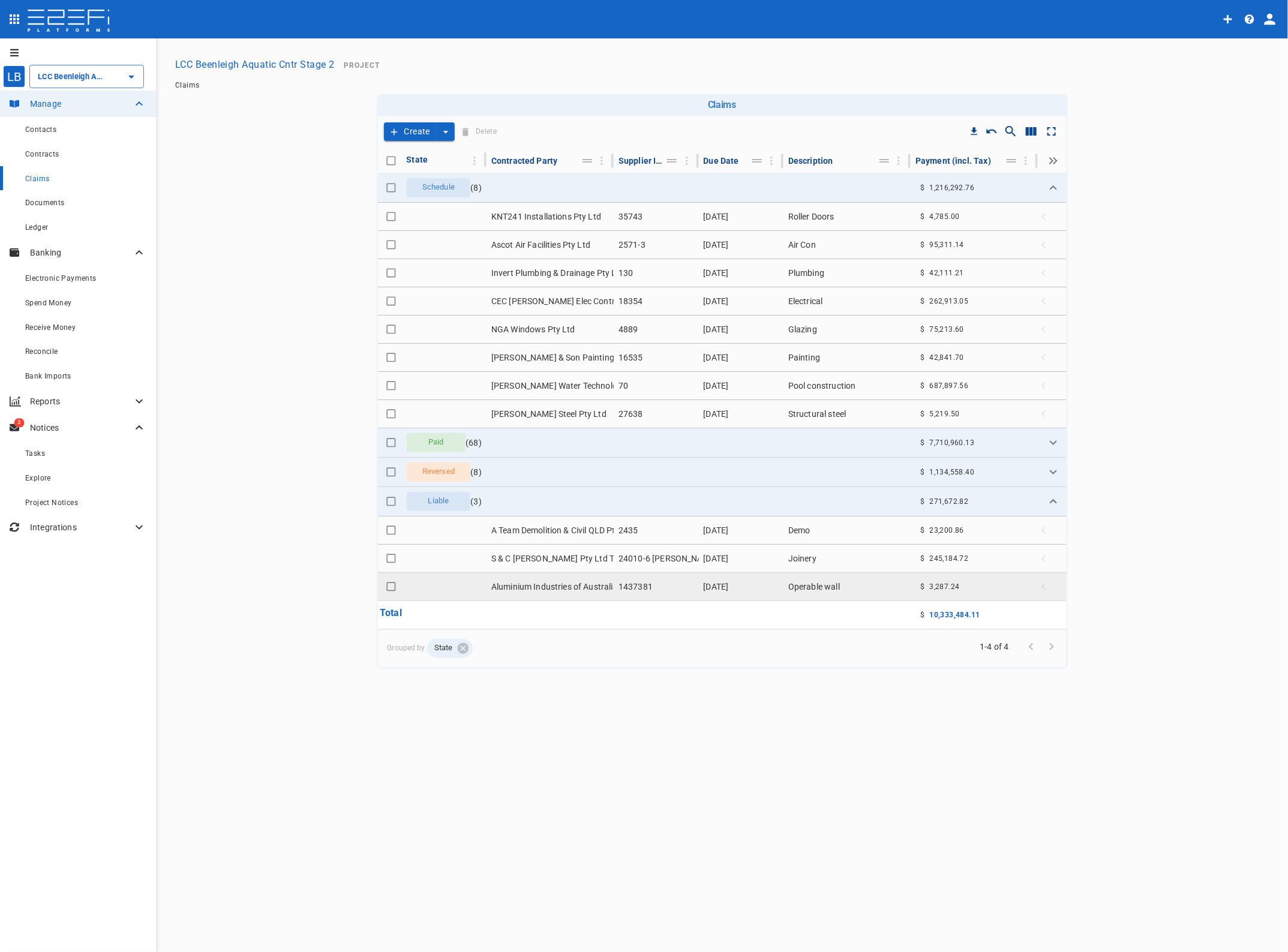
click at [572, 586] on td "Aluminium Industries of Australia P/L" at bounding box center [550, 587] width 128 height 28
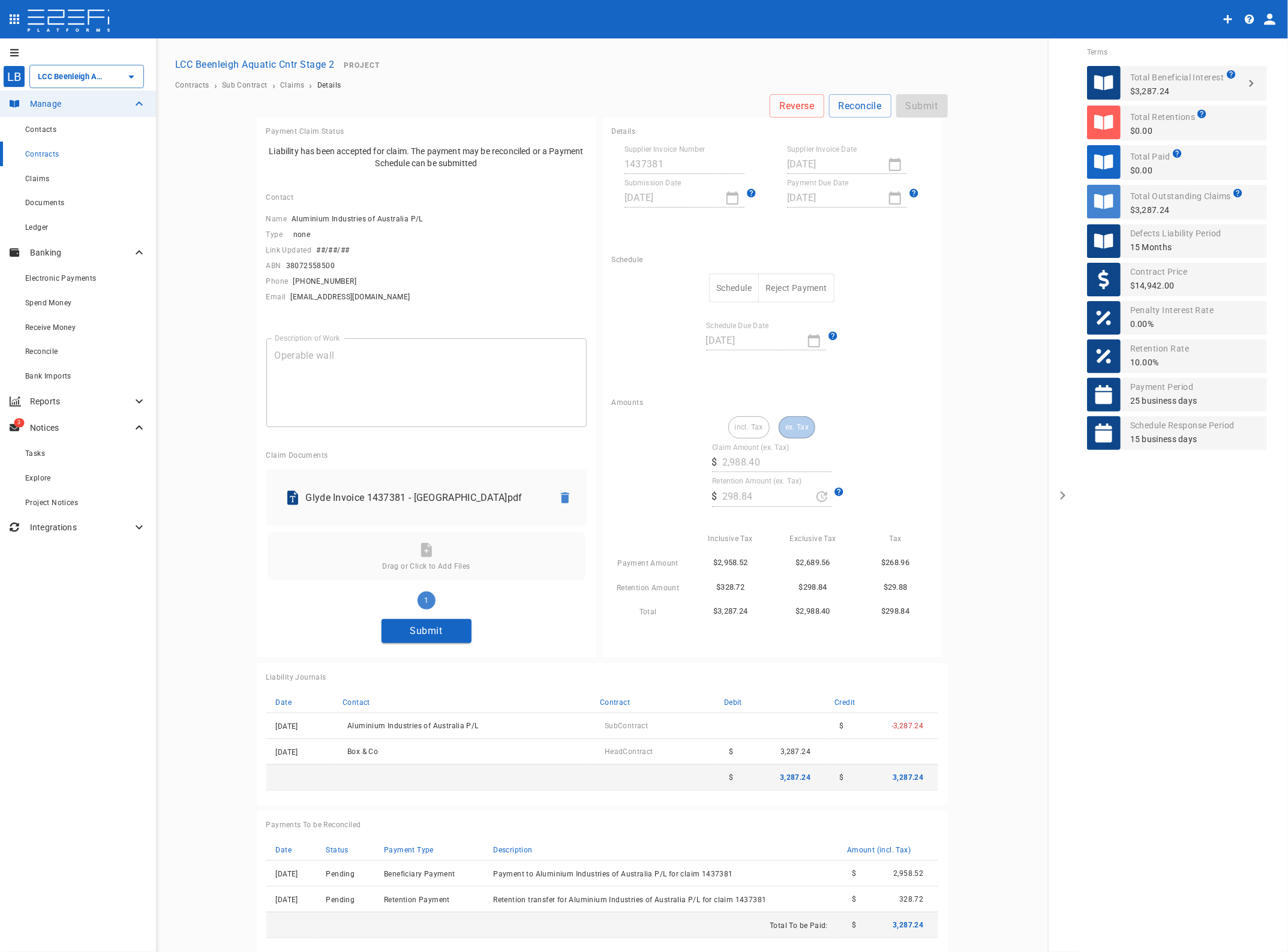
click at [404, 636] on button "Submit" at bounding box center [427, 631] width 90 height 24
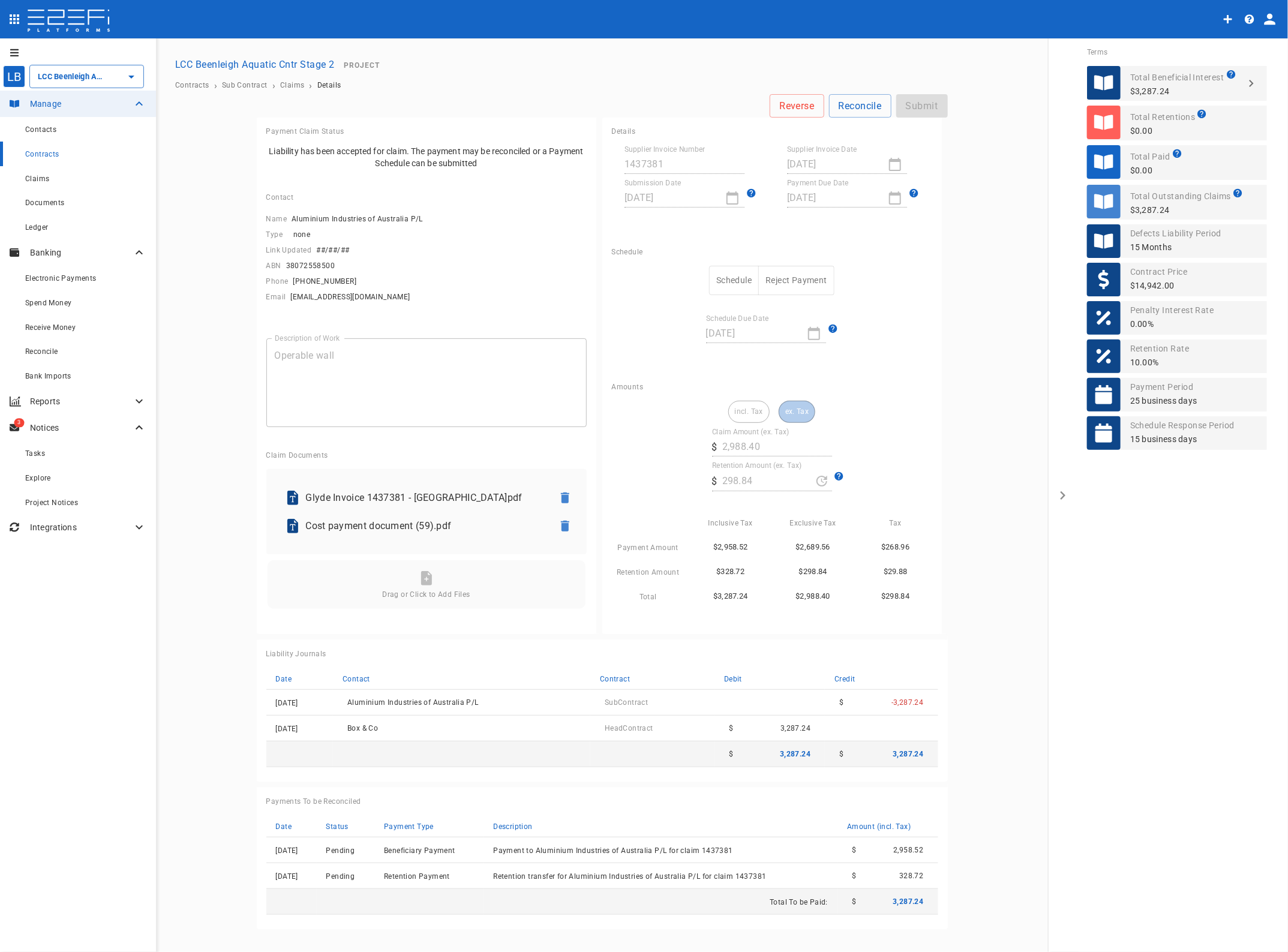
click at [733, 282] on button "Schedule" at bounding box center [734, 281] width 50 height 29
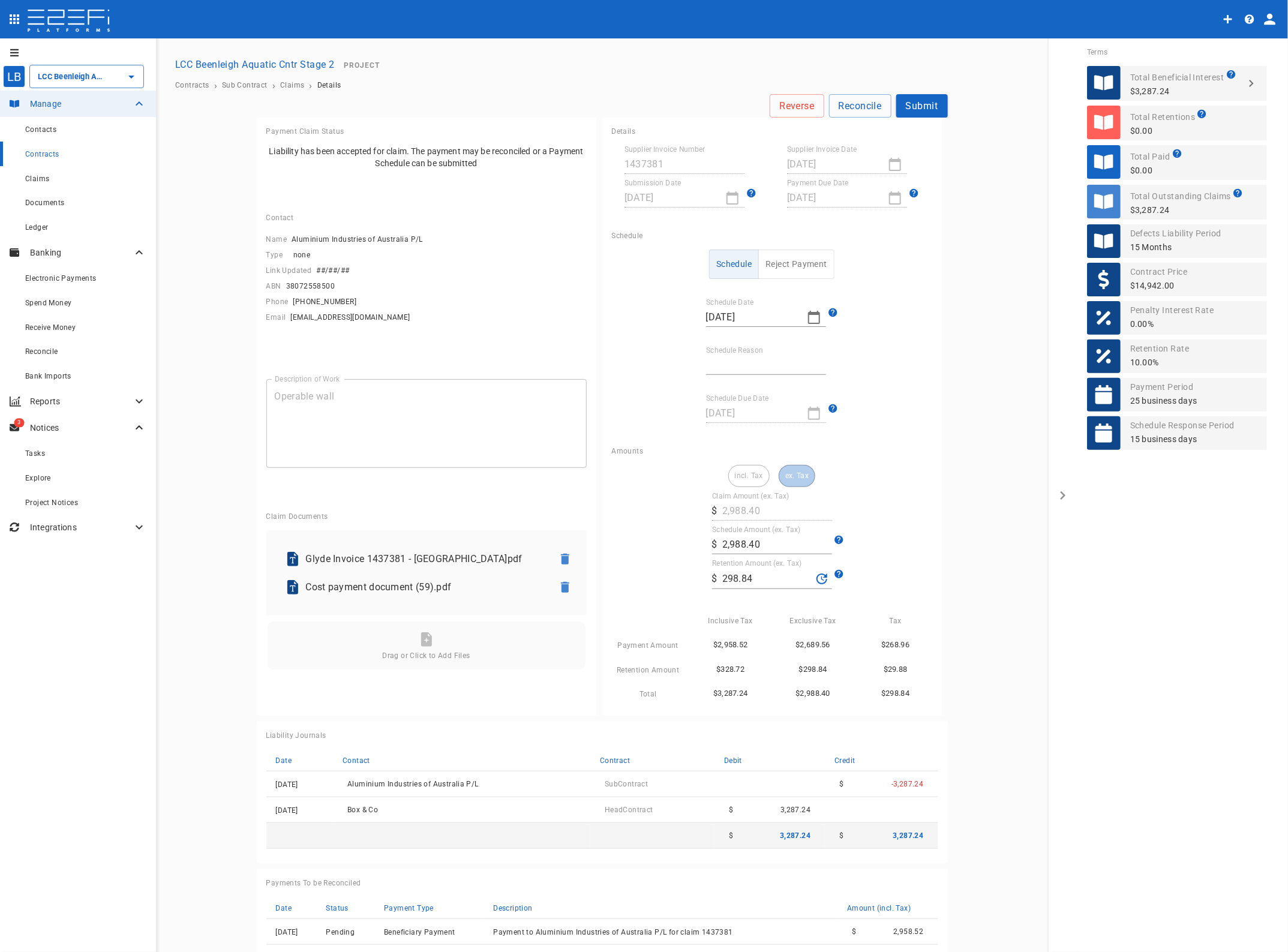
click at [728, 351] on label "Schedule Reason" at bounding box center [734, 350] width 57 height 10
click at [728, 356] on input "Schedule Reason" at bounding box center [765, 365] width 120 height 19
click at [715, 364] on input "Schedule Reason" at bounding box center [765, 365] width 120 height 19
type input "Paid in full"
click at [918, 102] on button "Submit" at bounding box center [922, 106] width 52 height 24
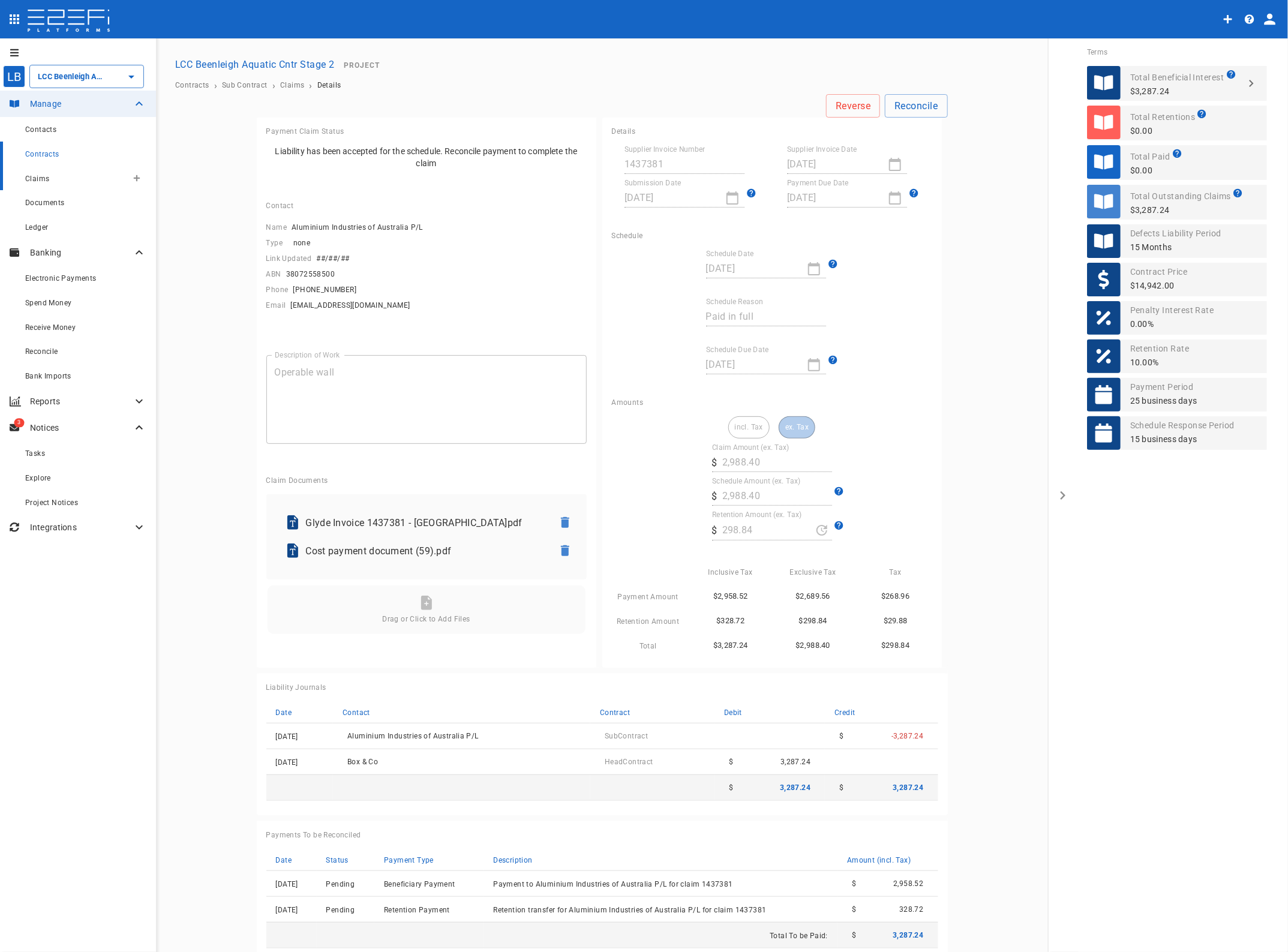
click at [43, 175] on span "Claims" at bounding box center [37, 178] width 24 height 8
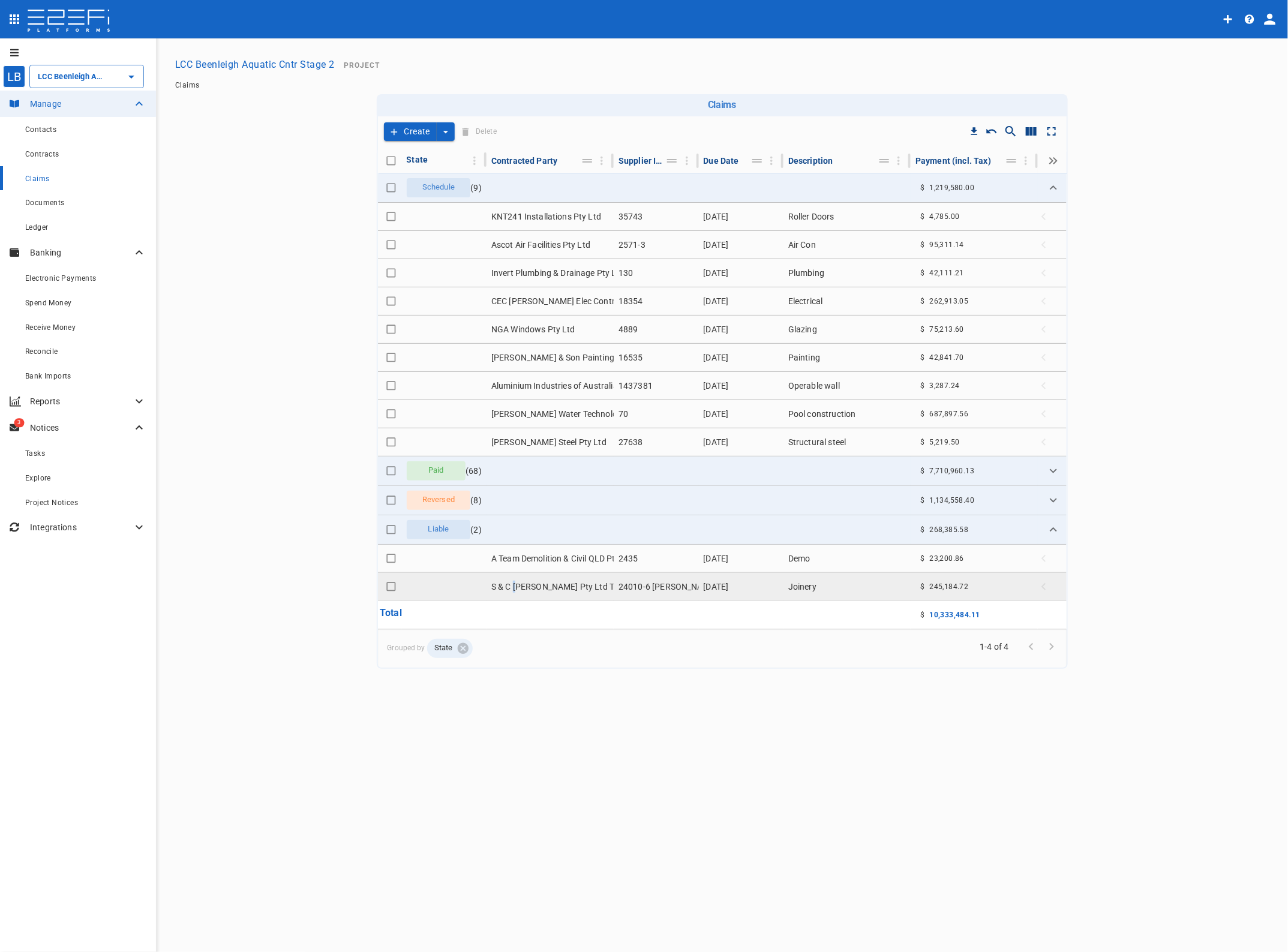
click at [517, 584] on td "S & C [PERSON_NAME] Pty Ltd T/As [PERSON_NAME] Precision" at bounding box center [550, 587] width 128 height 28
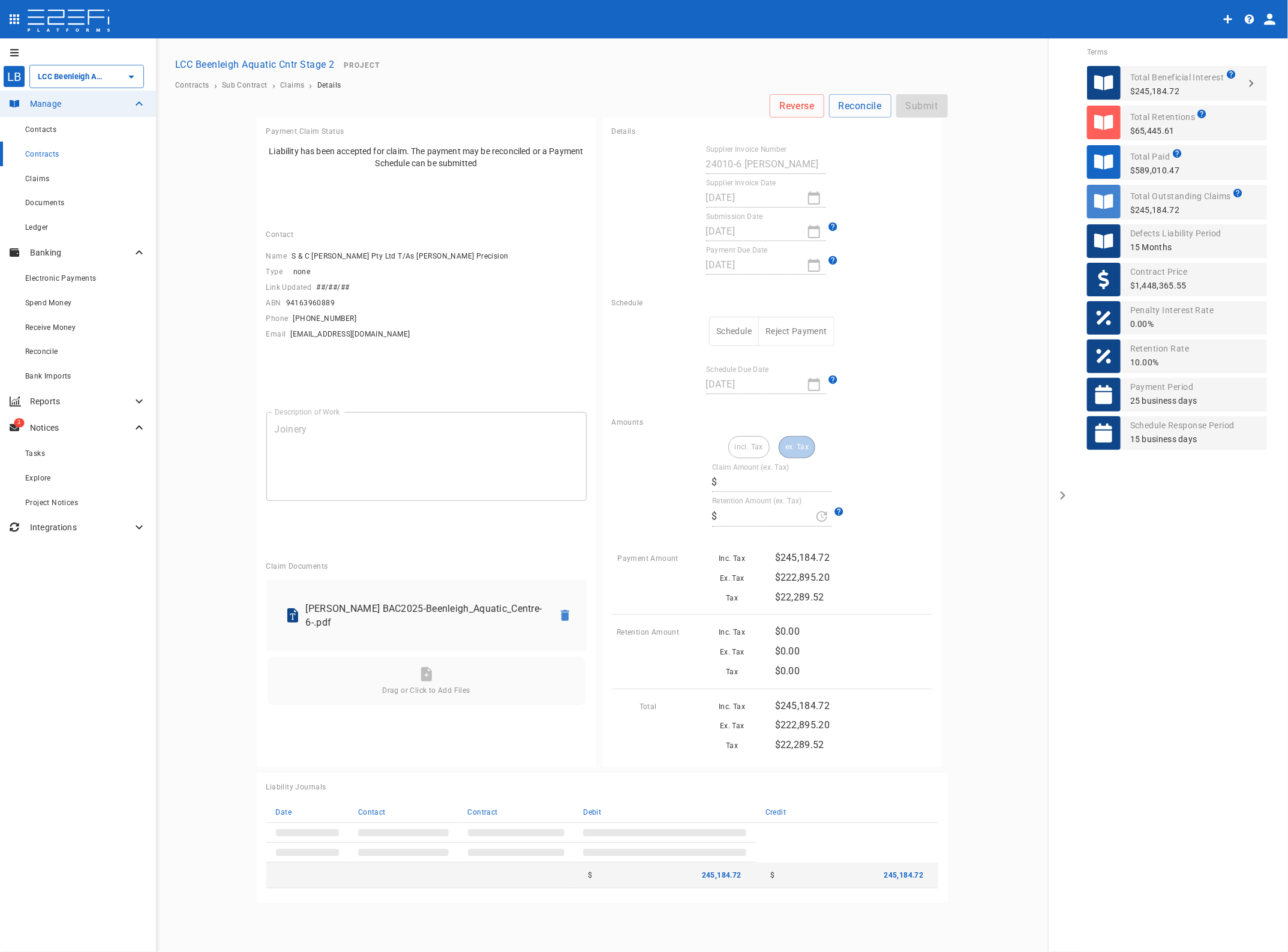
type input "222,895.20"
type input "0"
